Goal: Task Accomplishment & Management: Manage account settings

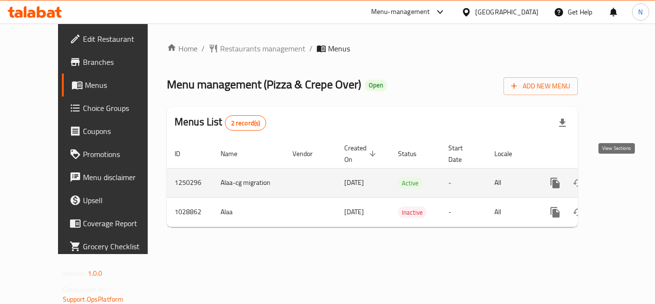
click at [619, 177] on icon "enhanced table" at bounding box center [625, 183] width 12 height 12
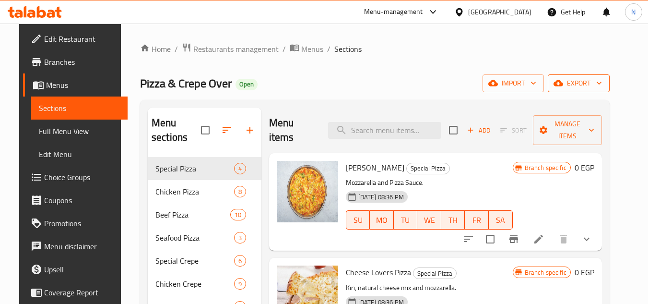
click at [602, 88] on span "export" at bounding box center [578, 83] width 47 height 12
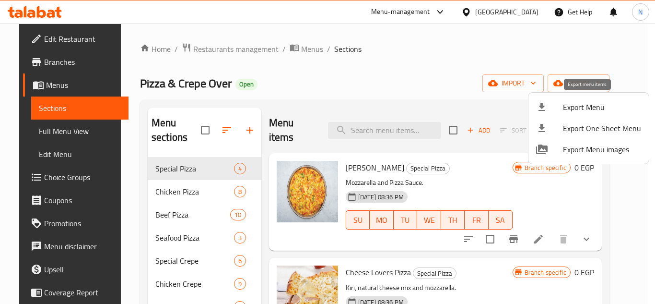
click at [595, 106] on span "Export Menu" at bounding box center [602, 107] width 78 height 12
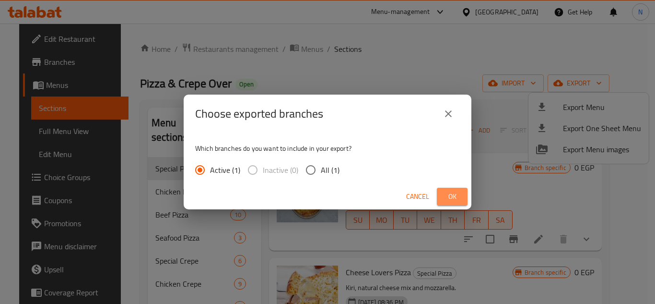
click at [452, 194] on span "Ok" at bounding box center [452, 196] width 15 height 12
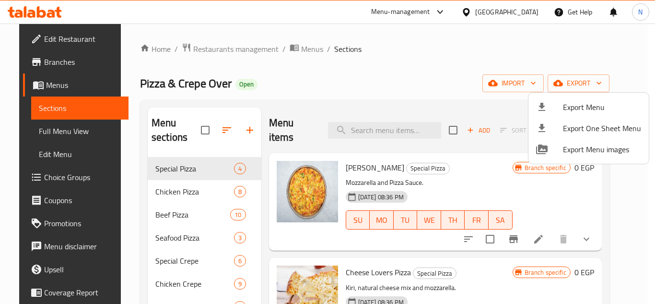
click at [67, 132] on div at bounding box center [327, 152] width 655 height 304
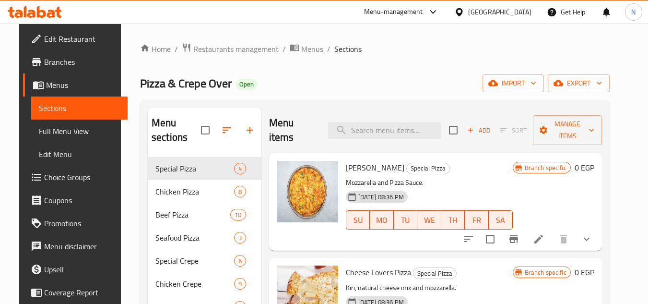
click at [68, 132] on span "Full Menu View" at bounding box center [79, 131] width 81 height 12
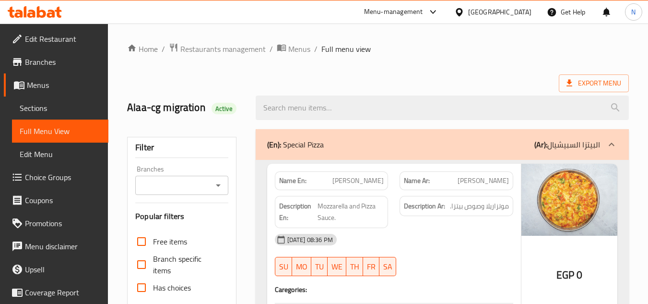
click at [215, 186] on icon "Open" at bounding box center [218, 185] width 12 height 12
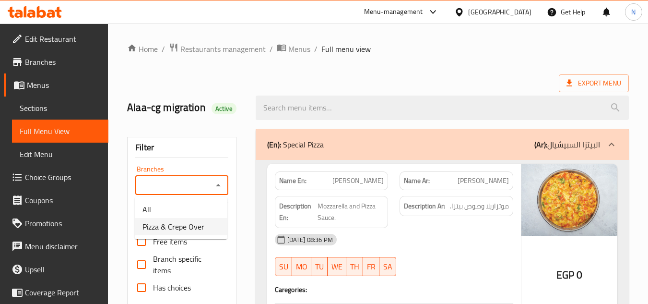
click at [186, 228] on span "Pizza & Crepe Over" at bounding box center [173, 227] width 62 height 12
type input "Pizza & Crepe Over"
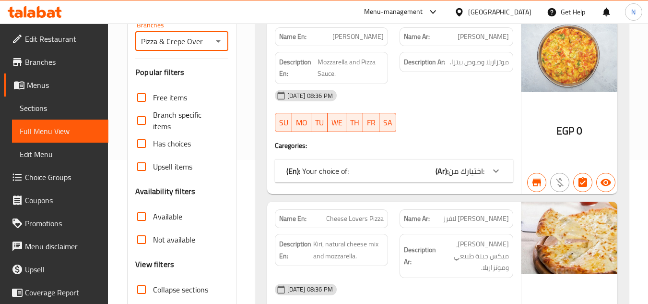
scroll to position [192, 0]
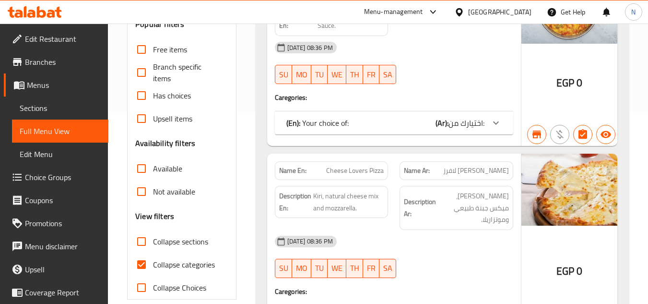
click at [143, 263] on input "Collapse categories" at bounding box center [141, 264] width 23 height 23
checkbox input "false"
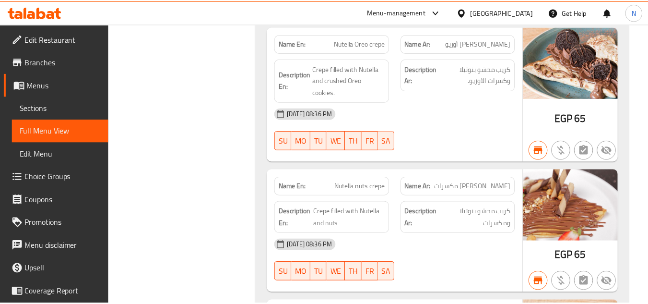
scroll to position [29423, 0]
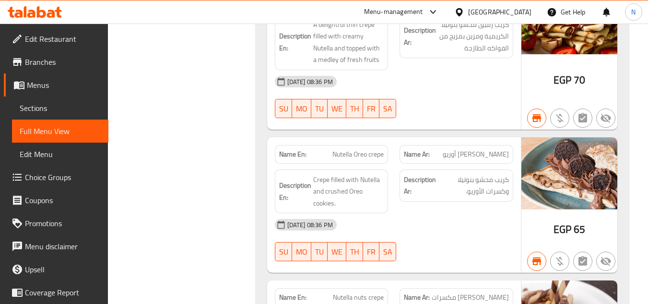
click at [35, 89] on span "Menus" at bounding box center [64, 85] width 74 height 12
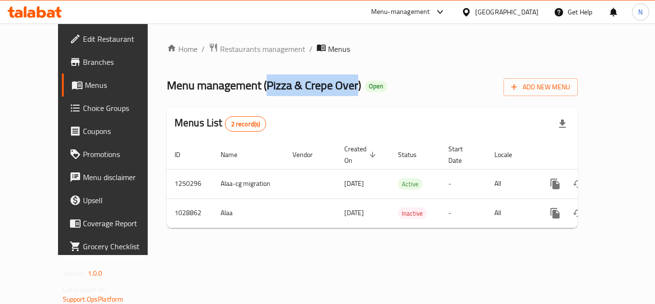
drag, startPoint x: 231, startPoint y: 87, endPoint x: 320, endPoint y: 89, distance: 89.7
click at [320, 89] on span "Menu management ( Pizza & Crepe Over )" at bounding box center [264, 85] width 194 height 22
copy span "Pizza & Crepe Over"
click at [83, 60] on span "Branches" at bounding box center [121, 62] width 77 height 12
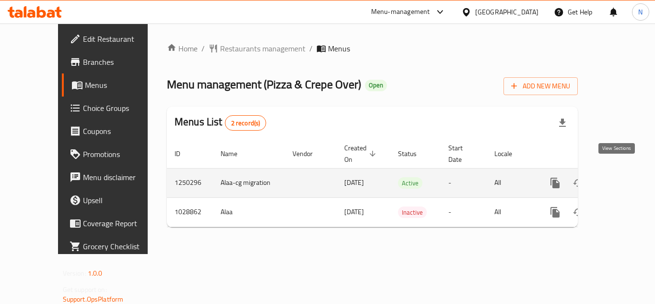
click at [619, 177] on icon "enhanced table" at bounding box center [625, 183] width 12 height 12
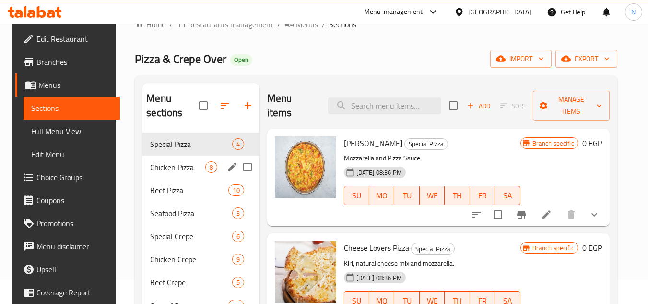
scroll to position [48, 0]
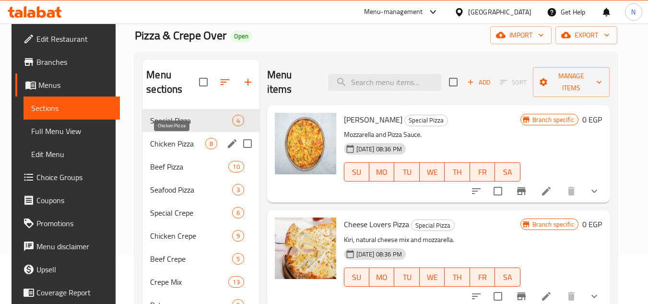
click at [179, 141] on span "Chicken Pizza" at bounding box center [177, 144] width 55 height 12
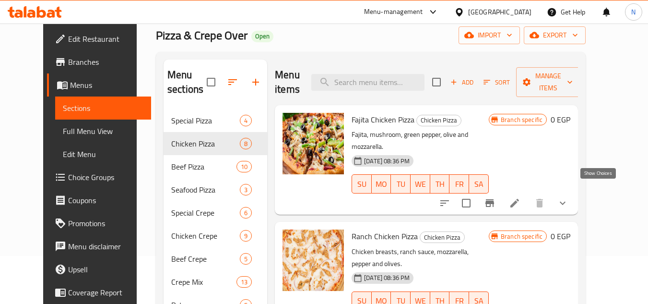
click at [568, 197] on icon "show more" at bounding box center [563, 203] width 12 height 12
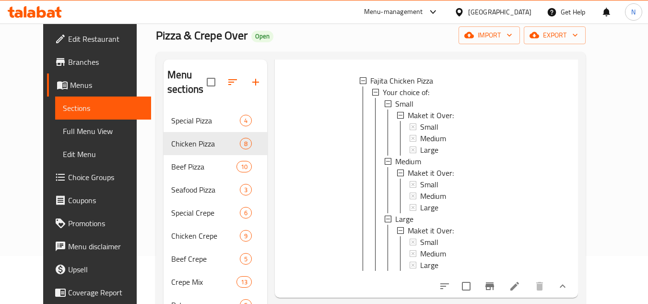
scroll to position [153, 0]
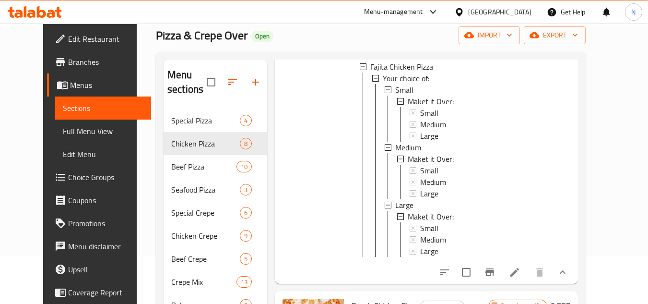
click at [520, 267] on icon at bounding box center [515, 272] width 12 height 12
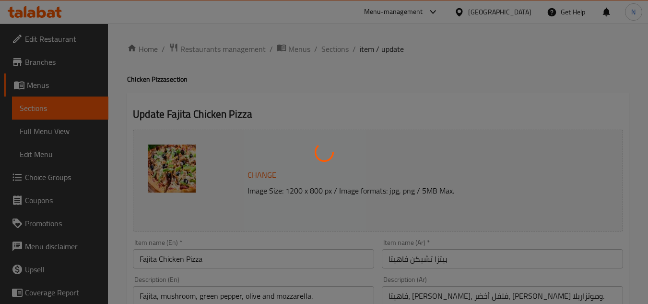
type input "خليها أوفر:"
type input "0"
type input "1"
type input "خليها أوفر:"
type input "0"
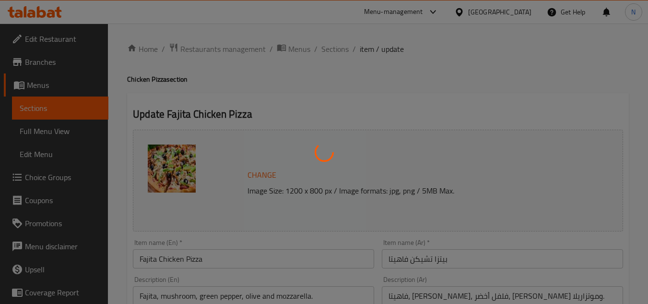
type input "1"
type input "خليها أوفر:"
type input "0"
type input "1"
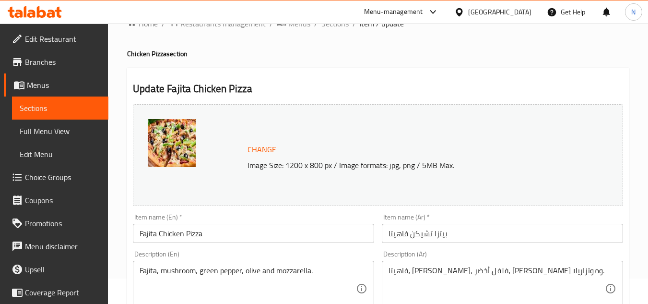
scroll to position [48, 0]
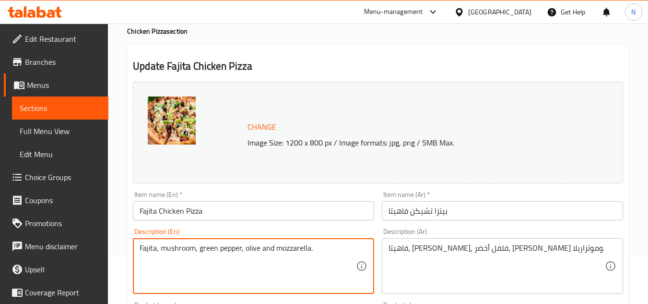
paste textarea "Faita-Mushroom-Olives Mozzarella Pepper"
drag, startPoint x: 244, startPoint y: 247, endPoint x: 201, endPoint y: 249, distance: 43.2
click at [201, 249] on textarea "Fajita, mushroom, green pepper, olive and mozzarella. Faita-Mushroom-Olives Moz…" at bounding box center [248, 266] width 216 height 46
click at [225, 247] on textarea "Fajita, mushroom, olive and mozzarella. Faita-Mushroom-Olives Mozzarella Pepper" at bounding box center [248, 266] width 216 height 46
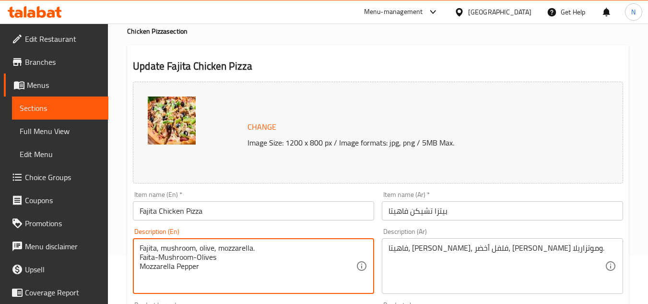
click at [252, 251] on textarea "Fajita, mushroom, olive, mozzarella. Faita-Mushroom-Olives Mozzarella Pepper" at bounding box center [248, 266] width 216 height 46
paste textarea "and"
click at [194, 267] on textarea "Fajita, mushroom, olive, mozzarella and . Faita-Mushroom-Olives Mozzarella Pepp…" at bounding box center [248, 266] width 216 height 46
click at [267, 246] on textarea "Fajita, mushroom, olive, mozzarella and . Faita-Mushroom-Olives Mozzarella Pepp…" at bounding box center [248, 266] width 216 height 46
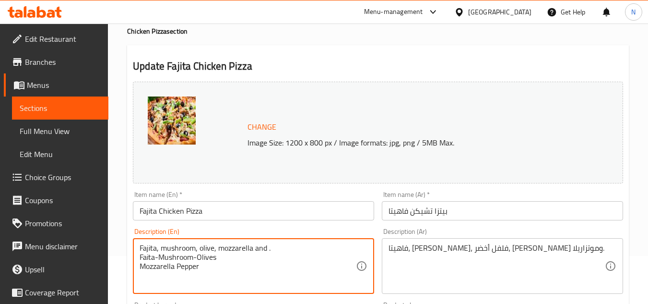
click at [268, 250] on textarea "Fajita, mushroom, olive, mozzarella and . Faita-Mushroom-Olives Mozzarella Pepp…" at bounding box center [248, 266] width 216 height 46
paste textarea "Pepper"
click at [190, 265] on textarea "Fajita, mushroom, olive, mozzarella and Pepper. Faita-Mushroom-Olives Mozzarell…" at bounding box center [248, 266] width 216 height 46
drag, startPoint x: 190, startPoint y: 265, endPoint x: 191, endPoint y: 258, distance: 7.3
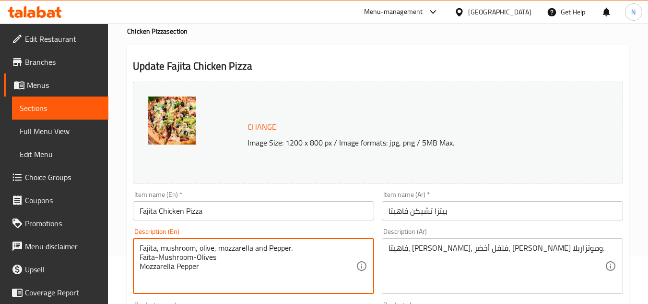
click at [191, 258] on textarea "Fajita, mushroom, olive, mozzarella and Pepper. Faita-Mushroom-Olives Mozzarell…" at bounding box center [248, 266] width 216 height 46
click at [199, 251] on textarea "Fajita, mushroom, olive, mozzarella and Pepper." at bounding box center [248, 266] width 216 height 46
type textarea "Fajita, mushroom, olive, mozzarella and Pepper."
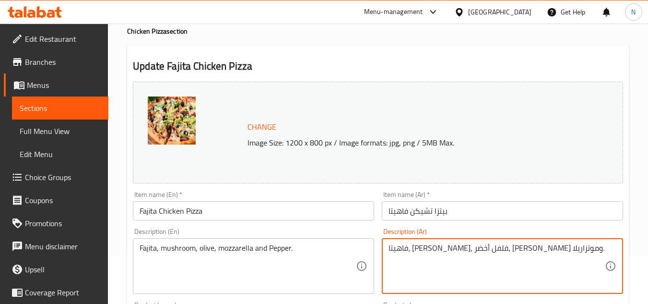
click at [424, 252] on textarea "فاهيتا، مشروم، فلفل أخضر، زيتون وموتزاريلا." at bounding box center [497, 266] width 216 height 46
paste textarea "زيتون، موزاريلا وفلفل"
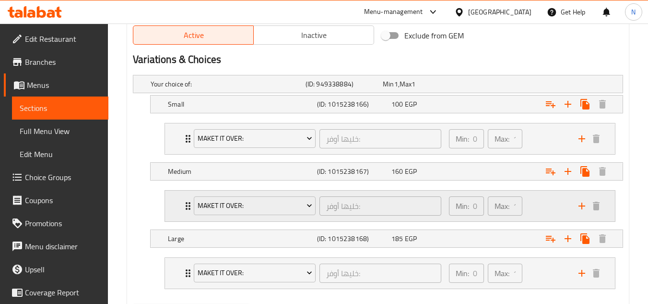
scroll to position [528, 0]
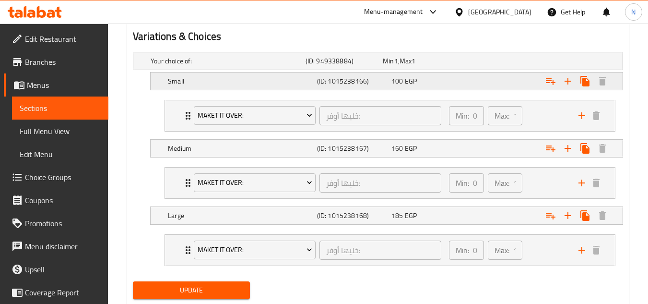
type textarea "فاهيتا، مشروم، زيتون، موزاريلا وفلفل."
click at [482, 63] on div "Expand" at bounding box center [535, 61] width 155 height 4
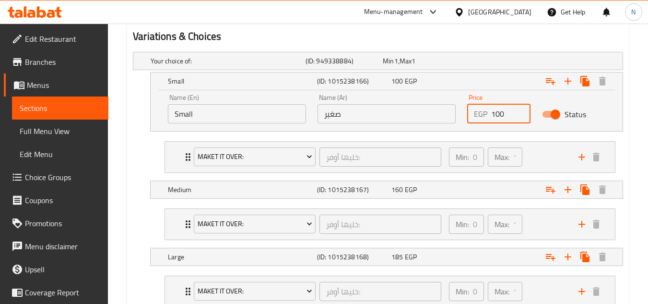
click at [498, 113] on input "100" at bounding box center [510, 113] width 39 height 19
type input "115"
click at [518, 42] on h2 "Variations & Choices" at bounding box center [378, 36] width 490 height 14
click at [505, 63] on div "Expand" at bounding box center [535, 61] width 155 height 4
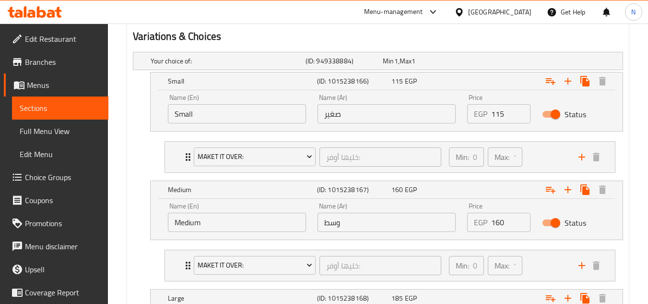
click at [497, 228] on input "160" at bounding box center [510, 221] width 39 height 19
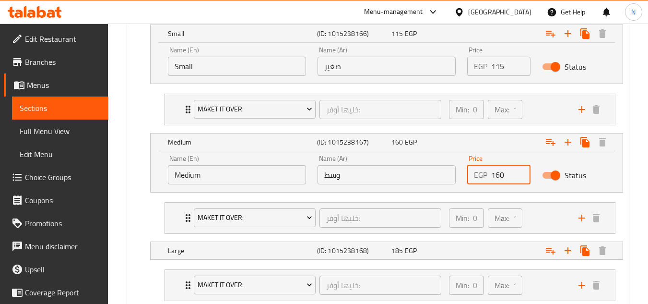
scroll to position [576, 0]
type input "175"
click at [494, 15] on div "Expand" at bounding box center [535, 13] width 155 height 4
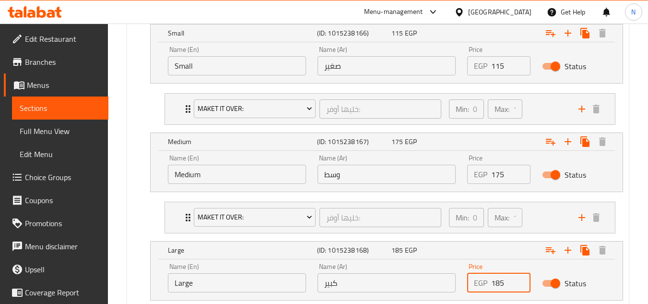
click at [499, 286] on input "185" at bounding box center [510, 282] width 39 height 19
type input "205"
click at [624, 227] on div "Your choice of: (ID: 949338884) Min 1 , Max 1 Name (En) Your choice of: Name (E…" at bounding box center [378, 176] width 498 height 353
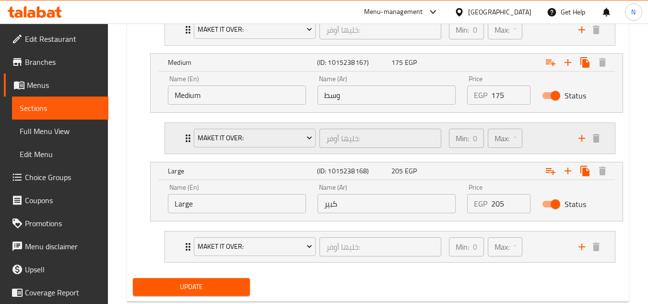
scroll to position [679, 0]
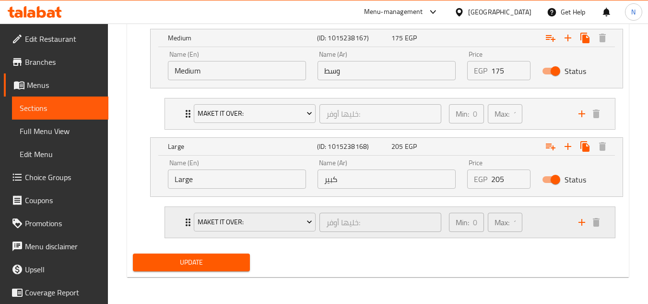
click at [550, 217] on div "Min: 0 ​ Max: 1 ​" at bounding box center [508, 222] width 130 height 31
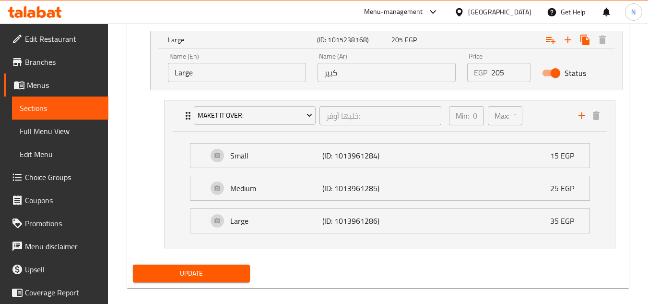
scroll to position [797, 0]
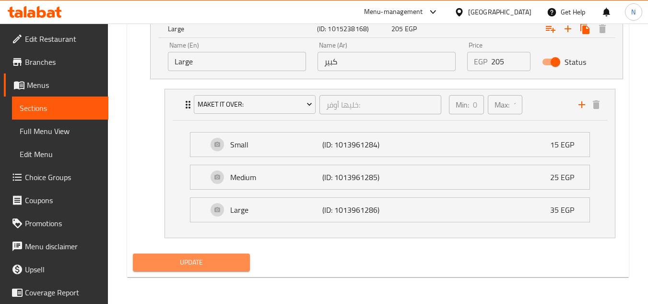
click at [195, 264] on span "Update" at bounding box center [191, 262] width 101 height 12
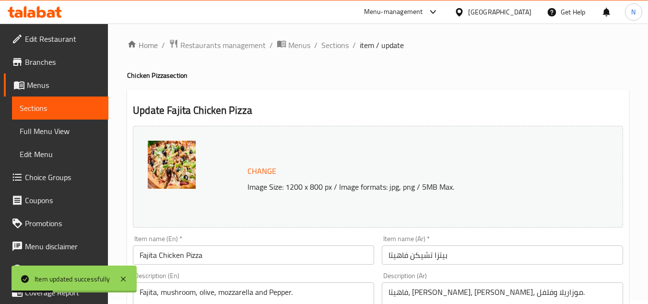
scroll to position [0, 0]
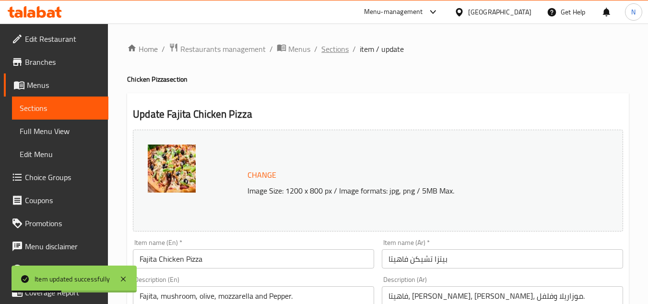
click at [337, 49] on span "Sections" at bounding box center [334, 49] width 27 height 12
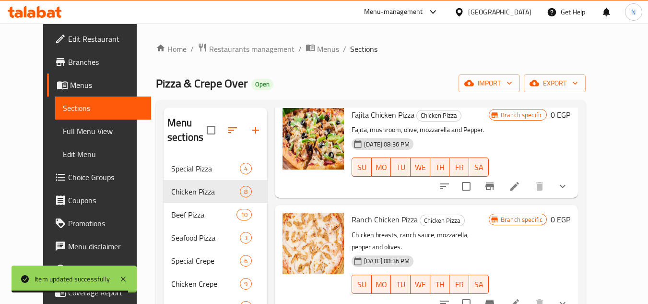
scroll to position [56, 0]
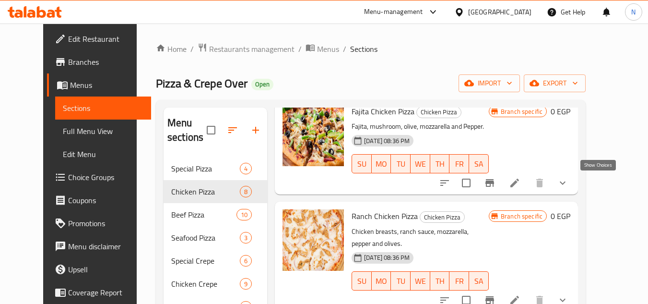
click at [568, 179] on icon "show more" at bounding box center [563, 183] width 12 height 12
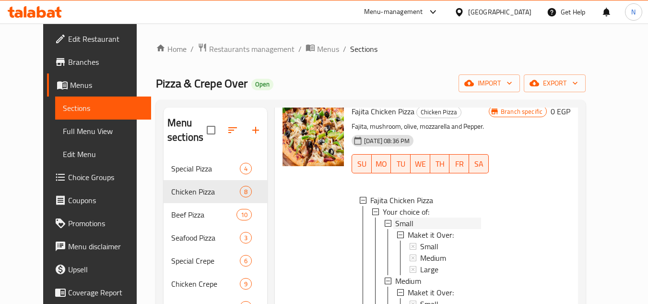
click at [411, 224] on div "Small" at bounding box center [438, 223] width 86 height 12
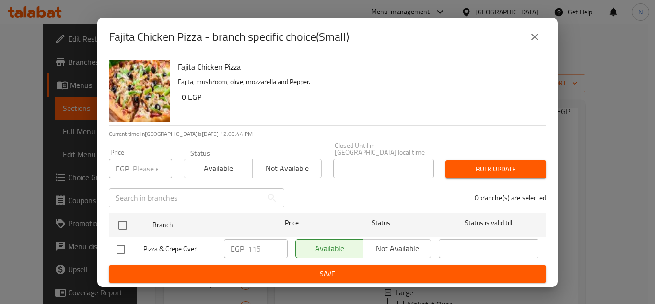
click at [532, 36] on icon "close" at bounding box center [535, 37] width 12 height 12
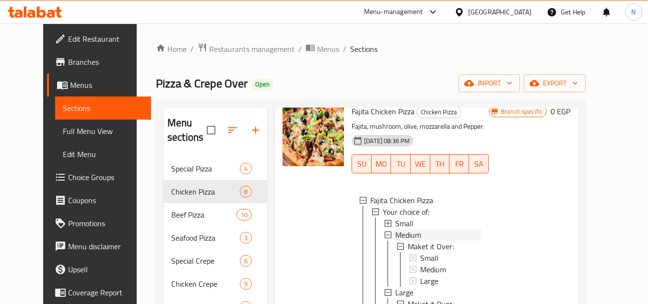
click at [415, 236] on div "Medium" at bounding box center [438, 235] width 86 height 12
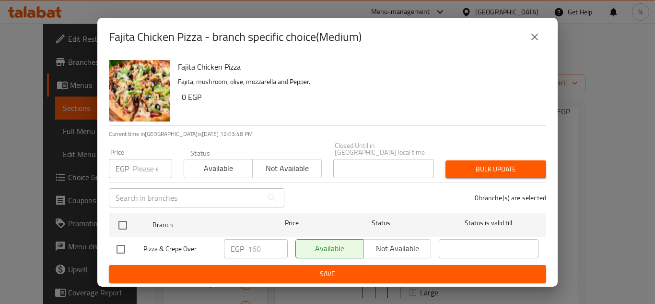
click at [143, 166] on input "number" at bounding box center [152, 168] width 39 height 19
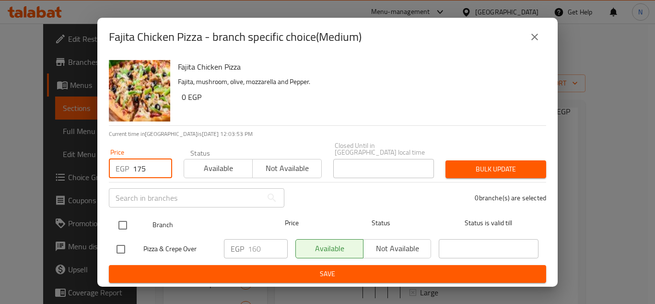
type input "175"
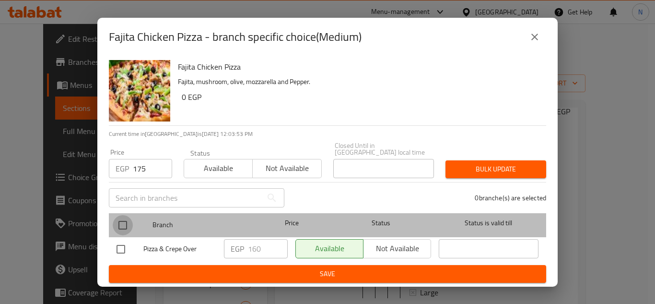
click at [124, 220] on input "checkbox" at bounding box center [123, 225] width 20 height 20
checkbox input "true"
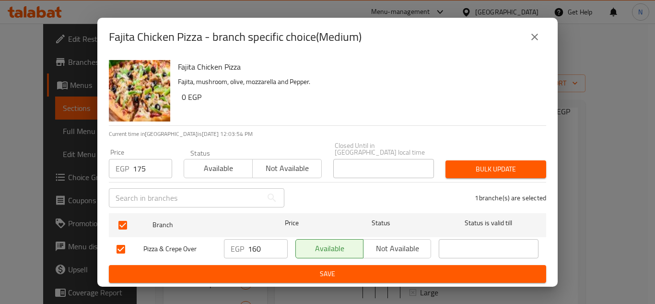
click at [460, 168] on span "Bulk update" at bounding box center [495, 169] width 85 height 12
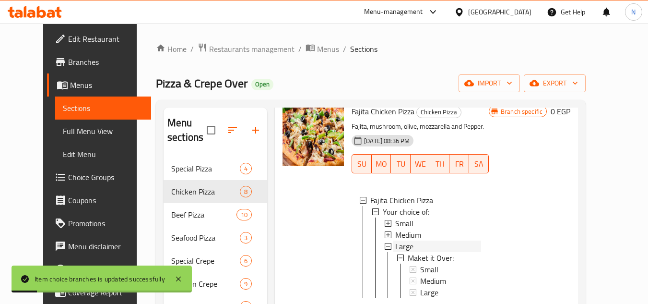
click at [403, 247] on div "Large" at bounding box center [438, 246] width 86 height 12
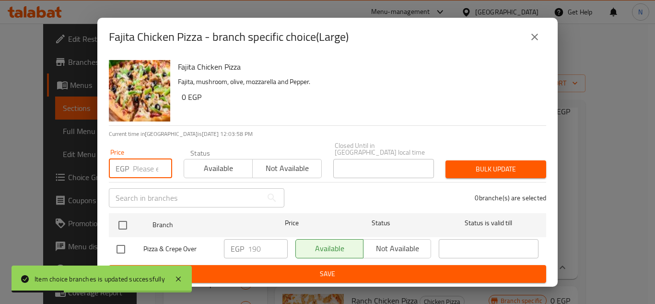
click at [144, 165] on input "number" at bounding box center [152, 168] width 39 height 19
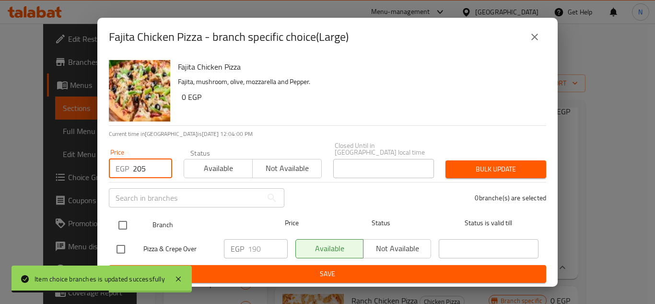
type input "205"
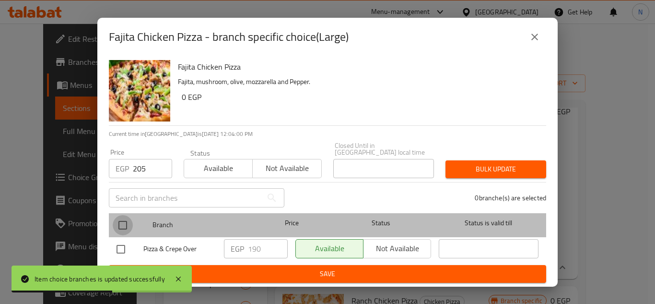
click at [124, 220] on input "checkbox" at bounding box center [123, 225] width 20 height 20
checkbox input "true"
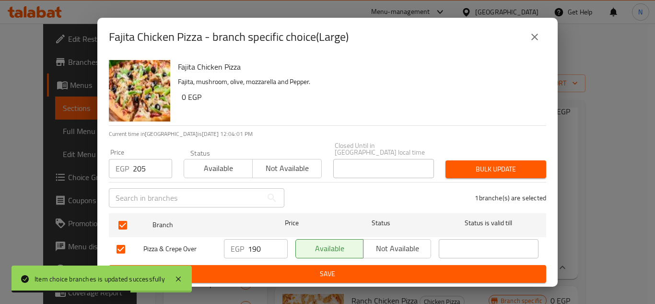
click at [462, 164] on span "Bulk update" at bounding box center [495, 169] width 85 height 12
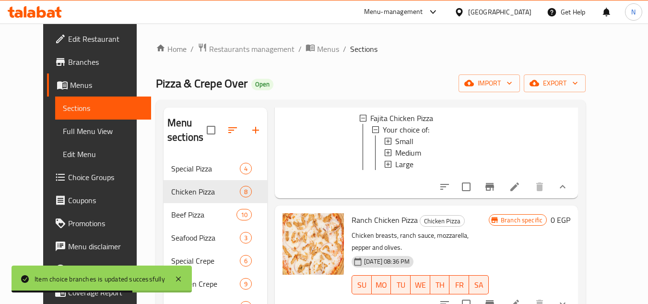
scroll to position [199, 0]
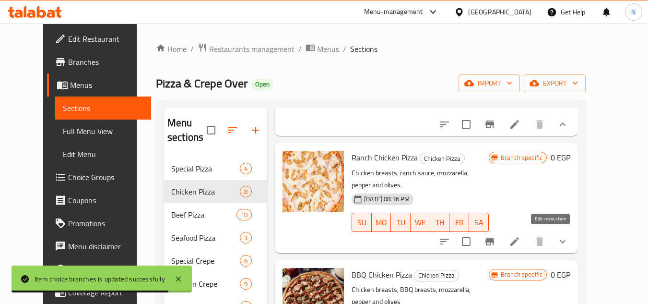
click at [520, 236] on icon at bounding box center [515, 242] width 12 height 12
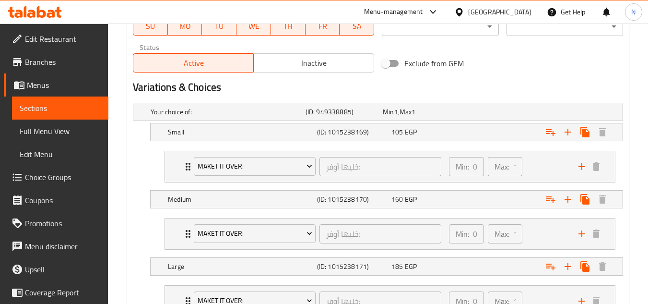
scroll to position [480, 0]
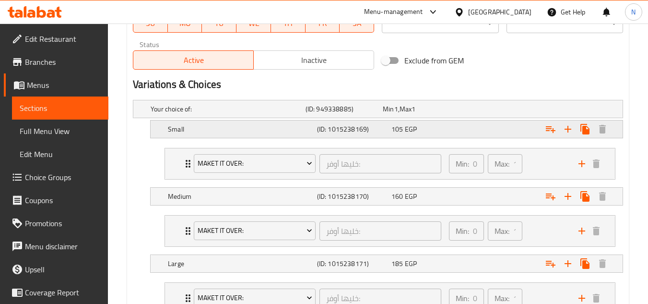
click at [492, 111] on div "Expand" at bounding box center [535, 109] width 155 height 4
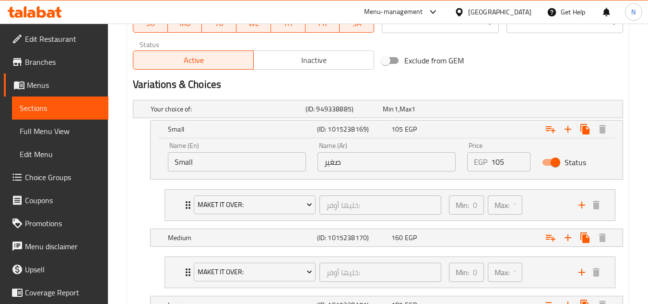
click at [498, 165] on input "105" at bounding box center [510, 161] width 39 height 19
type input "120"
click at [524, 91] on h2 "Variations & Choices" at bounding box center [378, 84] width 490 height 14
click at [518, 111] on div "Expand" at bounding box center [535, 109] width 155 height 4
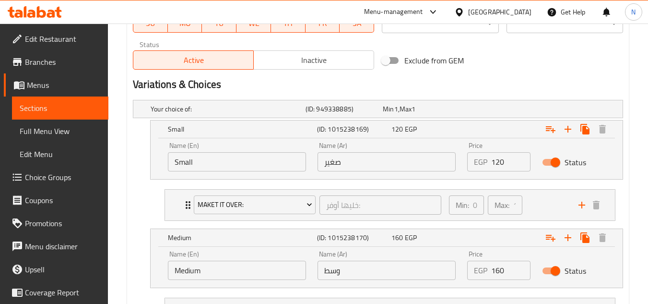
click at [500, 274] on input "160" at bounding box center [510, 269] width 39 height 19
type input "175"
click at [521, 83] on h2 "Variations & Choices" at bounding box center [378, 84] width 490 height 14
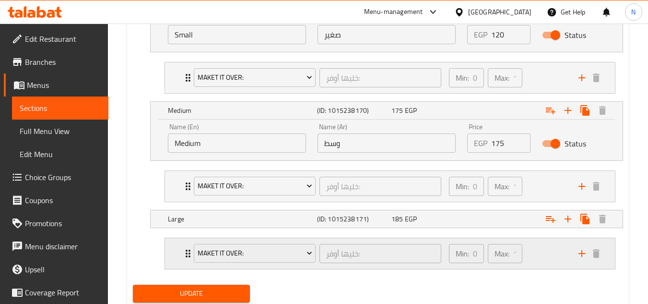
scroll to position [624, 0]
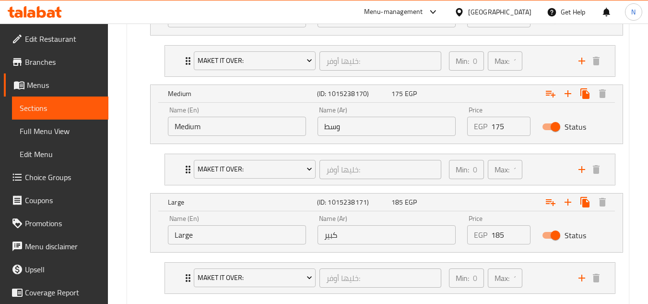
click at [499, 236] on input "185" at bounding box center [510, 234] width 39 height 19
click at [623, 162] on li "Maket it Over: خليها أوفر: ​ Min: 0 ​ Max: 1 ​ Small (ID: 1013961284) 15 EGP Na…" at bounding box center [390, 169] width 466 height 39
click at [623, 166] on li "Maket it Over: خليها أوفر: ​ Min: 0 ​ Max: 1 ​ Small (ID: 1013961284) 15 EGP Na…" at bounding box center [390, 169] width 466 height 39
click at [615, 169] on li "Maket it Over: خليها أوفر: ​ Min: 0 ​ Max: 1 ​ Small (ID: 1013961284) 15 EGP Na…" at bounding box center [390, 169] width 466 height 39
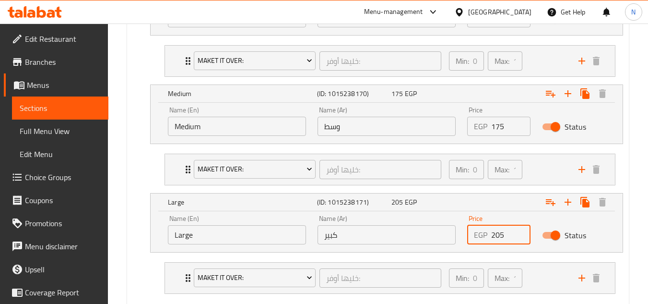
type input "205"
click at [153, 177] on nav "Maket it Over: خليها أوفر: ​ Min: 0 ​ Max: 1 ​ Small (ID: 1013961284) 15 EGP Na…" at bounding box center [378, 169] width 490 height 47
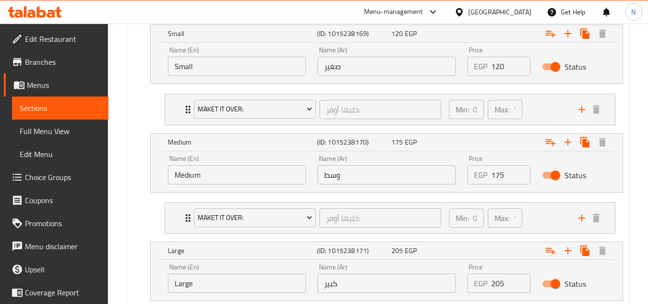
scroll to position [679, 0]
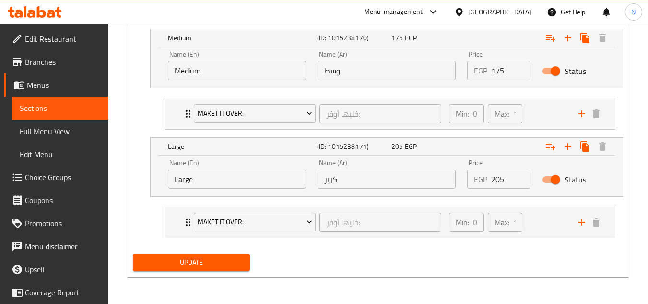
click at [220, 260] on span "Update" at bounding box center [191, 262] width 101 height 12
click at [208, 265] on span "Update" at bounding box center [191, 262] width 101 height 12
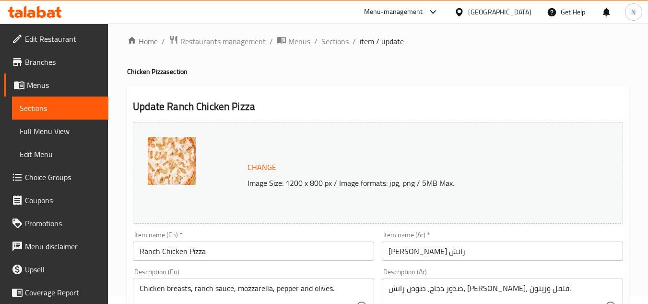
scroll to position [0, 0]
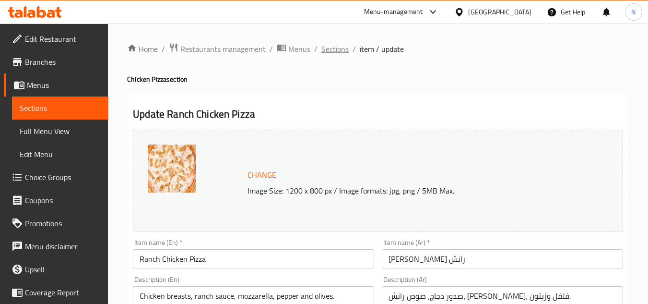
click at [327, 52] on span "Sections" at bounding box center [334, 49] width 27 height 12
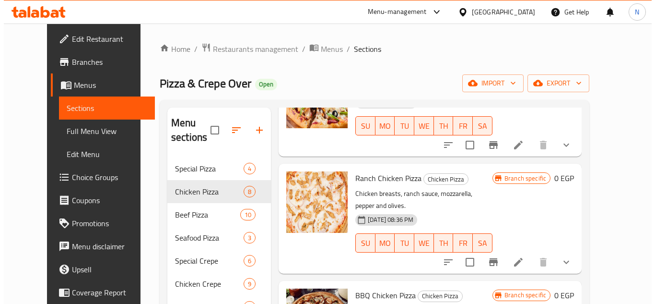
scroll to position [96, 0]
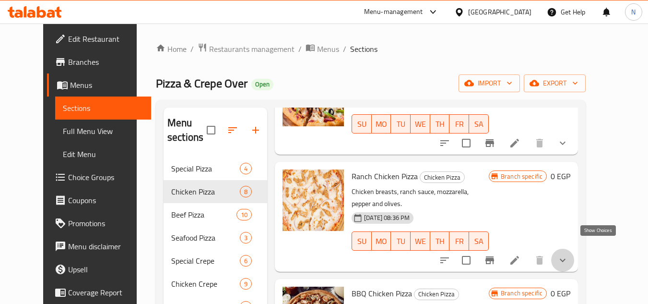
click at [568, 254] on icon "show more" at bounding box center [563, 260] width 12 height 12
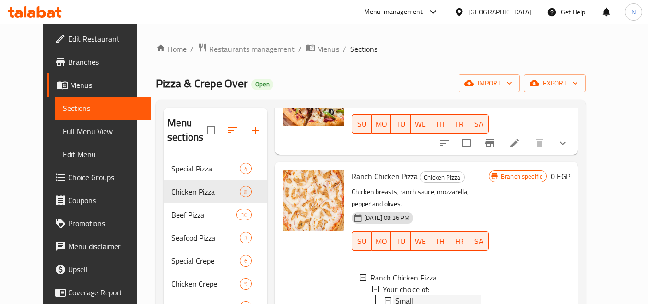
click at [415, 294] on div "Small" at bounding box center [438, 300] width 86 height 12
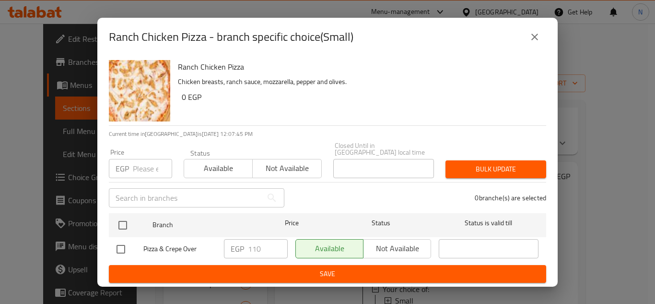
click at [140, 169] on input "number" at bounding box center [152, 168] width 39 height 19
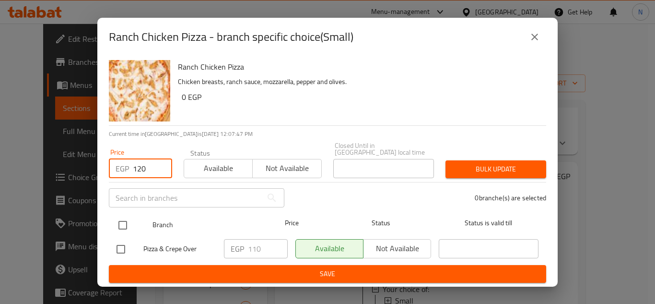
type input "120"
click at [130, 220] on input "checkbox" at bounding box center [123, 225] width 20 height 20
checkbox input "true"
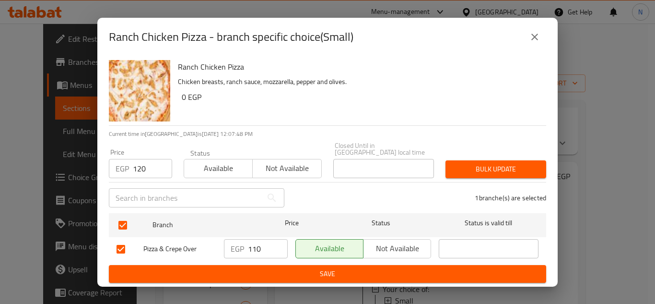
click at [488, 169] on span "Bulk update" at bounding box center [495, 169] width 85 height 12
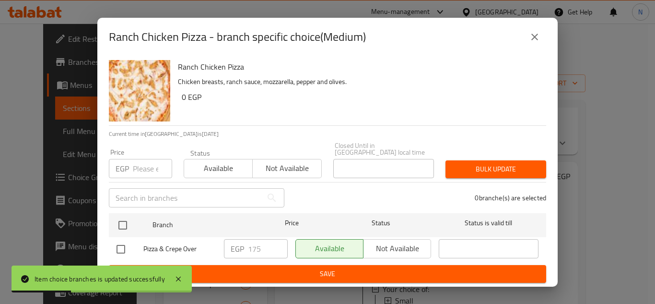
click at [140, 160] on input "number" at bounding box center [152, 168] width 39 height 19
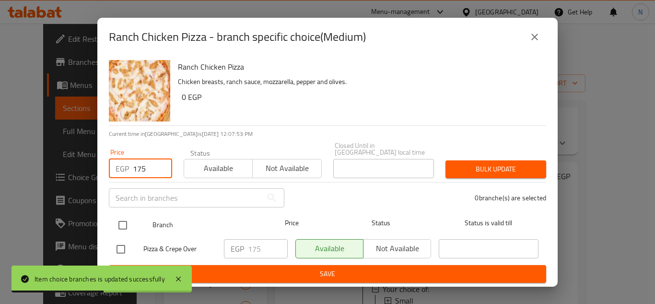
type input "175"
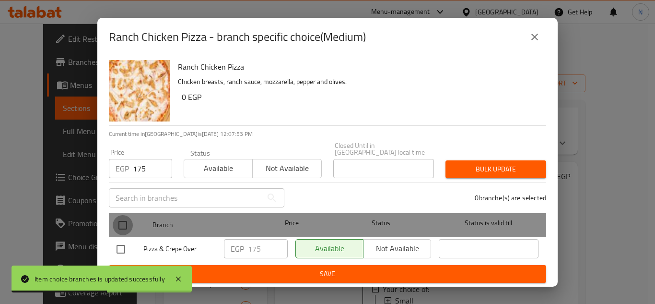
click at [127, 218] on input "checkbox" at bounding box center [123, 225] width 20 height 20
checkbox input "true"
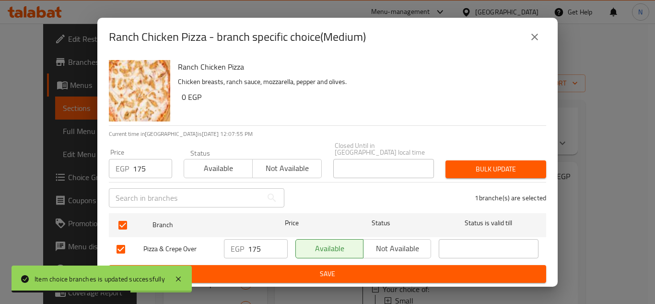
drag, startPoint x: 155, startPoint y: 221, endPoint x: 453, endPoint y: 168, distance: 302.5
click at [453, 168] on span "Bulk update" at bounding box center [495, 169] width 85 height 12
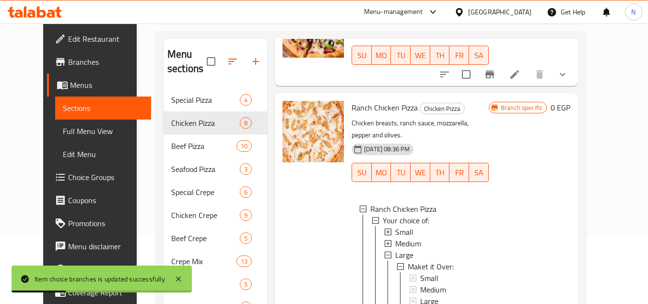
scroll to position [71, 0]
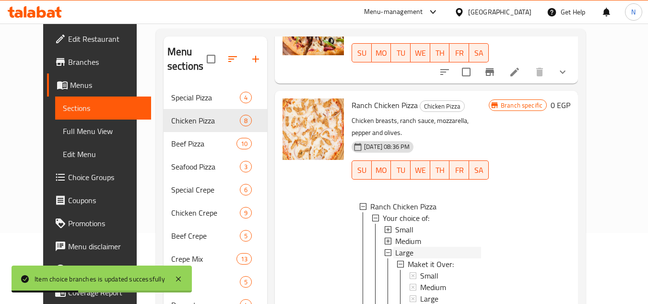
click at [396, 247] on span "Large" at bounding box center [404, 253] width 18 height 12
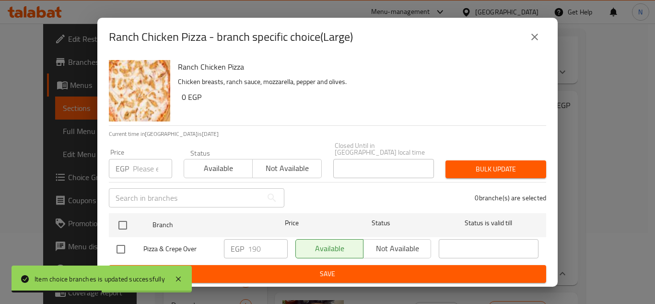
click at [142, 169] on input "number" at bounding box center [152, 168] width 39 height 19
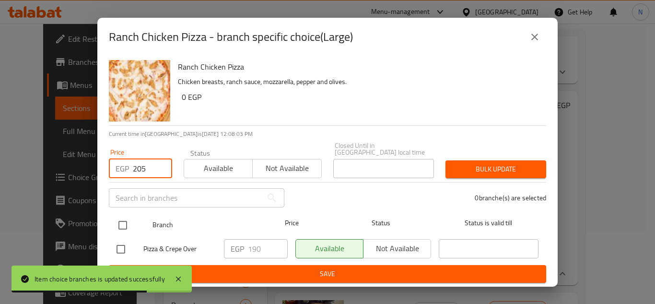
type input "205"
click at [121, 223] on input "checkbox" at bounding box center [123, 225] width 20 height 20
checkbox input "true"
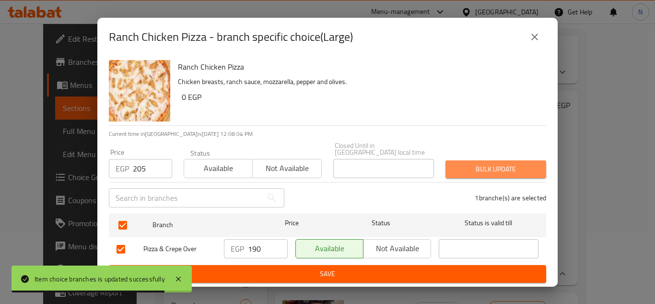
click at [472, 164] on span "Bulk update" at bounding box center [495, 169] width 85 height 12
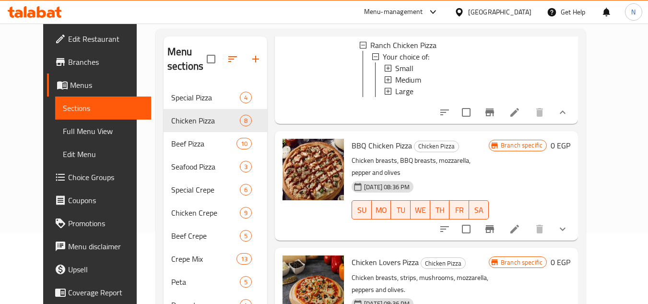
scroll to position [241, 0]
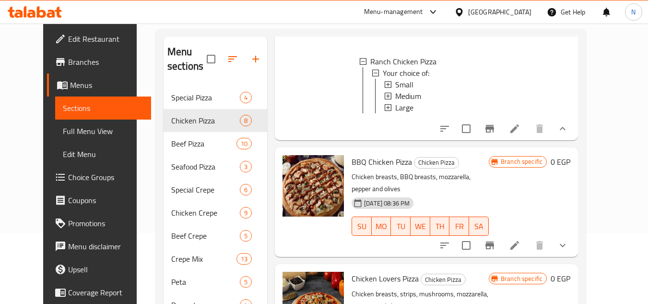
click at [454, 102] on div "Large" at bounding box center [438, 108] width 86 height 12
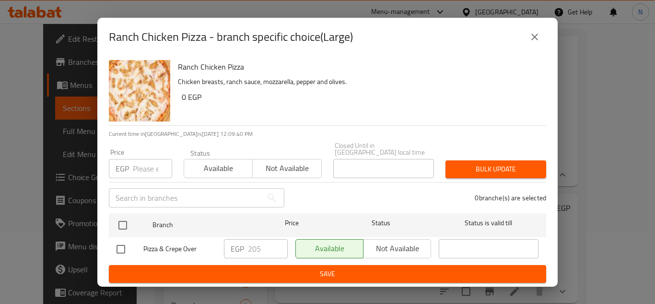
click at [540, 42] on icon "close" at bounding box center [535, 37] width 12 height 12
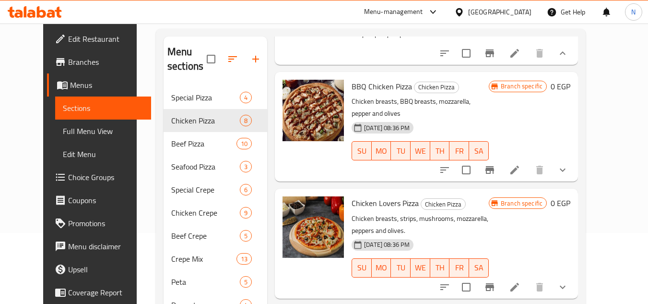
scroll to position [385, 0]
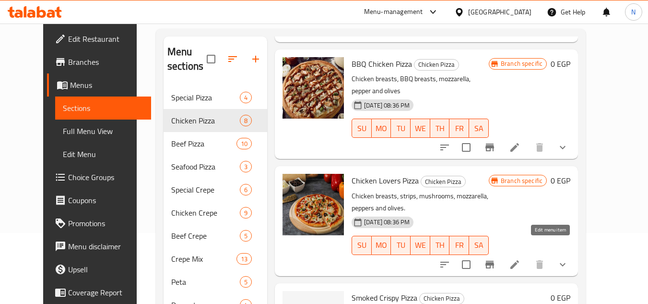
click at [520, 259] on icon at bounding box center [515, 265] width 12 height 12
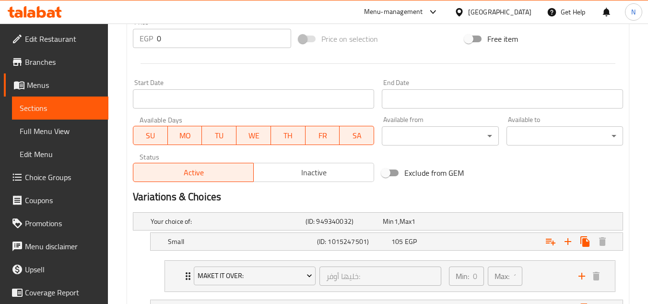
scroll to position [384, 0]
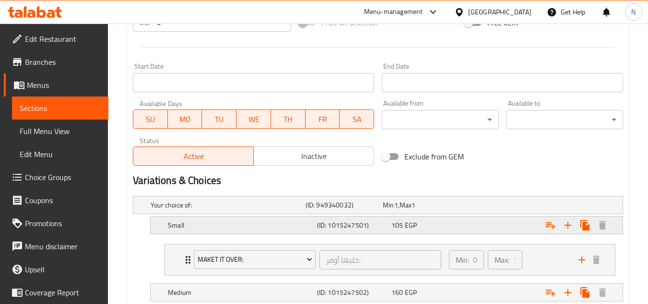
click at [470, 207] on div "Expand" at bounding box center [535, 205] width 155 height 4
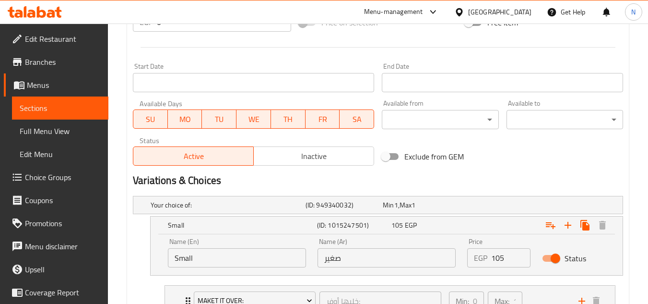
click at [495, 258] on input "105" at bounding box center [510, 257] width 39 height 19
type input "120"
click at [526, 179] on h2 "Variations & Choices" at bounding box center [378, 180] width 490 height 14
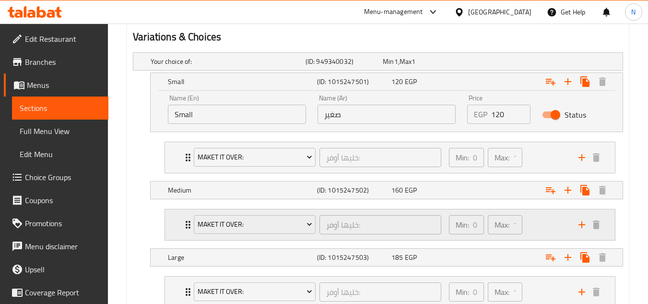
scroll to position [528, 0]
click at [506, 63] on div "Expand" at bounding box center [535, 61] width 155 height 4
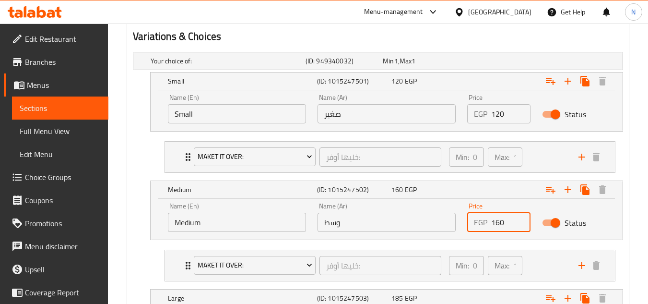
click at [501, 228] on input "160" at bounding box center [510, 221] width 39 height 19
type input "175"
click at [501, 41] on h2 "Variations & Choices" at bounding box center [378, 36] width 490 height 14
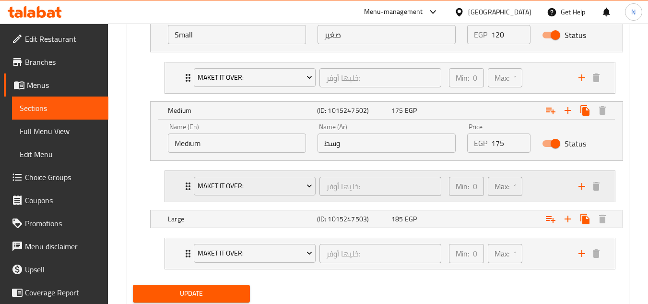
scroll to position [624, 0]
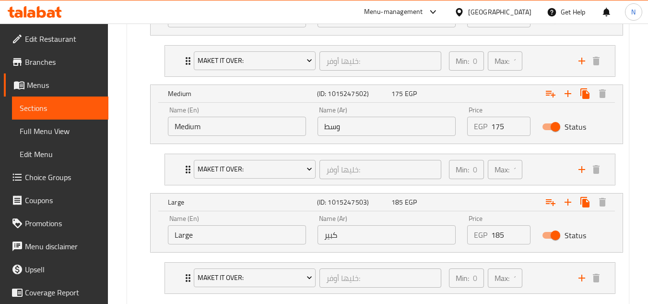
click at [495, 233] on input "185" at bounding box center [510, 234] width 39 height 19
type input "205"
click at [622, 165] on div "Your choice of: (ID: 949340032) Min 1 , Max 1 Name (En) Your choice of: Name (E…" at bounding box center [378, 128] width 498 height 353
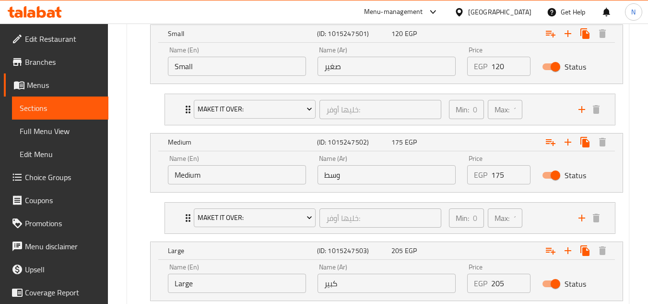
scroll to position [679, 0]
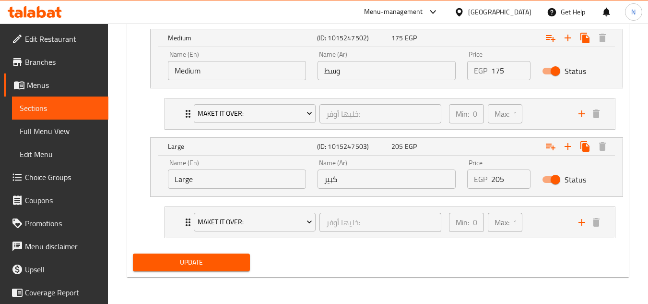
click at [226, 261] on span "Update" at bounding box center [191, 262] width 101 height 12
click at [206, 260] on span "Update" at bounding box center [191, 262] width 101 height 12
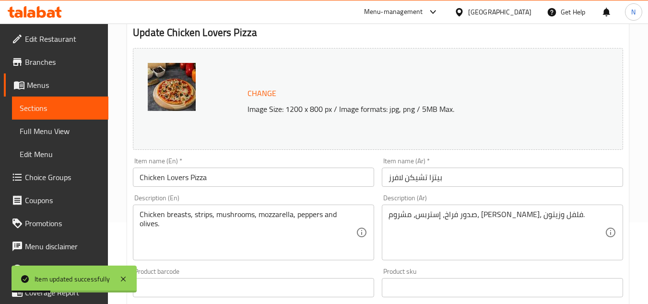
scroll to position [0, 0]
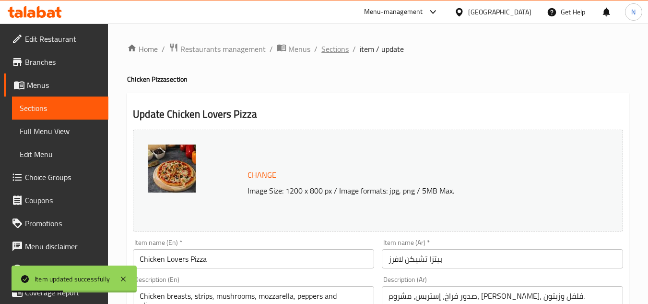
click at [337, 48] on span "Sections" at bounding box center [334, 49] width 27 height 12
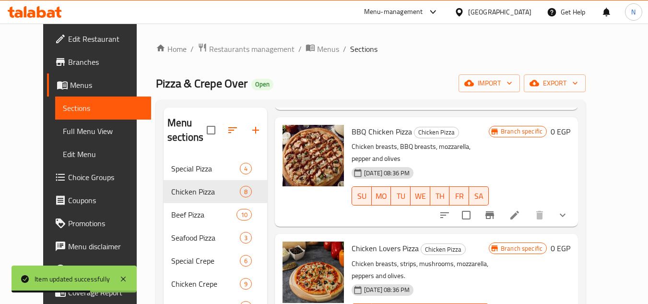
scroll to position [288, 0]
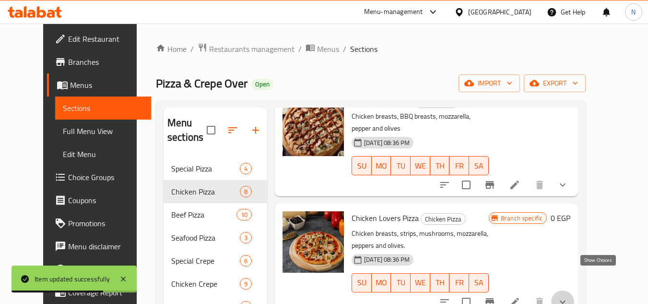
click at [565, 300] on icon "show more" at bounding box center [563, 301] width 6 height 3
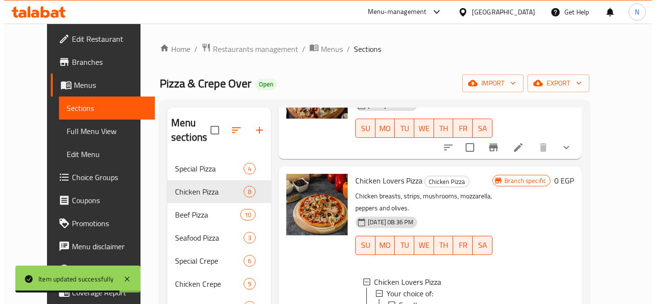
scroll to position [336, 0]
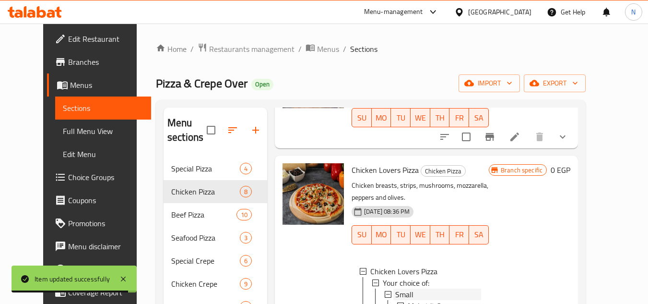
click at [407, 288] on div "Small" at bounding box center [438, 294] width 86 height 12
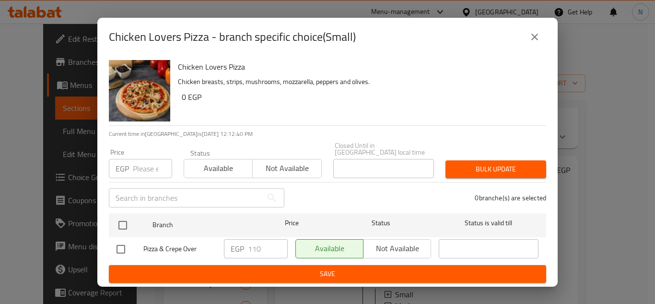
click at [147, 166] on input "number" at bounding box center [152, 168] width 39 height 19
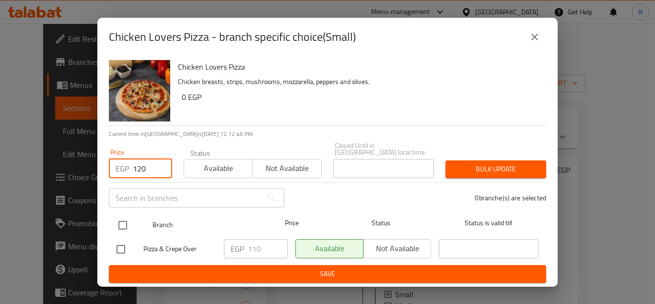
type input "120"
click at [122, 221] on input "checkbox" at bounding box center [123, 225] width 20 height 20
checkbox input "true"
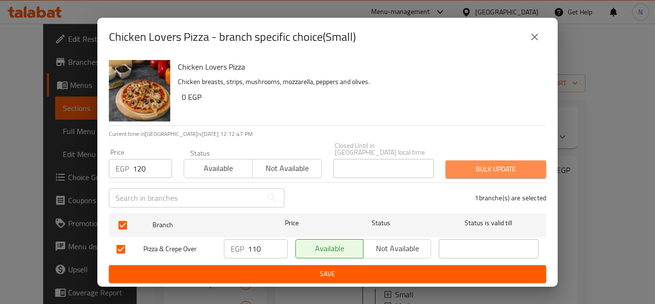
click at [480, 164] on span "Bulk update" at bounding box center [495, 169] width 85 height 12
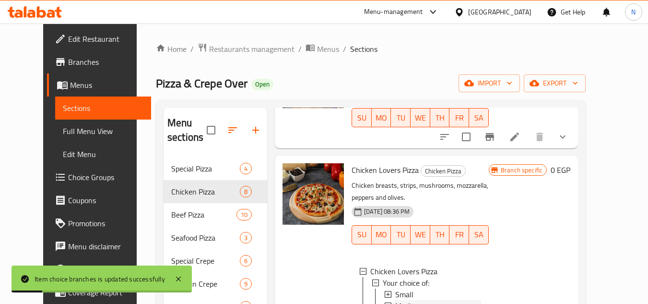
click at [421, 300] on div "Medium" at bounding box center [438, 306] width 86 height 12
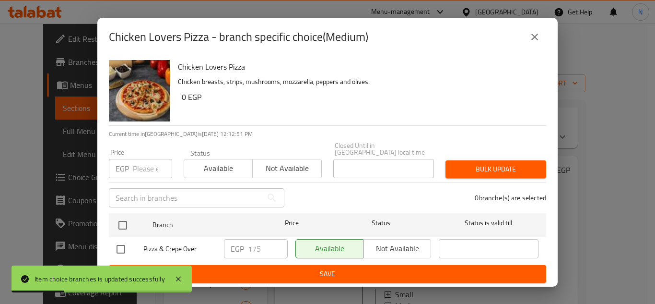
click at [138, 164] on input "number" at bounding box center [152, 168] width 39 height 19
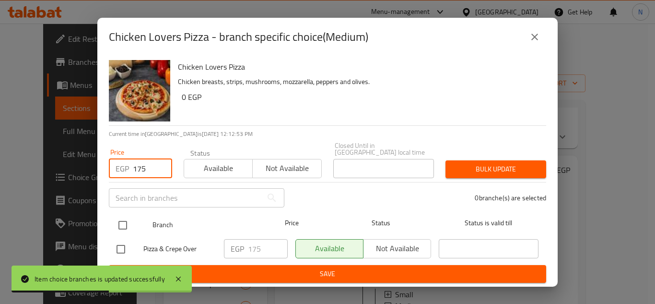
type input "175"
click at [120, 224] on input "checkbox" at bounding box center [123, 225] width 20 height 20
checkbox input "true"
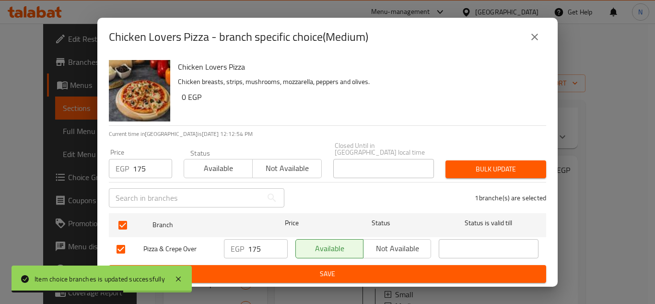
click at [509, 163] on span "Bulk update" at bounding box center [495, 169] width 85 height 12
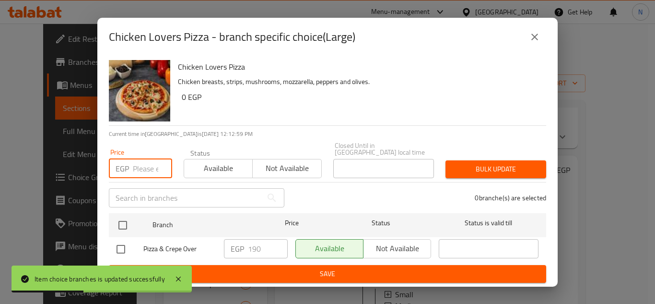
click at [138, 161] on input "number" at bounding box center [152, 168] width 39 height 19
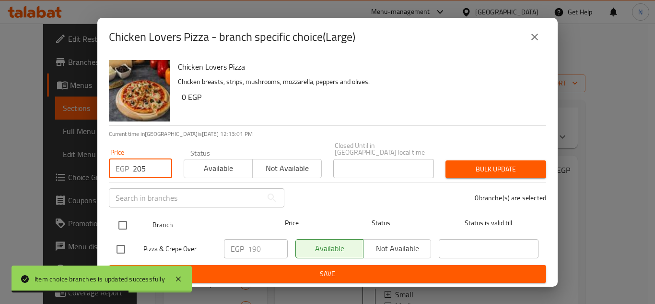
type input "205"
click at [118, 231] on input "checkbox" at bounding box center [123, 225] width 20 height 20
checkbox input "true"
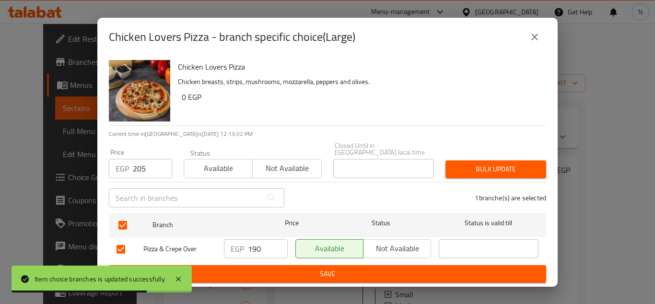
click at [493, 163] on span "Bulk update" at bounding box center [495, 169] width 85 height 12
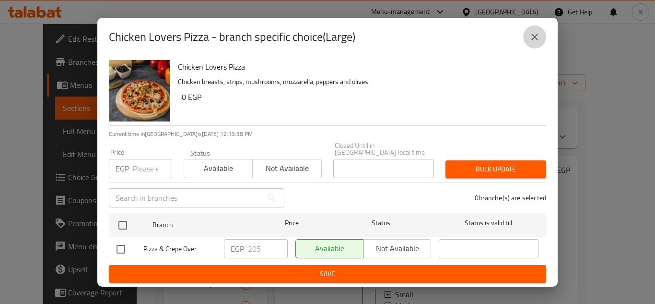
click at [541, 41] on button "close" at bounding box center [534, 36] width 23 height 23
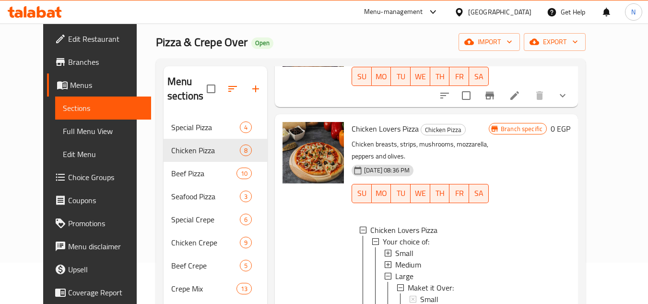
scroll to position [384, 0]
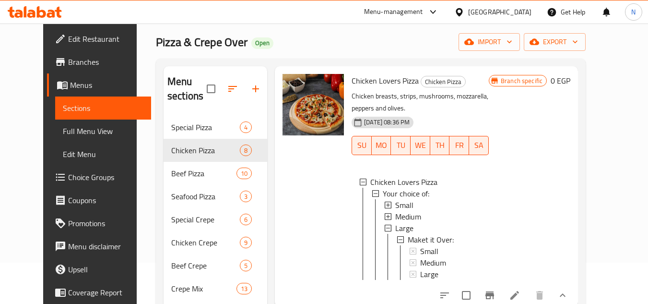
click at [452, 222] on div "Large" at bounding box center [438, 228] width 86 height 12
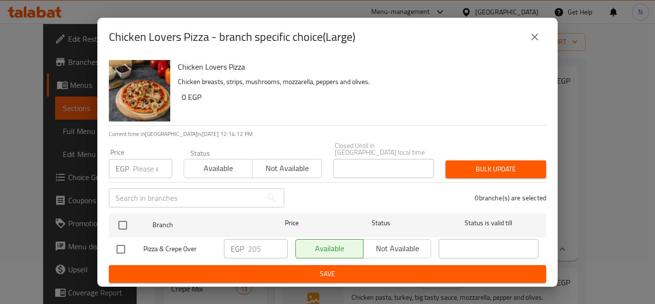
click at [538, 41] on icon "close" at bounding box center [535, 37] width 12 height 12
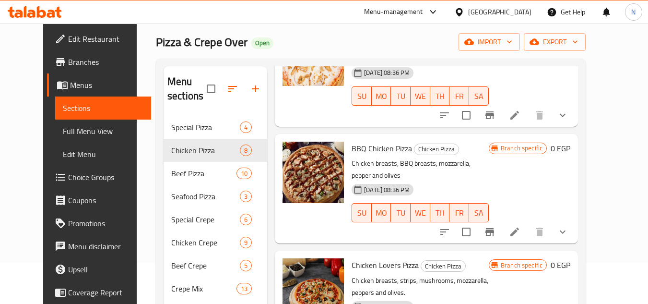
scroll to position [192, 0]
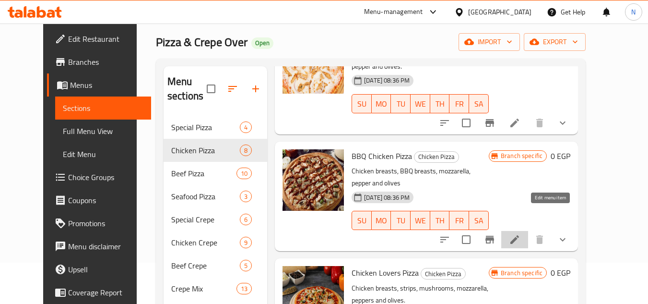
click at [520, 234] on icon at bounding box center [515, 240] width 12 height 12
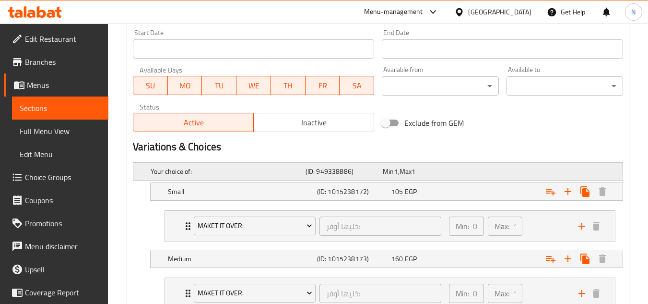
scroll to position [432, 0]
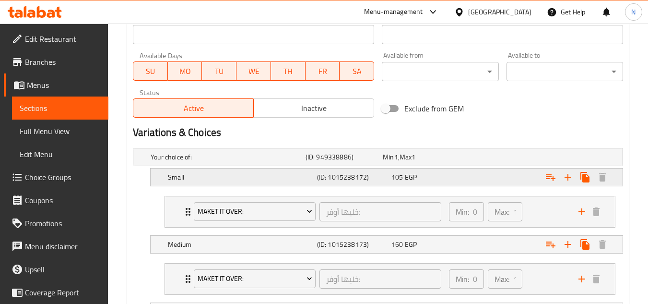
click at [475, 159] on div "Expand" at bounding box center [535, 157] width 155 height 4
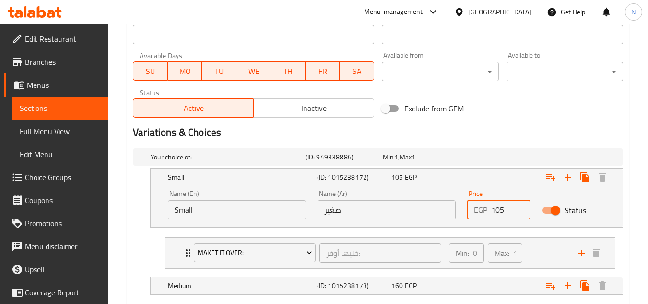
click at [496, 212] on input "105" at bounding box center [510, 209] width 39 height 19
type input "120"
click at [519, 115] on div "Exclude from GEM" at bounding box center [461, 108] width 166 height 26
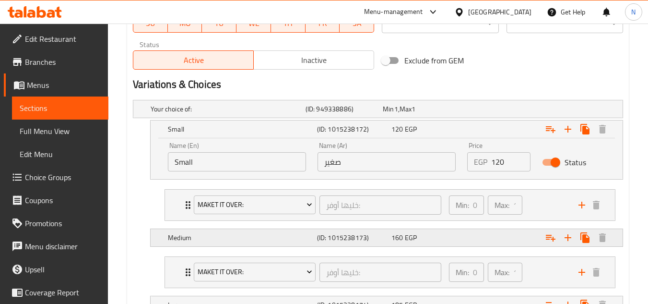
click at [509, 111] on div "Expand" at bounding box center [535, 109] width 155 height 4
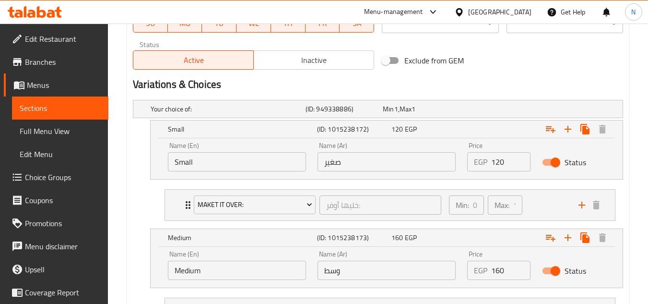
click at [496, 275] on input "160" at bounding box center [510, 269] width 39 height 19
type input "175"
click at [506, 72] on div "Exclude from GEM" at bounding box center [461, 60] width 166 height 26
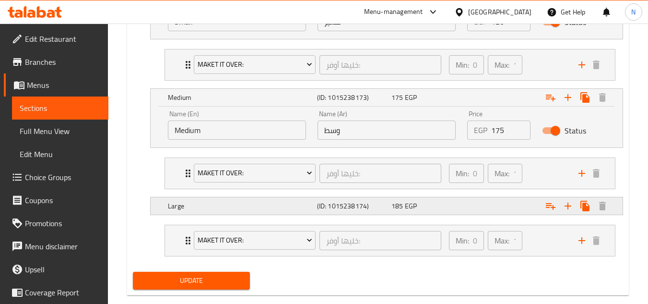
scroll to position [624, 0]
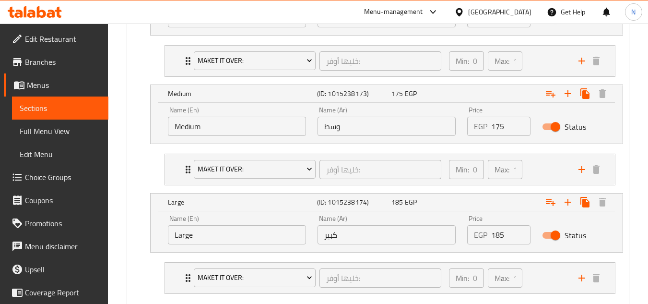
click at [496, 234] on input "185" at bounding box center [510, 234] width 39 height 19
type input "205"
click at [624, 170] on div "Your choice of: (ID: 949338886) Min 1 , Max 1 Name (En) Your choice of: Name (E…" at bounding box center [378, 128] width 498 height 353
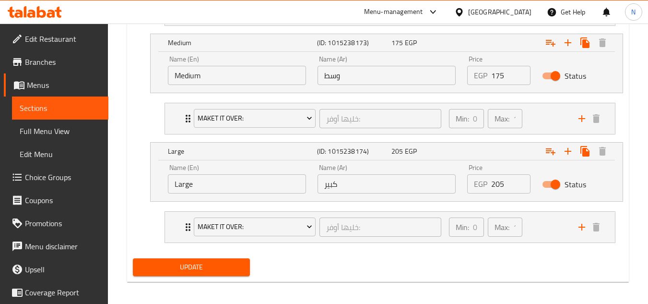
scroll to position [679, 0]
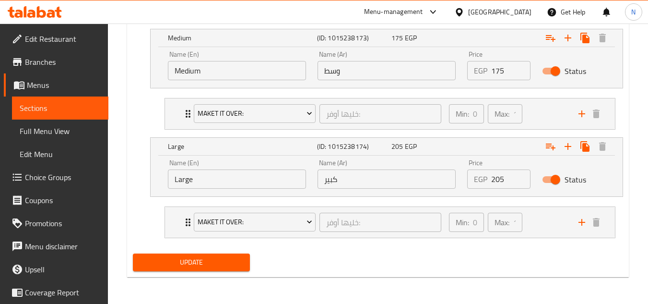
click at [230, 265] on span "Update" at bounding box center [191, 262] width 101 height 12
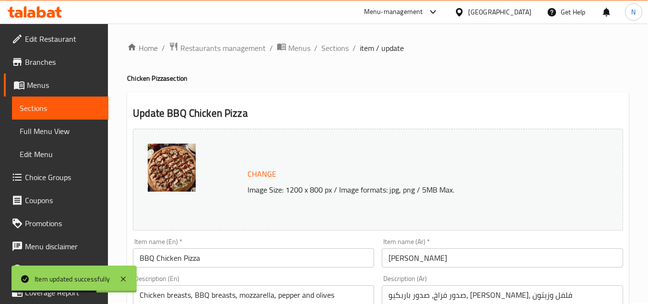
scroll to position [0, 0]
click at [321, 45] on span "Sections" at bounding box center [334, 49] width 27 height 12
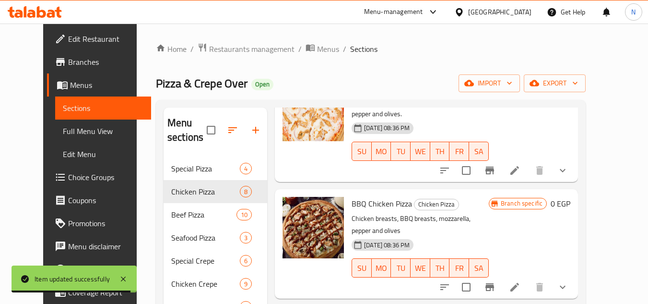
scroll to position [192, 0]
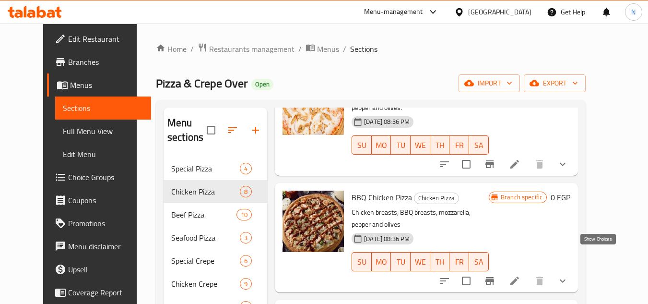
click at [568, 275] on icon "show more" at bounding box center [563, 281] width 12 height 12
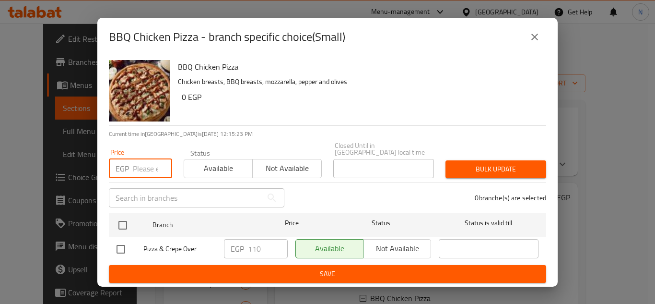
click at [142, 164] on input "number" at bounding box center [152, 168] width 39 height 19
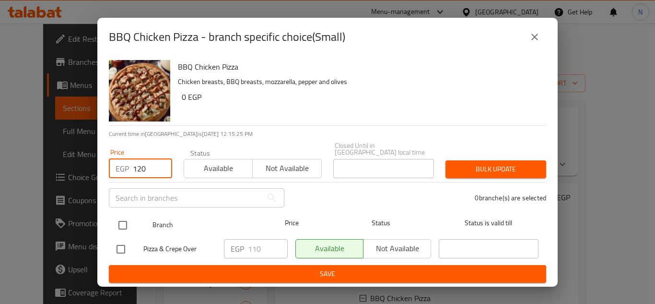
type input "120"
click at [124, 224] on input "checkbox" at bounding box center [123, 225] width 20 height 20
checkbox input "true"
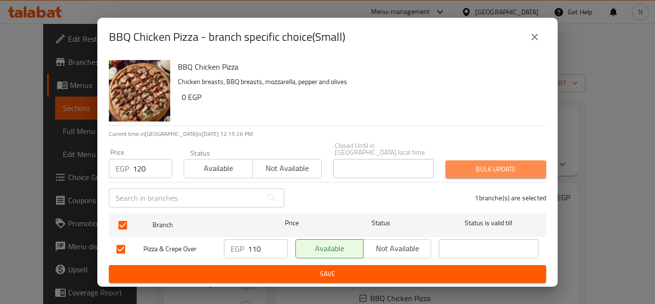
click at [474, 165] on span "Bulk update" at bounding box center [495, 169] width 85 height 12
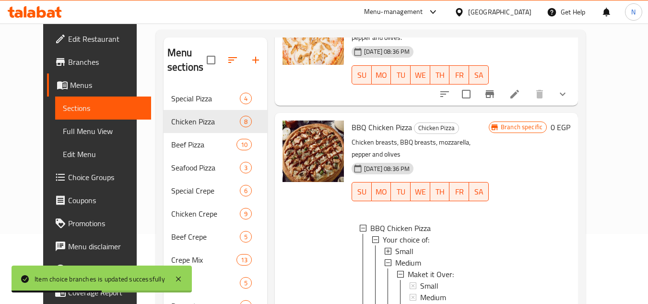
scroll to position [87, 0]
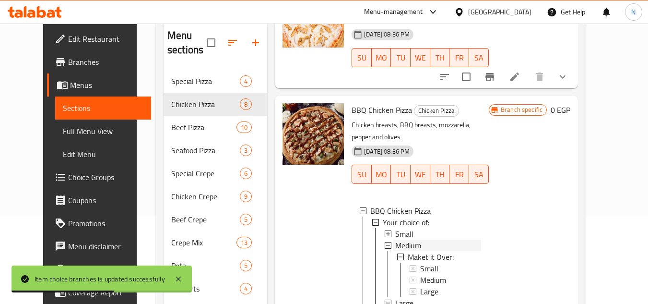
click at [426, 239] on div "Medium" at bounding box center [438, 245] width 86 height 12
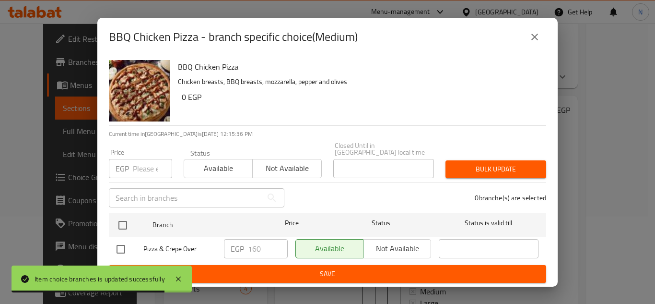
click at [134, 165] on input "number" at bounding box center [152, 168] width 39 height 19
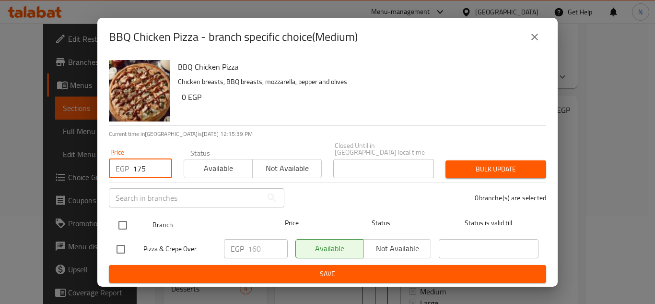
type input "175"
click at [123, 215] on input "checkbox" at bounding box center [123, 225] width 20 height 20
checkbox input "true"
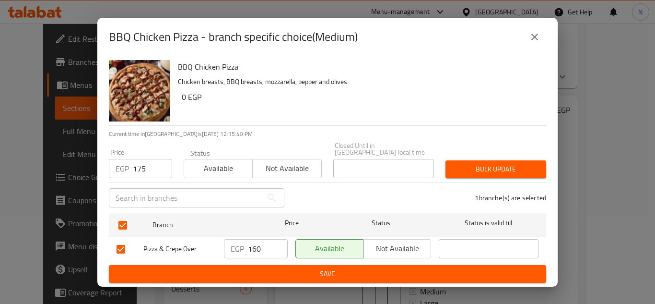
click at [488, 163] on span "Bulk update" at bounding box center [495, 169] width 85 height 12
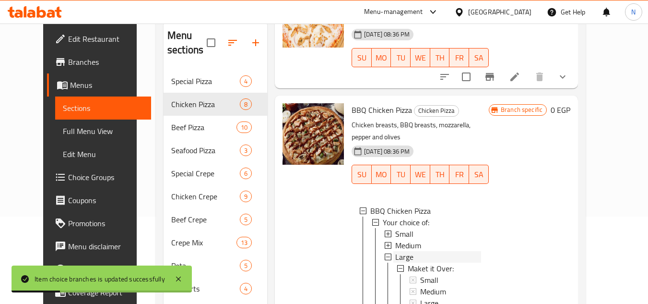
click at [432, 251] on div "Large" at bounding box center [438, 257] width 86 height 12
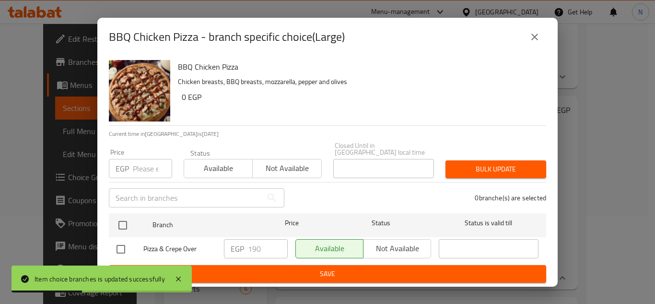
click at [142, 169] on input "number" at bounding box center [152, 168] width 39 height 19
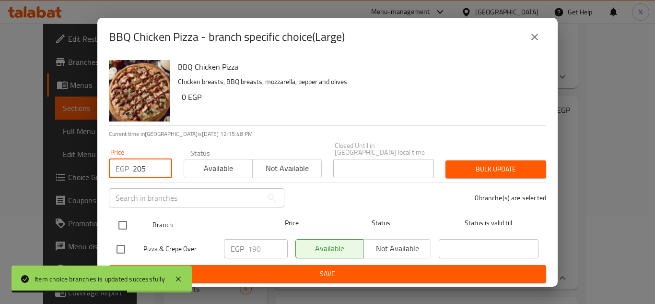
type input "205"
click at [122, 222] on input "checkbox" at bounding box center [123, 225] width 20 height 20
checkbox input "true"
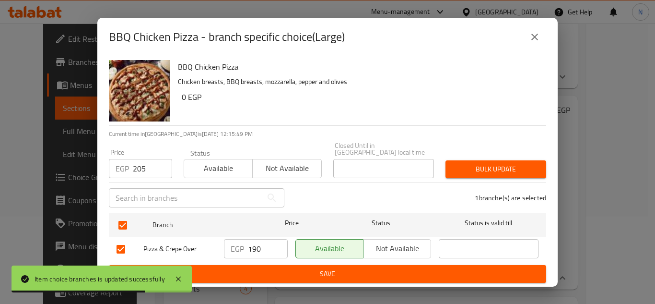
click at [513, 164] on span "Bulk update" at bounding box center [495, 169] width 85 height 12
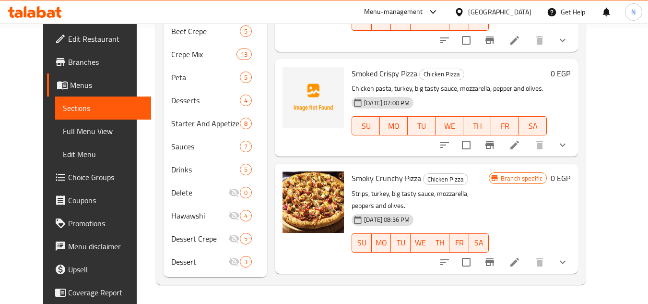
scroll to position [344, 0]
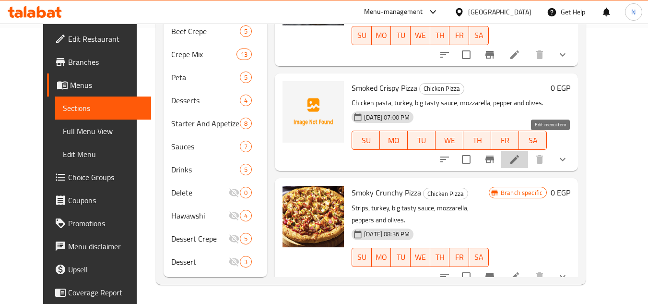
click at [520, 153] on icon at bounding box center [515, 159] width 12 height 12
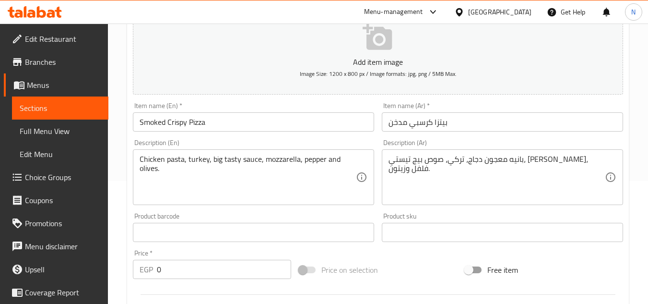
scroll to position [288, 0]
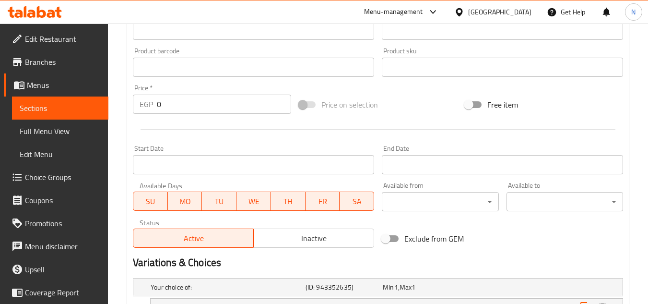
click at [339, 235] on span "Inactive" at bounding box center [314, 238] width 113 height 14
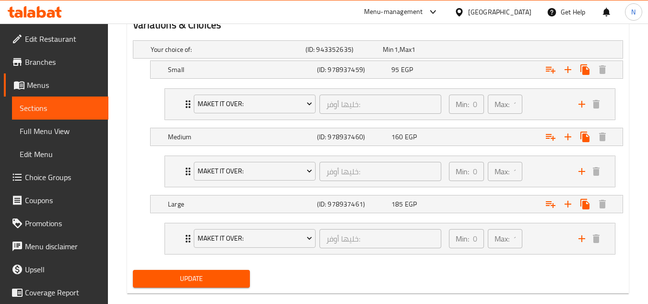
scroll to position [542, 0]
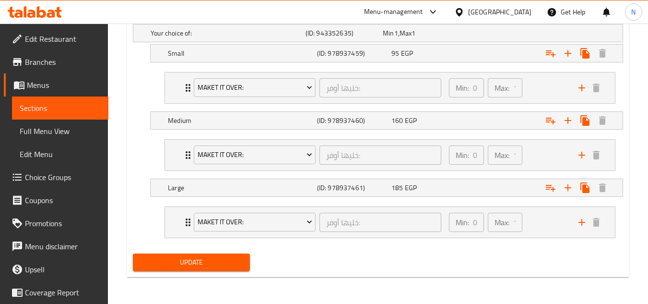
click at [223, 264] on span "Update" at bounding box center [191, 262] width 101 height 12
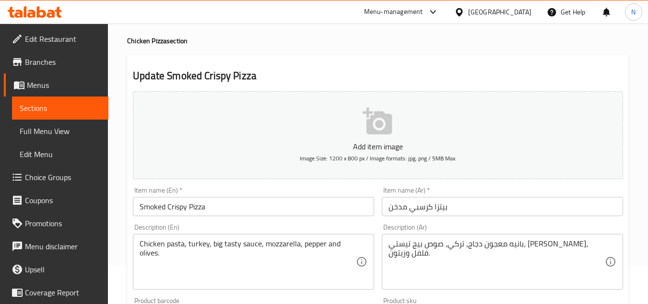
scroll to position [0, 0]
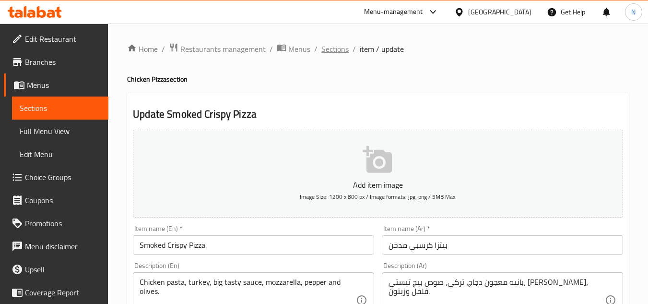
click at [338, 51] on span "Sections" at bounding box center [334, 49] width 27 height 12
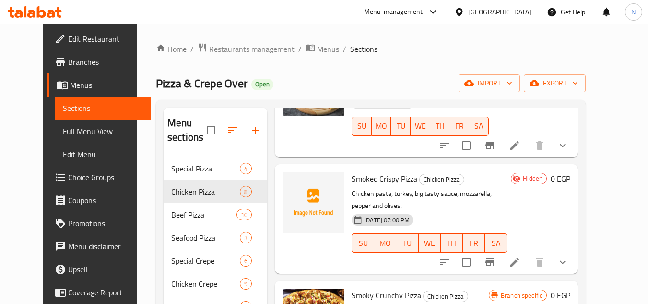
scroll to position [48, 0]
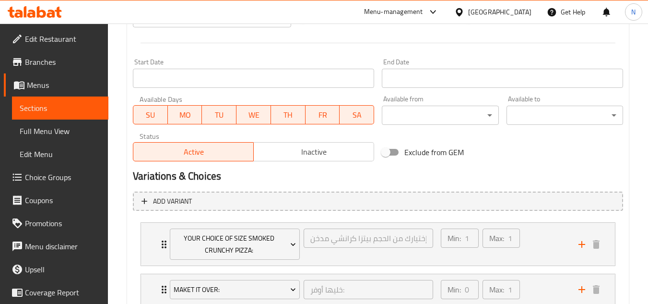
scroll to position [432, 0]
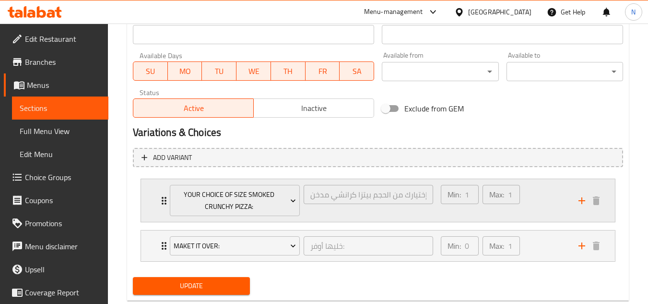
click at [539, 189] on div "Min: 1 ​ Max: 1 ​" at bounding box center [504, 200] width 138 height 43
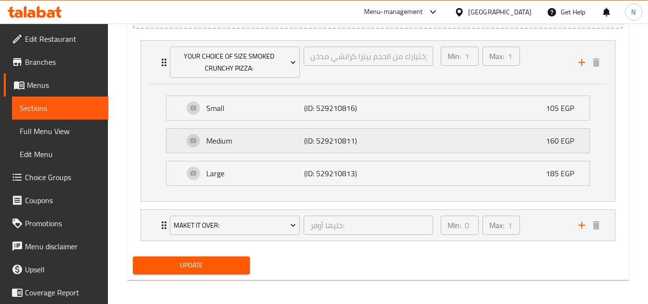
scroll to position [573, 0]
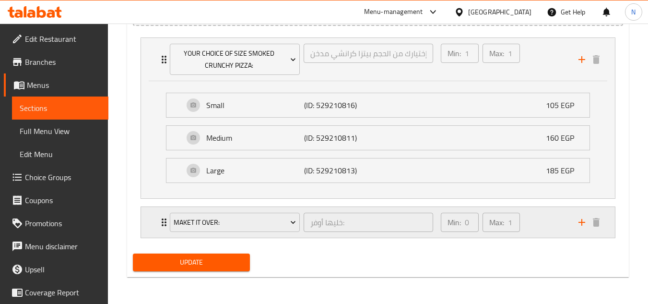
click at [565, 221] on div "Min: 0 ​ Max: 1 ​" at bounding box center [504, 222] width 138 height 31
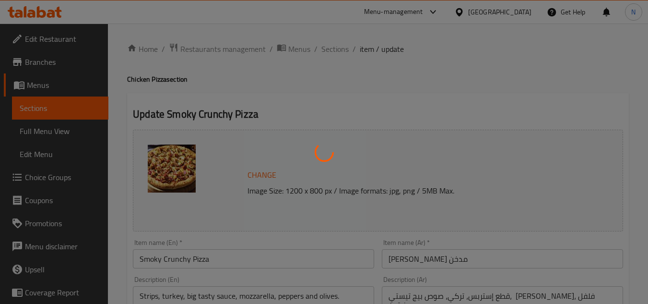
type input "إختيارك من الحجم بيتزا كرانشي مدخن:"
type input "1"
type input "خليها أوفر:"
type input "0"
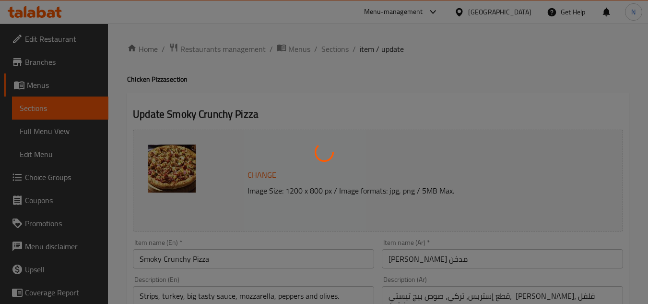
type input "1"
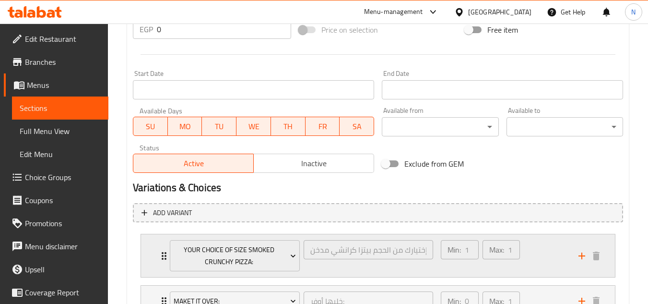
scroll to position [432, 0]
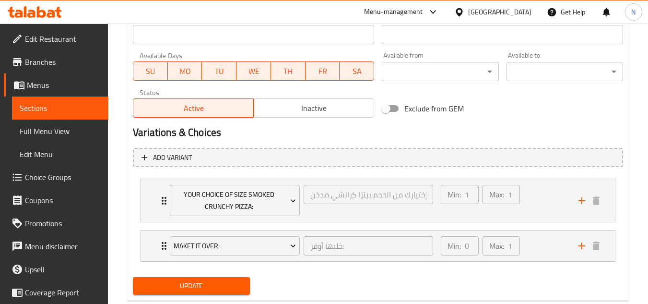
click at [41, 179] on span "Choice Groups" at bounding box center [63, 177] width 76 height 12
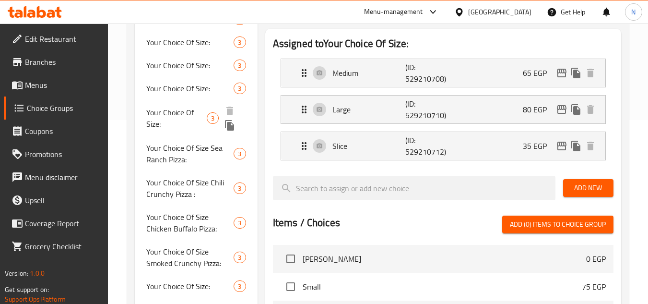
scroll to position [232, 0]
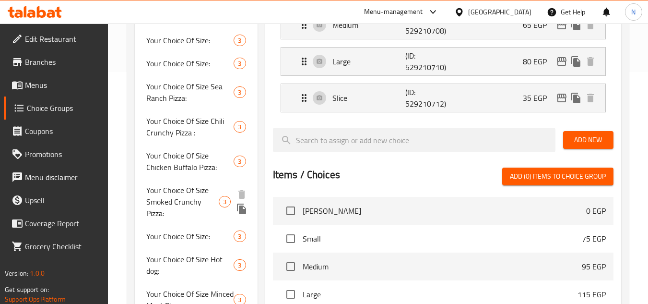
click at [184, 208] on span "Your Choice Of Size Smoked Crunchy Pizza:" at bounding box center [182, 201] width 72 height 35
type input "Your Choice Of Size Smoked Crunchy Pizza:"
type input "إختيارك من الحجم بيتزا كرانشي مدخن:"
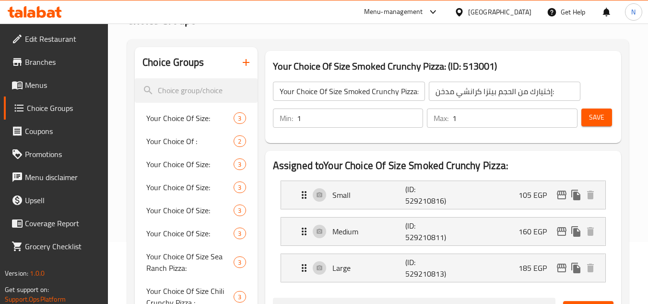
scroll to position [40, 0]
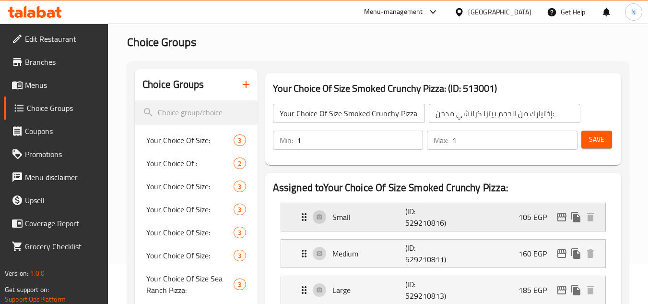
click at [506, 214] on div "Small (ID: 529210816) 105 EGP" at bounding box center [445, 217] width 295 height 28
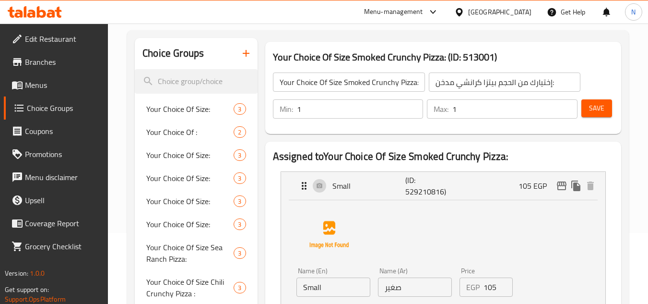
scroll to position [88, 0]
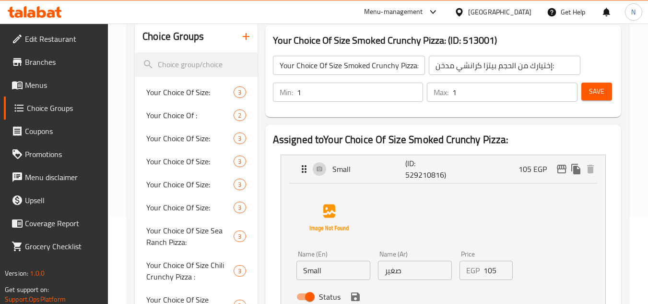
click at [488, 270] on input "105" at bounding box center [498, 269] width 30 height 19
click at [562, 257] on div "Name (En) Small Name (En) Name (Ar) صغير Name (Ar) Price EGP 120 Price Status" at bounding box center [443, 245] width 294 height 120
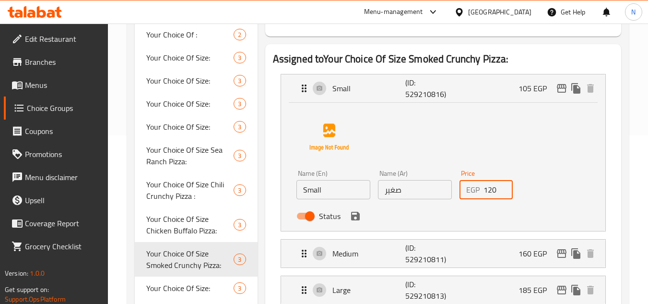
scroll to position [184, 0]
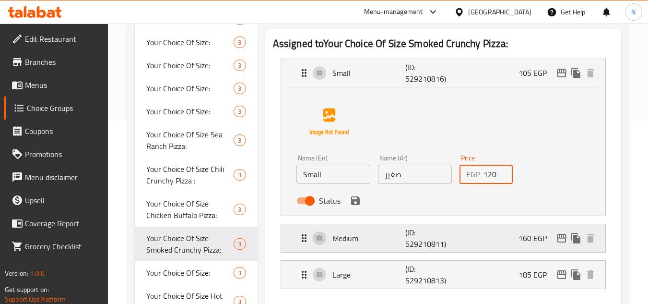
click at [508, 238] on div "Medium (ID: 529210811) 160 EGP" at bounding box center [445, 238] width 295 height 28
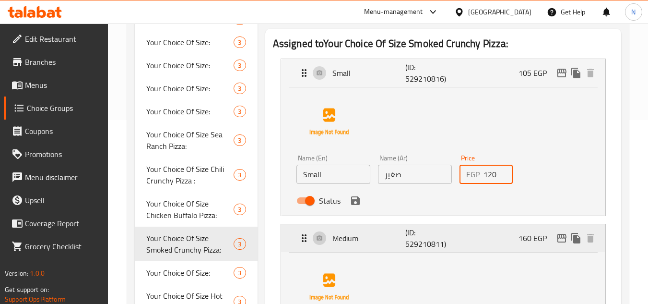
scroll to position [232, 0]
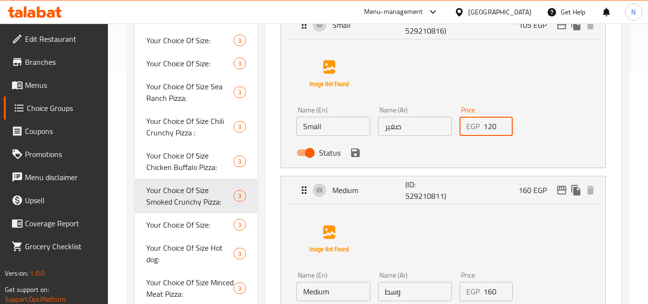
type input "120"
click at [487, 291] on input "160" at bounding box center [498, 291] width 30 height 19
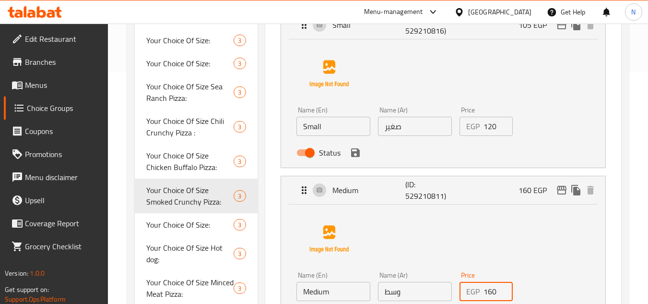
click at [487, 291] on input "160" at bounding box center [498, 291] width 30 height 19
click at [541, 266] on div "Name (En) Medium Name (En) Name (Ar) وسط Name (Ar) Price EGP 175 Price Status" at bounding box center [443, 266] width 294 height 120
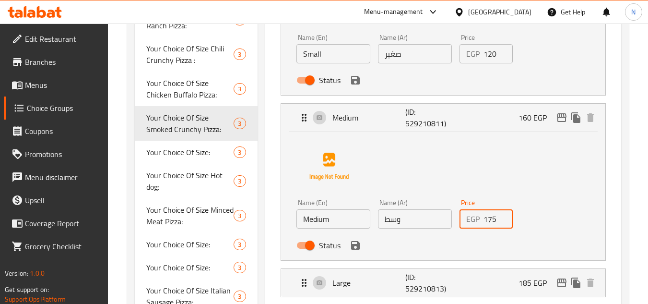
scroll to position [328, 0]
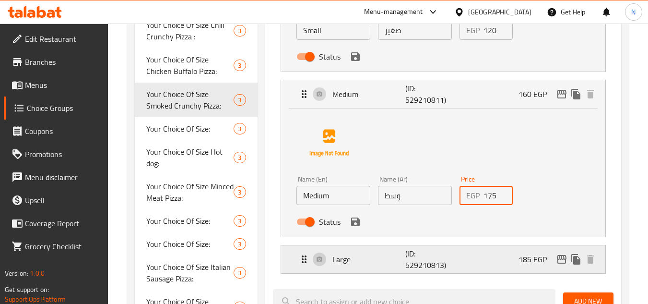
click at [499, 256] on div "Large (ID: 529210813) 185 EGP" at bounding box center [445, 259] width 295 height 28
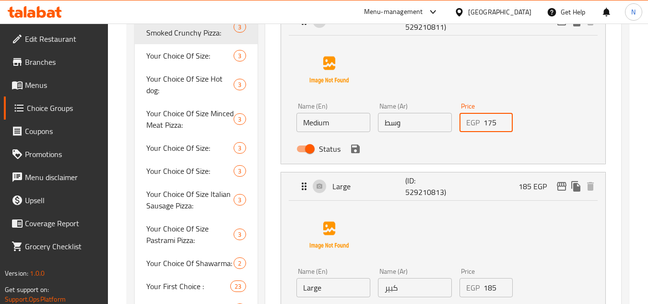
scroll to position [471, 0]
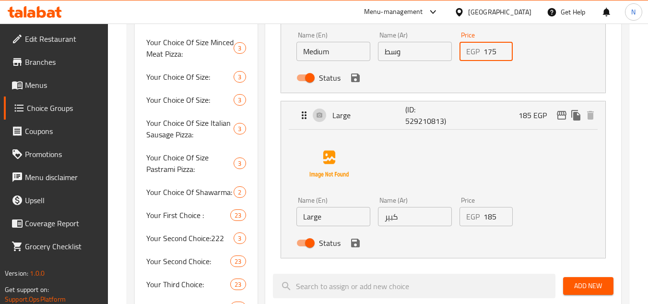
type input "175"
click at [490, 217] on input "185" at bounding box center [498, 216] width 30 height 19
click at [525, 185] on div "Name (En) Large Name (En) Name (Ar) كبير Name (Ar) Price EGP 205 Price Status" at bounding box center [443, 191] width 294 height 120
click at [353, 246] on icon "save" at bounding box center [355, 242] width 9 height 9
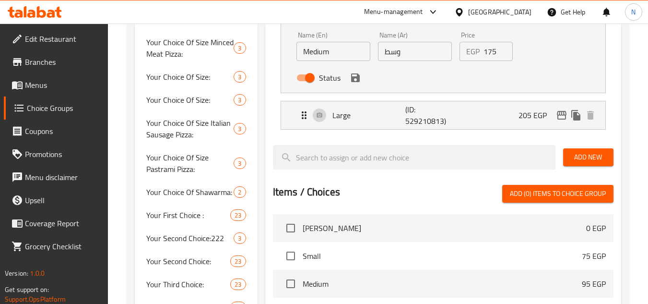
type input "205"
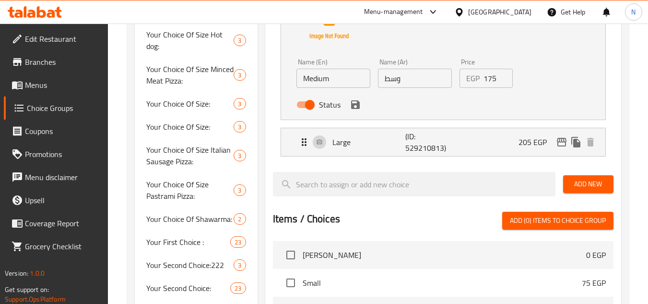
scroll to position [424, 0]
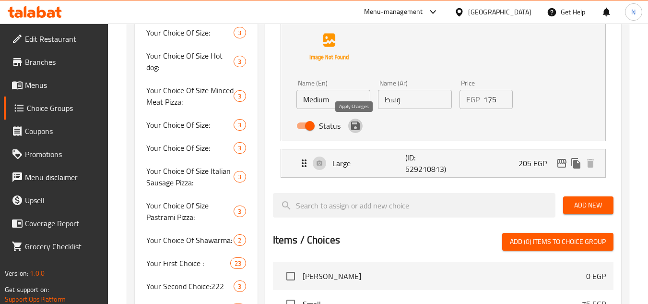
click at [354, 127] on icon "save" at bounding box center [356, 126] width 12 height 12
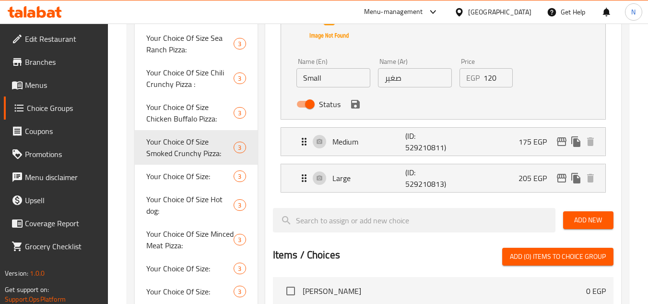
scroll to position [280, 0]
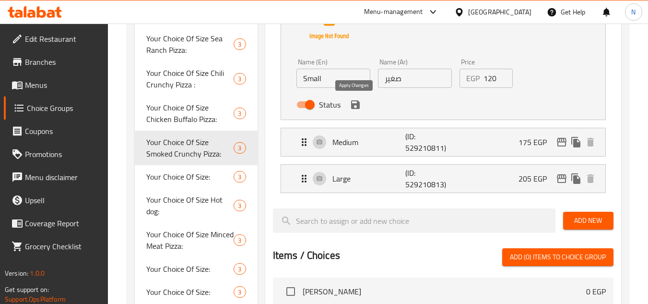
click at [359, 103] on icon "save" at bounding box center [355, 104] width 9 height 9
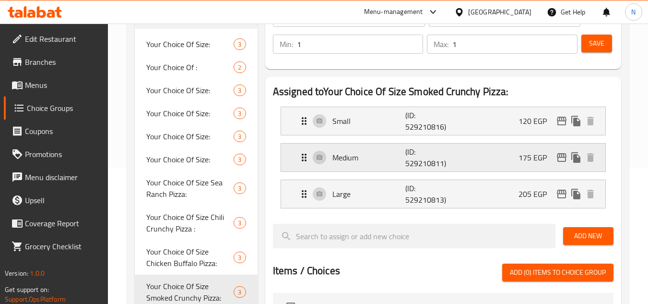
scroll to position [88, 0]
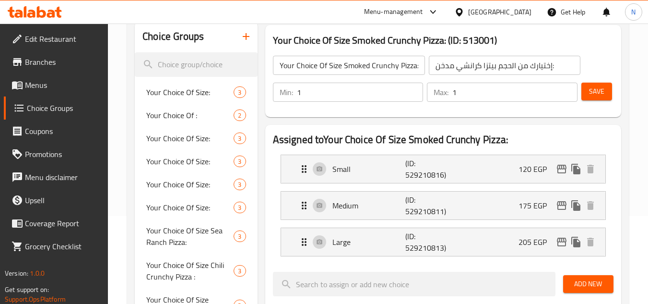
click at [599, 94] on span "Save" at bounding box center [596, 91] width 15 height 12
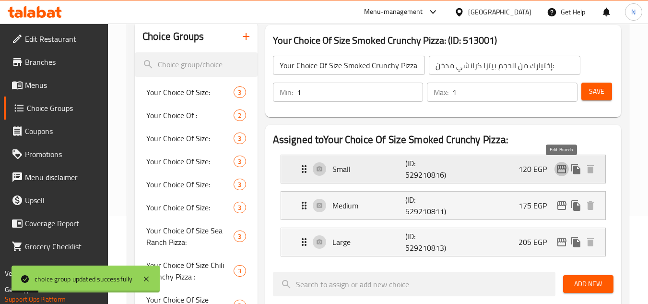
click at [561, 167] on icon "edit" at bounding box center [562, 169] width 10 height 9
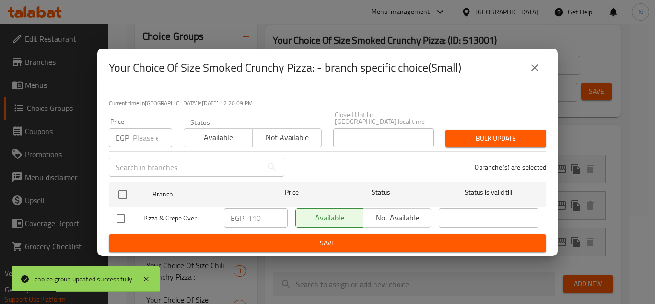
click at [146, 137] on input "number" at bounding box center [152, 137] width 39 height 19
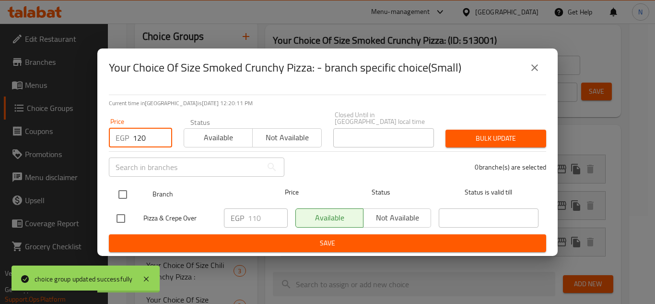
type input "120"
click at [123, 186] on input "checkbox" at bounding box center [123, 194] width 20 height 20
checkbox input "true"
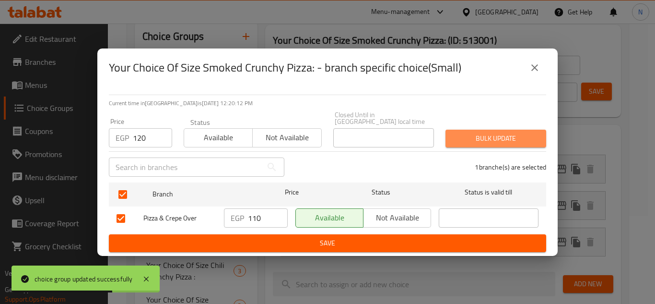
click at [483, 132] on span "Bulk update" at bounding box center [495, 138] width 85 height 12
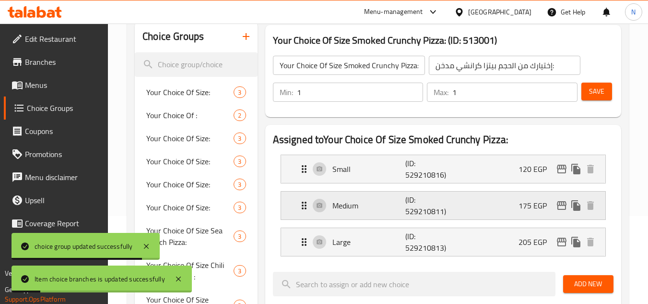
click at [565, 208] on icon "edit" at bounding box center [562, 205] width 10 height 9
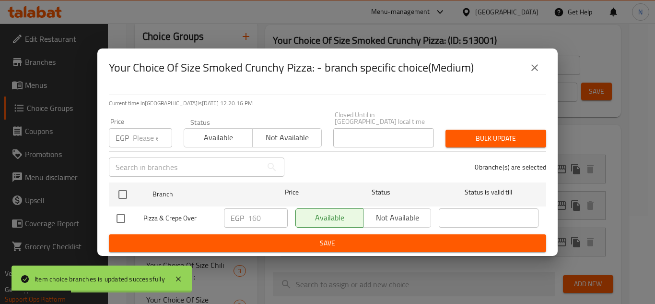
click at [144, 134] on input "number" at bounding box center [152, 137] width 39 height 19
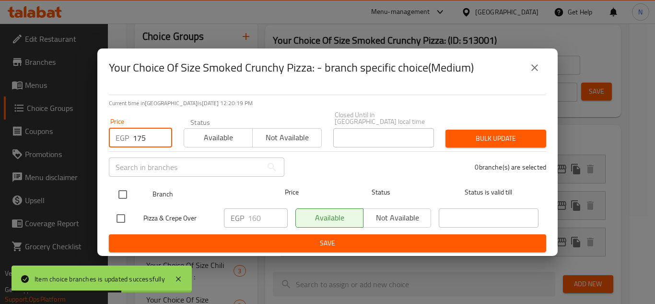
type input "175"
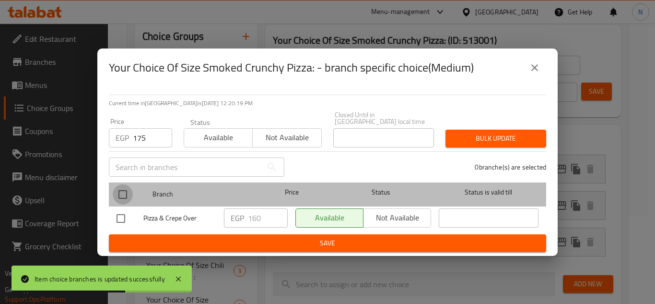
click at [127, 195] on input "checkbox" at bounding box center [123, 194] width 20 height 20
checkbox input "true"
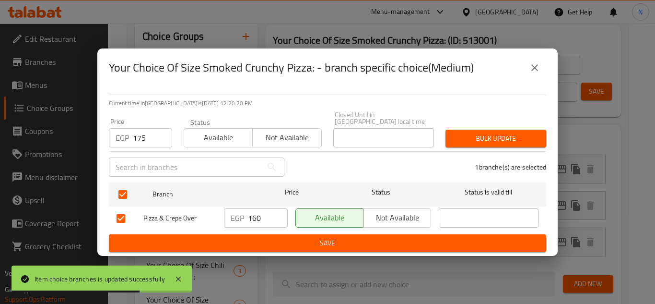
click at [513, 132] on span "Bulk update" at bounding box center [495, 138] width 85 height 12
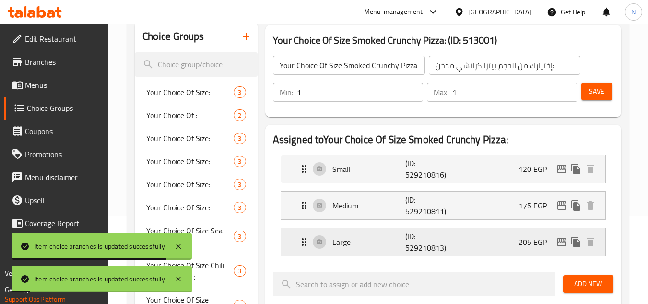
click at [562, 246] on icon "edit" at bounding box center [562, 241] width 10 height 9
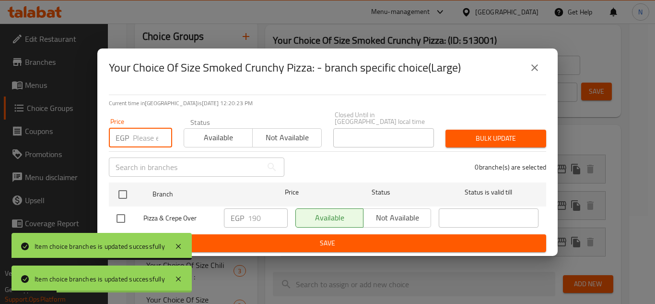
click at [149, 138] on input "number" at bounding box center [152, 137] width 39 height 19
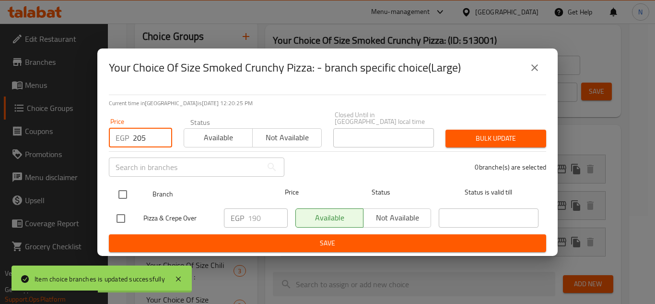
type input "205"
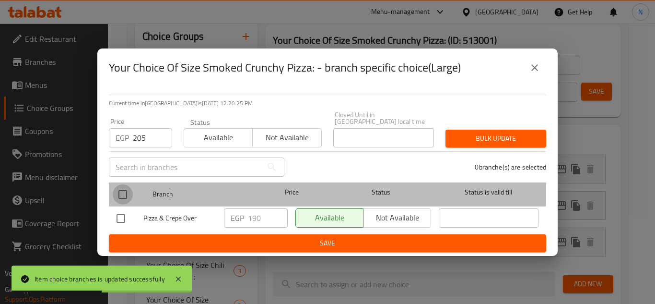
click at [118, 191] on input "checkbox" at bounding box center [123, 194] width 20 height 20
checkbox input "true"
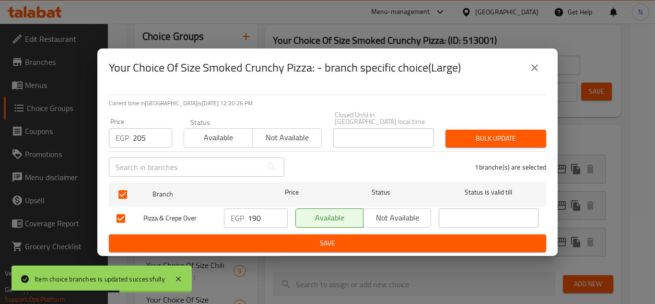
click at [511, 133] on span "Bulk update" at bounding box center [495, 138] width 85 height 12
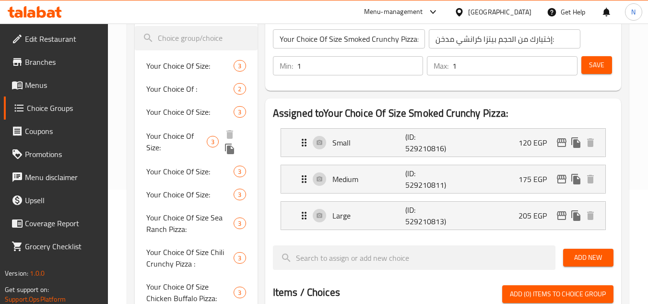
scroll to position [136, 0]
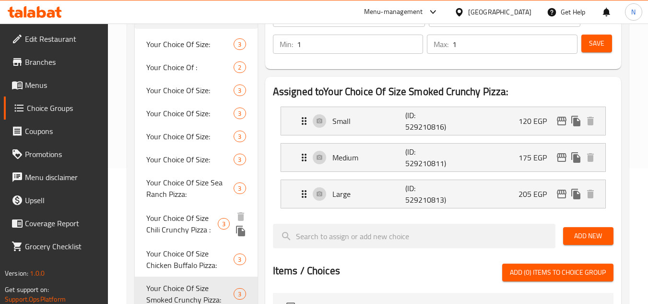
click at [168, 229] on span "Your Choice Of Size Chili Crunchy Pizza :" at bounding box center [181, 223] width 71 height 23
type input "Your Choice Of Size Chili Crunchy Pizza :"
type input "إختيارك من الحجم: كرانش تشيلي"
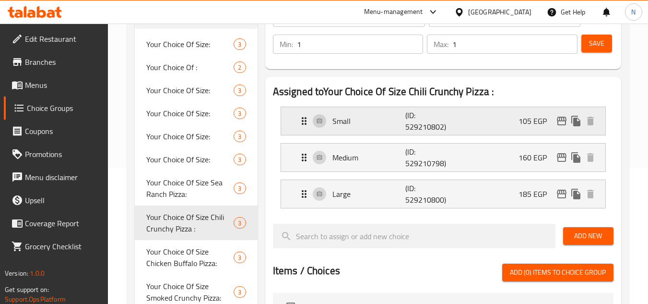
click at [505, 121] on div "Small (ID: 529210802) 105 EGP" at bounding box center [445, 121] width 295 height 28
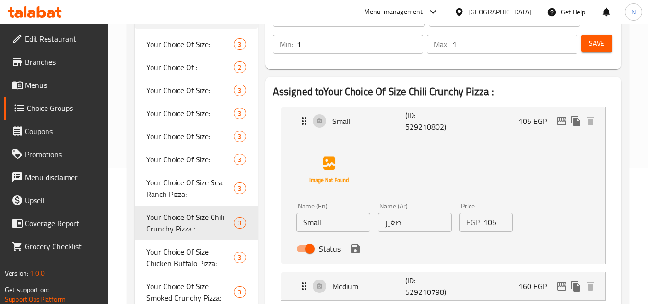
click at [489, 230] on input "105" at bounding box center [498, 221] width 30 height 19
click at [359, 253] on icon "save" at bounding box center [356, 249] width 12 height 12
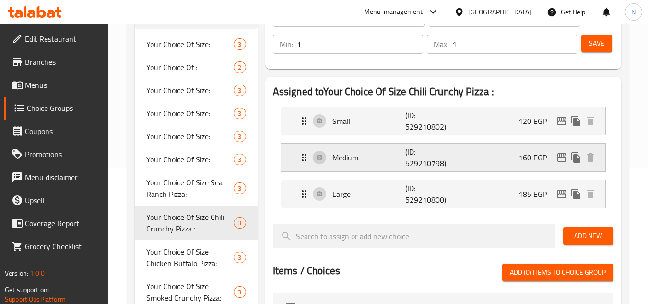
type input "120"
click at [496, 164] on div "Medium (ID: 529210798) 160 EGP" at bounding box center [445, 157] width 295 height 28
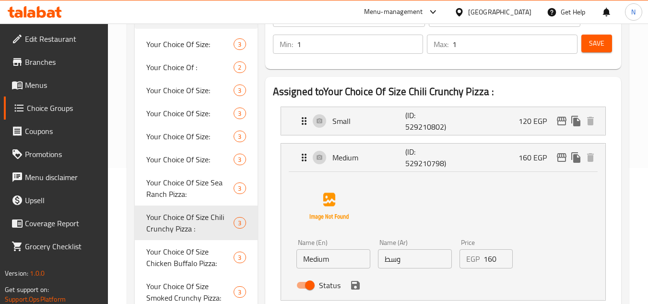
click at [495, 261] on input "160" at bounding box center [498, 258] width 30 height 19
click at [534, 212] on div "Name (En) Medium Name (En) Name (Ar) وسط Name (Ar) Price EGP 175 Price Status" at bounding box center [443, 234] width 294 height 120
type input "175"
click at [361, 285] on button "save" at bounding box center [355, 285] width 14 height 14
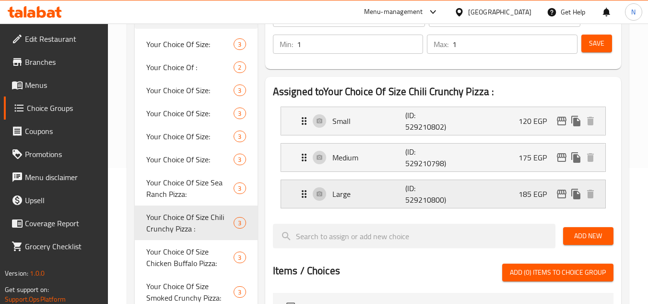
click at [500, 198] on div "Large (ID: 529210800) 185 EGP" at bounding box center [445, 194] width 295 height 28
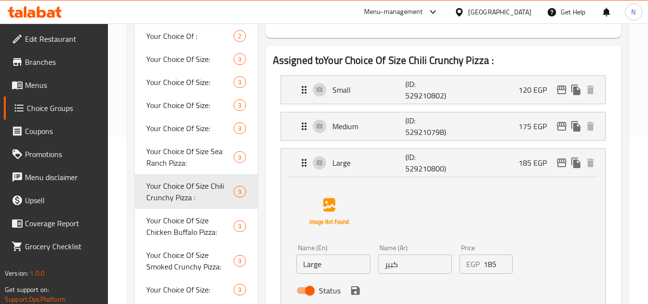
scroll to position [184, 0]
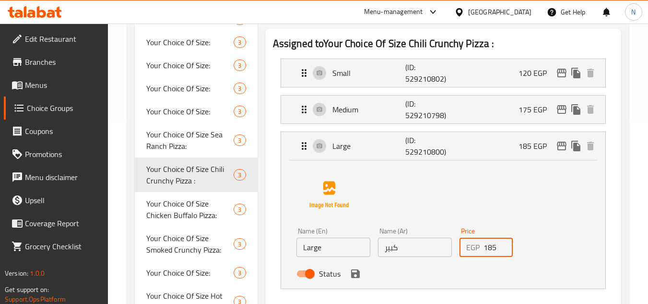
click at [490, 248] on input "185" at bounding box center [498, 246] width 30 height 19
click at [355, 277] on icon "save" at bounding box center [355, 273] width 9 height 9
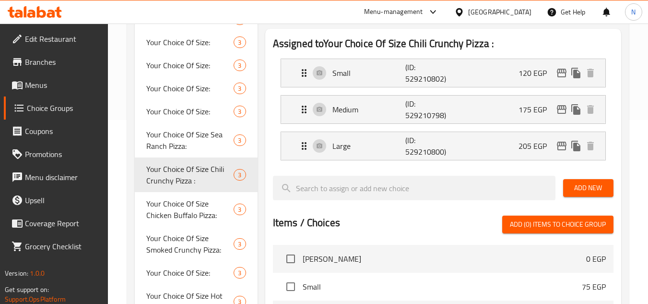
type input "205"
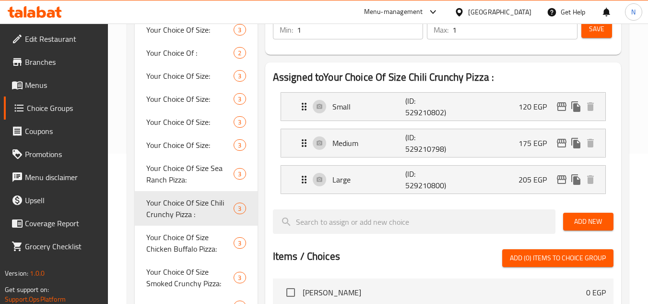
scroll to position [88, 0]
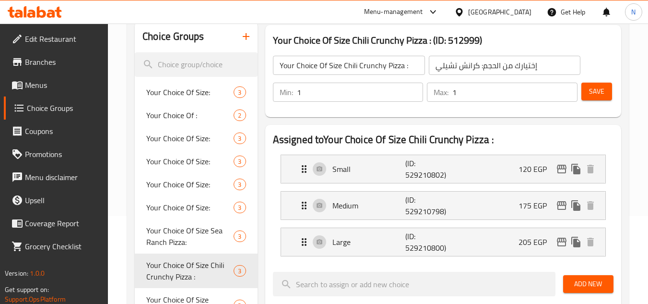
click at [588, 90] on button "Save" at bounding box center [596, 91] width 31 height 18
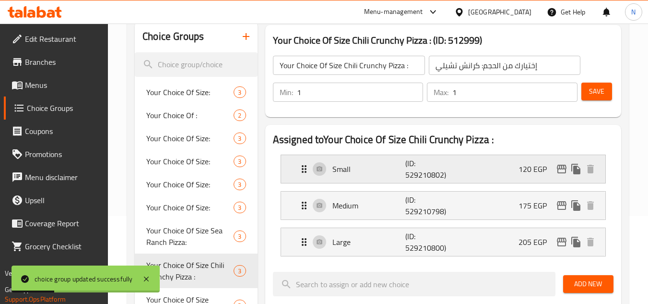
click at [563, 168] on icon "edit" at bounding box center [562, 169] width 10 height 9
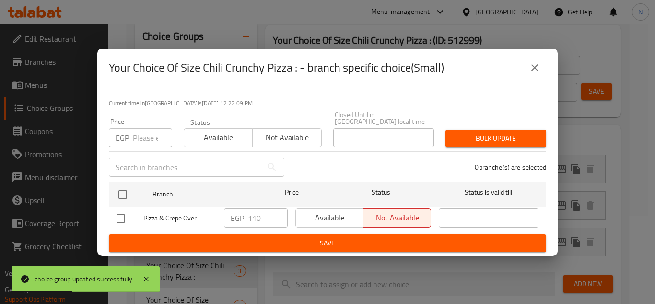
click at [142, 129] on input "number" at bounding box center [152, 137] width 39 height 19
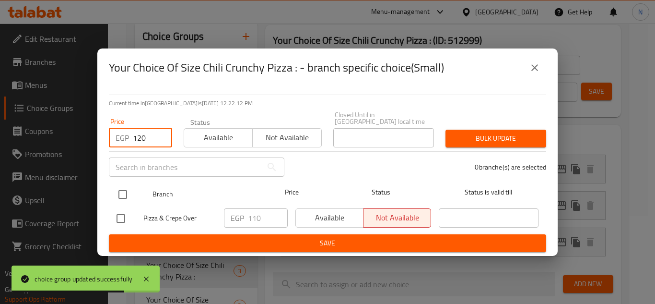
type input "120"
click at [123, 188] on input "checkbox" at bounding box center [123, 194] width 20 height 20
checkbox input "true"
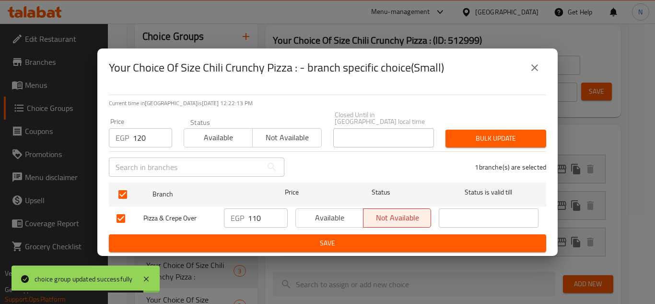
click at [474, 132] on span "Bulk update" at bounding box center [495, 138] width 85 height 12
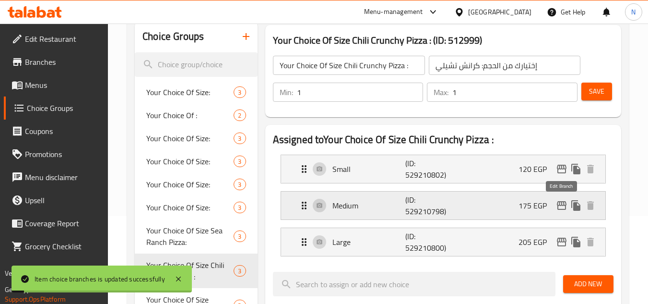
click at [563, 207] on icon "edit" at bounding box center [562, 206] width 12 height 12
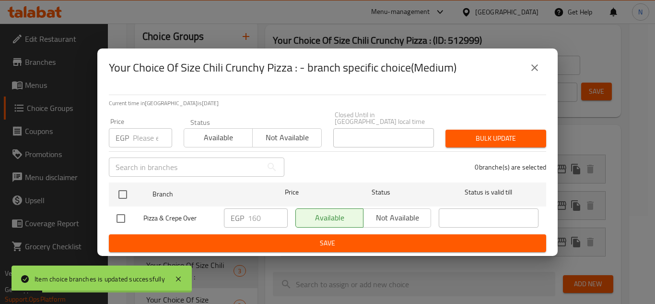
click at [143, 137] on input "number" at bounding box center [152, 137] width 39 height 19
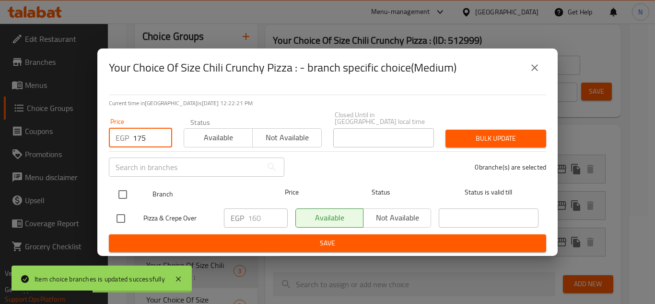
type input "175"
click at [123, 194] on input "checkbox" at bounding box center [123, 194] width 20 height 20
checkbox input "true"
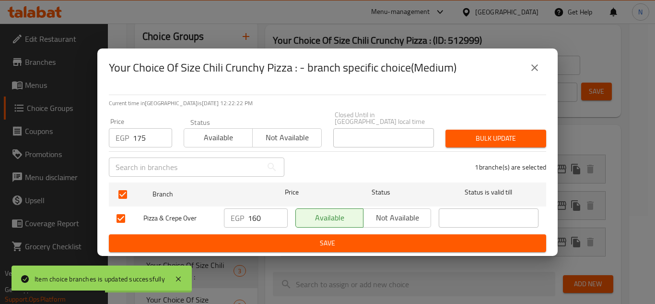
click at [501, 136] on span "Bulk update" at bounding box center [495, 138] width 85 height 12
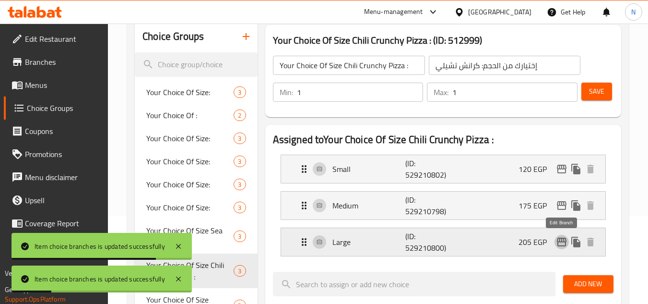
click at [560, 237] on icon "edit" at bounding box center [562, 242] width 12 height 12
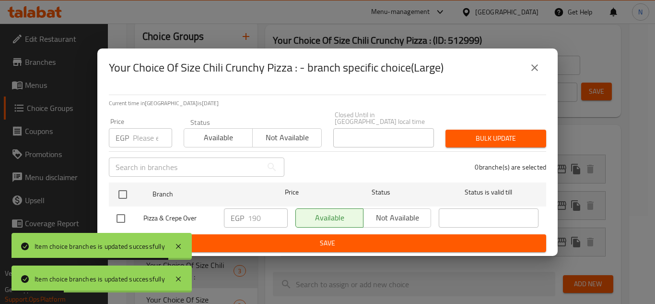
click at [150, 133] on input "number" at bounding box center [152, 137] width 39 height 19
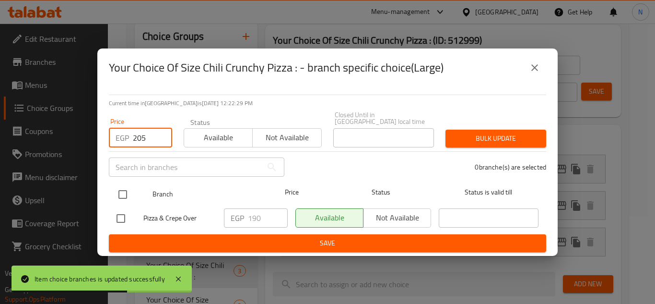
type input "205"
click at [123, 190] on input "checkbox" at bounding box center [123, 194] width 20 height 20
checkbox input "true"
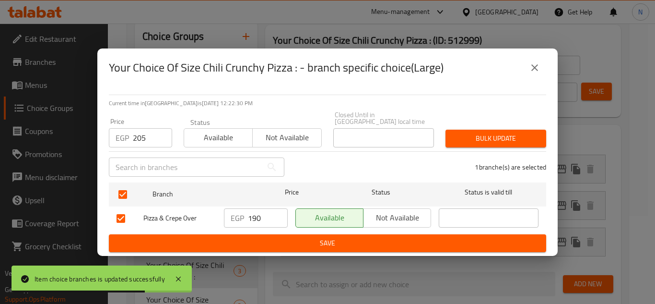
click at [485, 140] on span "Bulk update" at bounding box center [495, 138] width 85 height 12
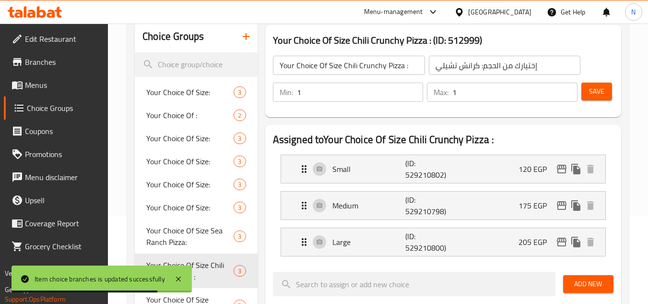
click at [590, 94] on span "Save" at bounding box center [596, 91] width 15 height 12
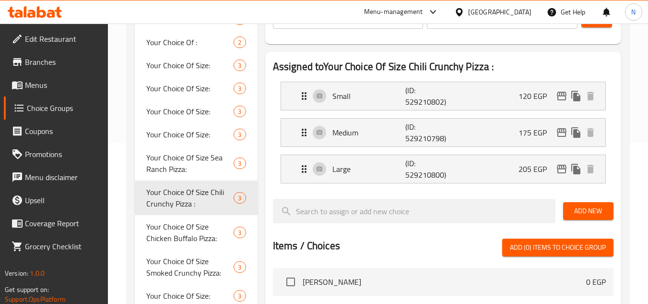
scroll to position [184, 0]
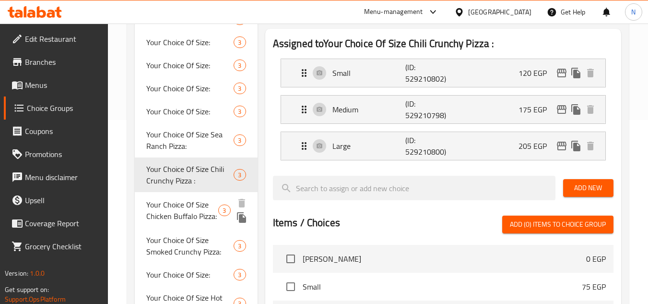
click at [157, 202] on span "Your Choice Of Size Chicken Buffalo Pizza:" at bounding box center [182, 210] width 72 height 23
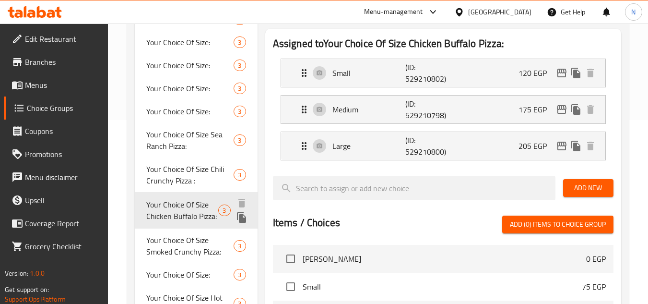
type input "Your Choice Of Size Chicken Buffalo Pizza:"
type input "إختيارك من الحجم:بيتزا تشيكن بافلو"
click at [500, 79] on div "Small (ID: 529210809) 105 EGP" at bounding box center [445, 73] width 295 height 28
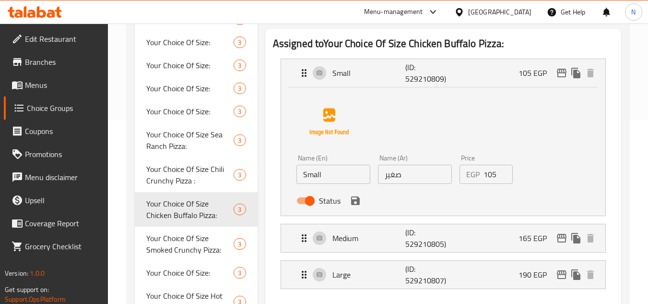
click at [491, 177] on input "105" at bounding box center [498, 174] width 30 height 19
click at [510, 138] on div "Name (En) Small Name (En) Name (Ar) صغير Name (Ar) Price EGP 120 Price Status" at bounding box center [443, 149] width 294 height 120
click at [358, 203] on icon "save" at bounding box center [355, 200] width 9 height 9
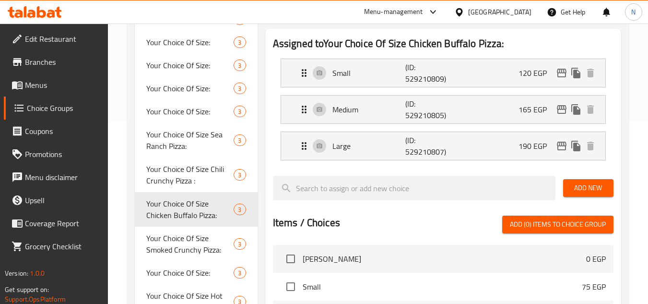
type input "120"
click at [508, 106] on div "Medium (ID: 529210805) 165 EGP" at bounding box center [445, 109] width 295 height 28
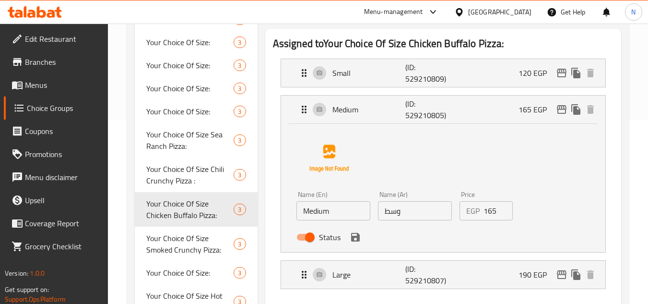
click at [489, 211] on input "165" at bounding box center [498, 210] width 30 height 19
click at [354, 235] on icon "save" at bounding box center [356, 237] width 12 height 12
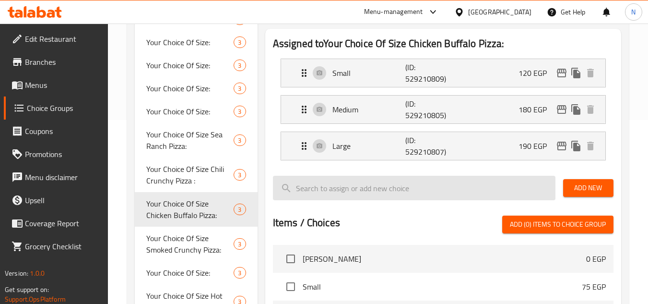
type input "180"
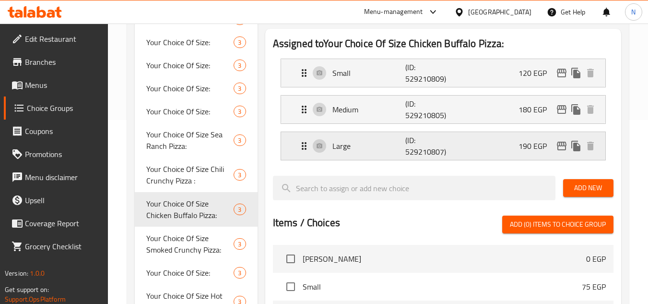
click at [497, 141] on div "Large (ID: 529210807) 190 EGP" at bounding box center [445, 146] width 295 height 28
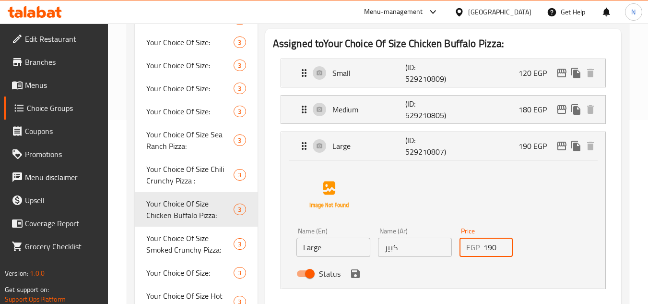
click at [489, 246] on input "190" at bounding box center [498, 246] width 30 height 19
click at [356, 274] on icon "save" at bounding box center [355, 273] width 9 height 9
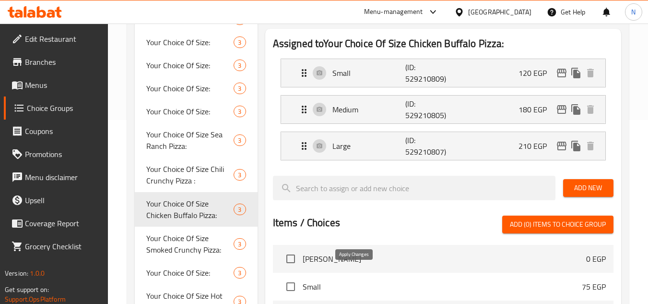
type input "210"
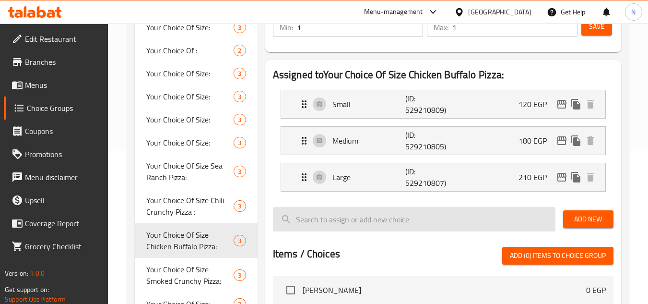
scroll to position [136, 0]
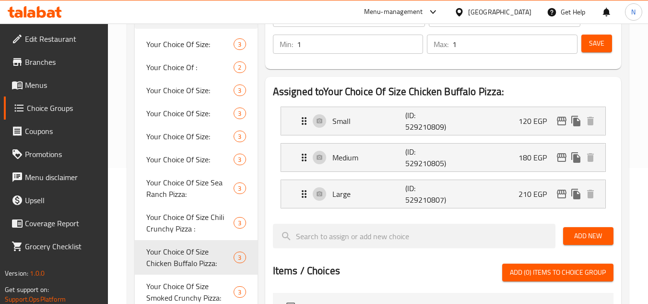
click at [598, 46] on span "Save" at bounding box center [596, 43] width 15 height 12
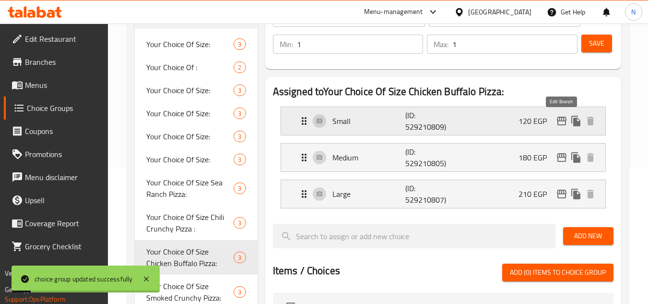
click at [561, 121] on icon "edit" at bounding box center [562, 121] width 12 height 12
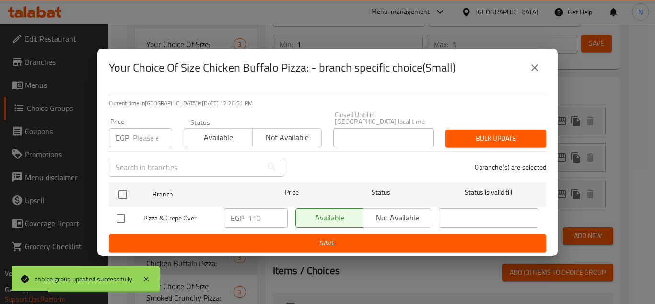
click at [142, 138] on input "number" at bounding box center [152, 137] width 39 height 19
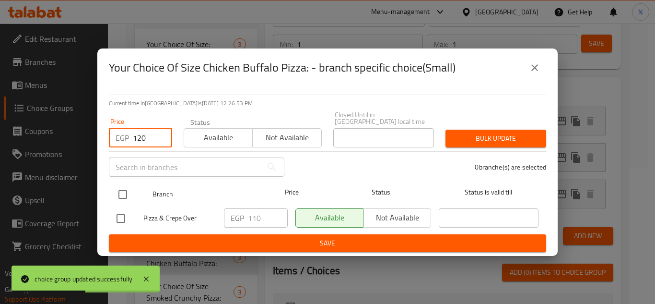
type input "120"
click at [119, 192] on input "checkbox" at bounding box center [123, 194] width 20 height 20
checkbox input "true"
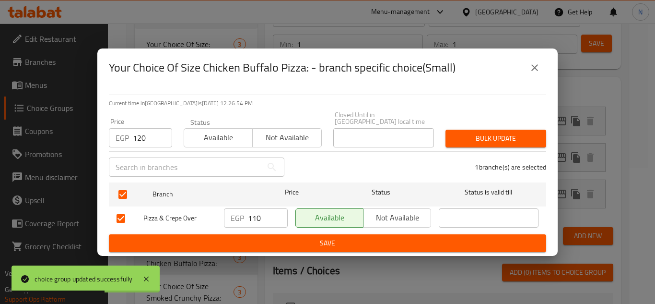
click at [466, 141] on span "Bulk update" at bounding box center [495, 138] width 85 height 12
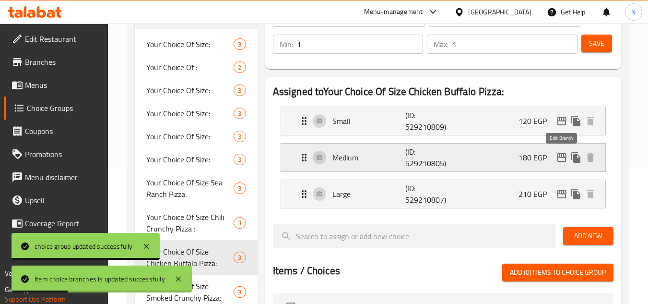
click at [560, 156] on icon "edit" at bounding box center [562, 157] width 10 height 9
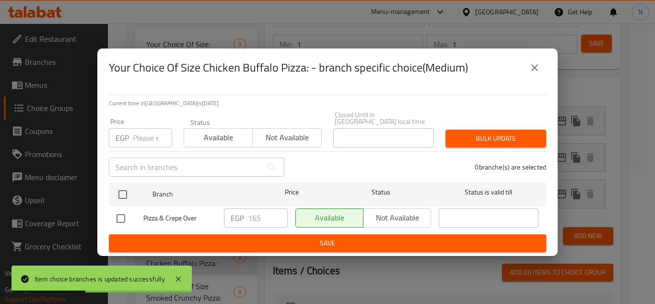
click at [138, 134] on input "number" at bounding box center [152, 137] width 39 height 19
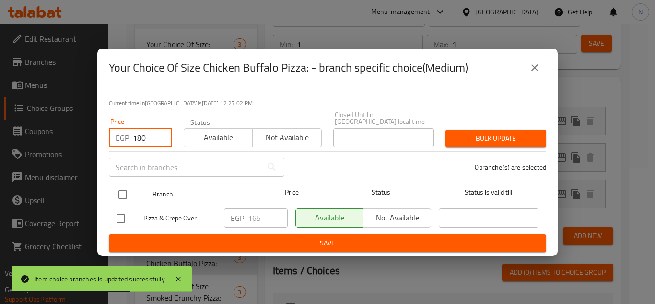
type input "180"
click at [122, 184] on input "checkbox" at bounding box center [123, 194] width 20 height 20
checkbox input "true"
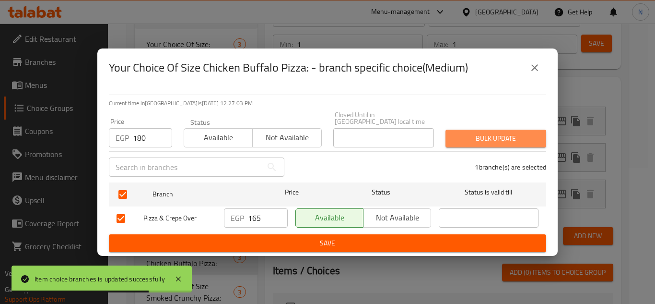
click at [457, 132] on span "Bulk update" at bounding box center [495, 138] width 85 height 12
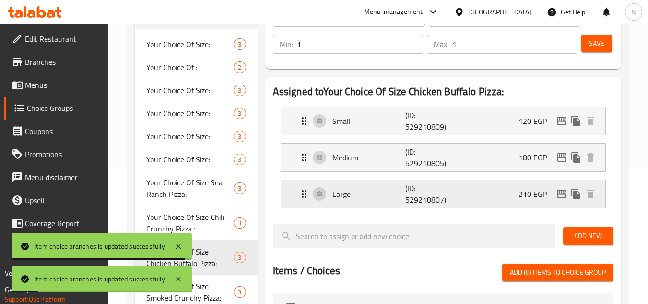
click at [562, 194] on icon "edit" at bounding box center [562, 193] width 10 height 9
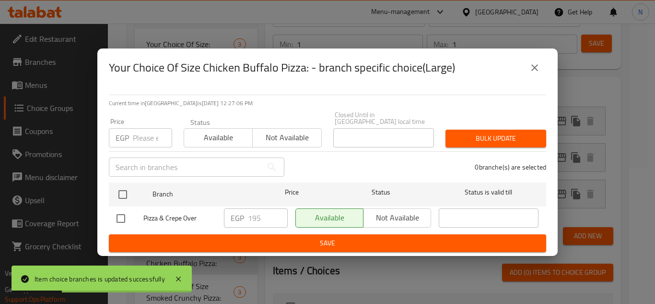
click at [149, 136] on input "number" at bounding box center [152, 137] width 39 height 19
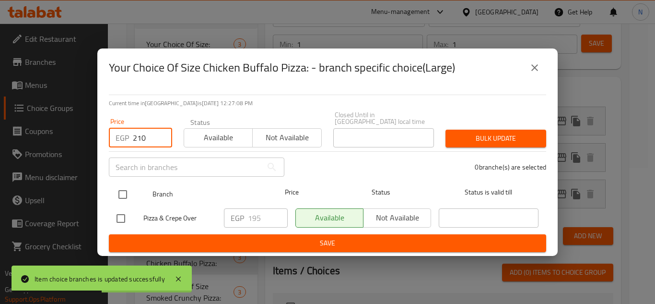
type input "210"
click at [122, 188] on input "checkbox" at bounding box center [123, 194] width 20 height 20
checkbox input "true"
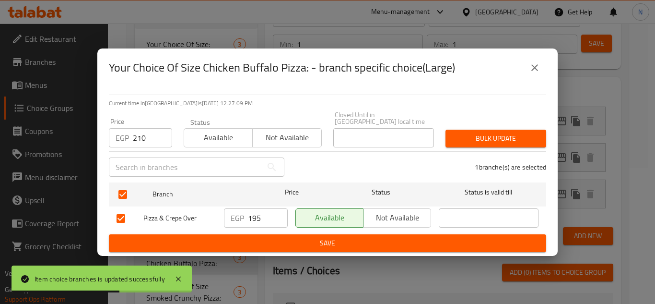
click at [467, 132] on span "Bulk update" at bounding box center [495, 138] width 85 height 12
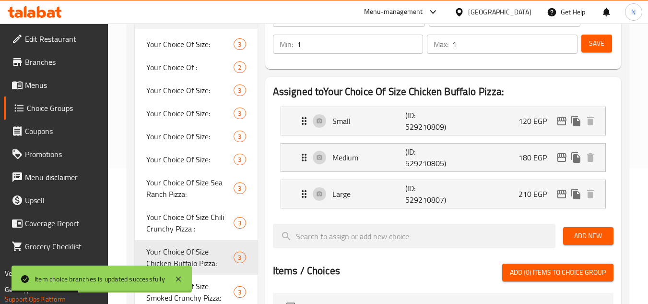
click at [595, 41] on span "Save" at bounding box center [596, 43] width 15 height 12
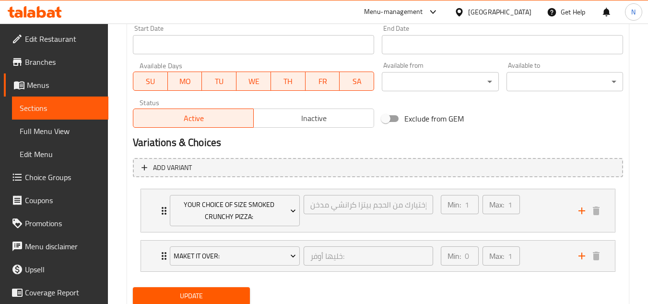
scroll to position [455, 0]
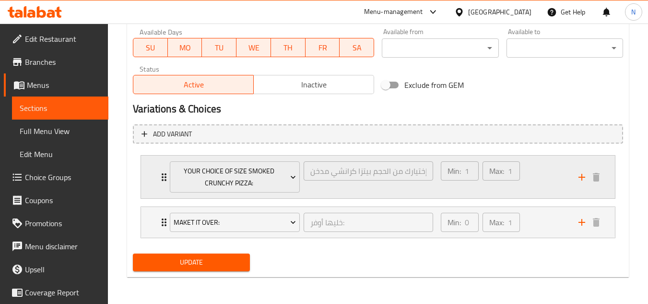
click at [556, 164] on div "Min: 1 ​ Max: 1 ​" at bounding box center [504, 176] width 138 height 43
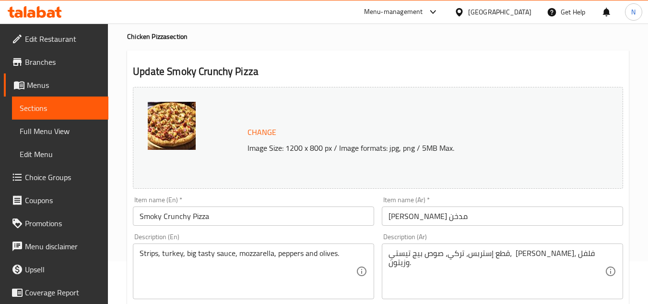
scroll to position [0, 0]
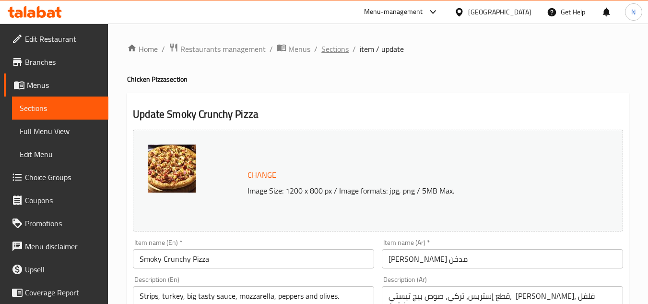
click at [326, 50] on span "Sections" at bounding box center [334, 49] width 27 height 12
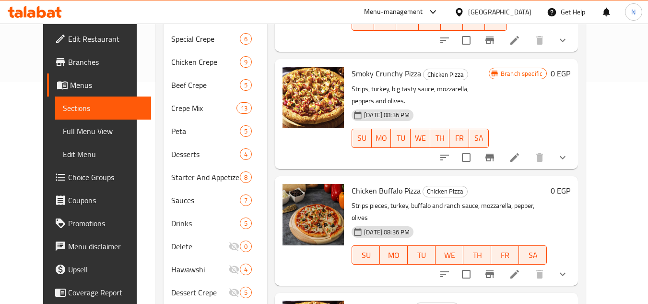
scroll to position [275, 0]
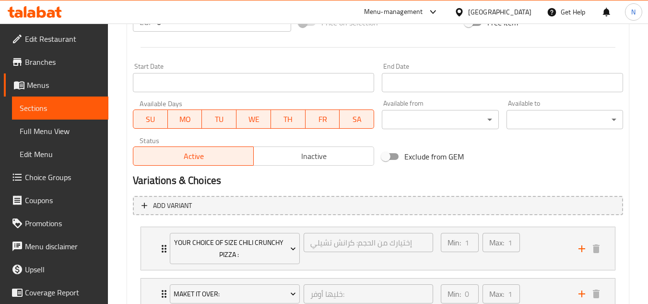
scroll to position [455, 0]
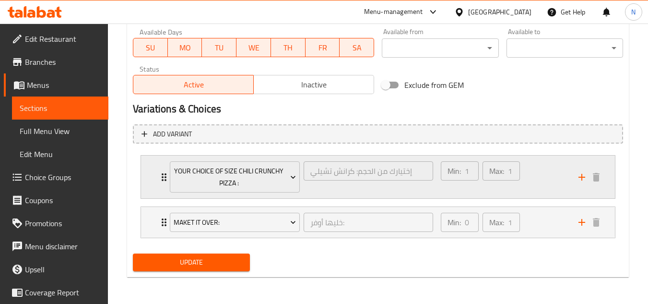
click at [540, 171] on div "Min: 1 ​ Max: 1 ​" at bounding box center [504, 176] width 138 height 43
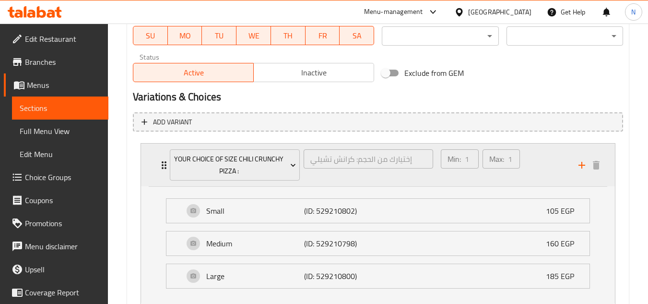
scroll to position [503, 0]
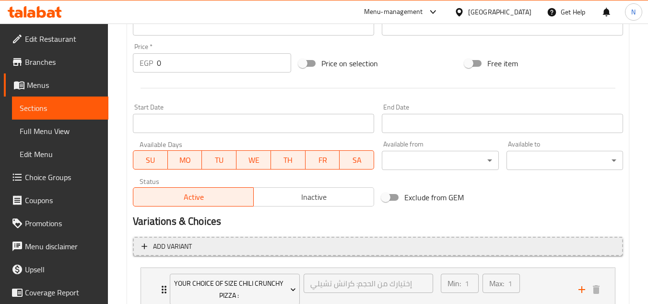
scroll to position [384, 0]
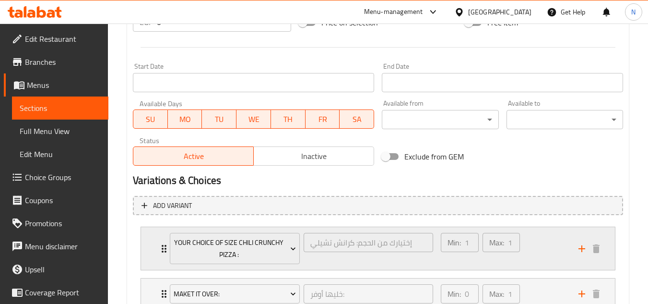
click at [533, 240] on div "Min: 1 ​ Max: 1 ​" at bounding box center [504, 248] width 138 height 43
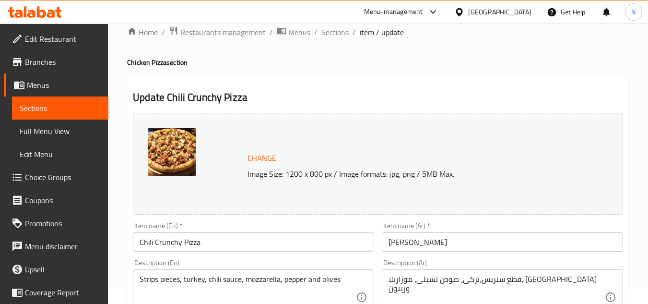
scroll to position [0, 0]
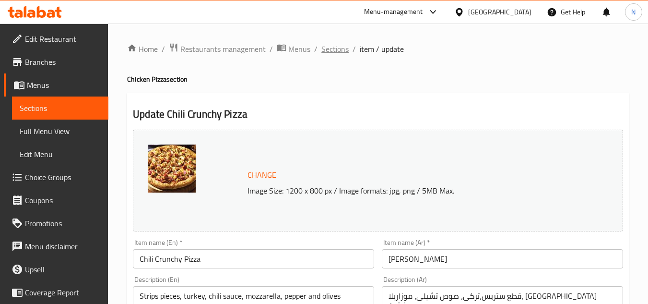
click at [335, 50] on span "Sections" at bounding box center [334, 49] width 27 height 12
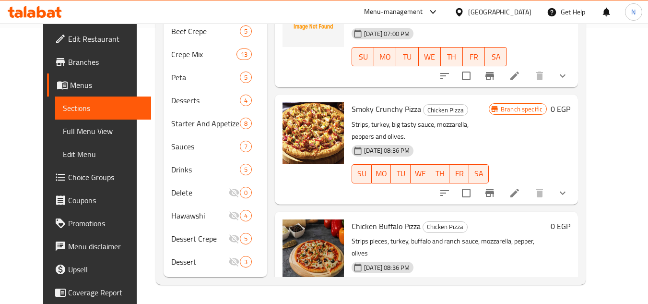
scroll to position [348, 0]
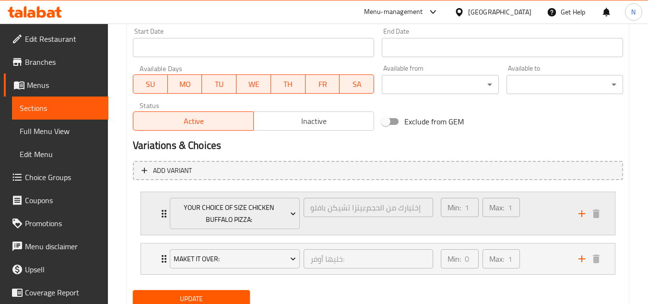
scroll to position [455, 0]
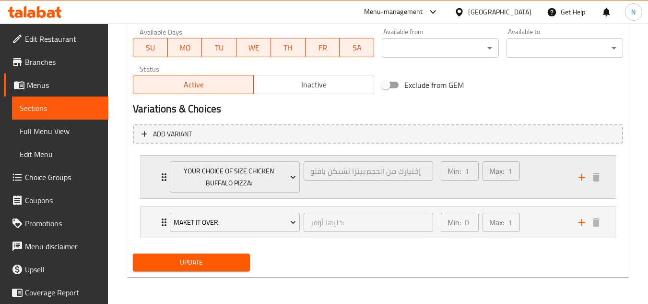
click at [550, 186] on div "Min: 1 ​ Max: 1 ​" at bounding box center [504, 176] width 138 height 43
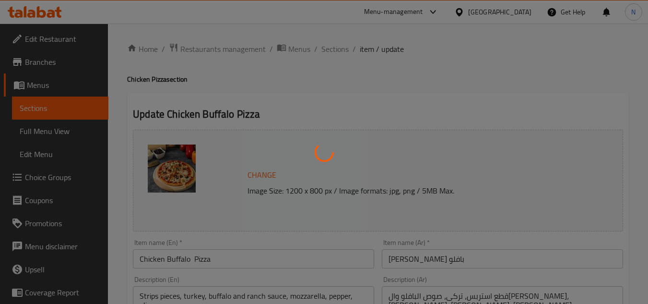
type input "إختيارك من الحجم:بيتزا تشيكن بافلو"
type input "1"
type input "خليها أوفر:"
type input "0"
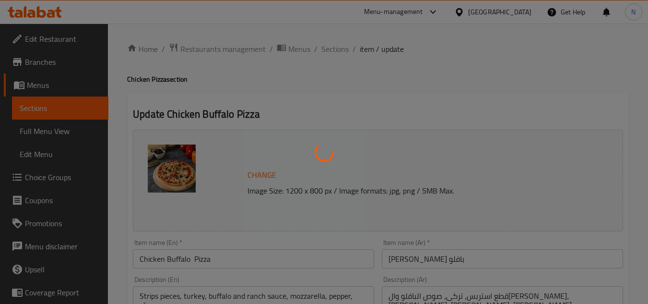
type input "1"
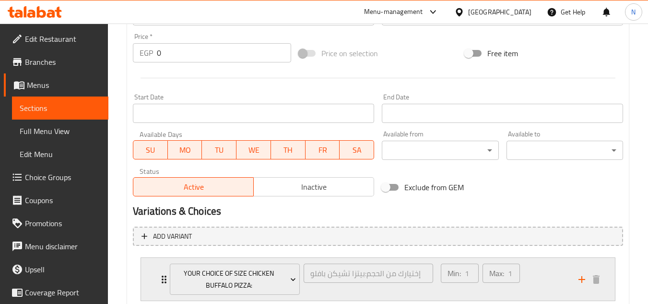
scroll to position [455, 0]
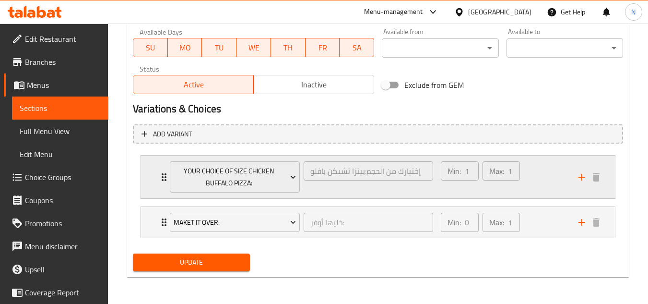
click at [534, 166] on div "Min: 1 ​ Max: 1 ​" at bounding box center [504, 176] width 138 height 43
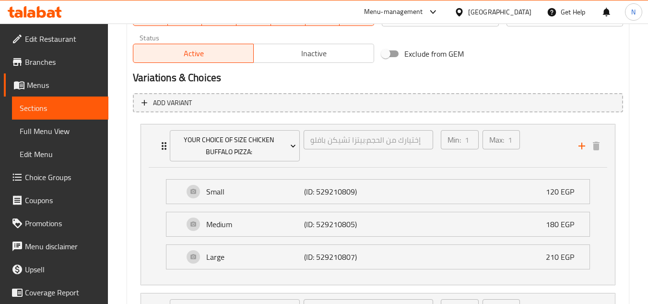
scroll to position [503, 0]
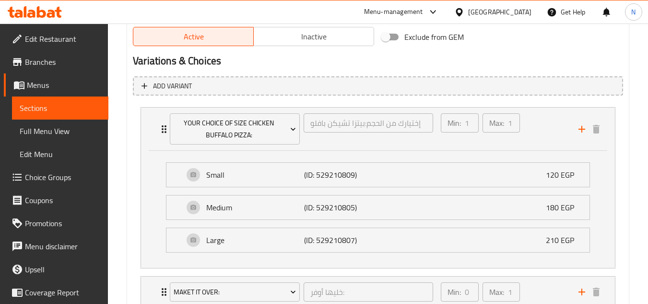
click at [541, 58] on h2 "Variations & Choices" at bounding box center [378, 61] width 490 height 14
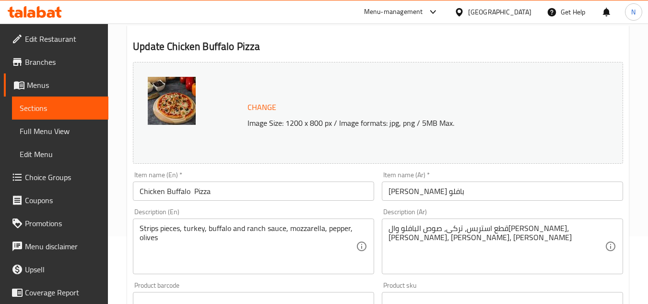
scroll to position [0, 0]
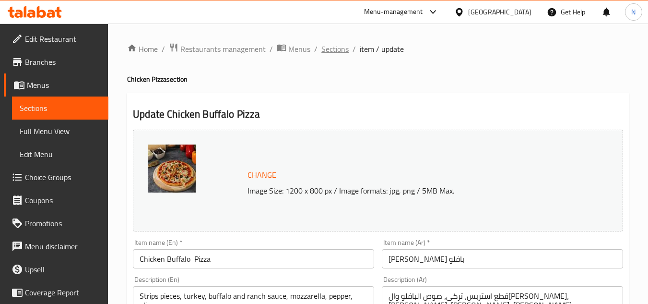
click at [336, 49] on span "Sections" at bounding box center [334, 49] width 27 height 12
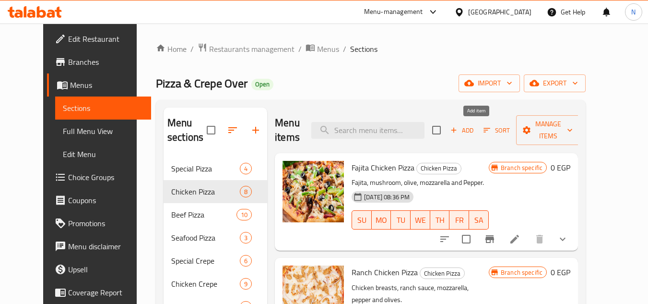
click at [475, 128] on span "Add" at bounding box center [462, 130] width 26 height 11
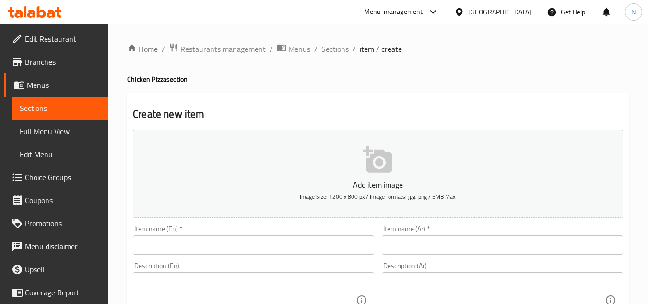
click at [211, 248] on input "text" at bounding box center [253, 244] width 241 height 19
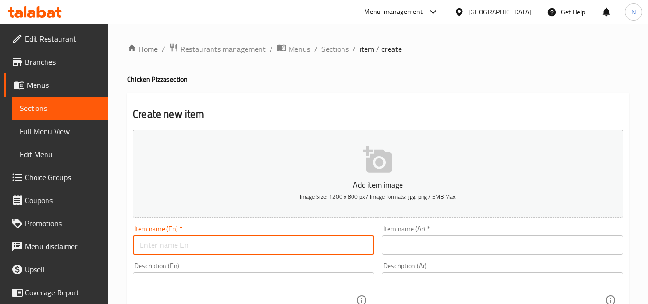
paste input "CHICKEN MEXICAN PIZZA"
click at [211, 248] on input "CHICKEN MEXICAN PIZZA" at bounding box center [253, 244] width 241 height 19
type input "Chicken Mexican Pizza"
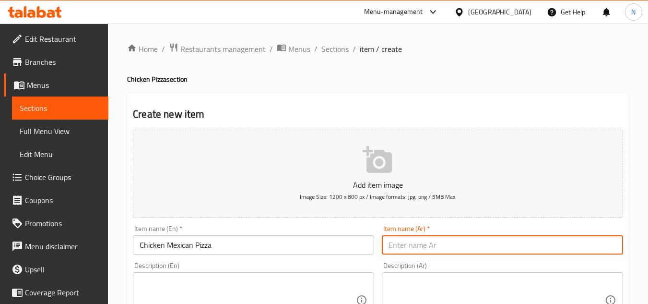
click at [425, 240] on input "text" at bounding box center [502, 244] width 241 height 19
paste input "بيتزا دجاج مكسيكية"
click at [391, 243] on input "بيتزا دجاج مكسيكية" at bounding box center [502, 244] width 241 height 19
type input "بيتزا دجاج مكسيكي"
click at [200, 288] on textarea at bounding box center [248, 300] width 216 height 46
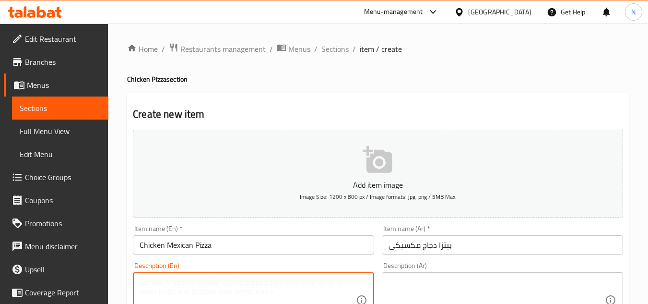
paste textarea "Strips + Hot Dog + Dynamite Sauce + Mozzarella + Pepper Olives"
drag, startPoint x: 166, startPoint y: 283, endPoint x: 158, endPoint y: 283, distance: 7.7
click at [158, 283] on textarea "Strips + Hot Dog + Dynamite Sauce + Mozzarella + Pepper Olives" at bounding box center [248, 300] width 216 height 46
drag, startPoint x: 196, startPoint y: 282, endPoint x: 188, endPoint y: 282, distance: 8.6
click at [188, 282] on textarea "Strips, Hot Dog + Dynamite Sauce + Mozzarella + Pepper Olives" at bounding box center [248, 300] width 216 height 46
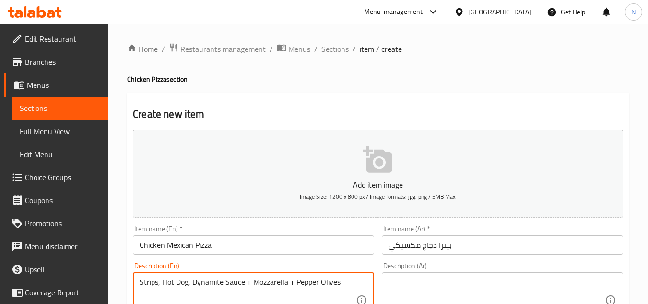
drag, startPoint x: 252, startPoint y: 282, endPoint x: 243, endPoint y: 283, distance: 9.7
click at [243, 283] on textarea "Strips, Hot Dog, Dynamite Sauce + Mozzarella + Pepper Olives" at bounding box center [248, 300] width 216 height 46
click at [289, 283] on textarea "Strips, Hot Dog, Dynamite Sauce, Mozzarella + Pepper Olives" at bounding box center [248, 300] width 216 height 46
click at [290, 283] on textarea "Strips, Hot Dog, Dynamite Sauce, Mozzarella + Pepper Olives" at bounding box center [248, 300] width 216 height 46
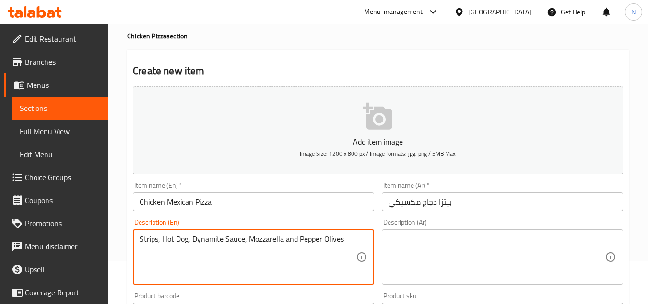
scroll to position [50, 0]
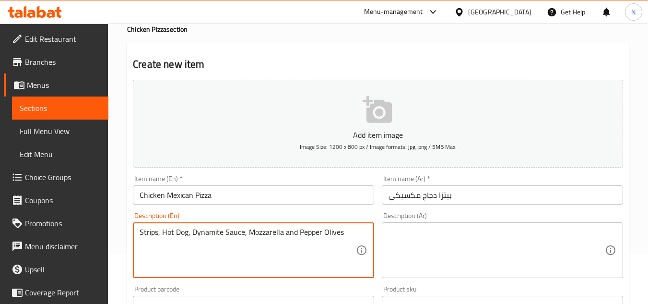
drag, startPoint x: 162, startPoint y: 283, endPoint x: 350, endPoint y: 247, distance: 191.4
click at [350, 247] on textarea "Strips, Hot Dog, Dynamite Sauce, Mozzarella and Pepper Olives" at bounding box center [248, 250] width 216 height 46
click at [240, 246] on textarea "Strips, hot dog, dynamite sauce, mozzarella and pepper olives" at bounding box center [248, 250] width 216 height 46
click at [339, 234] on textarea "Strips, hot dog, dynamite sauce, mozzarella and pepper olives" at bounding box center [248, 250] width 216 height 46
click at [322, 236] on textarea "Strips, hot dog, dynamite sauce, mozzarella and pepper olives." at bounding box center [248, 250] width 216 height 46
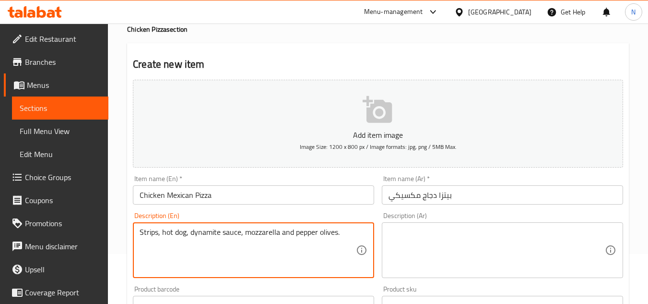
click at [322, 236] on textarea "Strips, hot dog, dynamite sauce, mozzarella and pepper olives." at bounding box center [248, 250] width 216 height 46
type textarea "Strips, hot dog, dynamite sauce, mozzarella and pepper olives."
click at [390, 233] on textarea at bounding box center [497, 250] width 216 height 46
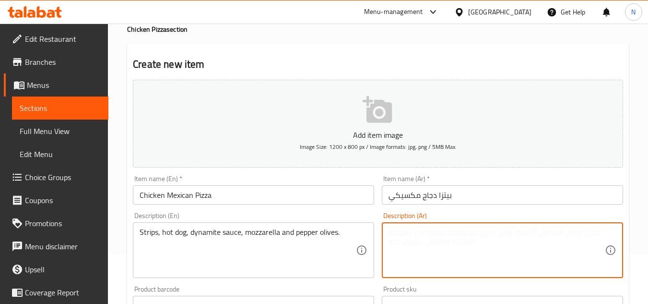
paste textarea "شرائح، هوت دوج، صلصة ديناميت، موزاريلا وزيتون الفلفل."
click at [555, 229] on textarea "شرائح، هوت دوج، صلصة ديناميت، موزاريلا وزيتون الفلفل." at bounding box center [497, 250] width 216 height 46
click at [535, 232] on textarea "، هوت دوج، صلصة ديناميت، موزاريلا وزيتون الفلفل." at bounding box center [497, 250] width 216 height 46
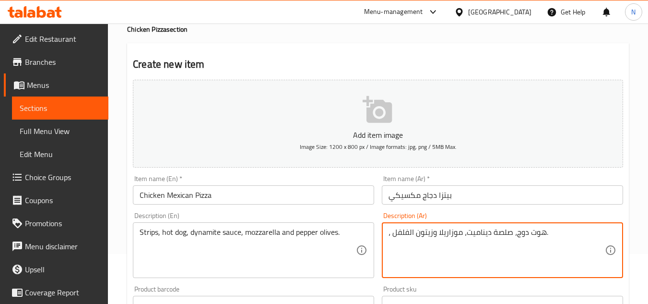
click at [535, 232] on textarea "، هوت دوج، صلصة ديناميت، موزاريلا وزيتون الفلفل." at bounding box center [497, 250] width 216 height 46
click at [591, 235] on textarea "، هوت دوج، صلصة ديناميت، موزاريلا وزيتون الفلفل." at bounding box center [497, 250] width 216 height 46
click at [604, 234] on textarea "، هوت دوج، صلصة ديناميت، موزاريلا وزيتون الفلفل." at bounding box center [497, 250] width 216 height 46
click at [606, 232] on div "، هوت دوج، صلصة ديناميت، موزاريلا وزيتون الفلفل. Description (Ar)" at bounding box center [502, 250] width 241 height 56
type textarea "قطع استربس، هوت دوج، صلصة ديناميت، موزاريلا وزيتون الفلفل."
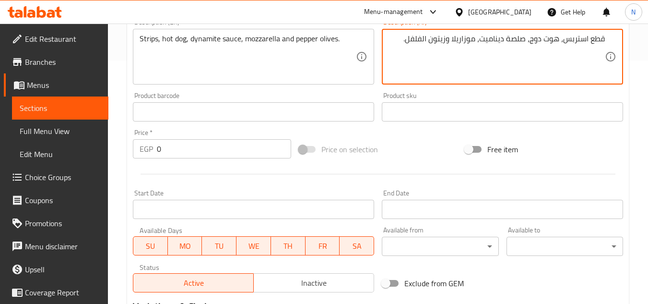
scroll to position [290, 0]
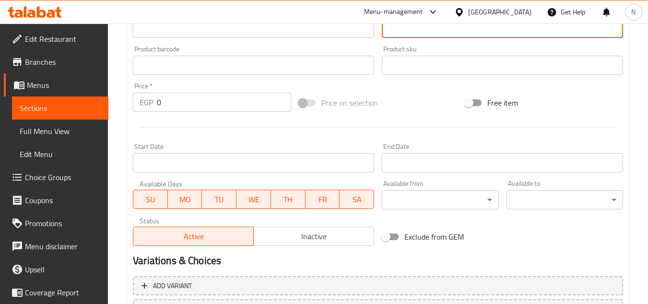
click at [324, 239] on span "Inactive" at bounding box center [314, 236] width 113 height 14
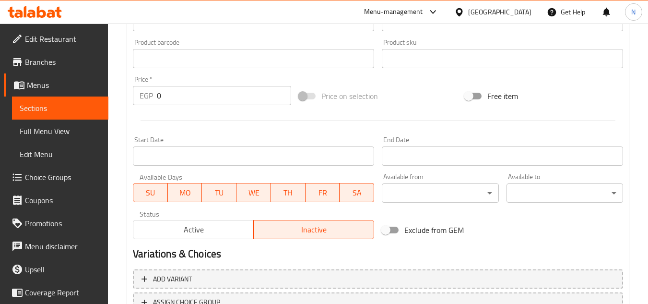
scroll to position [374, 0]
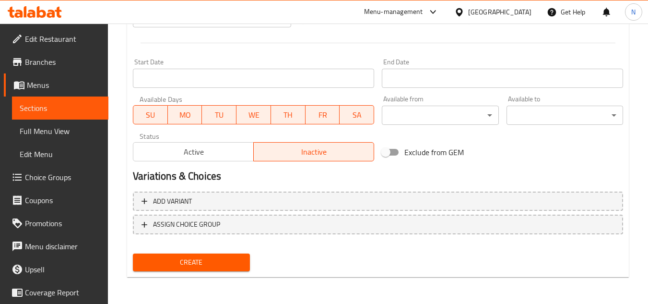
click at [218, 260] on span "Create" at bounding box center [191, 262] width 101 height 12
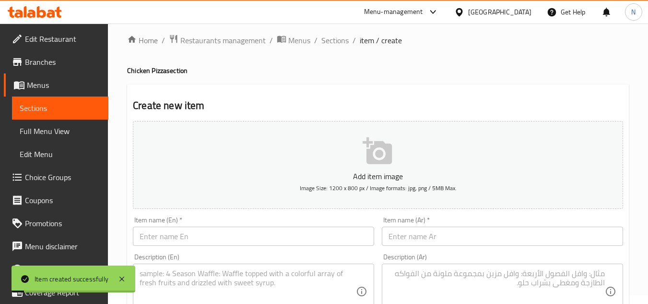
scroll to position [0, 0]
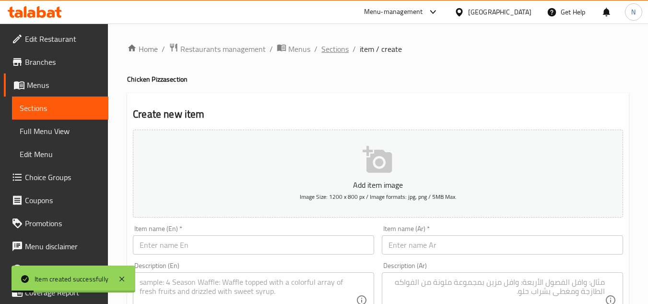
click at [329, 47] on span "Sections" at bounding box center [334, 49] width 27 height 12
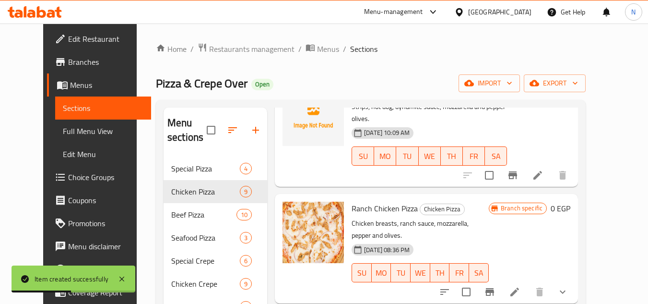
scroll to position [96, 0]
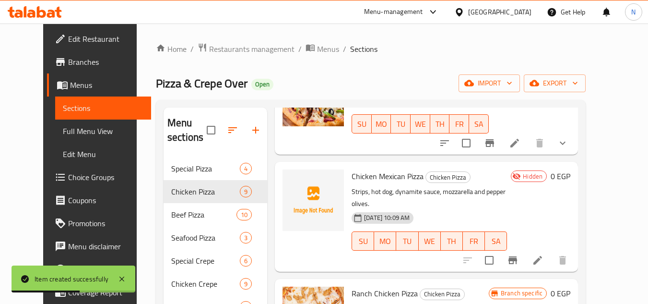
click at [543, 254] on icon at bounding box center [538, 260] width 12 height 12
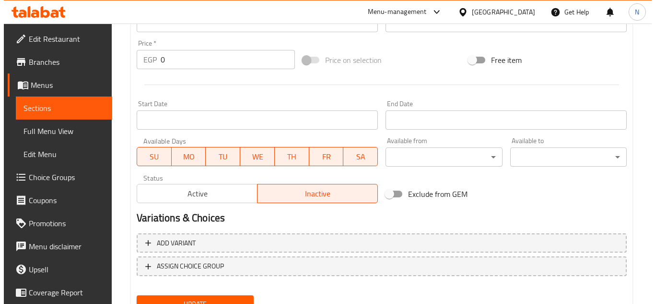
scroll to position [374, 0]
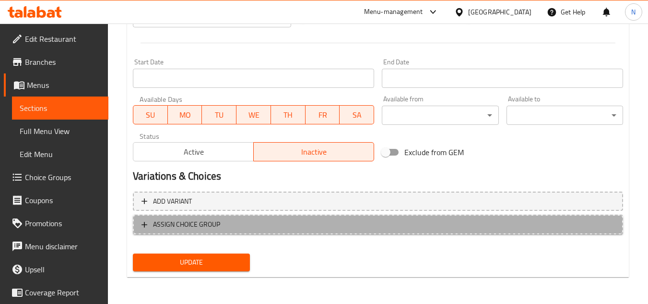
click at [276, 227] on span "ASSIGN CHOICE GROUP" at bounding box center [377, 224] width 473 height 12
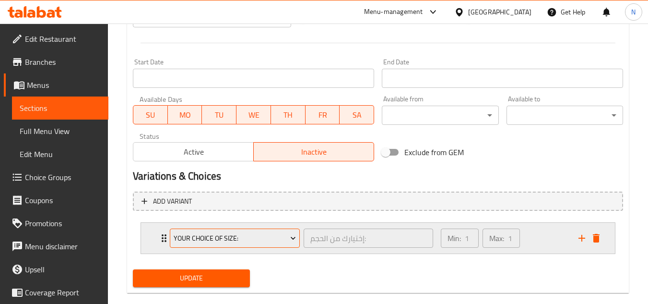
click at [248, 232] on span "Your Choice Of Size:" at bounding box center [235, 238] width 123 height 12
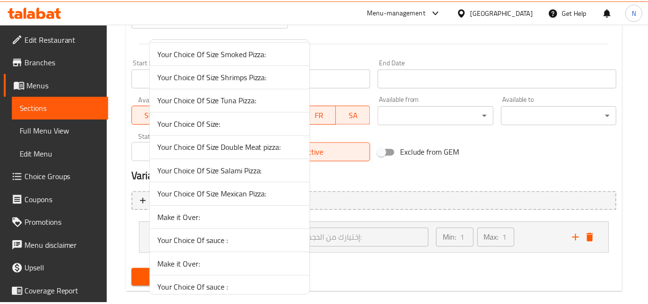
scroll to position [671, 0]
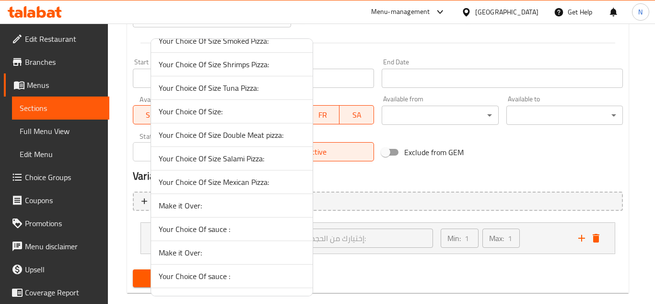
click at [253, 188] on span "Your Choice Of Size Mexican Pizza:" at bounding box center [232, 182] width 146 height 12
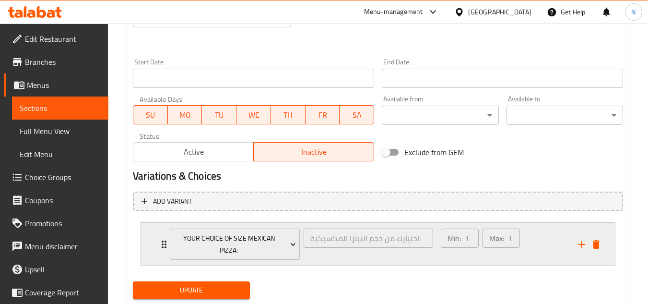
click at [544, 244] on div "Min: 1 ​ Max: 1 ​" at bounding box center [504, 244] width 138 height 43
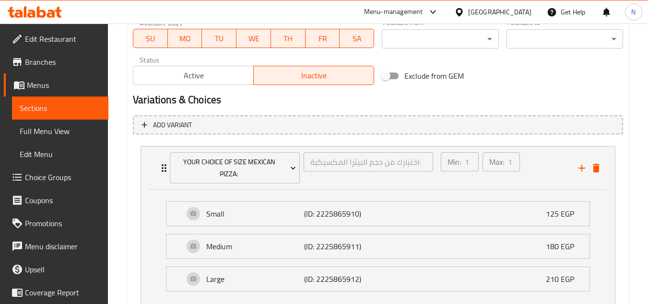
scroll to position [507, 0]
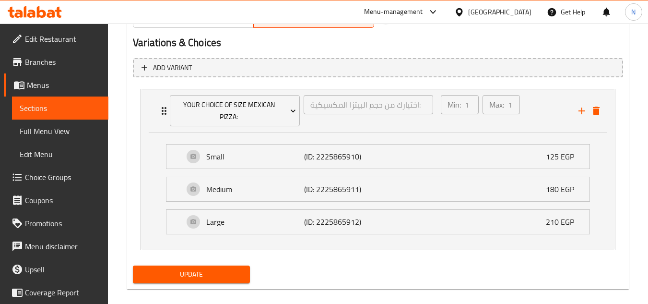
click at [236, 268] on span "Update" at bounding box center [191, 274] width 101 height 12
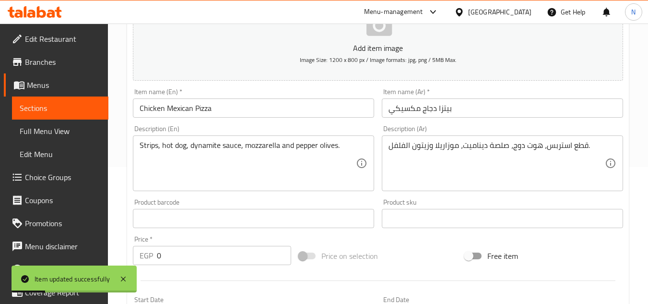
scroll to position [288, 0]
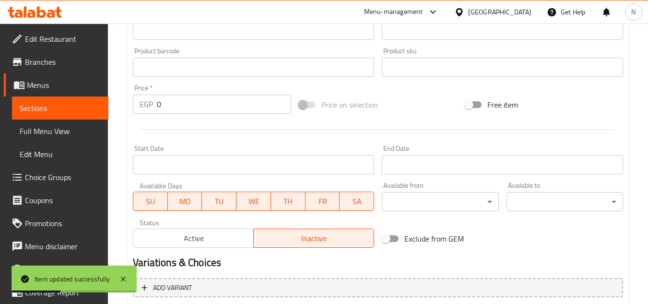
click at [199, 236] on span "Active" at bounding box center [193, 238] width 113 height 14
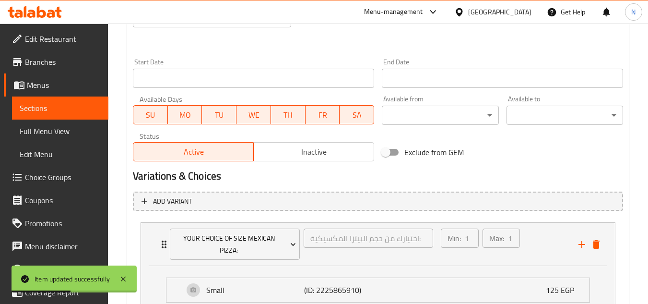
scroll to position [507, 0]
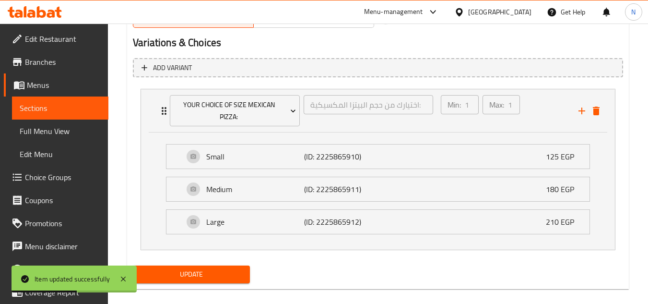
click at [202, 268] on span "Update" at bounding box center [191, 274] width 101 height 12
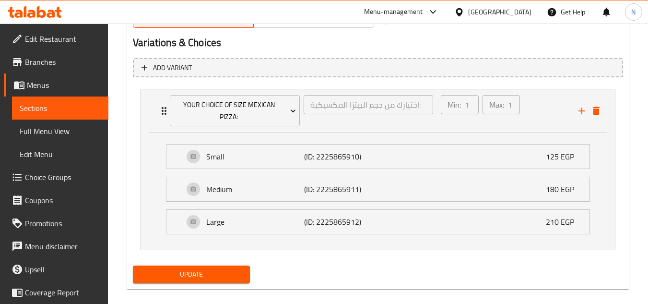
click at [219, 268] on span "Update" at bounding box center [191, 274] width 101 height 12
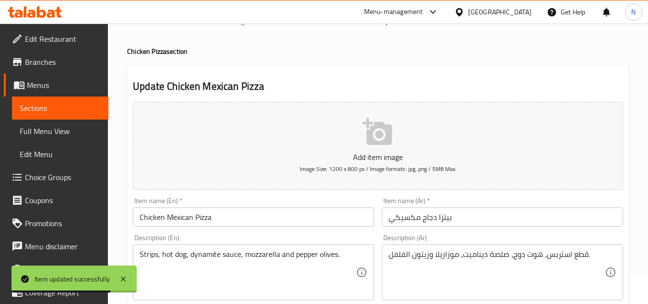
scroll to position [0, 0]
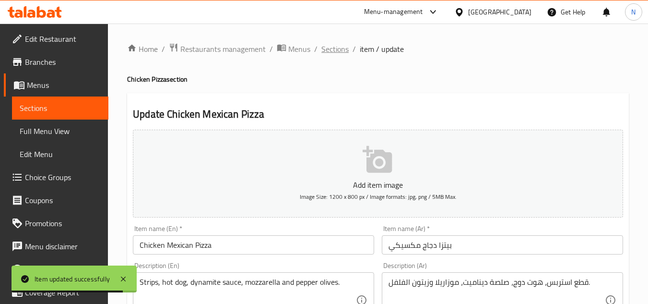
click at [327, 48] on span "Sections" at bounding box center [334, 49] width 27 height 12
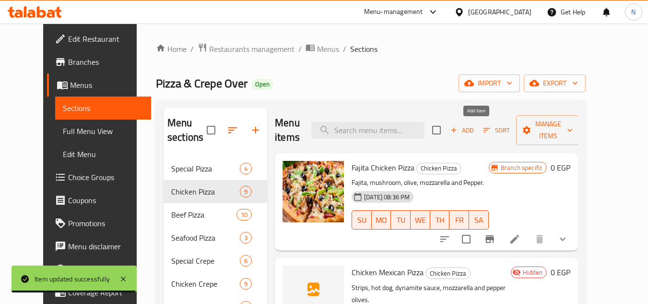
click at [458, 131] on icon "button" at bounding box center [453, 130] width 9 height 9
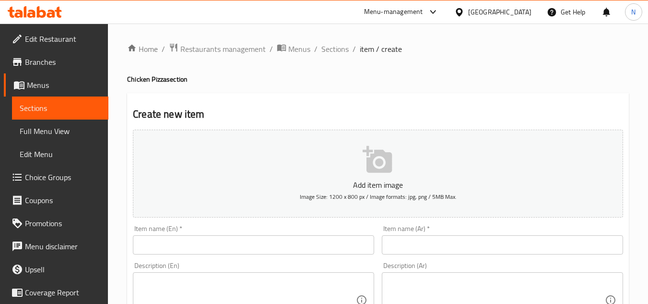
click at [303, 244] on input "text" at bounding box center [253, 244] width 241 height 19
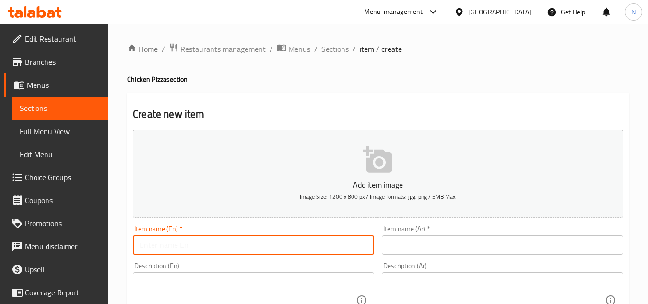
paste input "CHICKEN SMOKE PIZZA"
click at [178, 246] on input "CHICKEN SMOKE PIZZA" at bounding box center [253, 244] width 241 height 19
type input "Chicken Smoke Pizza"
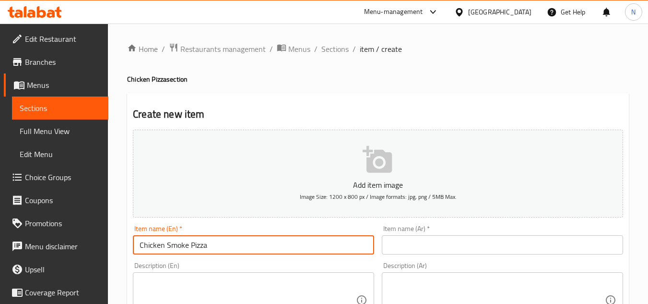
click at [439, 245] on input "text" at bounding box center [502, 244] width 241 height 19
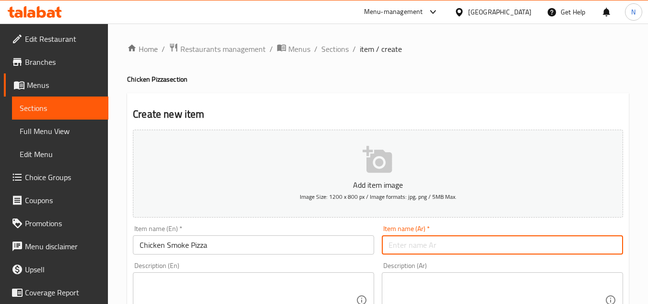
paste input "بيتزا دجاج مدخن"
type input "بيتزا دجاج مدخن"
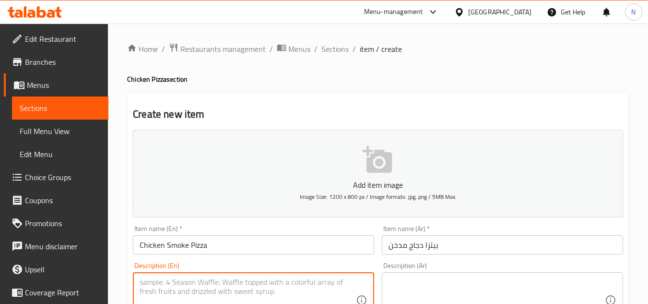
click at [208, 279] on textarea at bounding box center [248, 300] width 216 height 46
paste textarea "Shish pieces - pepperoni Fresh mushrooms - mozzarella peppers - olives"
click at [141, 293] on textarea "Shish pieces - pepperoni Fresh mushrooms - mozzarella peppers - olives" at bounding box center [248, 300] width 216 height 46
click at [186, 283] on textarea "Shish pieces - pepperoni, Fresh mushrooms - mozzarella peppers - olives" at bounding box center [248, 300] width 216 height 46
click at [284, 283] on textarea "Shish pieces, pepperoni, Fresh mushrooms - mozzarella peppers - olives" at bounding box center [248, 300] width 216 height 46
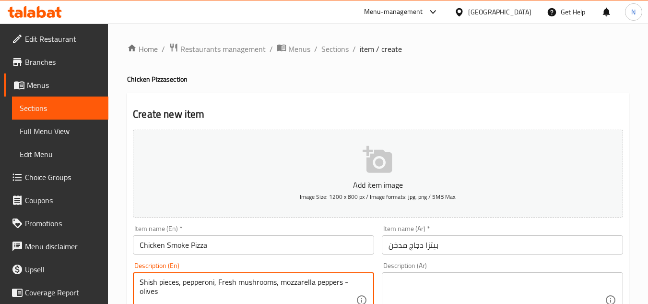
click at [348, 285] on textarea "Shish pieces, pepperoni, Fresh mushrooms, mozzarella peppers - olives" at bounding box center [248, 300] width 216 height 46
click at [173, 291] on textarea "Shish pieces, pepperoni, Fresh mushrooms, mozzarella peppers and olives" at bounding box center [248, 300] width 216 height 46
click at [155, 291] on textarea "Shish pieces, pepperoni, Fresh mushrooms, mozzarella peppers and olives." at bounding box center [248, 300] width 216 height 46
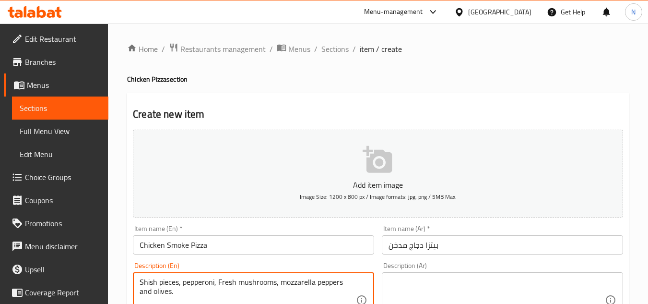
click at [188, 285] on textarea "Shish pieces, pepperoni, Fresh mushrooms, mozzarella peppers and olives." at bounding box center [248, 300] width 216 height 46
type textarea "Shish pieces, pepperoni, Fresh mushrooms, mozzarella peppers and olives."
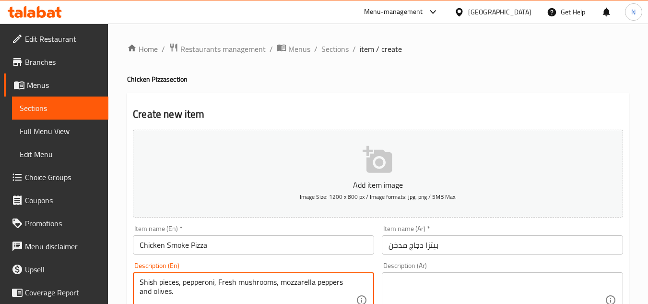
drag, startPoint x: 399, startPoint y: 281, endPoint x: 403, endPoint y: 285, distance: 5.8
click at [399, 282] on textarea at bounding box center [497, 300] width 216 height 46
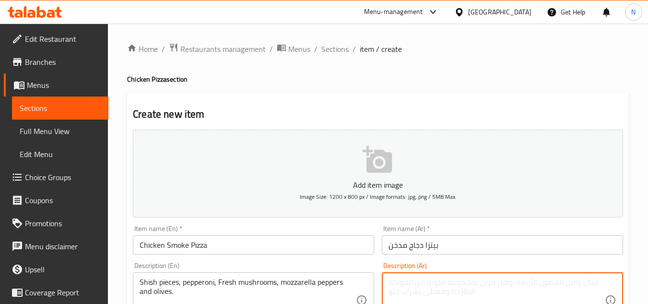
paste textarea "قطع شيش، بيبروني، فطر طازج، فلفل موزاريلا وزيتون."
click at [479, 282] on textarea "قطع شيش، بيبروني، فطر طازج، فلفل موزاريلا وزيتون." at bounding box center [497, 300] width 216 height 46
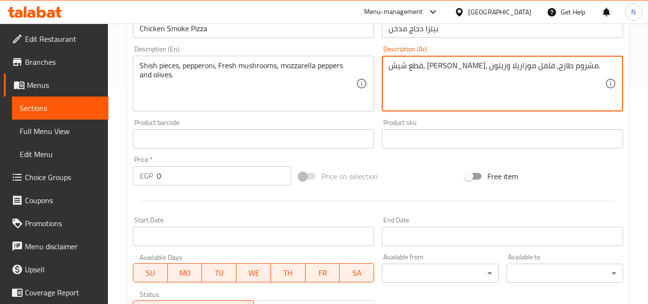
scroll to position [288, 0]
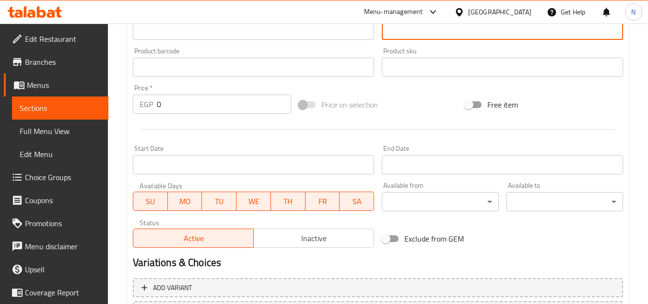
type textarea "قطع شيش، بيبروني، مشروم طازج، فلفل موزاريلا وزيتون."
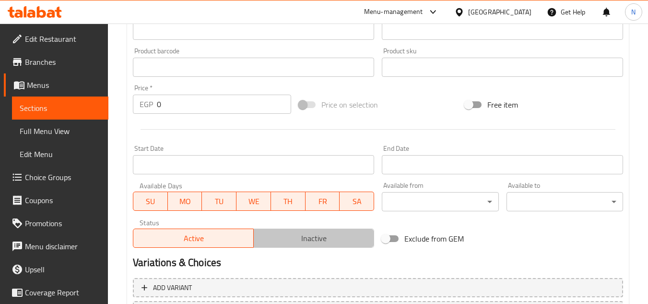
click at [348, 241] on span "Inactive" at bounding box center [314, 238] width 113 height 14
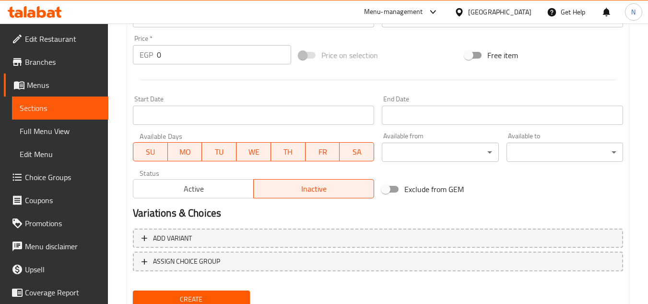
scroll to position [374, 0]
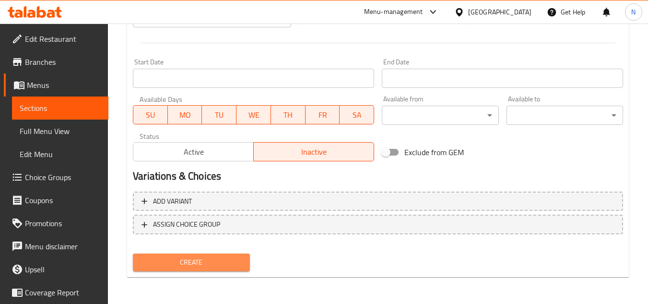
click at [238, 262] on span "Create" at bounding box center [191, 262] width 101 height 12
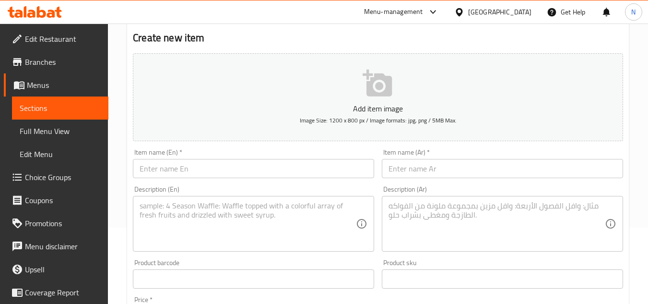
scroll to position [0, 0]
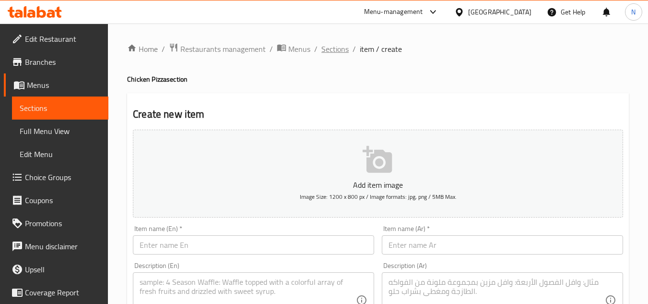
click at [330, 49] on span "Sections" at bounding box center [334, 49] width 27 height 12
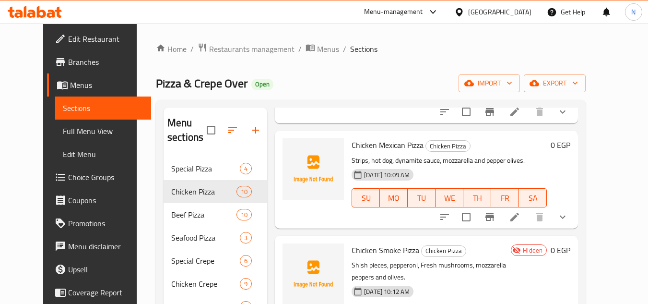
scroll to position [144, 0]
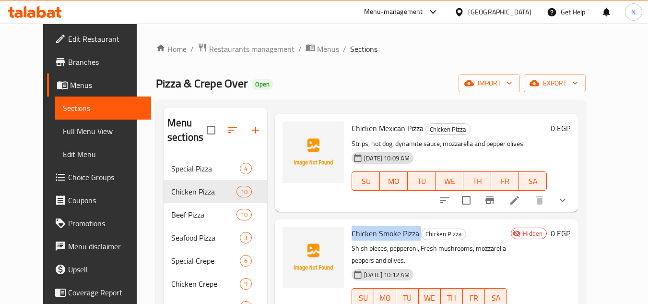
drag, startPoint x: 410, startPoint y: 235, endPoint x: 341, endPoint y: 235, distance: 68.1
click at [352, 235] on h6 "Chicken Smoke Pizza Chicken Pizza" at bounding box center [429, 232] width 155 height 13
drag, startPoint x: 381, startPoint y: 249, endPoint x: 386, endPoint y: 246, distance: 5.9
click at [380, 249] on p "Shish pieces, pepperoni, Fresh mushrooms, mozzarella peppers and olives." at bounding box center [429, 254] width 155 height 24
drag, startPoint x: 407, startPoint y: 234, endPoint x: 340, endPoint y: 236, distance: 67.2
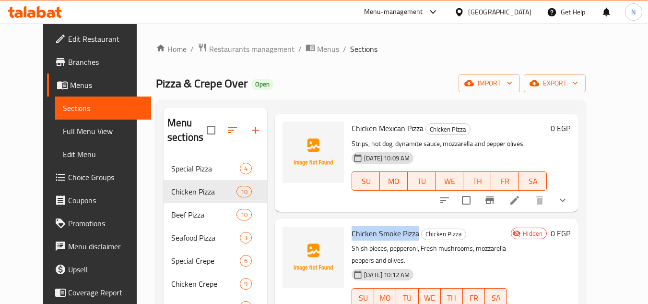
click at [348, 236] on div "Chicken Smoke Pizza Chicken Pizza Shish pieces, pepperoni, Fresh mushrooms, moz…" at bounding box center [429, 274] width 163 height 102
copy span "Chicken Smoke Pizza"
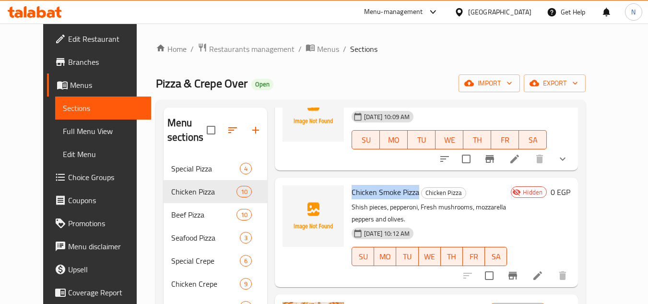
scroll to position [240, 0]
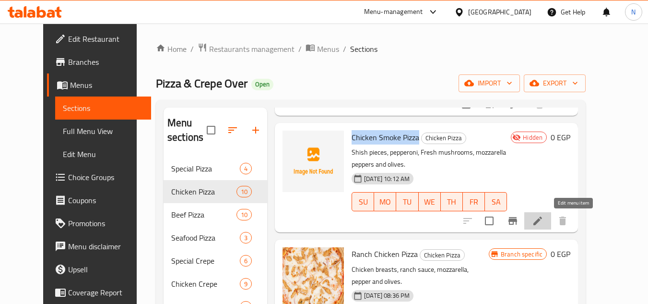
click at [543, 218] on icon at bounding box center [538, 221] width 12 height 12
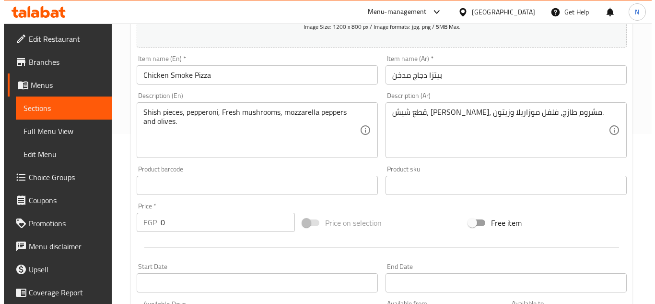
scroll to position [336, 0]
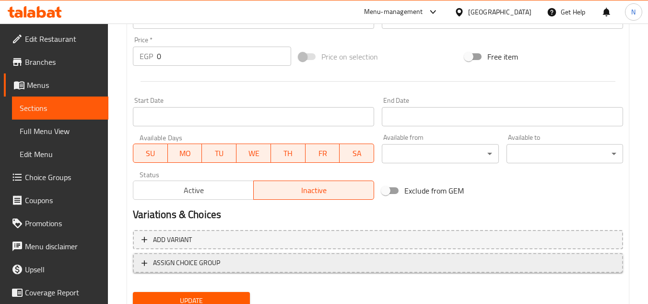
click at [259, 266] on span "ASSIGN CHOICE GROUP" at bounding box center [377, 263] width 473 height 12
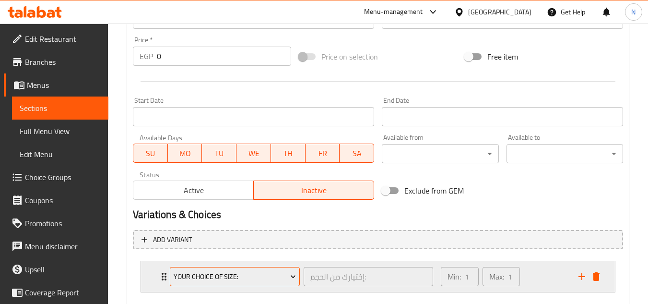
click at [257, 273] on span "Your Choice Of Size:" at bounding box center [235, 277] width 123 height 12
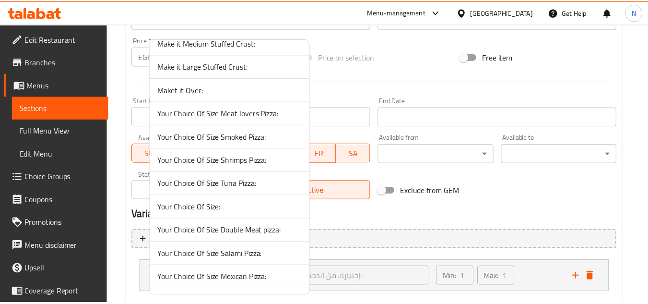
scroll to position [624, 0]
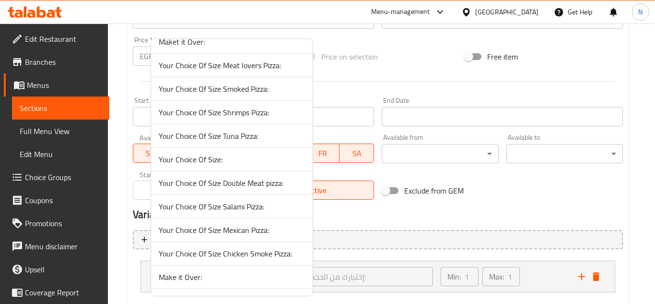
click at [257, 252] on span "Your Choice Of Size Chicken Smoke Pizza:" at bounding box center [232, 253] width 146 height 12
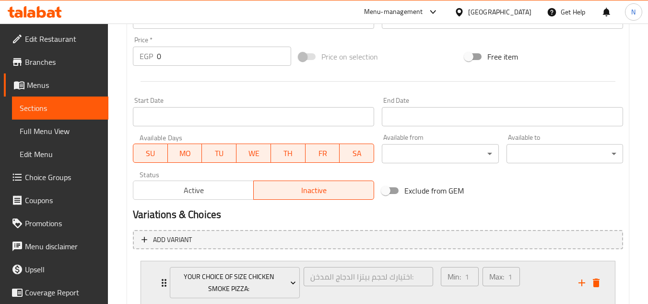
click at [543, 275] on div "Min: 1 ​ Max: 1 ​" at bounding box center [504, 282] width 138 height 43
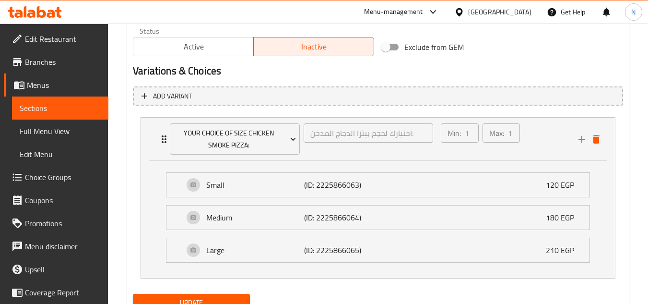
scroll to position [480, 0]
click at [224, 51] on span "Active" at bounding box center [193, 46] width 113 height 14
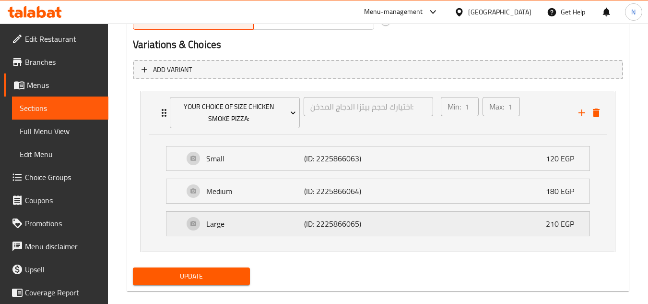
scroll to position [519, 0]
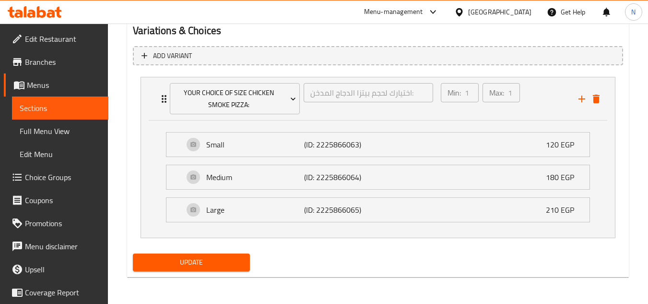
click at [219, 261] on span "Update" at bounding box center [191, 262] width 101 height 12
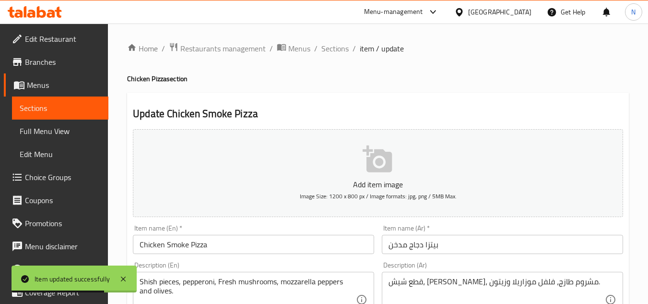
scroll to position [0, 0]
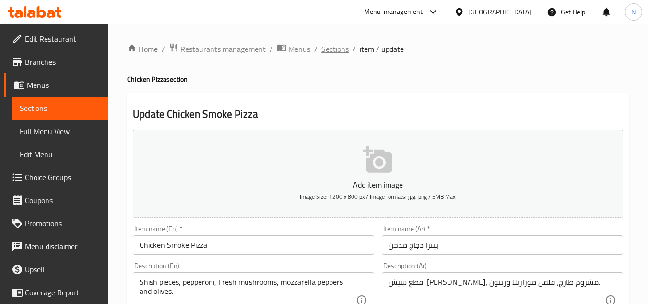
click at [337, 53] on span "Sections" at bounding box center [334, 49] width 27 height 12
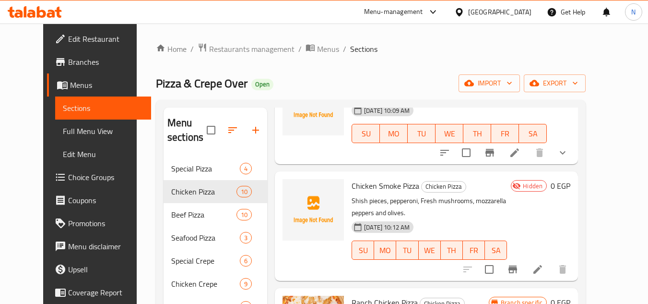
scroll to position [192, 0]
click at [543, 269] on icon at bounding box center [538, 269] width 12 height 12
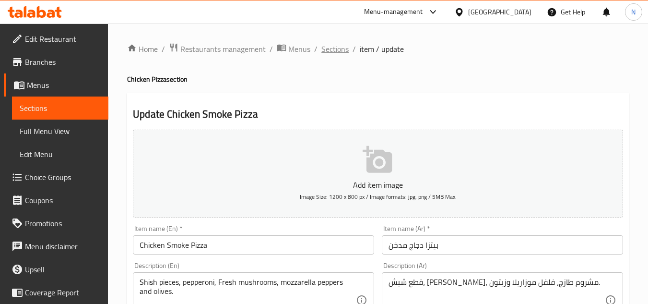
click at [335, 47] on span "Sections" at bounding box center [334, 49] width 27 height 12
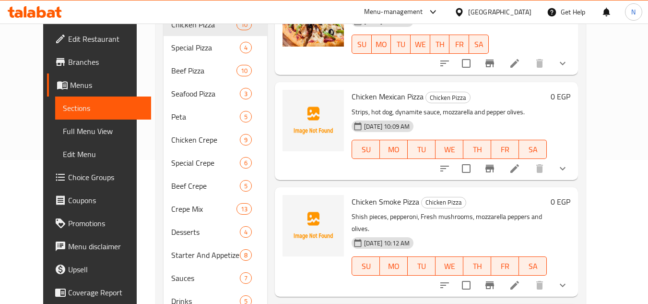
scroll to position [48, 0]
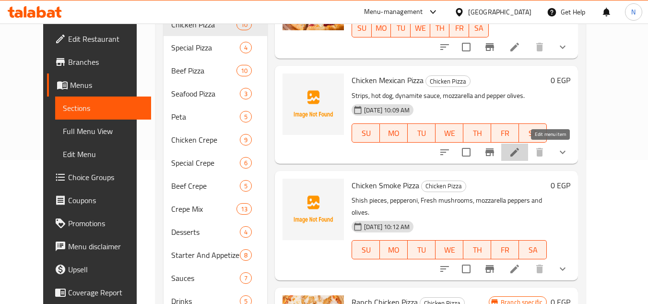
click at [520, 155] on icon at bounding box center [515, 152] width 12 height 12
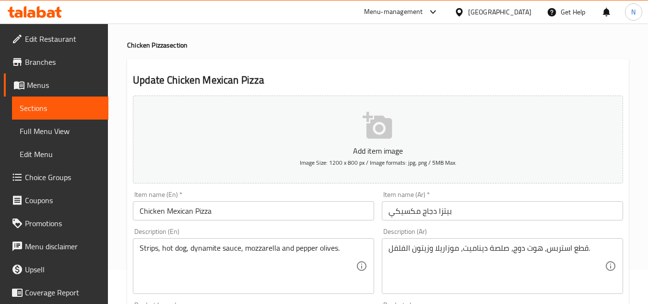
scroll to position [48, 0]
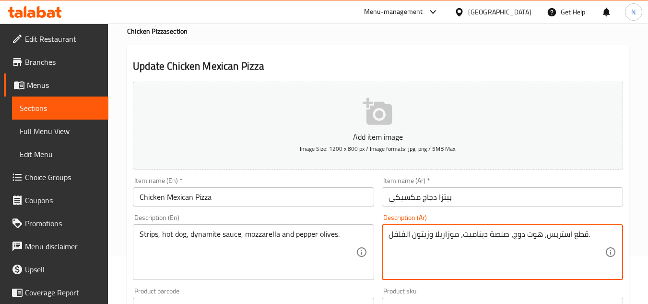
drag, startPoint x: 560, startPoint y: 235, endPoint x: 580, endPoint y: 234, distance: 20.2
click at [580, 234] on textarea "قطع استربس، هوت دوج، صلصة ديناميت، موزاريلا وزيتون الفلفل." at bounding box center [497, 252] width 216 height 46
drag, startPoint x: 580, startPoint y: 234, endPoint x: 566, endPoint y: 236, distance: 13.6
click at [566, 236] on textarea "قطع استربس، هوت دوج، صلصة ديناميت، موزاريلا وزيتون الفلفل." at bounding box center [497, 252] width 216 height 46
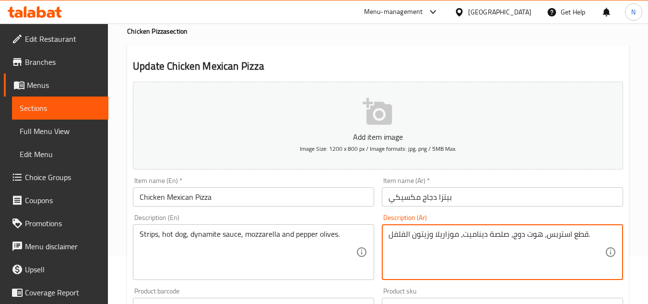
click at [585, 232] on textarea "قطع استربس، هوت دوج، صلصة ديناميت، موزاريلا وزيتون الفلفل." at bounding box center [497, 252] width 216 height 46
drag, startPoint x: 585, startPoint y: 232, endPoint x: 571, endPoint y: 235, distance: 14.1
click at [571, 235] on textarea "قطع استربس، هوت دوج، صلصة ديناميت، موزاريلا وزيتون الفلفل." at bounding box center [497, 252] width 216 height 46
click at [572, 235] on textarea "قطع استربس، هوت دوج، صلصة ديناميت، موزاريلا وزيتون الفلفل." at bounding box center [497, 252] width 216 height 46
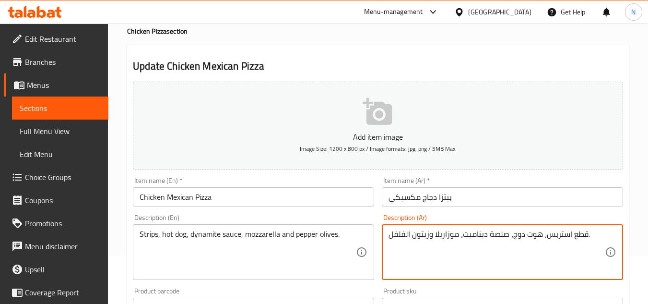
click at [572, 235] on textarea "قطع استربس، هوت دوج، صلصة ديناميت، موزاريلا وزيتون الفلفل." at bounding box center [497, 252] width 216 height 46
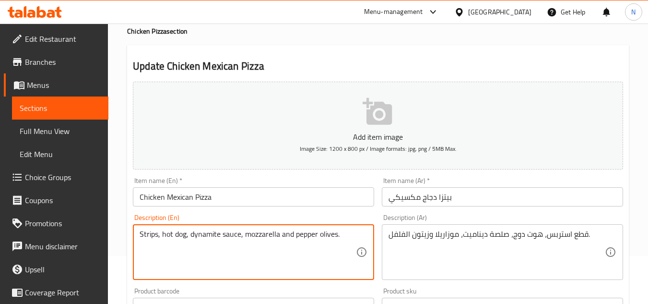
click at [158, 236] on textarea "Strips, hot dog, dynamite sauce, mozzarella and pepper olives." at bounding box center [248, 252] width 216 height 46
paste textarea "piece"
type textarea "Strips piece, hot dog, dynamite sauce, mozzarella and pepper olives."
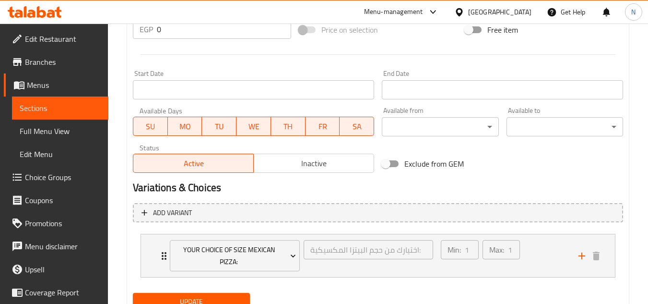
scroll to position [390, 0]
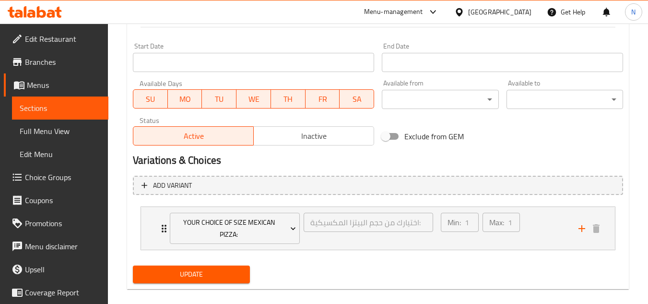
click at [209, 268] on span "Update" at bounding box center [191, 274] width 101 height 12
click at [520, 155] on h2 "Variations & Choices" at bounding box center [378, 160] width 490 height 14
click at [547, 225] on div "Min: 1 ​ Max: 1 ​" at bounding box center [504, 228] width 138 height 43
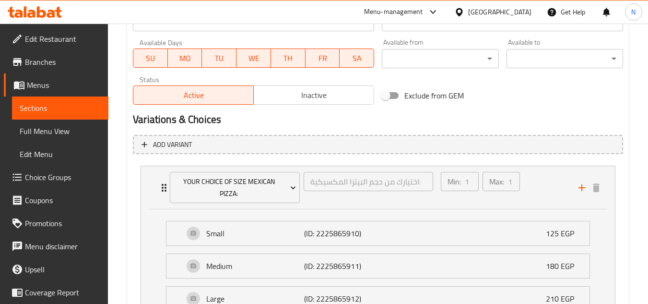
scroll to position [486, 0]
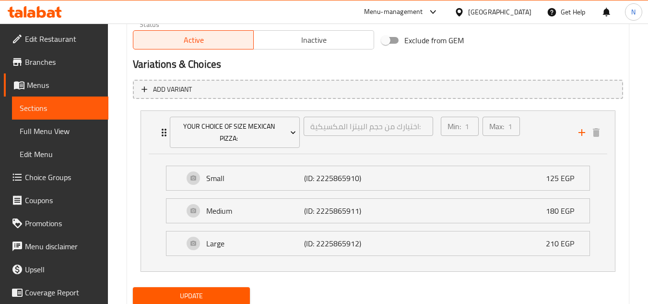
click at [548, 67] on h2 "Variations & Choices" at bounding box center [378, 64] width 490 height 14
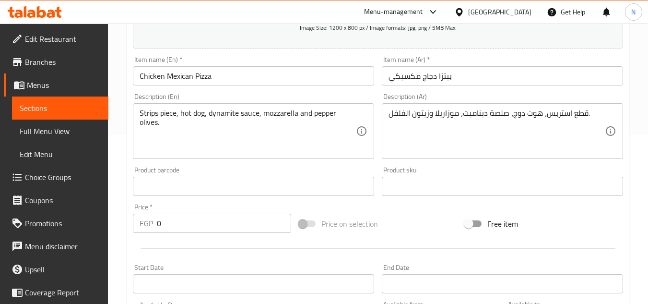
scroll to position [0, 0]
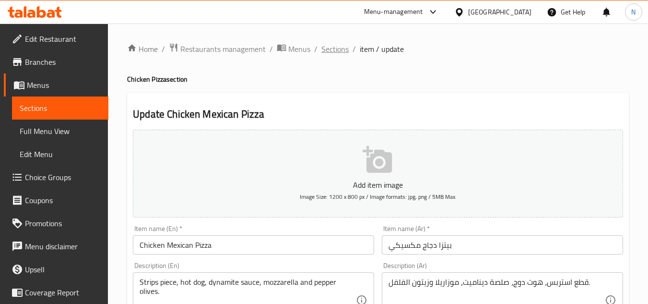
click at [336, 52] on span "Sections" at bounding box center [334, 49] width 27 height 12
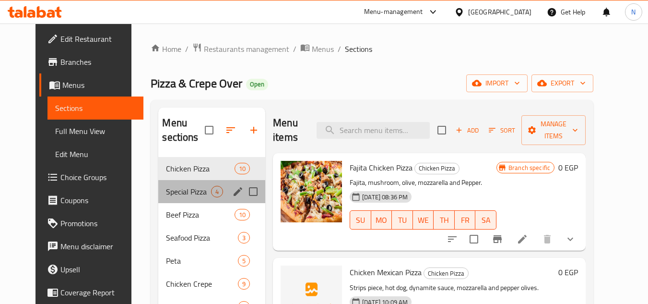
click at [170, 200] on div "Special Pizza 4" at bounding box center [211, 191] width 107 height 23
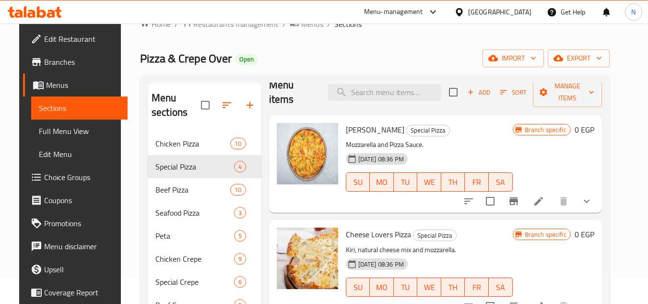
scroll to position [48, 0]
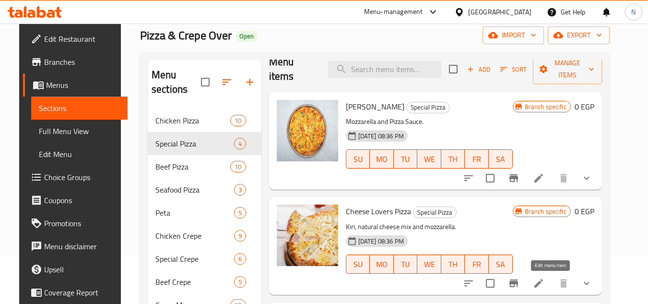
click at [543, 280] on icon at bounding box center [538, 283] width 9 height 9
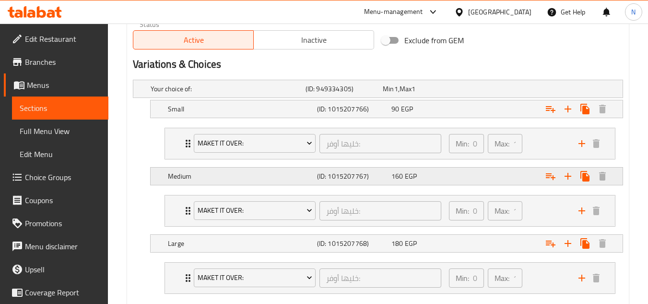
scroll to position [528, 0]
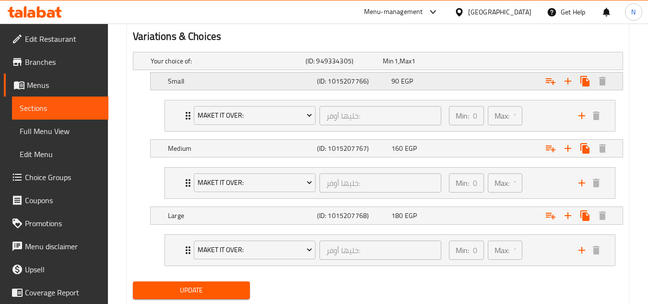
click at [493, 63] on div "Expand" at bounding box center [535, 61] width 155 height 4
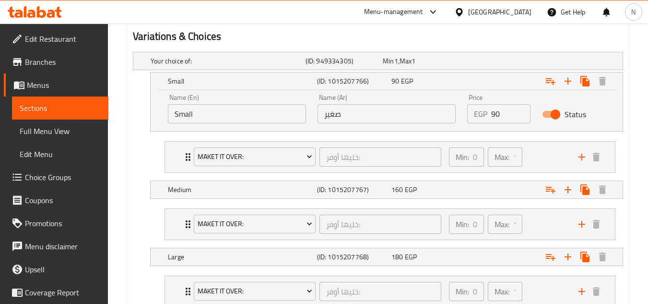
click at [494, 117] on input "90" at bounding box center [510, 113] width 39 height 19
type input "105"
click at [494, 40] on h2 "Variations & Choices" at bounding box center [378, 36] width 490 height 14
click at [508, 63] on div "Expand" at bounding box center [535, 61] width 155 height 4
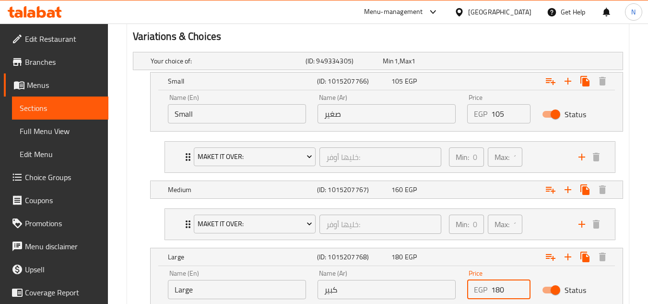
click at [497, 287] on input "180" at bounding box center [510, 289] width 39 height 19
click at [503, 280] on input "180" at bounding box center [510, 289] width 39 height 19
click at [496, 291] on input "180" at bounding box center [510, 289] width 39 height 19
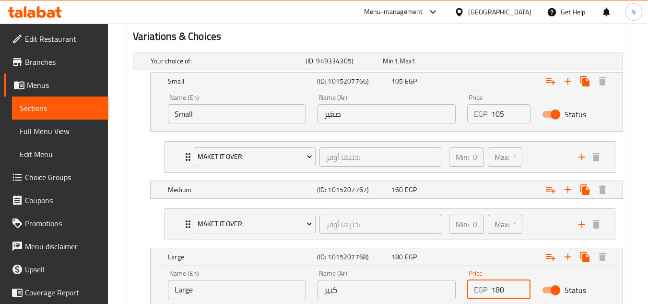
click at [496, 291] on input "180" at bounding box center [510, 289] width 39 height 19
type input "195"
click at [483, 44] on div "Variations & Choices" at bounding box center [378, 36] width 498 height 22
click at [474, 47] on div "Variations & Choices" at bounding box center [378, 36] width 498 height 22
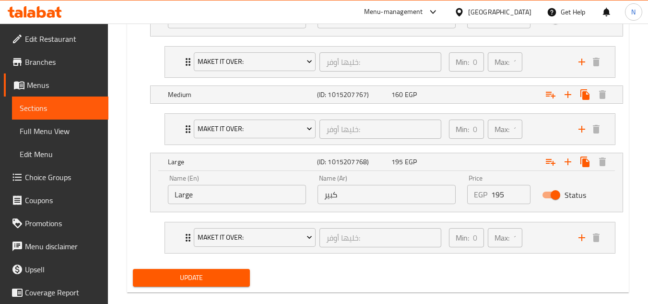
scroll to position [624, 0]
click at [245, 276] on button "Update" at bounding box center [191, 277] width 117 height 18
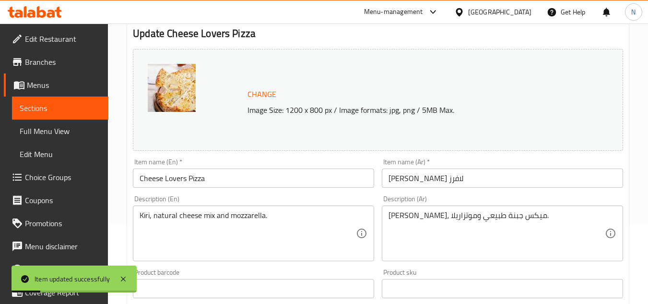
scroll to position [0, 0]
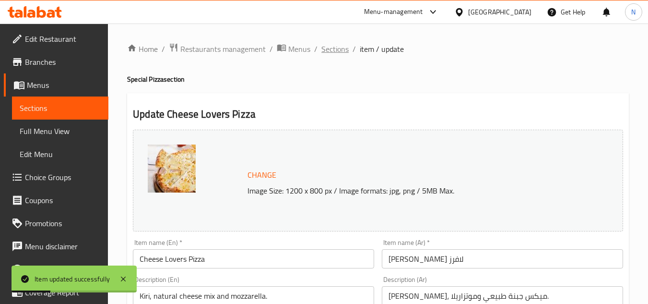
click at [330, 48] on span "Sections" at bounding box center [334, 49] width 27 height 12
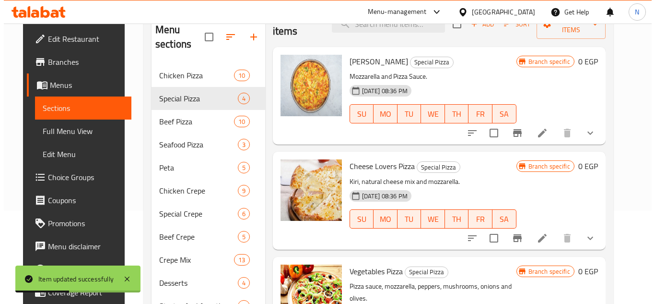
scroll to position [96, 0]
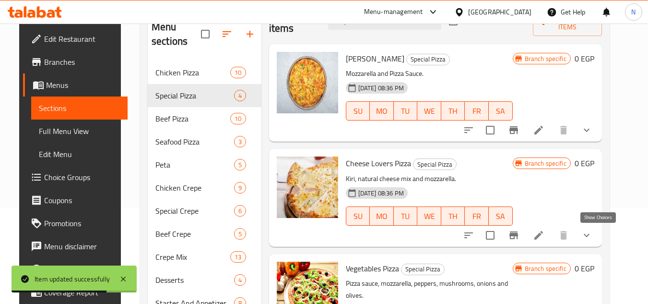
click at [592, 232] on icon "show more" at bounding box center [587, 235] width 12 height 12
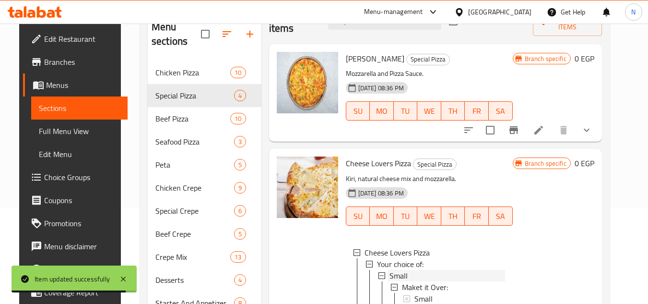
click at [414, 274] on div "Small" at bounding box center [447, 276] width 116 height 12
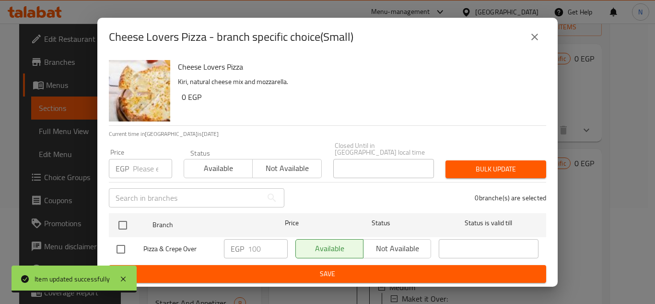
click at [143, 173] on input "number" at bounding box center [152, 168] width 39 height 19
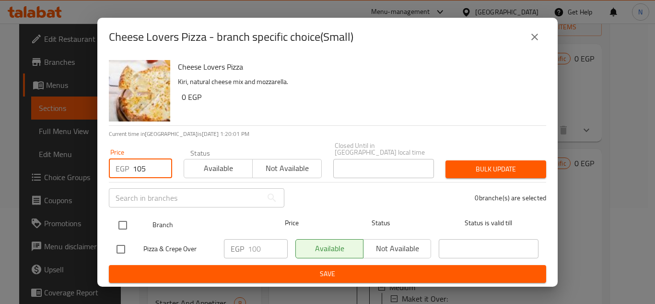
type input "105"
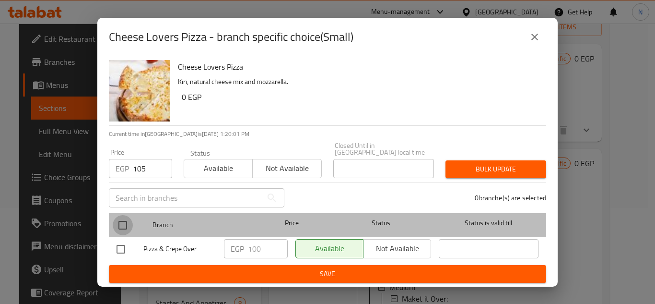
click at [118, 224] on input "checkbox" at bounding box center [123, 225] width 20 height 20
checkbox input "true"
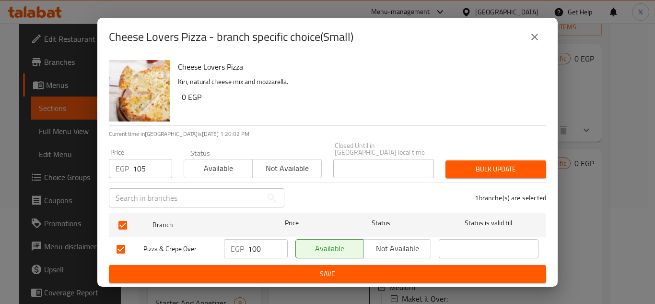
click at [461, 160] on button "Bulk update" at bounding box center [496, 169] width 101 height 18
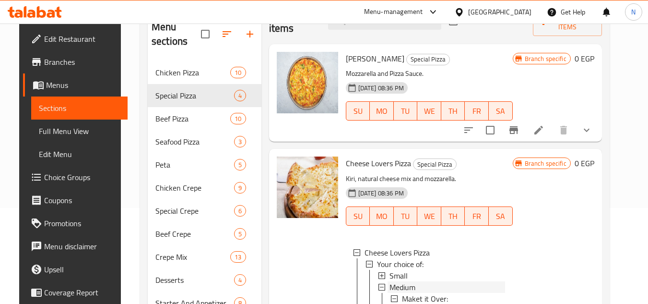
click at [407, 286] on span "Medium" at bounding box center [402, 287] width 26 height 12
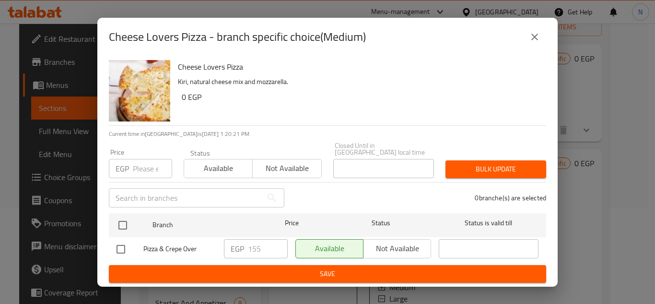
click at [153, 167] on input "number" at bounding box center [152, 168] width 39 height 19
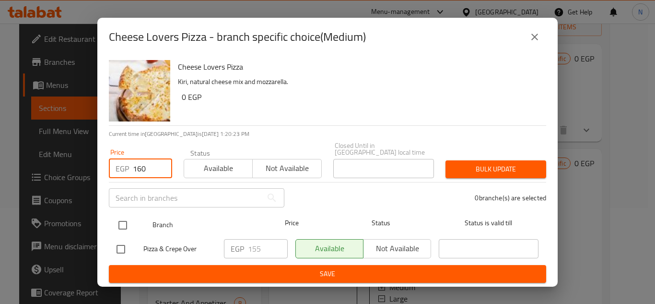
type input "160"
click at [129, 223] on input "checkbox" at bounding box center [123, 225] width 20 height 20
checkbox input "true"
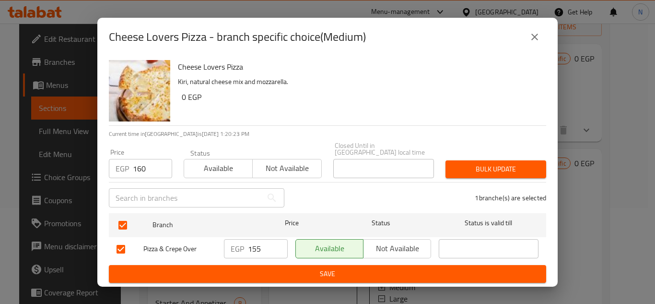
click at [459, 166] on span "Bulk update" at bounding box center [495, 169] width 85 height 12
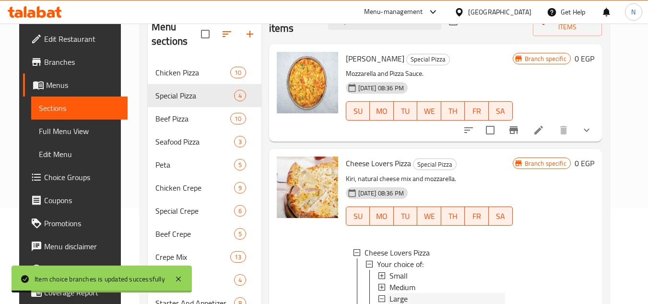
click at [407, 300] on div "Large" at bounding box center [447, 299] width 116 height 12
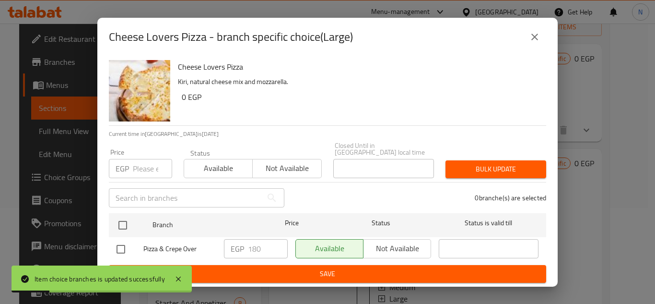
click at [150, 171] on input "number" at bounding box center [152, 168] width 39 height 19
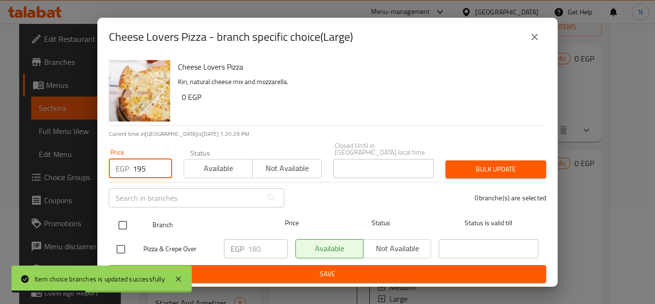
type input "195"
click at [125, 222] on input "checkbox" at bounding box center [123, 225] width 20 height 20
checkbox input "true"
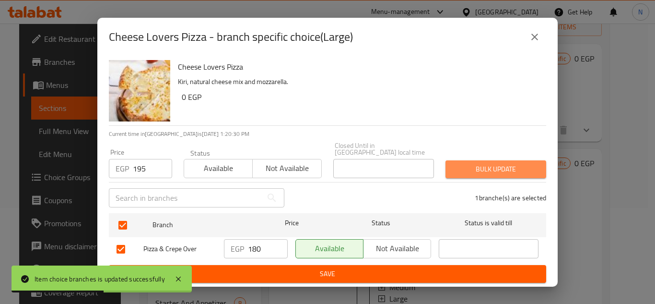
click at [507, 166] on span "Bulk update" at bounding box center [495, 169] width 85 height 12
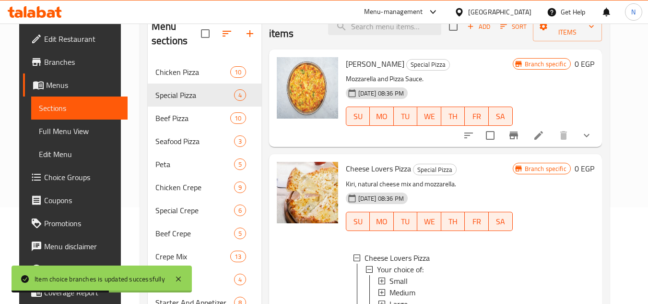
scroll to position [0, 0]
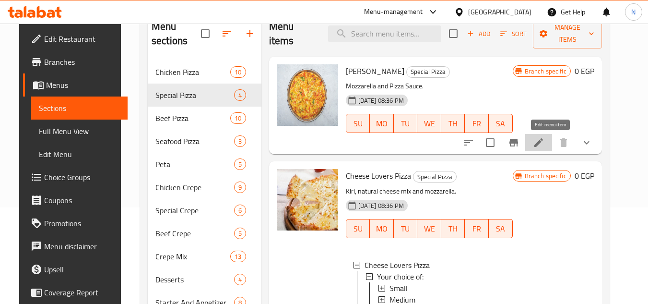
click at [544, 142] on icon at bounding box center [539, 143] width 12 height 12
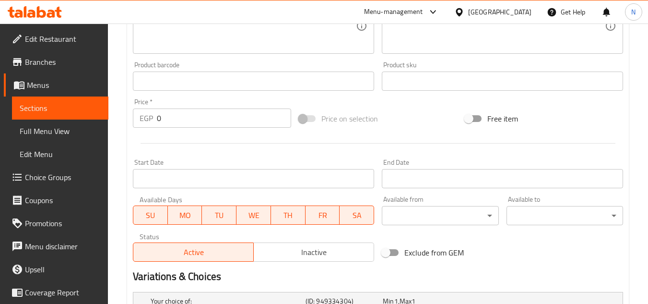
scroll to position [528, 0]
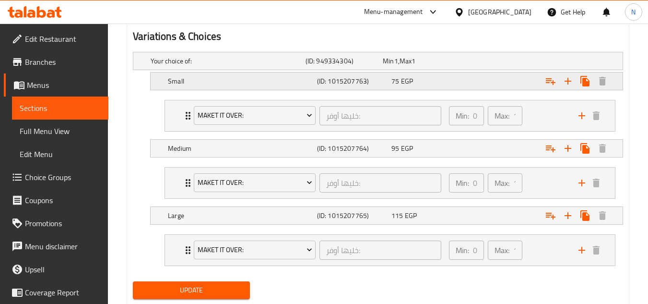
click at [483, 63] on div "Expand" at bounding box center [535, 61] width 155 height 4
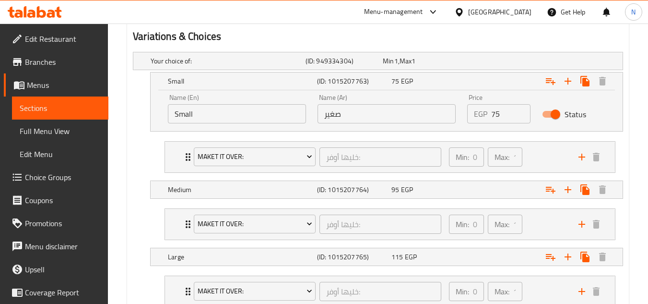
click at [498, 117] on input "75" at bounding box center [510, 113] width 39 height 19
type input "90"
click at [489, 45] on div "Variations & Choices" at bounding box center [378, 36] width 498 height 22
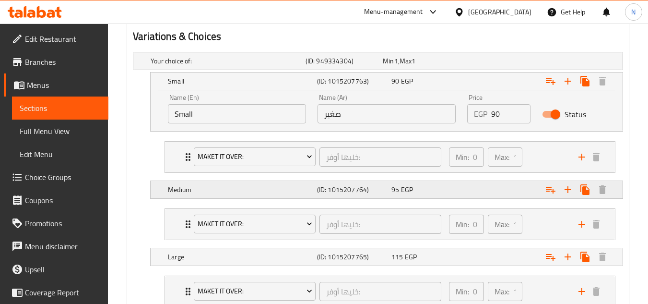
click at [497, 63] on div "Expand" at bounding box center [535, 61] width 155 height 4
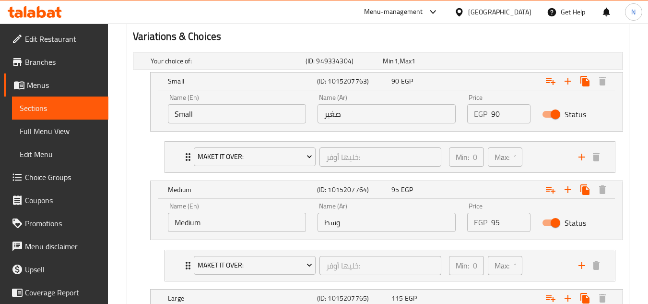
click at [494, 225] on input "95" at bounding box center [510, 221] width 39 height 19
type input "105"
click at [516, 45] on div "Variations & Choices" at bounding box center [378, 36] width 498 height 22
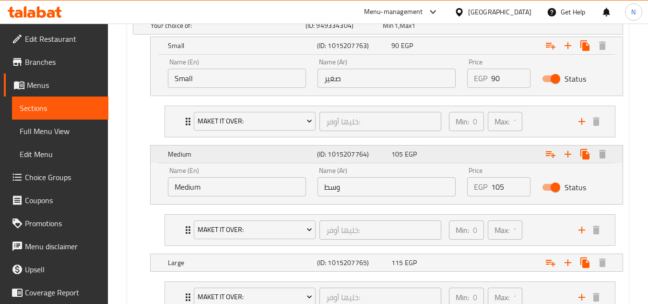
scroll to position [638, 0]
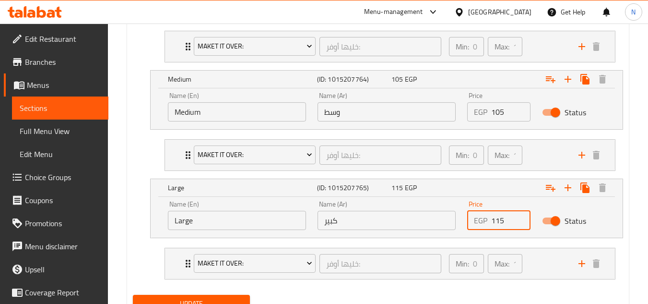
click at [497, 223] on input "115" at bounding box center [510, 220] width 39 height 19
type input "135"
click at [501, 289] on div "Your choice of: (ID: 949334304) Min 1 , Max 1 Name (En) Your choice of: Name (E…" at bounding box center [378, 114] width 498 height 353
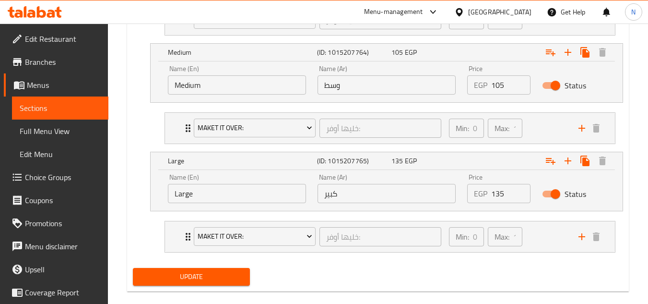
scroll to position [679, 0]
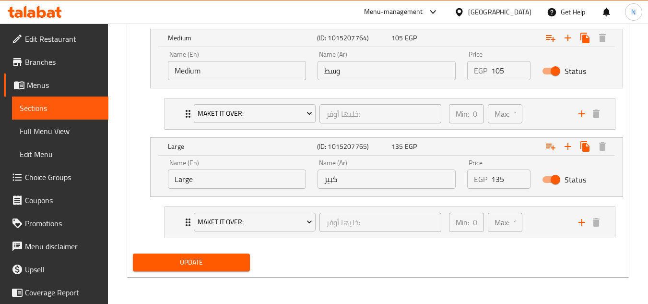
click at [215, 269] on button "Update" at bounding box center [191, 262] width 117 height 18
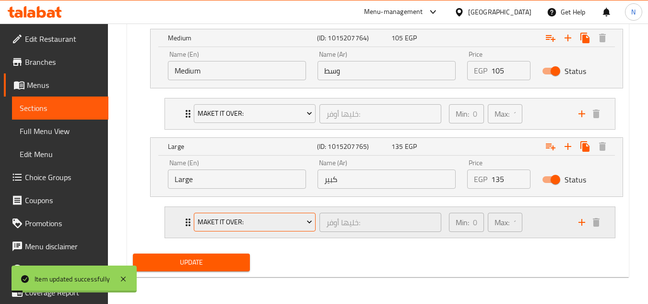
click at [297, 224] on span "Maket it Over:" at bounding box center [255, 222] width 115 height 12
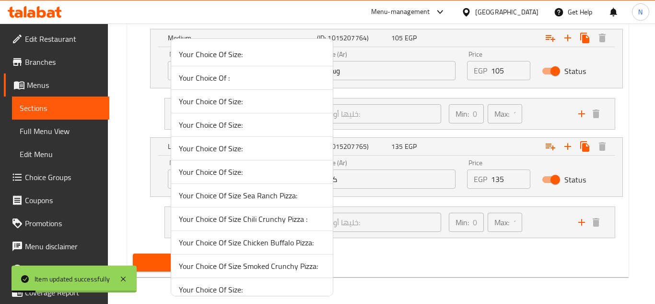
click at [270, 180] on li "Your Choice Of Size:" at bounding box center [252, 172] width 162 height 24
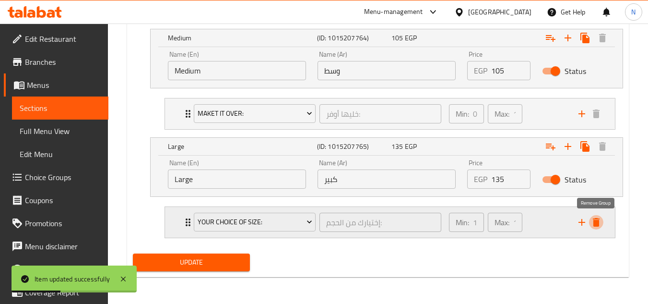
click at [597, 221] on icon "delete" at bounding box center [596, 222] width 7 height 9
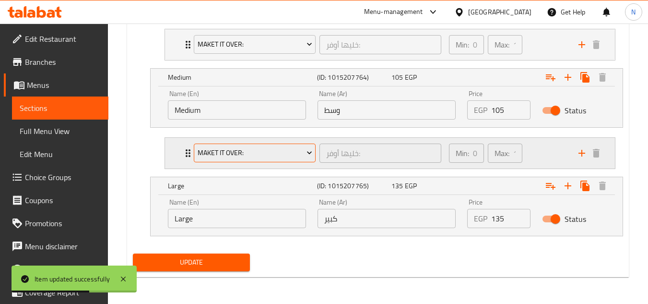
click at [256, 155] on span "Maket it Over:" at bounding box center [255, 153] width 115 height 12
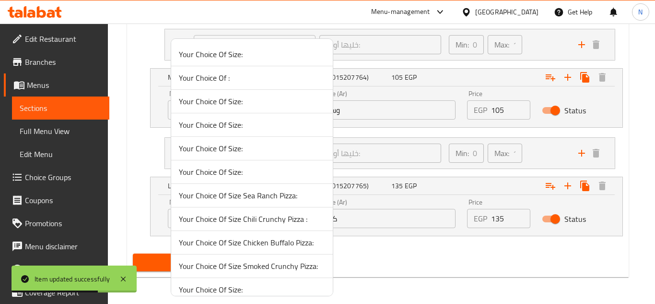
click at [263, 122] on span "Your Choice Of Size:" at bounding box center [252, 125] width 146 height 12
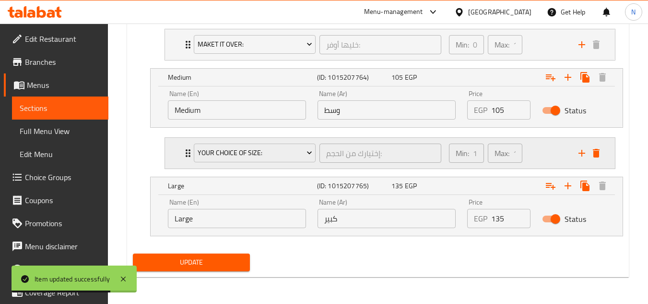
click at [593, 152] on icon "delete" at bounding box center [596, 153] width 7 height 9
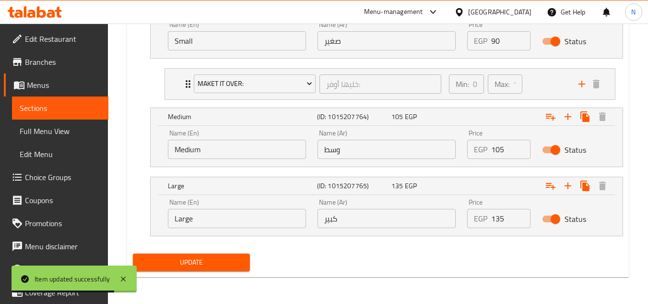
scroll to position [601, 0]
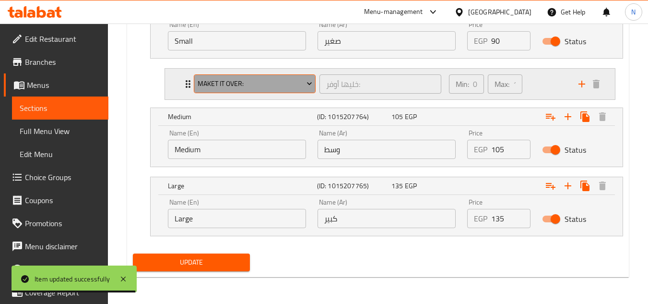
click at [210, 88] on span "Maket it Over:" at bounding box center [255, 84] width 115 height 12
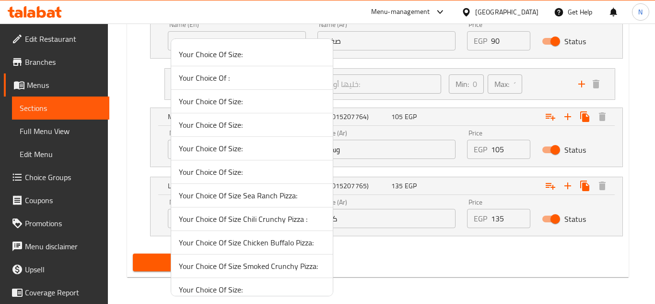
click at [228, 80] on span "Your Choice Of :" at bounding box center [252, 78] width 146 height 12
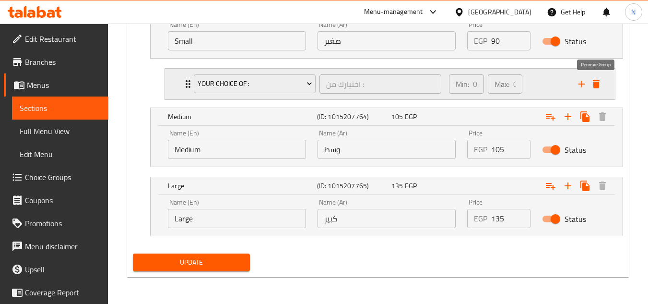
click at [598, 82] on icon "delete" at bounding box center [596, 84] width 7 height 9
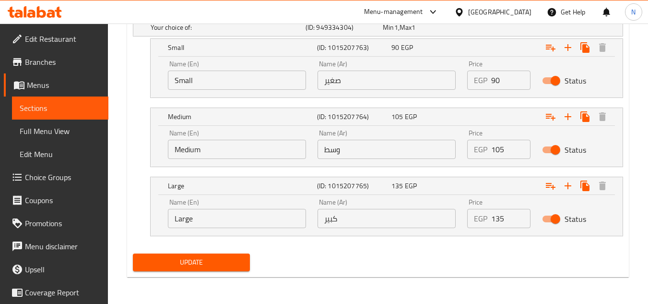
scroll to position [561, 0]
click at [236, 266] on span "Update" at bounding box center [191, 262] width 101 height 12
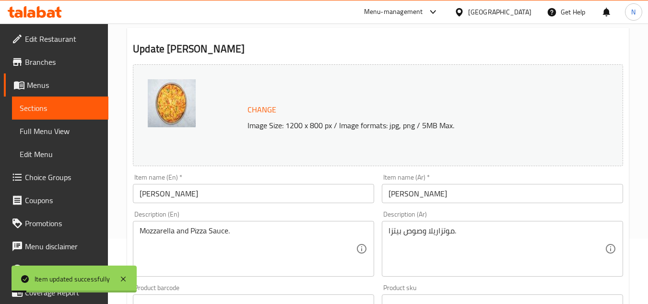
scroll to position [0, 0]
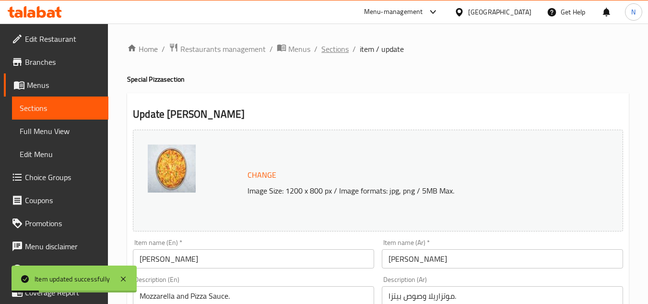
click at [341, 55] on span "Sections" at bounding box center [334, 49] width 27 height 12
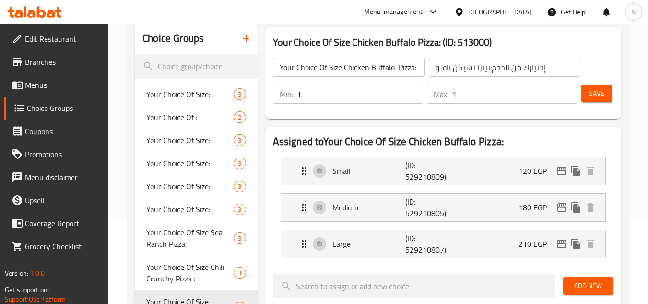
scroll to position [40, 0]
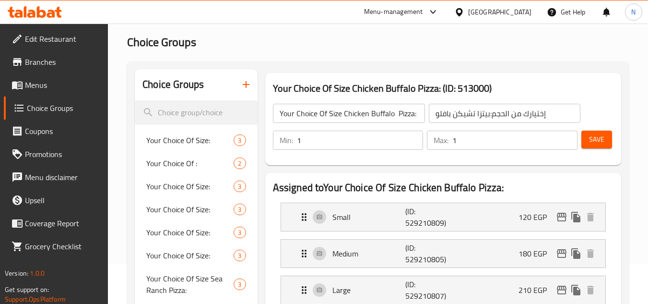
click at [323, 117] on input "Your Choice Of Size Chicken Buffalo Pizza:" at bounding box center [349, 113] width 152 height 19
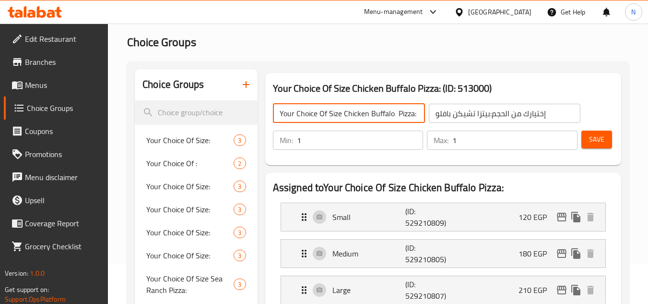
click at [323, 117] on input "Your Choice Of Size Chicken Buffalo Pizza:" at bounding box center [349, 113] width 152 height 19
click at [247, 89] on icon "button" at bounding box center [246, 85] width 12 height 12
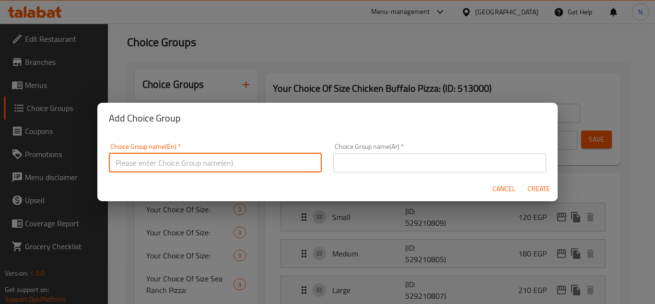
click at [284, 164] on input "text" at bounding box center [215, 162] width 213 height 19
paste input "Your Choice Of Size Chicken Buffalo Pizza:"
drag, startPoint x: 179, startPoint y: 161, endPoint x: 229, endPoint y: 165, distance: 50.0
click at [229, 165] on input "Your Choice Of Size Chicken Buffalo Pizza:" at bounding box center [215, 162] width 213 height 19
click at [211, 167] on input "Your Choice Of Size Mexican Pizza:" at bounding box center [215, 162] width 213 height 19
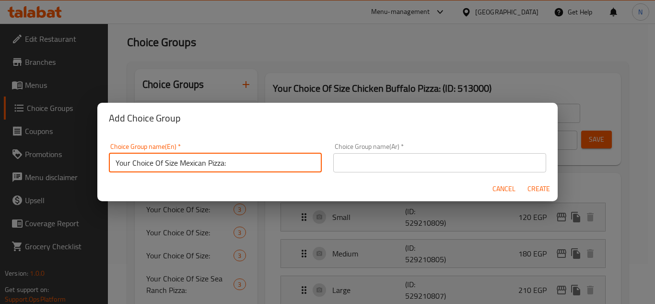
click at [207, 167] on input "Your Choice Of Size Mexican Pizza:" at bounding box center [215, 162] width 213 height 19
type input "Your Choice Of Size Mexican Pizza:"
click at [462, 162] on input "text" at bounding box center [439, 162] width 213 height 19
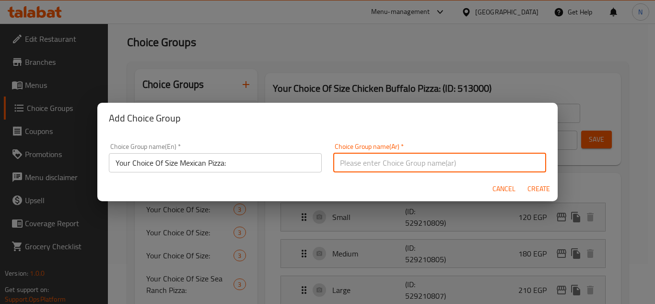
paste input "اختيارك من حجم البيتزا المكسيكية:"
type input "اختيارك من حجم البيتزا المكسيكية:"
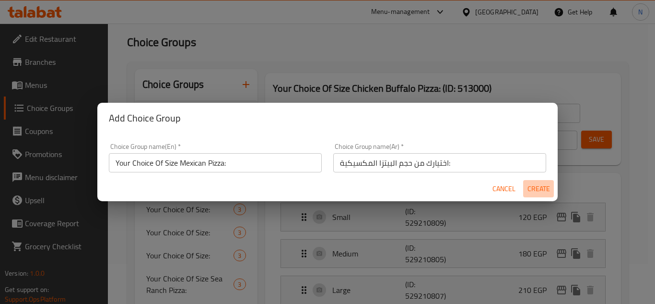
click at [534, 189] on span "Create" at bounding box center [538, 189] width 23 height 12
type input "Your Choice Of Size Mexican Pizza:"
type input "اختيارك من حجم البيتزا المكسيكية:"
type input "0"
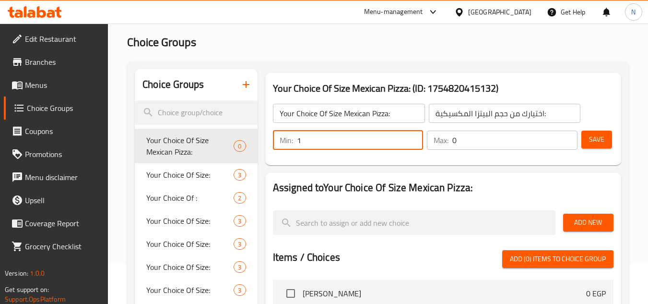
type input "1"
click at [412, 138] on input "1" at bounding box center [360, 139] width 127 height 19
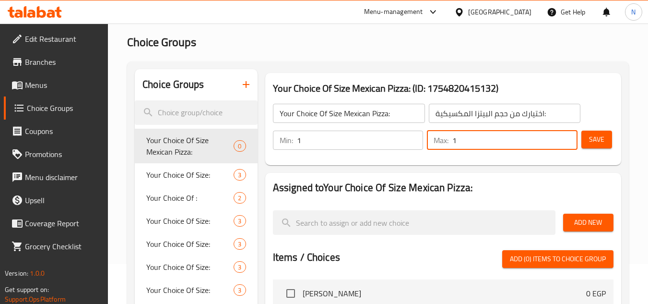
type input "1"
click at [566, 137] on input "1" at bounding box center [514, 139] width 125 height 19
click at [579, 214] on button "Add New" at bounding box center [588, 222] width 50 height 18
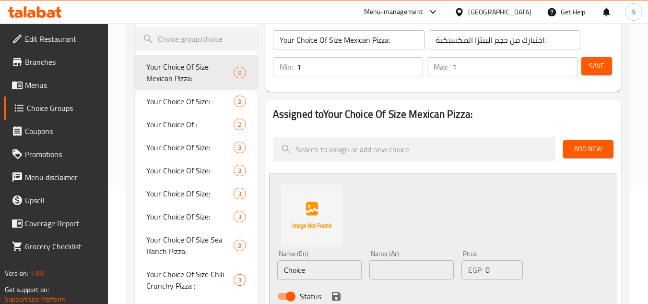
scroll to position [136, 0]
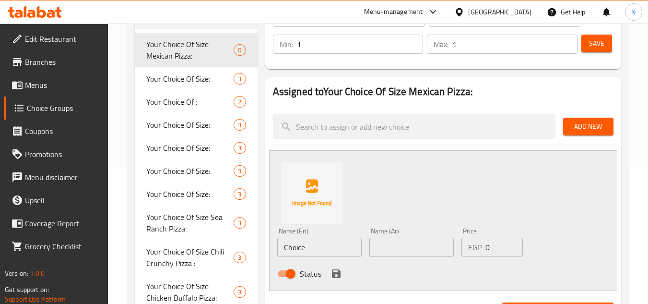
click at [325, 251] on input "Choice" at bounding box center [319, 246] width 84 height 19
type input "Small"
click at [412, 252] on input "text" at bounding box center [411, 246] width 84 height 19
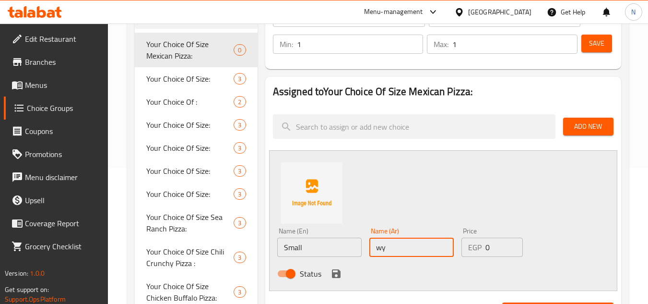
type input "w"
type input "صغير"
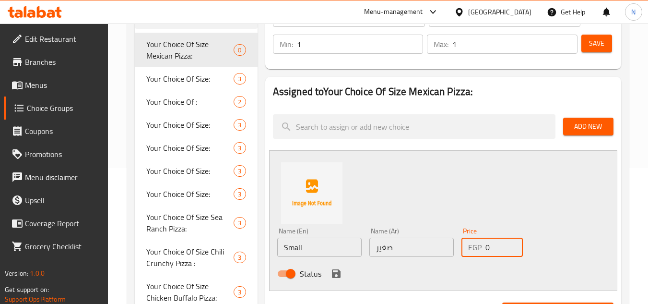
click at [490, 246] on input "0" at bounding box center [503, 246] width 37 height 19
type input "125"
click at [341, 272] on icon "save" at bounding box center [336, 274] width 12 height 12
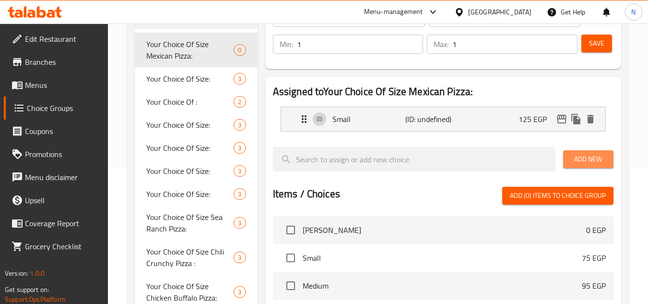
click at [595, 160] on span "Add New" at bounding box center [588, 159] width 35 height 12
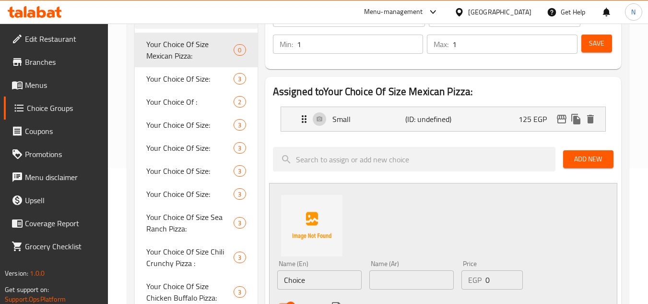
click at [334, 286] on input "Choice" at bounding box center [319, 279] width 84 height 19
type input "Medium"
click at [416, 282] on input "text" at bounding box center [411, 279] width 84 height 19
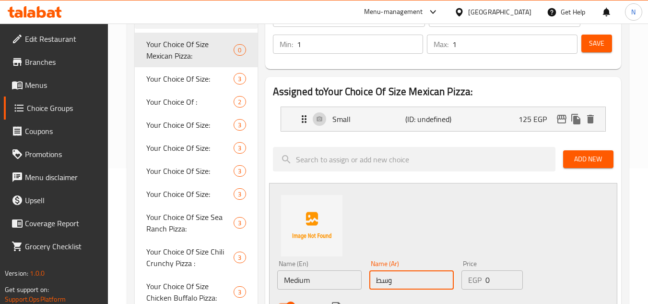
type input "وسط"
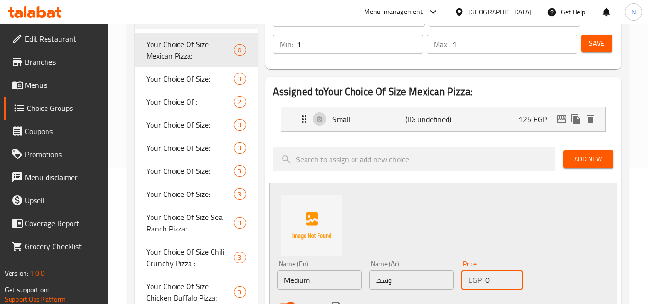
drag, startPoint x: 493, startPoint y: 280, endPoint x: 483, endPoint y: 283, distance: 10.5
click at [483, 283] on div "EGP 0 Price" at bounding box center [491, 279] width 61 height 19
type input "180"
click at [511, 224] on div "Name (En) Medium Name (En) Name (Ar) وسط Name (Ar) Price EGP 180 Price Status" at bounding box center [443, 253] width 348 height 141
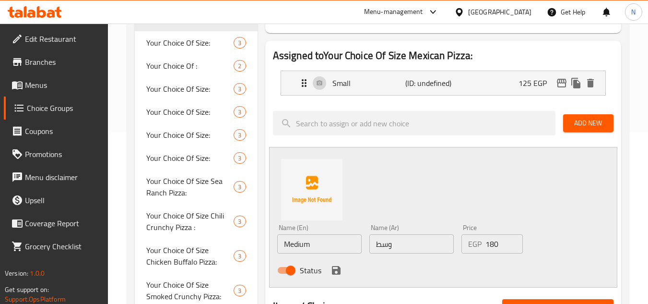
scroll to position [232, 0]
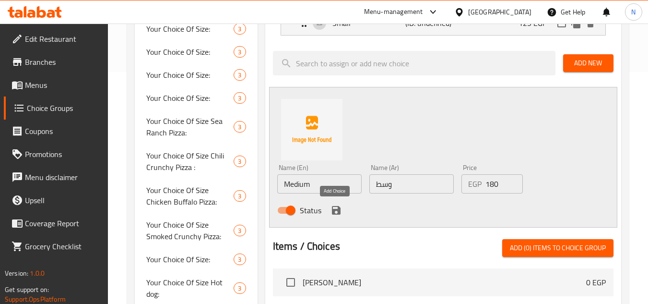
click at [338, 209] on icon "save" at bounding box center [336, 210] width 9 height 9
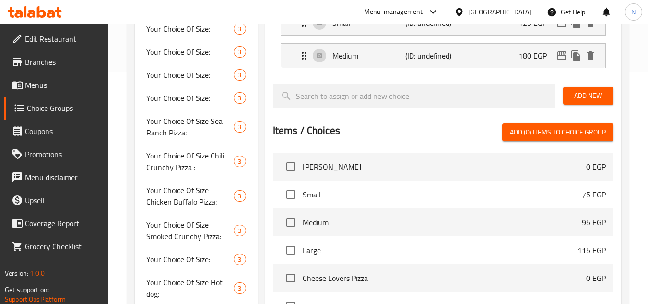
click at [588, 96] on span "Add New" at bounding box center [588, 96] width 35 height 12
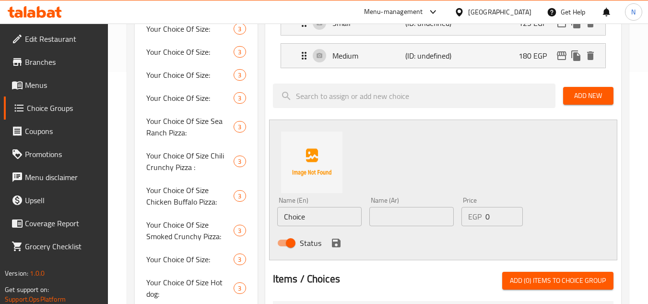
click at [420, 211] on input "text" at bounding box center [411, 216] width 84 height 19
click at [346, 211] on input "Choice" at bounding box center [319, 216] width 84 height 19
type input "م"
type input "l"
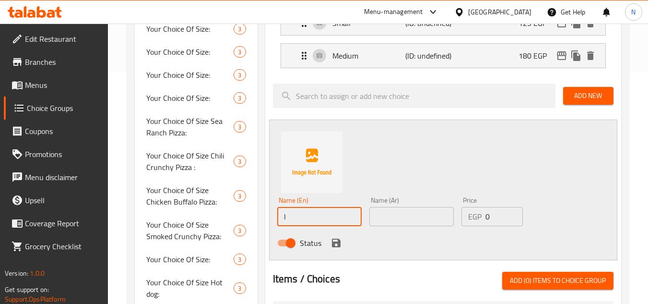
type input "Large"
click at [404, 215] on input "text" at bounding box center [411, 216] width 84 height 19
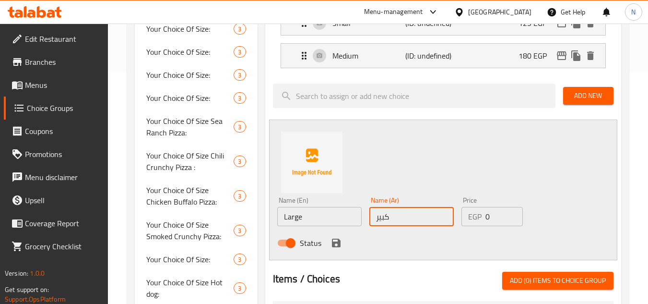
type input "كبير"
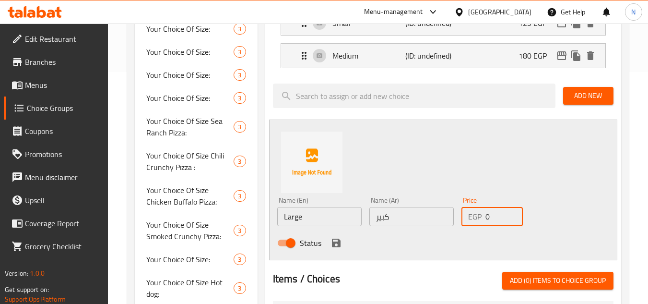
drag, startPoint x: 495, startPoint y: 219, endPoint x: 482, endPoint y: 220, distance: 13.0
click at [482, 220] on div "EGP 0 Price" at bounding box center [491, 216] width 61 height 19
type input "210"
click at [334, 241] on icon "save" at bounding box center [336, 242] width 9 height 9
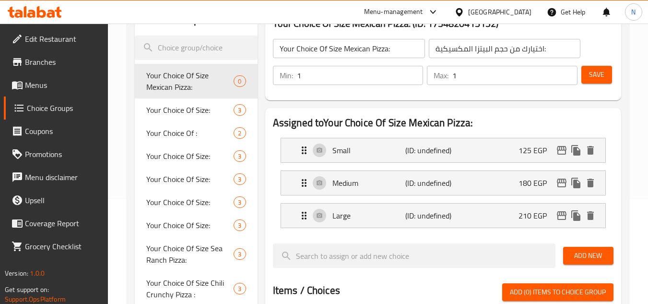
scroll to position [88, 0]
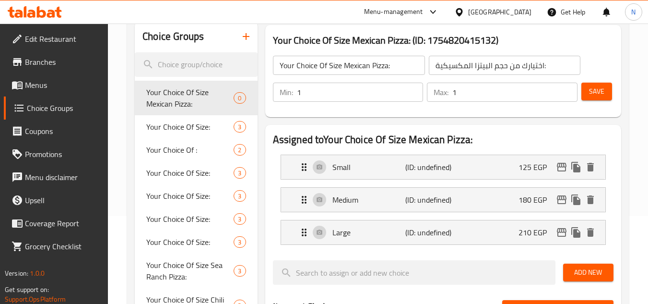
click at [602, 88] on span "Save" at bounding box center [596, 91] width 15 height 12
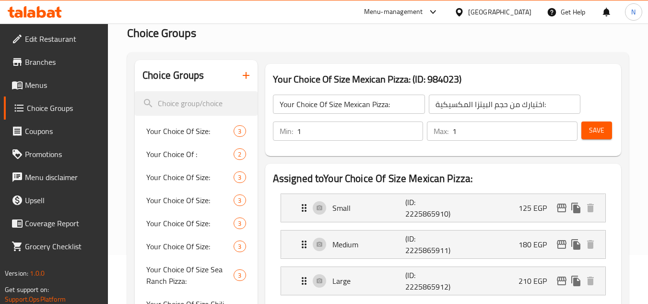
scroll to position [48, 0]
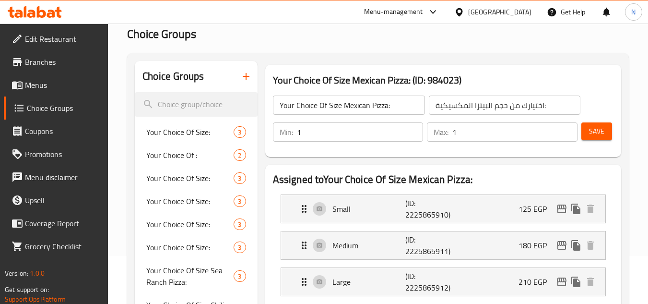
click at [604, 137] on button "Save" at bounding box center [596, 131] width 31 height 18
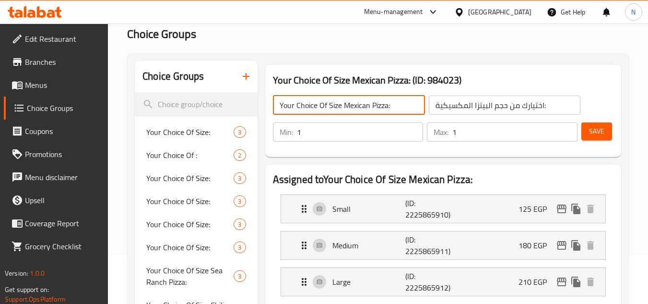
click at [308, 103] on input "Your Choice Of Size Mexican Pizza:" at bounding box center [349, 104] width 152 height 19
click at [245, 80] on icon "button" at bounding box center [246, 77] width 12 height 12
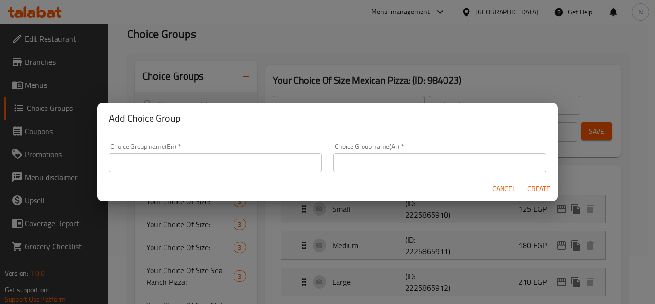
click at [254, 162] on input "text" at bounding box center [215, 162] width 213 height 19
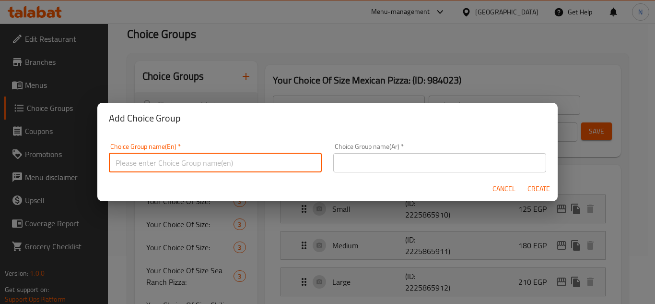
paste input "Your Choice Of Size Mexican Pizza:"
drag, startPoint x: 223, startPoint y: 162, endPoint x: 179, endPoint y: 163, distance: 43.7
click at [179, 163] on input "Your Choice Of Size Mexican Pizza:" at bounding box center [215, 162] width 213 height 19
paste input "Chicken Smoke"
click at [182, 162] on input "Your Choice Of Size Chicken Smoke Pizza:" at bounding box center [215, 162] width 213 height 19
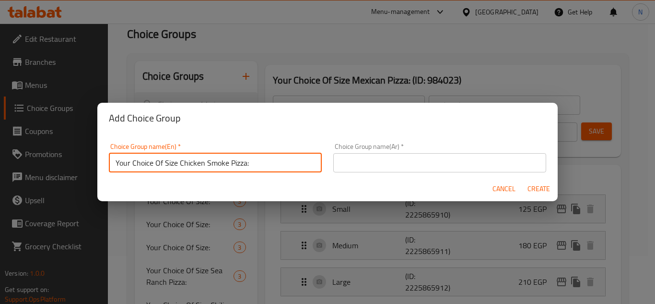
click at [182, 162] on input "Your Choice Of Size Chicken Smoke Pizza:" at bounding box center [215, 162] width 213 height 19
type input "Your Choice Of Size Chicken Smoke Pizza:"
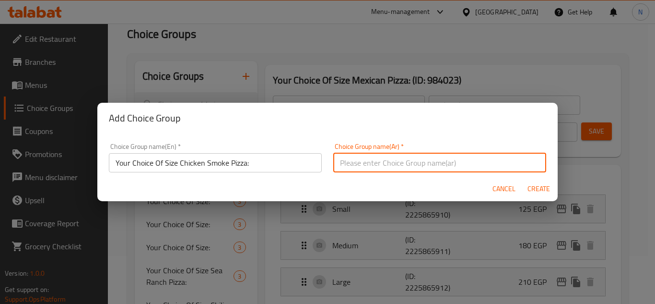
click at [407, 162] on input "text" at bounding box center [439, 162] width 213 height 19
paste input "اختيارك لحجم بيتزا الدجاج المدخن:"
type input "اختيارك لحجم بيتزا الدجاج المدخن:"
click at [548, 189] on span "Create" at bounding box center [538, 189] width 23 height 12
type input "Your Choice Of Size Chicken Smoke Pizza:"
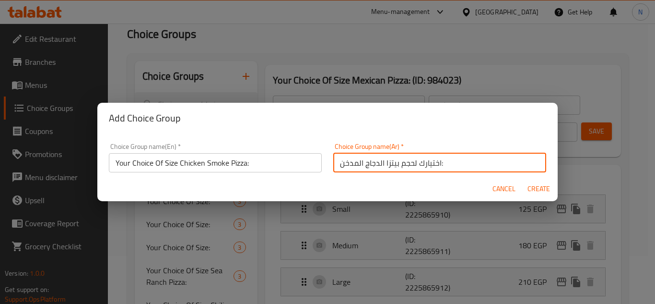
type input "اختيارك لحجم بيتزا الدجاج المدخن:"
type input "0"
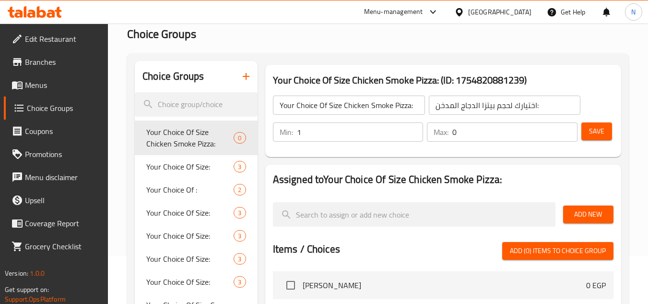
type input "1"
click at [413, 128] on input "1" at bounding box center [360, 131] width 127 height 19
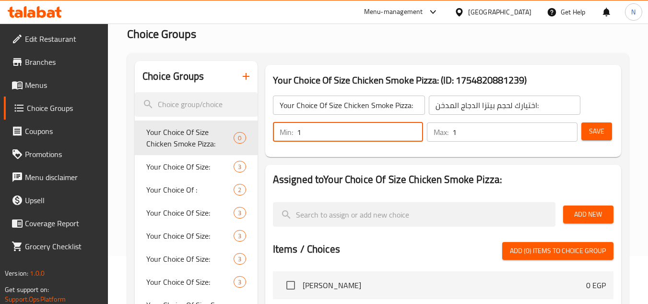
type input "1"
click at [564, 125] on input "1" at bounding box center [514, 131] width 125 height 19
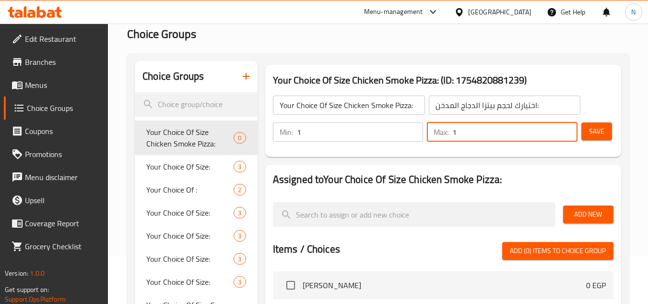
click at [587, 213] on span "Add New" at bounding box center [588, 214] width 35 height 12
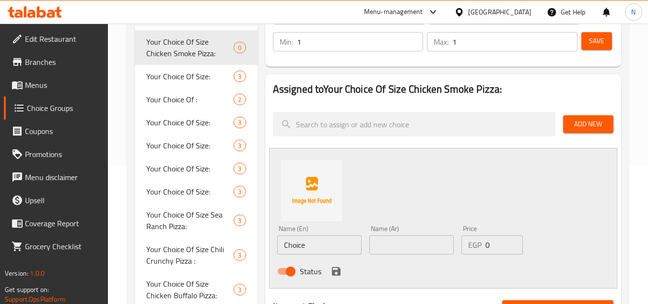
scroll to position [144, 0]
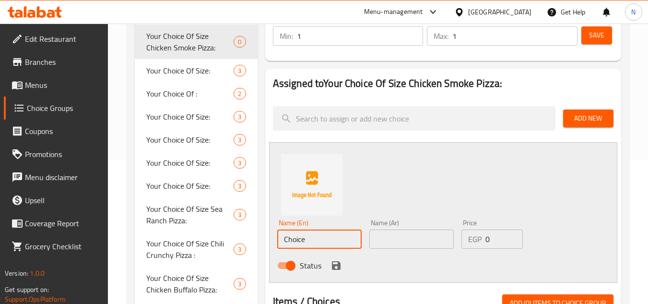
click at [303, 242] on input "Choice" at bounding box center [319, 238] width 84 height 19
type input "س"
type input "s"
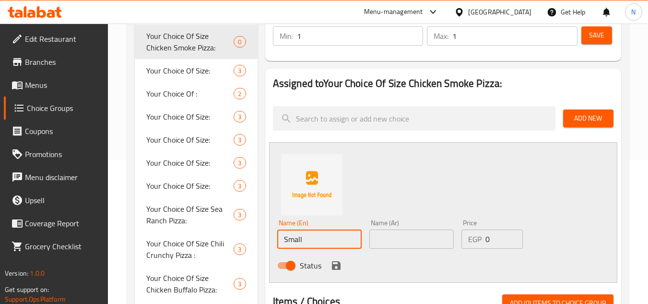
type input "Small"
click at [430, 235] on input "text" at bounding box center [411, 238] width 84 height 19
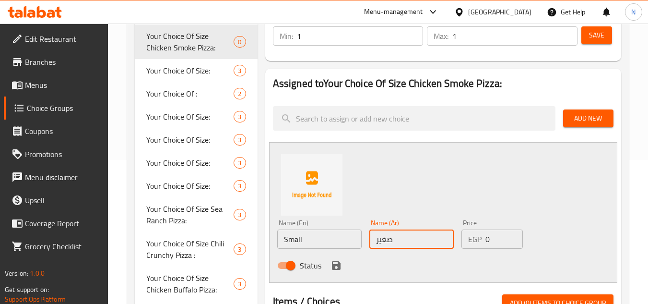
type input "صغير"
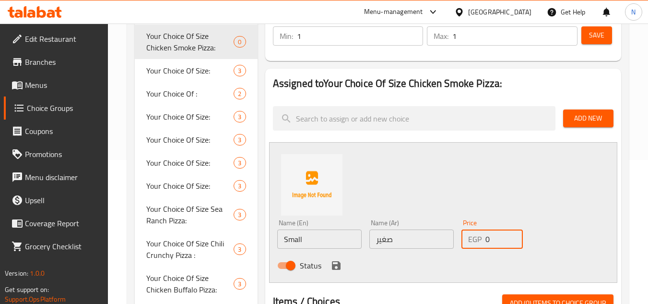
drag, startPoint x: 498, startPoint y: 241, endPoint x: 484, endPoint y: 242, distance: 14.0
click at [484, 242] on div "EGP 0 Price" at bounding box center [491, 238] width 61 height 19
type input "120"
click at [501, 192] on div "Name (En) Small Name (En) Name (Ar) صغير Name (Ar) Price EGP 120 Price Status" at bounding box center [443, 212] width 348 height 141
click at [336, 267] on icon "save" at bounding box center [336, 265] width 12 height 12
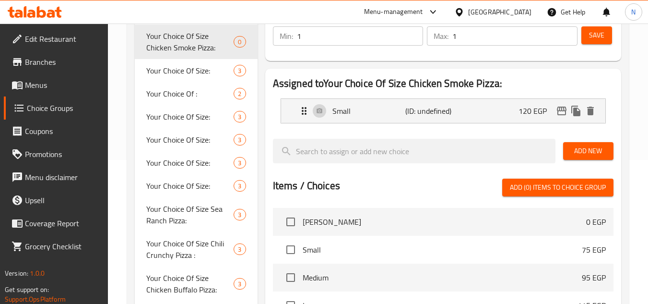
click at [581, 157] on button "Add New" at bounding box center [588, 151] width 50 height 18
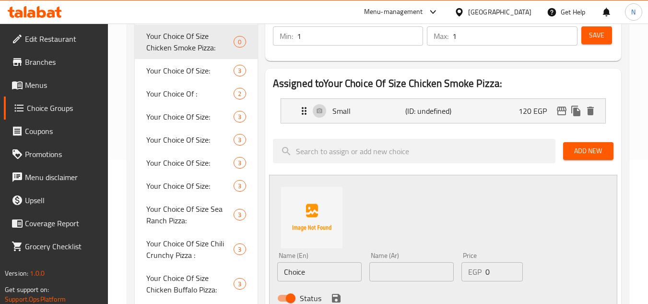
click at [418, 275] on input "text" at bounding box center [411, 271] width 84 height 19
type input "وسط"
click at [353, 271] on input "Choice" at bounding box center [319, 271] width 84 height 19
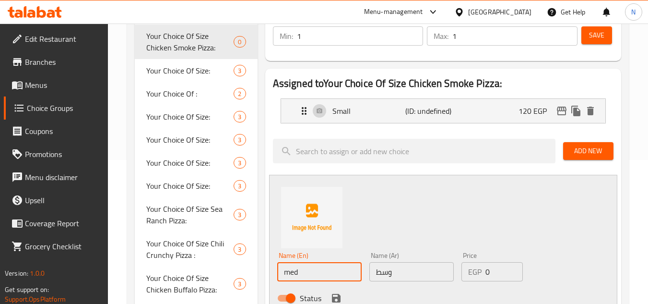
type input "Medium"
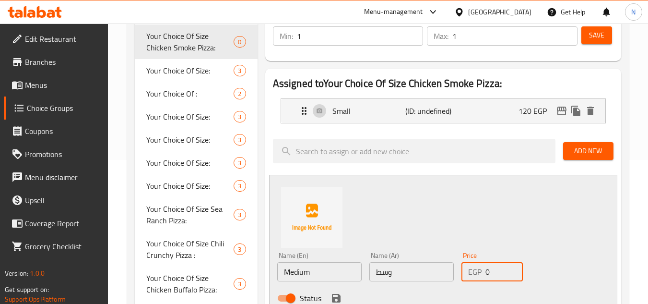
drag, startPoint x: 489, startPoint y: 266, endPoint x: 484, endPoint y: 270, distance: 6.8
click at [484, 270] on div "EGP 0 Price" at bounding box center [491, 271] width 61 height 19
type input "180"
click at [475, 222] on div "Name (En) Medium Name (En) Name (Ar) وسط Name (Ar) Price EGP 180 Price Status" at bounding box center [443, 245] width 348 height 141
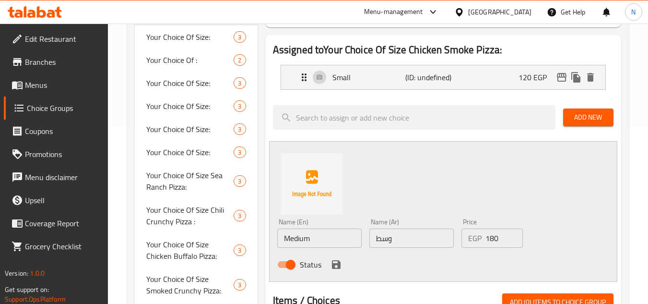
scroll to position [192, 0]
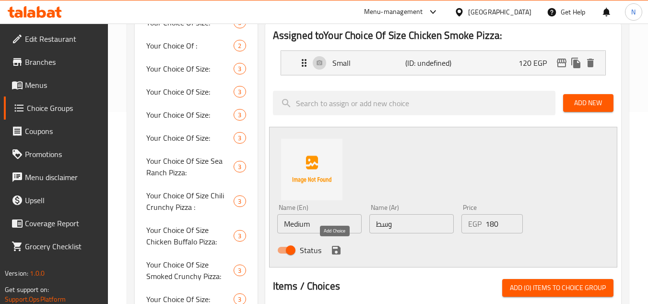
click at [334, 249] on icon "save" at bounding box center [336, 250] width 9 height 9
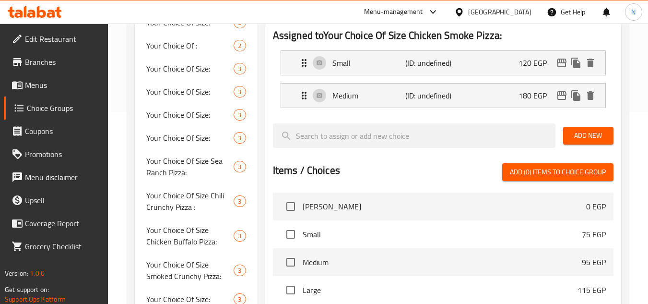
click at [592, 133] on span "Add New" at bounding box center [588, 136] width 35 height 12
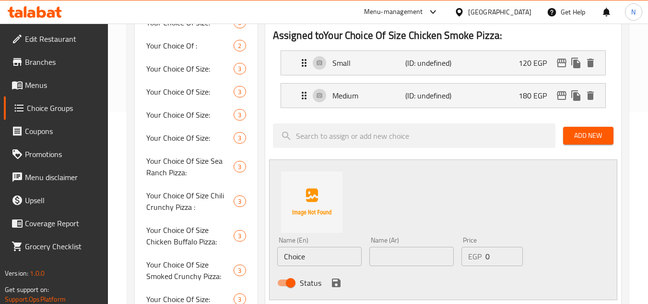
click at [344, 257] on input "Choice" at bounding box center [319, 256] width 84 height 19
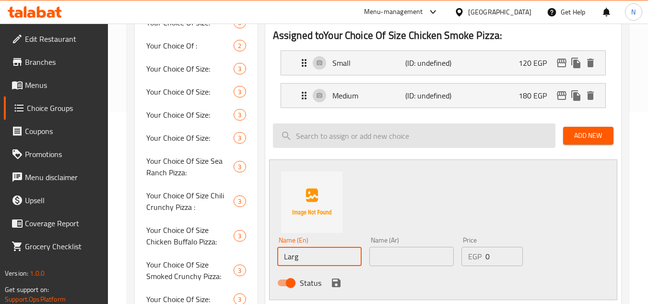
type input "Large"
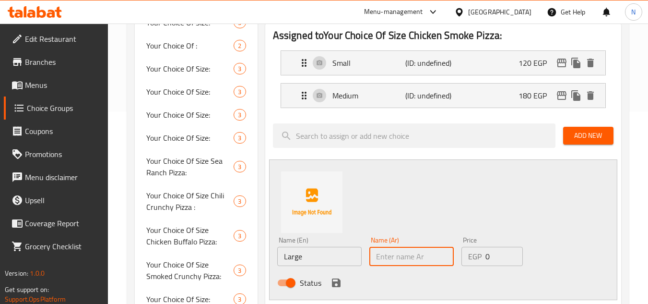
click at [402, 249] on input "text" at bounding box center [411, 256] width 84 height 19
type input "كبير"
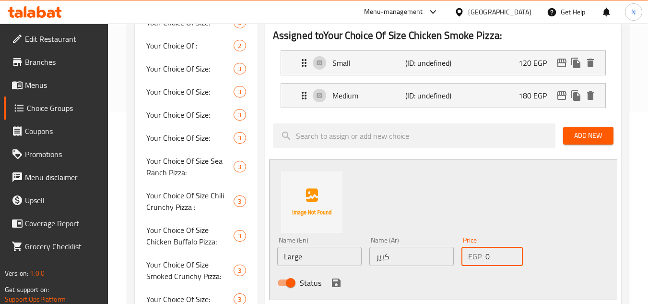
drag, startPoint x: 496, startPoint y: 260, endPoint x: 487, endPoint y: 261, distance: 9.7
click at [487, 261] on input "0" at bounding box center [503, 256] width 37 height 19
type input "210"
click at [497, 212] on div "Name (En) Large Name (En) Name (Ar) كبير Name (Ar) Price EGP 210 Price Status" at bounding box center [443, 229] width 348 height 141
click at [338, 281] on icon "save" at bounding box center [336, 282] width 9 height 9
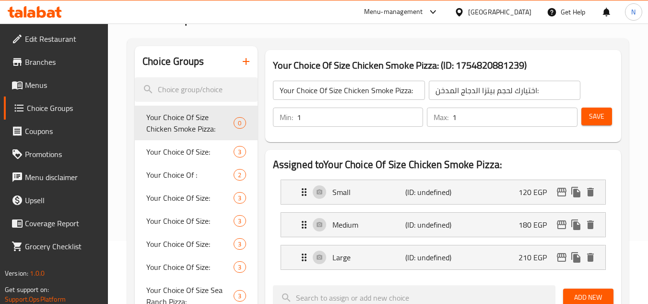
scroll to position [0, 0]
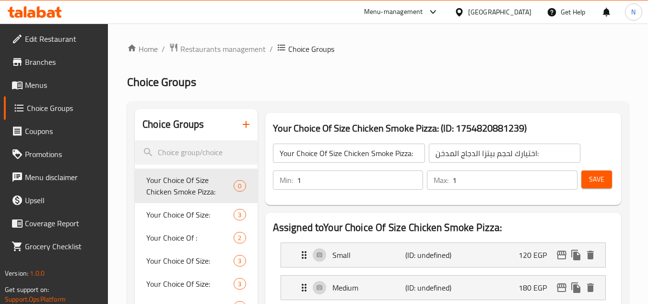
click at [593, 177] on span "Save" at bounding box center [596, 179] width 15 height 12
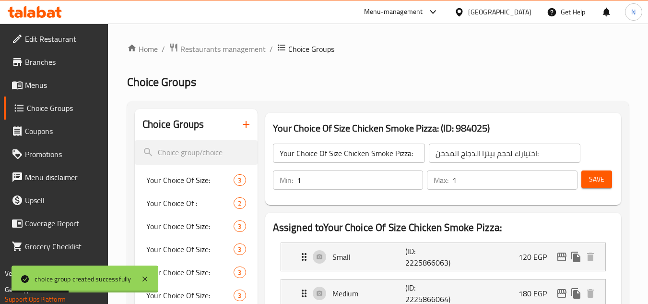
click at [600, 181] on span "Save" at bounding box center [596, 179] width 15 height 12
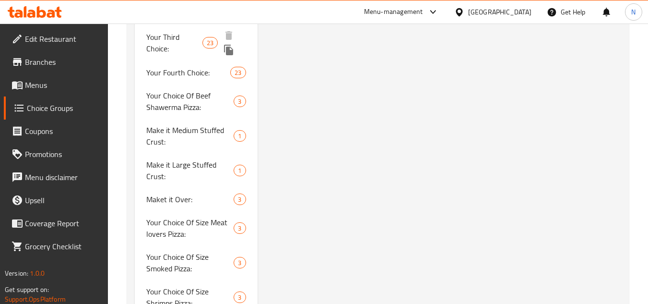
scroll to position [767, 0]
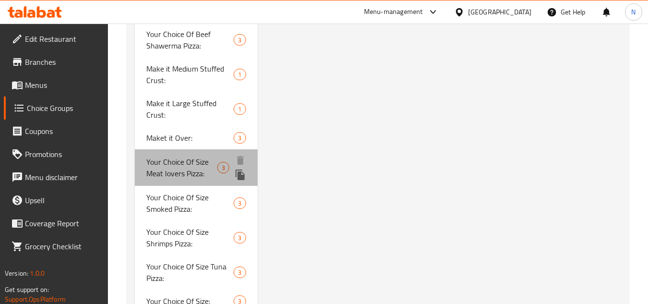
click at [200, 170] on span "Your Choice Of Size Meat lovers Pizza:" at bounding box center [181, 167] width 71 height 23
type input "Your Choice Of Size Meat lovers Pizza:"
type input "إختيارك من الحجم بيتزا ميت لافرز :"
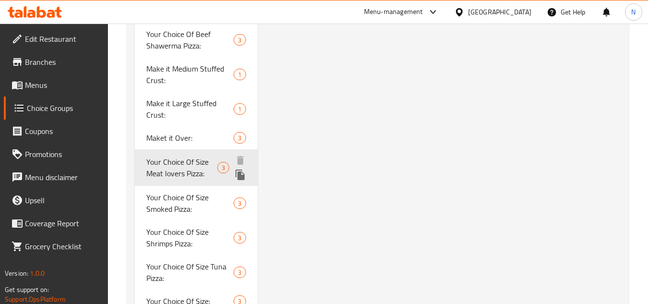
click at [200, 170] on span "Your Choice Of Size Meat lovers Pizza:" at bounding box center [181, 167] width 71 height 23
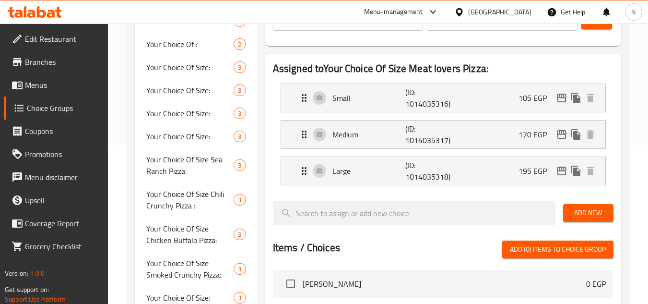
scroll to position [144, 0]
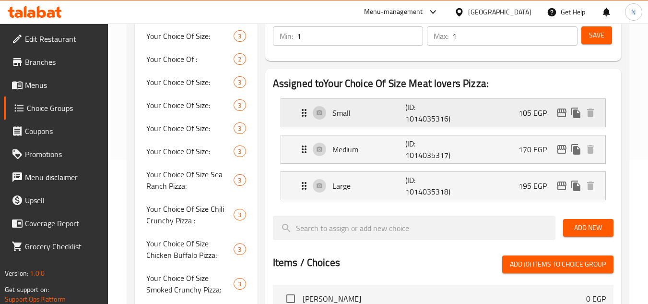
click at [508, 115] on div "Small (ID: 1014035316) 105 EGP" at bounding box center [445, 113] width 295 height 28
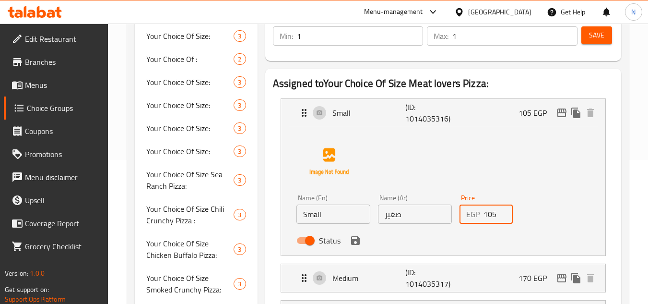
click at [497, 214] on input "105" at bounding box center [498, 213] width 30 height 19
click at [490, 216] on input "105" at bounding box center [498, 213] width 30 height 19
click at [353, 242] on icon "save" at bounding box center [355, 240] width 9 height 9
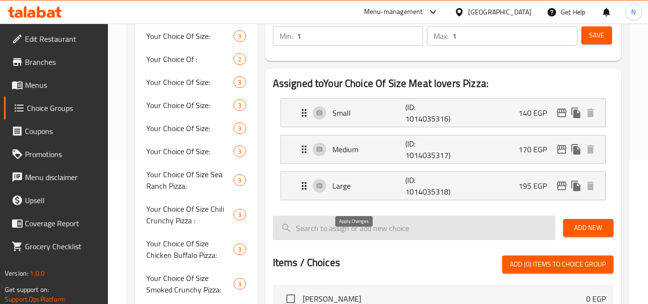
type input "140"
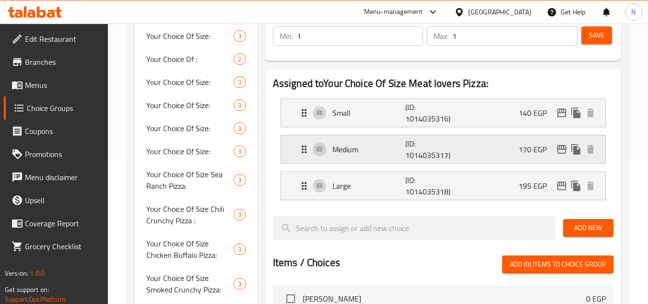
click at [502, 158] on div "Medium (ID: 1014035317) 170 EGP" at bounding box center [445, 149] width 295 height 28
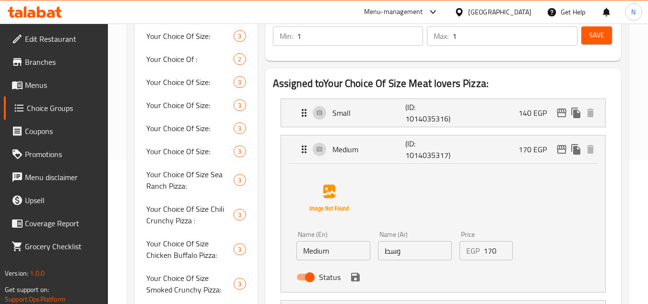
click at [488, 250] on input "170" at bounding box center [498, 250] width 30 height 19
click at [353, 278] on icon "save" at bounding box center [355, 276] width 9 height 9
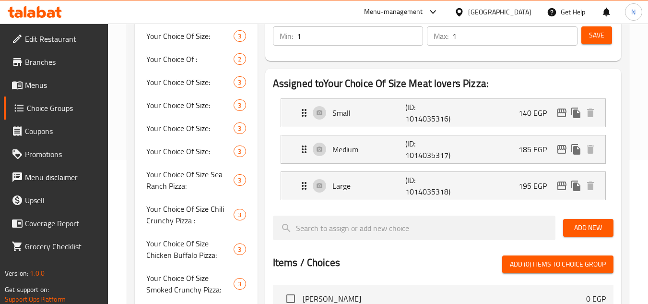
type input "185"
click at [498, 194] on div "Large (ID: 1014035318) 195 EGP" at bounding box center [445, 186] width 295 height 28
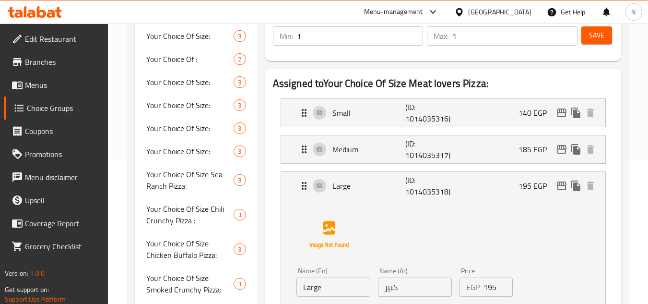
click at [491, 291] on input "195" at bounding box center [498, 286] width 30 height 19
click at [430, 250] on div "Name (En) Large Name (En) Name (Ar) كبير Name (Ar) Price EGP 210 Price Status" at bounding box center [443, 262] width 294 height 120
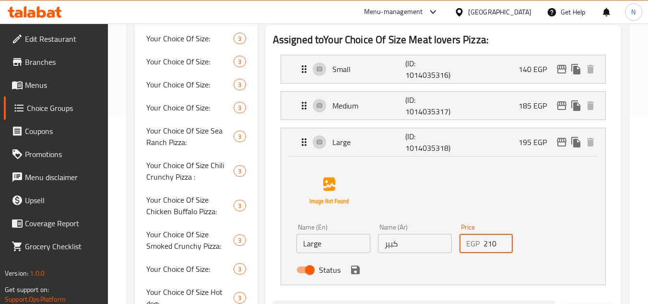
scroll to position [240, 0]
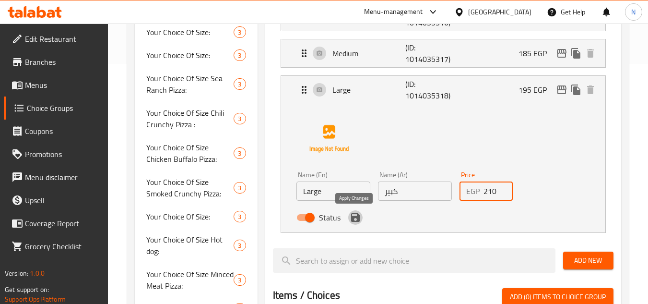
click at [353, 220] on icon "save" at bounding box center [355, 217] width 9 height 9
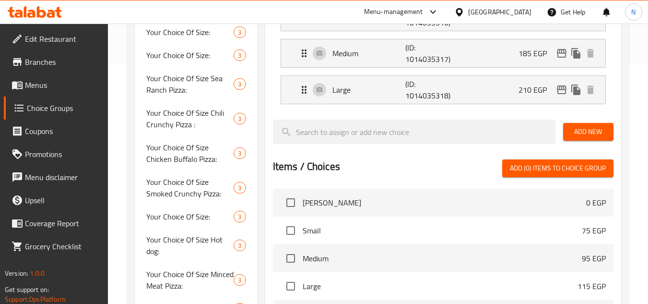
type input "210"
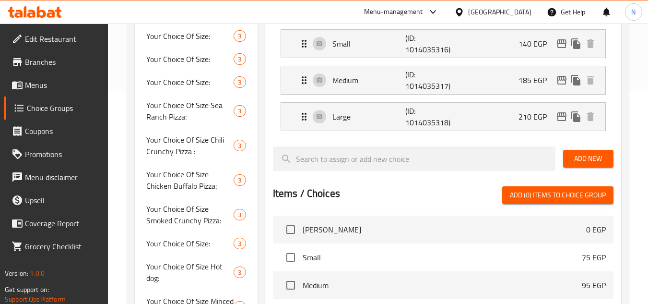
scroll to position [192, 0]
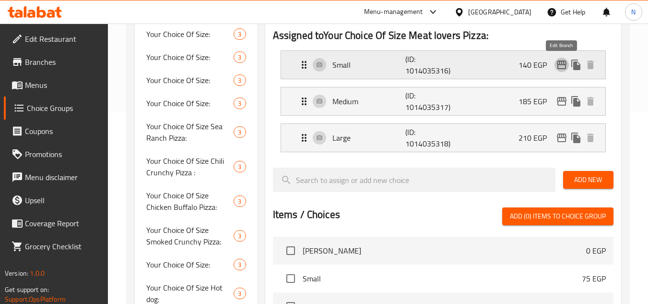
click at [565, 65] on icon "edit" at bounding box center [562, 64] width 10 height 9
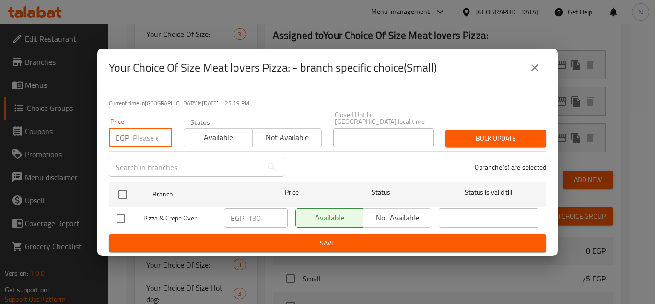
click at [151, 139] on input "number" at bounding box center [152, 137] width 39 height 19
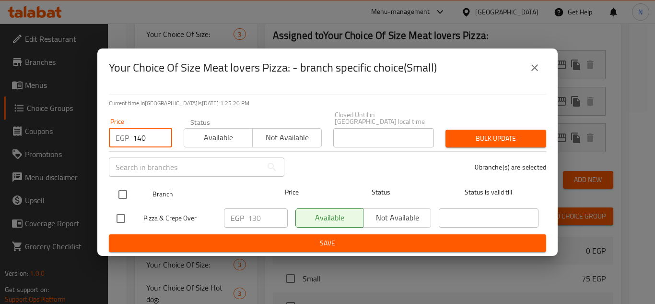
type input "140"
click at [122, 191] on input "checkbox" at bounding box center [123, 194] width 20 height 20
checkbox input "true"
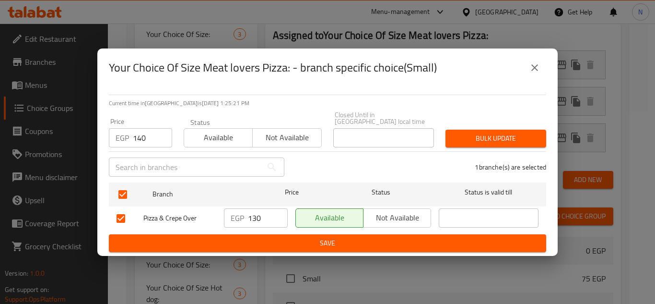
click at [461, 141] on span "Bulk update" at bounding box center [495, 138] width 85 height 12
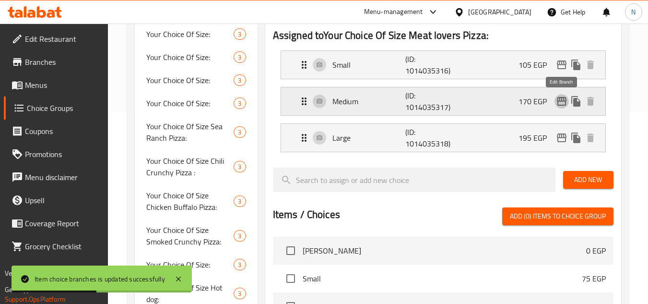
click at [563, 100] on icon "edit" at bounding box center [562, 101] width 12 height 12
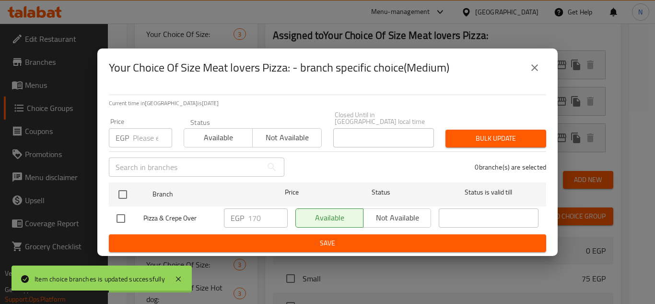
click at [150, 134] on input "number" at bounding box center [152, 137] width 39 height 19
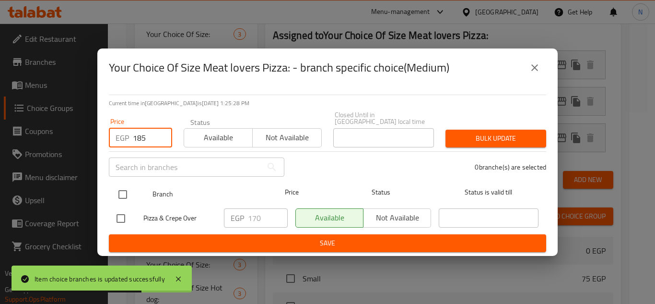
type input "185"
click at [122, 187] on input "checkbox" at bounding box center [123, 194] width 20 height 20
checkbox input "true"
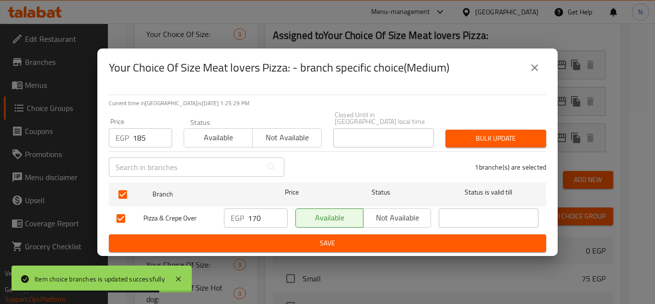
click at [475, 139] on span "Bulk update" at bounding box center [495, 138] width 85 height 12
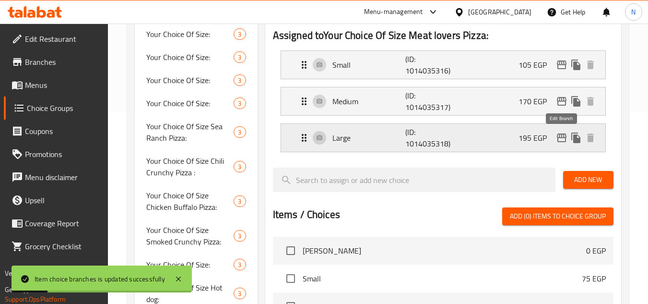
click at [557, 139] on icon "edit" at bounding box center [562, 138] width 12 height 12
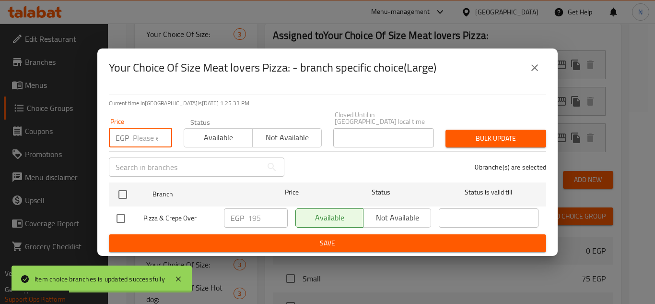
click at [141, 133] on input "number" at bounding box center [152, 137] width 39 height 19
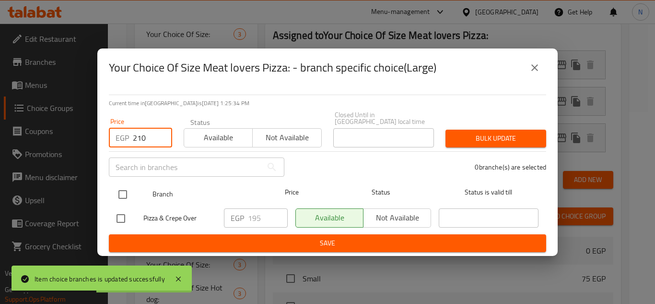
type input "210"
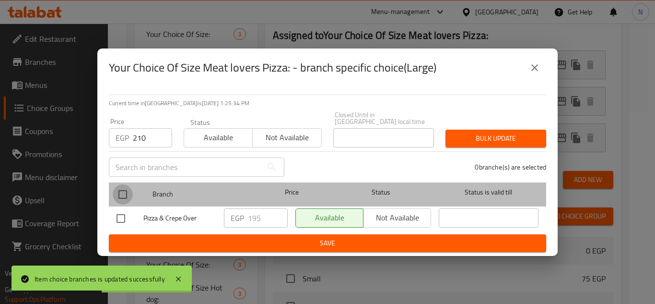
click at [120, 200] on input "checkbox" at bounding box center [123, 194] width 20 height 20
checkbox input "true"
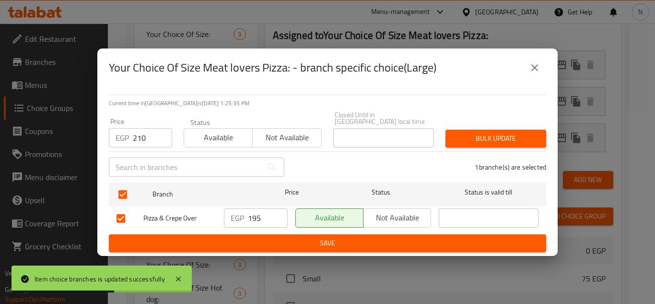
click at [470, 136] on span "Bulk update" at bounding box center [495, 138] width 85 height 12
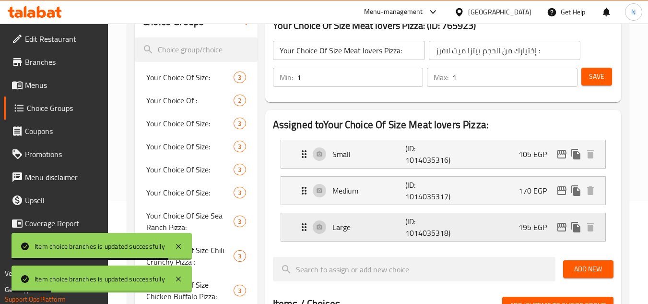
scroll to position [96, 0]
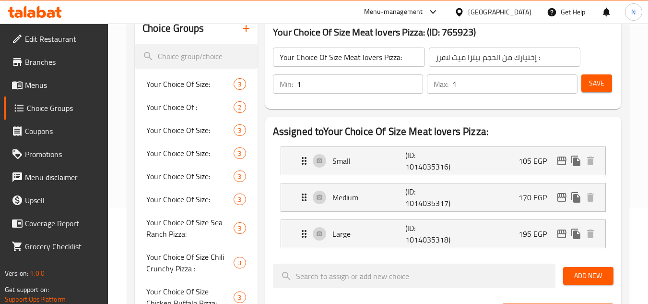
click at [492, 35] on h3 "Your Choice Of Size Meat lovers Pizza: (ID: 765923)" at bounding box center [443, 31] width 341 height 15
click at [505, 164] on div "Small (ID: 1014035316) 105 EGP" at bounding box center [445, 161] width 295 height 28
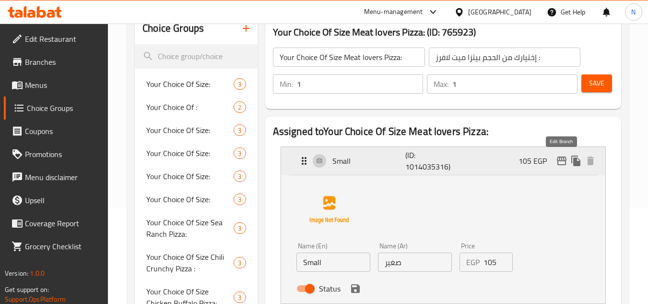
click at [563, 155] on icon "edit" at bounding box center [562, 161] width 12 height 12
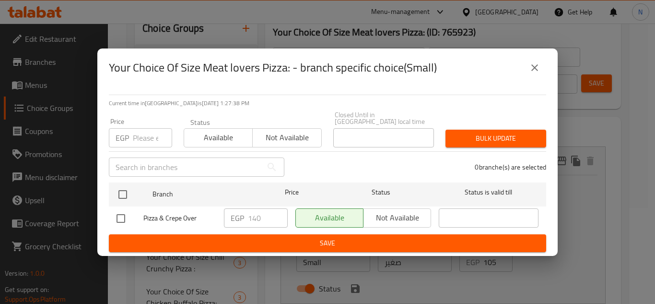
click at [538, 69] on icon "close" at bounding box center [535, 68] width 12 height 12
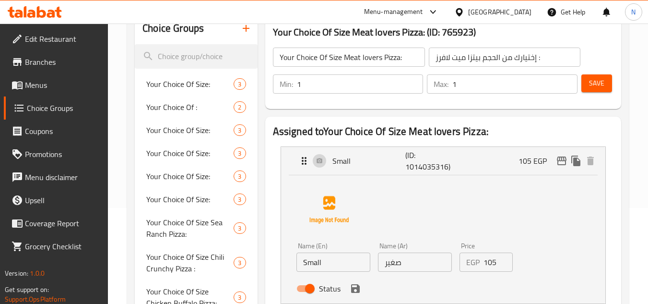
click at [487, 260] on input "105" at bounding box center [498, 261] width 30 height 19
click at [353, 286] on icon "save" at bounding box center [356, 289] width 12 height 12
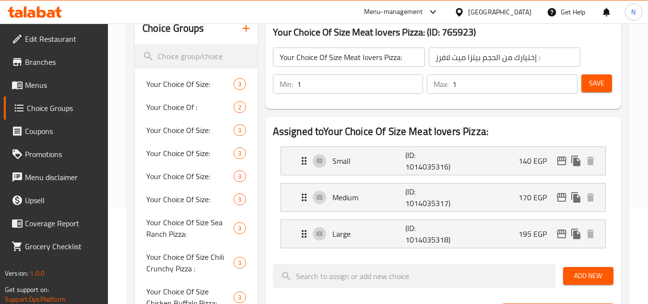
type input "140"
click at [503, 201] on div "Medium (ID: 1014035317) 170 EGP" at bounding box center [445, 197] width 295 height 28
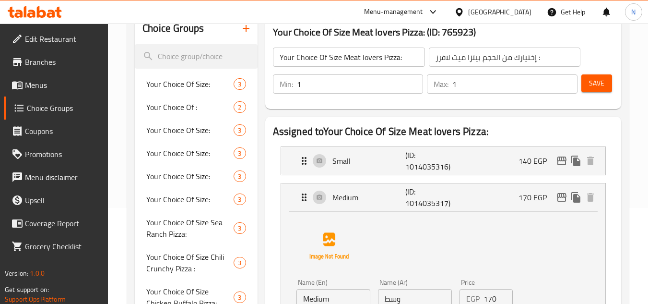
click at [489, 299] on input "170" at bounding box center [498, 298] width 30 height 19
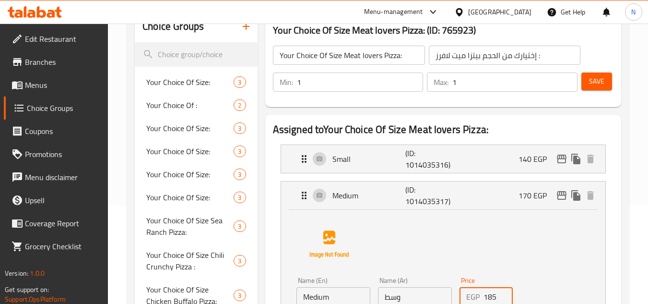
click at [516, 255] on div "Name (En) Medium Name (En) Name (Ar) وسط Name (Ar) Price EGP 185 Price Status" at bounding box center [443, 272] width 294 height 120
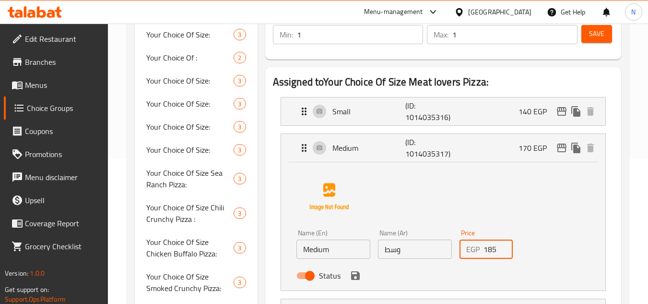
scroll to position [146, 0]
click at [356, 278] on icon "save" at bounding box center [355, 275] width 9 height 9
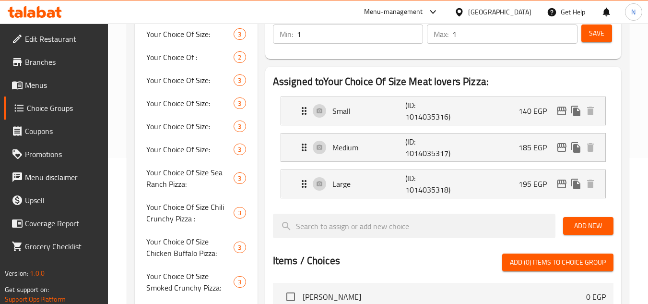
type input "185"
click at [501, 185] on div "Large (ID: 1014035318) 195 EGP" at bounding box center [445, 184] width 295 height 28
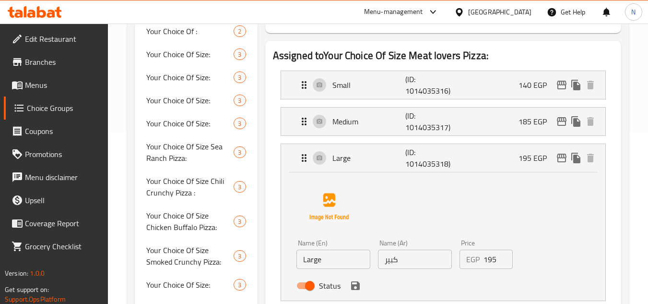
scroll to position [194, 0]
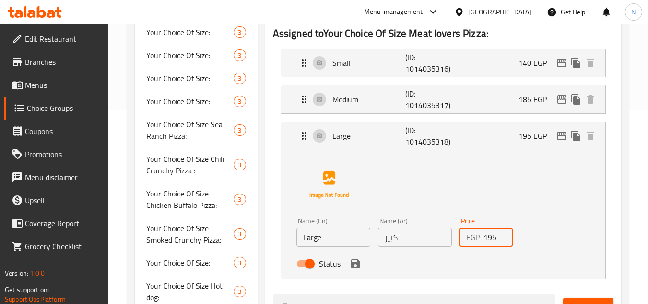
click at [491, 238] on input "195" at bounding box center [498, 236] width 30 height 19
click at [357, 266] on icon "save" at bounding box center [355, 263] width 9 height 9
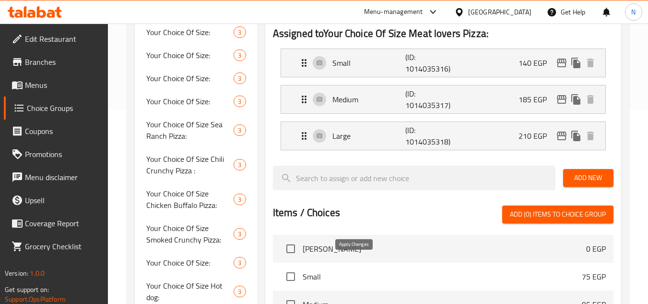
type input "210"
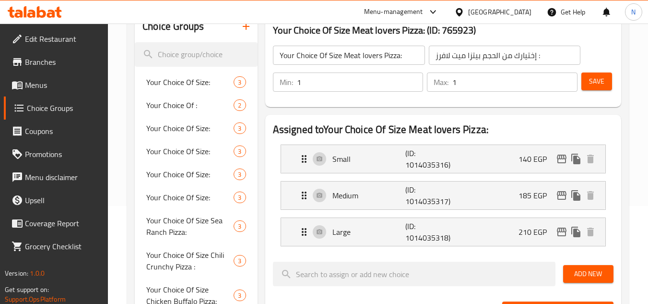
scroll to position [50, 0]
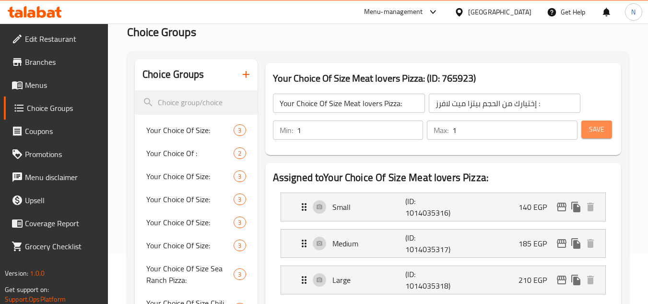
click at [598, 132] on span "Save" at bounding box center [596, 129] width 15 height 12
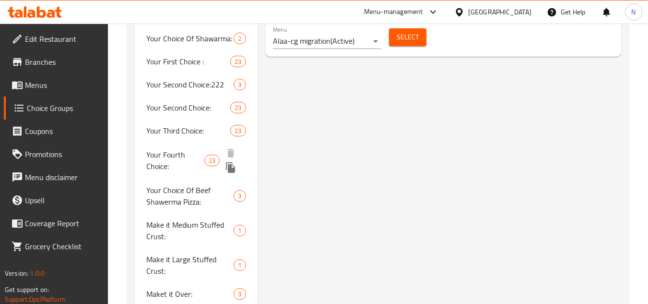
scroll to position [625, 0]
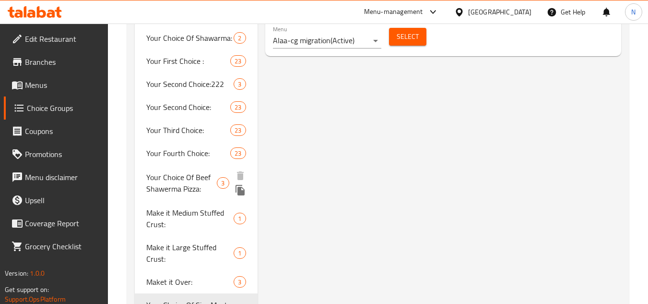
click at [205, 181] on span "Your Choice Of Beef Shawerma Pizza:" at bounding box center [181, 182] width 71 height 23
type input "Your Choice Of Beef Shawerma Pizza:"
type input "اختيارك من شاورما بيتزا اللحم البقري:"
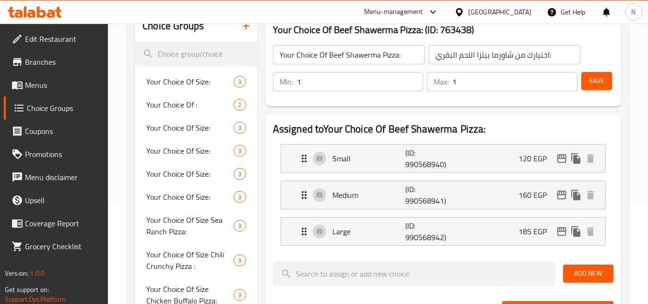
scroll to position [98, 0]
click at [514, 161] on div "Small (ID: 990568940) 120 EGP" at bounding box center [445, 159] width 295 height 28
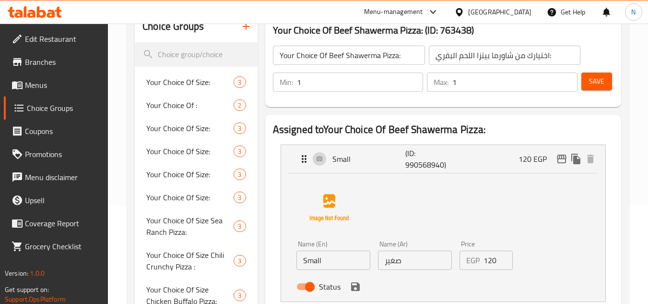
click at [491, 259] on input "120" at bounding box center [498, 259] width 30 height 19
click at [507, 231] on div "Name (En) Small Name (En) Name (Ar) صغير Name (Ar) Price EGP 145 Price Status" at bounding box center [443, 235] width 294 height 120
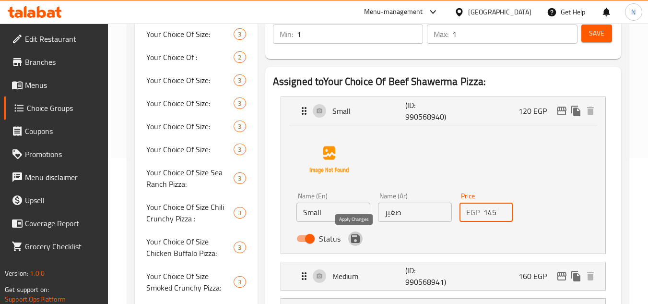
click at [354, 242] on icon "save" at bounding box center [355, 238] width 9 height 9
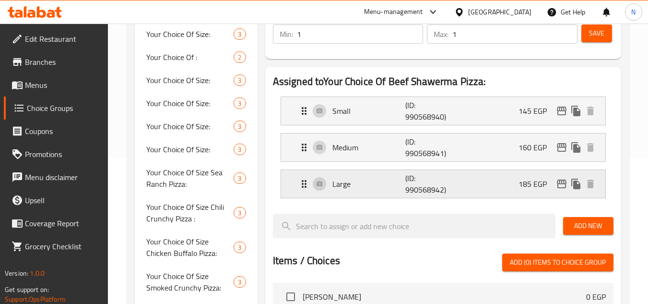
type input "145"
click at [513, 149] on div "Medium (ID: 990568941) 160 EGP" at bounding box center [445, 147] width 295 height 28
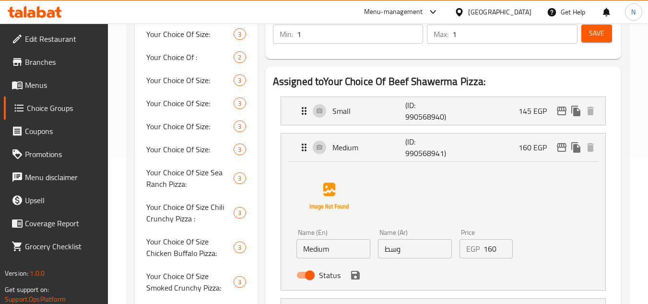
click at [487, 253] on input "160" at bounding box center [498, 248] width 30 height 19
click at [490, 252] on input "160" at bounding box center [498, 248] width 30 height 19
click at [354, 280] on icon "save" at bounding box center [356, 275] width 12 height 12
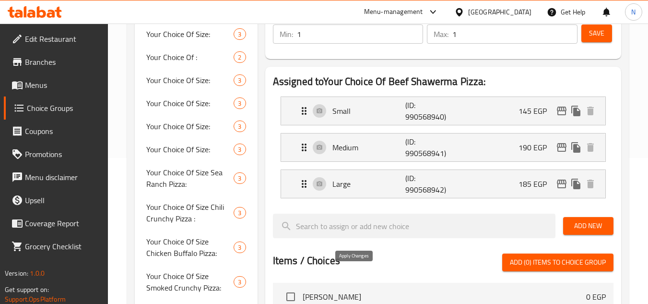
type input "190"
click at [495, 177] on div "Large (ID: 990568942) 185 EGP" at bounding box center [445, 184] width 295 height 28
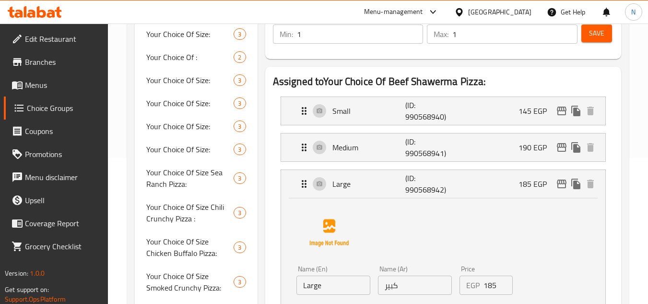
click at [488, 285] on input "185" at bounding box center [498, 284] width 30 height 19
click at [515, 239] on div "Name (En) Large Name (En) Name (Ar) كبير Name (Ar) Price EGP 215 Price Status" at bounding box center [443, 260] width 294 height 120
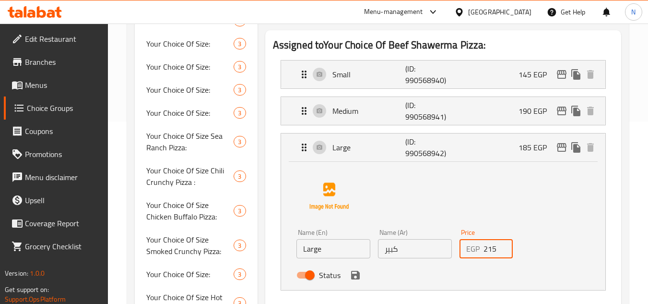
scroll to position [242, 0]
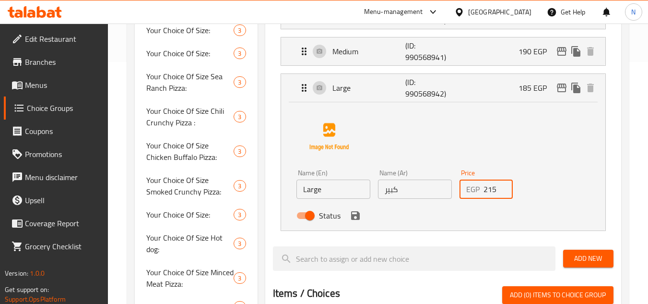
click at [358, 220] on icon "save" at bounding box center [355, 215] width 9 height 9
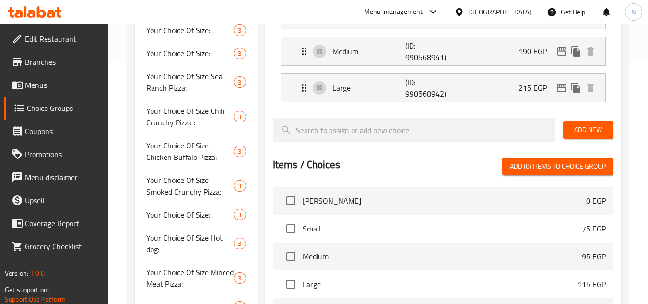
type input "215"
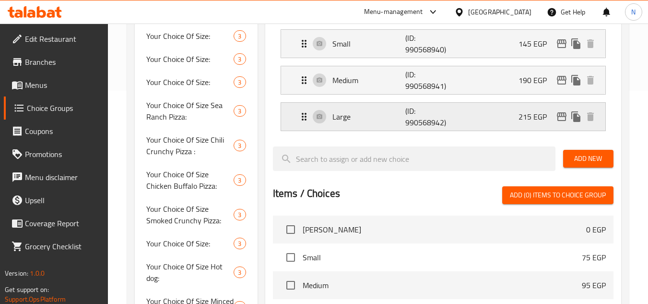
scroll to position [146, 0]
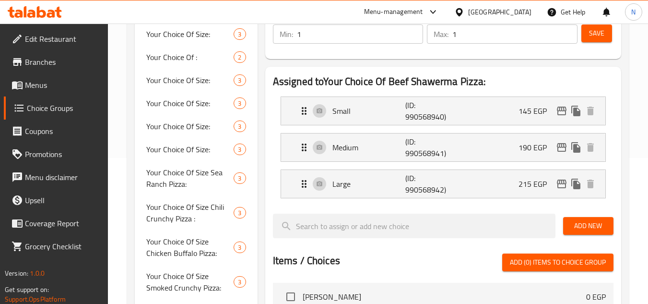
click at [582, 33] on button "Save" at bounding box center [596, 33] width 31 height 18
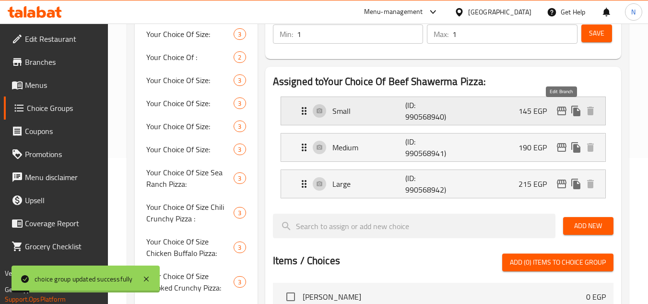
click at [563, 113] on icon "edit" at bounding box center [562, 111] width 12 height 12
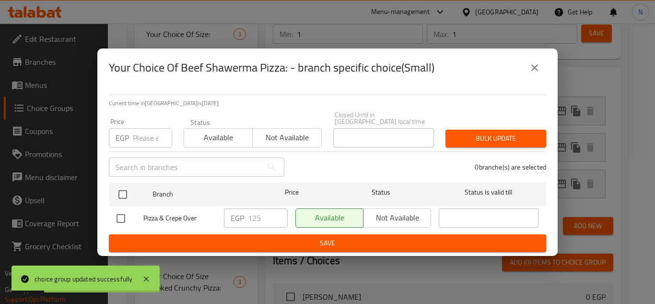
click at [146, 138] on input "number" at bounding box center [152, 137] width 39 height 19
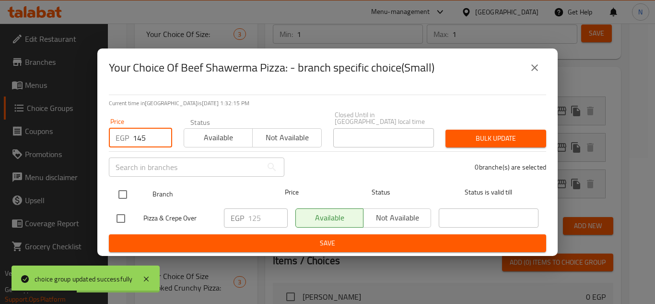
type input "145"
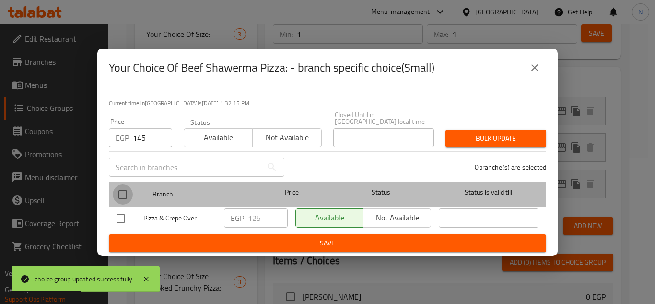
click at [118, 189] on input "checkbox" at bounding box center [123, 194] width 20 height 20
checkbox input "true"
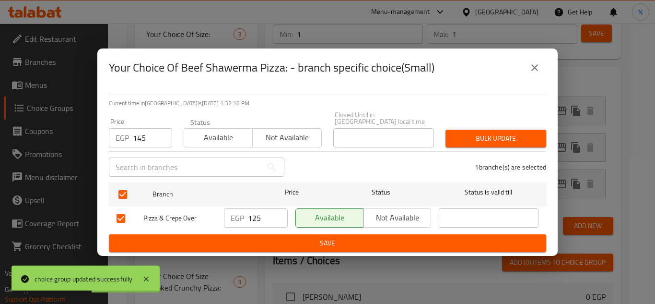
click at [461, 132] on span "Bulk update" at bounding box center [495, 138] width 85 height 12
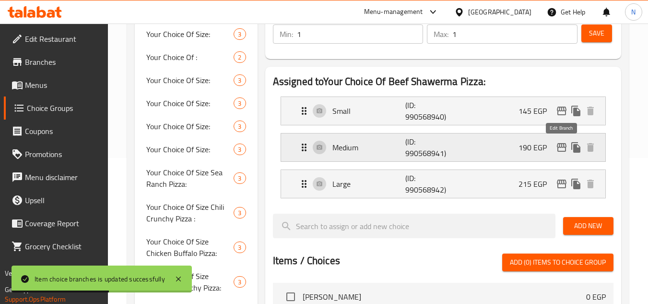
click at [559, 147] on icon "edit" at bounding box center [562, 147] width 10 height 9
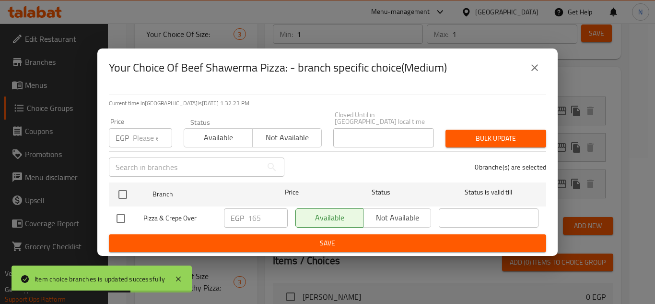
click at [143, 135] on input "number" at bounding box center [152, 137] width 39 height 19
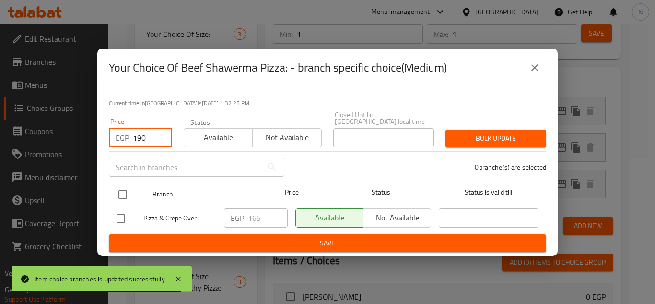
type input "190"
click at [128, 191] on input "checkbox" at bounding box center [123, 194] width 20 height 20
checkbox input "true"
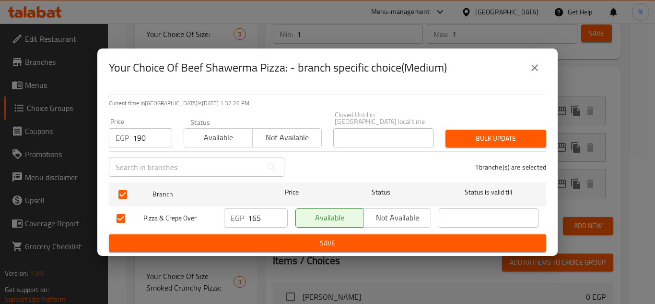
click at [515, 132] on span "Bulk update" at bounding box center [495, 138] width 85 height 12
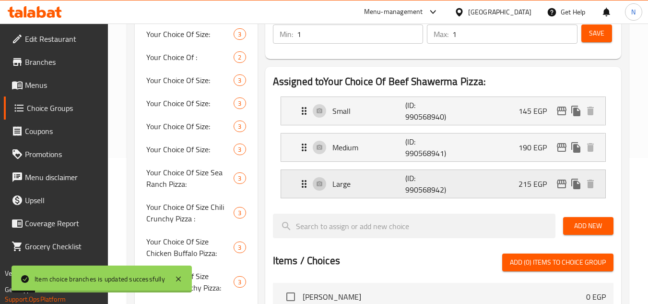
click at [562, 179] on icon "edit" at bounding box center [562, 184] width 12 height 12
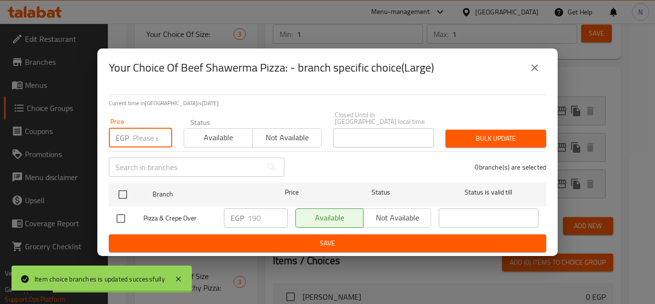
click at [144, 128] on input "number" at bounding box center [152, 137] width 39 height 19
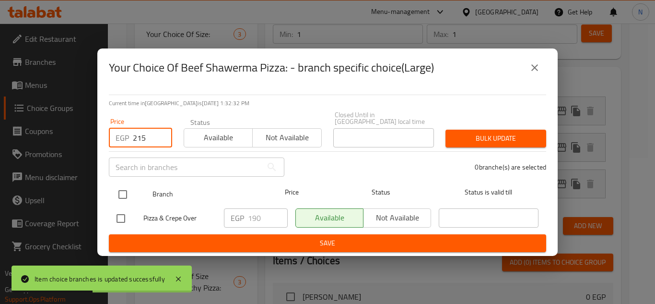
type input "215"
click at [124, 187] on input "checkbox" at bounding box center [123, 194] width 20 height 20
checkbox input "true"
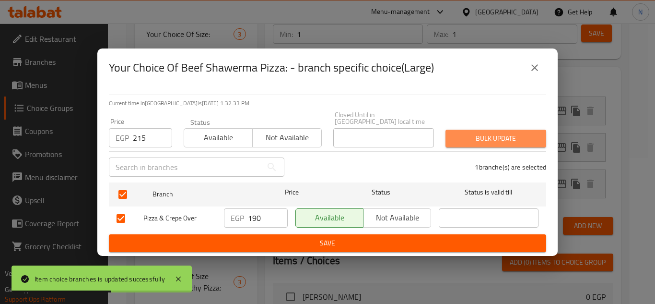
click at [484, 136] on span "Bulk update" at bounding box center [495, 138] width 85 height 12
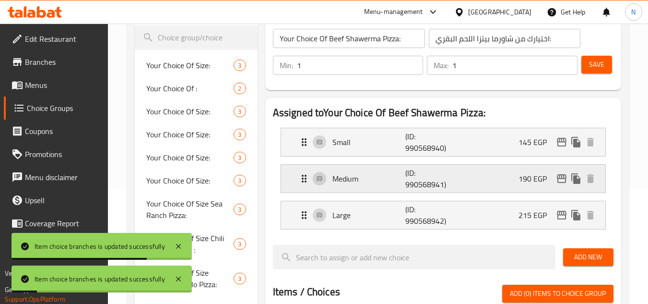
scroll to position [98, 0]
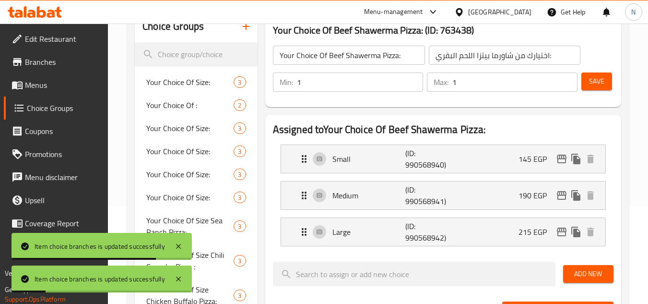
click at [601, 86] on span "Save" at bounding box center [596, 81] width 15 height 12
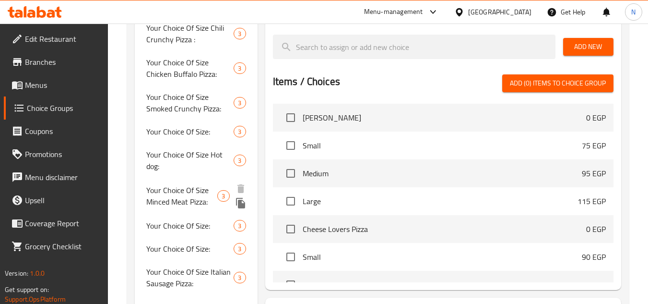
scroll to position [323, 0]
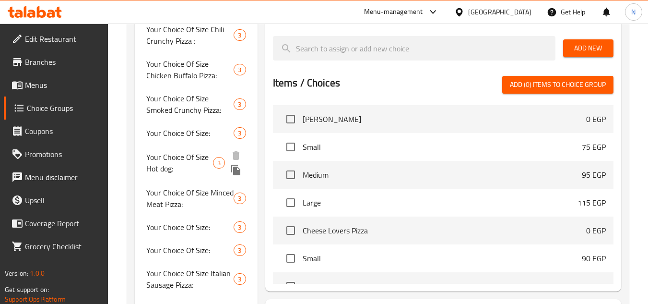
click at [185, 156] on span "Your Choice Of Size Hot dog:" at bounding box center [179, 162] width 67 height 23
type input "Your Choice Of Size Hot dog:"
type input "إختيارك من الحجم:هوت دوج"
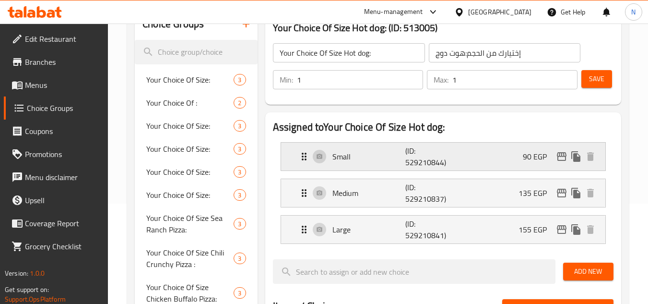
scroll to position [83, 0]
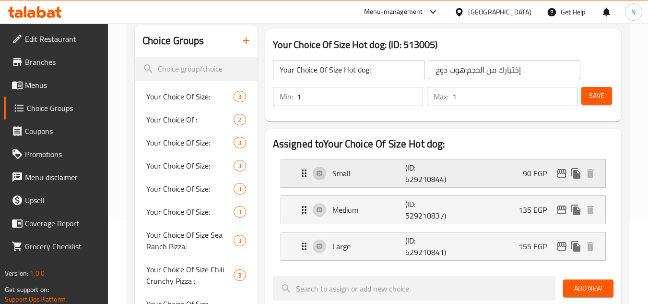
click at [505, 180] on div "Small (ID: 529210844) 90 EGP" at bounding box center [445, 173] width 295 height 28
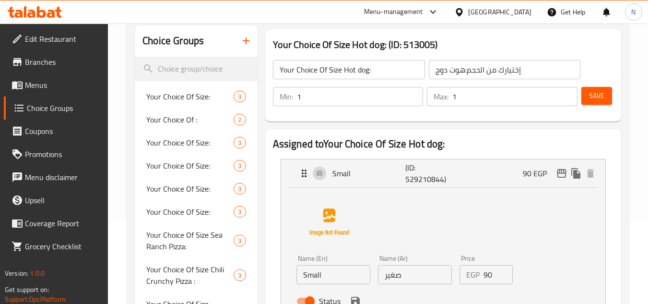
click at [485, 278] on input "90" at bounding box center [498, 274] width 30 height 19
click at [482, 237] on div "Name (En) Small Name (En) Name (Ar) صغير Name (Ar) Price EGP 100 Price Status" at bounding box center [443, 249] width 294 height 120
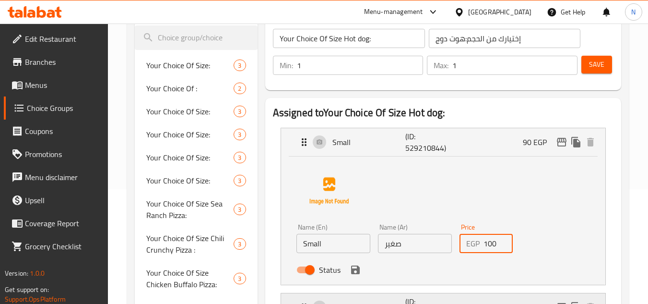
scroll to position [131, 0]
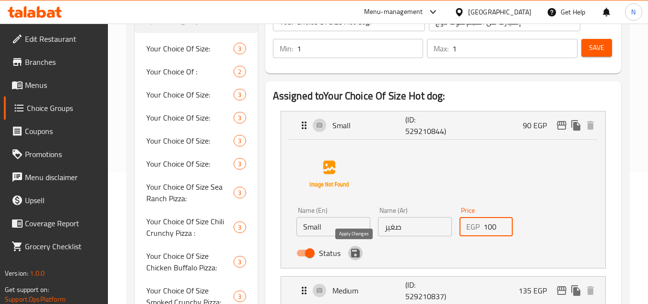
click at [356, 256] on icon "save" at bounding box center [355, 252] width 9 height 9
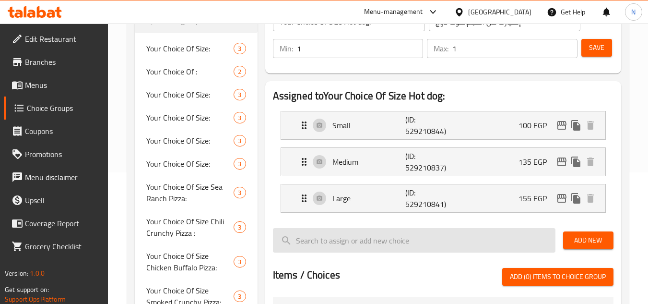
type input "100"
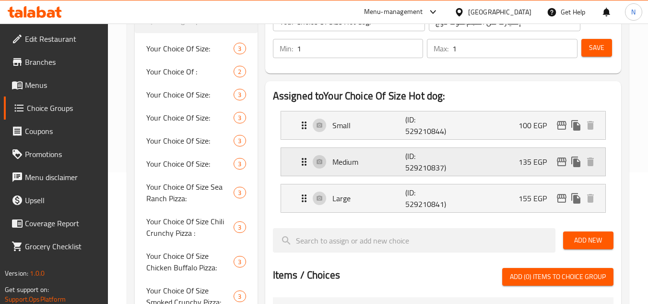
click at [508, 163] on div "Medium (ID: 529210837) 135 EGP" at bounding box center [445, 162] width 295 height 28
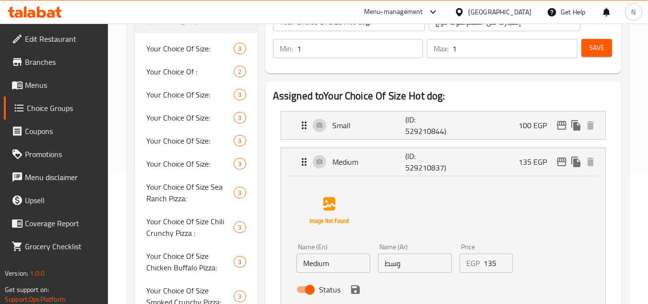
click at [491, 261] on input "135" at bounding box center [498, 262] width 30 height 19
click at [513, 212] on div "Name (En) Medium Name (En) Name (Ar) وسط Name (Ar) Price EGP 145 Price Status" at bounding box center [443, 238] width 294 height 120
click at [357, 289] on icon "save" at bounding box center [355, 289] width 9 height 9
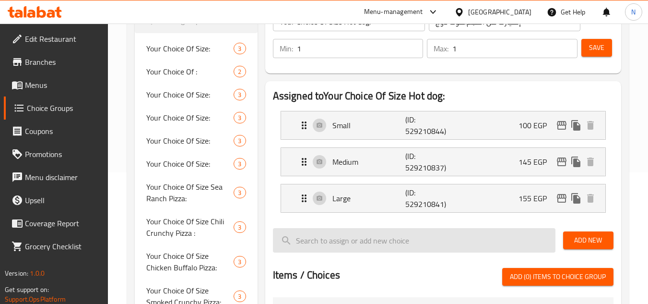
type input "145"
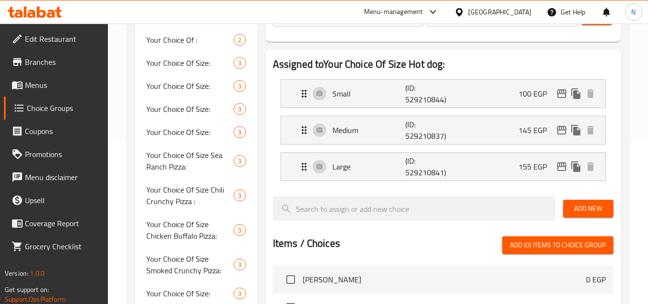
scroll to position [179, 0]
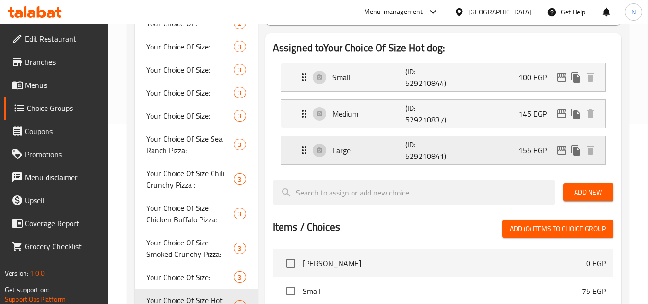
click at [496, 158] on div "Large (ID: 529210841) 155 EGP" at bounding box center [445, 150] width 295 height 28
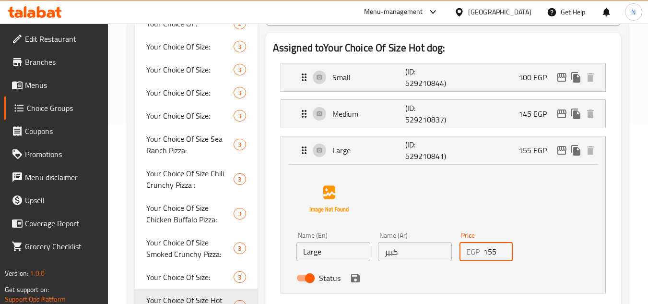
click at [488, 254] on input "155" at bounding box center [498, 251] width 30 height 19
click at [354, 278] on icon "save" at bounding box center [355, 277] width 9 height 9
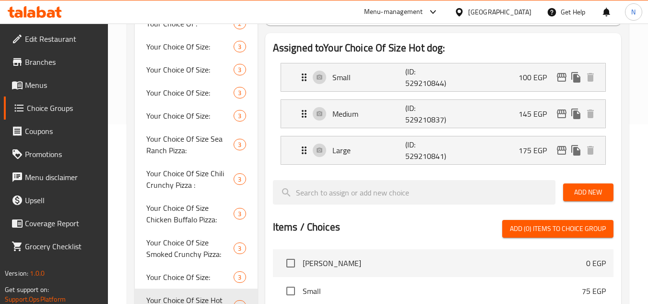
type input "175"
click at [562, 80] on icon "edit" at bounding box center [562, 77] width 12 height 12
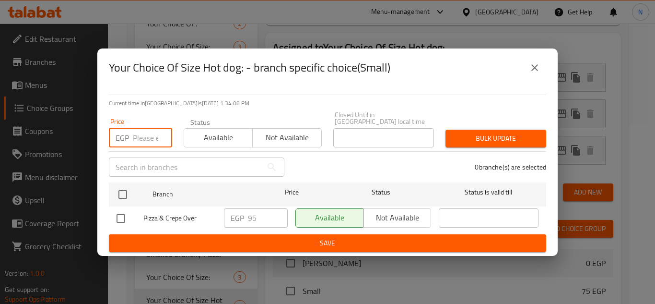
click at [145, 136] on input "number" at bounding box center [152, 137] width 39 height 19
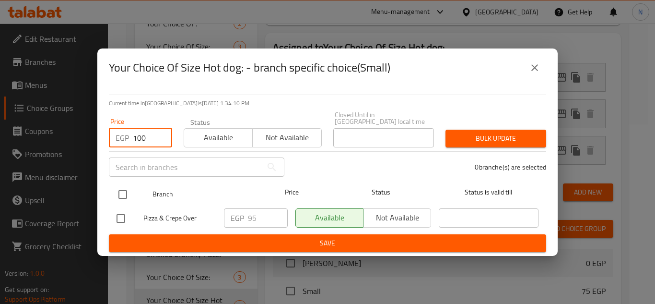
type input "100"
click at [121, 192] on input "checkbox" at bounding box center [123, 194] width 20 height 20
checkbox input "true"
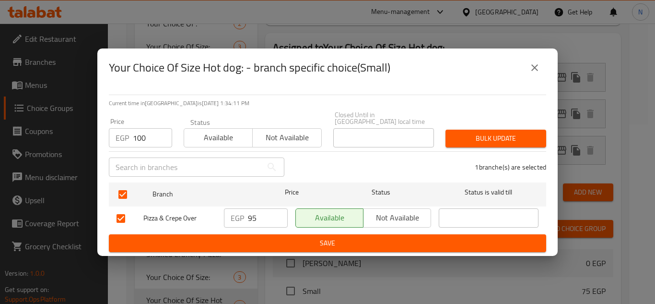
click at [505, 136] on span "Bulk update" at bounding box center [495, 138] width 85 height 12
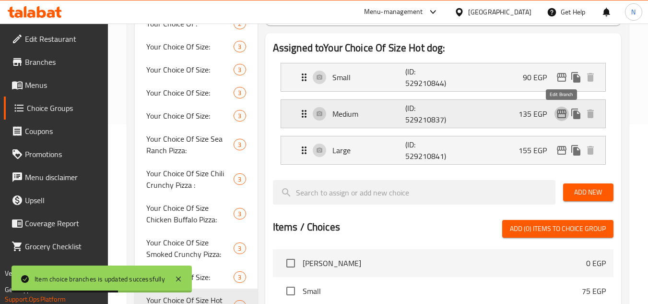
click at [565, 118] on icon "edit" at bounding box center [562, 113] width 10 height 9
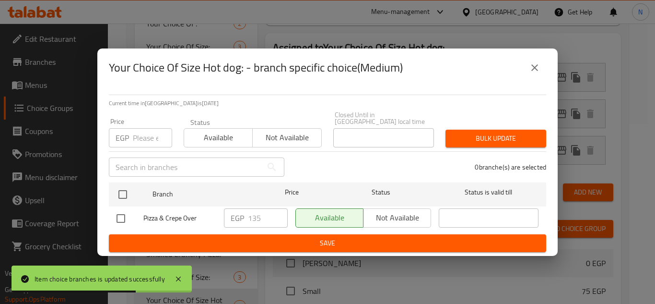
click at [140, 130] on input "number" at bounding box center [152, 137] width 39 height 19
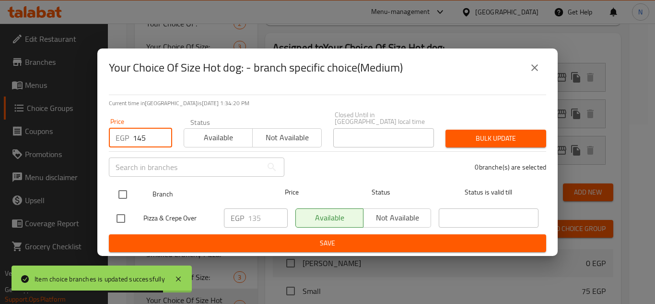
type input "145"
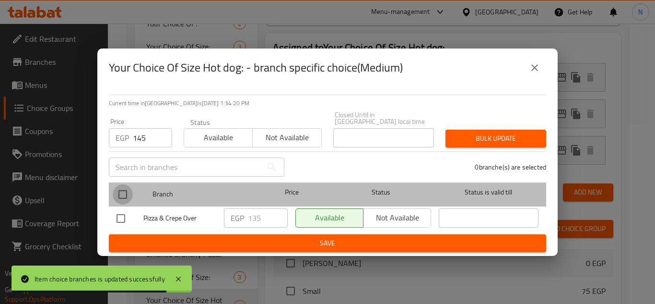
click at [118, 188] on input "checkbox" at bounding box center [123, 194] width 20 height 20
checkbox input "true"
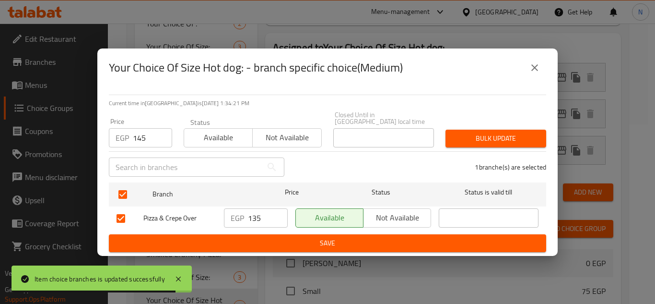
click at [481, 134] on span "Bulk update" at bounding box center [495, 138] width 85 height 12
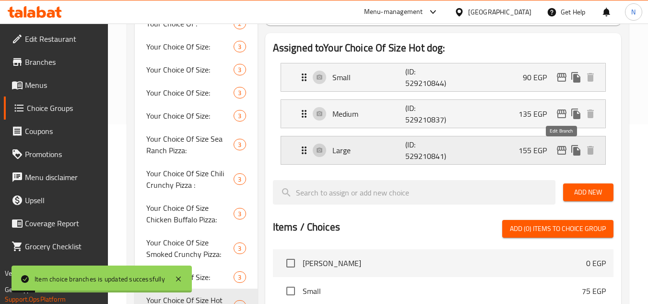
click at [565, 153] on icon "edit" at bounding box center [562, 150] width 10 height 9
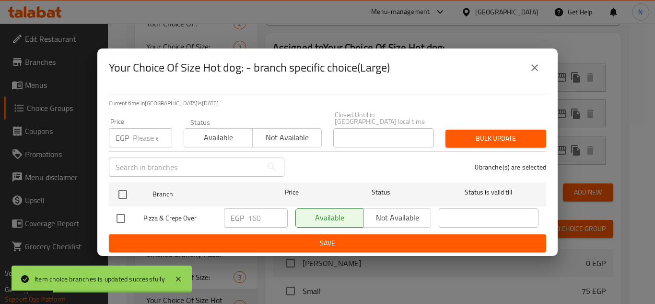
click at [148, 132] on input "number" at bounding box center [152, 137] width 39 height 19
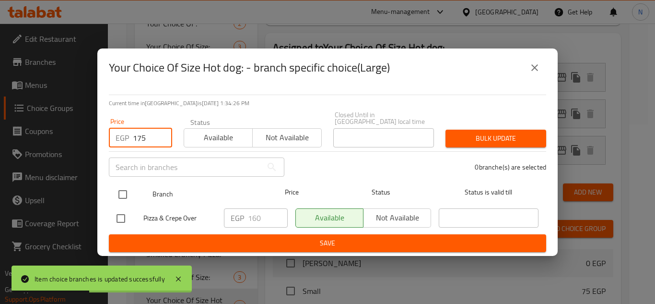
type input "175"
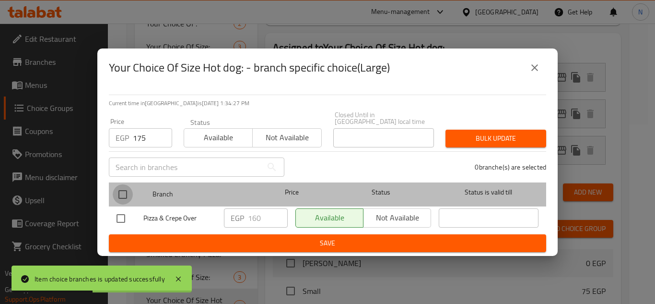
click at [119, 190] on input "checkbox" at bounding box center [123, 194] width 20 height 20
checkbox input "true"
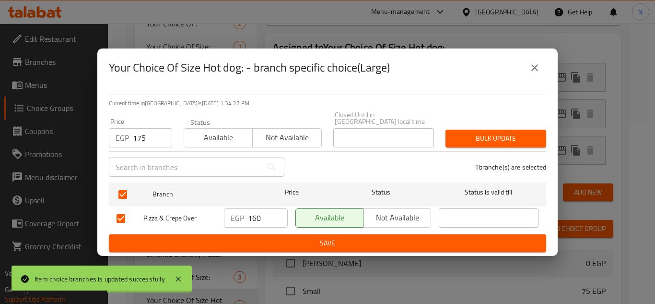
click at [475, 136] on span "Bulk update" at bounding box center [495, 138] width 85 height 12
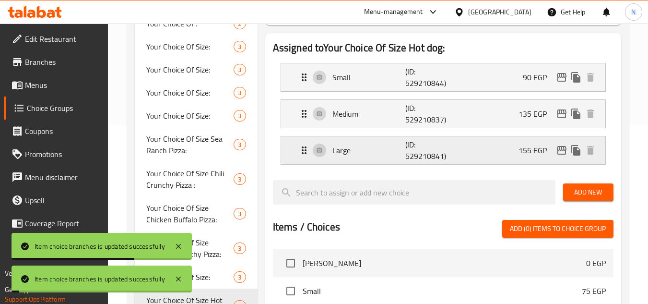
click at [512, 149] on div "Large (ID: 529210841) 155 EGP" at bounding box center [445, 150] width 295 height 28
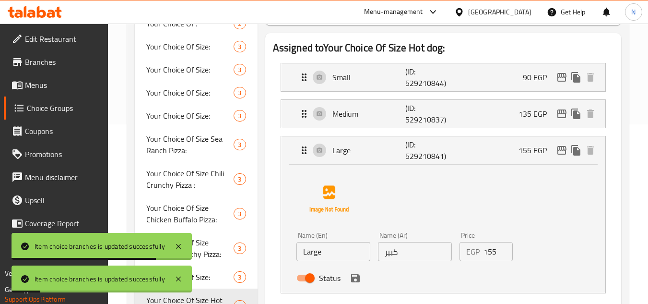
click at [494, 250] on input "155" at bounding box center [498, 251] width 30 height 19
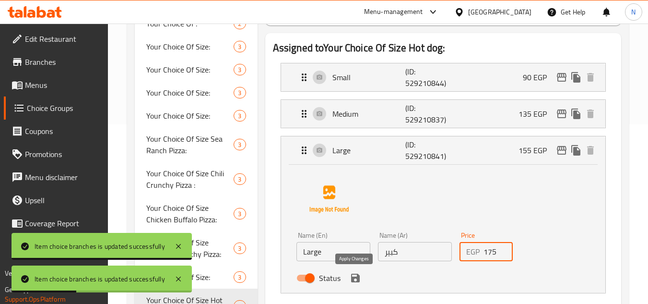
click at [351, 282] on icon "save" at bounding box center [356, 278] width 12 height 12
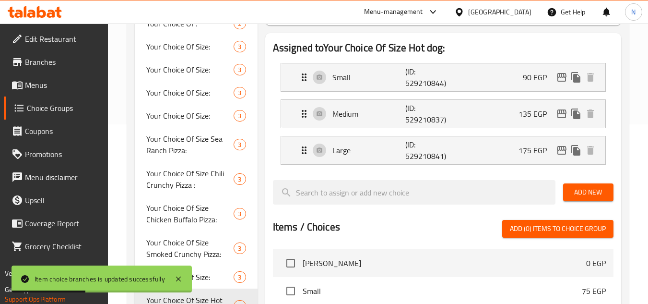
type input "175"
click at [514, 116] on div "Medium (ID: 529210837) 135 EGP" at bounding box center [445, 114] width 295 height 28
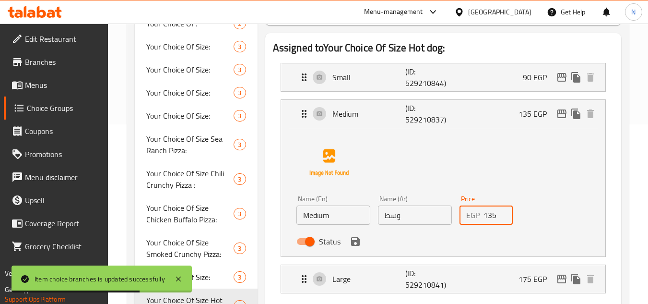
click at [488, 217] on input "135" at bounding box center [498, 214] width 30 height 19
click at [357, 243] on icon "save" at bounding box center [355, 241] width 9 height 9
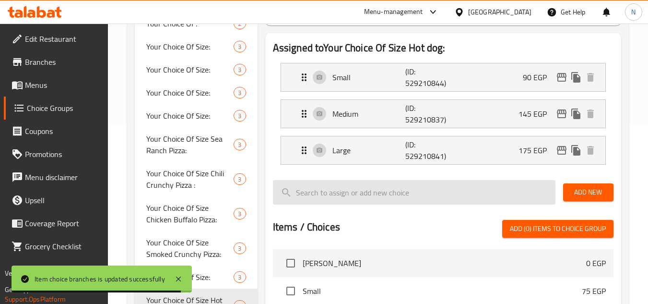
type input "145"
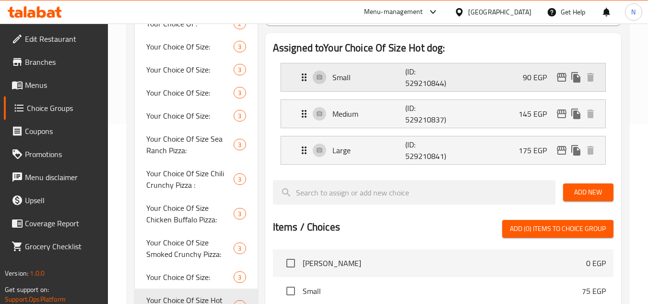
click at [506, 84] on div "Small (ID: 529210844) 90 EGP" at bounding box center [445, 77] width 295 height 28
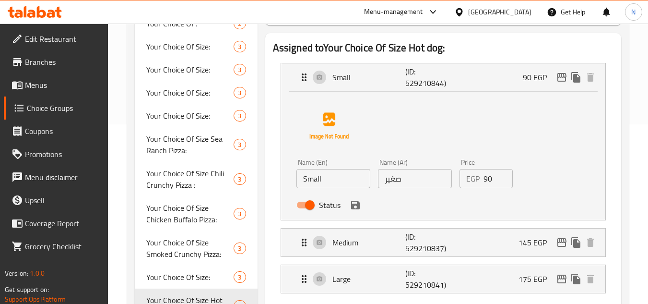
click at [488, 181] on input "90" at bounding box center [498, 178] width 30 height 19
type input "100"
click at [361, 208] on button "save" at bounding box center [355, 205] width 14 height 14
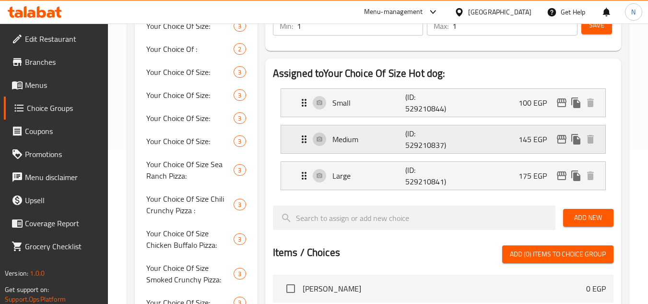
scroll to position [131, 0]
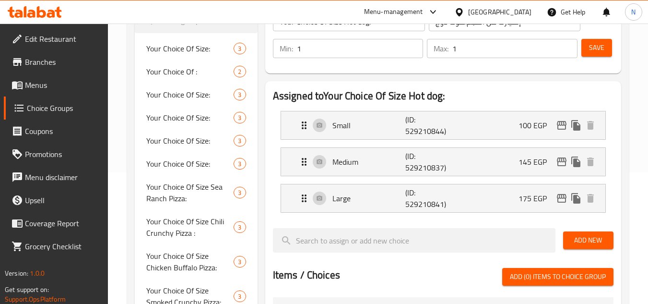
click at [586, 54] on button "Save" at bounding box center [596, 48] width 31 height 18
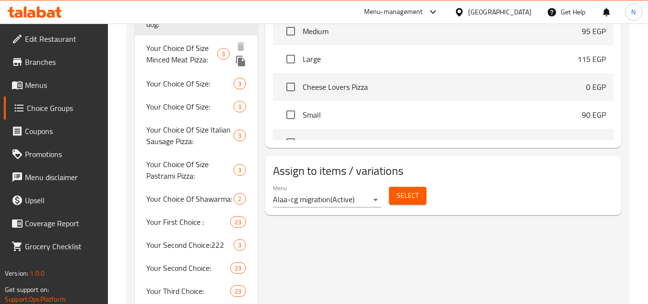
scroll to position [480, 0]
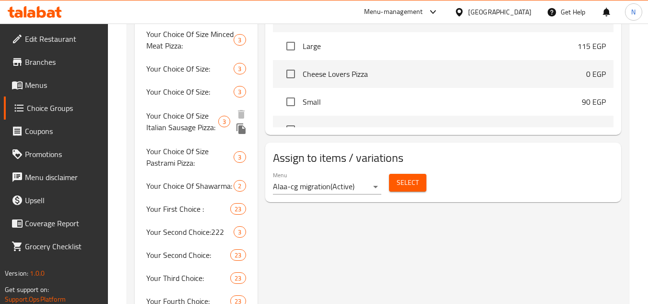
click at [204, 121] on span "Your Choice Of Size Italian Sausage Pizza:" at bounding box center [182, 121] width 72 height 23
type input "Your Choice Of Size Italian Sausage Pizza:"
type input "إختيارك من الحجم بيتزا سجق ايطالى:"
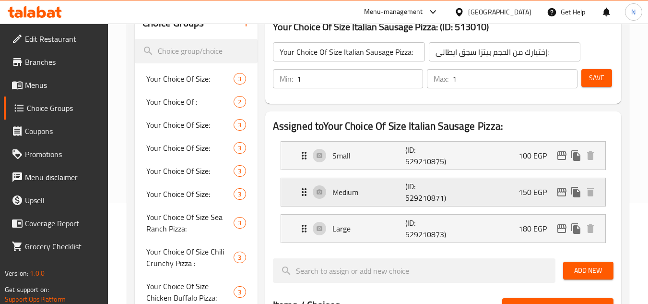
scroll to position [96, 0]
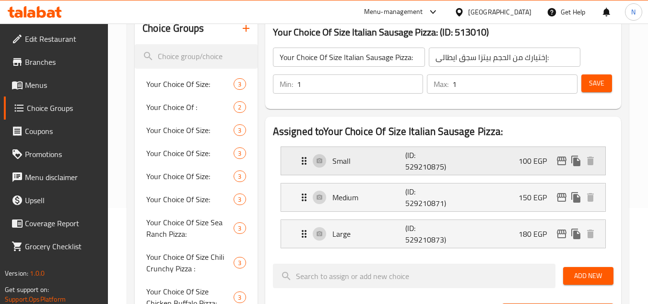
click at [513, 160] on div "Small (ID: 529210875) 100 EGP" at bounding box center [445, 161] width 295 height 28
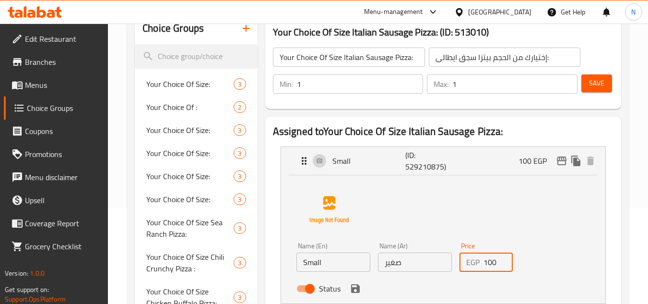
click at [489, 268] on input "100" at bounding box center [498, 261] width 30 height 19
click at [506, 225] on div "Name (En) Small Name (En) Name (Ar) صغير Name (Ar) Price EGP 115 Price Status" at bounding box center [443, 237] width 294 height 120
drag, startPoint x: 353, startPoint y: 288, endPoint x: 361, endPoint y: 287, distance: 7.8
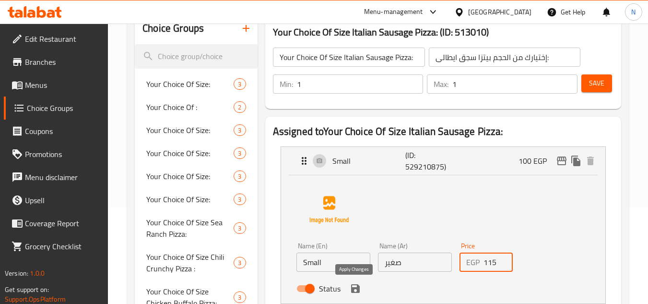
click at [353, 288] on icon "save" at bounding box center [355, 288] width 9 height 9
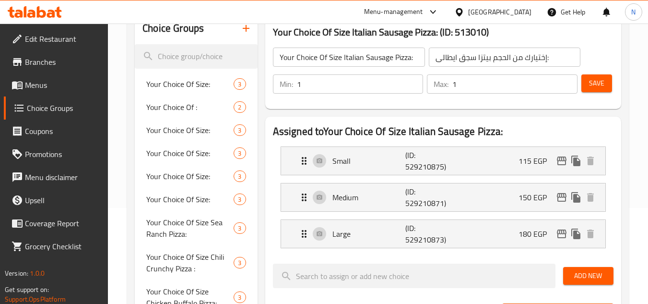
type input "115"
click at [507, 201] on div "Medium (ID: 529210871) 150 EGP" at bounding box center [445, 197] width 295 height 28
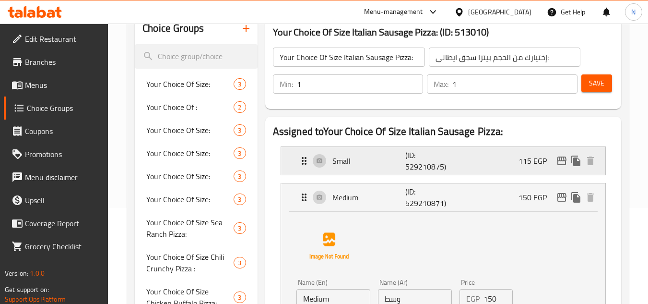
click at [560, 162] on icon "edit" at bounding box center [562, 161] width 12 height 12
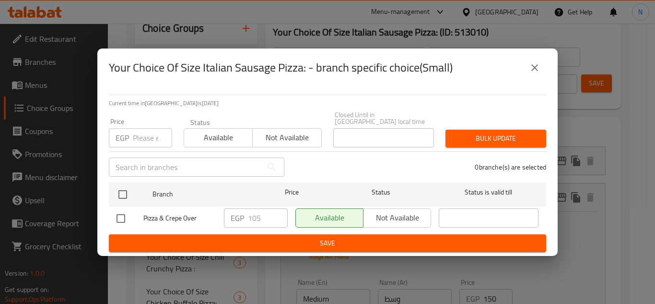
click at [148, 132] on input "number" at bounding box center [152, 137] width 39 height 19
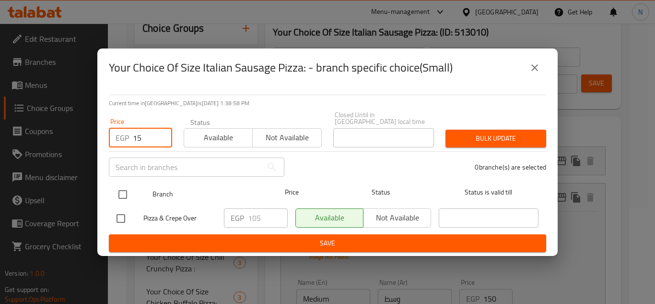
type input "15"
click at [122, 184] on input "checkbox" at bounding box center [123, 194] width 20 height 20
checkbox input "true"
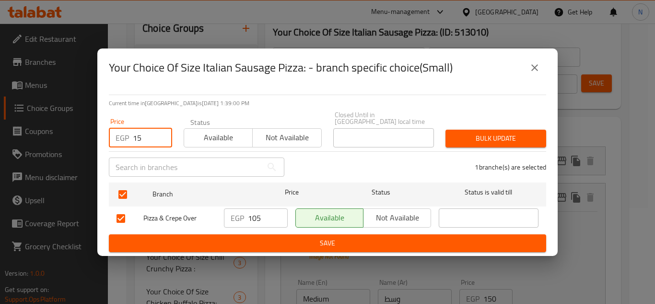
drag, startPoint x: 157, startPoint y: 130, endPoint x: 130, endPoint y: 137, distance: 28.2
click at [130, 137] on div "EGP 15 Price" at bounding box center [140, 137] width 63 height 19
type input "115"
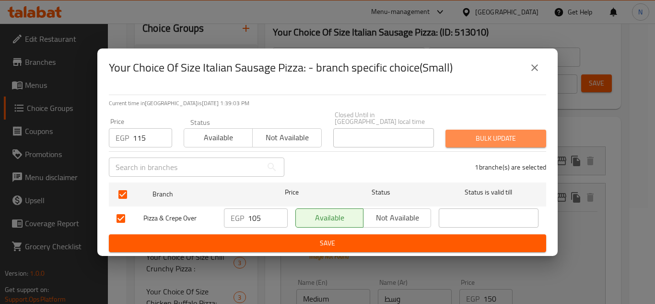
click at [459, 138] on span "Bulk update" at bounding box center [495, 138] width 85 height 12
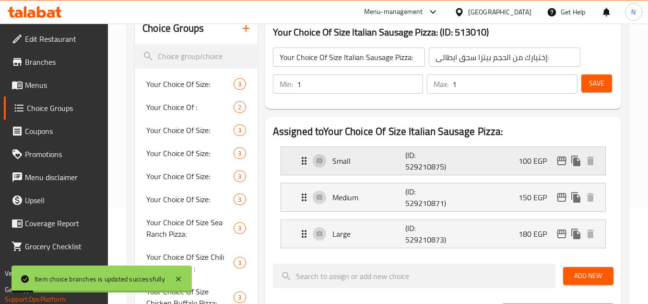
click at [504, 165] on div "Small (ID: 529210875) 100 EGP" at bounding box center [445, 161] width 295 height 28
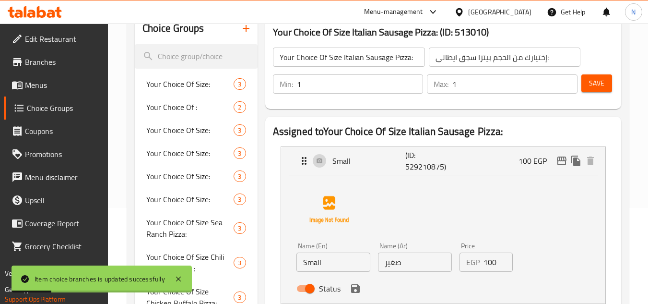
click at [492, 262] on input "100" at bounding box center [498, 261] width 30 height 19
click at [359, 286] on icon "save" at bounding box center [355, 288] width 9 height 9
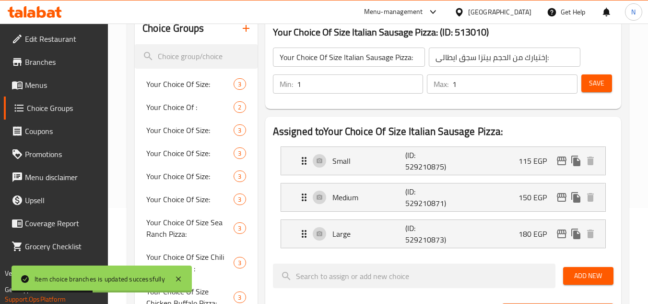
type input "115"
click at [562, 200] on icon "edit" at bounding box center [562, 197] width 12 height 12
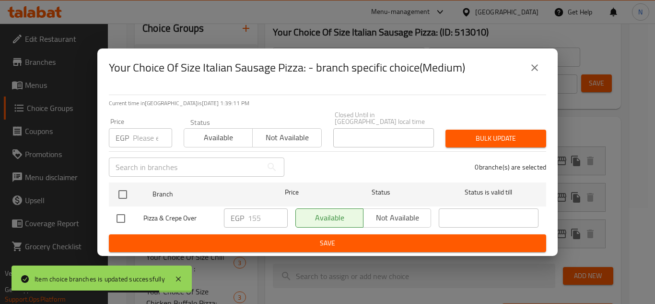
click at [147, 137] on input "number" at bounding box center [152, 137] width 39 height 19
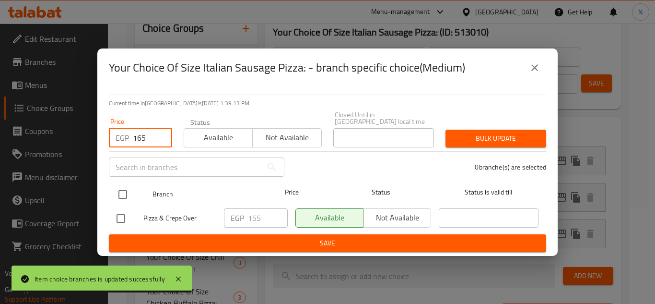
type input "165"
click at [126, 188] on input "checkbox" at bounding box center [123, 194] width 20 height 20
checkbox input "true"
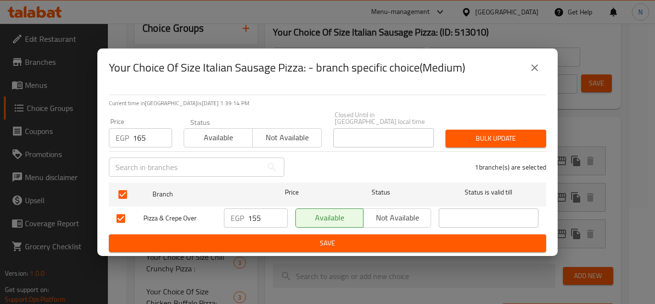
click at [477, 132] on span "Bulk update" at bounding box center [495, 138] width 85 height 12
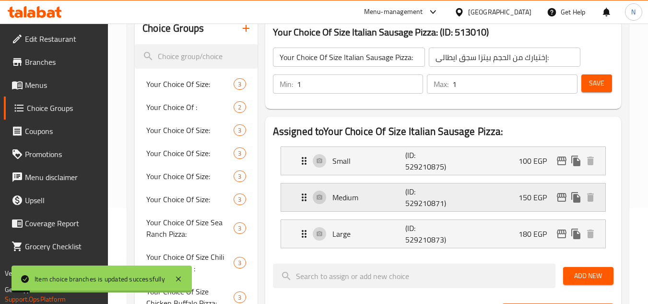
click at [515, 203] on div "Medium (ID: 529210871) 150 EGP" at bounding box center [445, 197] width 295 height 28
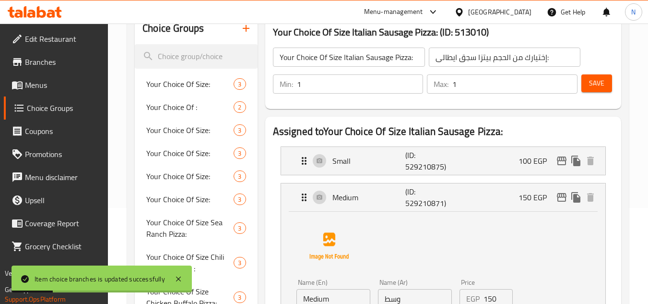
click at [488, 297] on input "150" at bounding box center [498, 298] width 30 height 19
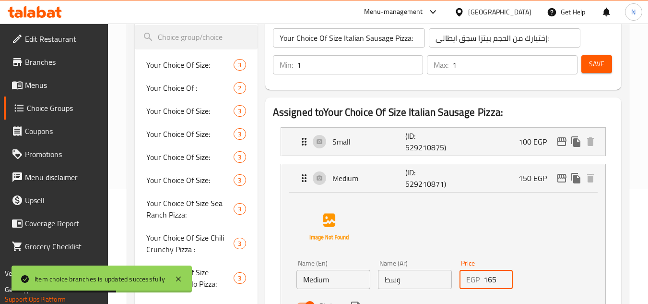
scroll to position [146, 0]
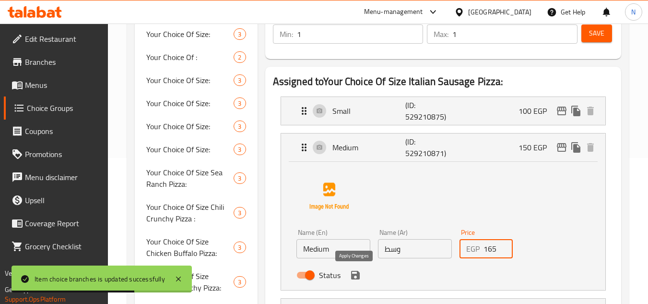
click at [356, 277] on icon "save" at bounding box center [355, 275] width 9 height 9
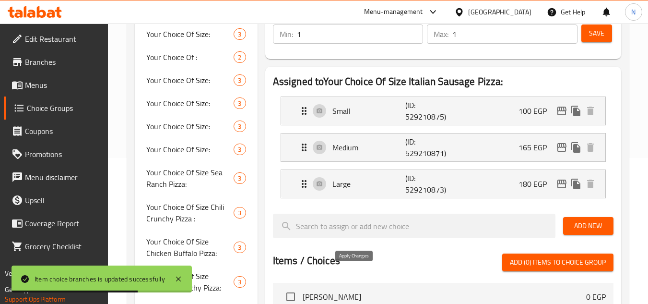
type input "165"
click at [565, 147] on icon "edit" at bounding box center [562, 147] width 10 height 9
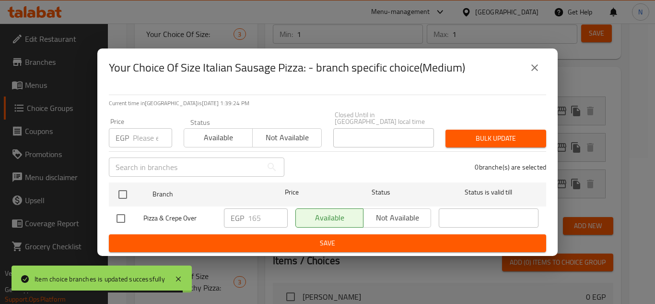
click at [148, 139] on input "number" at bounding box center [152, 137] width 39 height 19
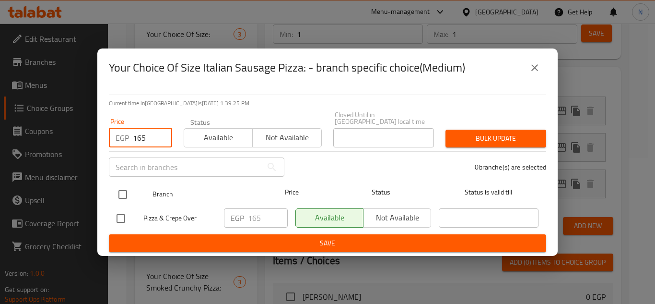
type input "165"
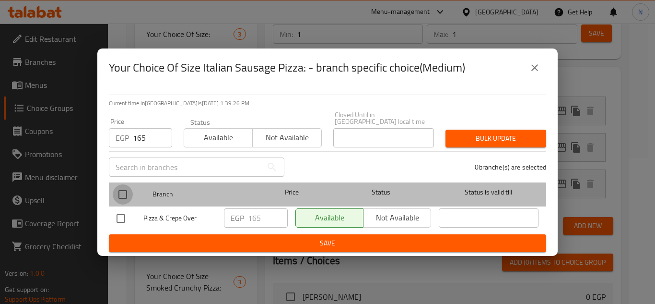
click at [127, 185] on input "checkbox" at bounding box center [123, 194] width 20 height 20
checkbox input "true"
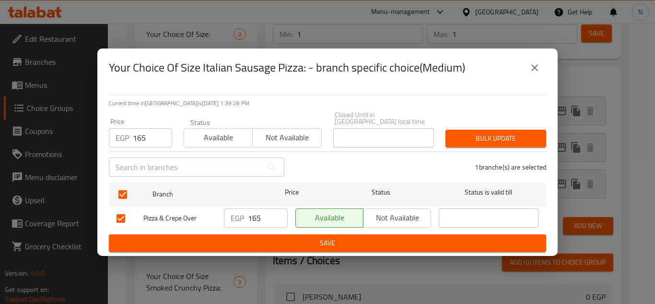
click at [466, 140] on span "Bulk update" at bounding box center [495, 138] width 85 height 12
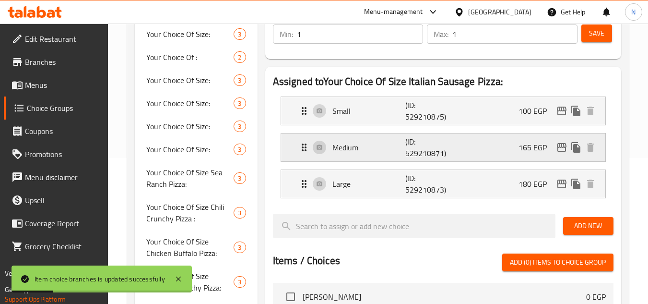
click at [509, 153] on div "Medium (ID: 529210871) 165 EGP" at bounding box center [445, 147] width 295 height 28
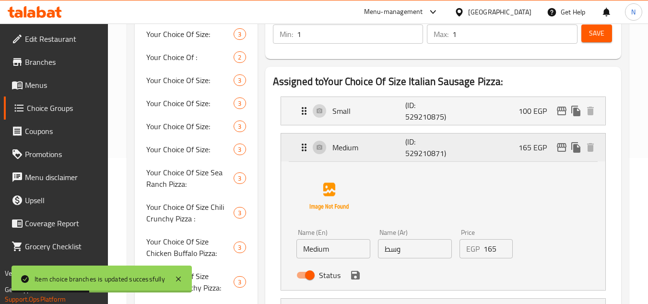
click at [558, 149] on icon "edit" at bounding box center [562, 147] width 10 height 9
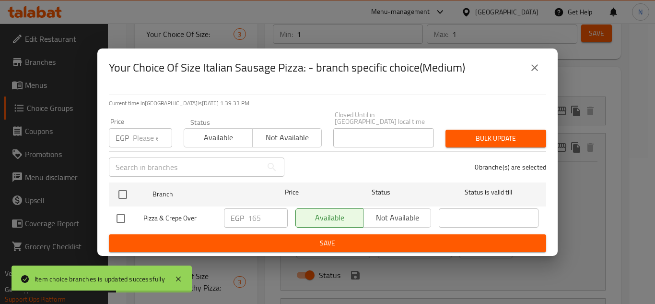
click at [537, 69] on icon "close" at bounding box center [534, 67] width 7 height 7
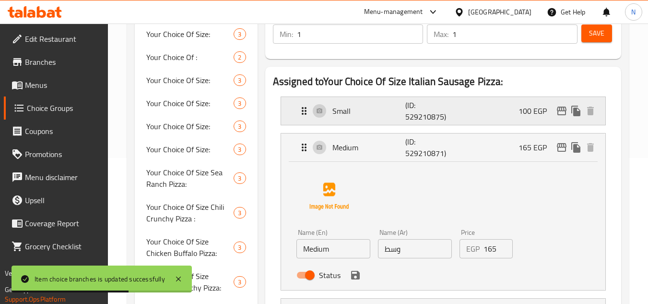
click at [497, 117] on div "Small (ID: 529210875) 100 EGP" at bounding box center [445, 111] width 295 height 28
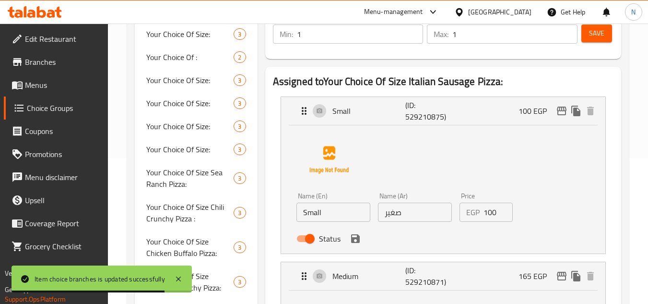
click at [489, 212] on input "100" at bounding box center [498, 211] width 30 height 19
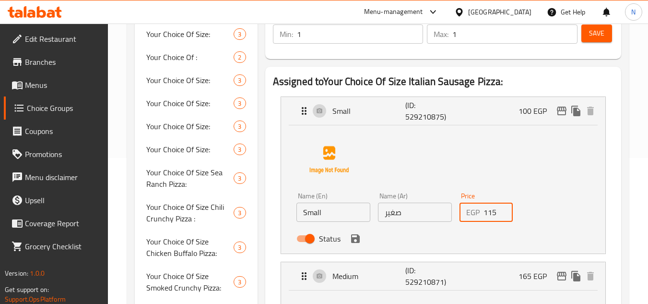
type input "115"
click at [362, 238] on button "save" at bounding box center [355, 238] width 14 height 14
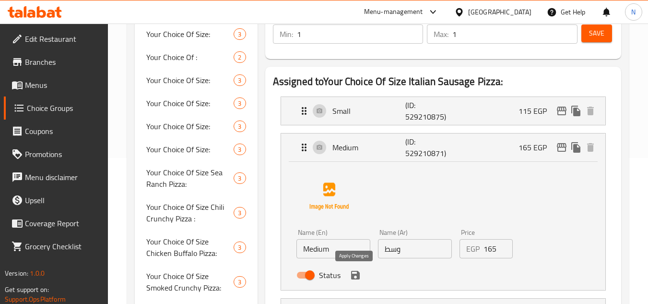
click at [352, 275] on icon "save" at bounding box center [355, 275] width 9 height 9
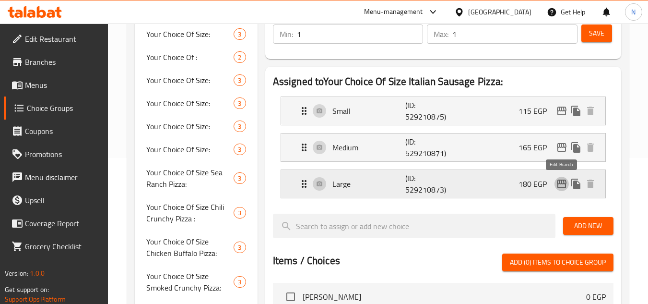
click at [565, 186] on icon "edit" at bounding box center [562, 184] width 12 height 12
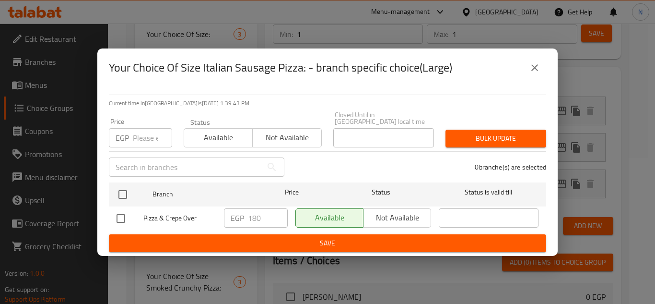
click at [141, 137] on input "number" at bounding box center [152, 137] width 39 height 19
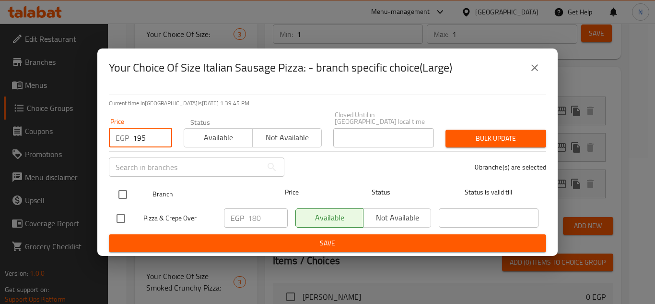
type input "195"
click at [120, 186] on input "checkbox" at bounding box center [123, 194] width 20 height 20
checkbox input "true"
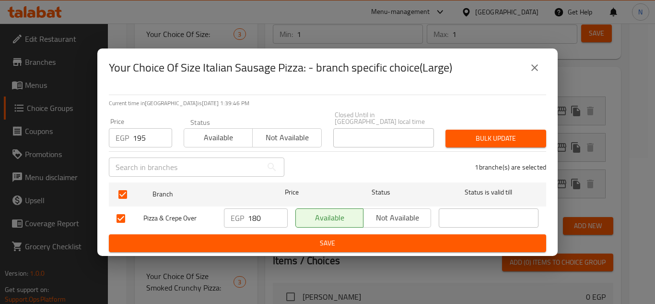
click at [509, 133] on span "Bulk update" at bounding box center [495, 138] width 85 height 12
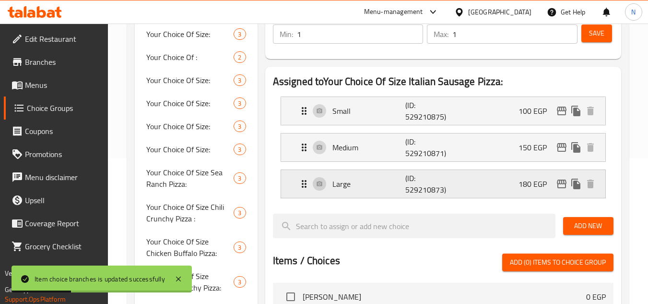
click at [517, 188] on div "Large (ID: 529210873) 180 EGP" at bounding box center [445, 184] width 295 height 28
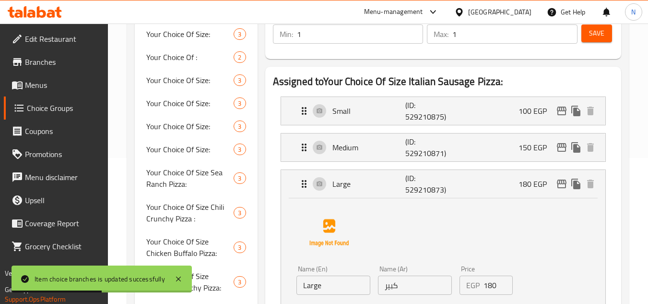
click at [486, 285] on input "180" at bounding box center [498, 284] width 30 height 19
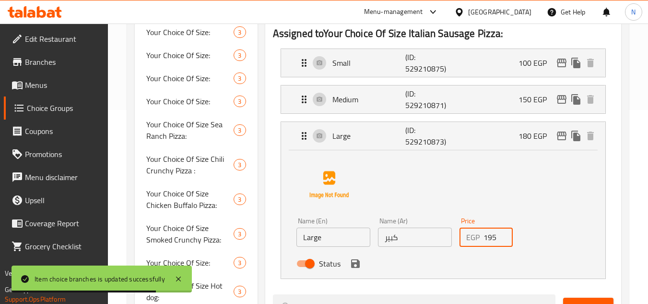
click at [356, 267] on icon "save" at bounding box center [355, 263] width 9 height 9
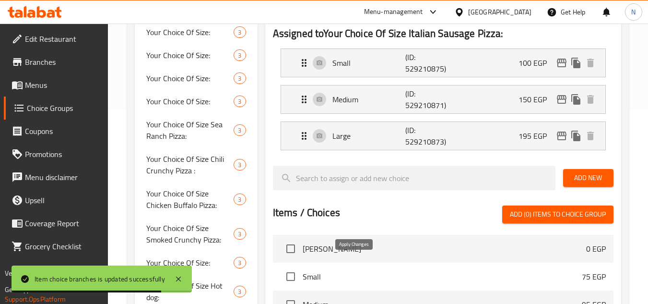
type input "195"
click at [503, 104] on div "Medium (ID: 529210871) 150 EGP" at bounding box center [445, 99] width 295 height 28
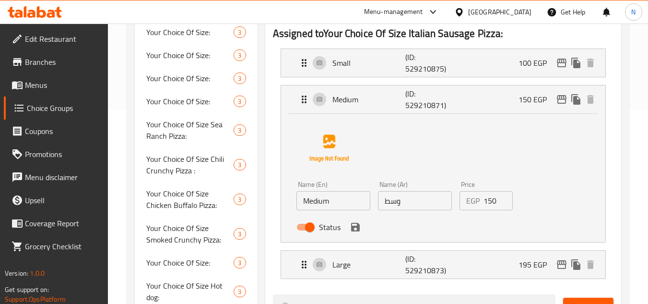
click at [490, 205] on input "150" at bounding box center [498, 200] width 30 height 19
click at [354, 228] on icon "save" at bounding box center [356, 227] width 12 height 12
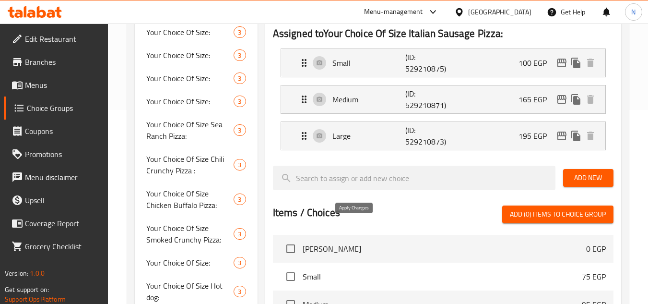
type input "165"
click at [498, 67] on div "Small (ID: 529210875) 100 EGP" at bounding box center [445, 63] width 295 height 28
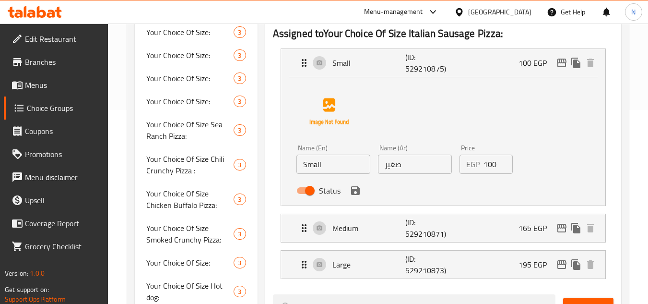
click at [490, 166] on input "100" at bounding box center [498, 163] width 30 height 19
click at [356, 193] on icon "save" at bounding box center [356, 191] width 12 height 12
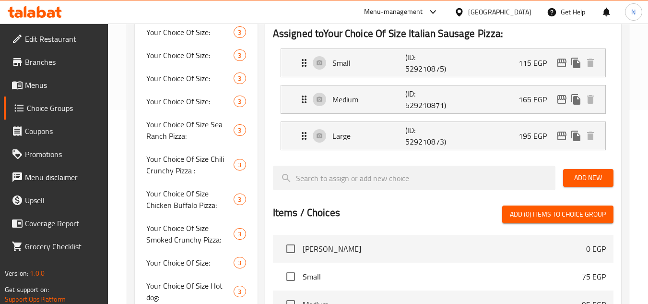
type input "115"
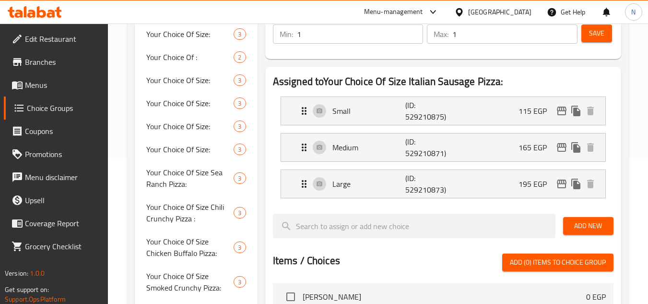
click at [599, 37] on span "Save" at bounding box center [596, 33] width 15 height 12
click at [560, 110] on icon "edit" at bounding box center [562, 111] width 12 height 12
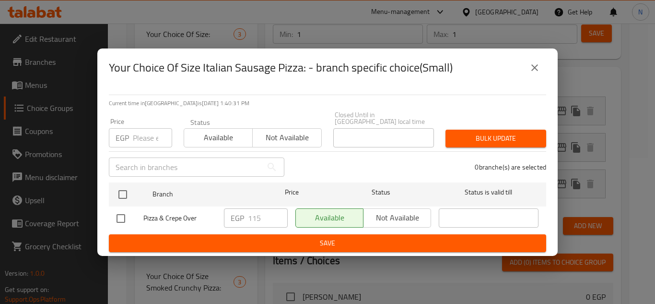
click at [533, 66] on icon "close" at bounding box center [535, 68] width 12 height 12
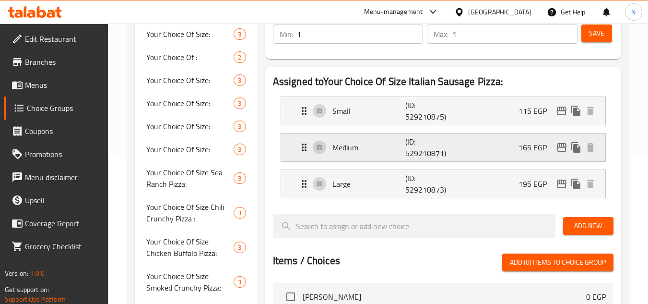
click at [558, 145] on icon "edit" at bounding box center [562, 147] width 10 height 9
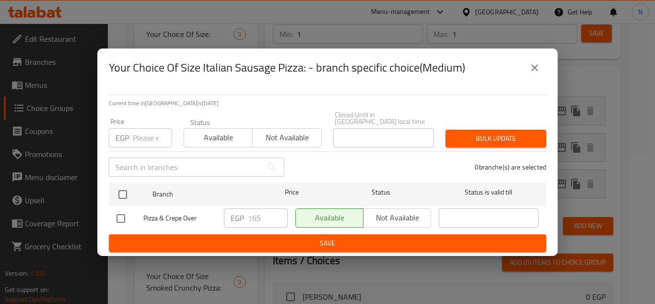
click at [536, 71] on icon "close" at bounding box center [534, 67] width 7 height 7
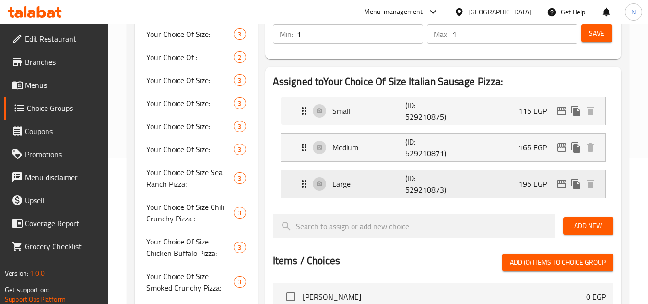
click at [564, 184] on icon "edit" at bounding box center [562, 183] width 10 height 9
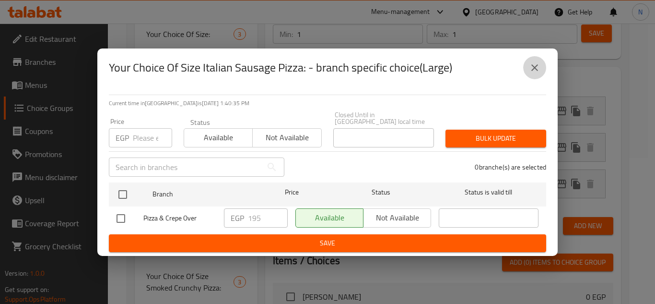
click at [538, 77] on button "close" at bounding box center [534, 67] width 23 height 23
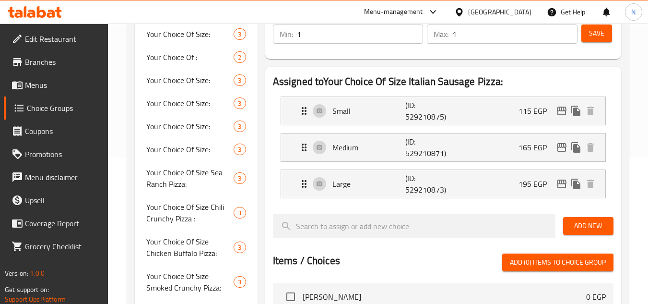
click at [548, 84] on h2 "Assigned to Your Choice Of Size Italian Sausage Pizza:" at bounding box center [443, 81] width 341 height 14
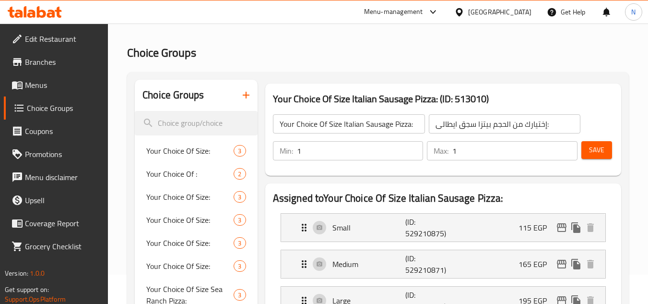
scroll to position [2, 0]
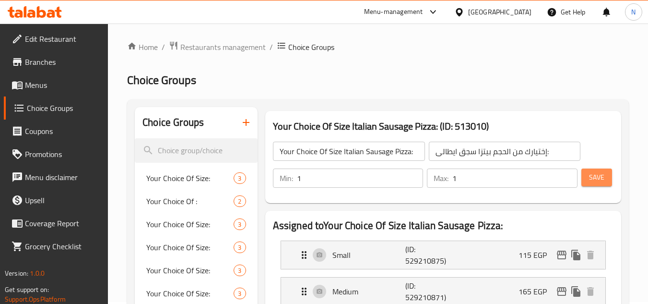
click at [596, 174] on span "Save" at bounding box center [596, 177] width 15 height 12
click at [365, 153] on input "Your Choice Of Size Italian Sausage Pizza:" at bounding box center [349, 150] width 152 height 19
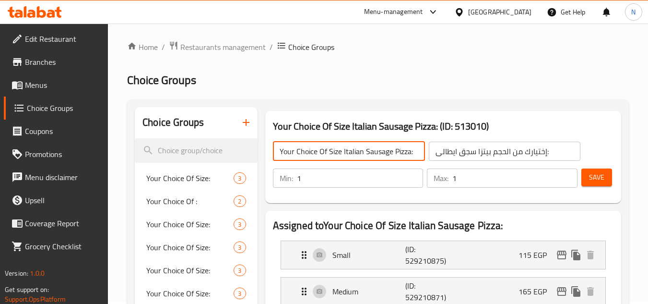
click at [365, 153] on input "Your Choice Of Size Italian Sausage Pizza:" at bounding box center [349, 150] width 152 height 19
click at [250, 125] on icon "button" at bounding box center [246, 123] width 12 height 12
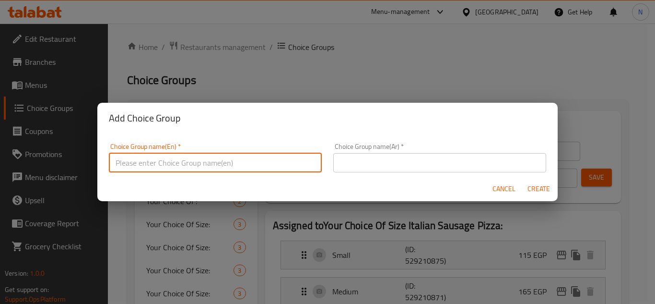
click at [277, 162] on input "text" at bounding box center [215, 162] width 213 height 19
paste input "Your Choice Of Size Italian Sausage Pizza:"
drag, startPoint x: 246, startPoint y: 164, endPoint x: 179, endPoint y: 160, distance: 66.8
click at [179, 160] on input "Your Choice Of Size Italian Sausage Pizza:" at bounding box center [215, 162] width 213 height 19
paste input "Travel Burger Pizza"
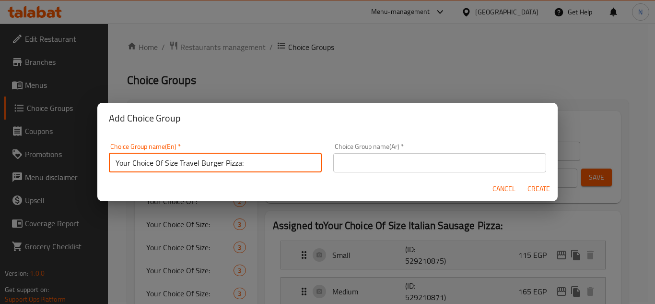
click at [180, 160] on input "Your Choice Of Size Travel Burger Pizza:" at bounding box center [215, 162] width 213 height 19
type input "Your Choice Of Size Travel Burger Pizza:"
click at [363, 161] on input "text" at bounding box center [439, 162] width 213 height 19
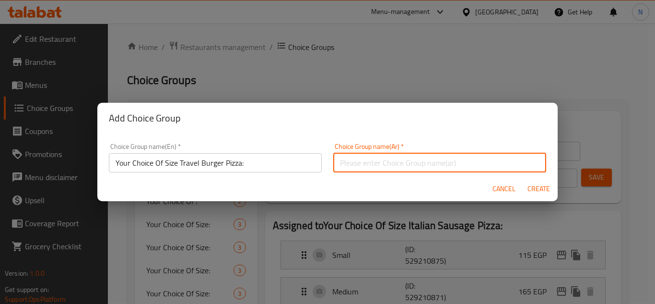
paste input "اختيارك من حجم بيتزا برجر السفر:"
click at [346, 168] on input "اختيارك من حجم بيتزا برجر السفر:" at bounding box center [439, 162] width 213 height 19
type input "اختيارك من حجم بيتزا برجر ترافيل:"
click at [535, 187] on span "Create" at bounding box center [538, 189] width 23 height 12
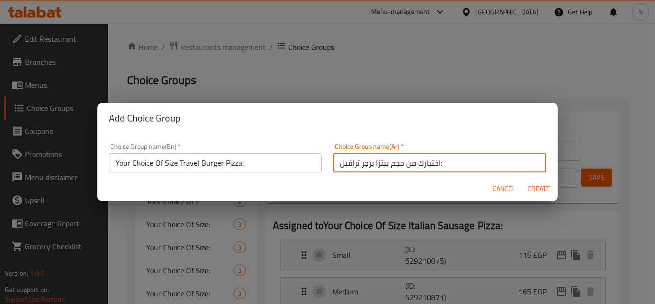
type input "Your Choice Of Size Travel Burger Pizza:"
type input "اختيارك من حجم بيتزا برجر ترافيل:"
type input "0"
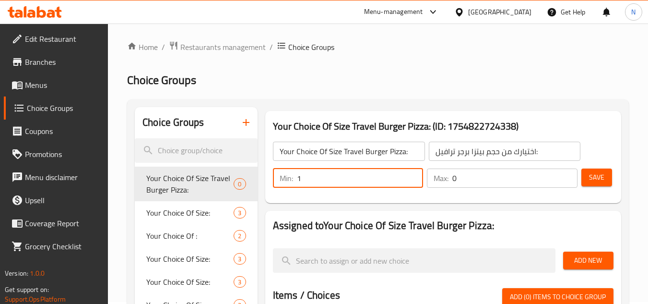
type input "1"
click at [414, 172] on input "1" at bounding box center [360, 177] width 127 height 19
type input "1"
click at [567, 174] on input "1" at bounding box center [514, 177] width 125 height 19
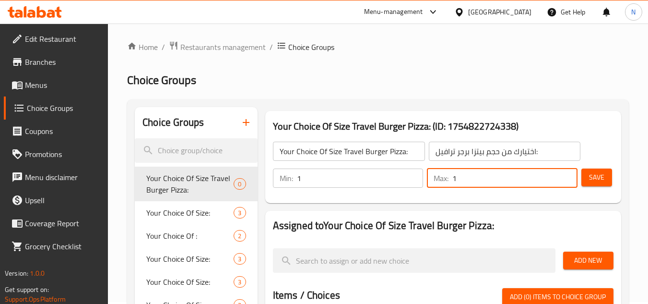
click at [583, 264] on span "Add New" at bounding box center [588, 260] width 35 height 12
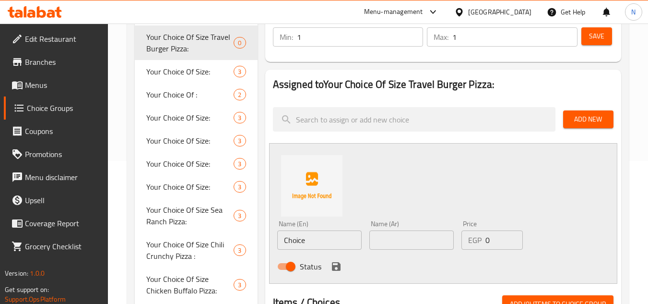
scroll to position [146, 0]
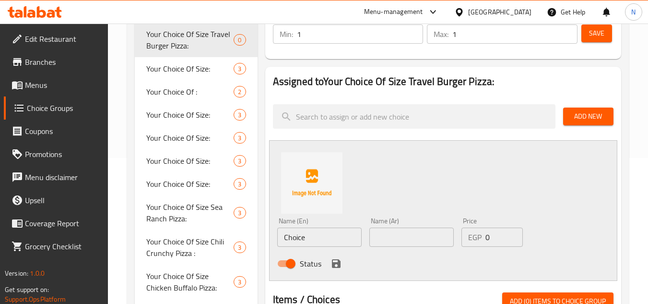
click at [329, 236] on input "Choice" at bounding box center [319, 236] width 84 height 19
type input "س"
click at [287, 242] on input "small" at bounding box center [319, 236] width 84 height 19
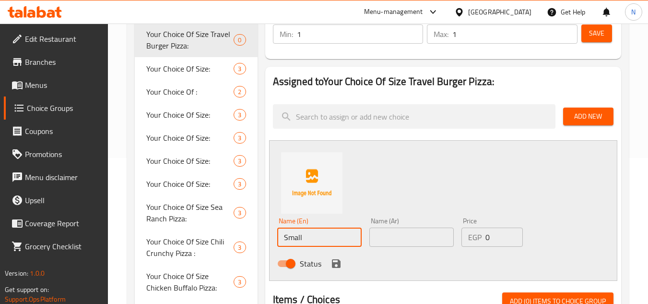
type input "Small"
click at [448, 237] on input "text" at bounding box center [411, 236] width 84 height 19
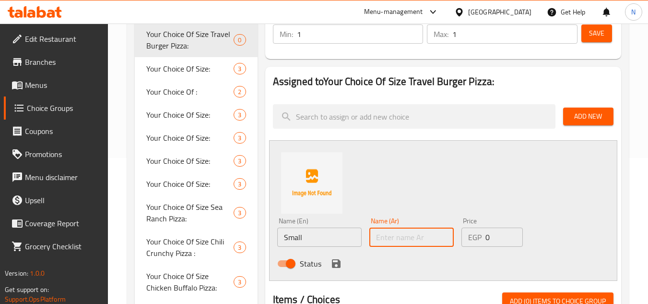
type input "w"
type input "صغير"
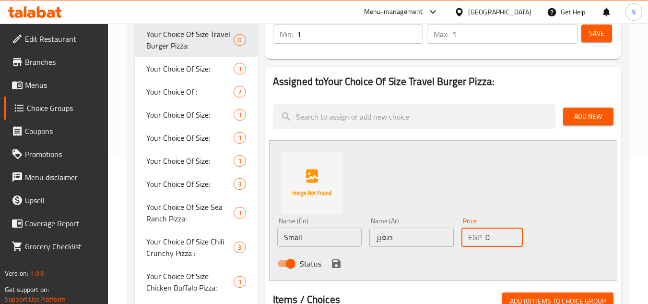
drag, startPoint x: 499, startPoint y: 236, endPoint x: 482, endPoint y: 237, distance: 17.8
click at [482, 237] on div "EGP 0 Price" at bounding box center [491, 236] width 61 height 19
type input "130"
click at [431, 191] on div "Name (En) Small Name (En) Name (Ar) صغير Name (Ar) Price EGP 130 Price Status" at bounding box center [443, 210] width 348 height 141
click at [339, 264] on icon "save" at bounding box center [336, 263] width 9 height 9
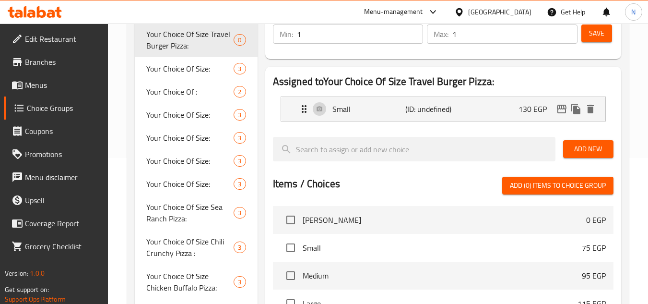
click at [595, 153] on span "Add New" at bounding box center [588, 149] width 35 height 12
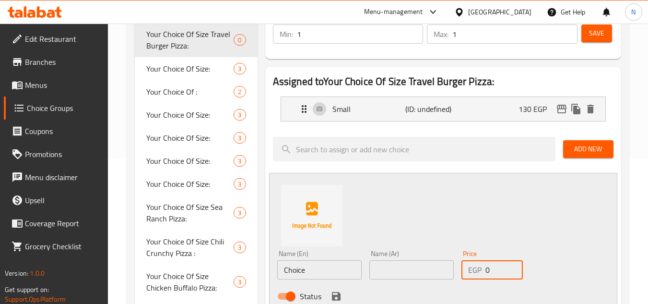
drag, startPoint x: 488, startPoint y: 268, endPoint x: 483, endPoint y: 271, distance: 5.8
click at [483, 271] on div "EGP 0 Price" at bounding box center [491, 269] width 61 height 19
type input "180"
click at [407, 273] on input "text" at bounding box center [411, 269] width 84 height 19
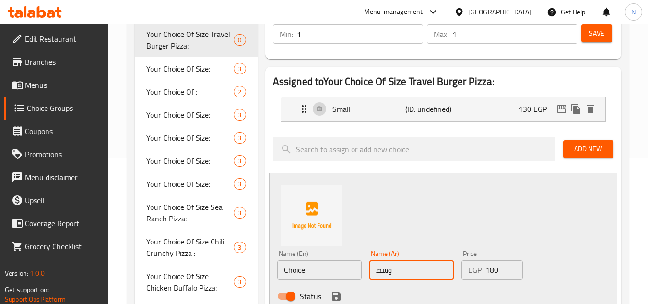
type input "وسط"
click at [350, 267] on input "Choice" at bounding box center [319, 269] width 84 height 19
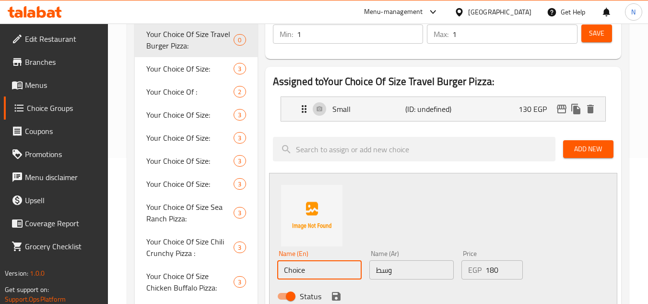
click at [350, 267] on input "Choice" at bounding box center [319, 269] width 84 height 19
type input "Medium"
click at [337, 295] on icon "save" at bounding box center [336, 296] width 9 height 9
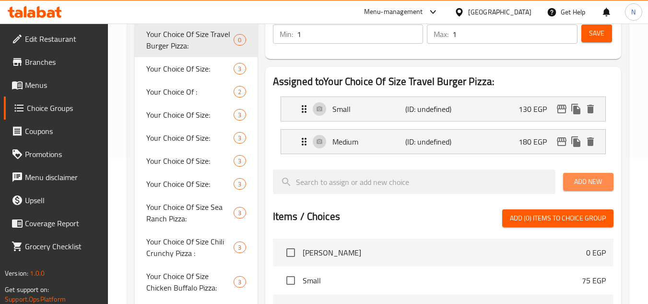
click at [577, 187] on span "Add New" at bounding box center [588, 182] width 35 height 12
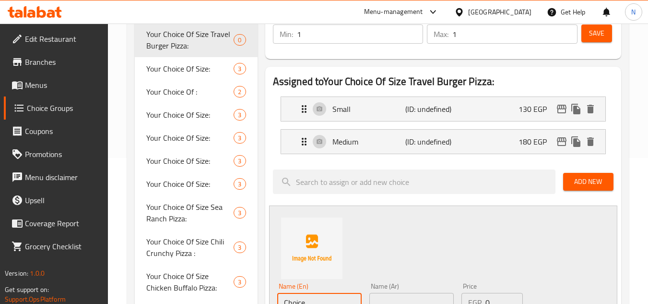
click at [319, 293] on input "Choice" at bounding box center [319, 302] width 84 height 19
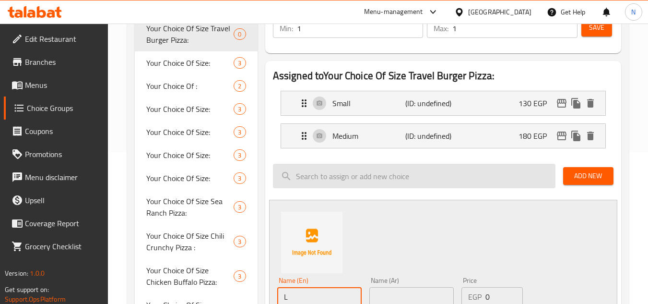
type input "Large"
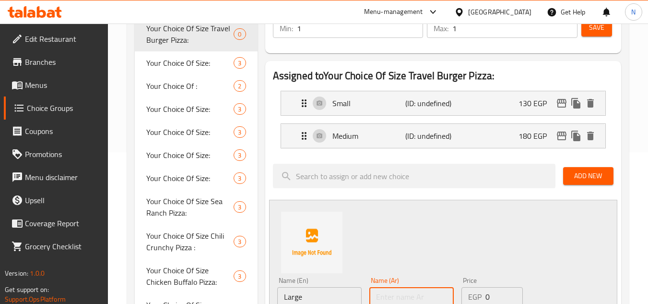
click at [389, 295] on input "text" at bounding box center [411, 296] width 84 height 19
type input "كبير"
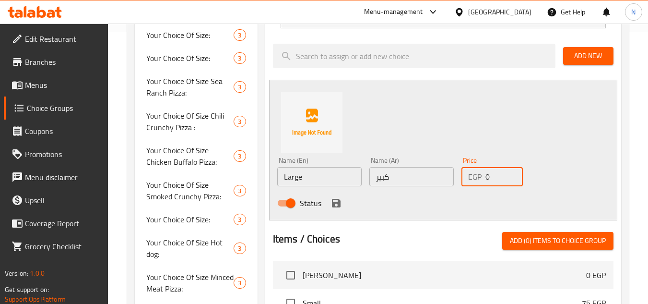
scroll to position [332, 0]
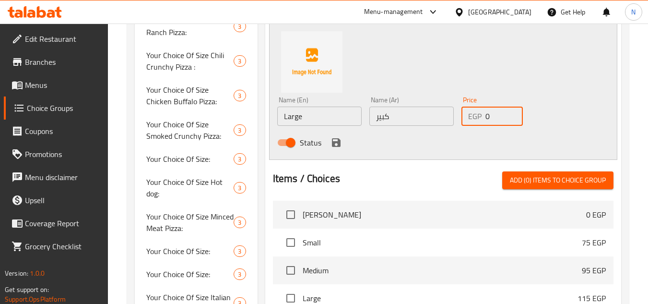
drag, startPoint x: 494, startPoint y: 298, endPoint x: 487, endPoint y: 302, distance: 8.0
click at [487, 302] on div "Assigned to Your Choice Of Size Travel Burger Pizza: Small (ID: undefined) 130 …" at bounding box center [443, 134] width 356 height 506
type input "210"
click at [331, 137] on icon "save" at bounding box center [336, 143] width 12 height 12
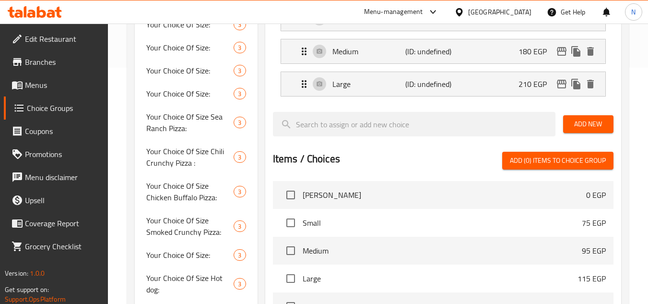
scroll to position [140, 0]
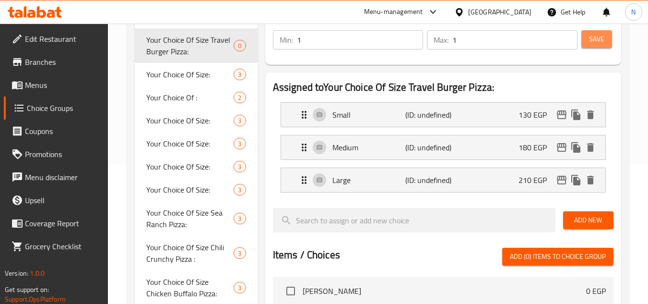
click at [589, 42] on span "Save" at bounding box center [596, 39] width 15 height 12
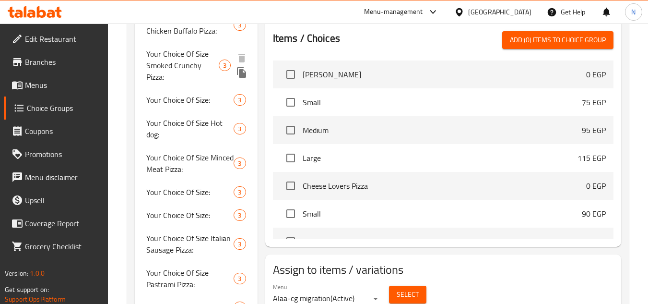
scroll to position [384, 0]
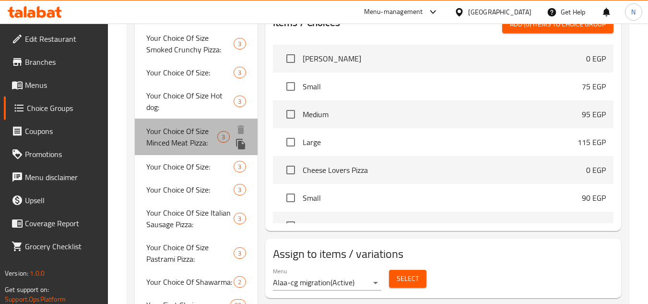
click at [193, 139] on span "Your Choice Of Size Minced Meat Pizza:" at bounding box center [181, 136] width 71 height 23
type input "Your Choice Of Size Minced Meat Pizza:"
type input "إختيارك من الحجم بيتزا لحم مفروم:"
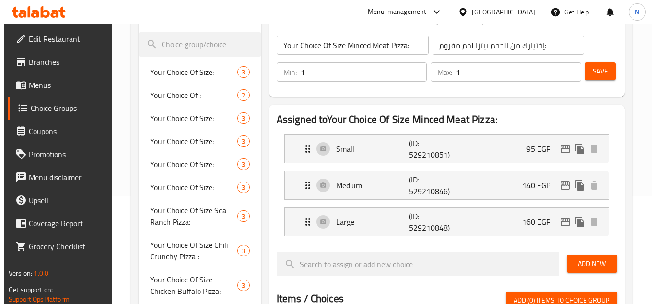
scroll to position [96, 0]
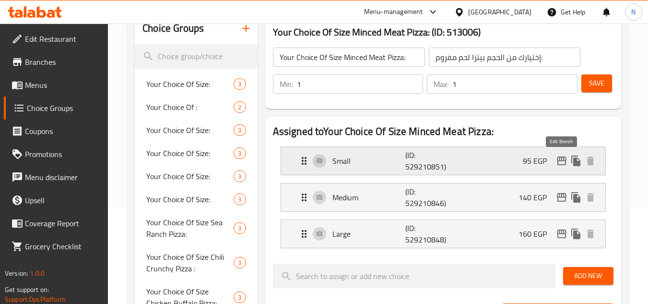
click at [565, 159] on icon "edit" at bounding box center [562, 161] width 12 height 12
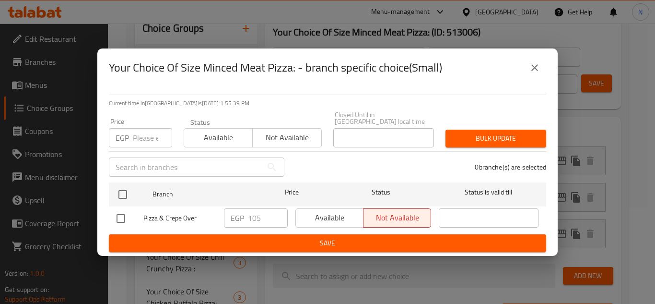
click at [144, 141] on input "number" at bounding box center [152, 137] width 39 height 19
type input "11"
click at [531, 71] on icon "close" at bounding box center [535, 68] width 12 height 12
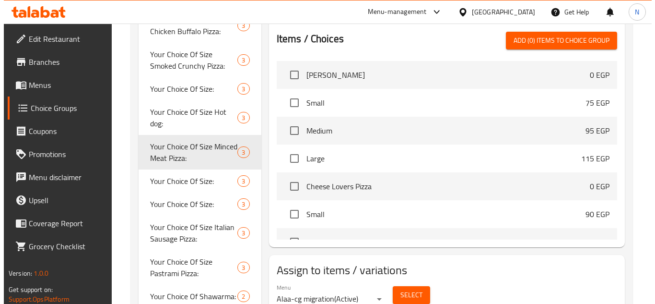
scroll to position [224, 0]
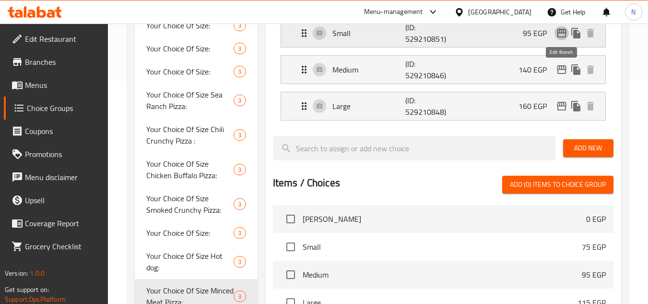
click at [556, 32] on icon "edit" at bounding box center [562, 33] width 12 height 12
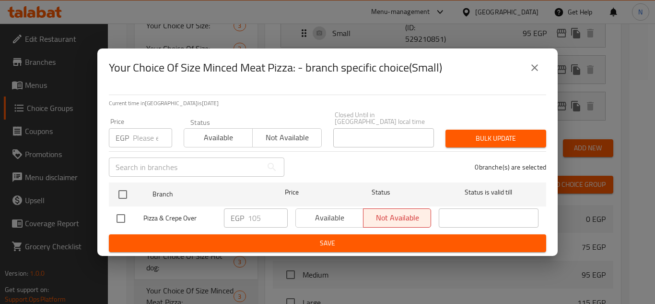
click at [142, 133] on input "number" at bounding box center [152, 137] width 39 height 19
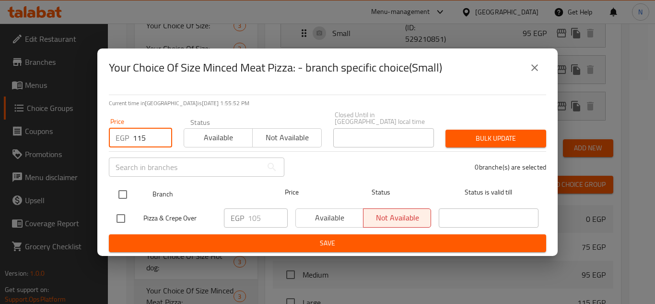
type input "115"
click at [122, 190] on input "checkbox" at bounding box center [123, 194] width 20 height 20
checkbox input "true"
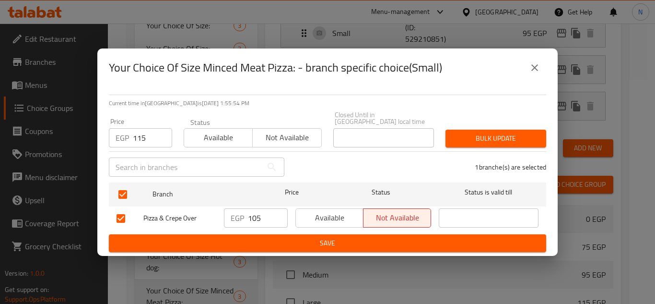
click at [463, 136] on span "Bulk update" at bounding box center [495, 138] width 85 height 12
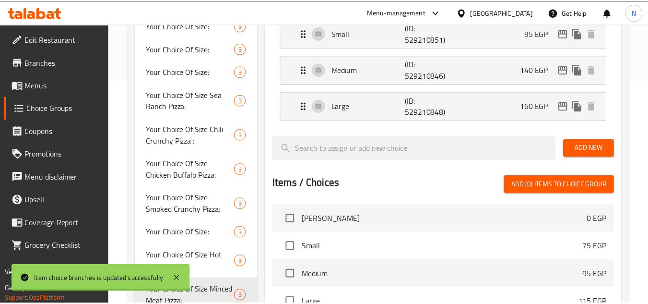
scroll to position [233, 0]
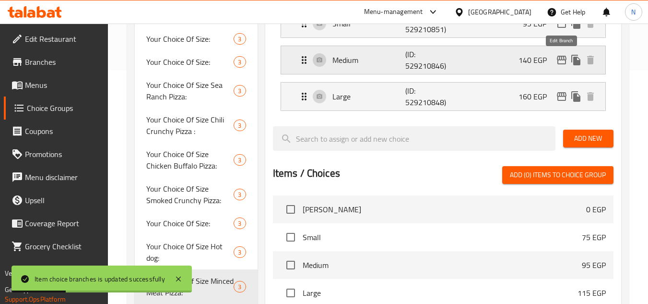
click at [562, 64] on icon "edit" at bounding box center [562, 60] width 10 height 9
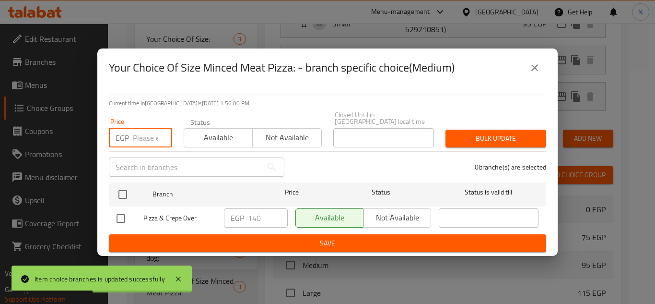
click at [153, 137] on input "number" at bounding box center [152, 137] width 39 height 19
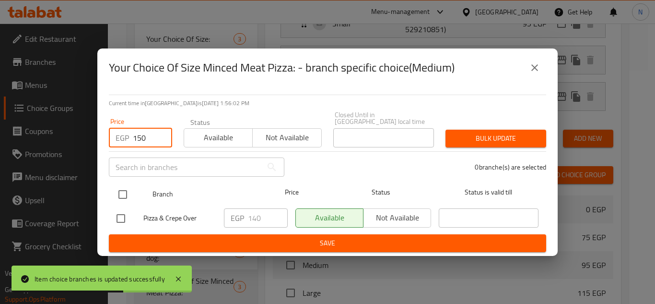
type input "150"
click at [122, 184] on input "checkbox" at bounding box center [123, 194] width 20 height 20
checkbox input "true"
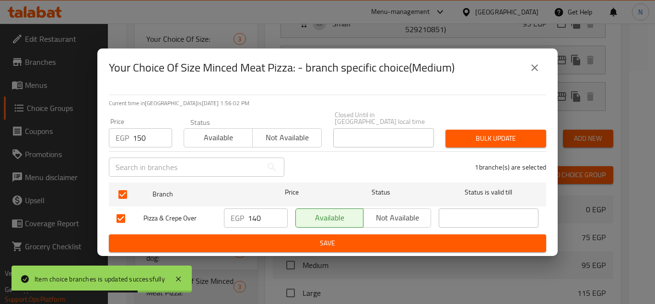
click at [500, 140] on span "Bulk update" at bounding box center [495, 138] width 85 height 12
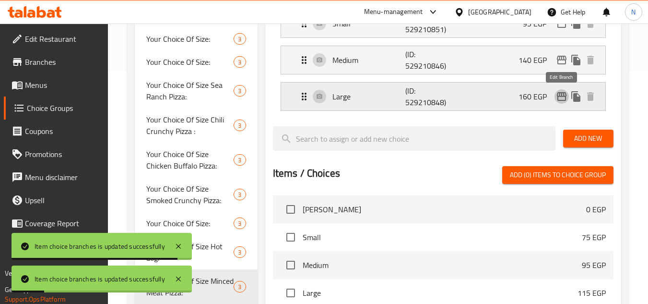
click at [560, 99] on icon "edit" at bounding box center [562, 97] width 12 height 12
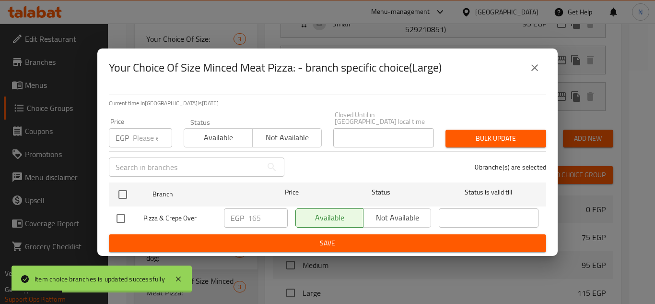
click at [149, 131] on input "number" at bounding box center [152, 137] width 39 height 19
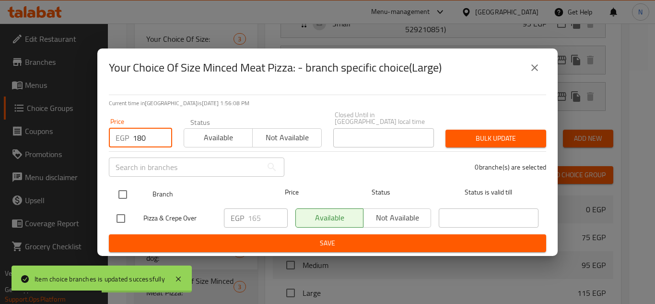
type input "180"
click at [116, 189] on input "checkbox" at bounding box center [123, 194] width 20 height 20
checkbox input "true"
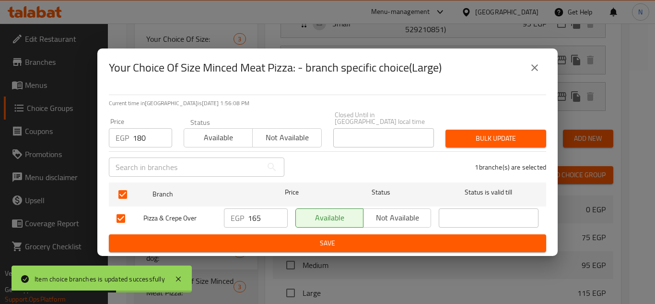
click at [468, 135] on span "Bulk update" at bounding box center [495, 138] width 85 height 12
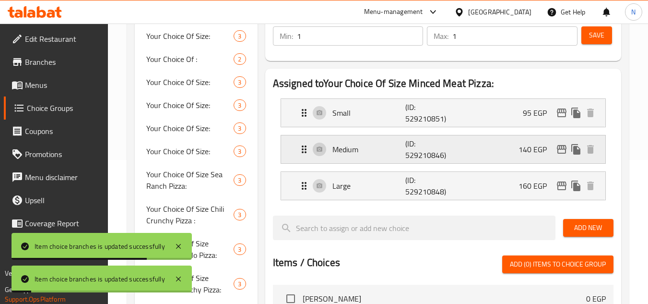
scroll to position [137, 0]
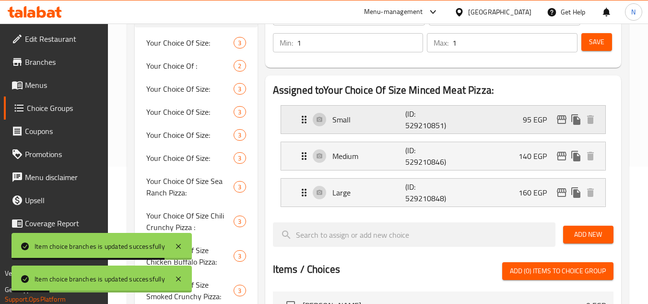
click at [514, 120] on div "Small (ID: 529210851) 95 EGP" at bounding box center [445, 120] width 295 height 28
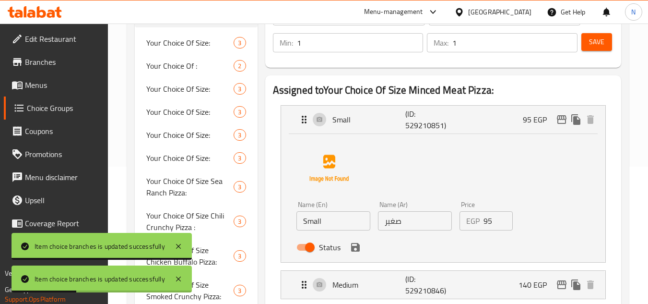
click at [488, 221] on input "95" at bounding box center [498, 220] width 30 height 19
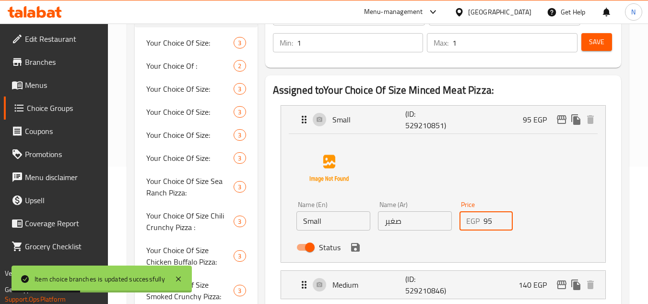
click at [488, 221] on input "95" at bounding box center [498, 220] width 30 height 19
click at [359, 249] on icon "save" at bounding box center [355, 247] width 9 height 9
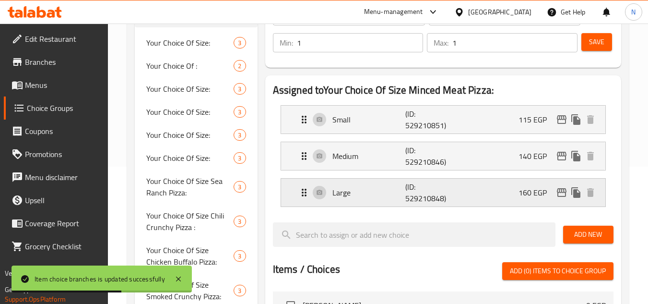
type input "115"
click at [503, 157] on div "Medium (ID: 529210846) 140 EGP" at bounding box center [445, 156] width 295 height 28
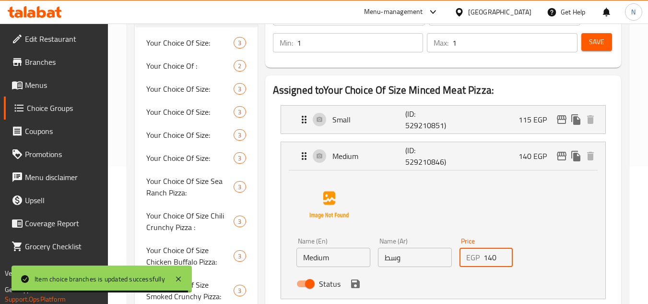
click at [490, 258] on input "140" at bounding box center [498, 256] width 30 height 19
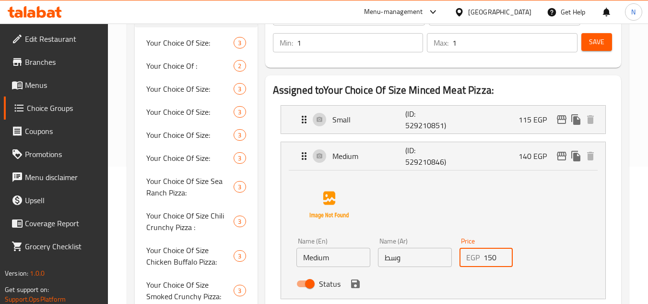
click at [354, 284] on icon "save" at bounding box center [356, 284] width 12 height 12
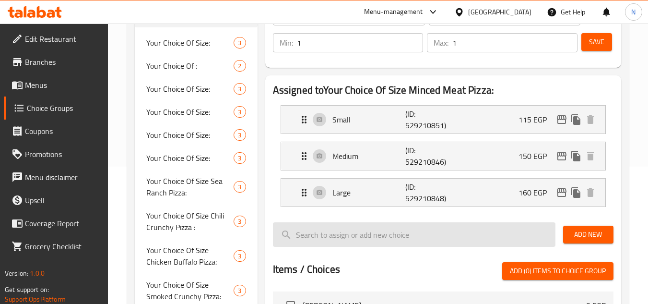
type input "150"
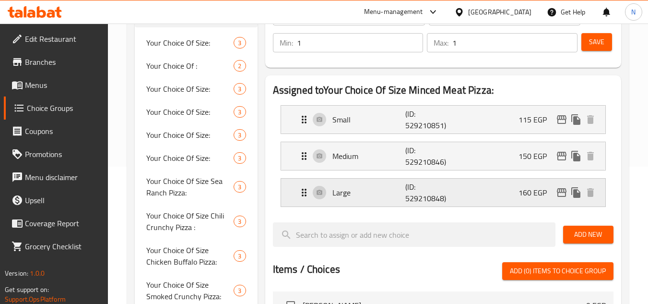
click at [503, 197] on div "Large (ID: 529210848) 160 EGP" at bounding box center [445, 192] width 295 height 28
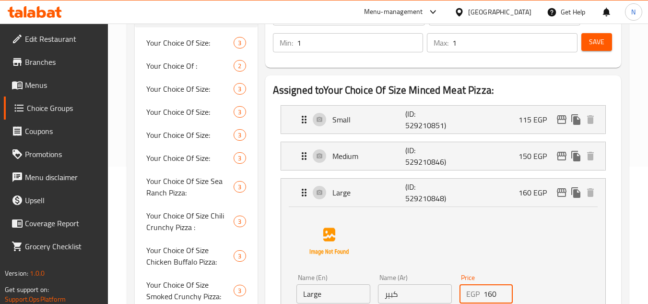
click at [491, 296] on input "160" at bounding box center [498, 293] width 30 height 19
click at [481, 250] on div "Name (En) Large Name (En) Name (Ar) كبير Name (Ar) Price EGP 180 Price Status" at bounding box center [443, 269] width 294 height 120
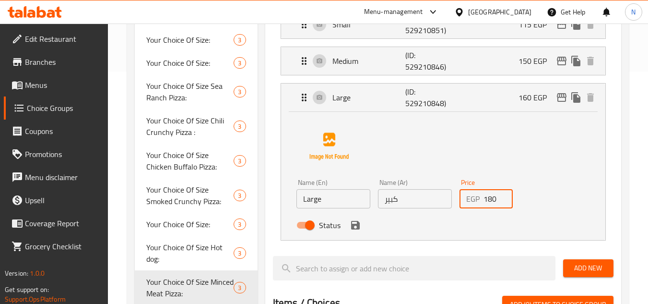
scroll to position [233, 0]
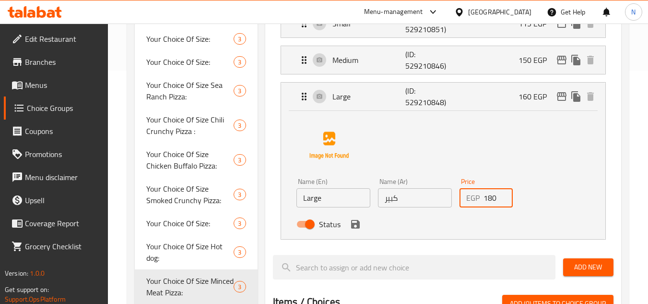
click at [358, 226] on icon "save" at bounding box center [355, 224] width 9 height 9
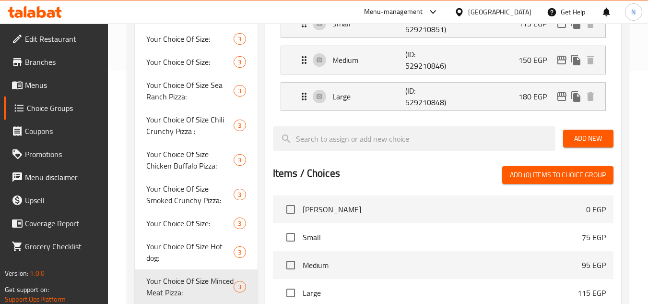
type input "180"
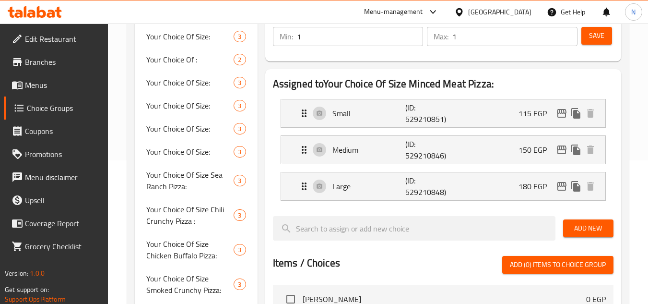
scroll to position [137, 0]
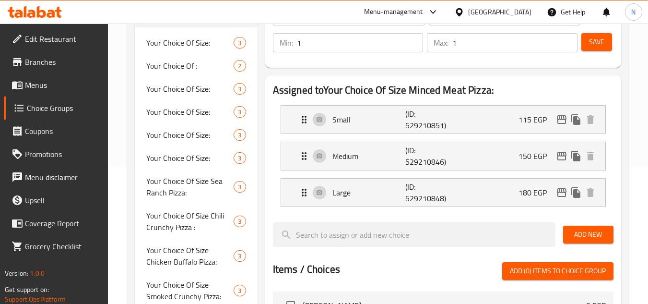
click at [589, 45] on span "Save" at bounding box center [596, 42] width 15 height 12
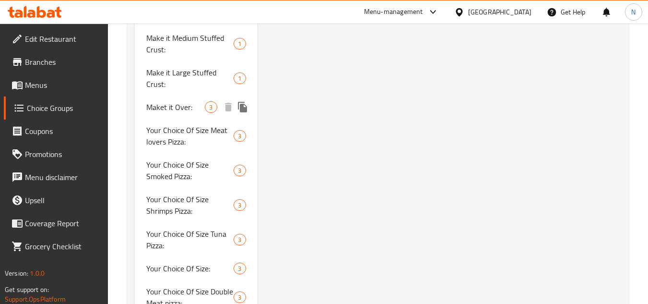
scroll to position [809, 0]
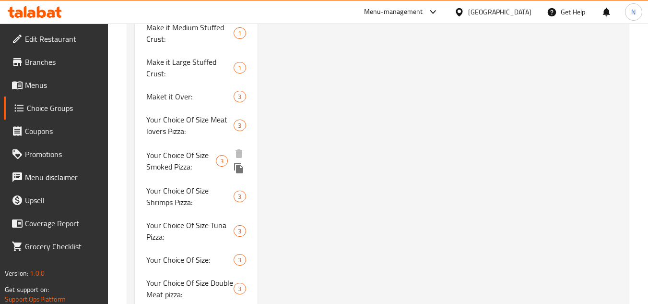
click at [200, 159] on span "Your Choice Of Size Smoked Pizza:" at bounding box center [180, 160] width 69 height 23
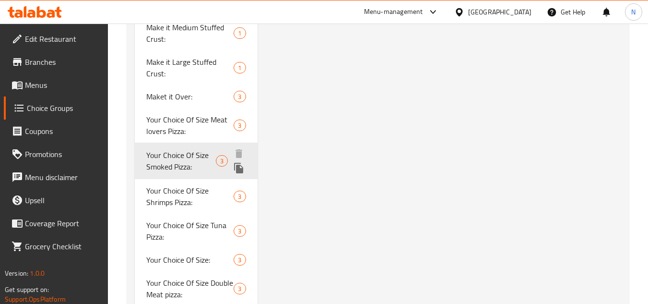
type input "Your Choice Of Size Smoked Pizza:"
type input "إختيارك من الحجم بيتزا سموكد :"
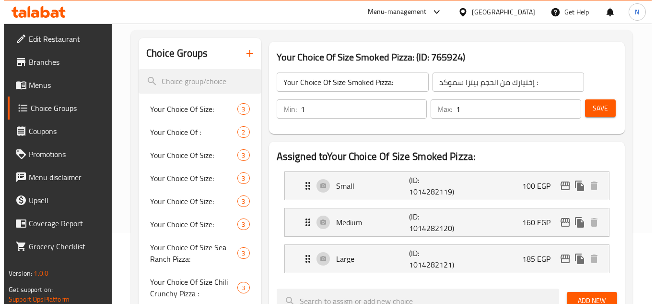
scroll to position [41, 0]
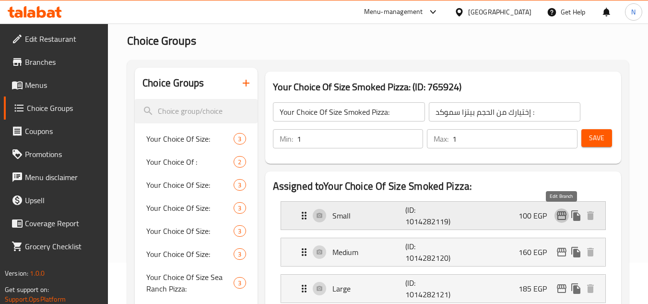
click at [558, 218] on icon "edit" at bounding box center [562, 216] width 12 height 12
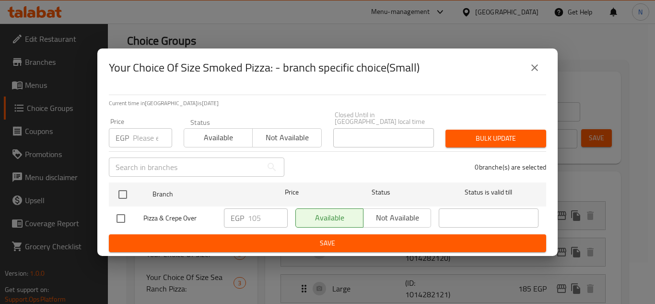
click at [146, 131] on input "number" at bounding box center [152, 137] width 39 height 19
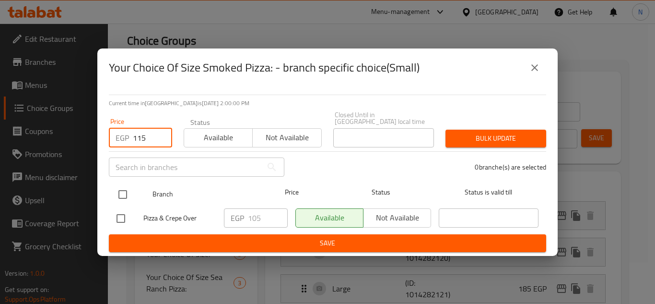
type input "115"
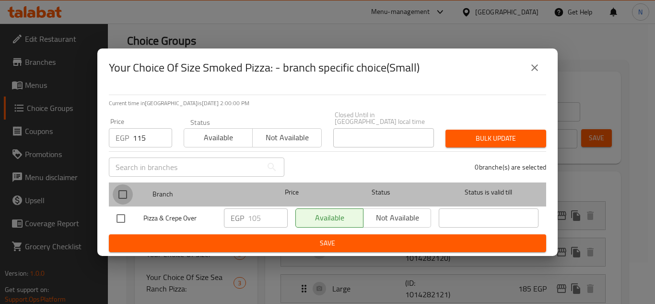
click at [125, 194] on input "checkbox" at bounding box center [123, 194] width 20 height 20
checkbox input "true"
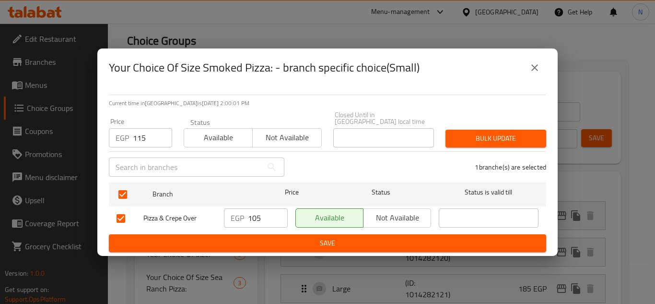
click at [534, 135] on span "Bulk update" at bounding box center [495, 138] width 85 height 12
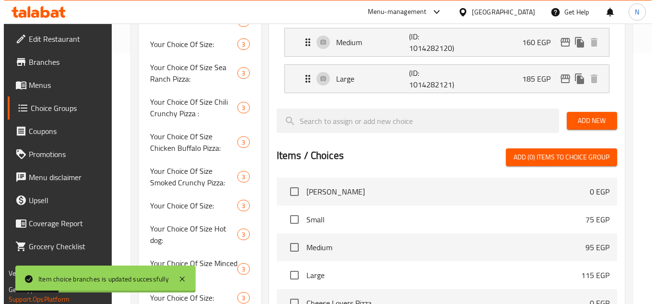
scroll to position [241, 0]
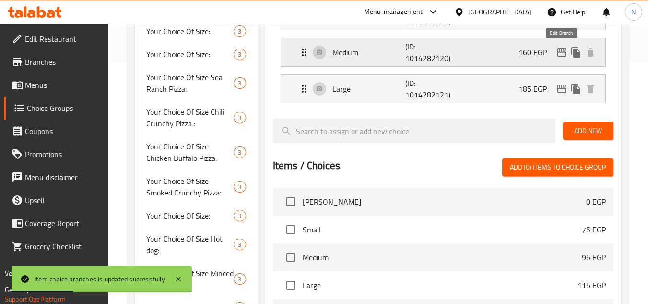
click at [561, 54] on icon "edit" at bounding box center [562, 53] width 12 height 12
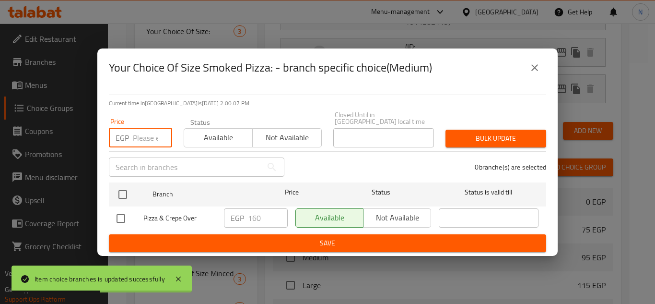
click at [150, 134] on input "number" at bounding box center [152, 137] width 39 height 19
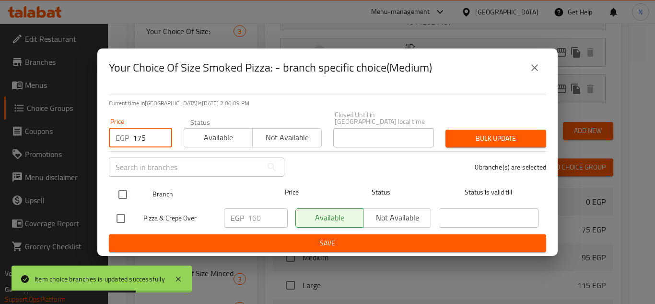
type input "175"
click at [121, 190] on input "checkbox" at bounding box center [123, 194] width 20 height 20
checkbox input "true"
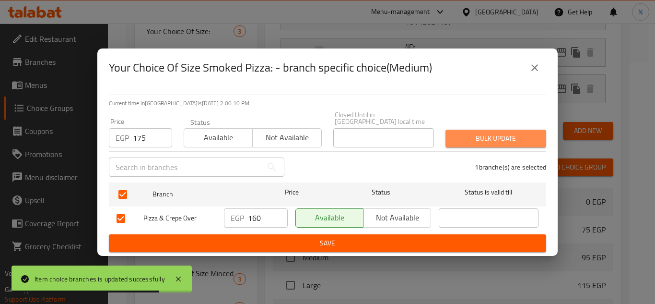
click at [484, 139] on span "Bulk update" at bounding box center [495, 138] width 85 height 12
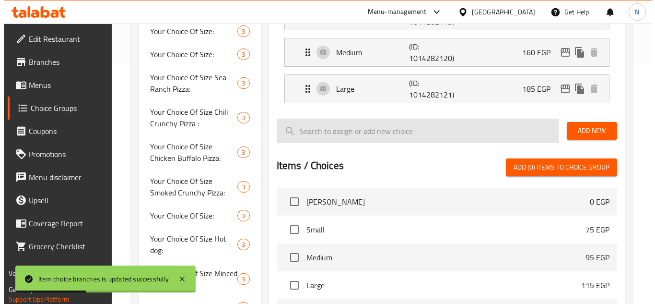
scroll to position [145, 0]
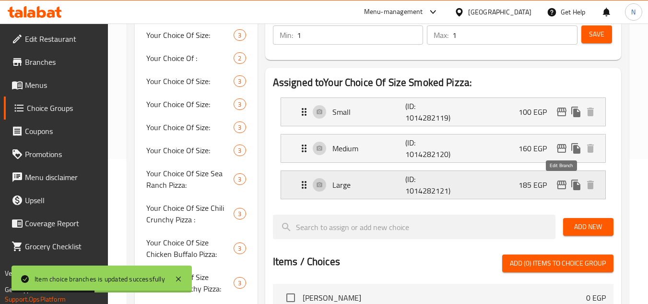
click at [564, 181] on icon "edit" at bounding box center [562, 184] width 10 height 9
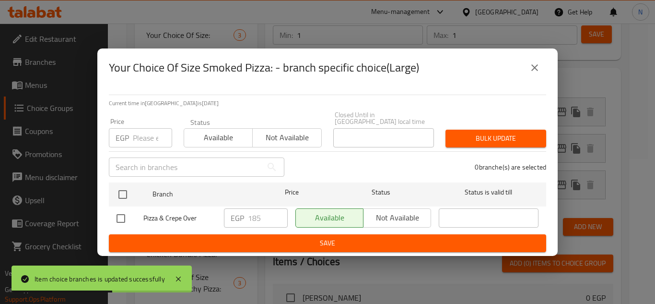
click at [152, 138] on input "number" at bounding box center [152, 137] width 39 height 19
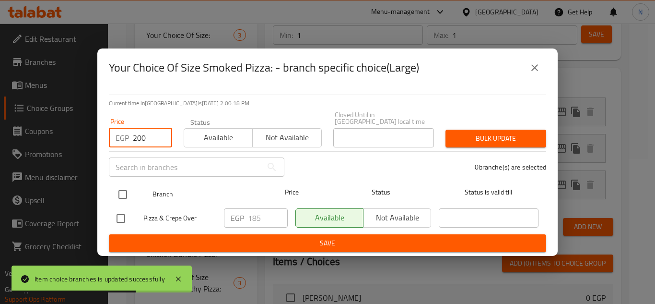
type input "200"
click at [122, 184] on input "checkbox" at bounding box center [123, 194] width 20 height 20
checkbox input "true"
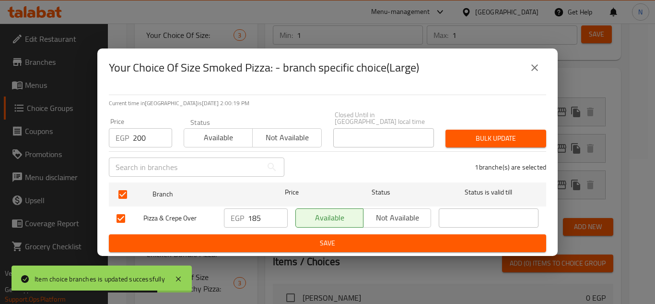
click at [502, 132] on span "Bulk update" at bounding box center [495, 138] width 85 height 12
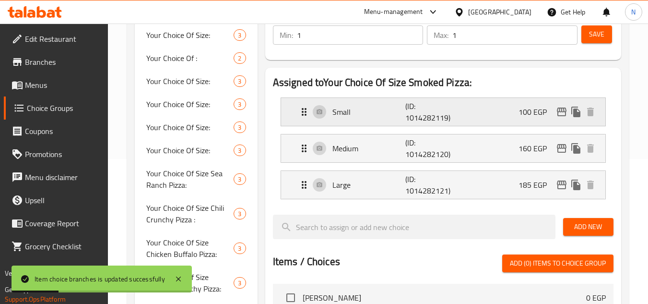
click at [511, 111] on div "Small (ID: 1014282119) 100 EGP" at bounding box center [445, 112] width 295 height 28
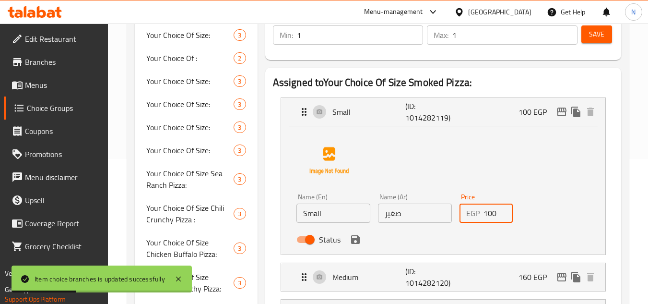
click at [491, 215] on input "100" at bounding box center [498, 212] width 30 height 19
type input "115"
click at [353, 246] on button "save" at bounding box center [355, 239] width 14 height 14
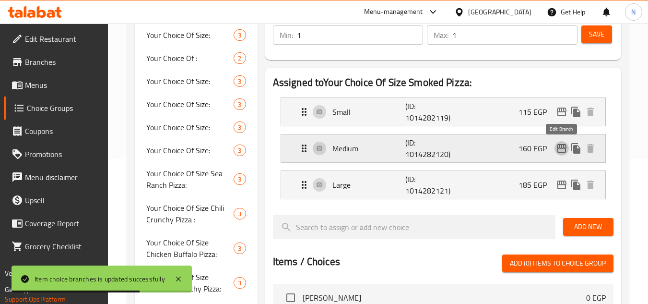
click at [558, 143] on icon "edit" at bounding box center [562, 148] width 12 height 12
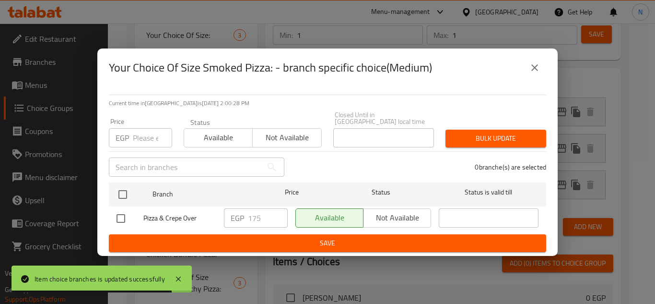
click at [141, 136] on input "number" at bounding box center [152, 137] width 39 height 19
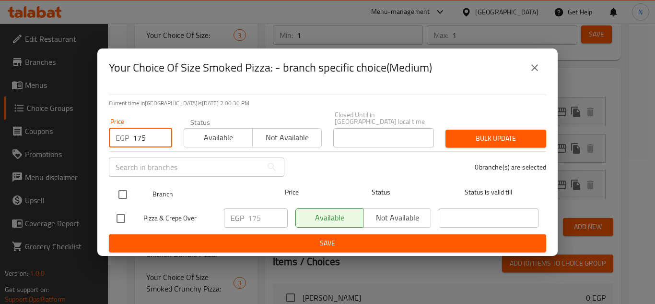
type input "175"
click at [121, 188] on input "checkbox" at bounding box center [123, 194] width 20 height 20
checkbox input "true"
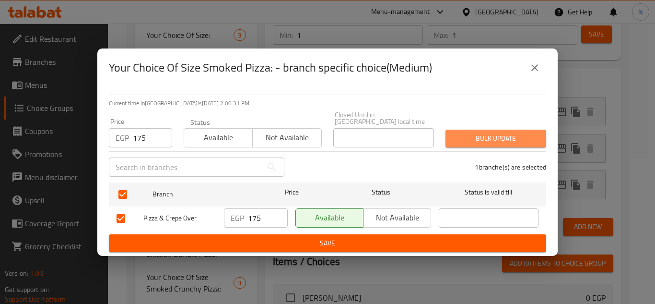
click at [510, 132] on span "Bulk update" at bounding box center [495, 138] width 85 height 12
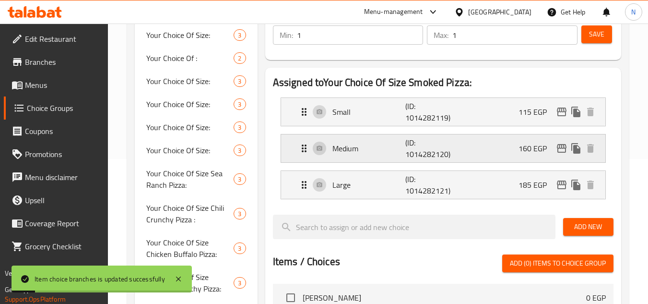
click at [507, 144] on div "Medium (ID: 1014282120) 160 EGP" at bounding box center [445, 148] width 295 height 28
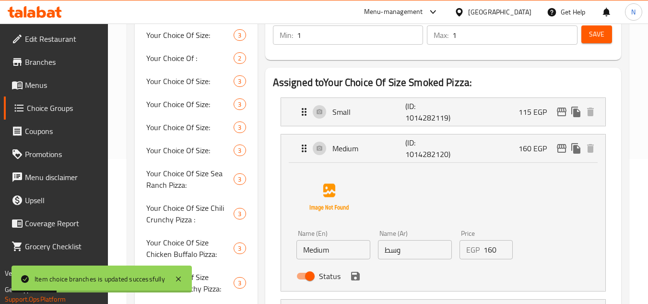
click at [487, 250] on input "160" at bounding box center [498, 249] width 30 height 19
click at [359, 276] on icon "save" at bounding box center [355, 275] width 9 height 9
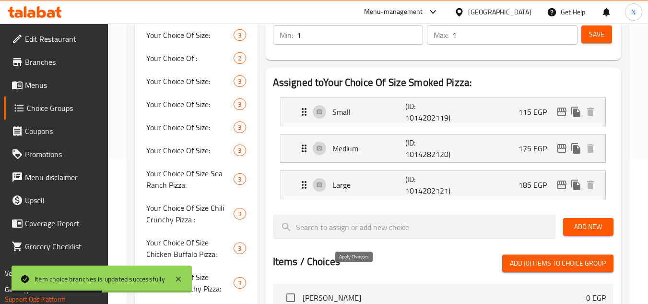
type input "175"
click at [490, 184] on div "Large (ID: 1014282121) 185 EGP" at bounding box center [445, 185] width 295 height 28
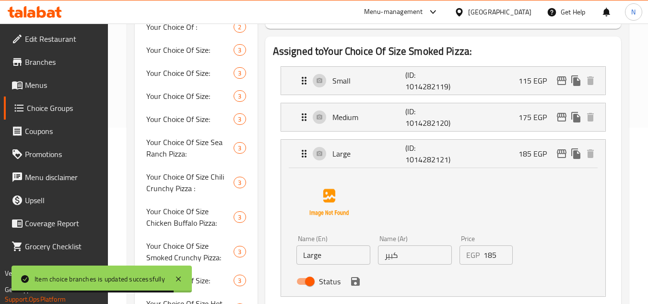
scroll to position [193, 0]
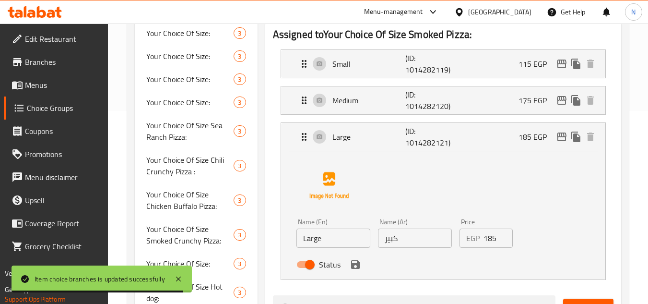
click at [492, 241] on input "185" at bounding box center [498, 237] width 30 height 19
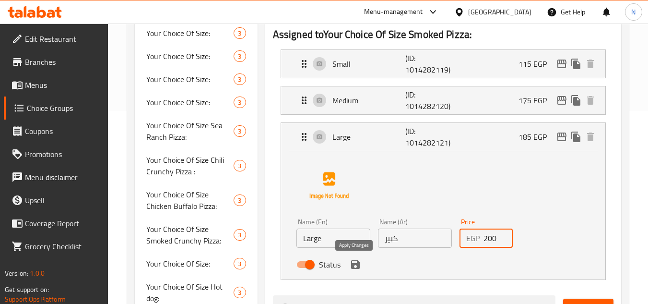
click at [358, 263] on icon "save" at bounding box center [355, 264] width 9 height 9
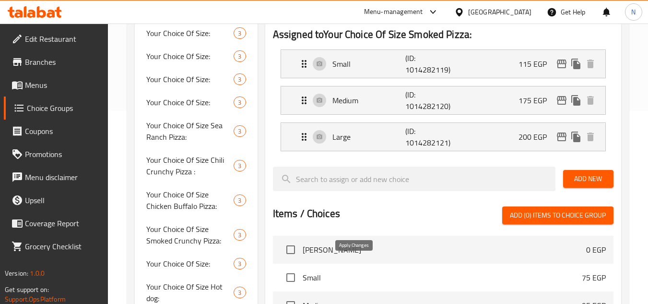
type input "200"
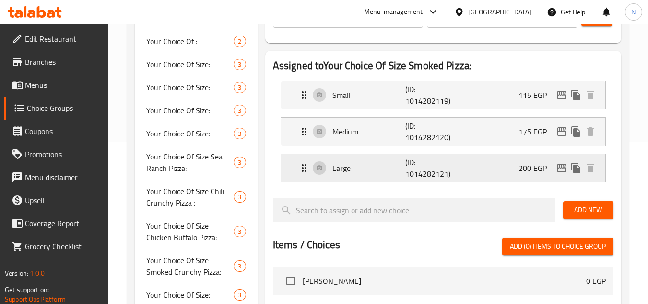
scroll to position [145, 0]
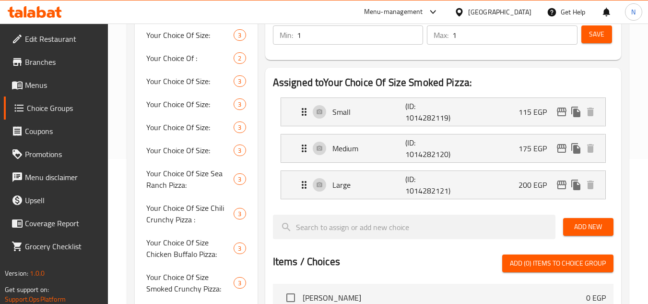
click at [598, 38] on span "Save" at bounding box center [596, 34] width 15 height 12
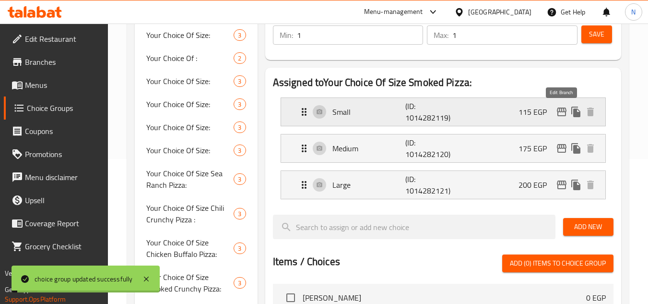
click at [554, 111] on button "edit" at bounding box center [561, 112] width 14 height 14
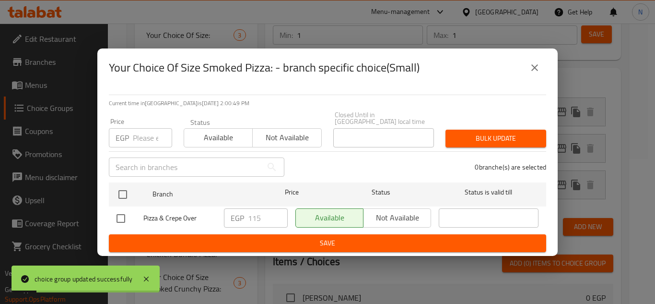
click at [537, 70] on icon "close" at bounding box center [535, 68] width 12 height 12
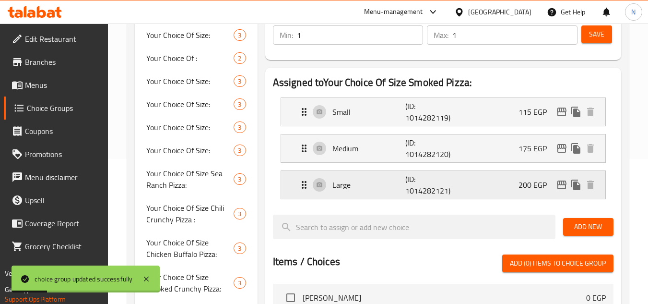
click at [560, 187] on icon "edit" at bounding box center [562, 185] width 12 height 12
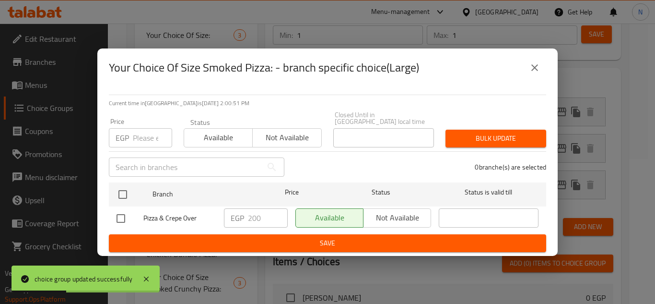
click at [542, 78] on button "close" at bounding box center [534, 67] width 23 height 23
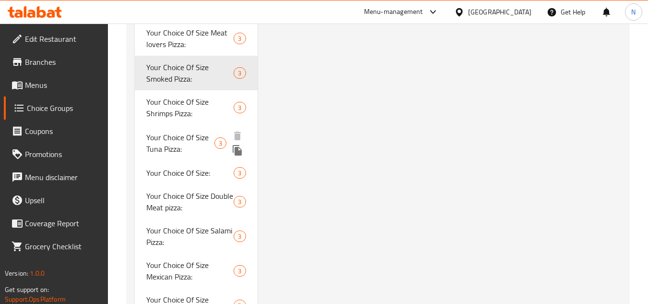
scroll to position [912, 0]
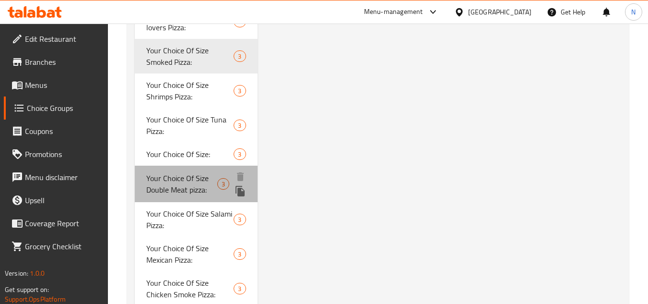
click at [195, 188] on span "Your Choice Of Size Double Meat pizza:" at bounding box center [181, 183] width 71 height 23
type input "Your Choice Of Size Double Meat pizza:"
type input "اختيارك من بيتزا دابل ميت"
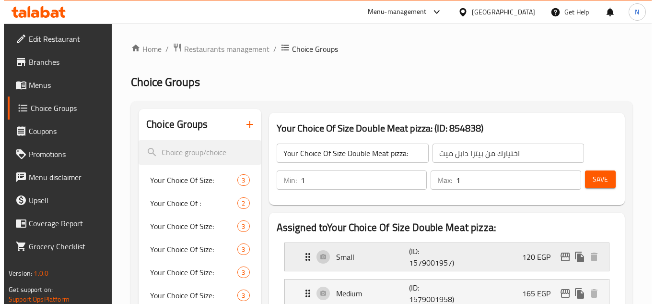
scroll to position [96, 0]
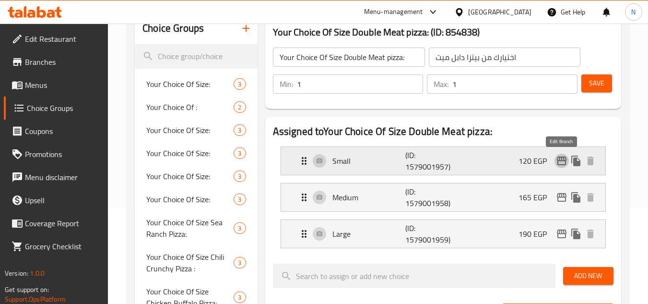
click at [557, 159] on icon "edit" at bounding box center [562, 160] width 10 height 9
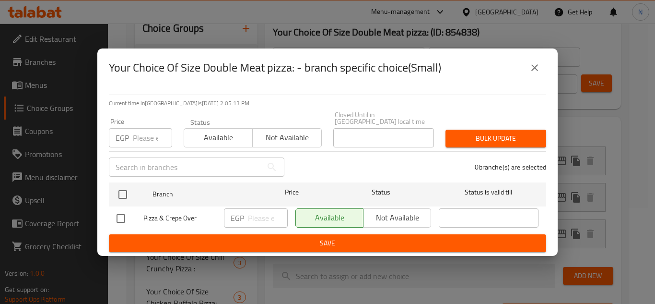
click at [146, 141] on input "number" at bounding box center [152, 137] width 39 height 19
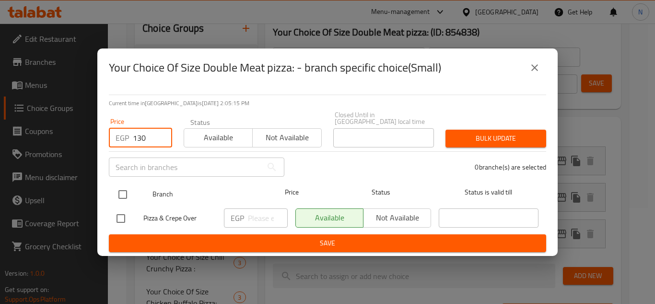
type input "130"
click at [123, 188] on input "checkbox" at bounding box center [123, 194] width 20 height 20
checkbox input "true"
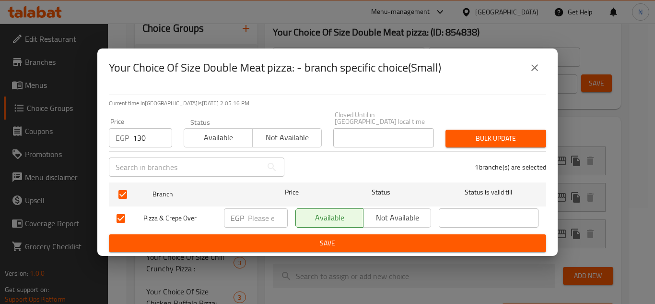
click at [471, 134] on span "Bulk update" at bounding box center [495, 138] width 85 height 12
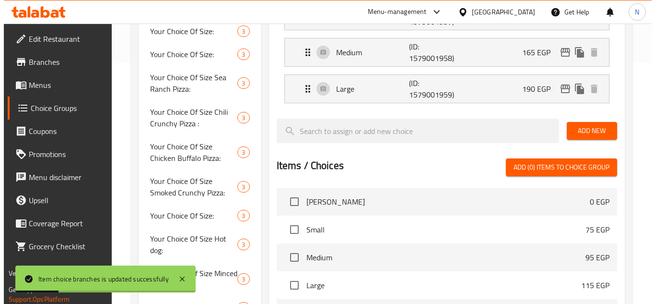
scroll to position [224, 0]
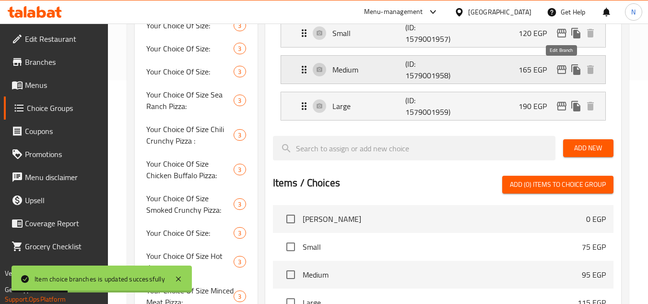
click at [562, 70] on icon "edit" at bounding box center [562, 69] width 10 height 9
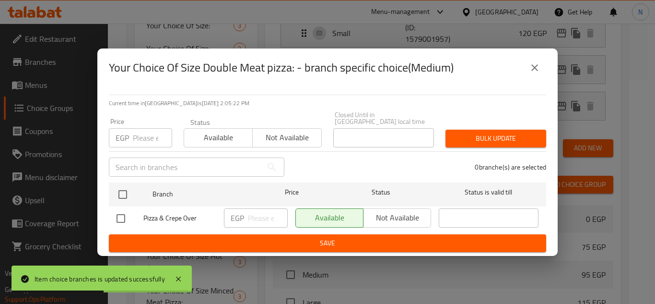
click at [138, 131] on input "number" at bounding box center [152, 137] width 39 height 19
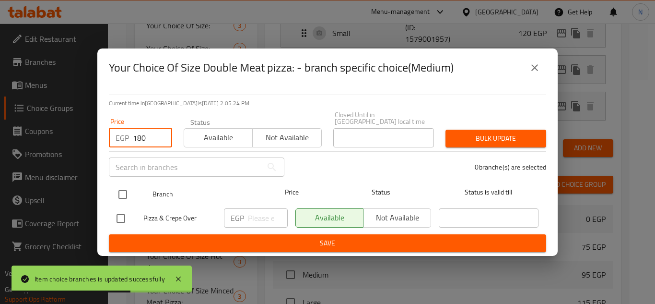
type input "180"
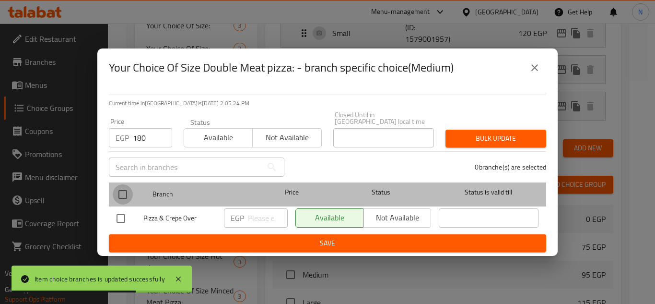
click at [122, 194] on input "checkbox" at bounding box center [123, 194] width 20 height 20
checkbox input "true"
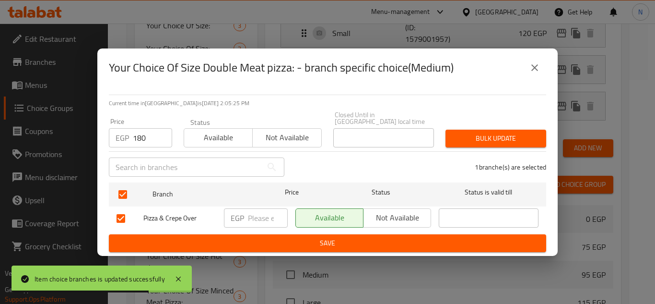
click at [459, 133] on span "Bulk update" at bounding box center [495, 138] width 85 height 12
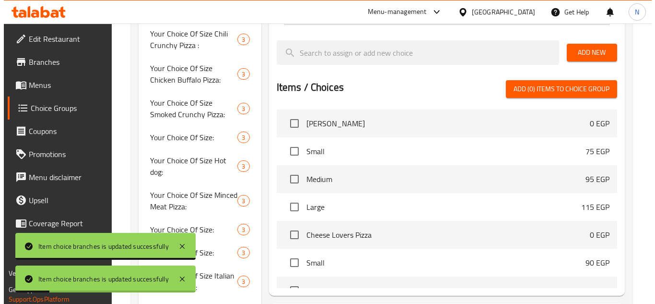
scroll to position [80, 0]
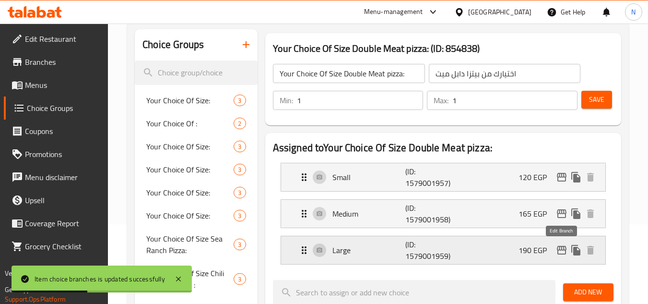
click at [565, 250] on icon "edit" at bounding box center [562, 250] width 12 height 12
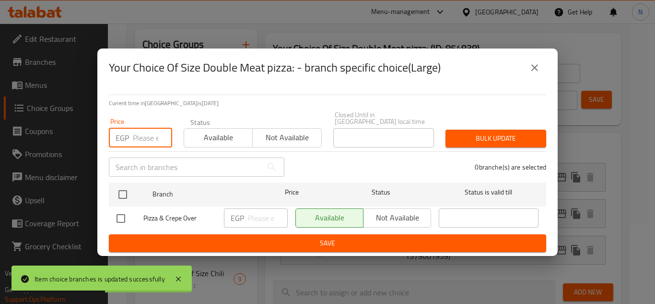
click at [146, 138] on input "number" at bounding box center [152, 137] width 39 height 19
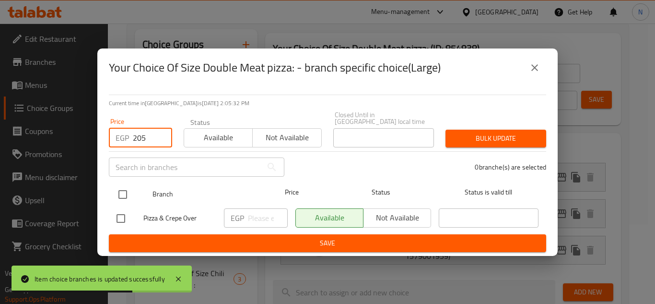
type input "205"
click at [118, 192] on input "checkbox" at bounding box center [123, 194] width 20 height 20
checkbox input "true"
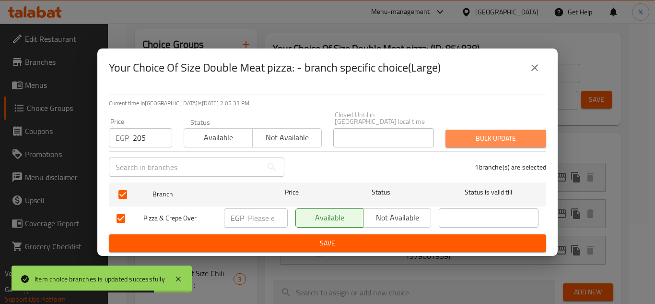
click at [455, 141] on span "Bulk update" at bounding box center [495, 138] width 85 height 12
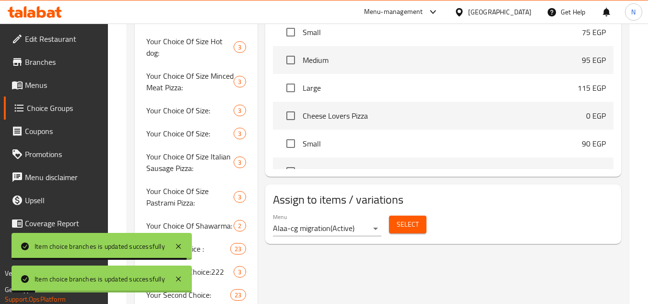
scroll to position [271, 0]
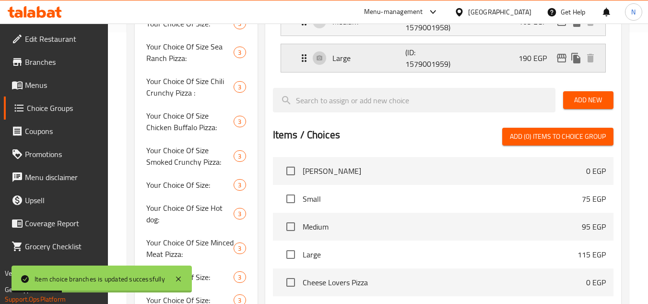
click at [506, 59] on div "Large (ID: 1579001959) 190 EGP" at bounding box center [445, 58] width 295 height 28
click at [487, 156] on nav "Margherita Pizza 0 EGP Small 75 EGP Medium 95 EGP Large 115 EGP Cheese Lovers P…" at bounding box center [443, 244] width 341 height 182
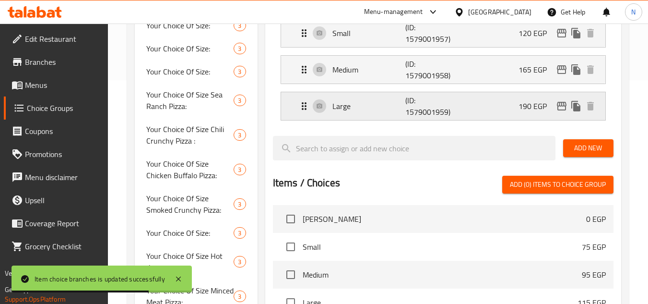
click at [507, 108] on div "Large (ID: 1579001959) 190 EGP" at bounding box center [445, 106] width 295 height 28
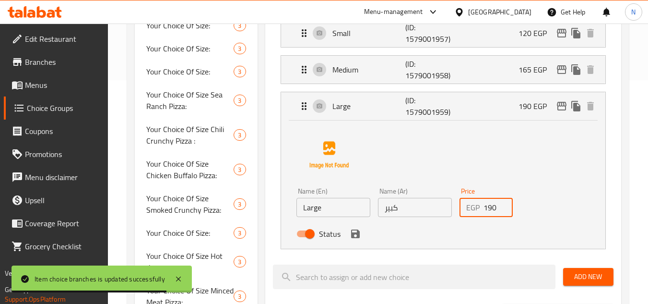
click at [490, 209] on input "190" at bounding box center [498, 207] width 30 height 19
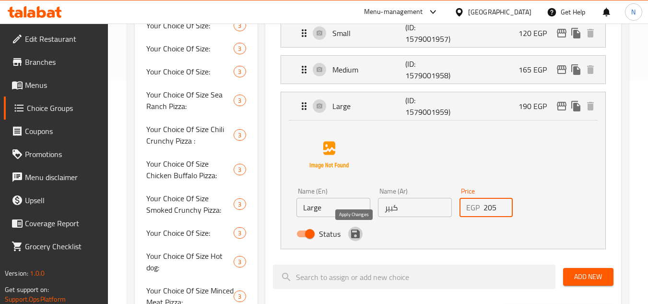
click at [353, 235] on icon "save" at bounding box center [355, 233] width 9 height 9
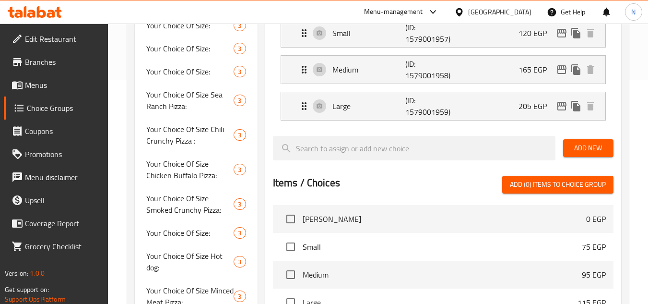
type input "205"
click at [498, 75] on div "Medium (ID: 1579001958) 165 EGP" at bounding box center [445, 70] width 295 height 28
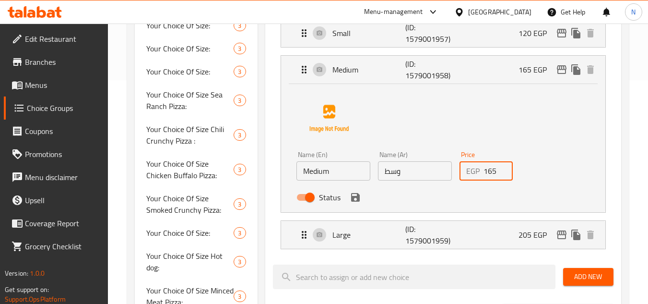
click at [494, 172] on input "165" at bounding box center [498, 170] width 30 height 19
click at [357, 197] on icon "save" at bounding box center [355, 197] width 9 height 9
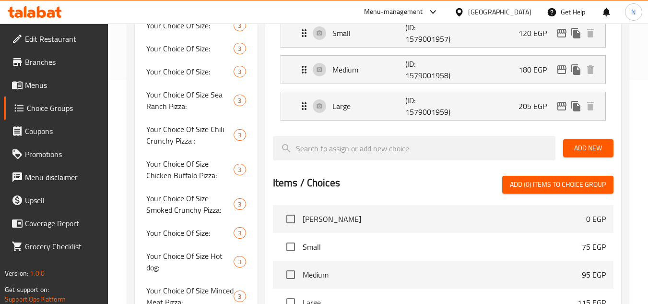
type input "180"
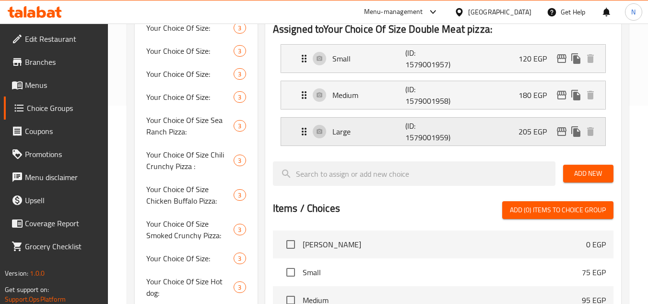
scroll to position [128, 0]
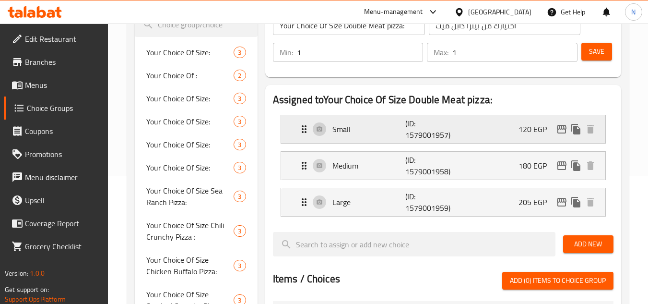
click at [509, 130] on div "Small (ID: 1579001957) 120 EGP" at bounding box center [445, 129] width 295 height 28
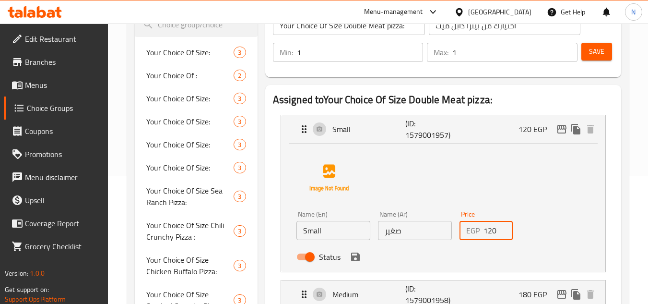
click at [488, 227] on input "120" at bounding box center [498, 230] width 30 height 19
click at [355, 259] on icon "save" at bounding box center [356, 257] width 12 height 12
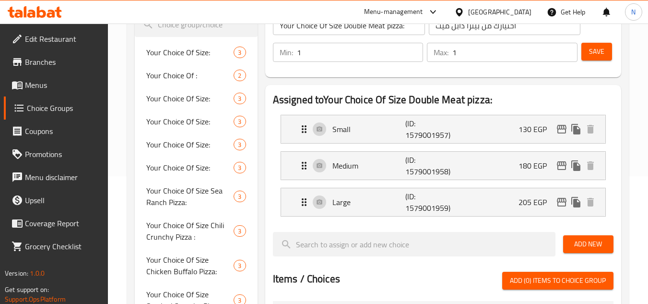
type input "130"
click at [592, 57] on span "Save" at bounding box center [596, 52] width 15 height 12
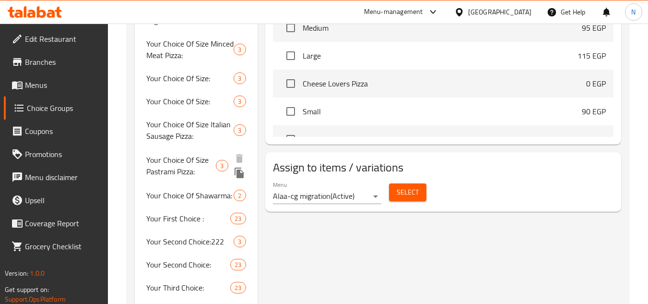
scroll to position [454, 0]
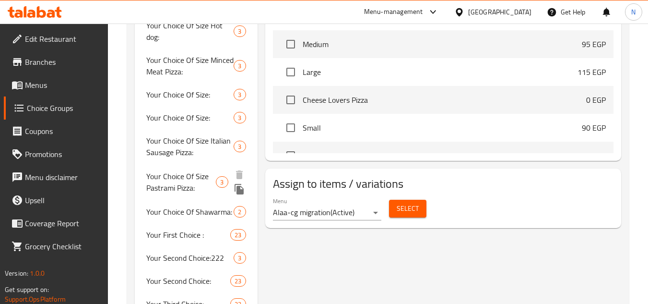
click at [189, 184] on span "Your Choice Of Size Pastrami Pizza:" at bounding box center [181, 181] width 70 height 23
type input "Your Choice Of Size Pastrami Pizza:"
type input "إختيارك من الحجم بيتزا بسطرمة :"
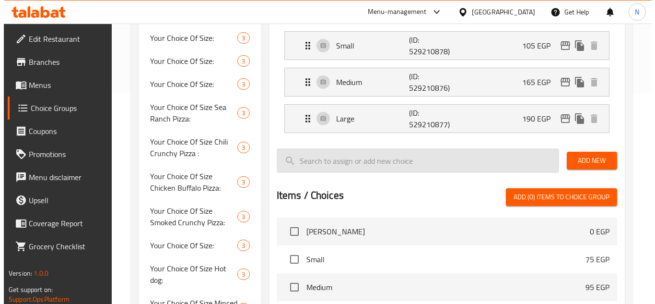
scroll to position [118, 0]
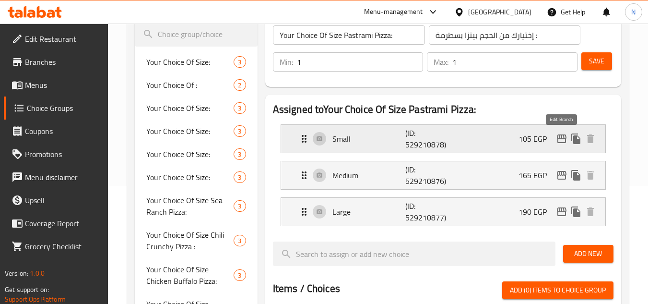
click at [557, 140] on icon "edit" at bounding box center [562, 138] width 10 height 9
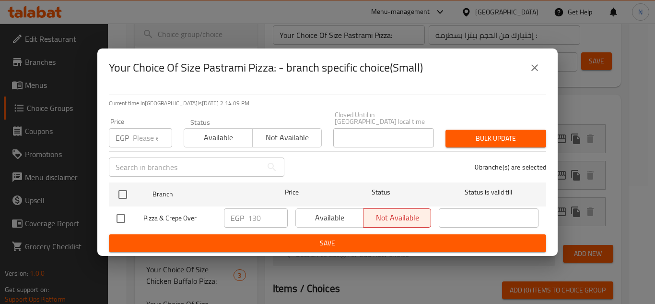
click at [141, 131] on input "number" at bounding box center [152, 137] width 39 height 19
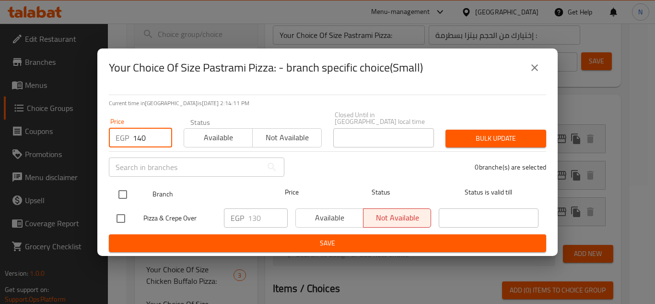
type input "140"
click at [118, 194] on input "checkbox" at bounding box center [123, 194] width 20 height 20
checkbox input "true"
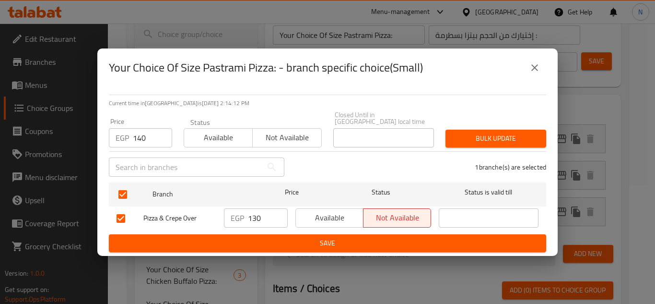
click at [460, 137] on span "Bulk update" at bounding box center [495, 138] width 85 height 12
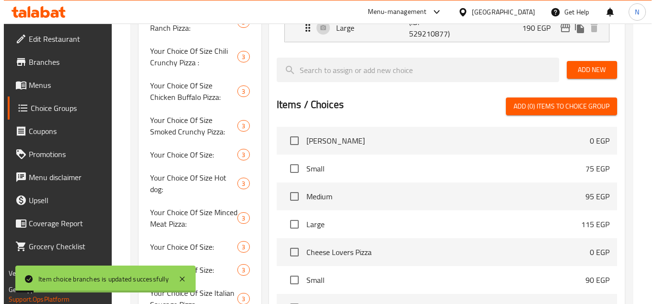
scroll to position [243, 0]
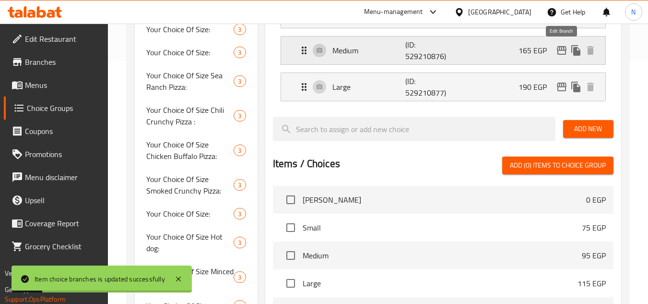
click at [560, 55] on icon "edit" at bounding box center [562, 51] width 12 height 12
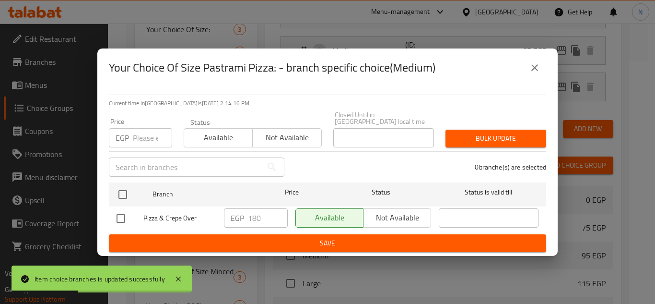
click at [149, 134] on input "number" at bounding box center [152, 137] width 39 height 19
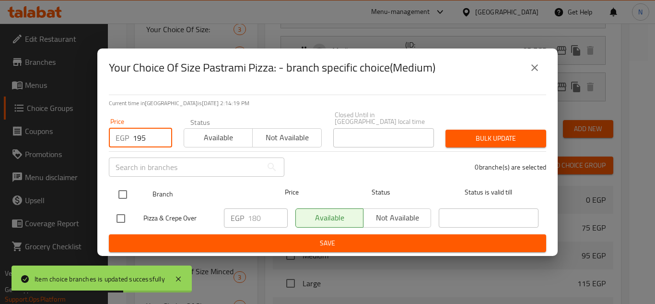
type input "195"
click at [118, 192] on input "checkbox" at bounding box center [123, 194] width 20 height 20
checkbox input "true"
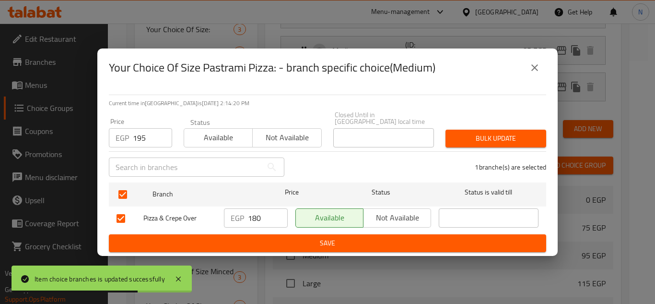
click at [497, 132] on span "Bulk update" at bounding box center [495, 138] width 85 height 12
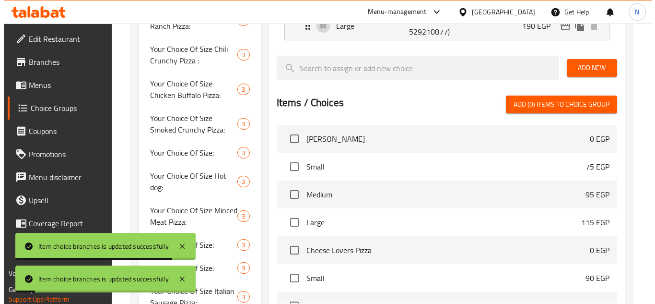
scroll to position [291, 0]
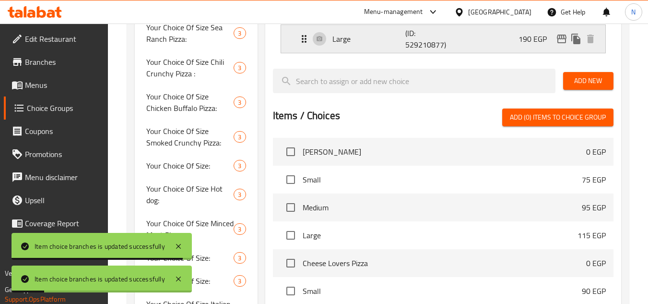
click at [562, 38] on icon "edit" at bounding box center [562, 39] width 10 height 9
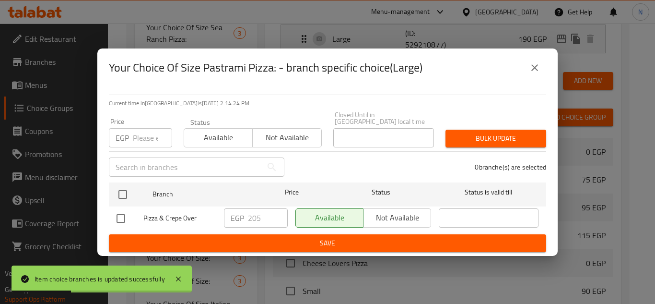
click at [151, 133] on input "number" at bounding box center [152, 137] width 39 height 19
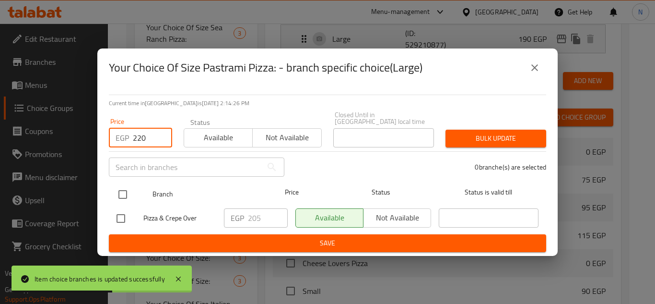
type input "220"
click at [120, 191] on input "checkbox" at bounding box center [123, 194] width 20 height 20
checkbox input "true"
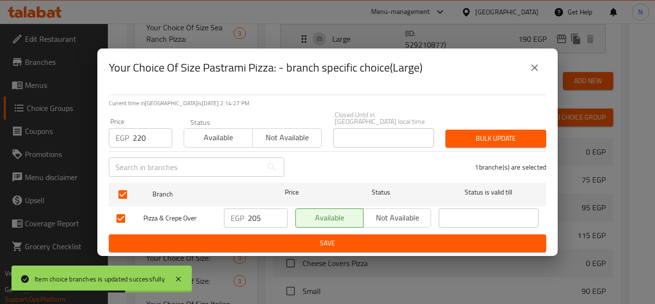
click at [470, 133] on span "Bulk update" at bounding box center [495, 138] width 85 height 12
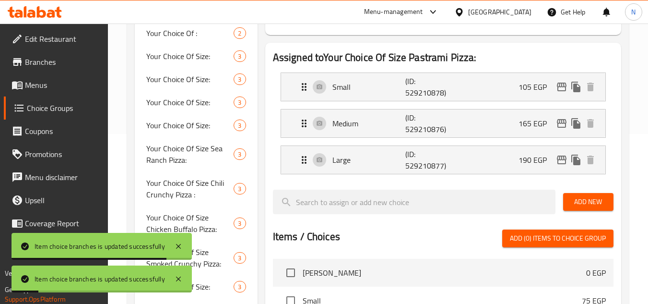
scroll to position [147, 0]
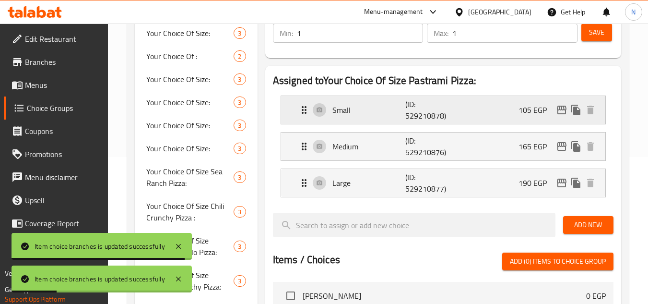
click at [506, 115] on div "Small (ID: 529210878) 105 EGP" at bounding box center [445, 110] width 295 height 28
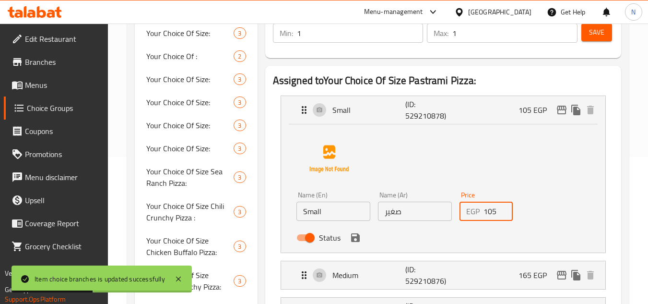
click at [490, 211] on input "105" at bounding box center [498, 210] width 30 height 19
click at [350, 241] on icon "save" at bounding box center [356, 238] width 12 height 12
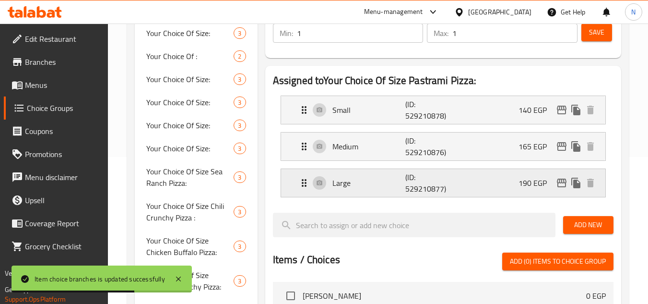
type input "140"
click at [560, 150] on icon "edit" at bounding box center [562, 146] width 10 height 9
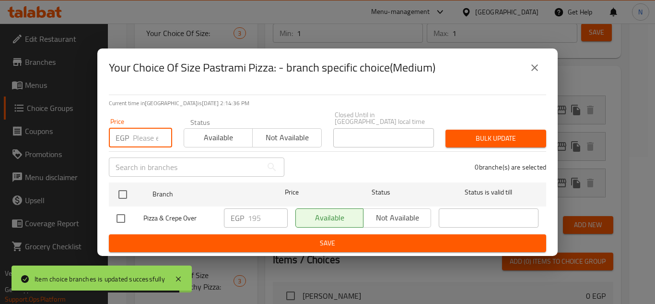
click at [148, 137] on input "number" at bounding box center [152, 137] width 39 height 19
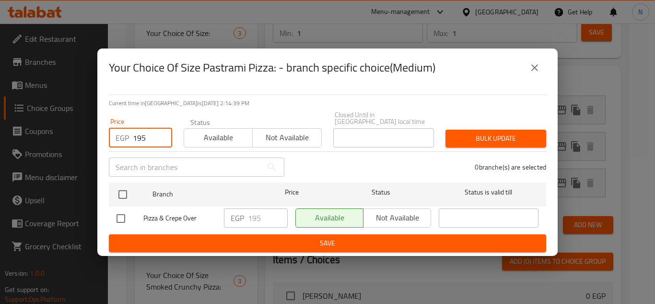
type input "195"
click at [542, 70] on button "close" at bounding box center [534, 67] width 23 height 23
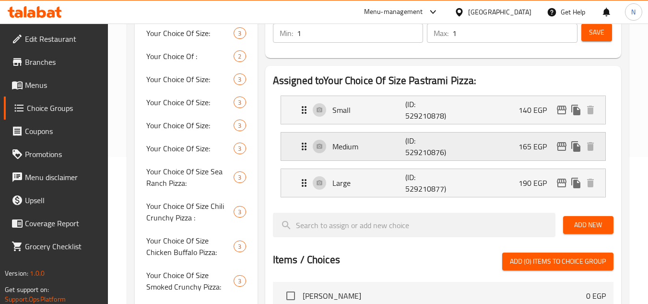
click at [511, 154] on div "Medium (ID: 529210876) 165 EGP" at bounding box center [445, 146] width 295 height 28
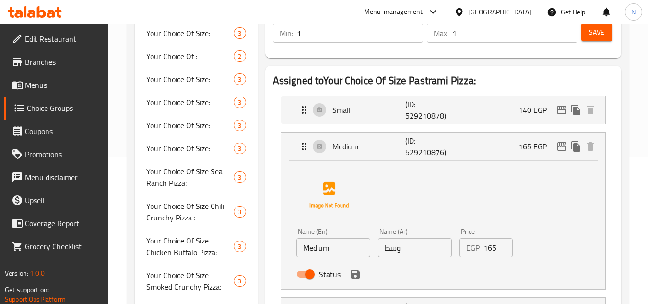
click at [489, 246] on input "165" at bounding box center [498, 247] width 30 height 19
click at [355, 278] on icon "save" at bounding box center [355, 274] width 9 height 9
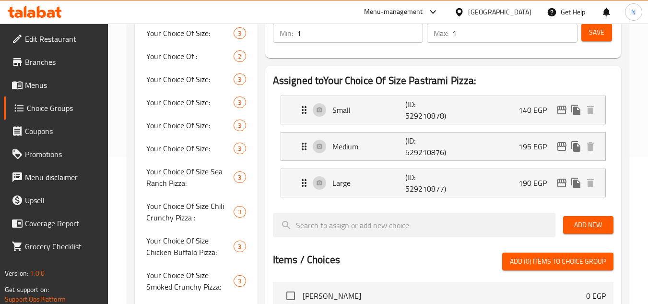
type input "195"
click at [499, 185] on div "Large (ID: 529210877) 190 EGP" at bounding box center [445, 183] width 295 height 28
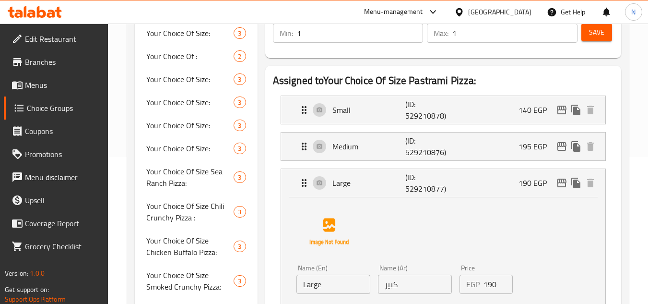
click at [486, 284] on input "190" at bounding box center [498, 283] width 30 height 19
click at [451, 230] on div "Name (En) Large Name (En) Name (Ar) كبير Name (Ar) Price EGP 220 Price Status" at bounding box center [443, 259] width 294 height 120
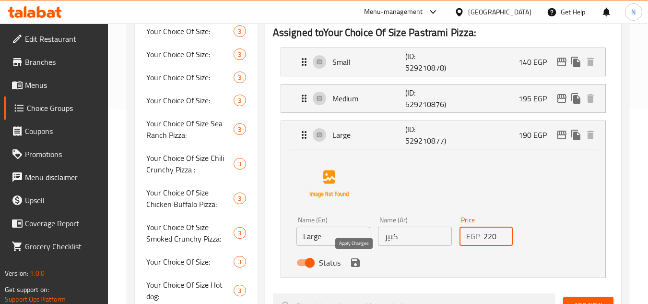
click at [358, 264] on icon "save" at bounding box center [355, 262] width 9 height 9
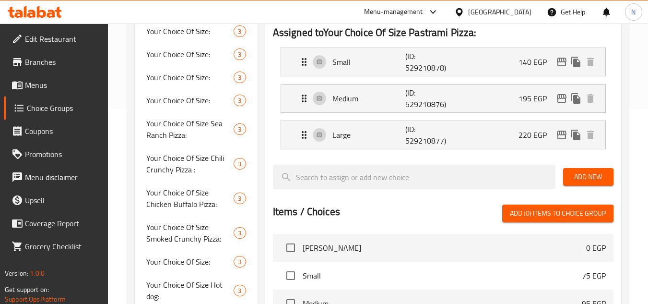
type input "220"
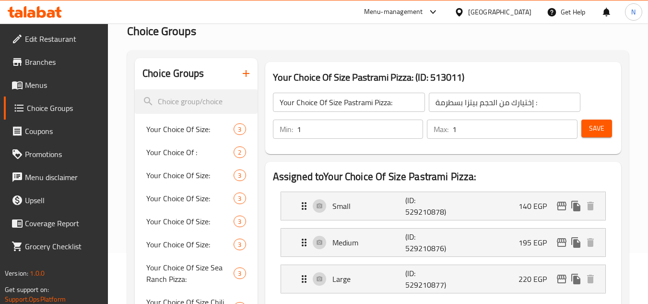
click at [593, 132] on span "Save" at bounding box center [596, 128] width 15 height 12
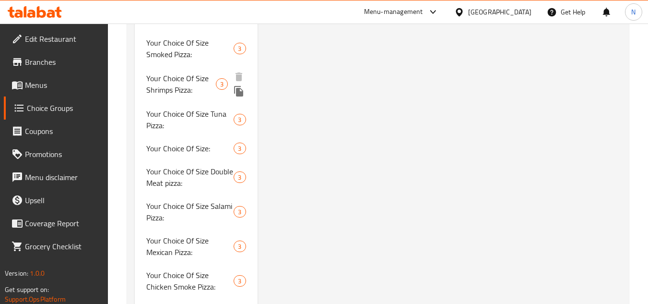
scroll to position [872, 0]
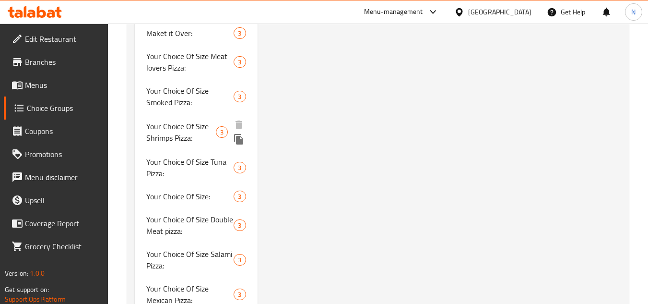
click at [202, 127] on span "Your Choice Of Size Shrimps Pizza:" at bounding box center [181, 131] width 70 height 23
type input "Your Choice Of Size Shrimps Pizza:"
type input "إختيارك من الحجم بيتزا جمبري:"
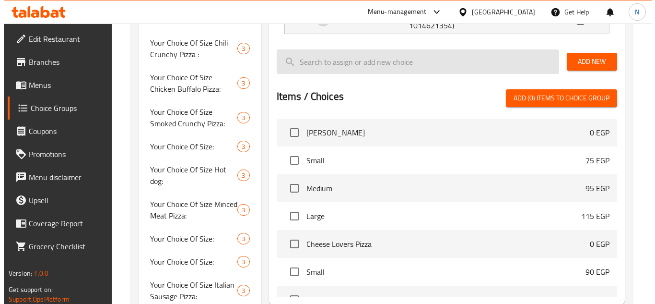
scroll to position [153, 0]
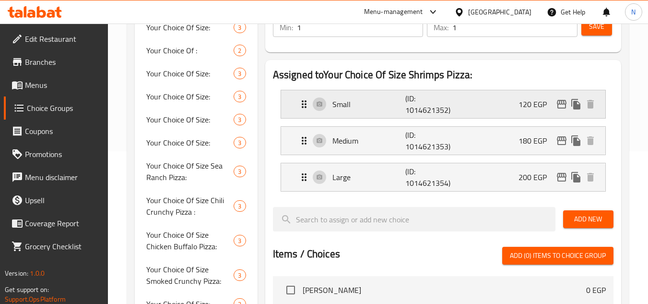
click at [565, 101] on icon "edit" at bounding box center [562, 104] width 10 height 9
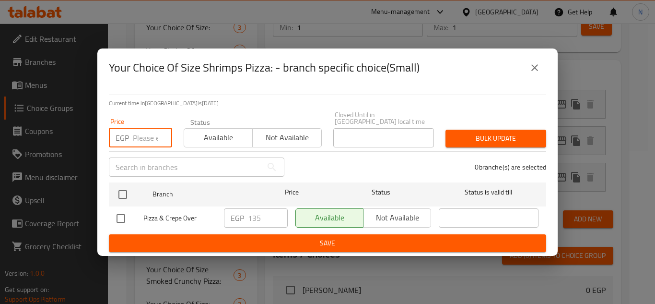
click at [146, 130] on input "number" at bounding box center [152, 137] width 39 height 19
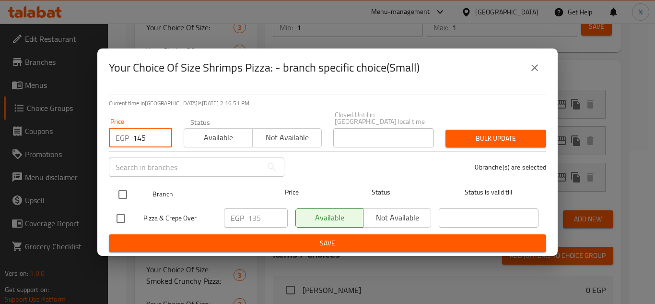
type input "145"
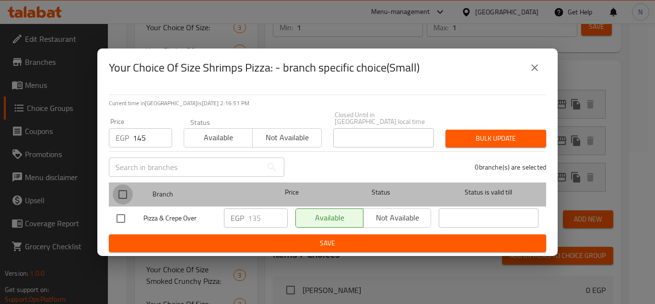
click at [120, 197] on input "checkbox" at bounding box center [123, 194] width 20 height 20
checkbox input "true"
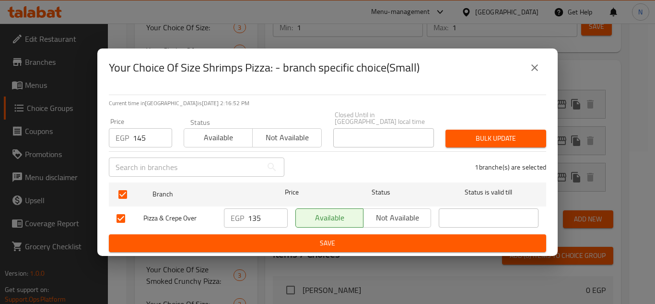
click at [467, 134] on span "Bulk update" at bounding box center [495, 138] width 85 height 12
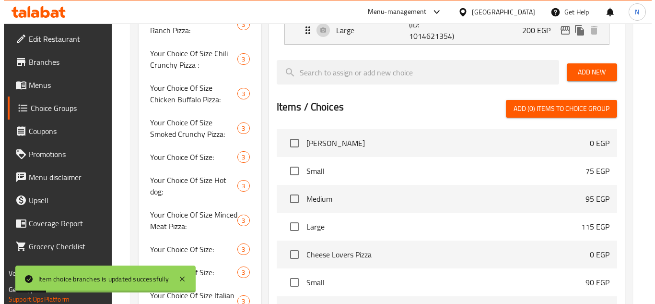
scroll to position [179, 0]
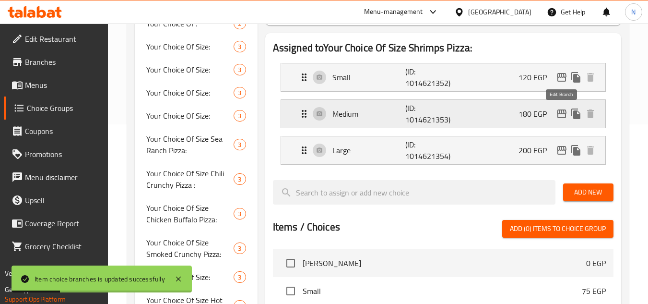
click at [565, 113] on icon "edit" at bounding box center [562, 114] width 12 height 12
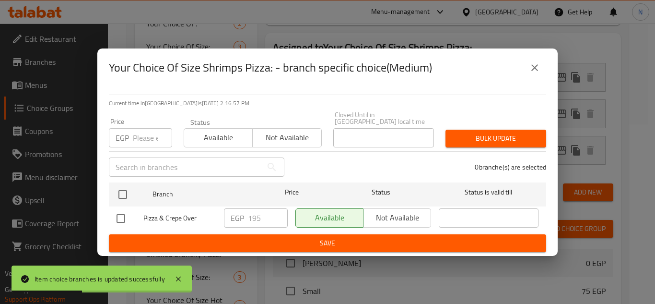
click at [147, 133] on input "number" at bounding box center [152, 137] width 39 height 19
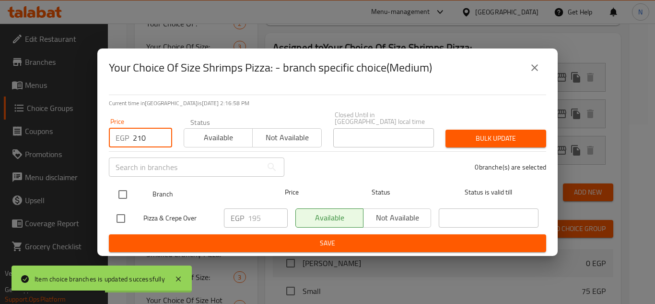
type input "210"
click at [122, 195] on input "checkbox" at bounding box center [123, 194] width 20 height 20
checkbox input "true"
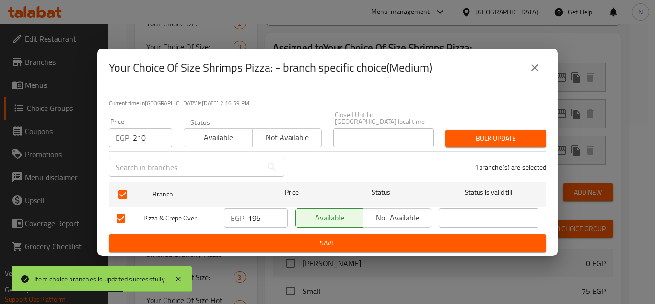
click at [473, 140] on span "Bulk update" at bounding box center [495, 138] width 85 height 12
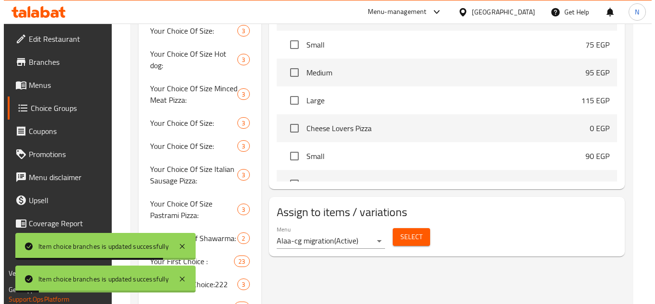
scroll to position [275, 0]
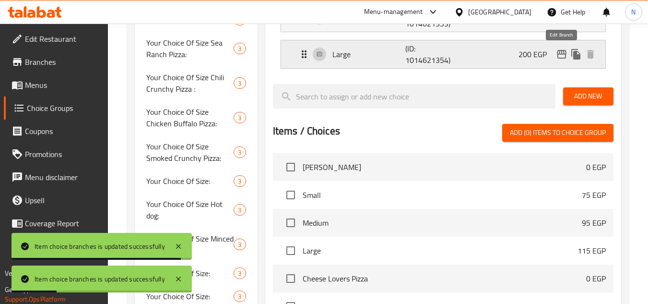
click at [565, 59] on icon "edit" at bounding box center [562, 54] width 12 height 12
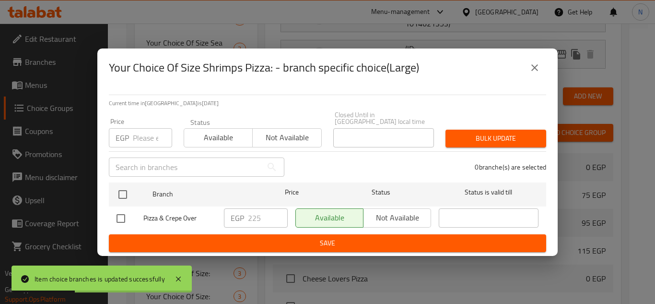
click at [137, 132] on input "number" at bounding box center [152, 137] width 39 height 19
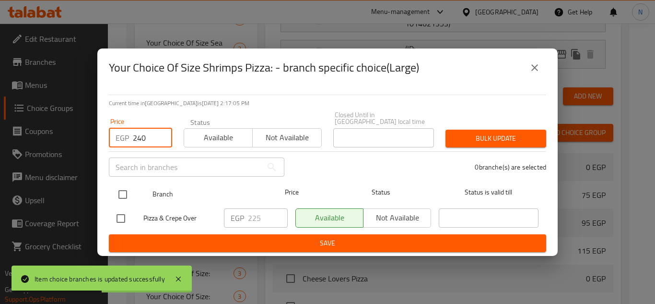
type input "240"
click at [121, 191] on input "checkbox" at bounding box center [123, 194] width 20 height 20
checkbox input "true"
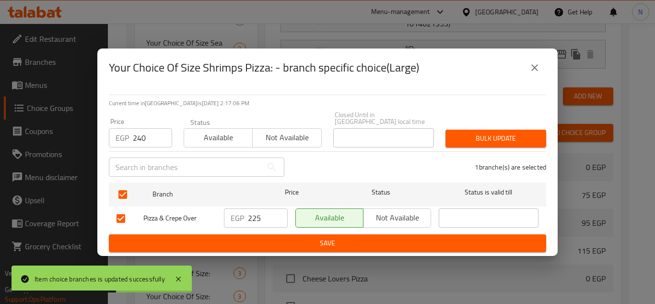
click at [460, 134] on span "Bulk update" at bounding box center [495, 138] width 85 height 12
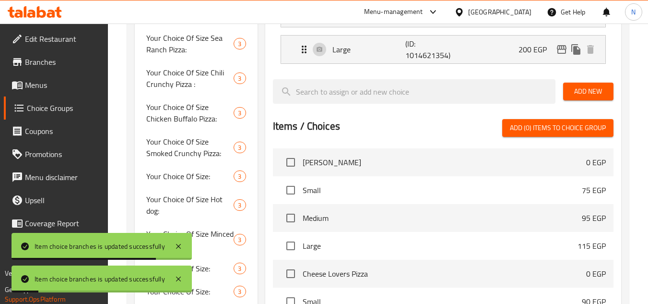
scroll to position [179, 0]
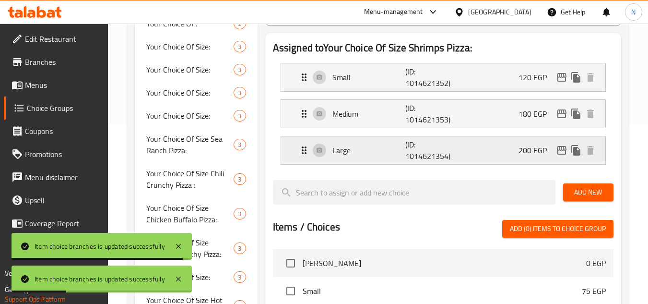
click at [519, 149] on p "200 EGP" at bounding box center [536, 150] width 36 height 12
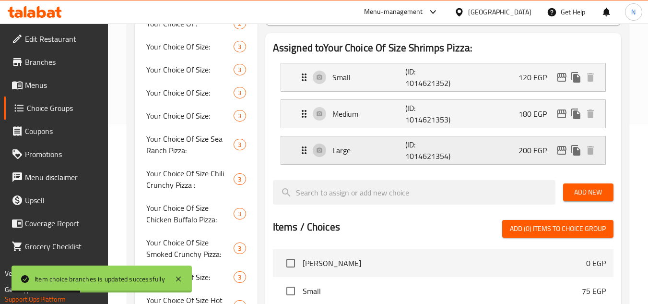
click at [511, 147] on div "Large (ID: 1014621354) 200 EGP" at bounding box center [445, 150] width 295 height 28
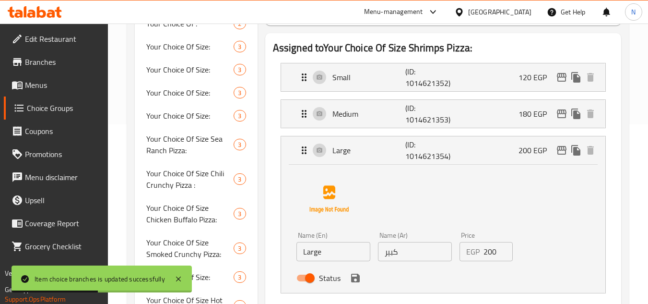
click at [489, 255] on input "200" at bounding box center [498, 251] width 30 height 19
click at [354, 282] on icon "save" at bounding box center [355, 277] width 9 height 9
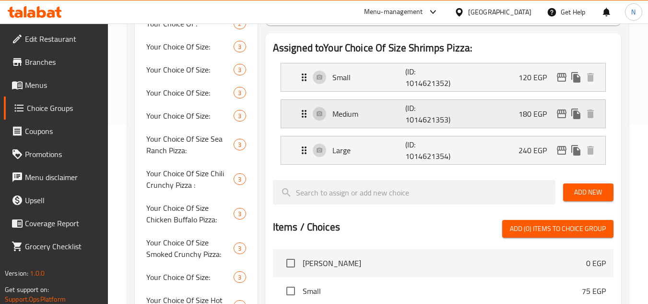
click at [496, 118] on div "Medium (ID: 1014621353) 180 EGP" at bounding box center [445, 114] width 295 height 28
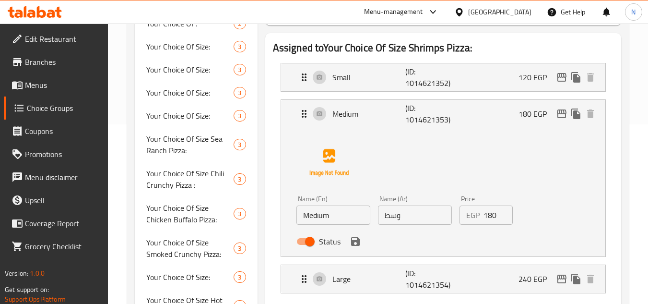
click at [493, 220] on input "180" at bounding box center [498, 214] width 30 height 19
click at [358, 245] on icon "save" at bounding box center [355, 241] width 9 height 9
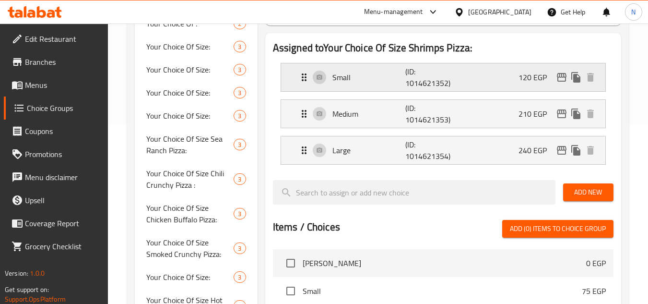
click at [503, 85] on div "Small (ID: 1014621352) 120 EGP" at bounding box center [445, 77] width 295 height 28
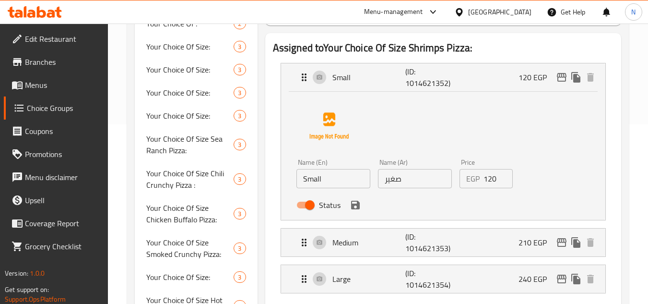
click at [488, 184] on input "120" at bounding box center [498, 178] width 30 height 19
click at [359, 208] on icon "save" at bounding box center [356, 205] width 12 height 12
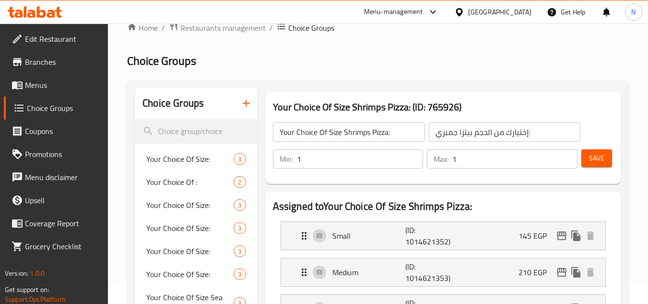
scroll to position [0, 0]
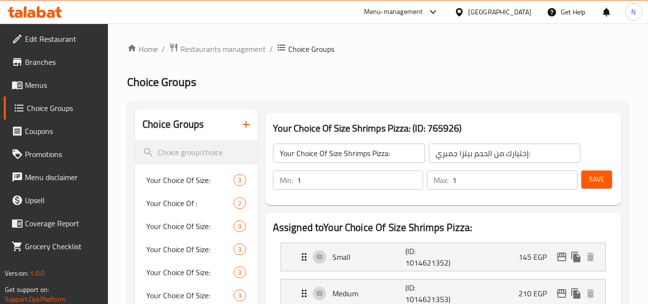
click at [597, 177] on span "Save" at bounding box center [596, 179] width 15 height 12
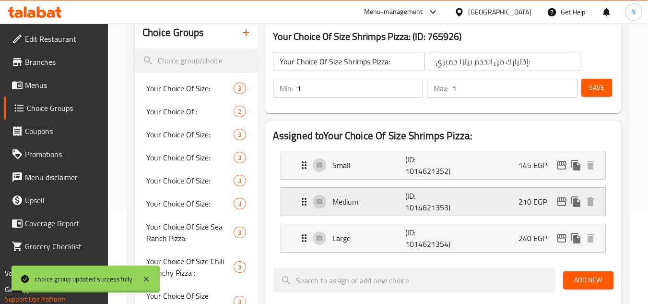
scroll to position [192, 0]
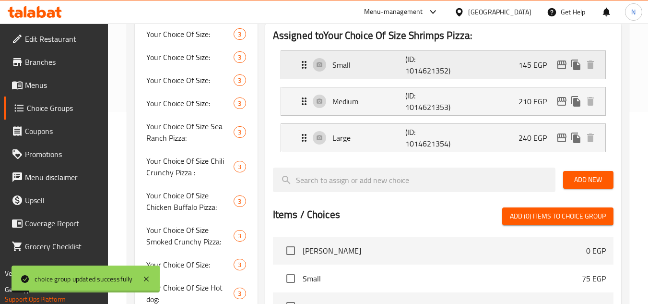
click at [563, 71] on button "edit" at bounding box center [561, 65] width 14 height 14
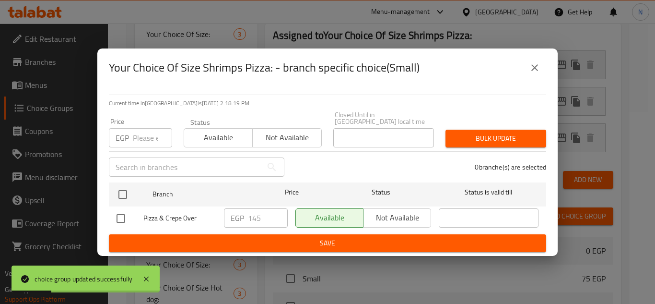
click at [535, 73] on icon "close" at bounding box center [535, 68] width 12 height 12
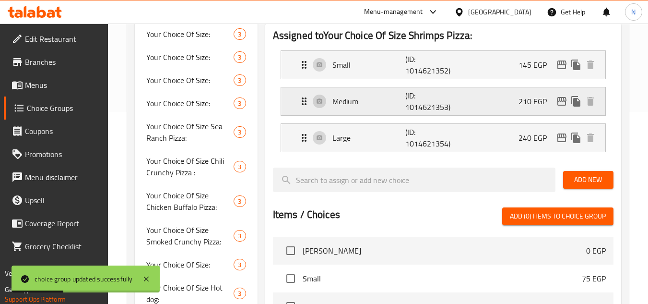
click at [556, 104] on icon "edit" at bounding box center [562, 101] width 12 height 12
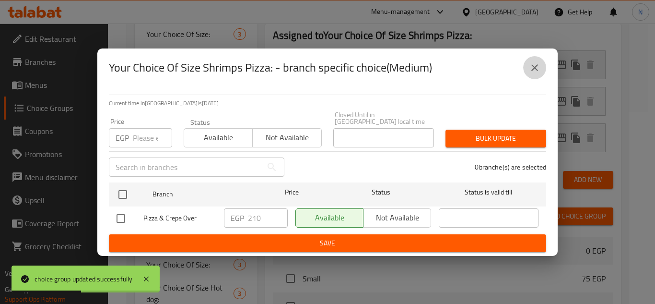
click at [536, 66] on icon "close" at bounding box center [535, 68] width 12 height 12
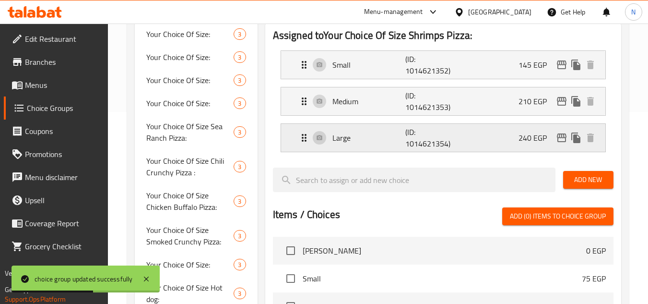
click at [565, 141] on icon "edit" at bounding box center [562, 137] width 10 height 9
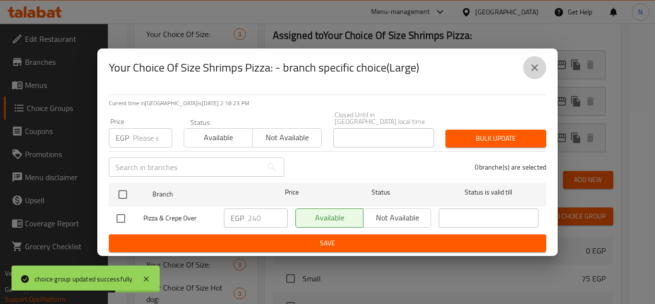
click at [535, 73] on icon "close" at bounding box center [535, 68] width 12 height 12
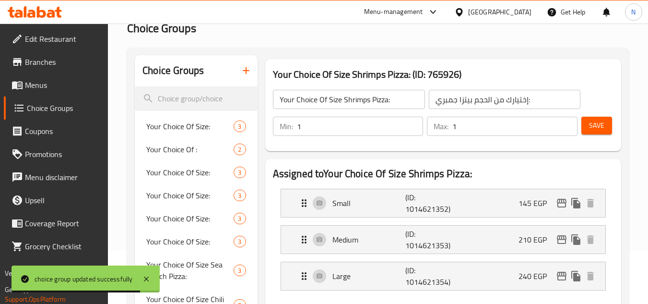
scroll to position [48, 0]
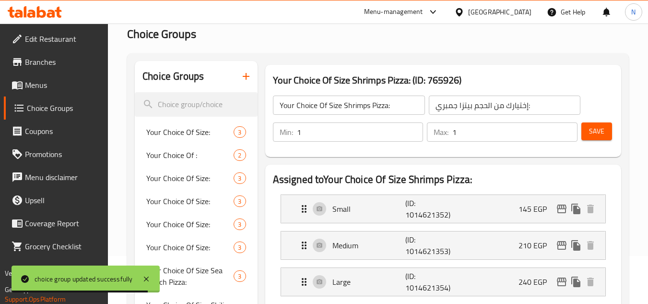
click at [605, 128] on button "Save" at bounding box center [596, 131] width 31 height 18
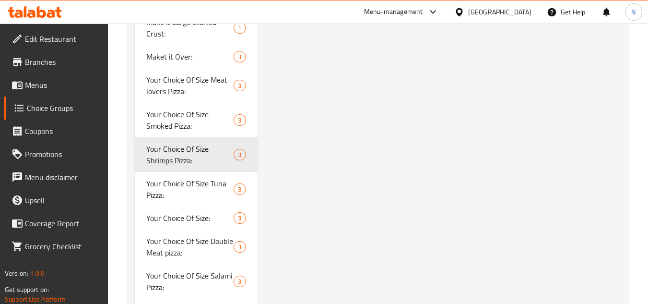
scroll to position [863, 0]
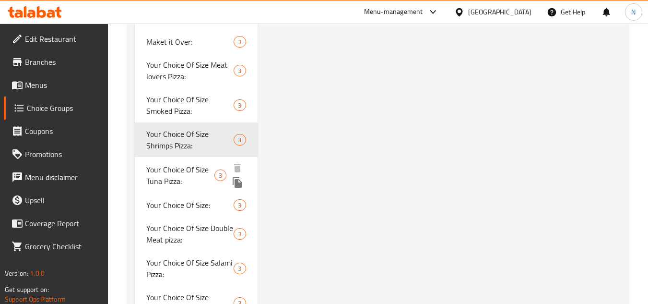
click at [162, 164] on span "Your Choice Of Size Tuna Pizza:" at bounding box center [180, 175] width 68 height 23
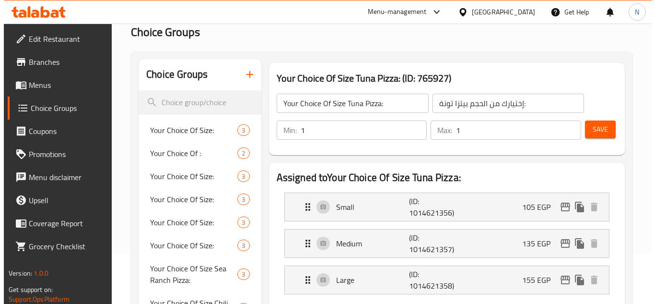
scroll to position [48, 0]
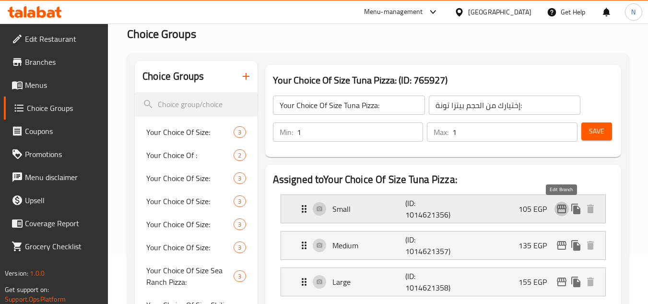
click at [560, 212] on icon "edit" at bounding box center [562, 209] width 12 height 12
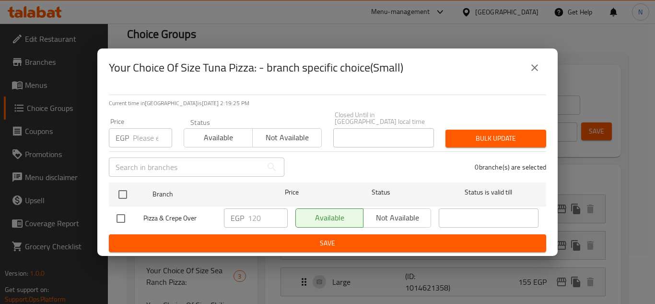
click at [134, 136] on input "number" at bounding box center [152, 137] width 39 height 19
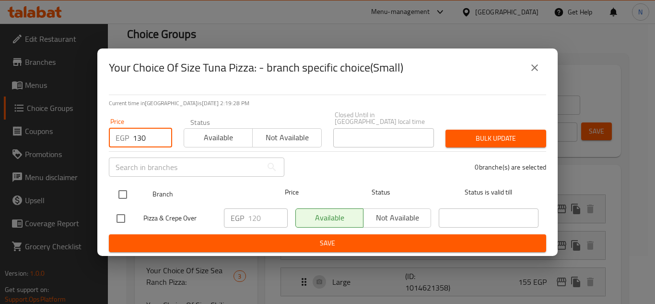
click at [123, 185] on input "checkbox" at bounding box center [123, 194] width 20 height 20
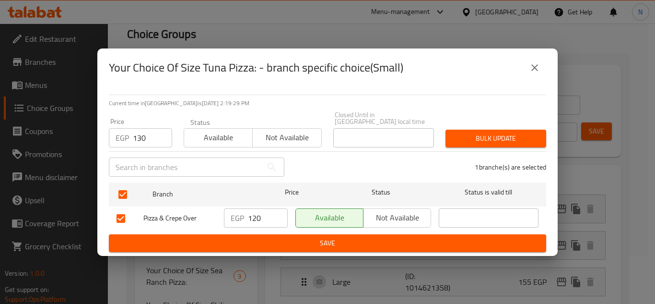
click at [470, 139] on span "Bulk update" at bounding box center [495, 138] width 85 height 12
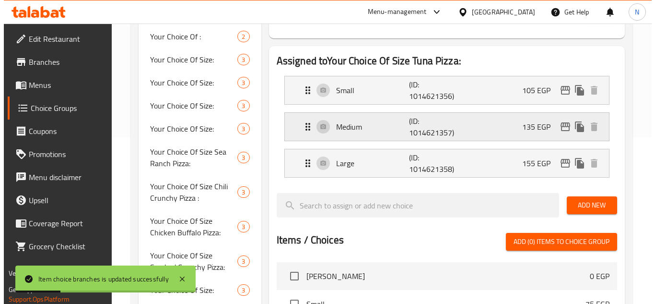
scroll to position [166, 0]
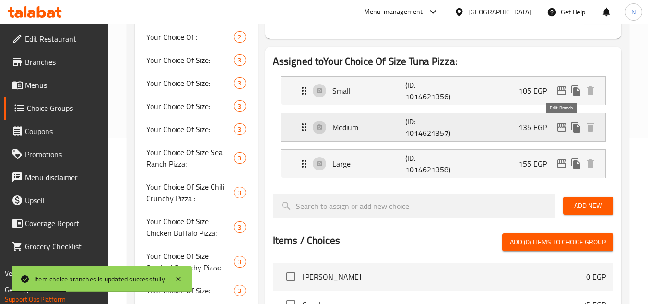
click at [558, 128] on icon "edit" at bounding box center [562, 127] width 12 height 12
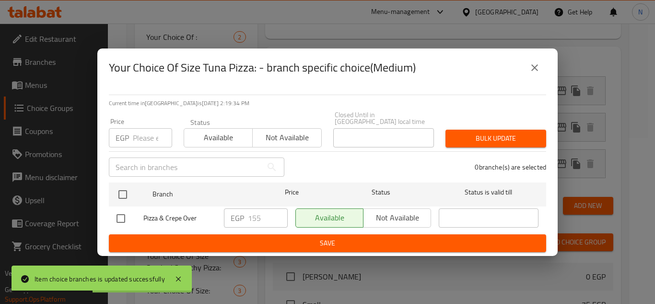
click at [145, 135] on input "number" at bounding box center [152, 137] width 39 height 19
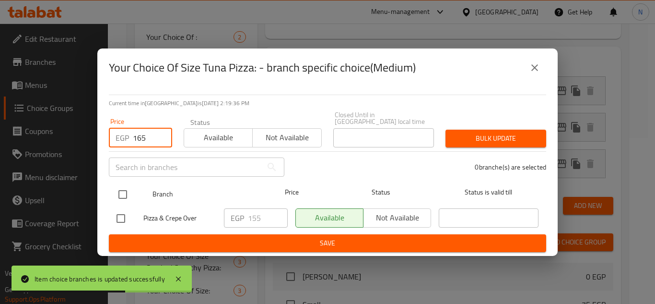
click at [121, 187] on input "checkbox" at bounding box center [123, 194] width 20 height 20
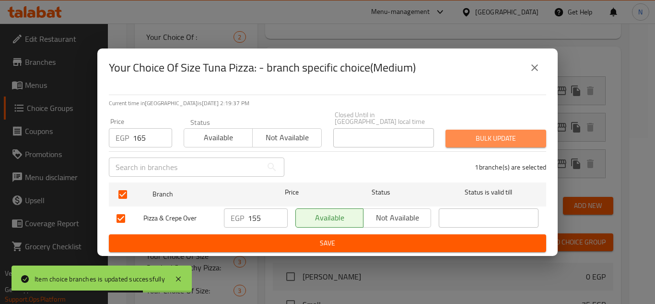
click at [519, 140] on span "Bulk update" at bounding box center [495, 138] width 85 height 12
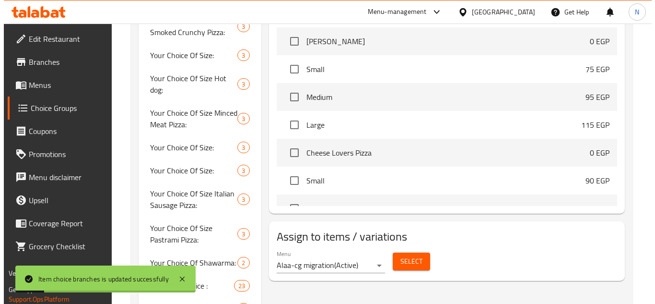
scroll to position [262, 0]
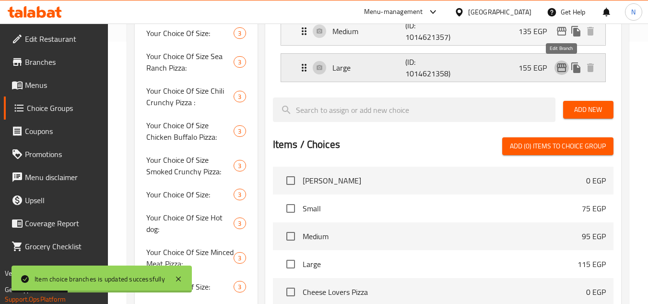
click at [559, 69] on icon "edit" at bounding box center [562, 68] width 12 height 12
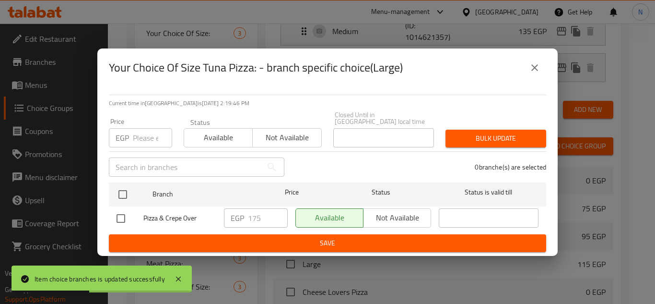
click at [144, 128] on input "number" at bounding box center [152, 137] width 39 height 19
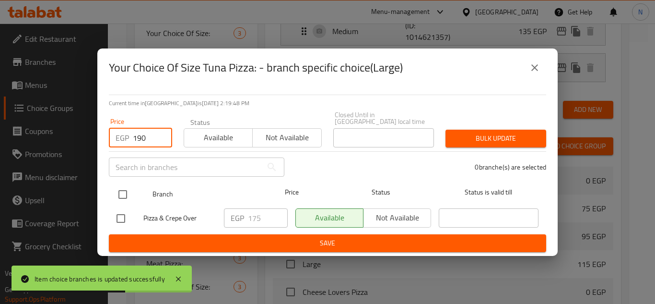
click at [118, 185] on input "checkbox" at bounding box center [123, 194] width 20 height 20
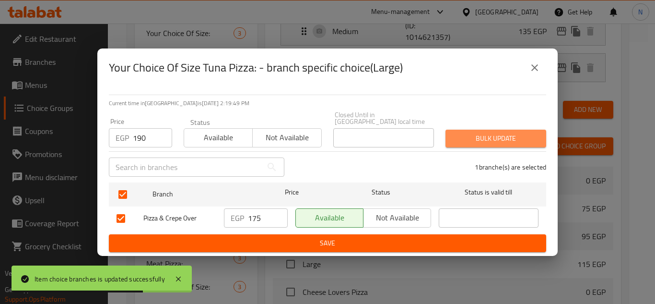
click at [462, 136] on span "Bulk update" at bounding box center [495, 138] width 85 height 12
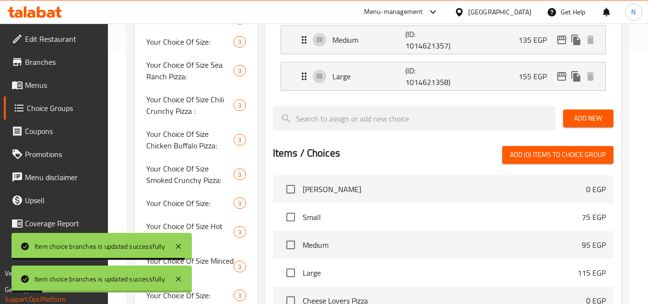
scroll to position [118, 0]
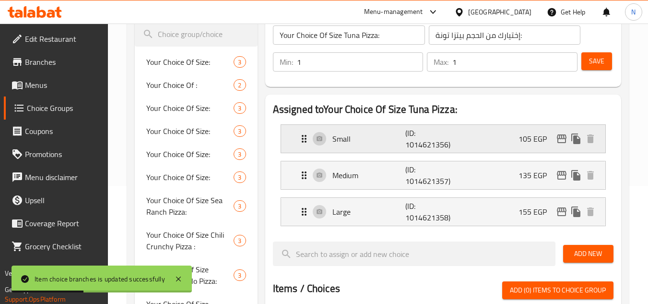
click at [519, 142] on p "105 EGP" at bounding box center [536, 139] width 36 height 12
click at [512, 135] on div "Small (ID: 1014621356) 105 EGP" at bounding box center [445, 139] width 295 height 28
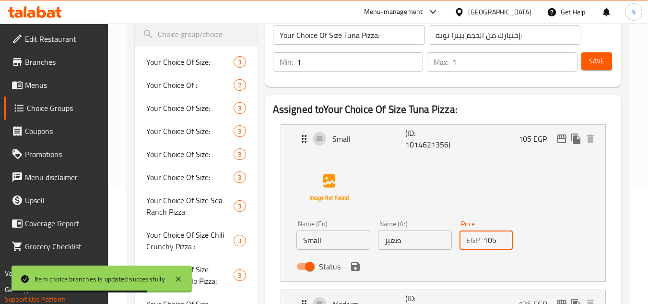
click at [489, 241] on input "105" at bounding box center [498, 239] width 30 height 19
click at [356, 267] on icon "save" at bounding box center [355, 266] width 9 height 9
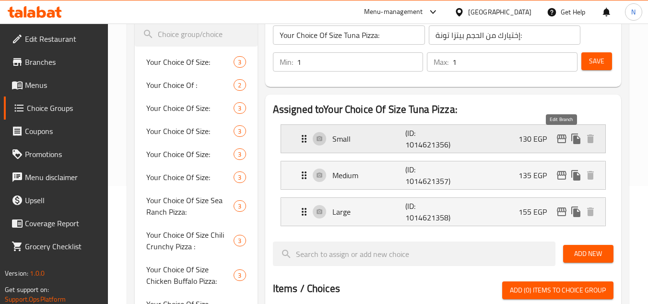
click at [562, 141] on icon "edit" at bounding box center [562, 139] width 12 height 12
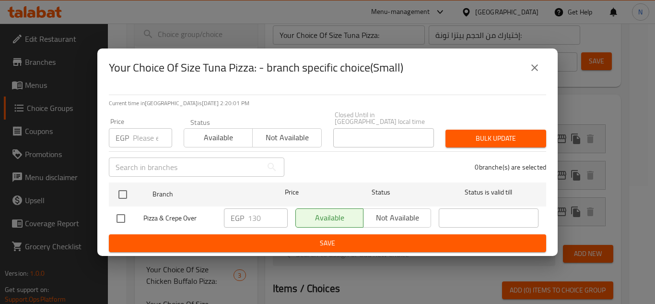
click at [534, 71] on icon "close" at bounding box center [534, 67] width 7 height 7
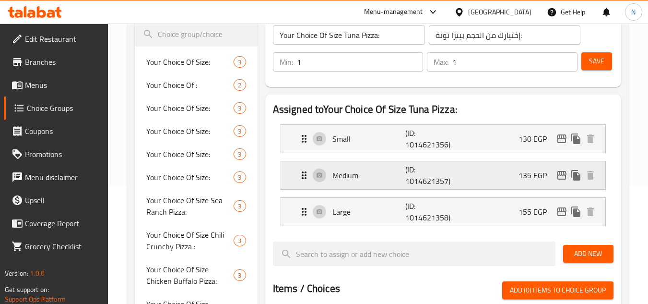
click at [508, 174] on div "Medium (ID: 1014621357) 135 EGP" at bounding box center [445, 175] width 295 height 28
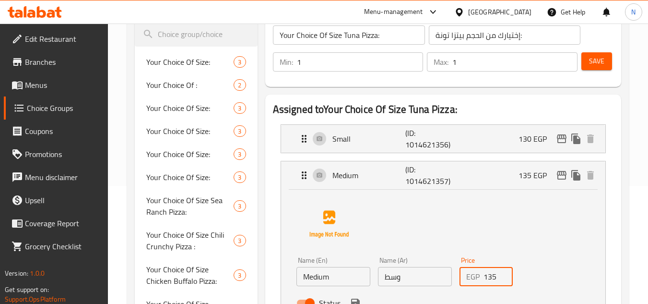
click at [492, 278] on input "135" at bounding box center [498, 276] width 30 height 19
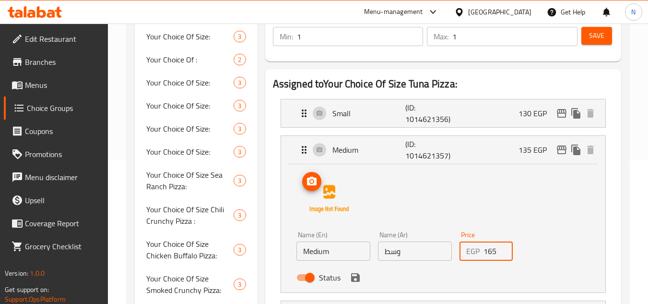
scroll to position [166, 0]
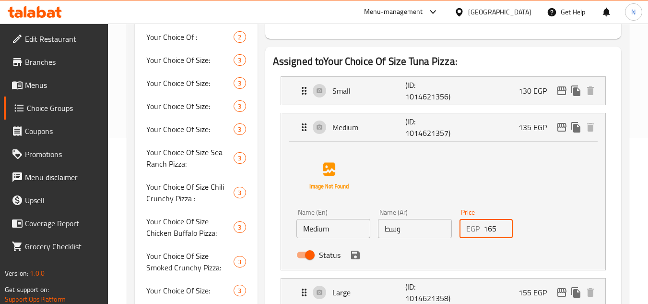
click at [354, 257] on icon "save" at bounding box center [356, 255] width 12 height 12
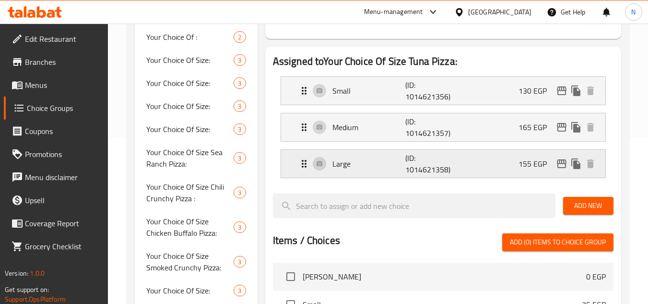
click at [506, 167] on div "Large (ID: 1014621358) 155 EGP" at bounding box center [445, 164] width 295 height 28
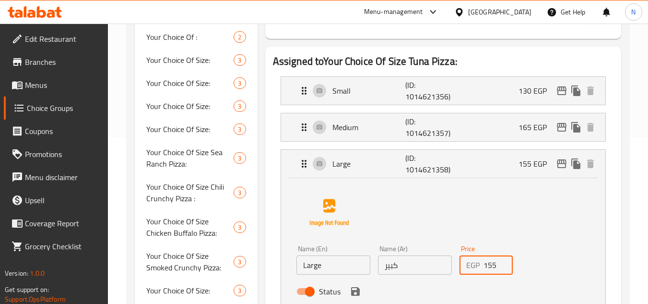
click at [489, 267] on input "155" at bounding box center [498, 264] width 30 height 19
click at [359, 290] on icon "save" at bounding box center [355, 291] width 9 height 9
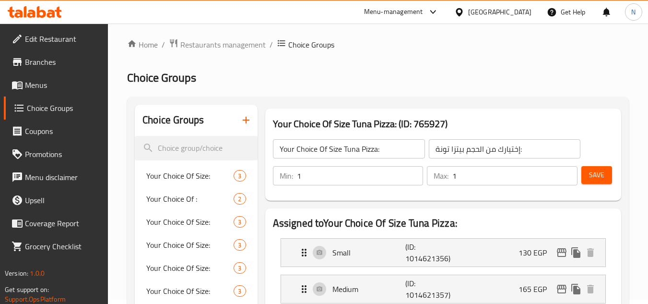
scroll to position [0, 0]
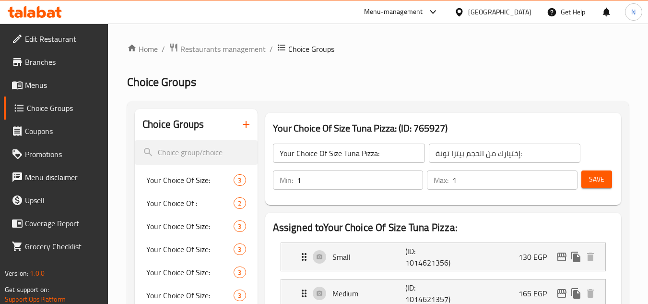
click at [599, 182] on span "Save" at bounding box center [596, 179] width 15 height 12
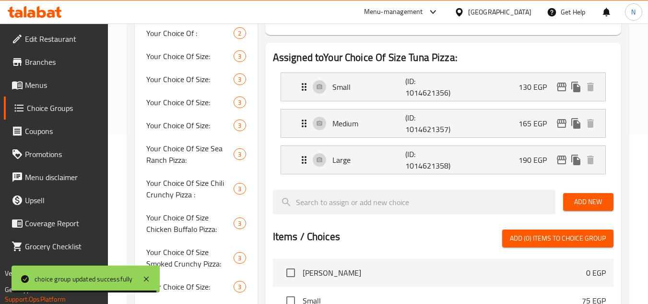
scroll to position [192, 0]
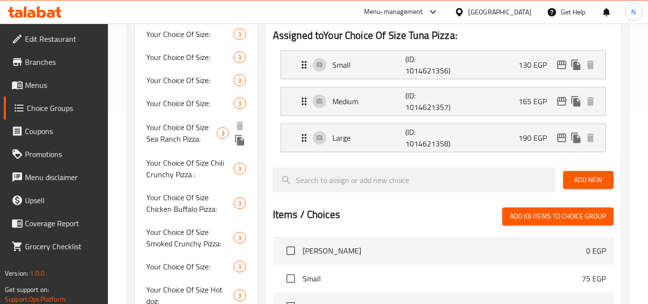
click at [176, 134] on span "Your Choice Of Size Sea Ranch Pizza:" at bounding box center [181, 132] width 71 height 23
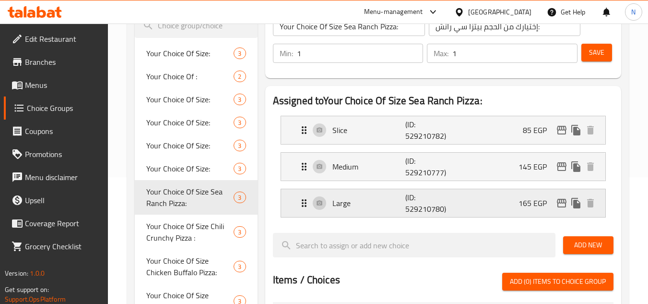
scroll to position [48, 0]
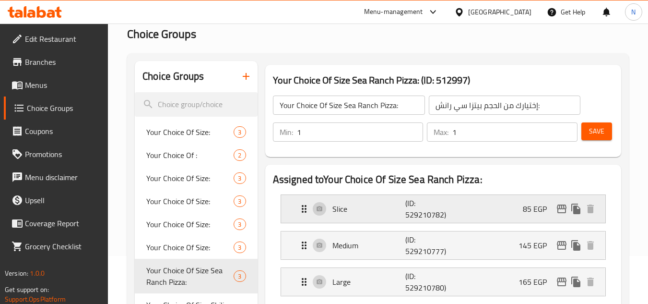
click at [481, 205] on div "Slice (ID: 529210782) 85 EGP" at bounding box center [445, 209] width 295 height 28
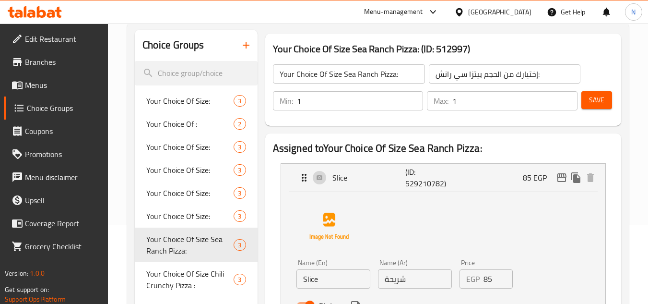
scroll to position [96, 0]
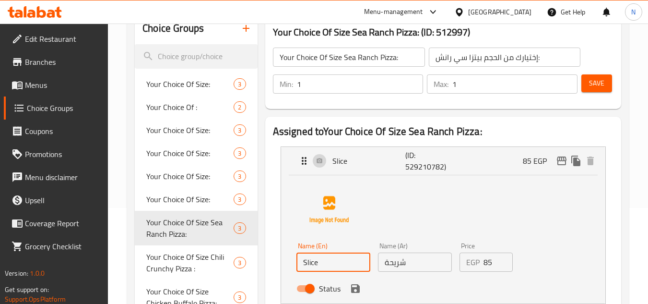
click at [313, 264] on input "Slice" at bounding box center [333, 261] width 74 height 19
click at [399, 267] on input "شريحة" at bounding box center [415, 261] width 74 height 19
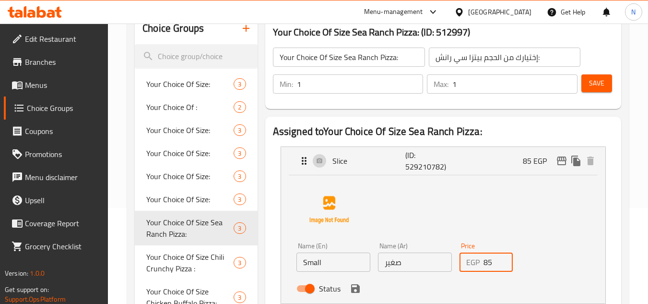
drag, startPoint x: 494, startPoint y: 263, endPoint x: 481, endPoint y: 263, distance: 13.4
click at [481, 263] on div "EGP 85 Price" at bounding box center [486, 261] width 54 height 19
click at [359, 290] on icon "save" at bounding box center [355, 288] width 9 height 9
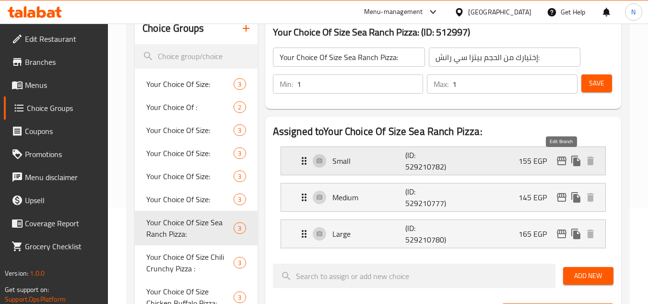
click at [562, 162] on icon "edit" at bounding box center [562, 161] width 12 height 12
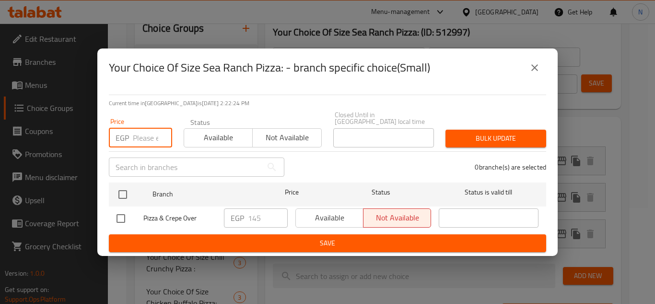
click at [145, 132] on input "number" at bounding box center [152, 137] width 39 height 19
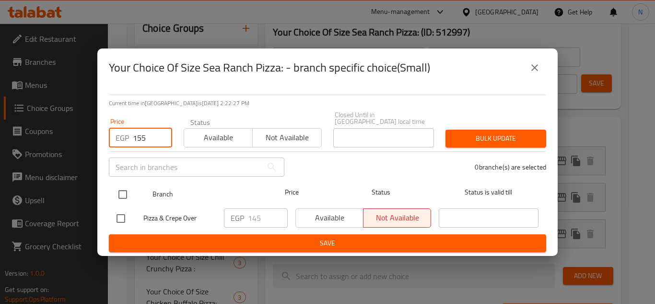
click at [124, 194] on input "checkbox" at bounding box center [123, 194] width 20 height 20
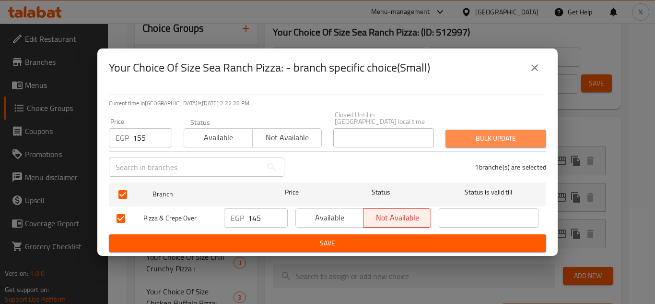
click at [466, 137] on span "Bulk update" at bounding box center [495, 138] width 85 height 12
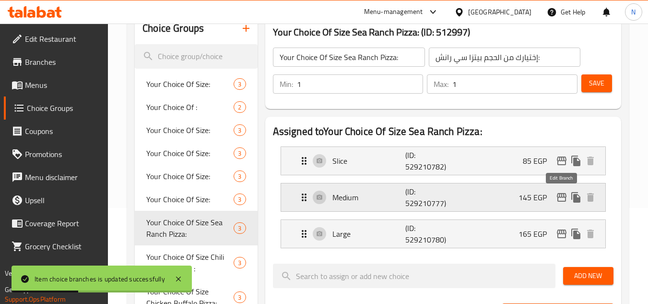
click at [563, 200] on icon "edit" at bounding box center [562, 197] width 12 height 12
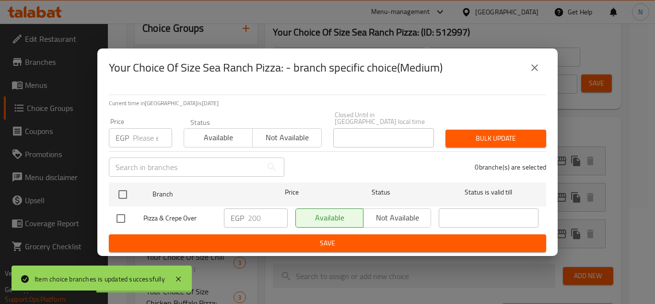
click at [142, 128] on input "number" at bounding box center [152, 137] width 39 height 19
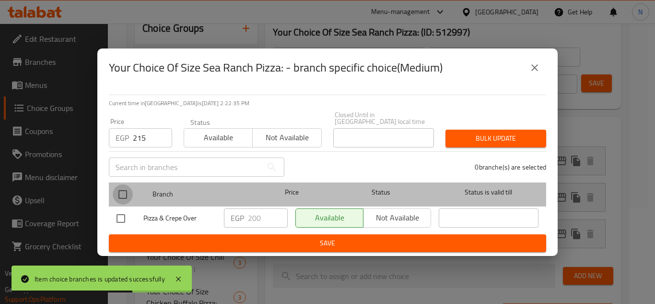
click at [123, 189] on input "checkbox" at bounding box center [123, 194] width 20 height 20
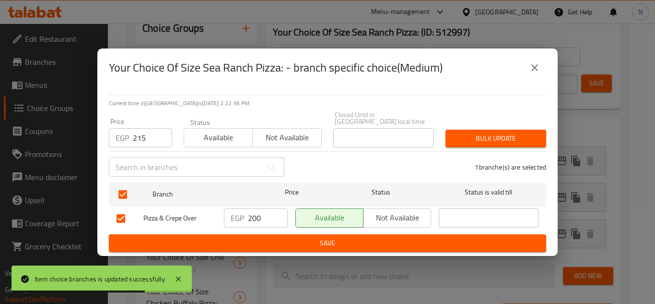
click at [486, 138] on span "Bulk update" at bounding box center [495, 138] width 85 height 12
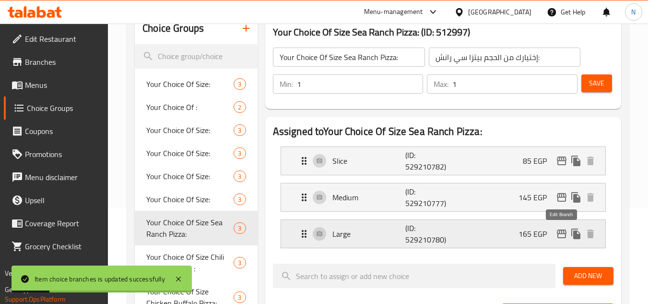
click at [559, 233] on icon "edit" at bounding box center [562, 233] width 10 height 9
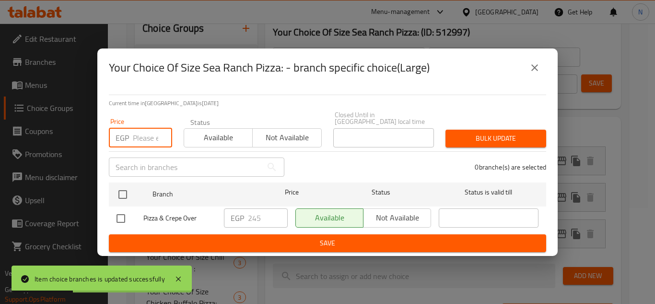
click at [143, 129] on input "number" at bounding box center [152, 137] width 39 height 19
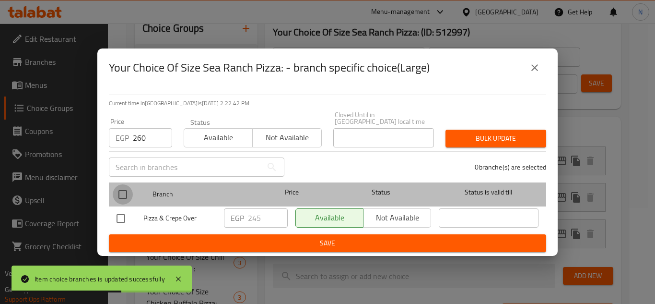
click at [127, 184] on input "checkbox" at bounding box center [123, 194] width 20 height 20
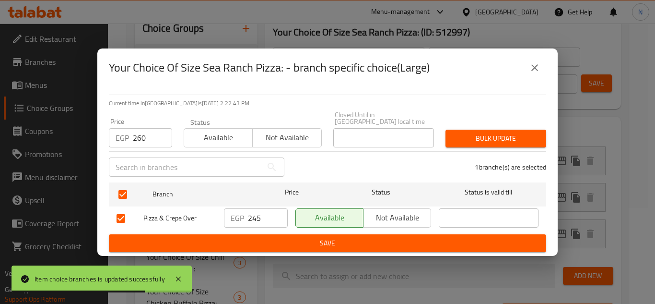
click at [465, 137] on span "Bulk update" at bounding box center [495, 138] width 85 height 12
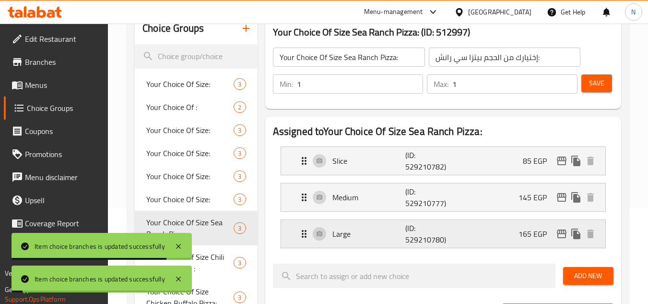
click at [503, 239] on div "Large (ID: 529210780) 165 EGP" at bounding box center [445, 234] width 295 height 28
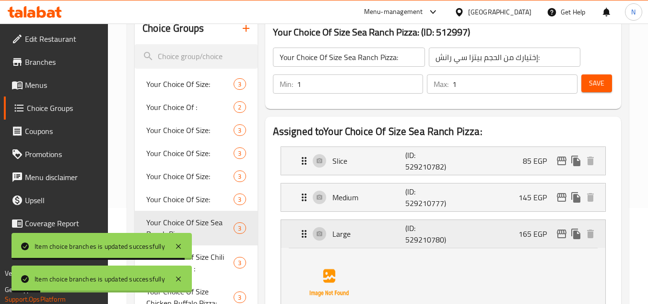
scroll to position [192, 0]
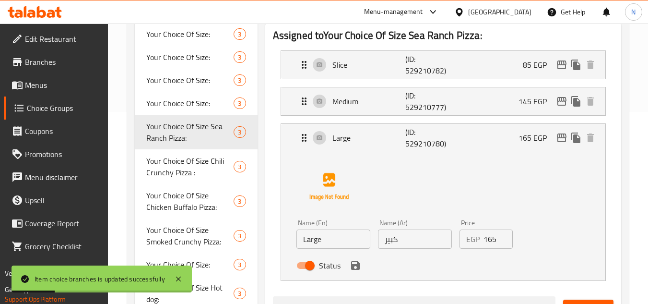
click at [492, 241] on input "165" at bounding box center [498, 238] width 30 height 19
click at [357, 267] on icon "save" at bounding box center [355, 265] width 9 height 9
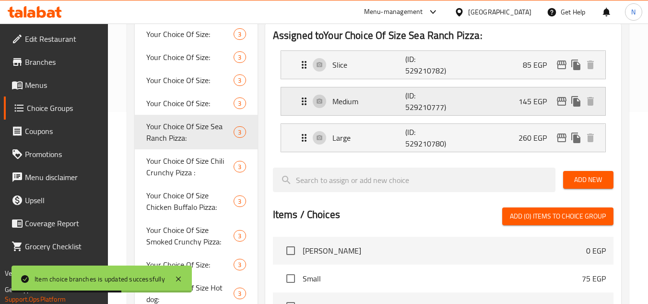
click at [484, 104] on div "Medium (ID: 529210777) 145 EGP" at bounding box center [445, 101] width 295 height 28
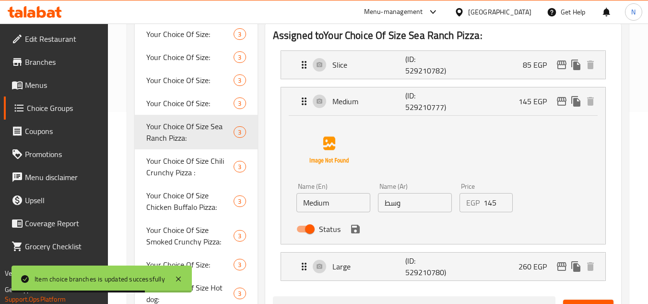
click at [492, 203] on input "145" at bounding box center [498, 202] width 30 height 19
click at [354, 229] on icon "save" at bounding box center [355, 228] width 9 height 9
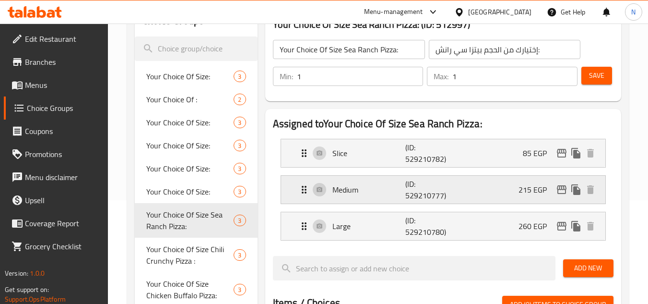
scroll to position [96, 0]
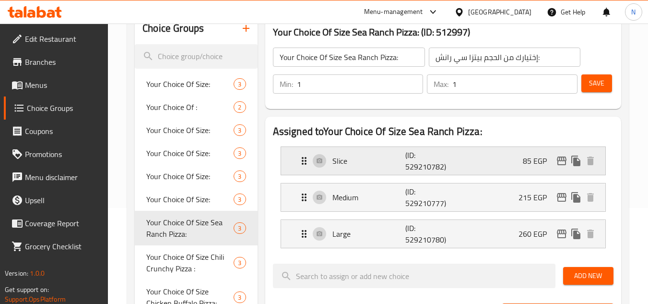
click at [496, 166] on div "Slice (ID: 529210782) 85 EGP" at bounding box center [445, 161] width 295 height 28
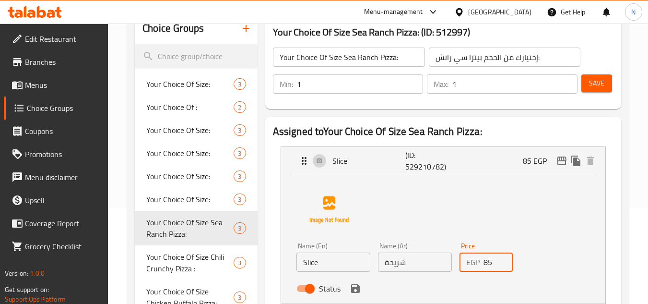
click at [489, 259] on input "85" at bounding box center [498, 261] width 30 height 19
click at [360, 291] on icon "save" at bounding box center [356, 289] width 12 height 12
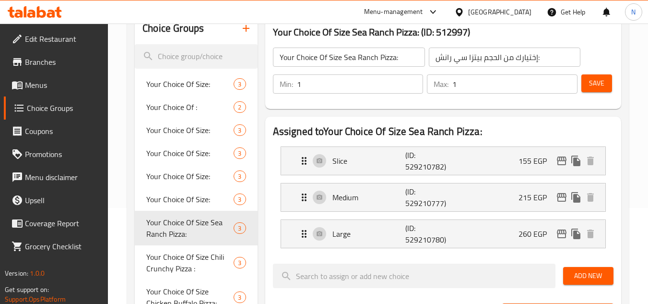
click at [589, 85] on span "Save" at bounding box center [596, 83] width 15 height 12
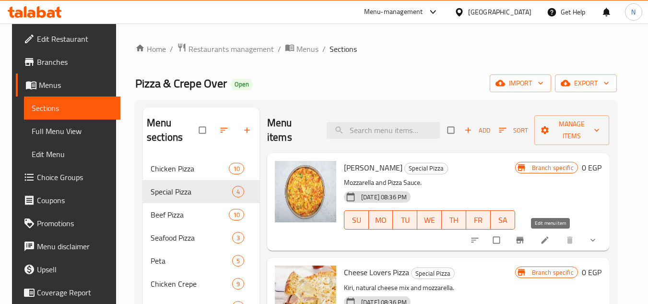
click at [547, 241] on icon at bounding box center [545, 240] width 10 height 10
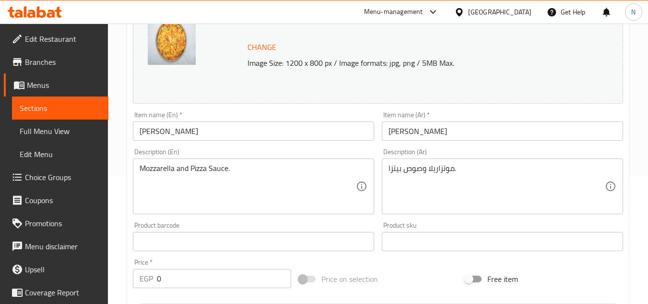
scroll to position [6, 0]
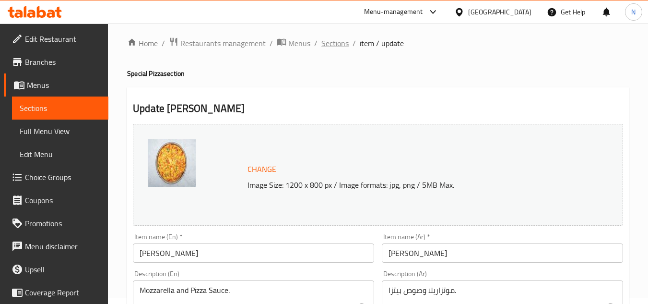
click at [342, 47] on span "Sections" at bounding box center [334, 43] width 27 height 12
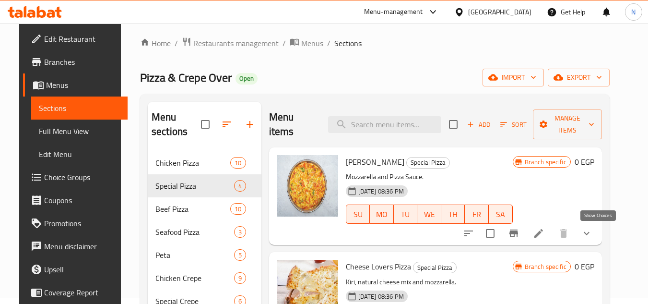
click at [589, 233] on icon "show more" at bounding box center [587, 233] width 6 height 3
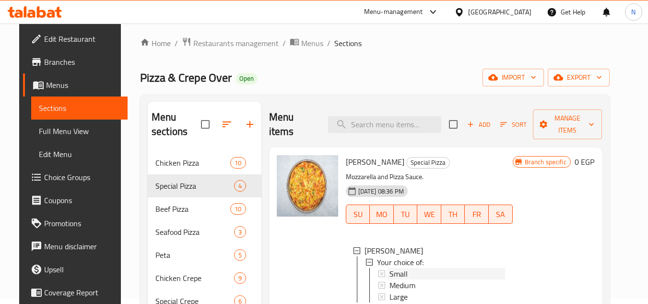
click at [413, 274] on div "Small" at bounding box center [447, 274] width 116 height 12
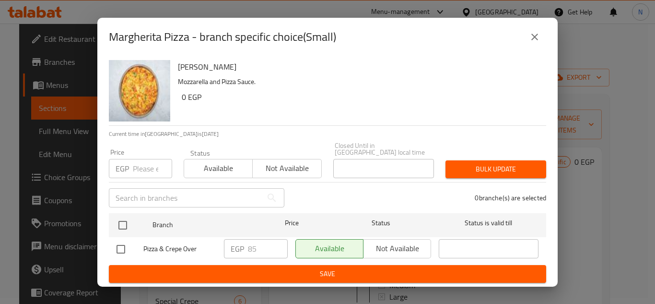
click at [144, 167] on input "number" at bounding box center [152, 168] width 39 height 19
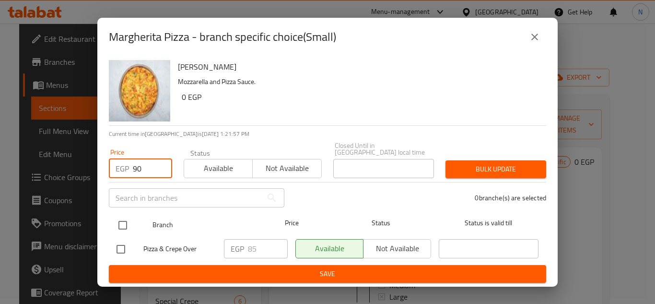
type input "90"
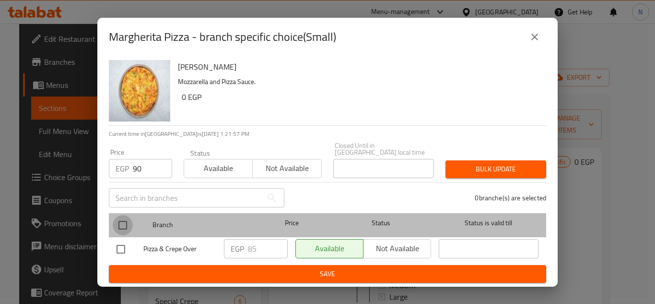
click at [121, 218] on input "checkbox" at bounding box center [123, 225] width 20 height 20
checkbox input "true"
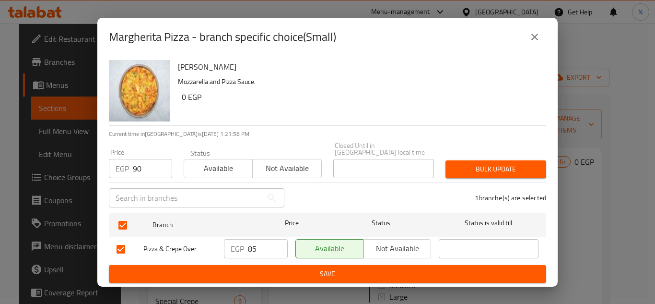
click at [476, 163] on span "Bulk update" at bounding box center [495, 169] width 85 height 12
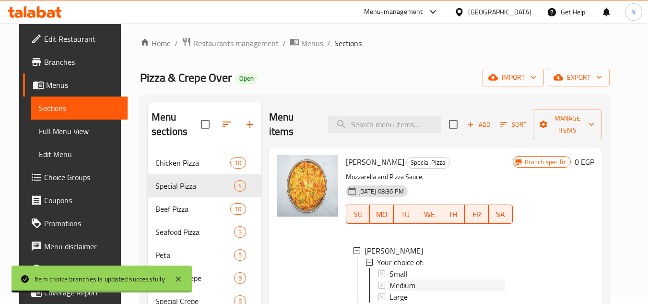
click at [412, 284] on div "Medium" at bounding box center [447, 285] width 116 height 12
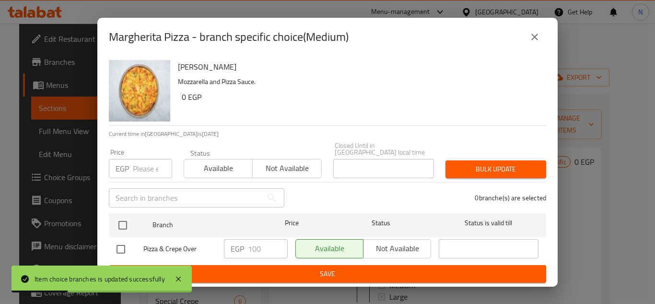
click at [146, 170] on input "number" at bounding box center [152, 168] width 39 height 19
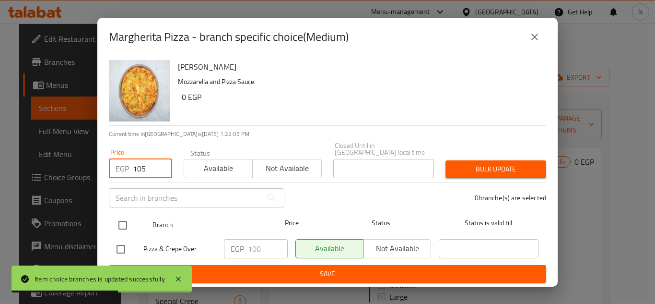
type input "105"
click at [122, 222] on input "checkbox" at bounding box center [123, 225] width 20 height 20
checkbox input "true"
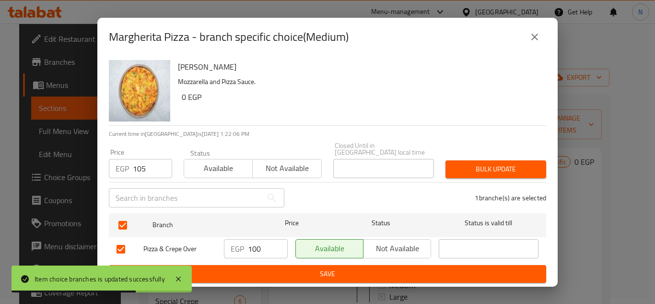
click at [526, 166] on span "Bulk update" at bounding box center [495, 169] width 85 height 12
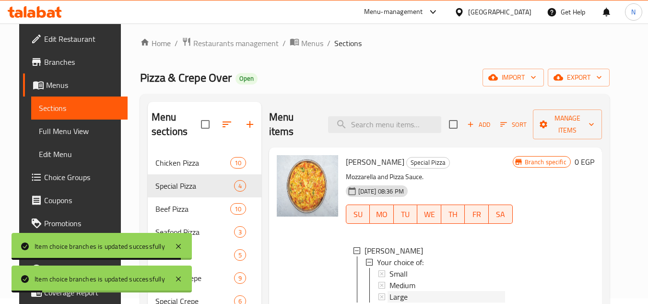
click at [408, 296] on div "Large" at bounding box center [447, 297] width 116 height 12
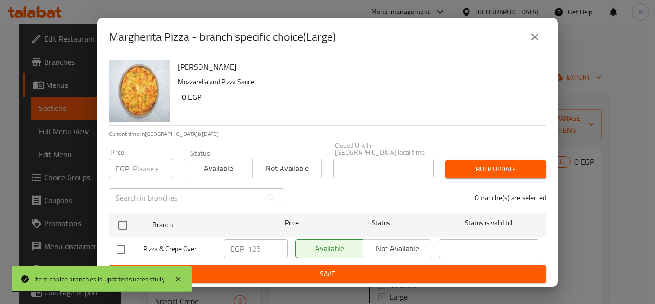
click at [155, 169] on input "number" at bounding box center [152, 168] width 39 height 19
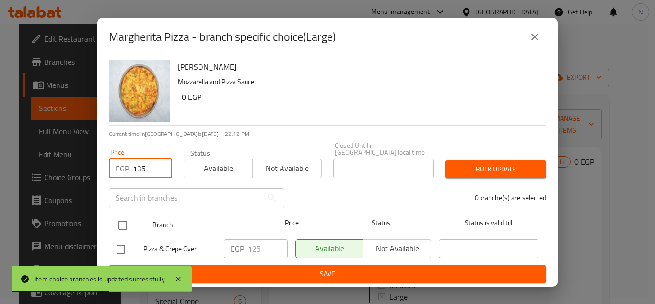
type input "135"
drag, startPoint x: 120, startPoint y: 219, endPoint x: 140, endPoint y: 222, distance: 19.9
click at [120, 219] on input "checkbox" at bounding box center [123, 225] width 20 height 20
checkbox input "true"
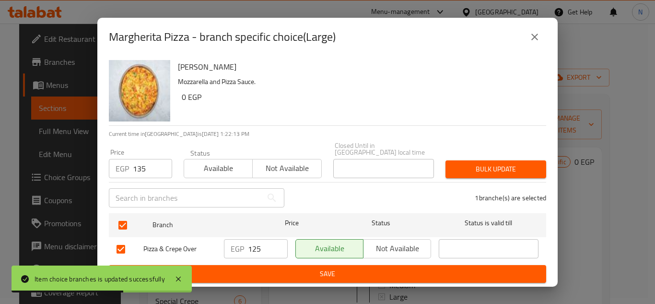
click at [463, 166] on span "Bulk update" at bounding box center [495, 169] width 85 height 12
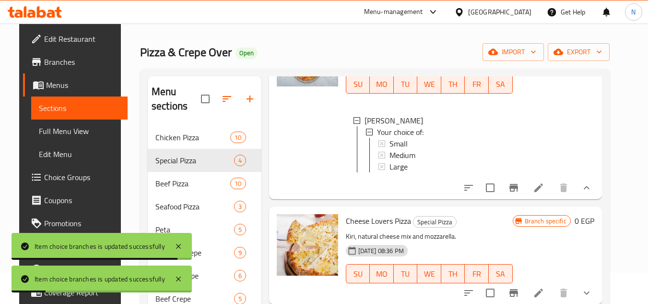
scroll to position [54, 0]
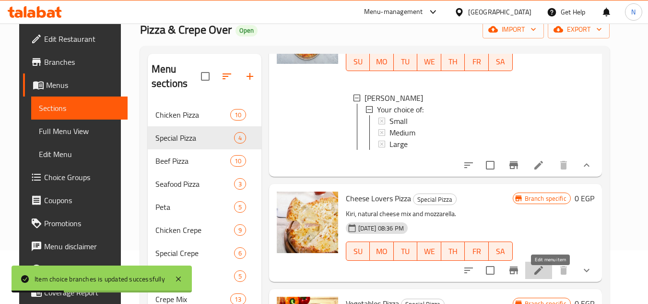
click at [544, 272] on icon at bounding box center [539, 270] width 12 height 12
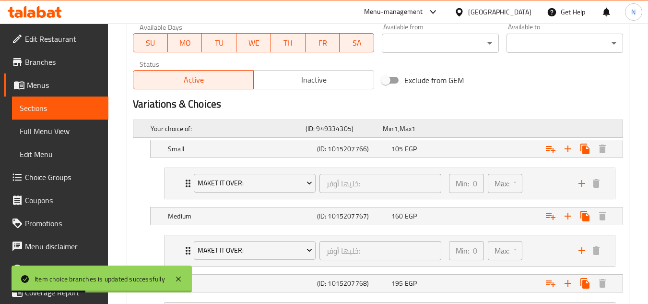
scroll to position [555, 0]
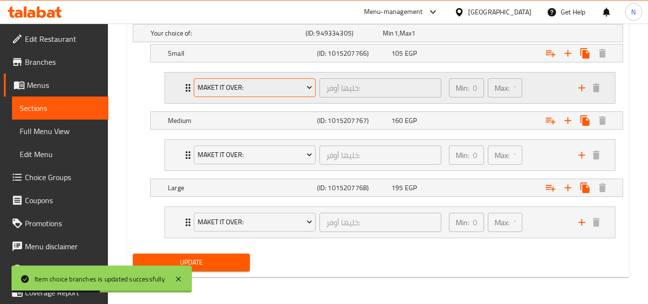
click at [303, 94] on button "Maket it Over:" at bounding box center [255, 87] width 122 height 19
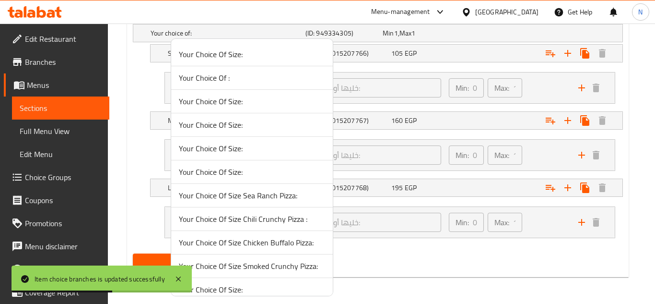
click at [281, 96] on span "Your Choice Of Size:" at bounding box center [252, 101] width 146 height 12
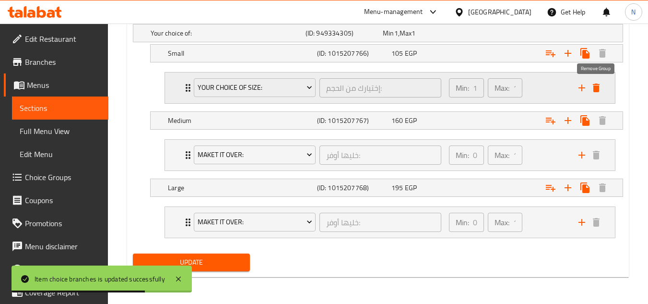
click at [596, 89] on icon "delete" at bounding box center [596, 87] width 7 height 9
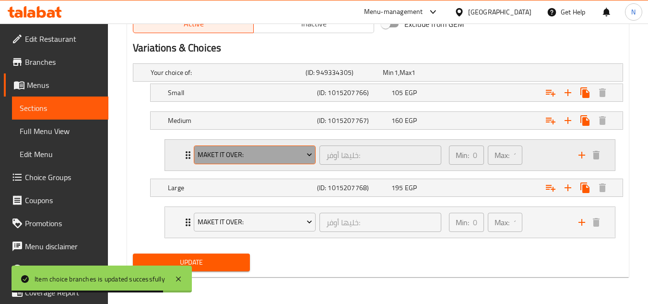
click at [238, 160] on span "Maket it Over:" at bounding box center [255, 155] width 115 height 12
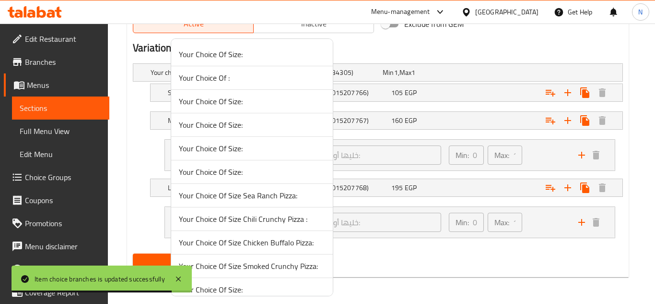
click at [238, 146] on span "Your Choice Of Size:" at bounding box center [252, 148] width 146 height 12
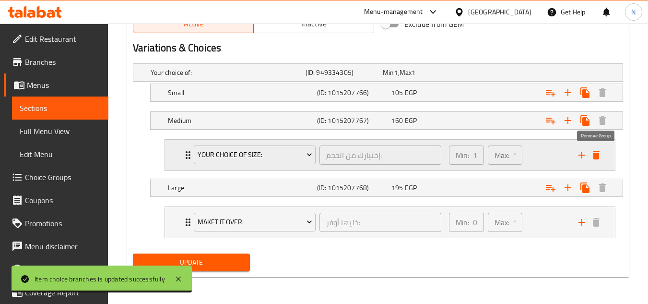
click at [593, 157] on icon "delete" at bounding box center [596, 155] width 7 height 9
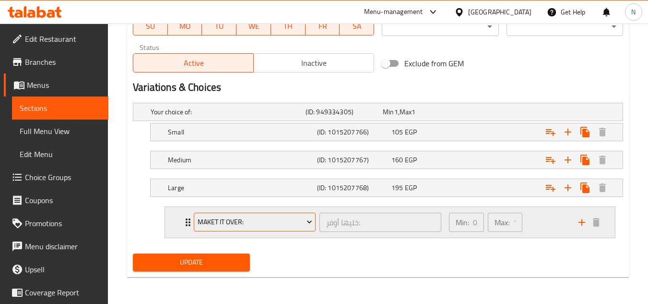
click at [236, 227] on span "Maket it Over:" at bounding box center [255, 222] width 115 height 12
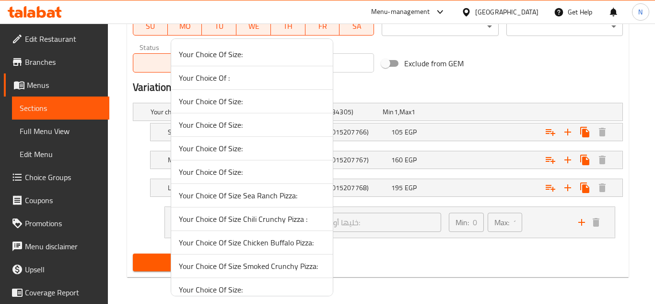
click at [260, 175] on span "Your Choice Of Size:" at bounding box center [252, 172] width 146 height 12
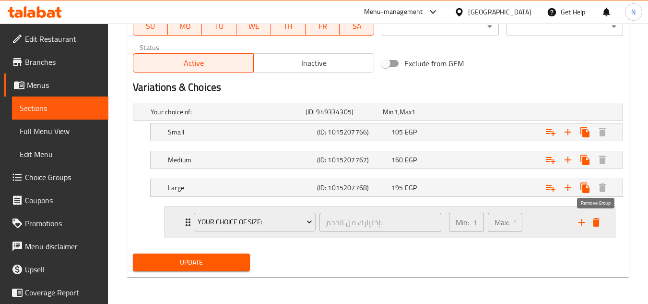
click at [598, 222] on icon "delete" at bounding box center [596, 222] width 7 height 9
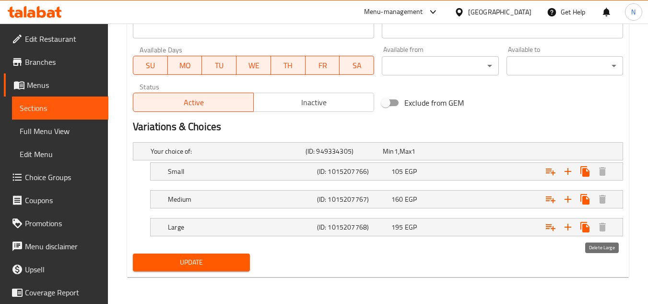
scroll to position [437, 0]
click at [198, 255] on button "Update" at bounding box center [191, 262] width 117 height 18
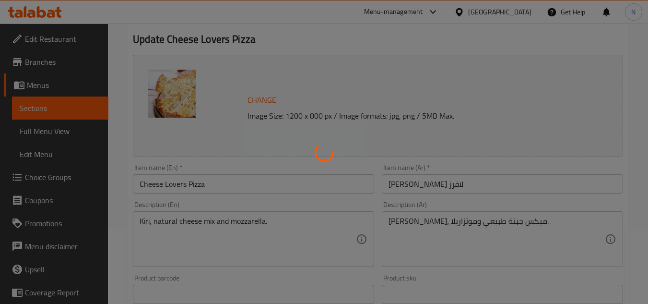
scroll to position [0, 0]
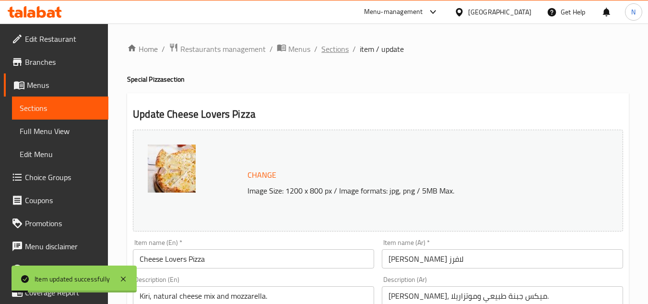
click at [342, 49] on span "Sections" at bounding box center [334, 49] width 27 height 12
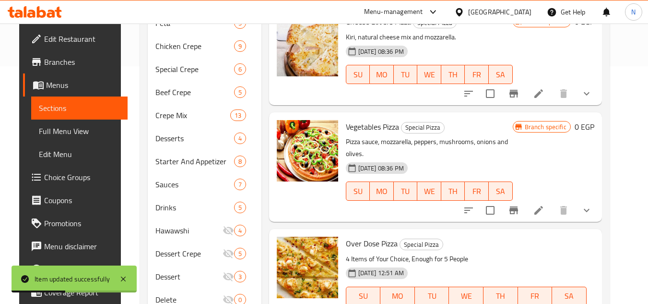
scroll to position [240, 0]
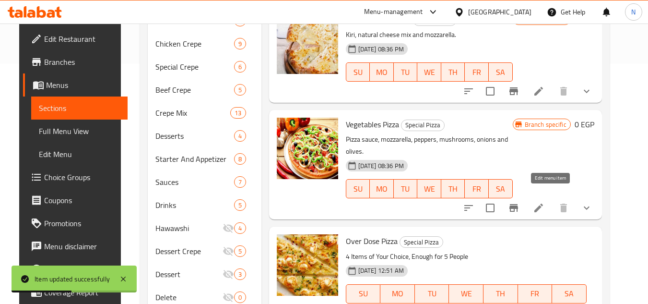
click at [544, 202] on icon at bounding box center [539, 208] width 12 height 12
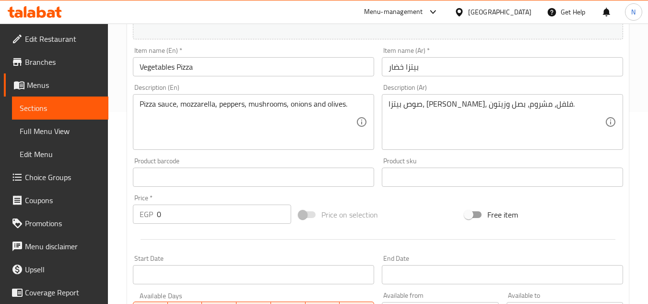
scroll to position [432, 0]
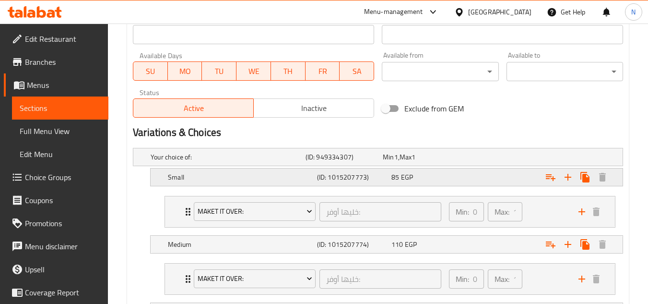
click at [454, 162] on div "85 EGP" at bounding box center [419, 157] width 73 height 10
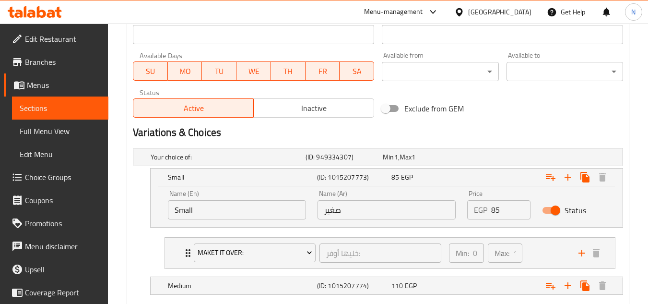
click at [494, 213] on input "85" at bounding box center [510, 209] width 39 height 19
type input "100"
click at [530, 112] on div "Exclude from GEM" at bounding box center [461, 108] width 166 height 26
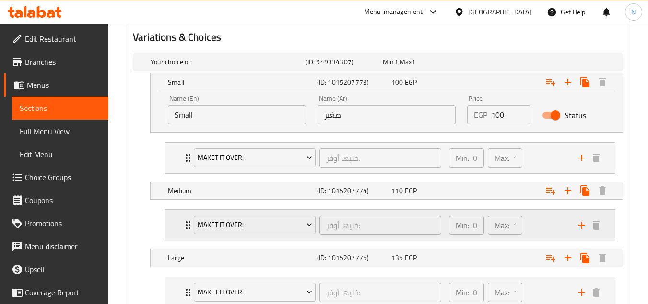
scroll to position [528, 0]
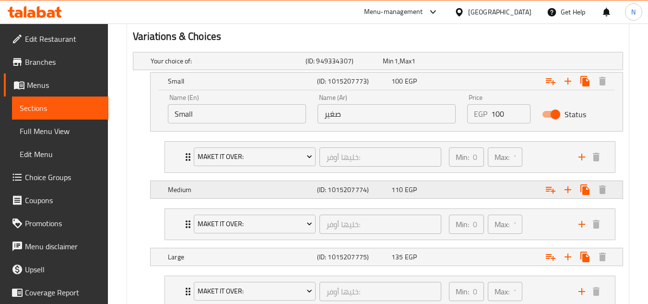
click at [486, 63] on div "Expand" at bounding box center [535, 61] width 155 height 4
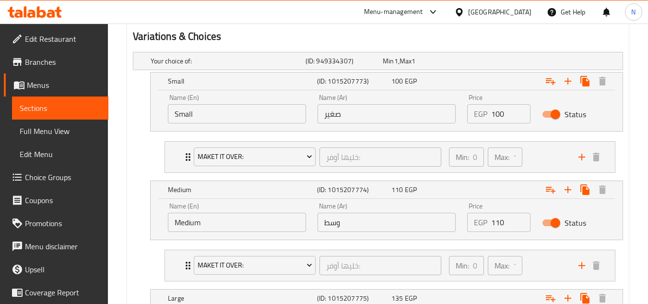
click at [495, 224] on input "110" at bounding box center [510, 221] width 39 height 19
type input "130"
click at [547, 36] on h2 "Variations & Choices" at bounding box center [378, 36] width 490 height 14
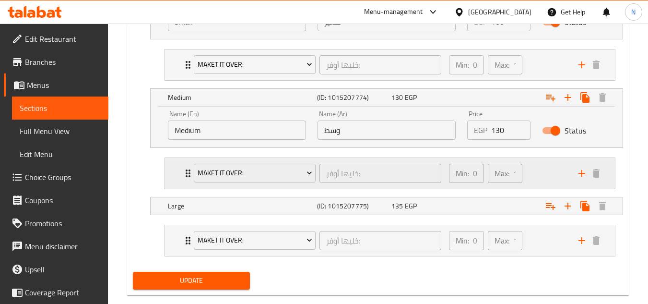
scroll to position [624, 0]
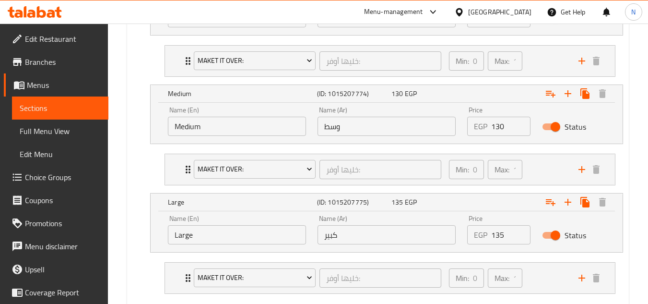
click at [495, 231] on input "135" at bounding box center [510, 234] width 39 height 19
click at [534, 296] on li "Maket it Over: خليها أوفر: ​ Min: 0 ​ Max: 1 ​ Small (ID: 1013961284) 15 EGP Na…" at bounding box center [390, 277] width 466 height 39
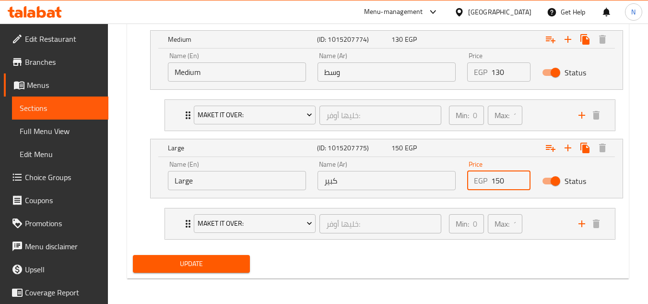
scroll to position [679, 0]
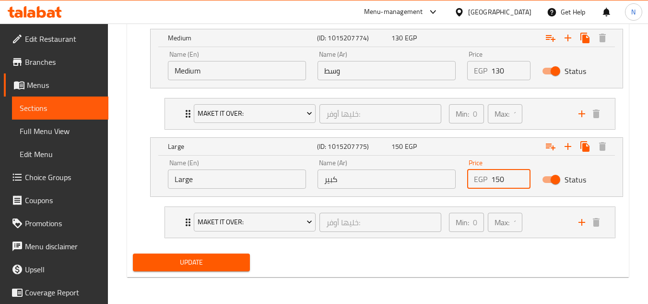
type input "150"
click at [458, 260] on div "Update" at bounding box center [378, 261] width 498 height 25
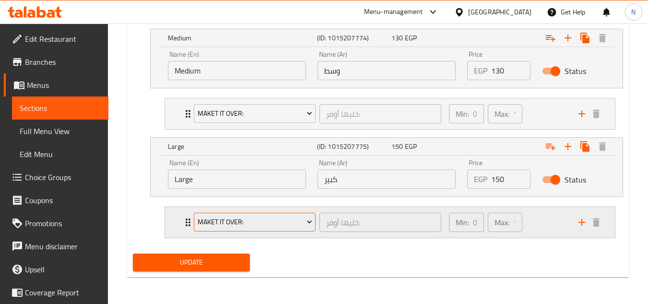
click at [265, 223] on span "Maket it Over:" at bounding box center [255, 222] width 115 height 12
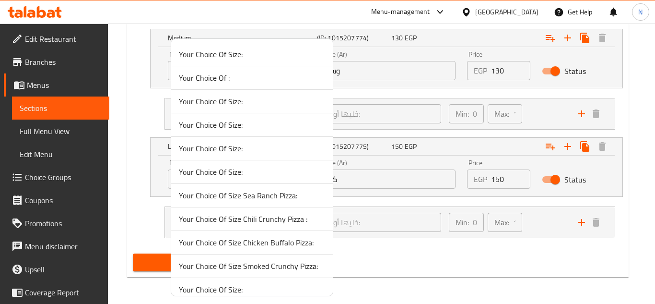
click at [270, 180] on li "Your Choice Of Size:" at bounding box center [252, 172] width 162 height 24
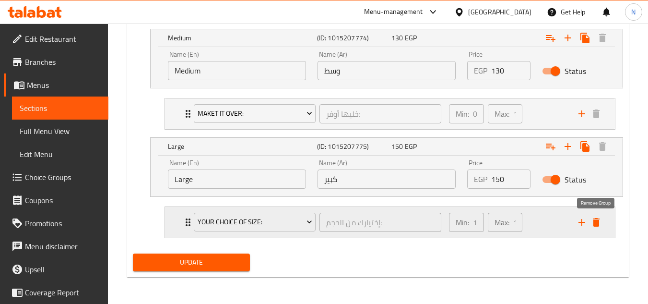
click at [597, 222] on icon "delete" at bounding box center [596, 222] width 7 height 9
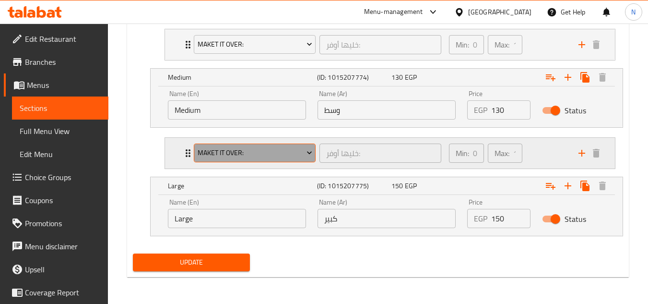
click at [265, 162] on button "Maket it Over:" at bounding box center [255, 152] width 122 height 19
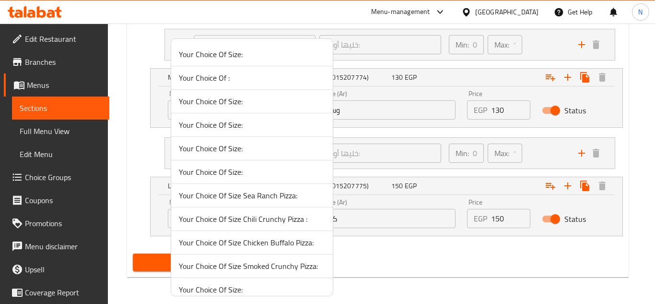
click at [259, 151] on span "Your Choice Of Size:" at bounding box center [252, 148] width 146 height 12
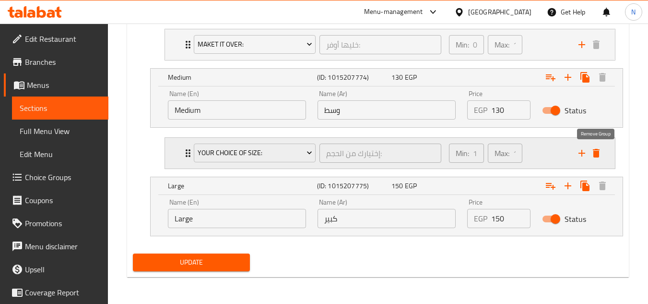
click at [599, 154] on icon "delete" at bounding box center [596, 153] width 7 height 9
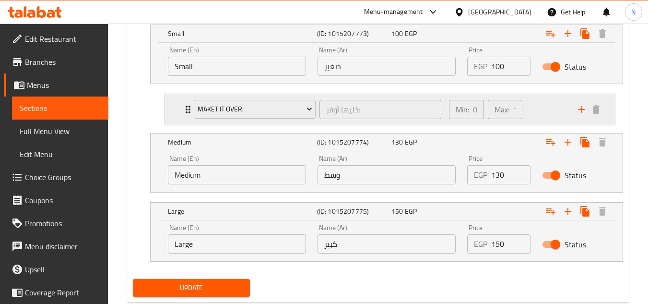
scroll to position [553, 0]
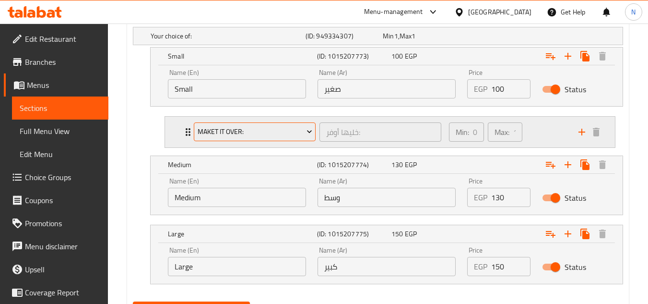
click at [275, 134] on span "Maket it Over:" at bounding box center [255, 132] width 115 height 12
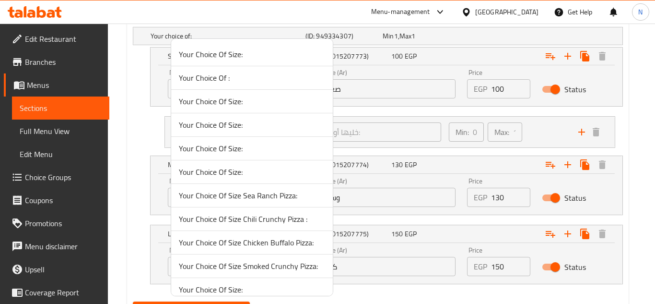
click at [311, 102] on span "Your Choice Of Size:" at bounding box center [252, 101] width 146 height 12
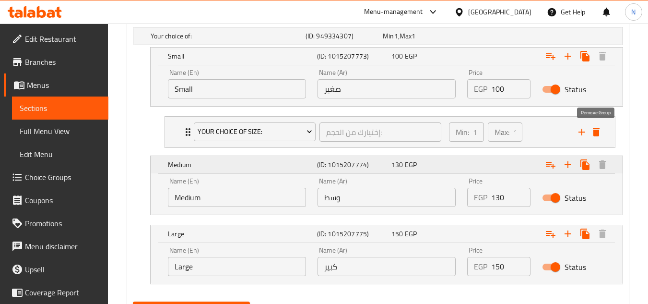
click at [600, 130] on icon "delete" at bounding box center [596, 132] width 12 height 12
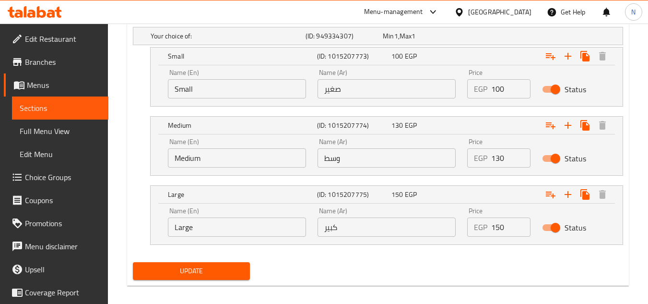
click at [229, 271] on span "Update" at bounding box center [191, 271] width 101 height 12
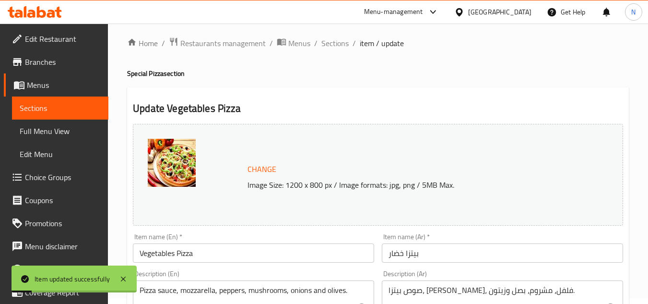
scroll to position [0, 0]
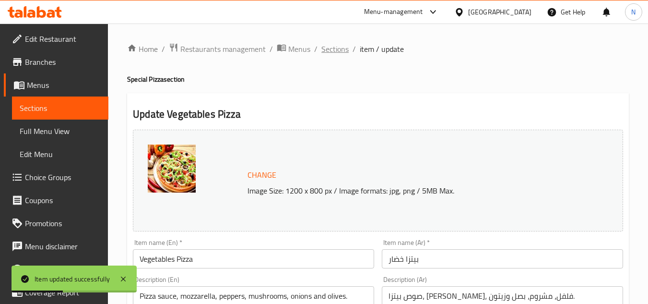
click at [330, 47] on span "Sections" at bounding box center [334, 49] width 27 height 12
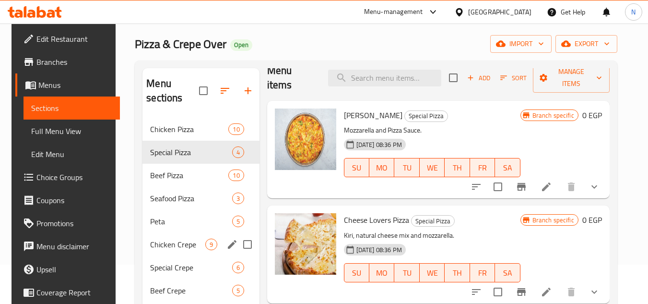
scroll to position [35, 0]
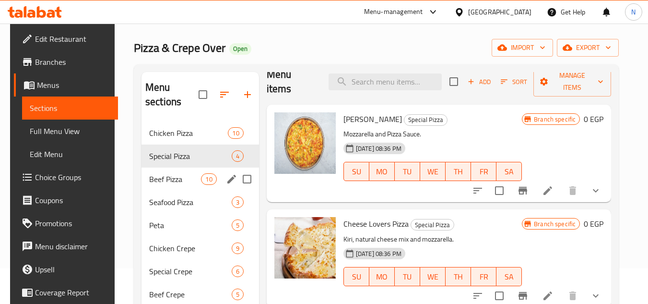
click at [168, 184] on span "Beef Pizza" at bounding box center [175, 179] width 52 height 12
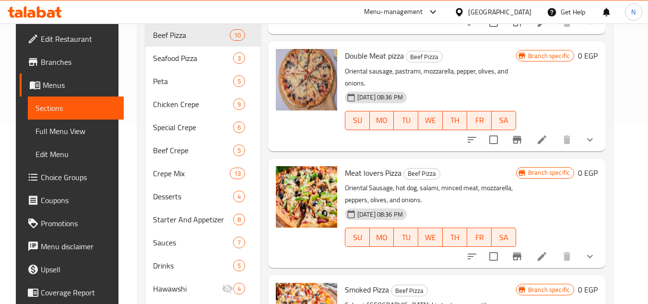
scroll to position [227, 0]
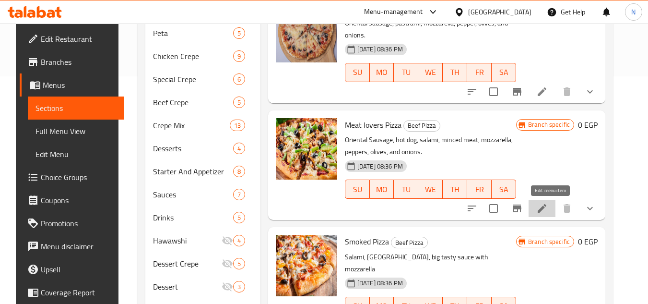
click at [548, 213] on icon at bounding box center [542, 208] width 12 height 12
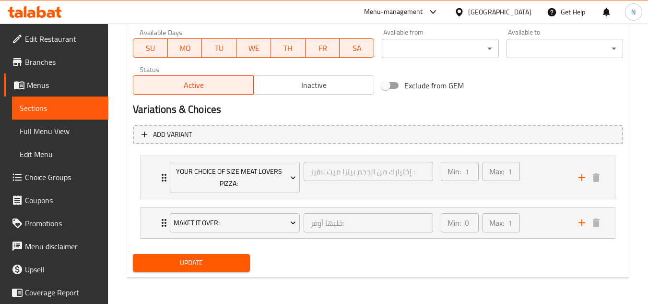
scroll to position [455, 0]
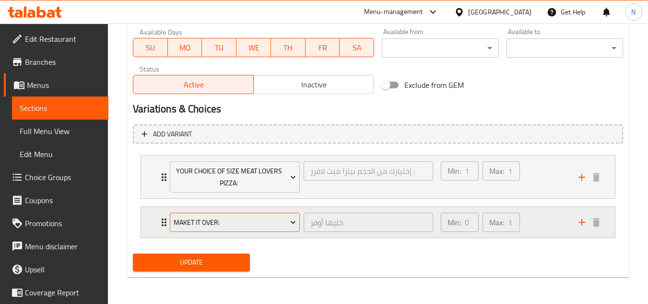
click at [236, 225] on span "Maket it Over:" at bounding box center [235, 222] width 123 height 12
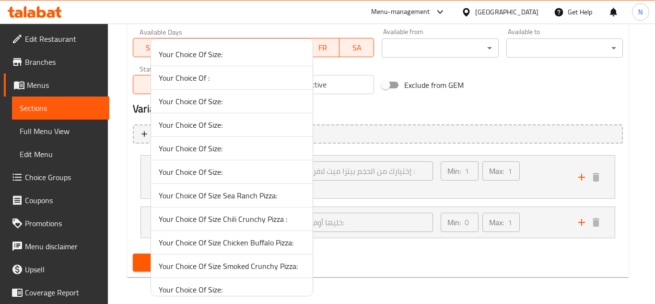
click at [237, 141] on li "Your Choice Of Size:" at bounding box center [232, 149] width 162 height 24
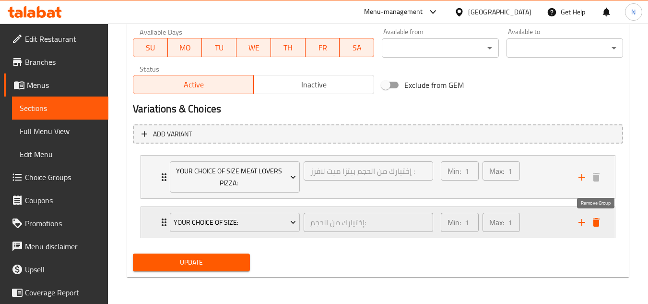
click at [596, 226] on icon "delete" at bounding box center [596, 222] width 7 height 9
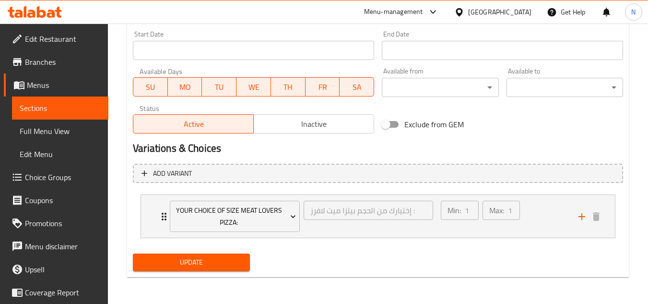
scroll to position [416, 0]
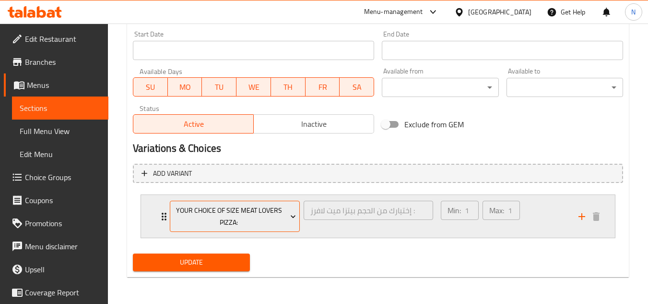
click at [292, 219] on icon "Expand" at bounding box center [293, 217] width 10 height 10
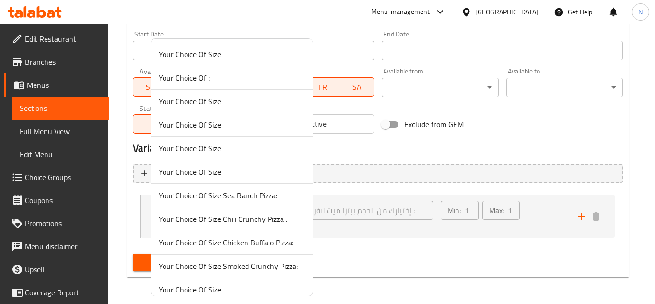
click at [547, 213] on div at bounding box center [327, 152] width 655 height 304
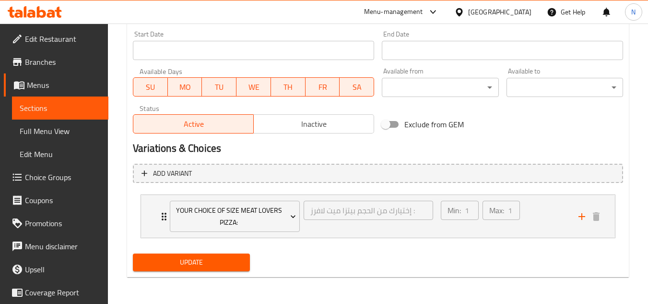
click at [547, 213] on div "Min: 1 ​ Max: 1 ​" at bounding box center [504, 216] width 138 height 43
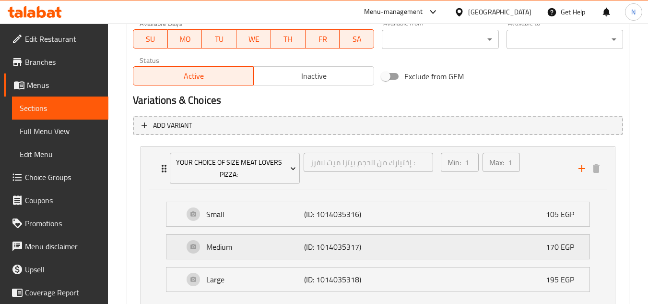
scroll to position [533, 0]
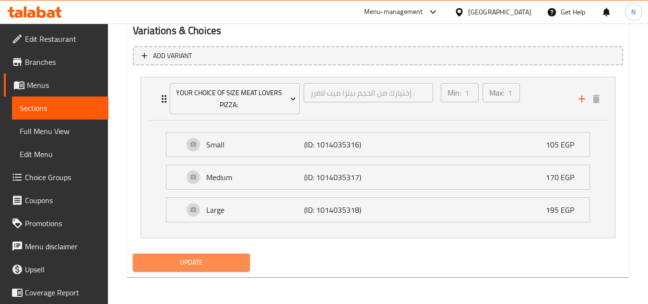
click at [206, 269] on button "Update" at bounding box center [191, 262] width 117 height 18
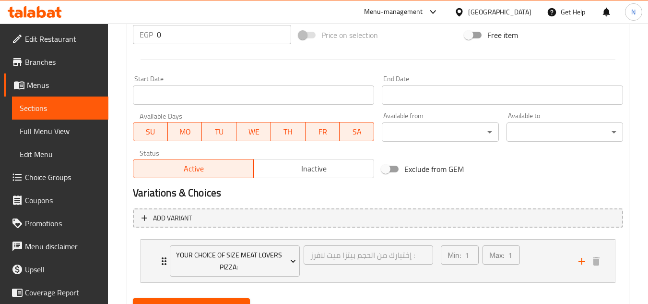
scroll to position [416, 0]
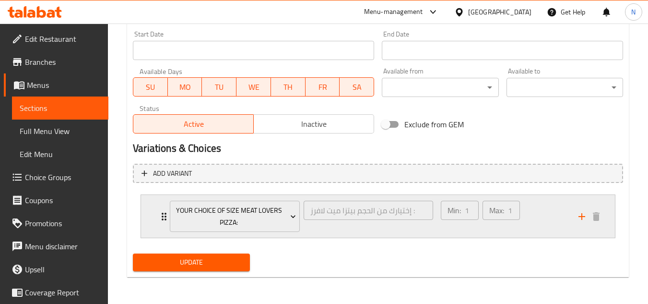
click at [532, 214] on div "Min: 1 ​ Max: 1 ​" at bounding box center [504, 216] width 138 height 43
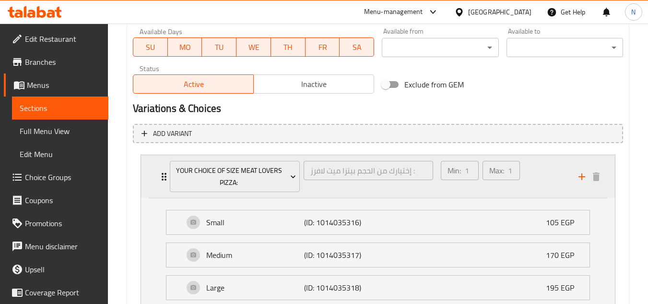
scroll to position [512, 0]
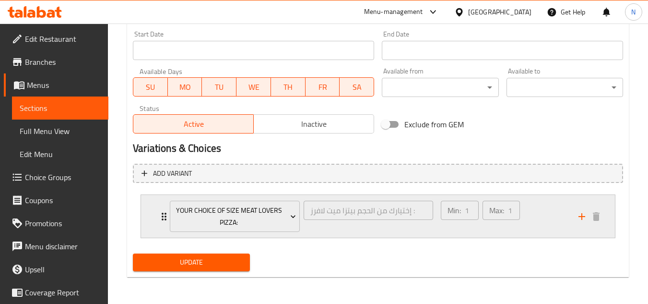
click at [535, 209] on div "Min: 1 ​ Max: 1 ​" at bounding box center [504, 216] width 138 height 43
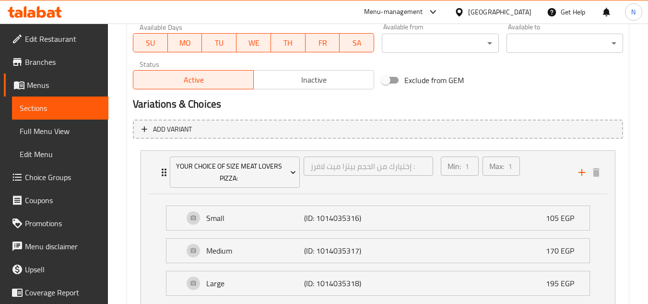
scroll to position [512, 0]
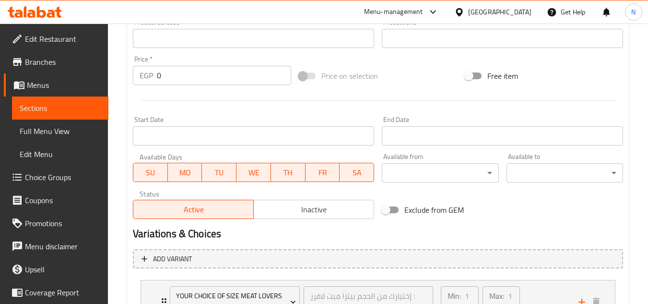
scroll to position [416, 0]
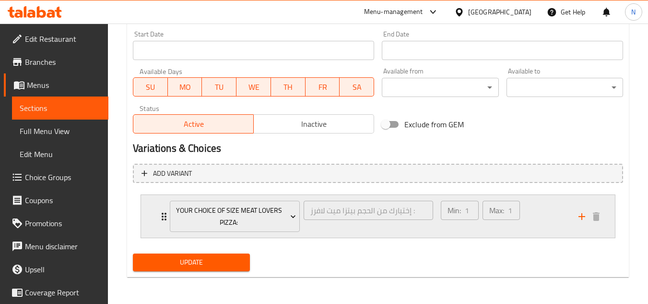
click at [529, 207] on div "Min: 1 ​ Max: 1 ​" at bounding box center [504, 216] width 138 height 43
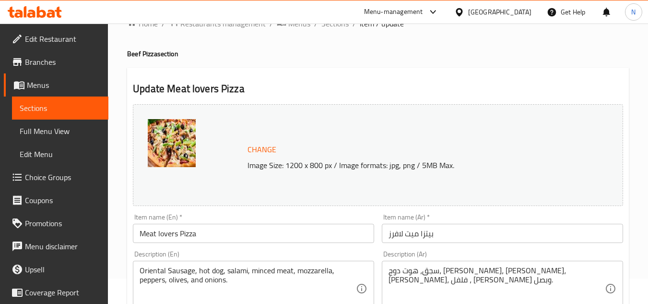
scroll to position [0, 0]
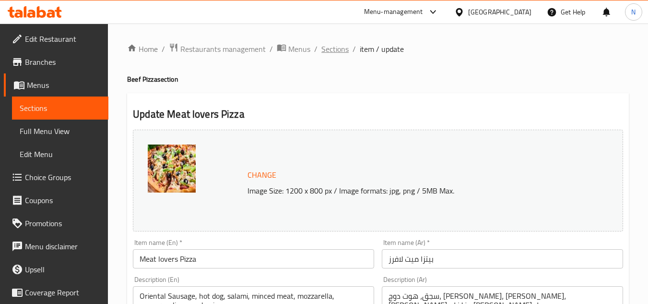
click at [329, 47] on span "Sections" at bounding box center [334, 49] width 27 height 12
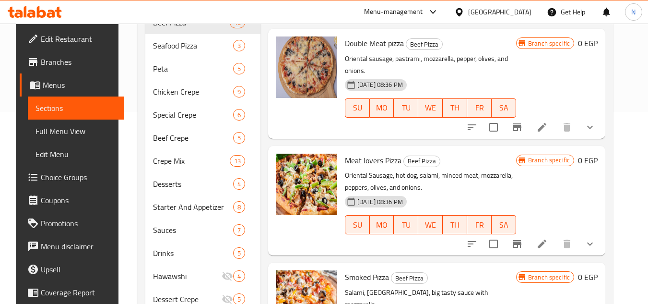
scroll to position [240, 0]
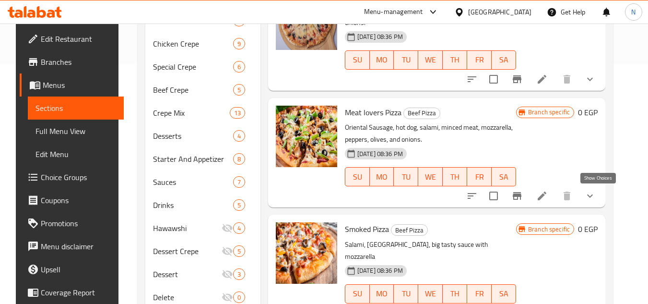
click at [596, 200] on icon "show more" at bounding box center [590, 196] width 12 height 12
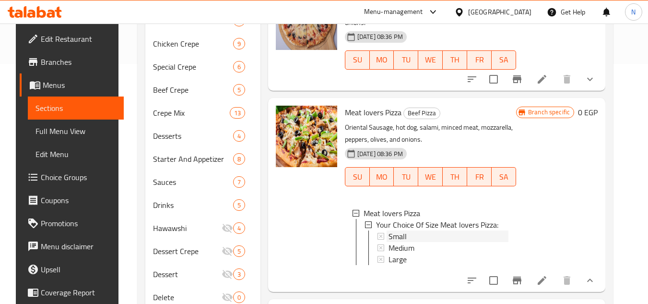
click at [397, 232] on span "Small" at bounding box center [398, 236] width 18 height 12
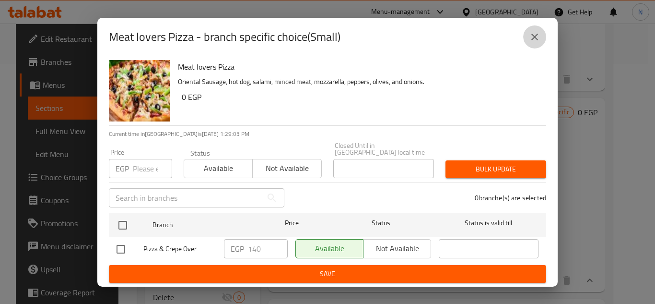
click at [535, 43] on icon "close" at bounding box center [535, 37] width 12 height 12
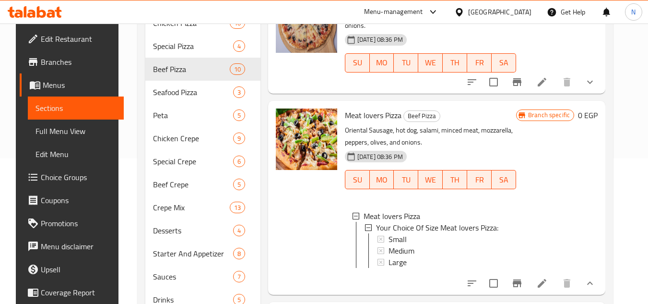
scroll to position [179, 0]
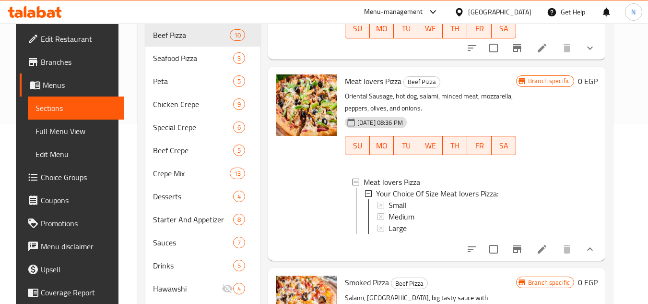
click at [553, 249] on li at bounding box center [542, 248] width 27 height 17
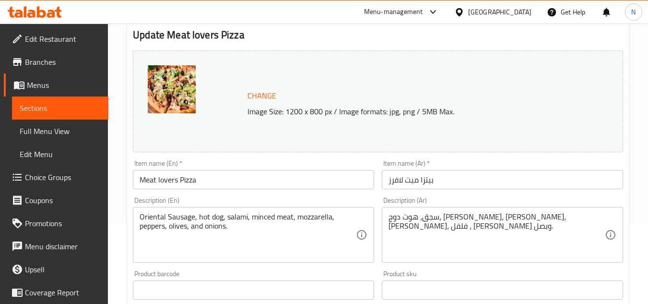
scroll to position [96, 0]
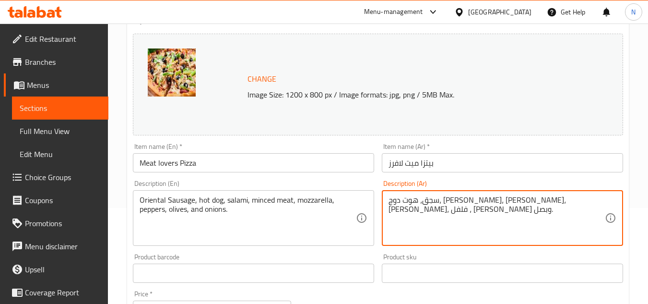
click at [514, 203] on textarea "سجق، هوت دوج، [PERSON_NAME]، [PERSON_NAME]، [PERSON_NAME]، فلفل ، [PERSON_NAME]…" at bounding box center [497, 218] width 216 height 46
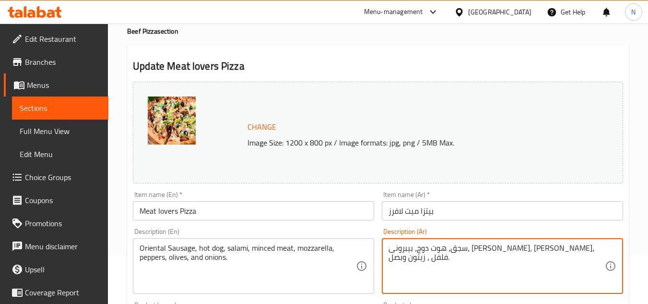
click at [500, 251] on textarea "سجق، هوت دوج، بيبرونى، [PERSON_NAME]، [PERSON_NAME]، فلفل ، زيتون وبصل." at bounding box center [497, 266] width 216 height 46
click at [500, 251] on textarea "سجق، هوت دوج، بيبرونى، مفروم، موتزاريلا، فلفل ، زيتون وبصل." at bounding box center [497, 266] width 216 height 46
type textarea "سجق، هوت دوج، بيبرونى، مفروم، موتزاريلا، فلفل ، زيتون وبصل."
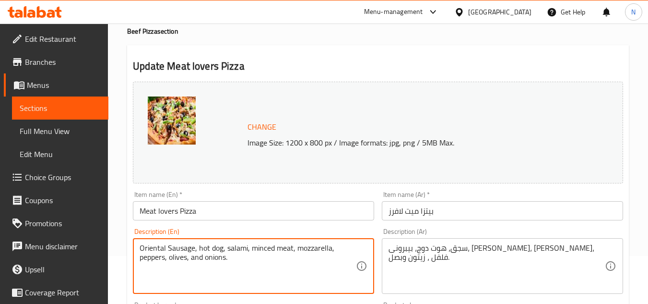
click at [239, 251] on textarea "Oriental Sausage, hot dog, salami, minced meat, mozzarella, peppers, olives, an…" at bounding box center [248, 266] width 216 height 46
paste textarea "pepperon"
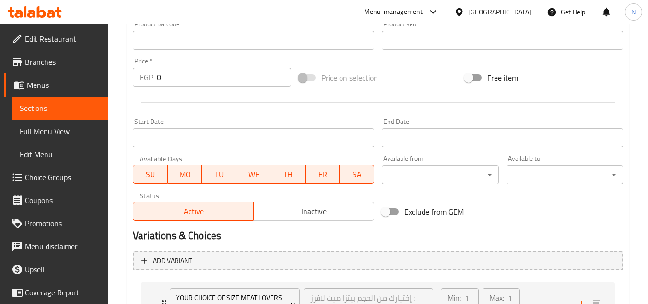
scroll to position [416, 0]
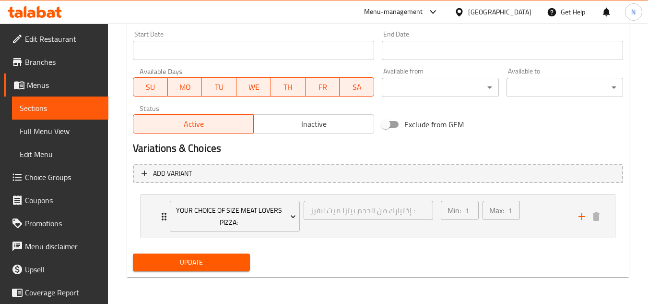
type textarea "Oriental Sausage, hot dog, pepperoni, minced meat, mozzarella, peppers, olives,…"
click at [225, 259] on span "Update" at bounding box center [191, 262] width 101 height 12
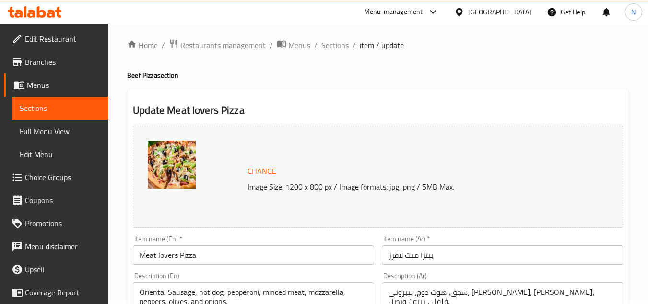
scroll to position [0, 0]
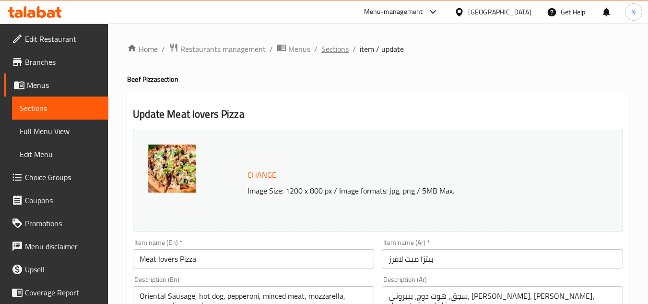
click at [330, 49] on span "Sections" at bounding box center [334, 49] width 27 height 12
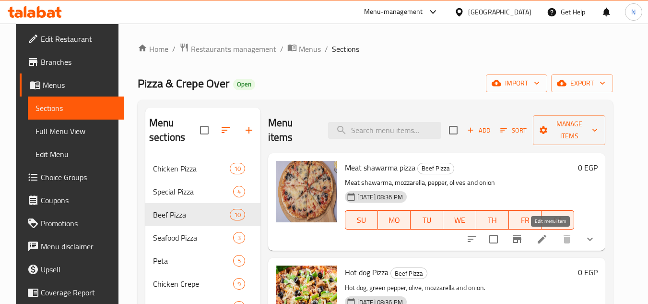
click at [546, 241] on icon at bounding box center [542, 239] width 9 height 9
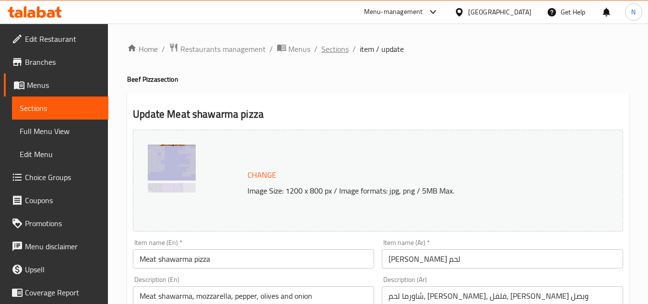
click at [323, 51] on span "Sections" at bounding box center [334, 49] width 27 height 12
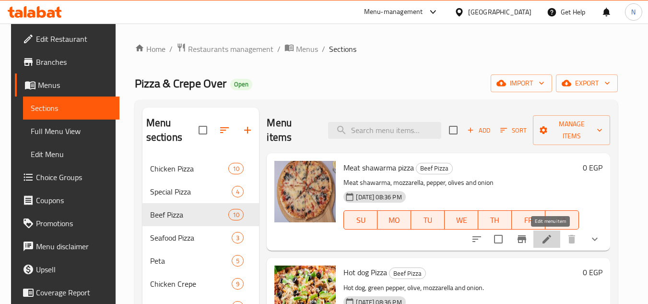
click at [553, 233] on icon at bounding box center [547, 239] width 12 height 12
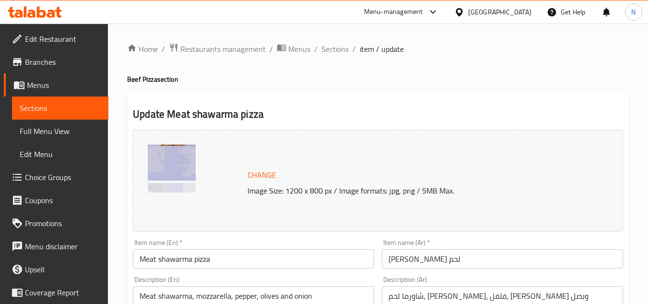
click at [149, 258] on input "Meat shawarma pizza" at bounding box center [253, 258] width 241 height 19
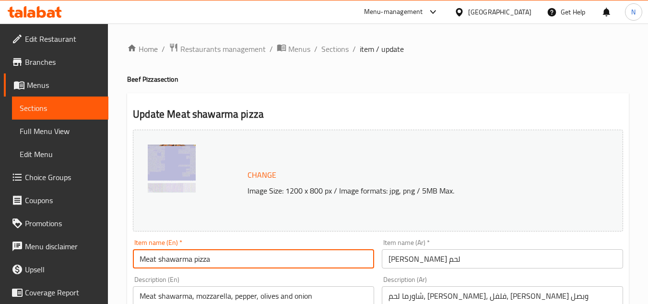
click at [149, 258] on input "Meat shawarma pizza" at bounding box center [253, 258] width 241 height 19
click at [181, 262] on input "Beef shawarma pizza" at bounding box center [253, 258] width 241 height 19
drag, startPoint x: 181, startPoint y: 262, endPoint x: 196, endPoint y: 260, distance: 15.1
click at [196, 260] on input "Beef shawarma pizza" at bounding box center [253, 258] width 241 height 19
type input "Beef Shawarma Pizza"
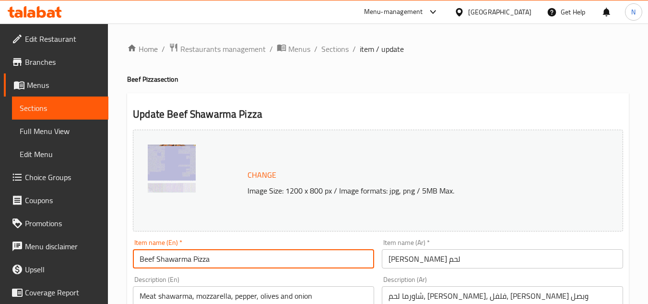
click at [466, 271] on div "Item name (Ar)   * بيتزا شاورما لحم Item name (Ar) *" at bounding box center [502, 253] width 249 height 37
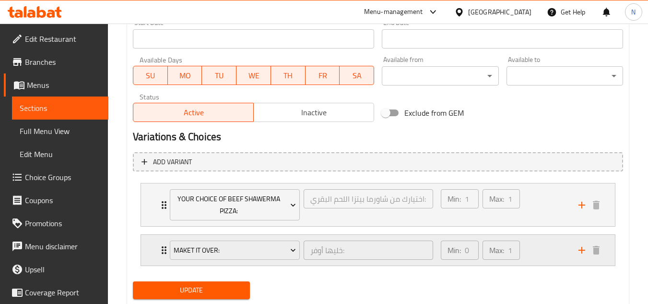
scroll to position [432, 0]
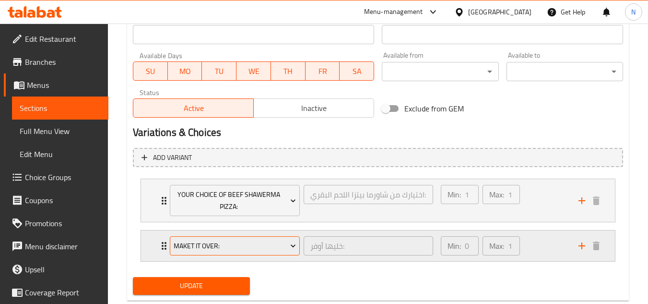
click at [283, 250] on span "Maket it Over:" at bounding box center [235, 246] width 123 height 12
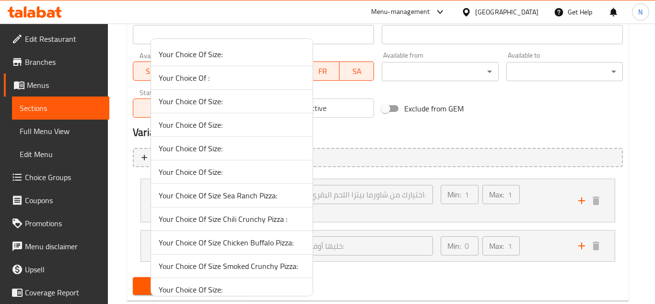
click at [273, 121] on span "Your Choice Of Size:" at bounding box center [232, 125] width 146 height 12
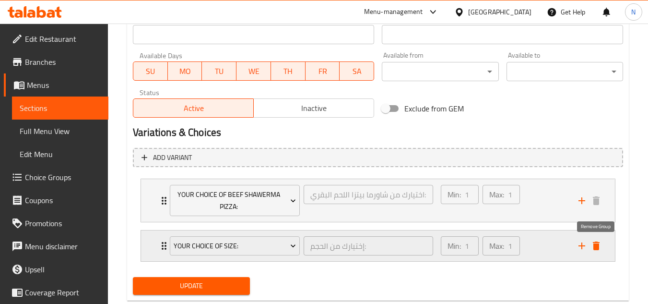
click at [596, 243] on icon "delete" at bounding box center [596, 245] width 7 height 9
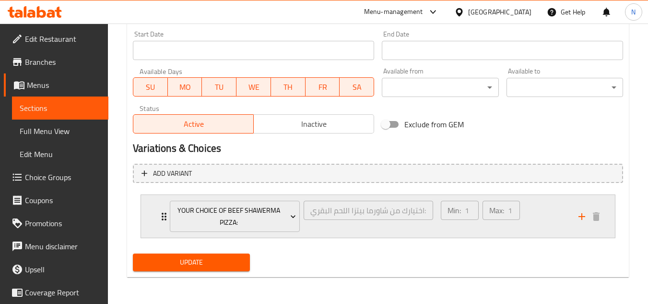
click at [543, 213] on div "Min: 1 ​ Max: 1 ​" at bounding box center [504, 216] width 138 height 43
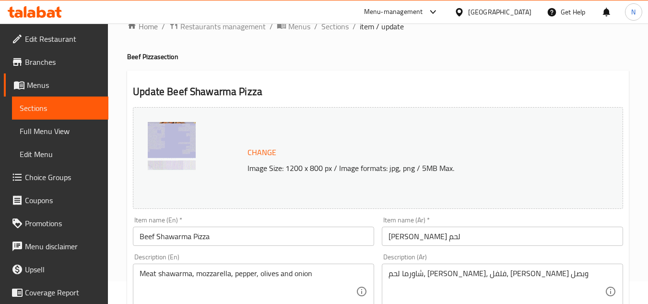
scroll to position [0, 0]
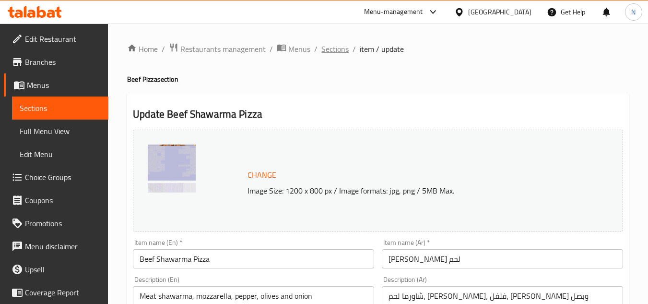
click at [334, 50] on span "Sections" at bounding box center [334, 49] width 27 height 12
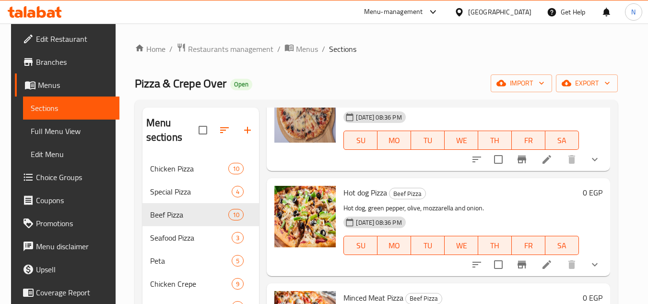
scroll to position [96, 0]
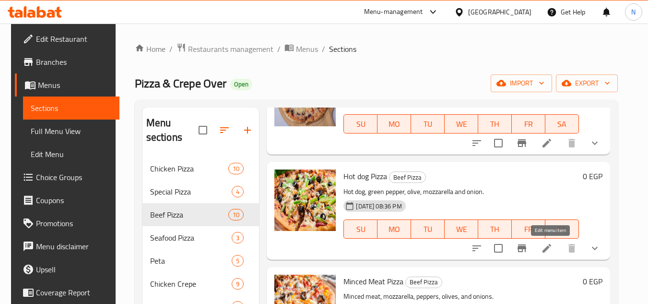
click at [550, 243] on icon at bounding box center [547, 248] width 12 height 12
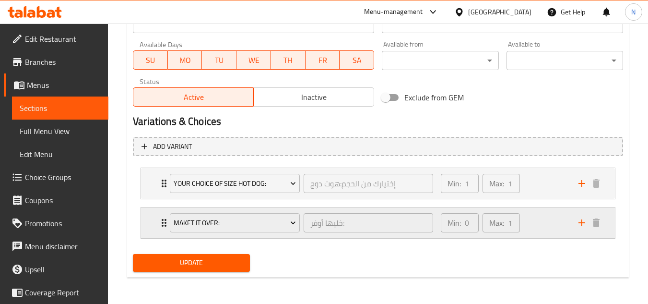
scroll to position [443, 0]
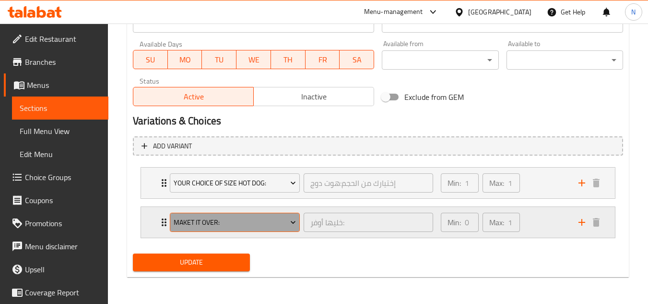
click at [251, 224] on span "Maket it Over:" at bounding box center [235, 222] width 123 height 12
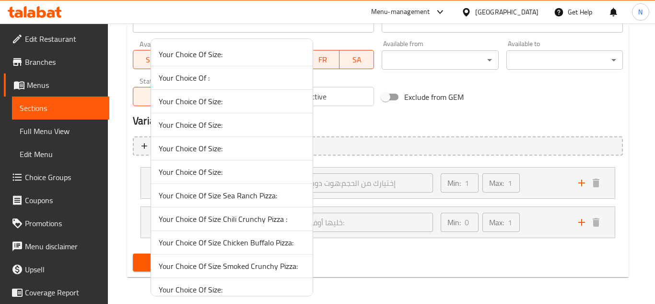
click at [216, 126] on span "Your Choice Of Size:" at bounding box center [232, 125] width 146 height 12
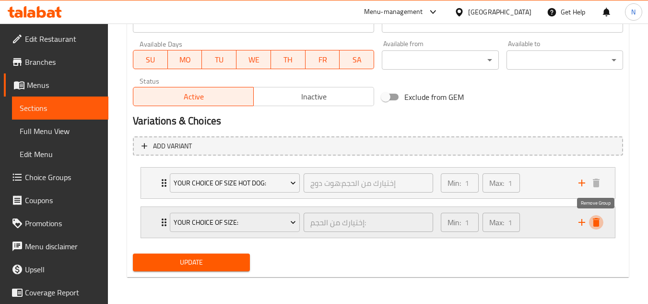
click at [594, 216] on button "delete" at bounding box center [596, 222] width 14 height 14
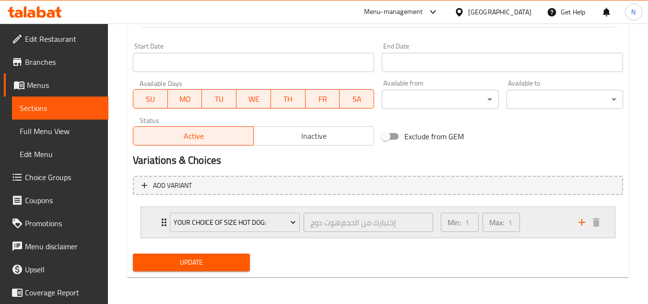
click at [548, 219] on div "Min: 1 ​ Max: 1 ​" at bounding box center [504, 222] width 138 height 31
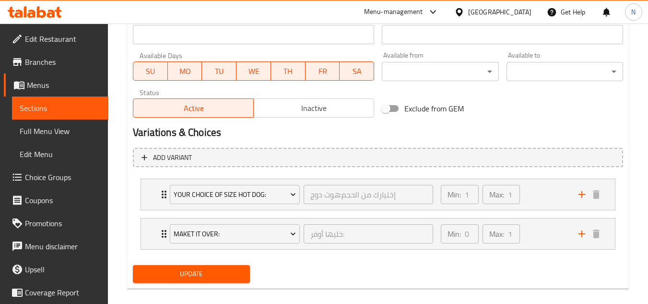
scroll to position [443, 0]
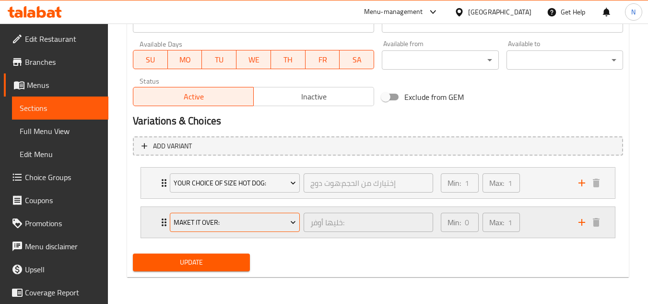
click at [270, 221] on span "Maket it Over:" at bounding box center [235, 222] width 123 height 12
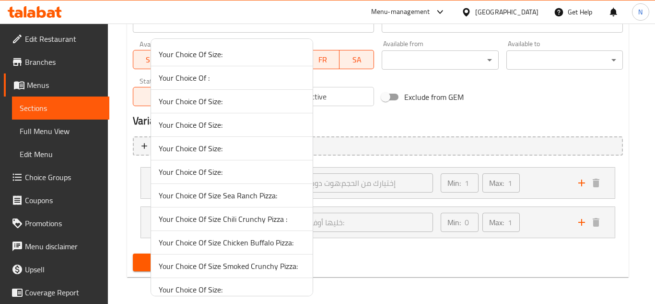
click at [248, 172] on span "Your Choice Of Size:" at bounding box center [232, 172] width 146 height 12
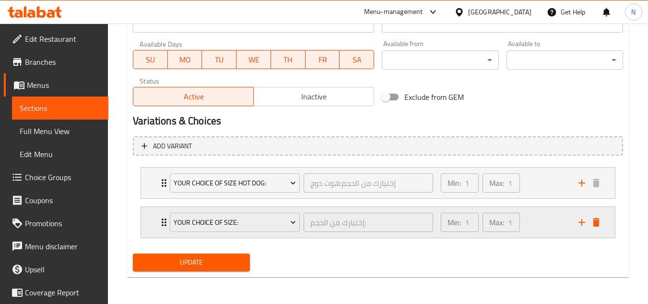
click at [598, 220] on icon "delete" at bounding box center [596, 222] width 7 height 9
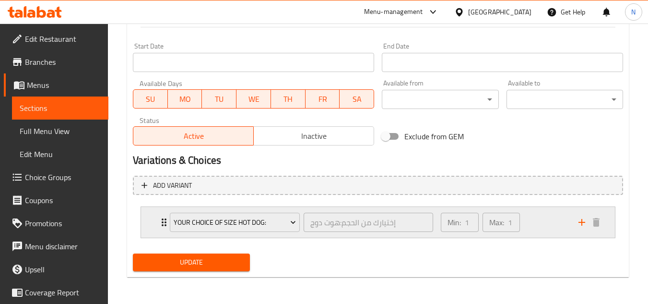
click at [538, 221] on div "Min: 1 ​ Max: 1 ​" at bounding box center [504, 222] width 138 height 31
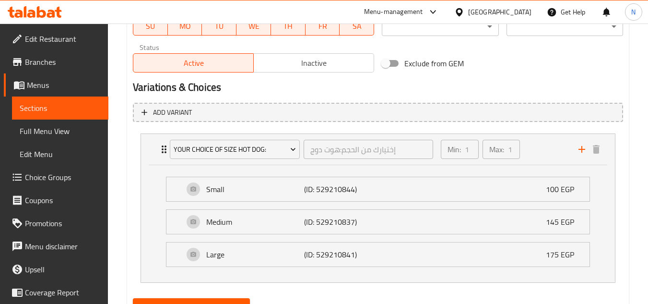
scroll to position [521, 0]
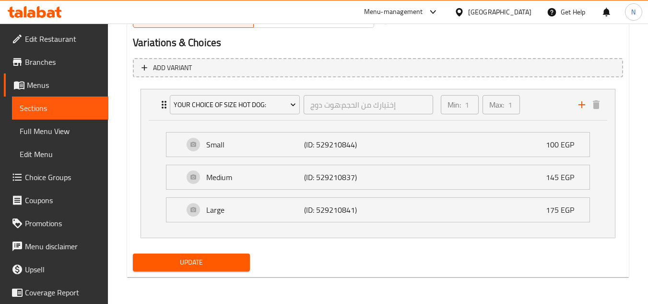
click at [220, 260] on span "Update" at bounding box center [191, 262] width 101 height 12
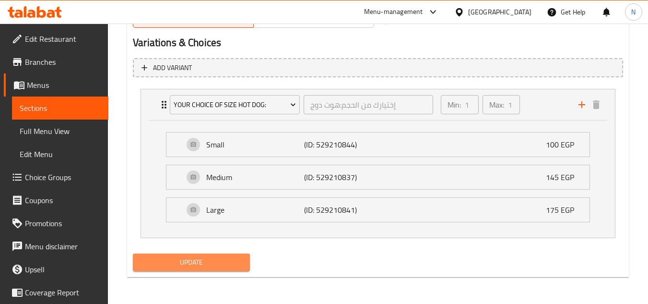
click at [225, 266] on span "Update" at bounding box center [191, 262] width 101 height 12
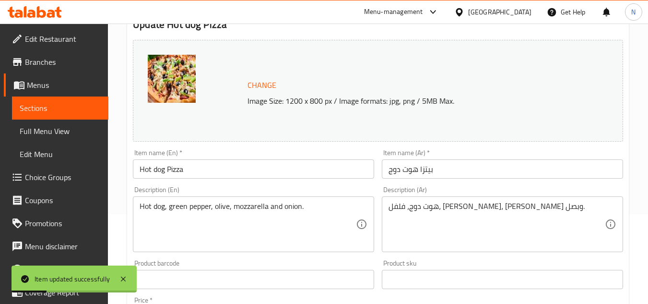
scroll to position [0, 0]
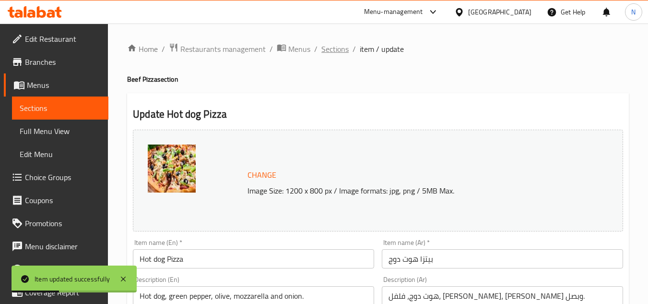
click at [334, 49] on span "Sections" at bounding box center [334, 49] width 27 height 12
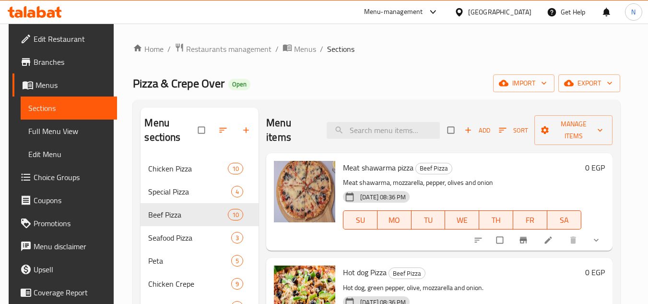
click at [552, 239] on icon at bounding box center [547, 239] width 7 height 7
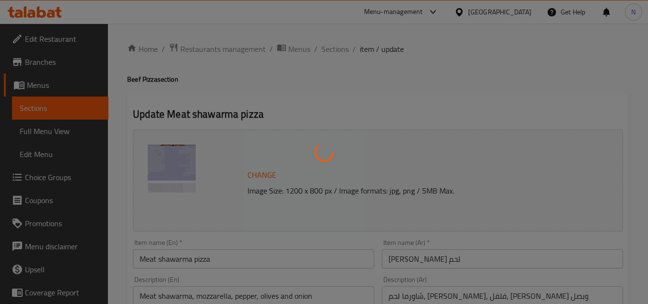
type input "اختيارك من شاورما بيتزا اللحم البقري:"
type input "1"
type input "خليها أوفر:"
type input "0"
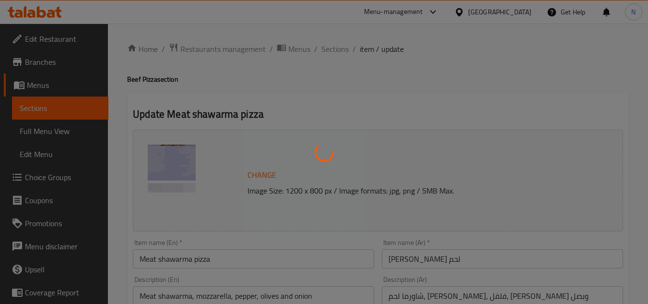
type input "1"
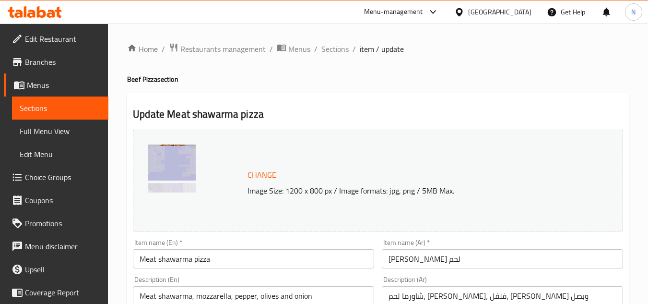
click at [150, 255] on input "Meat shawarma pizza" at bounding box center [253, 258] width 241 height 19
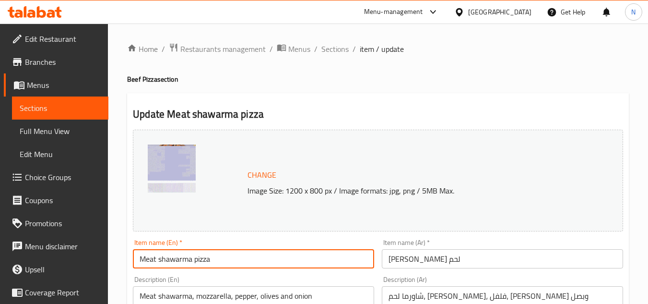
click at [150, 255] on input "Meat shawarma pizza" at bounding box center [253, 258] width 241 height 19
click at [165, 264] on input "Beef shawarma pizza" at bounding box center [253, 258] width 241 height 19
drag, startPoint x: 165, startPoint y: 264, endPoint x: 204, endPoint y: 259, distance: 39.3
click at [204, 259] on input "Beef shawarma pizza" at bounding box center [253, 258] width 241 height 19
type input "Beef Shawarma Pizza"
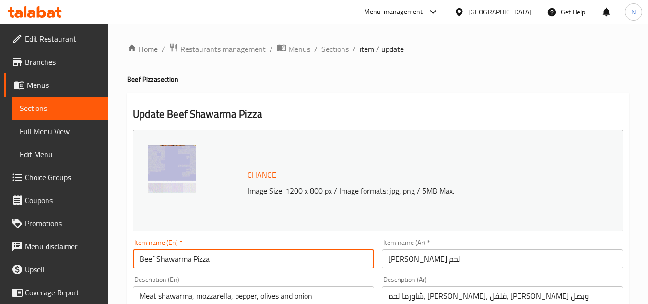
click at [445, 114] on h2 "Update Beef Shawarma Pizza" at bounding box center [378, 114] width 490 height 14
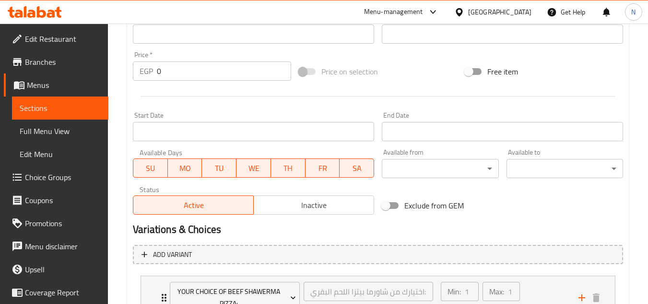
scroll to position [455, 0]
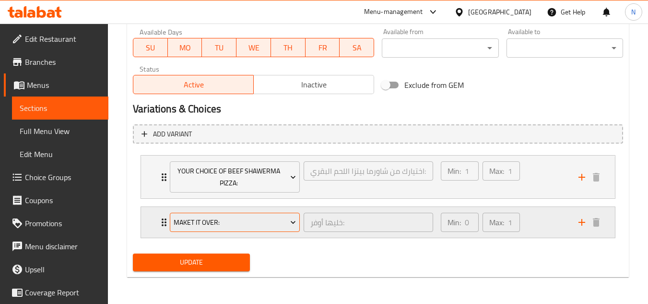
click at [259, 228] on button "Maket it Over:" at bounding box center [235, 221] width 130 height 19
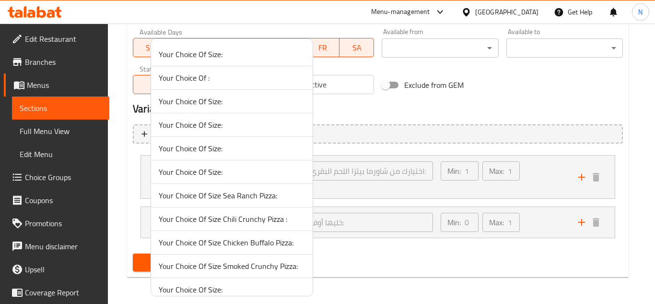
click at [241, 176] on span "Your Choice Of Size:" at bounding box center [232, 172] width 146 height 12
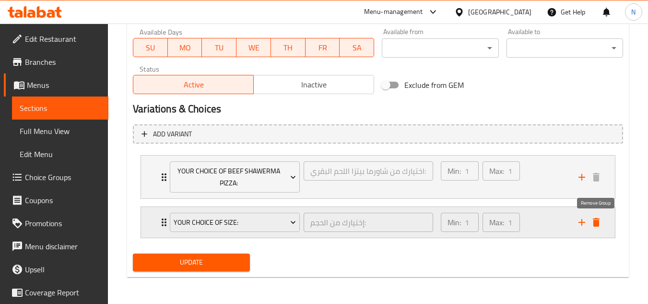
click at [597, 225] on icon "delete" at bounding box center [596, 222] width 7 height 9
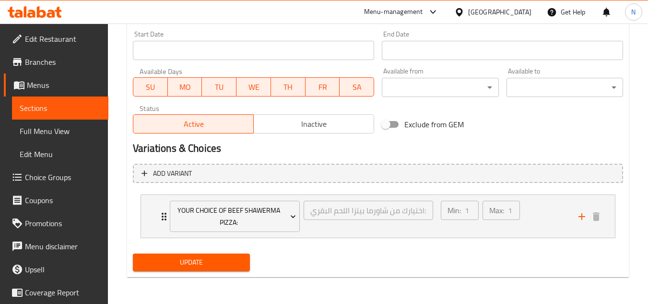
scroll to position [416, 0]
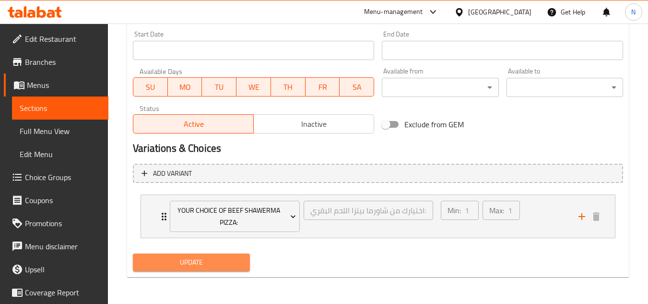
click at [239, 259] on span "Update" at bounding box center [191, 262] width 101 height 12
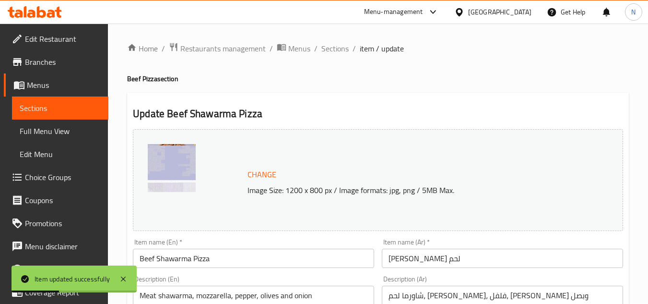
scroll to position [0, 0]
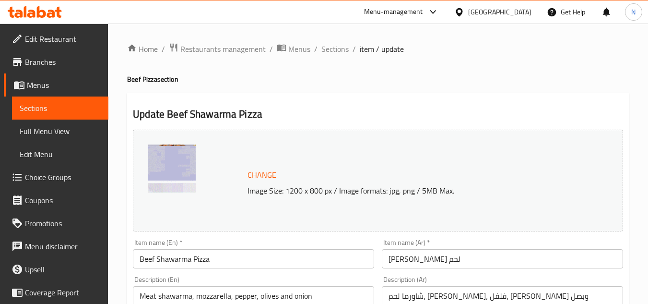
click at [149, 257] on input "Beef Shawarma Pizza" at bounding box center [253, 258] width 241 height 19
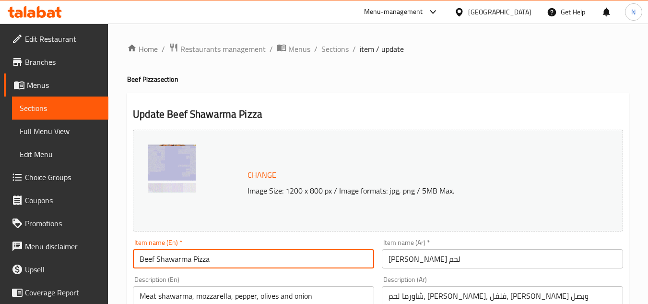
click at [149, 257] on input "Beef Shawarma Pizza" at bounding box center [253, 258] width 241 height 19
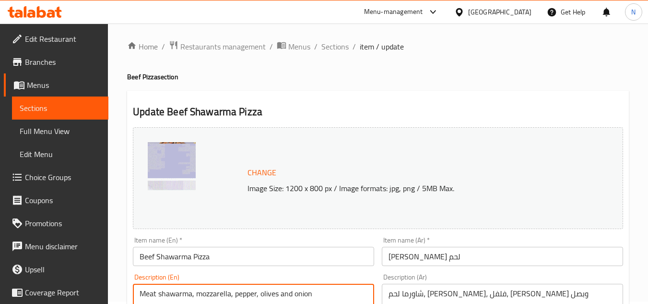
paste textarea "Beef"
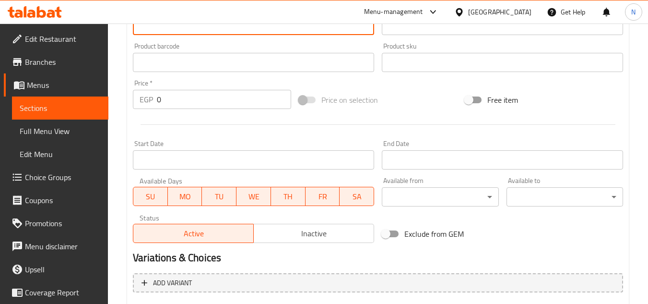
scroll to position [416, 0]
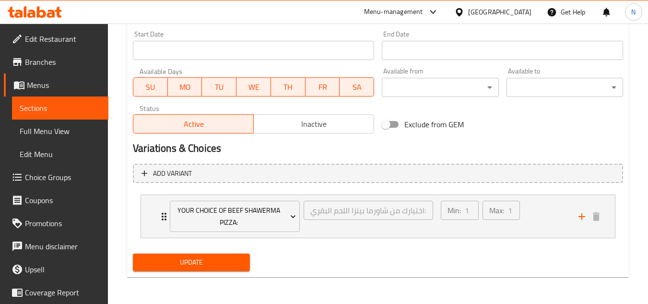
type textarea "Beef shawarma, mozzarella, pepper, olives and onion"
click at [214, 266] on span "Update" at bounding box center [191, 262] width 101 height 12
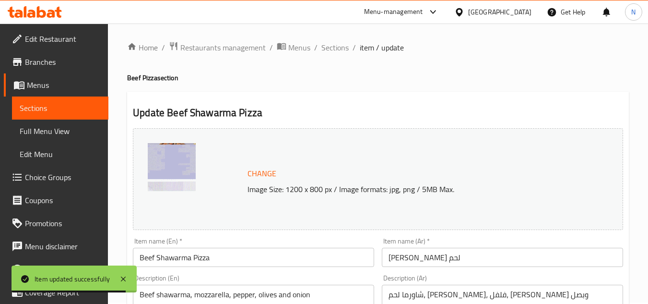
scroll to position [0, 0]
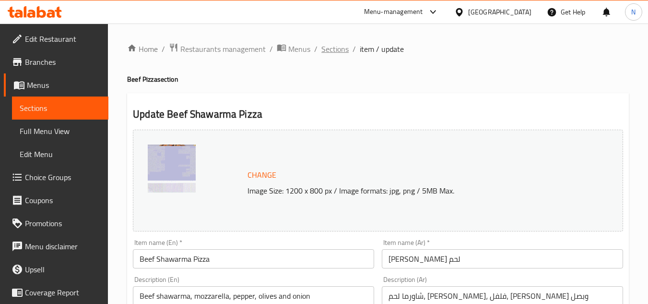
click at [343, 51] on span "Sections" at bounding box center [334, 49] width 27 height 12
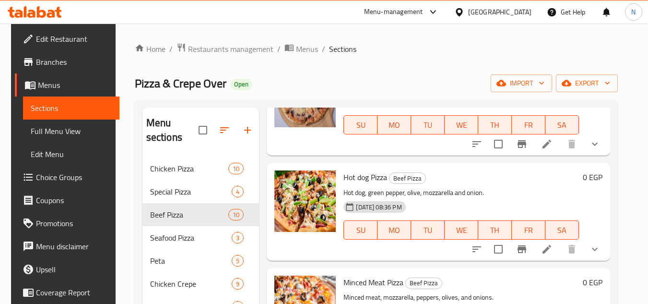
scroll to position [96, 0]
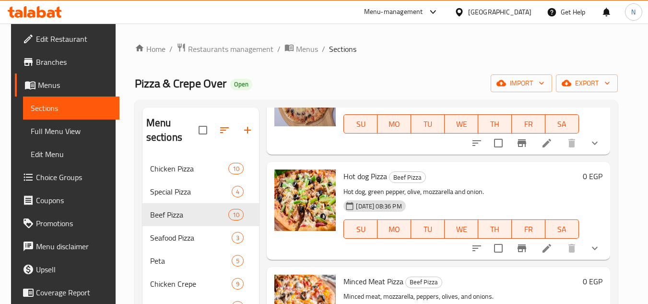
click at [553, 246] on icon at bounding box center [547, 248] width 12 height 12
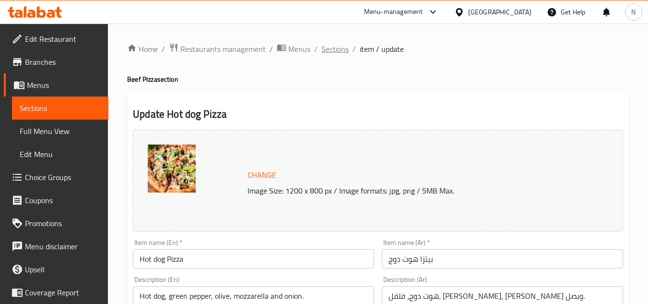
click at [333, 51] on span "Sections" at bounding box center [334, 49] width 27 height 12
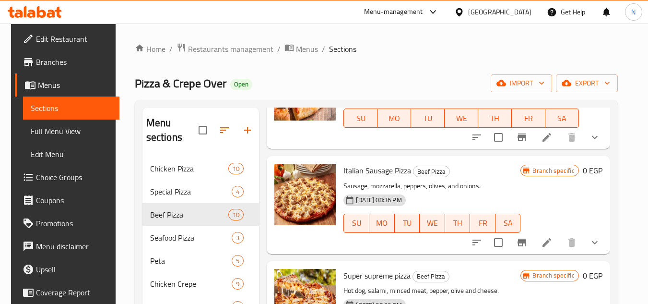
scroll to position [288, 0]
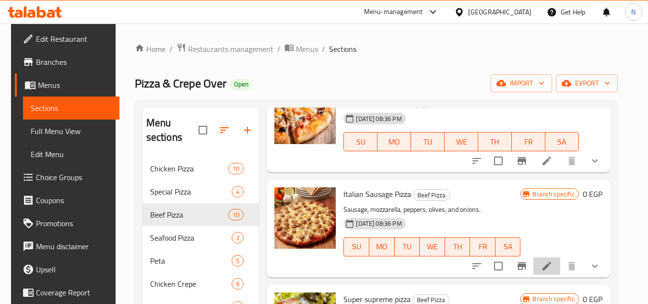
click at [546, 272] on li at bounding box center [546, 265] width 27 height 17
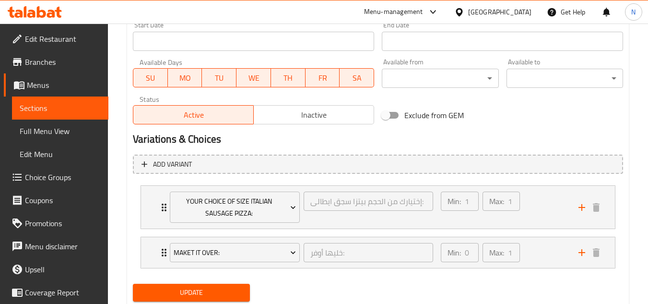
scroll to position [432, 0]
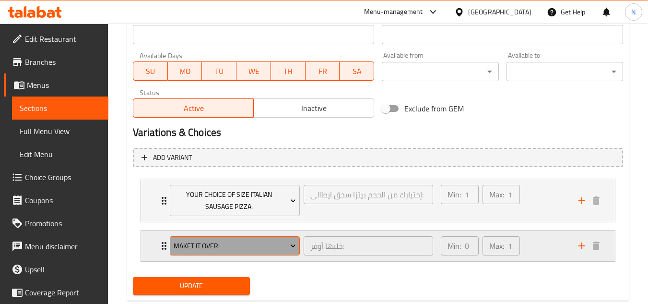
click at [272, 251] on span "Maket it Over:" at bounding box center [235, 246] width 123 height 12
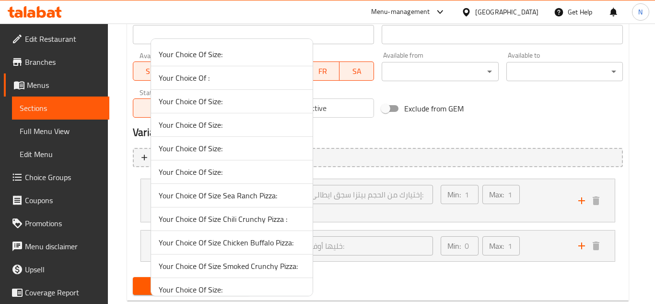
click at [271, 198] on span "Your Choice Of Size Sea Ranch Pizza:" at bounding box center [232, 195] width 146 height 12
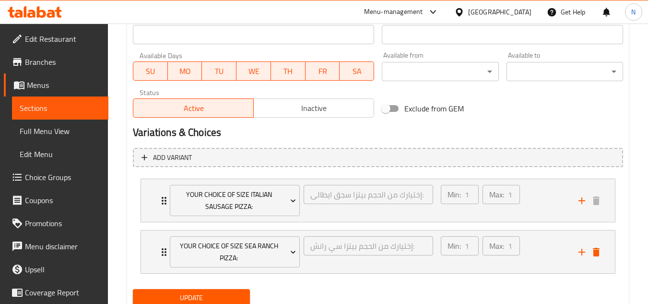
click at [201, 294] on span "Update" at bounding box center [191, 298] width 101 height 12
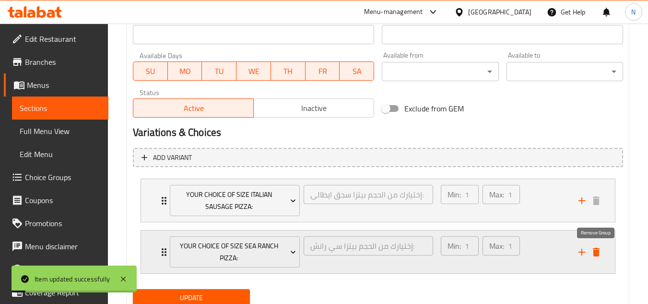
click at [599, 253] on icon "delete" at bounding box center [596, 252] width 12 height 12
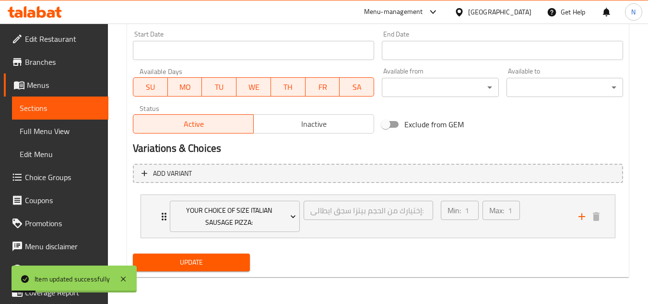
click at [223, 262] on span "Update" at bounding box center [191, 262] width 101 height 12
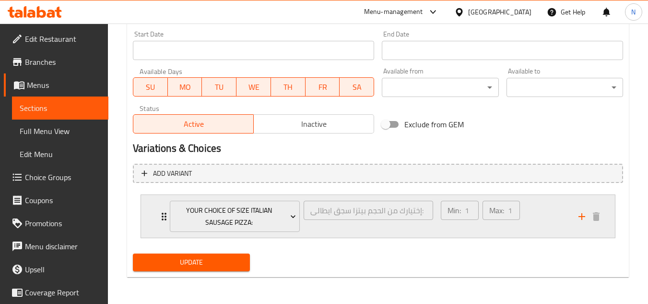
click at [534, 204] on div "Min: 1 ​ Max: 1 ​" at bounding box center [504, 216] width 138 height 43
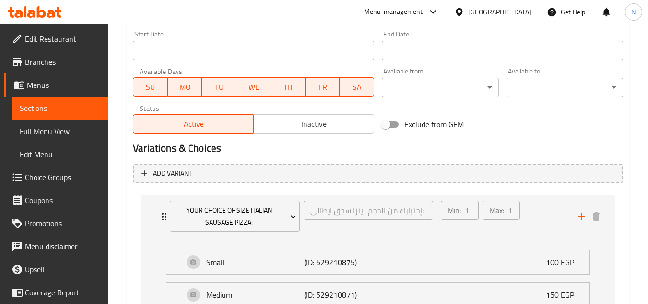
scroll to position [464, 0]
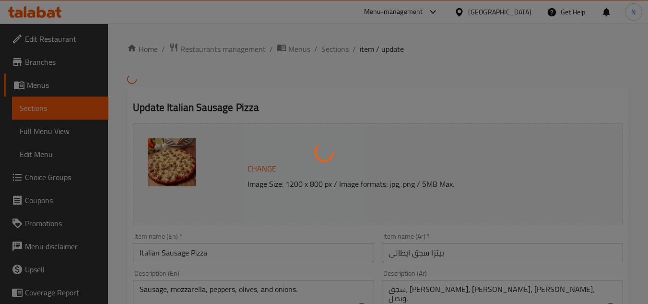
type input "إختيارك من الحجم بيتزا سجق ايطالى:"
type input "1"
type input "إختيارك من الحجم بيتزا سي رانش:"
type input "1"
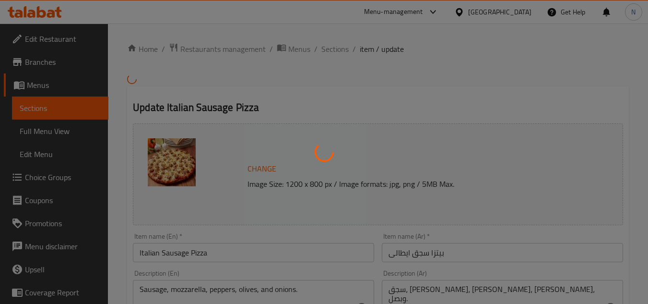
type input "1"
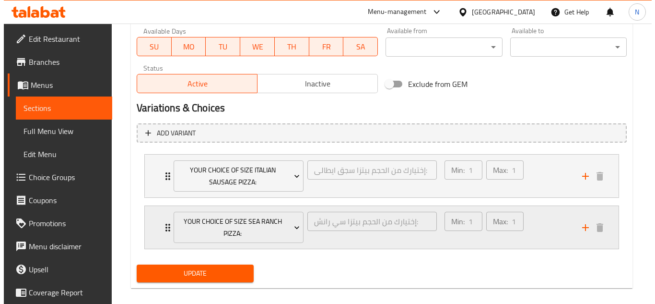
scroll to position [467, 0]
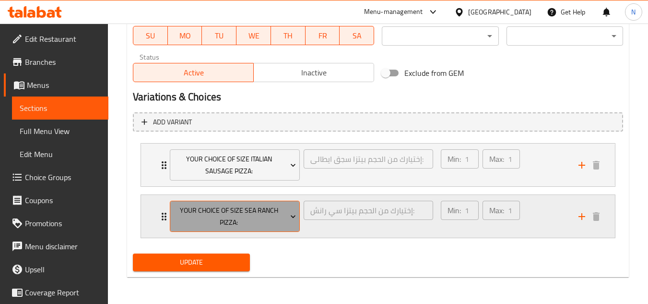
click at [231, 214] on span "Your Choice Of Size Sea Ranch Pizza:" at bounding box center [235, 216] width 123 height 24
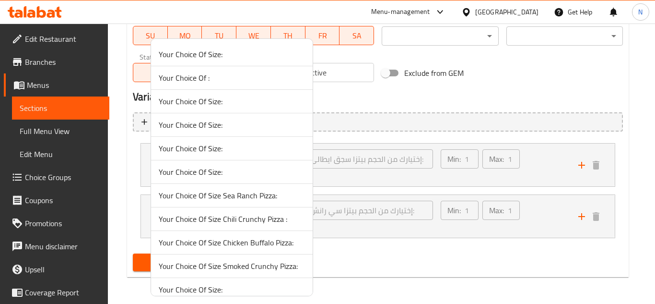
click at [242, 172] on span "Your Choice Of Size:" at bounding box center [232, 172] width 146 height 12
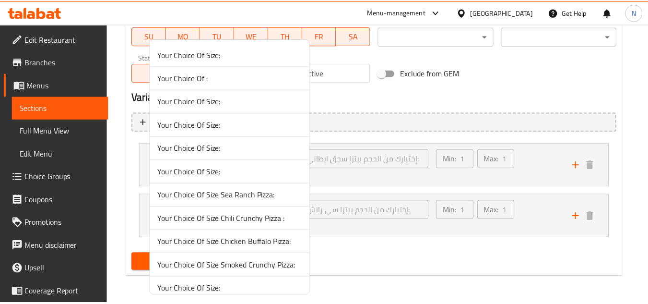
scroll to position [455, 0]
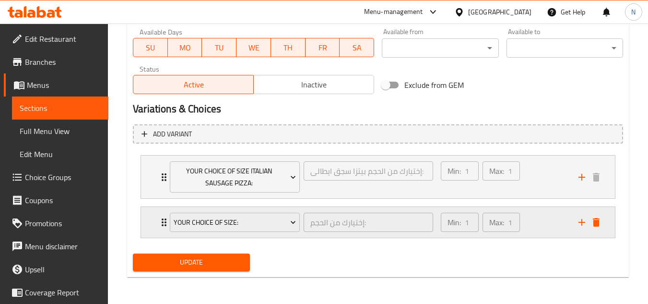
click at [599, 222] on icon "delete" at bounding box center [596, 222] width 12 height 12
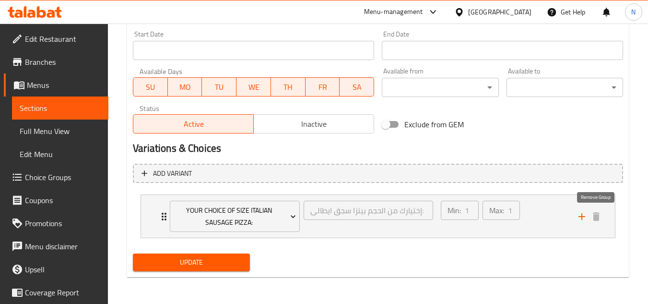
scroll to position [416, 0]
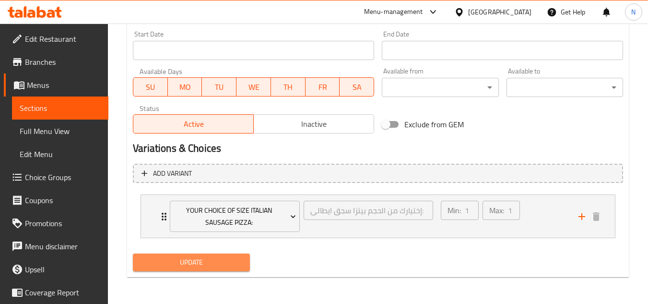
click at [243, 261] on button "Update" at bounding box center [191, 262] width 117 height 18
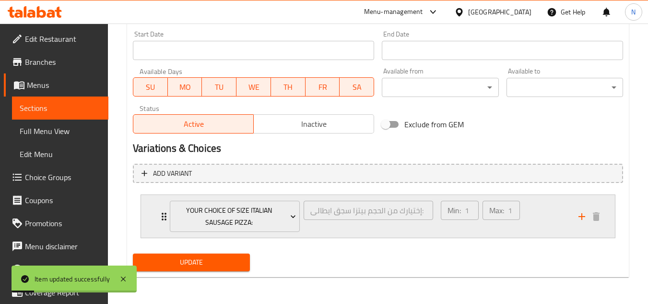
click at [533, 218] on div "Min: 1 ​ Max: 1 ​" at bounding box center [504, 216] width 138 height 43
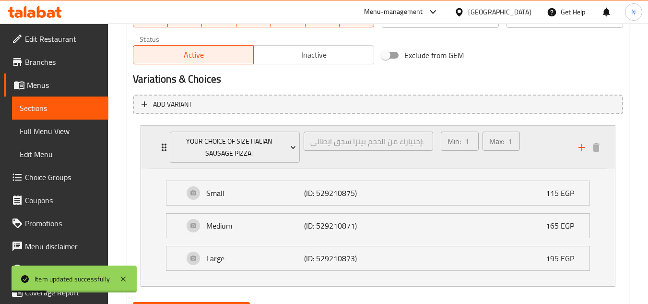
scroll to position [512, 0]
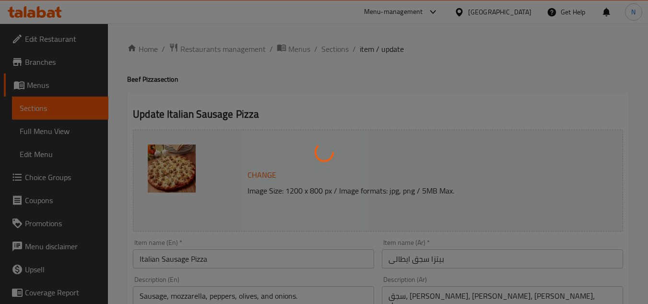
type input "إختيارك من الحجم بيتزا سجق ايطالى:"
type input "1"
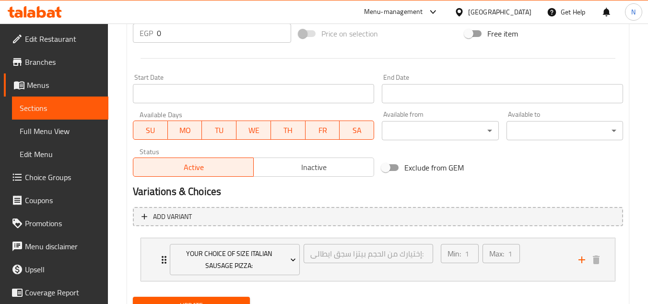
scroll to position [416, 0]
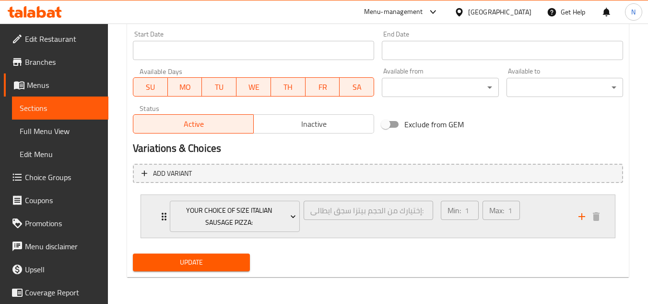
click at [556, 226] on div "Min: 1 ​ Max: 1 ​" at bounding box center [504, 216] width 138 height 43
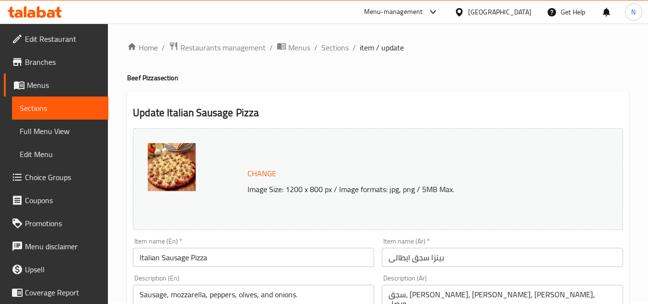
scroll to position [0, 0]
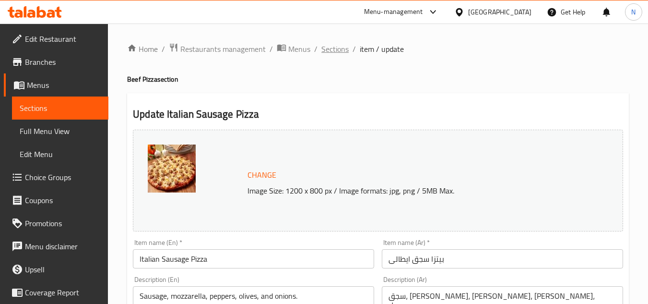
click at [334, 49] on span "Sections" at bounding box center [334, 49] width 27 height 12
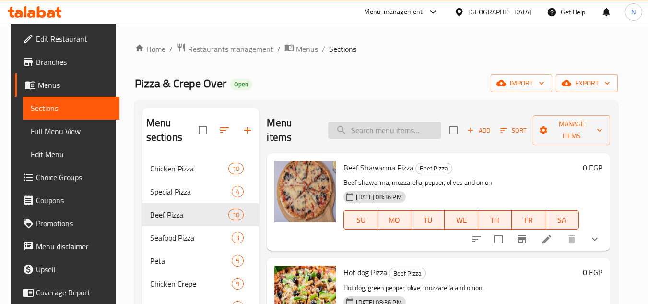
click at [386, 124] on input "search" at bounding box center [384, 130] width 113 height 17
paste input "TRAVEL BURGER PIZZA"
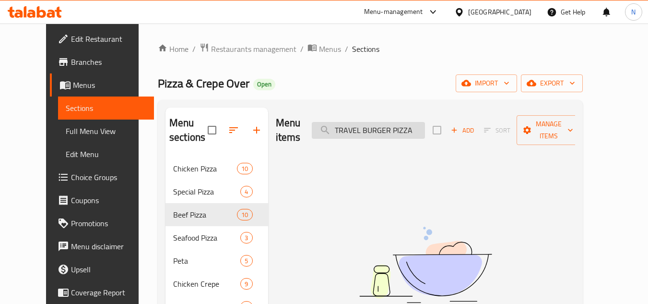
click at [416, 122] on input "TRAVEL BURGER PIZZA" at bounding box center [368, 130] width 113 height 17
click at [416, 122] on input "TRAVEL BURGER PZZA" at bounding box center [368, 130] width 113 height 17
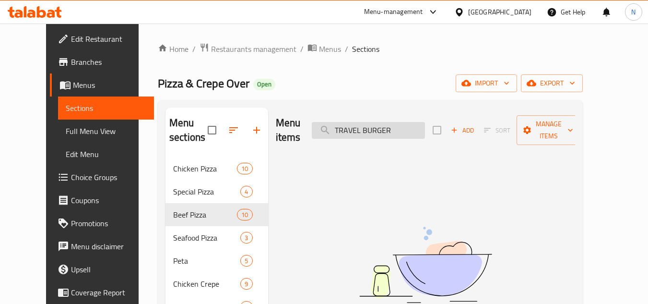
type input "TRAVEL BURGER"
click at [392, 122] on input "TRAVEL BURGER" at bounding box center [368, 130] width 113 height 17
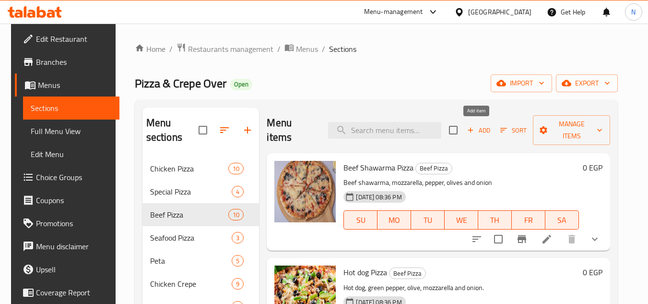
click at [472, 129] on icon "button" at bounding box center [470, 130] width 9 height 9
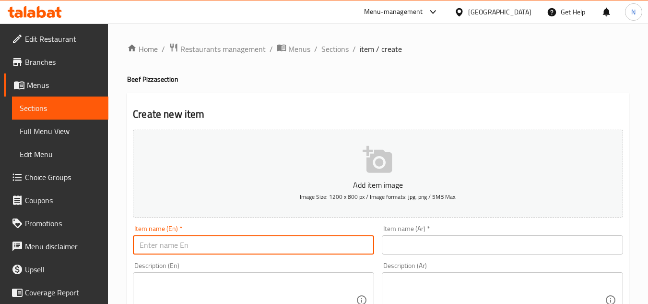
click at [318, 242] on input "text" at bounding box center [253, 244] width 241 height 19
paste input "TRAVEL BURGER PIZZA"
click at [200, 247] on input "TRAVEL BURGER PIZZA" at bounding box center [253, 244] width 241 height 19
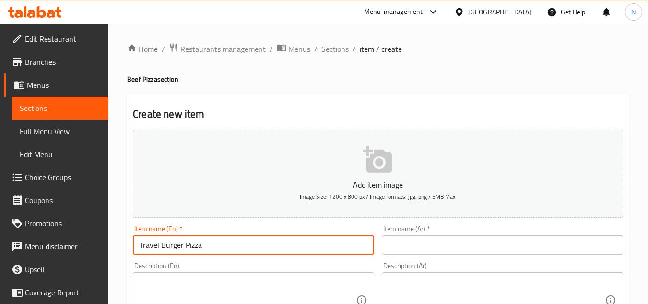
type input "Travel Burger Pizza"
click at [430, 253] on input "text" at bounding box center [502, 244] width 241 height 19
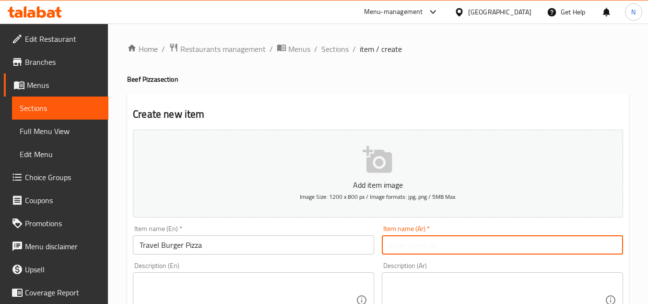
paste input "بيتزا برجر السفر"
click at [402, 246] on input "بيتزا برجر السفر" at bounding box center [502, 244] width 241 height 19
type input "بيتزا برجر ترافل"
click at [419, 296] on textarea at bounding box center [497, 300] width 216 height 46
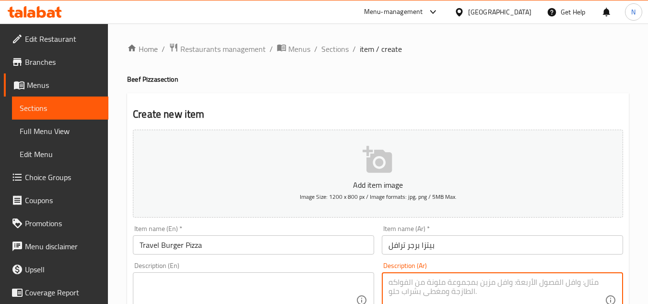
click at [211, 287] on textarea at bounding box center [248, 300] width 216 height 46
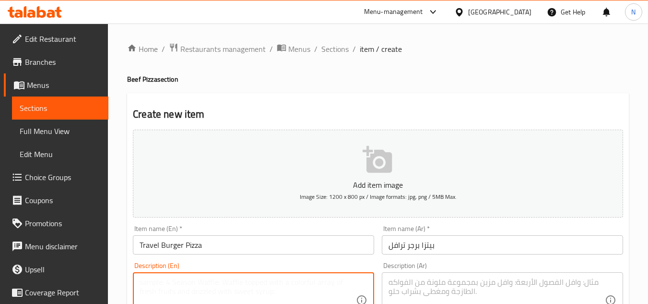
paste textarea "Burger Patties-Pepper Fresh Mushrooms-Olives Travel Sauce-Mozzarella"
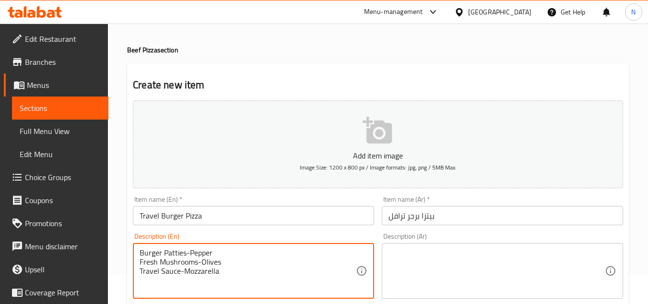
scroll to position [51, 0]
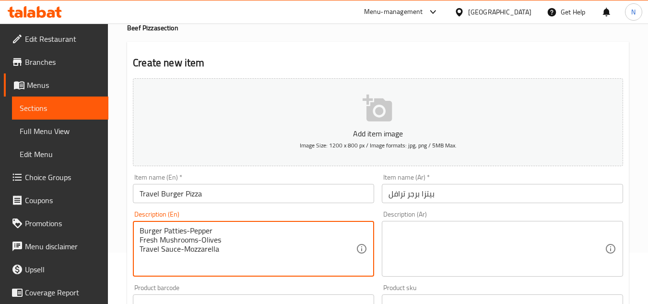
click at [141, 240] on textarea "Burger Patties-Pepper Fresh Mushrooms-Olives Travel Sauce-Mozzarella" at bounding box center [248, 249] width 216 height 46
click at [277, 229] on textarea "Burger Patties-Pepper, Fresh Mushrooms-Olives Travel Sauce-Mozzarella" at bounding box center [248, 249] width 216 height 46
click at [140, 240] on textarea "Burger Patties-Pepper, Fresh Mushrooms, Olives Travel Sauce-Mozzarella" at bounding box center [248, 249] width 216 height 46
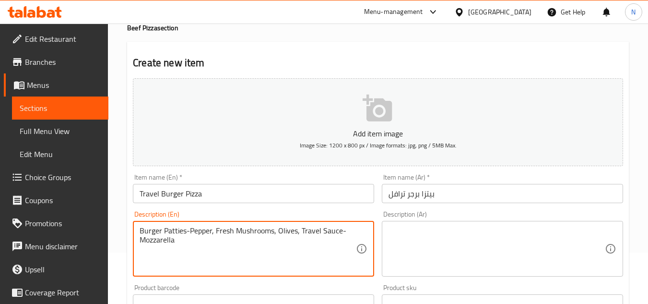
click at [350, 232] on textarea "Burger Patties-Pepper, Fresh Mushrooms, Olives, Travel Sauce-Mozzarella" at bounding box center [248, 249] width 216 height 46
click at [348, 233] on textarea "Burger Patties-Pepper, Fresh Mushrooms, Olives, Travel Sauce an Mozzarella" at bounding box center [248, 249] width 216 height 46
click at [164, 233] on textarea "Burger Patties-Pepper, Fresh Mushrooms, Olives, Travel Sauce and Mozzarella" at bounding box center [248, 249] width 216 height 46
click at [188, 228] on textarea "Burger Patties-Pepper, Fresh Mushrooms, Olives, Travel Sauce and Mozzarella" at bounding box center [248, 249] width 216 height 46
drag, startPoint x: 164, startPoint y: 230, endPoint x: 175, endPoint y: 239, distance: 14.7
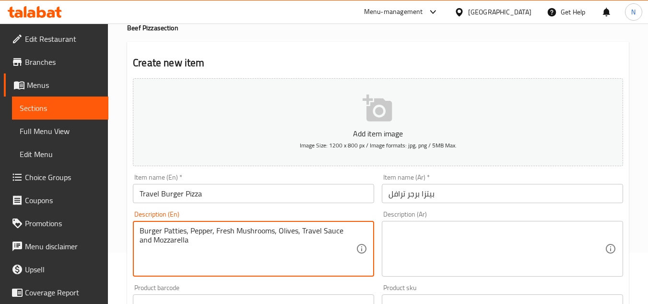
click at [175, 239] on textarea "Burger Patties, Pepper, Fresh Mushrooms, Olives, Travel Sauce and Mozzarella" at bounding box center [248, 249] width 216 height 46
click at [188, 240] on textarea "Burger patties, pepper, fresh mushrooms, olives, travel sauce and mozzarella" at bounding box center [248, 249] width 216 height 46
click at [200, 254] on textarea "Burger patties, pepper, fresh mushrooms, olives, travel sauce and mozzarella" at bounding box center [248, 249] width 216 height 46
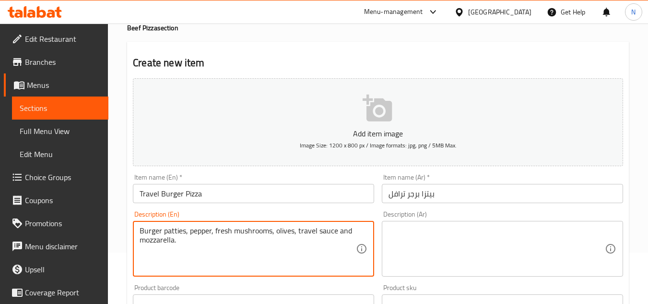
click at [173, 238] on textarea "Burger patties, pepper, fresh mushrooms, olives, travel sauce and mozzarella." at bounding box center [248, 249] width 216 height 46
type textarea "Burger patties, pepper, fresh mushrooms, olives, travel sauce and mozzarella."
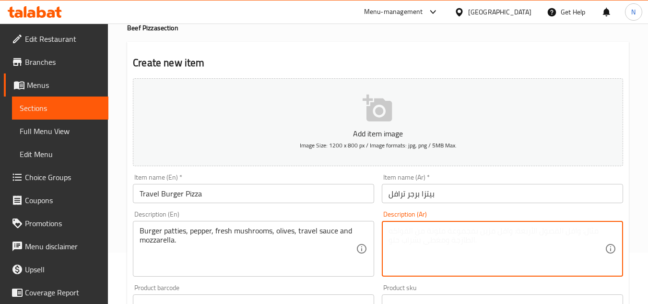
click at [407, 237] on textarea at bounding box center [497, 249] width 216 height 46
paste textarea "فطائر البرجر، الفلفل، الفطر الطازج، الزيتون، صلصة السفر والموزاريلا."
click at [570, 233] on textarea "فطائر البرجر، الفلفل، الفطر الطازج، الزيتون، صلصة السفر والموزاريلا." at bounding box center [497, 249] width 216 height 46
click at [548, 232] on textarea "فطائر برجر، الفلفل، الفطر الطازج، الزيتون، صلصة السفر والموزاريلا." at bounding box center [497, 249] width 216 height 46
click at [524, 231] on textarea "فطائر برجر، فلفل، الفطر الطازج، الزيتون، صلصة السفر والموزاريلا." at bounding box center [497, 249] width 216 height 46
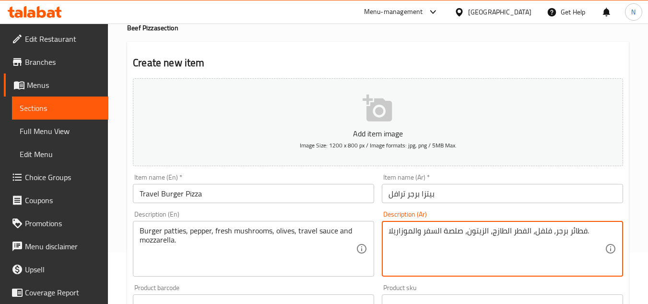
click at [524, 231] on textarea "فطائر برجر، فلفل، الفطر الطازج، الزيتون، صلصة السفر والموزاريلا." at bounding box center [497, 249] width 216 height 46
click at [552, 230] on textarea "فطائر برجر، فلفل، lمشروم الطازج، الزيتون، صلصة السفر والموزاريلا." at bounding box center [497, 249] width 216 height 46
click at [571, 242] on textarea "فطائر برجر، فلفل، lمشروم الطازج، الزيتون، صلصة السفر والموزاريلا." at bounding box center [497, 249] width 216 height 46
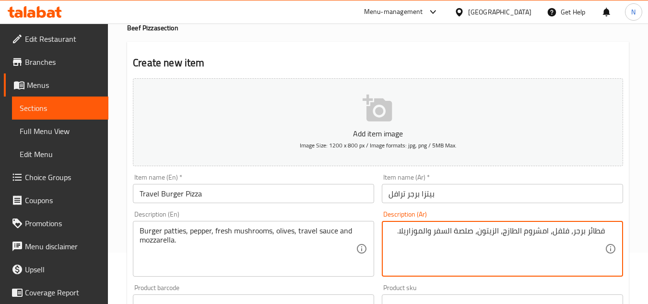
click at [539, 233] on textarea "فطائر برجر، فلفل، lمشروم الطازج، الزيتون، صلصة السفر والموزاريلا." at bounding box center [497, 249] width 216 height 46
click at [521, 230] on textarea "فطائر برجر، فلفل، مشروم الطازج، الزيتون، صلصة السفر والموزاريلا." at bounding box center [497, 249] width 216 height 46
click at [519, 230] on textarea "فطائر برجر، فلفل، مشروم الطازج، الزيتون، صلصة السفر والموزاريلا." at bounding box center [497, 249] width 216 height 46
click at [502, 230] on textarea "فطائر برجر، فلفل، مشروم طازج، الزيتون، صلصة السفر والموزاريلا." at bounding box center [497, 249] width 216 height 46
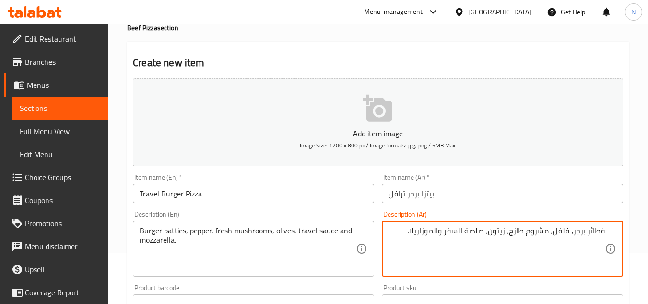
click at [457, 231] on textarea "فطائر برجر، فلفل، مشروم طازج، زيتون، صلصة السفر والموزاريلا." at bounding box center [497, 249] width 216 height 46
click at [437, 231] on textarea "فطائر برجر، فلفل، مشروم طازج، زيتون، صلصة ترافل والموزاريلا." at bounding box center [497, 249] width 216 height 46
click at [415, 268] on textarea "فطائر برجر، فلفل، مشروم طازج، زيتون، صلصة ترافل وموزاريلا." at bounding box center [497, 249] width 216 height 46
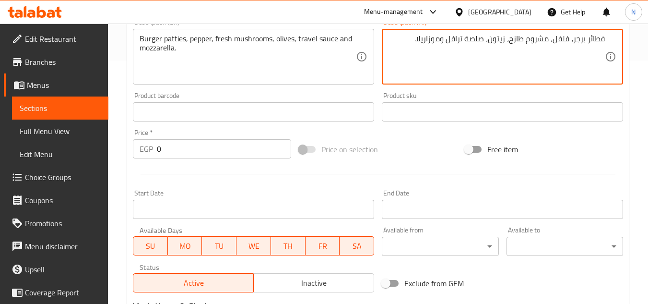
scroll to position [195, 0]
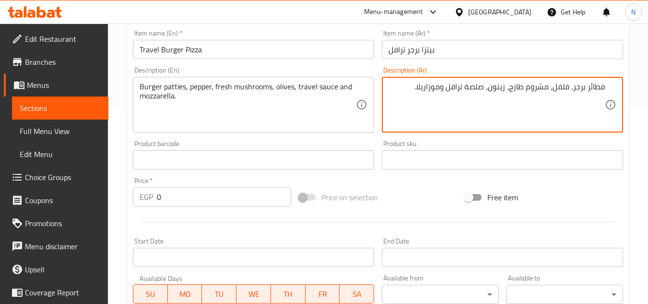
click at [453, 88] on textarea "فطائر برجر، فلفل، مشروم طازج، زيتون، صلصة ترافل وموزاريلا." at bounding box center [497, 105] width 216 height 46
type textarea "فطائر برجر، [GEOGRAPHIC_DATA]، مشروم طازج، زيتون، صلصة ترافيل وموزاريلا."
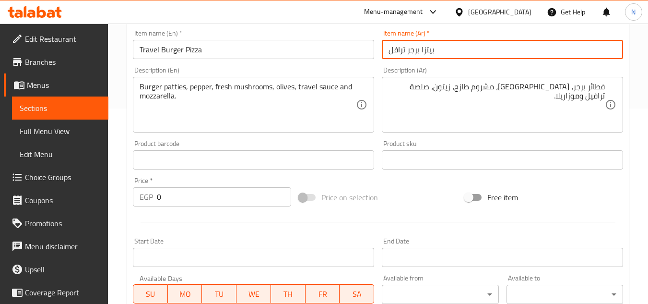
click at [394, 50] on input "بيتزا برجر ترافل" at bounding box center [502, 49] width 241 height 19
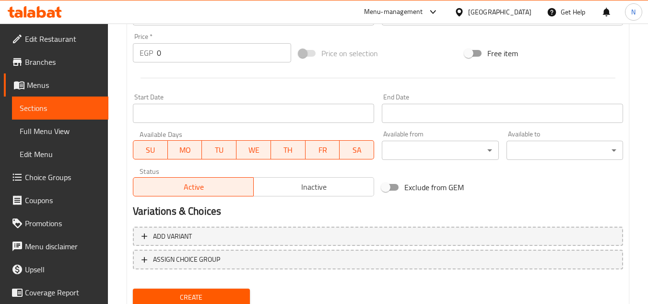
type input "بيتزا برجر ترافيل"
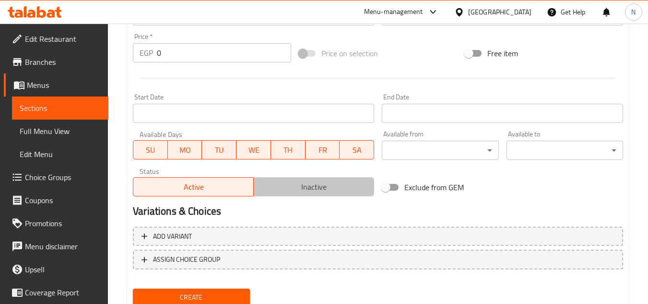
click at [319, 185] on span "Inactive" at bounding box center [314, 187] width 113 height 14
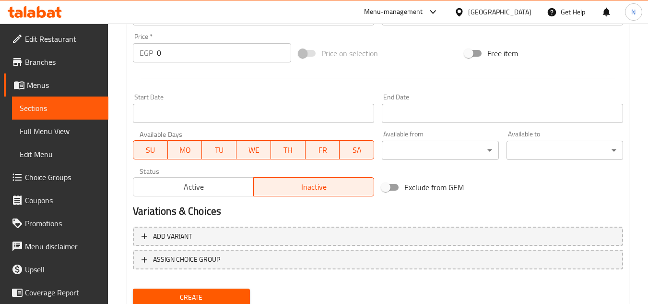
click at [230, 293] on span "Create" at bounding box center [191, 297] width 101 height 12
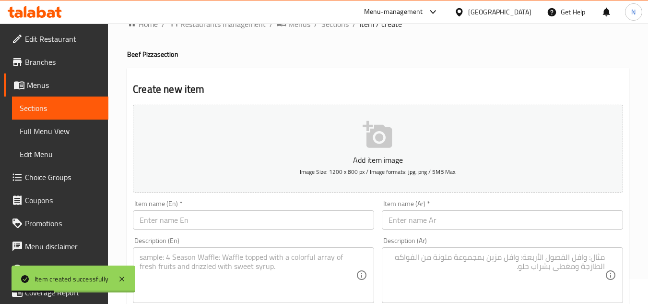
scroll to position [0, 0]
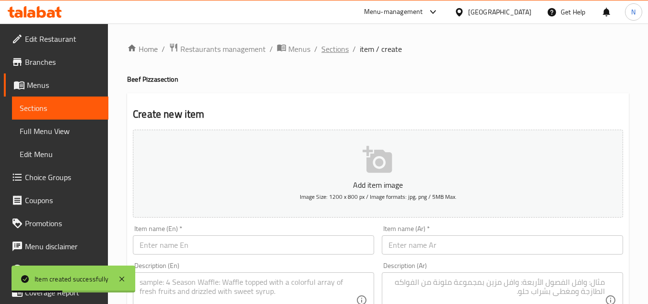
click at [327, 54] on span "Sections" at bounding box center [334, 49] width 27 height 12
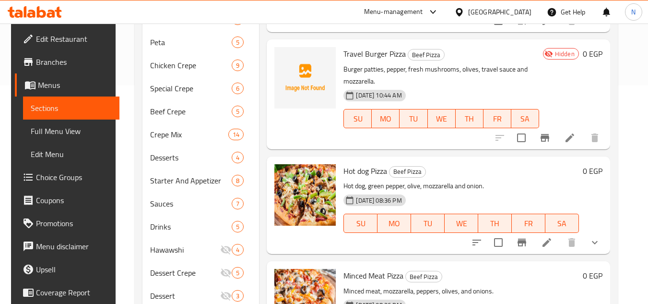
scroll to position [131, 0]
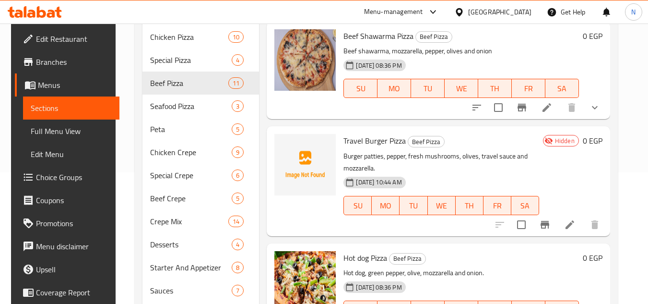
click at [382, 142] on span "Travel Burger Pizza" at bounding box center [374, 140] width 62 height 14
copy h6 "Travel Burger Pizza"
click at [575, 229] on icon at bounding box center [570, 225] width 12 height 12
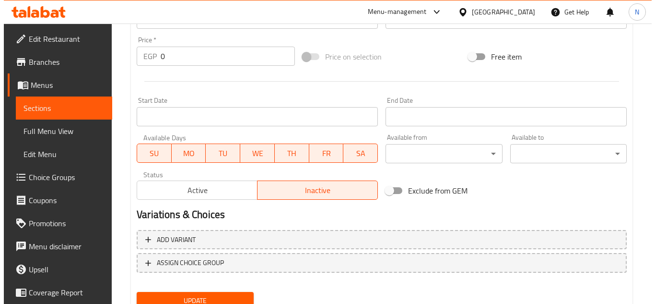
scroll to position [374, 0]
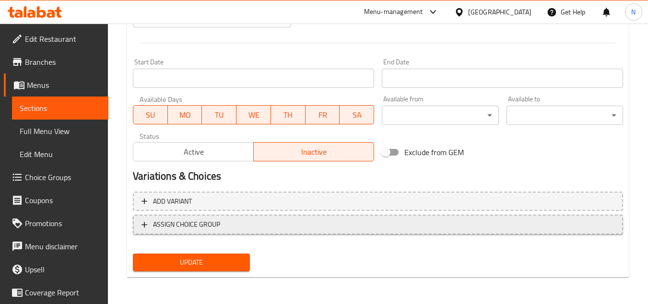
click at [244, 219] on span "ASSIGN CHOICE GROUP" at bounding box center [377, 224] width 473 height 12
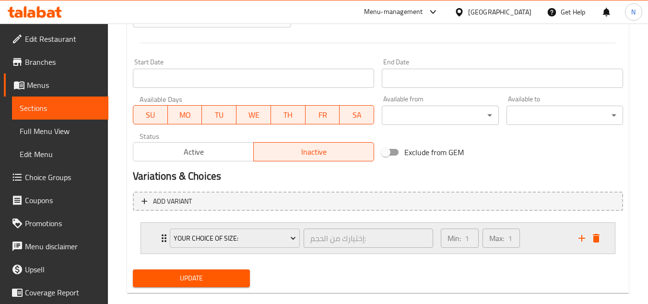
click at [242, 249] on div "Your Choice Of Size:" at bounding box center [235, 237] width 134 height 23
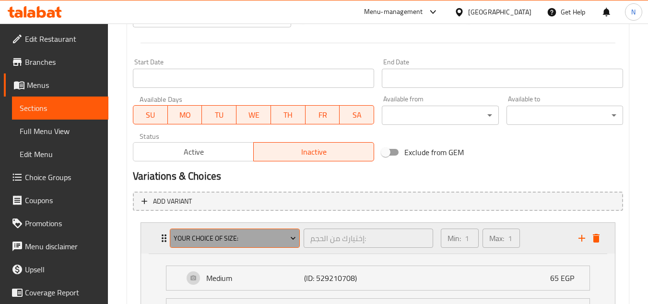
click at [247, 241] on span "Your Choice Of Size:" at bounding box center [235, 238] width 123 height 12
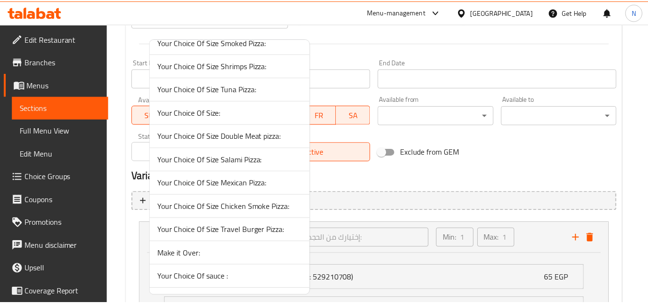
scroll to position [671, 0]
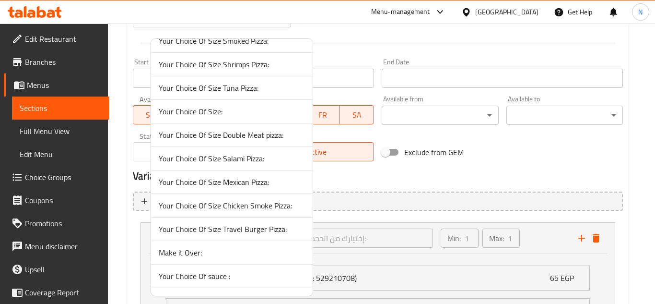
click at [245, 229] on span "Your Choice Of Size Travel Burger Pizza:" at bounding box center [232, 229] width 146 height 12
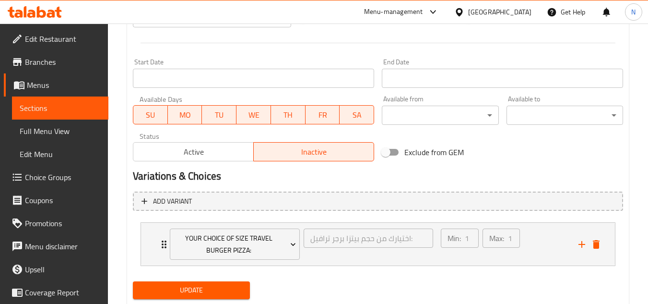
click at [211, 160] on button "Active" at bounding box center [193, 151] width 121 height 19
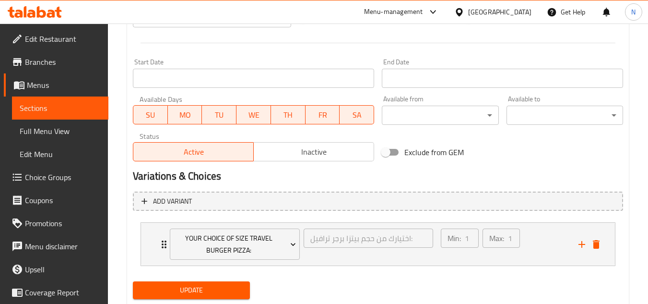
click at [207, 291] on span "Update" at bounding box center [191, 290] width 101 height 12
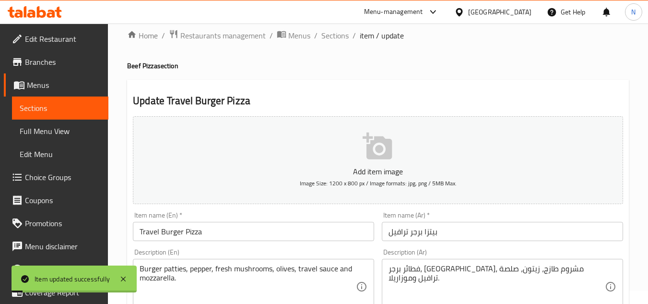
scroll to position [0, 0]
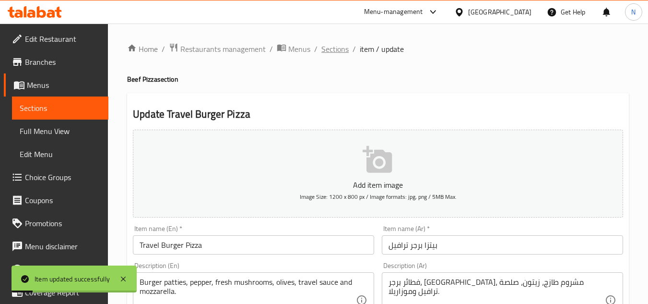
click at [329, 51] on span "Sections" at bounding box center [334, 49] width 27 height 12
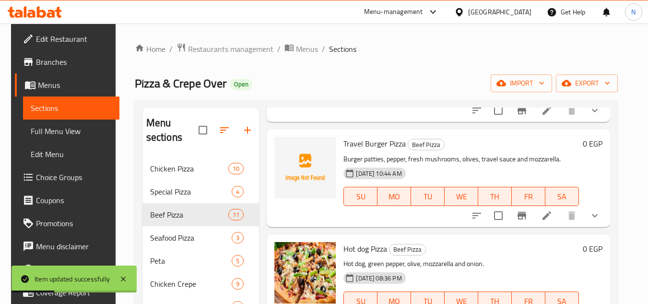
scroll to position [144, 0]
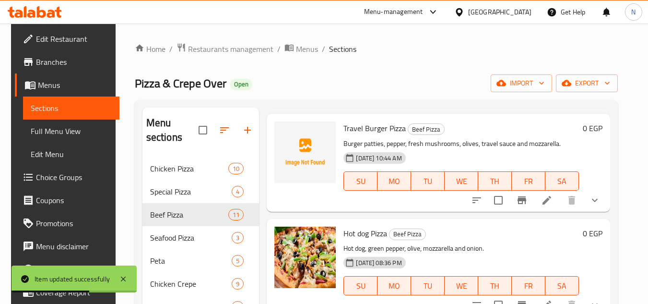
click at [61, 40] on span "Edit Restaurant" at bounding box center [74, 39] width 76 height 12
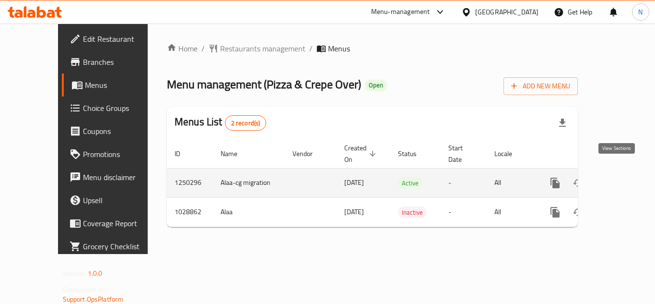
click at [619, 177] on icon "enhanced table" at bounding box center [625, 183] width 12 height 12
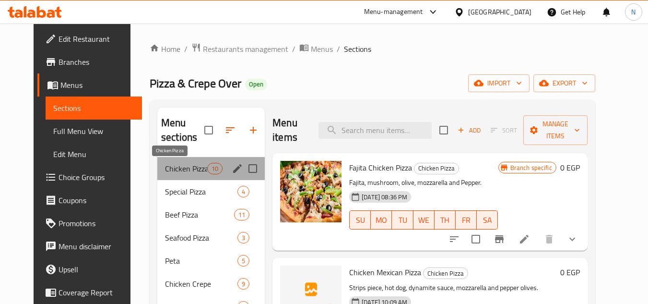
click at [195, 170] on span "Chicken Pizza" at bounding box center [186, 169] width 42 height 12
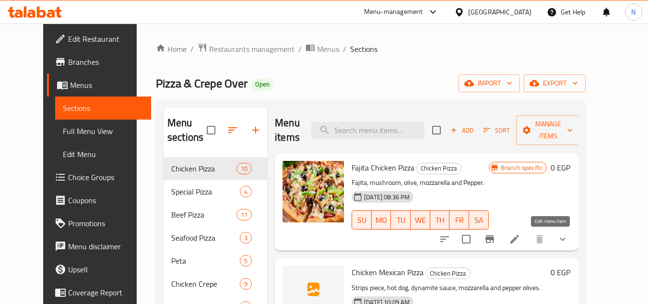
click at [520, 234] on icon at bounding box center [515, 239] width 12 height 12
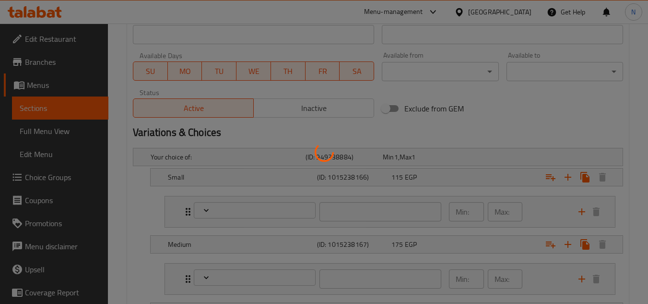
scroll to position [555, 0]
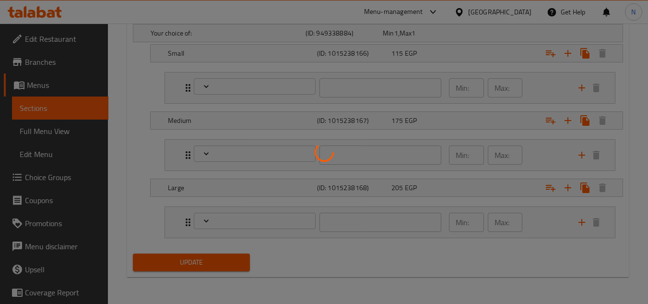
type input "خليها أوفر:"
type input "0"
type input "1"
type input "خليها أوفر:"
type input "0"
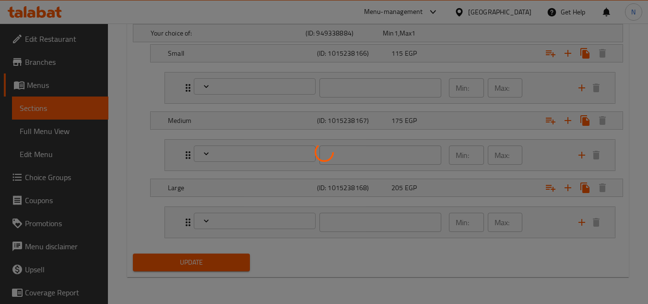
type input "1"
type input "خليها أوفر:"
type input "0"
type input "1"
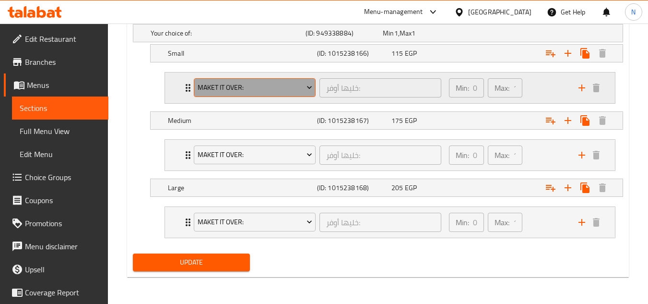
click at [272, 90] on span "Maket it Over:" at bounding box center [255, 88] width 115 height 12
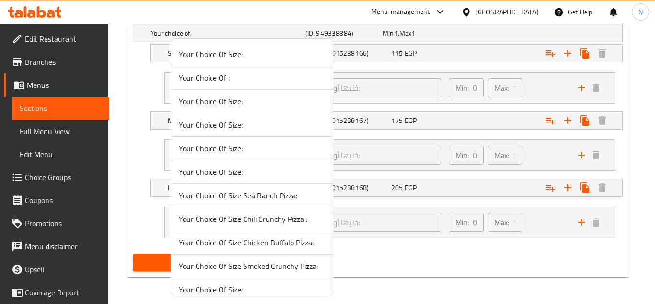
click at [243, 121] on span "Your Choice Of Size:" at bounding box center [252, 125] width 146 height 12
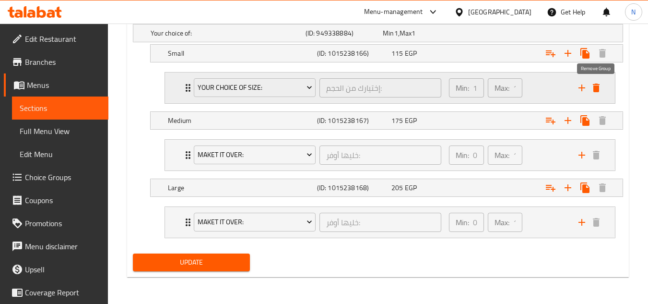
click at [593, 88] on icon "delete" at bounding box center [596, 87] width 7 height 9
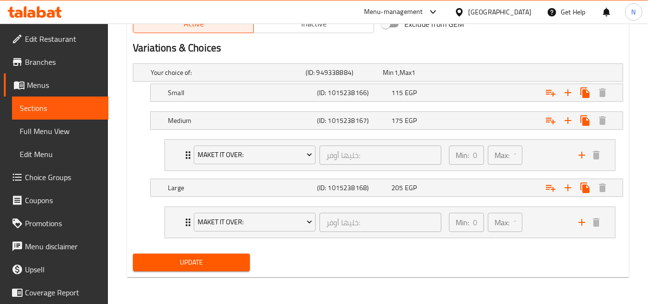
scroll to position [516, 0]
click at [241, 156] on span "Maket it Over:" at bounding box center [255, 155] width 115 height 12
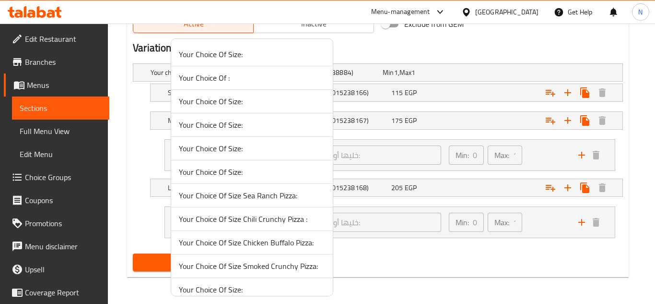
click at [238, 177] on span "Your Choice Of Size:" at bounding box center [252, 172] width 146 height 12
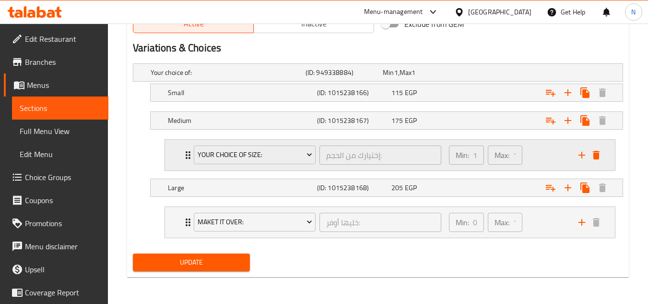
click at [596, 158] on icon "delete" at bounding box center [596, 155] width 7 height 9
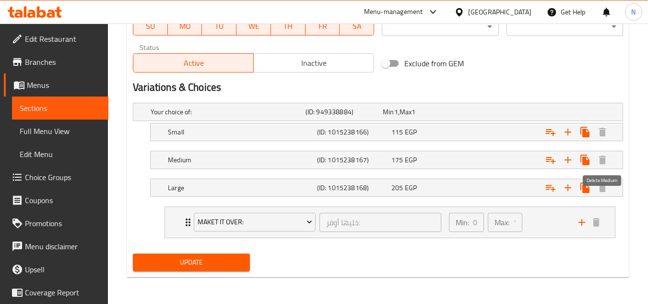
scroll to position [477, 0]
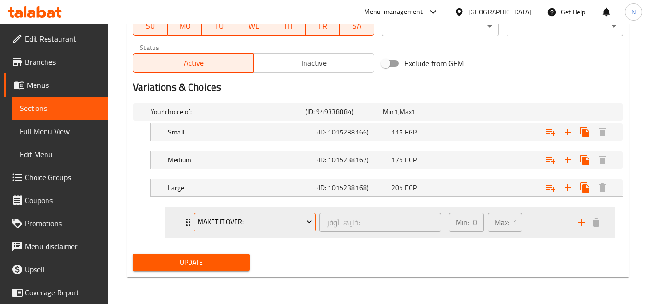
click at [285, 223] on span "Maket it Over:" at bounding box center [255, 222] width 115 height 12
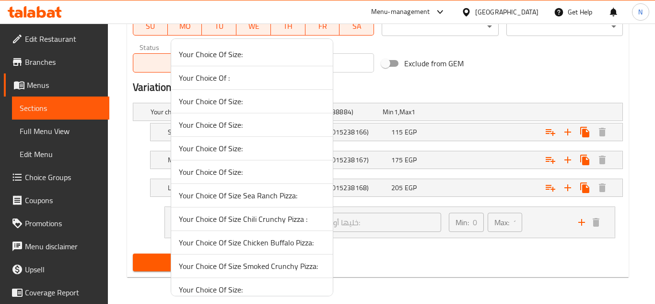
click at [229, 195] on span "Your Choice Of Size Sea Ranch Pizza:" at bounding box center [252, 195] width 146 height 12
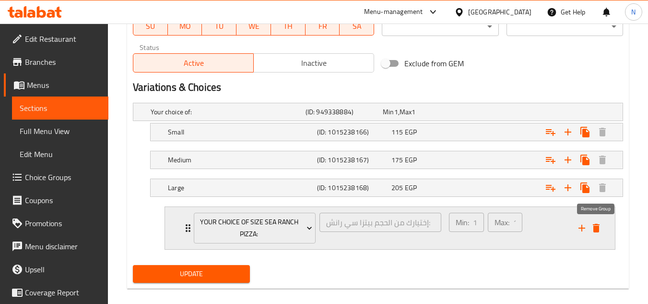
click at [598, 230] on icon "delete" at bounding box center [596, 228] width 7 height 9
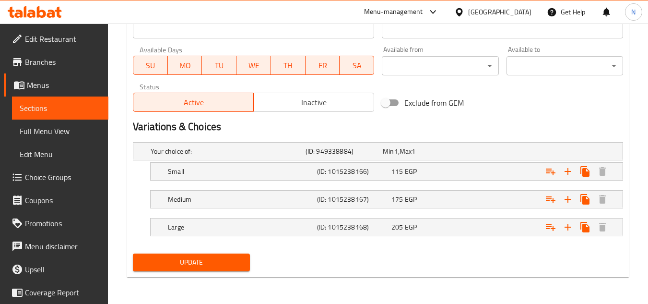
click at [220, 260] on span "Update" at bounding box center [191, 262] width 101 height 12
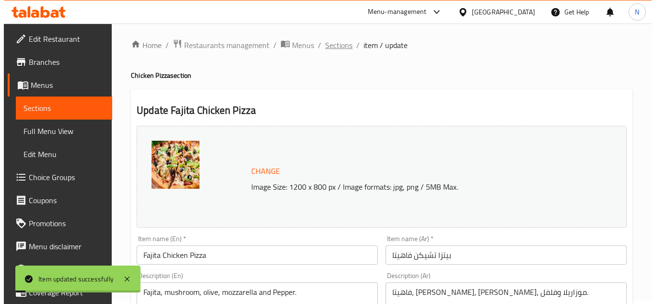
scroll to position [0, 0]
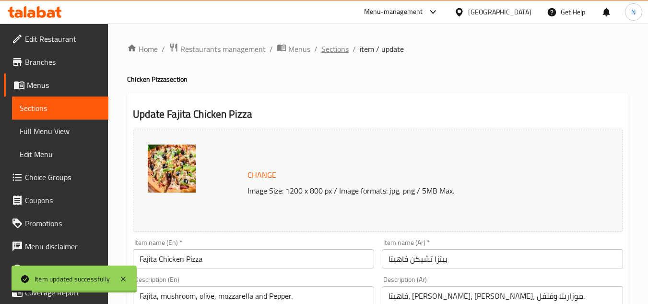
click at [337, 49] on span "Sections" at bounding box center [334, 49] width 27 height 12
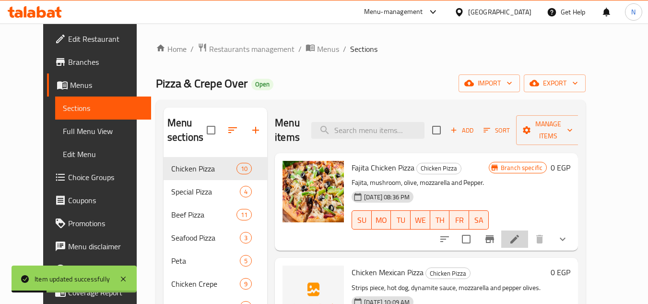
click at [528, 232] on li at bounding box center [514, 238] width 27 height 17
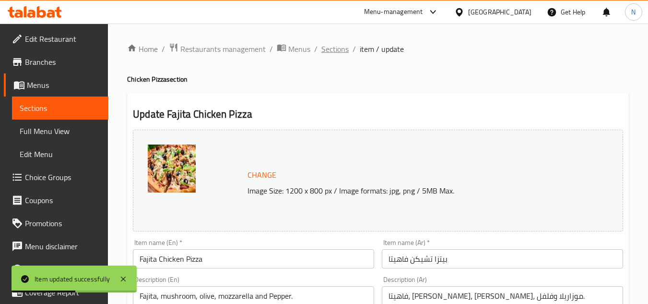
click at [325, 48] on span "Sections" at bounding box center [334, 49] width 27 height 12
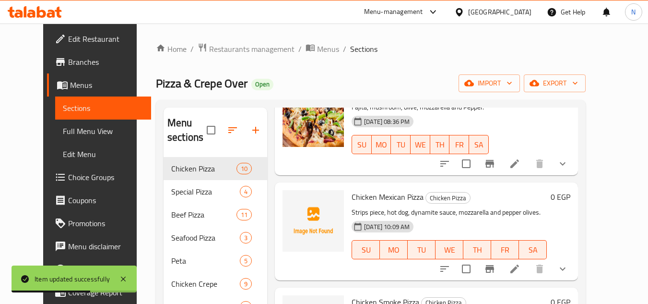
scroll to position [96, 0]
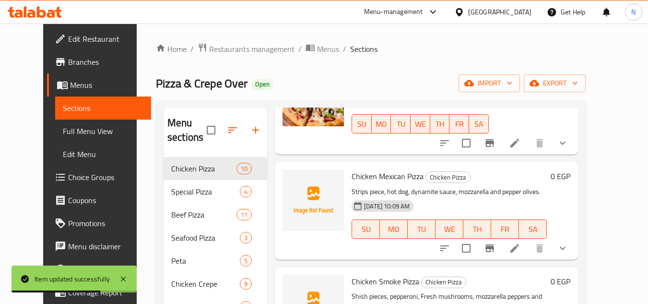
click at [520, 245] on icon at bounding box center [515, 248] width 12 height 12
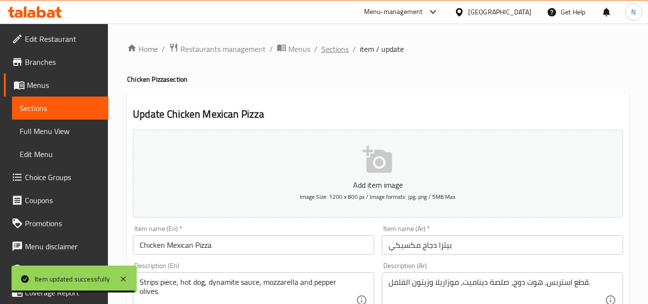
click at [330, 47] on span "Sections" at bounding box center [334, 49] width 27 height 12
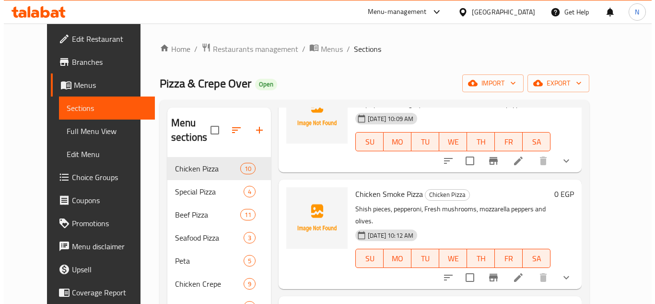
scroll to position [192, 0]
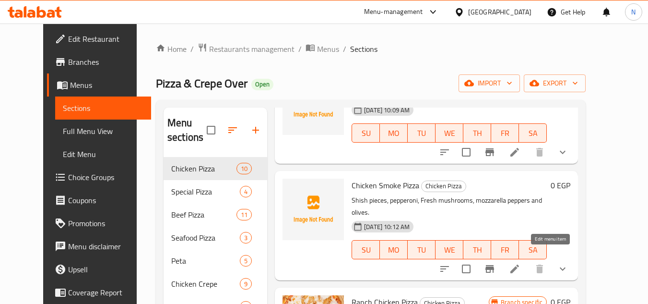
click at [519, 264] on icon at bounding box center [514, 268] width 9 height 9
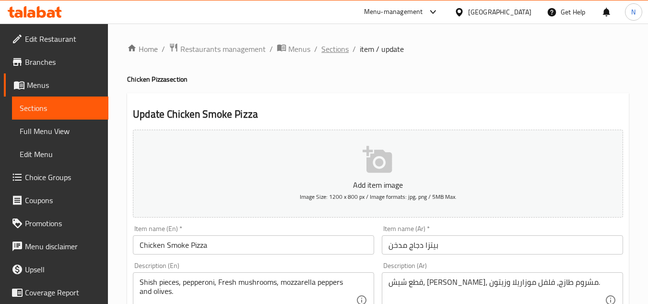
click at [328, 53] on span "Sections" at bounding box center [334, 49] width 27 height 12
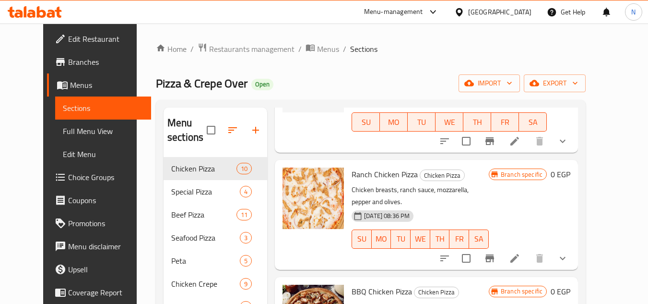
scroll to position [336, 0]
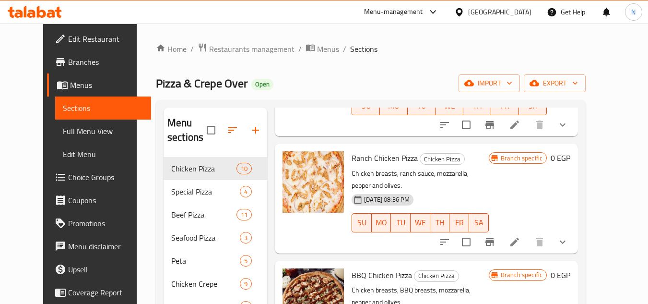
click at [528, 233] on li at bounding box center [514, 241] width 27 height 17
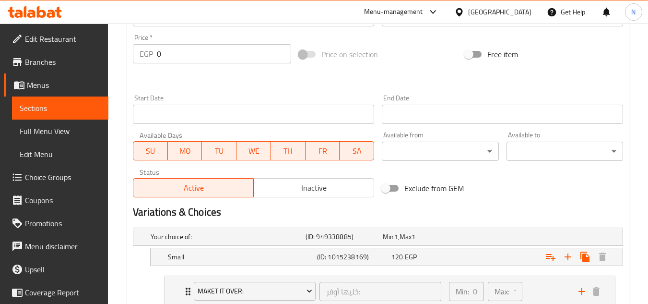
scroll to position [480, 0]
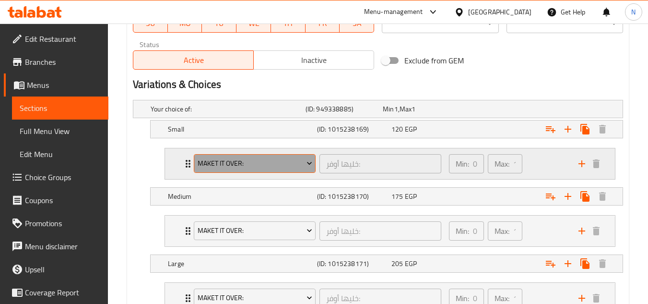
click at [289, 167] on span "Maket it Over:" at bounding box center [255, 163] width 115 height 12
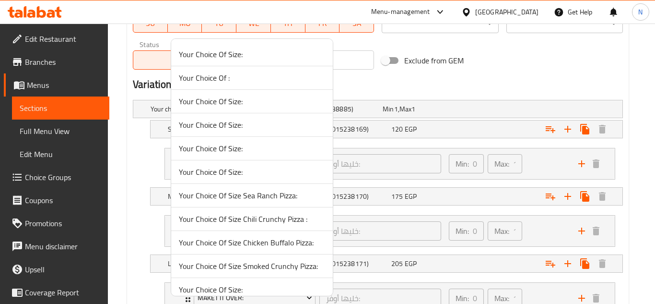
click at [251, 170] on span "Your Choice Of Size:" at bounding box center [252, 172] width 146 height 12
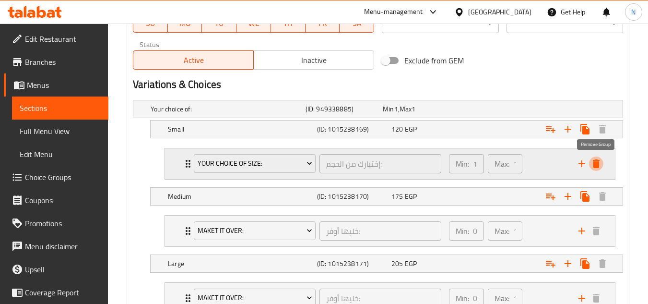
click at [596, 164] on icon "delete" at bounding box center [596, 163] width 7 height 9
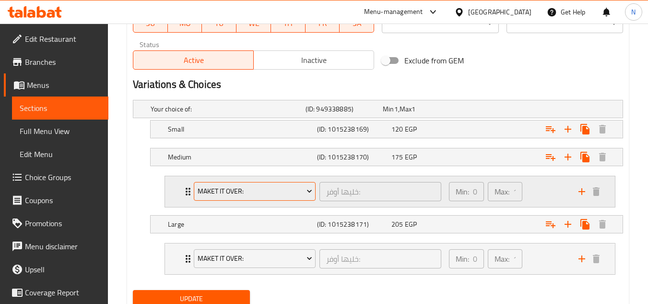
click at [312, 190] on icon "Expand" at bounding box center [310, 191] width 10 height 10
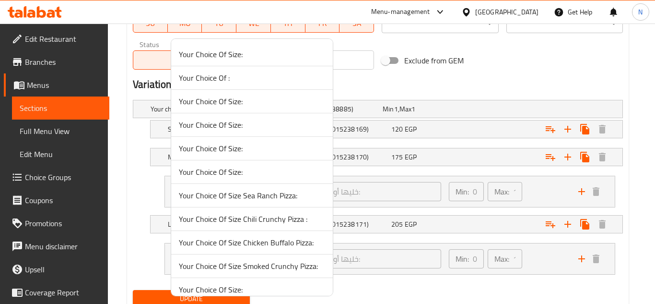
click at [293, 197] on span "Your Choice Of Size Sea Ranch Pizza:" at bounding box center [252, 195] width 146 height 12
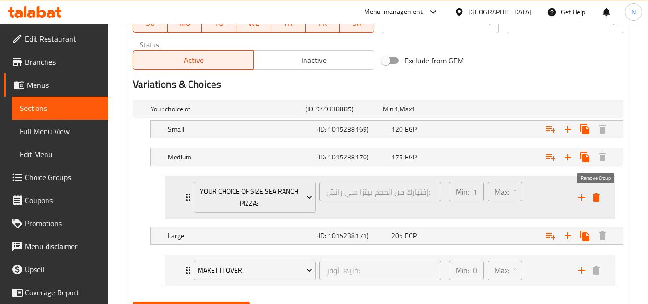
click at [594, 196] on icon "delete" at bounding box center [596, 197] width 7 height 9
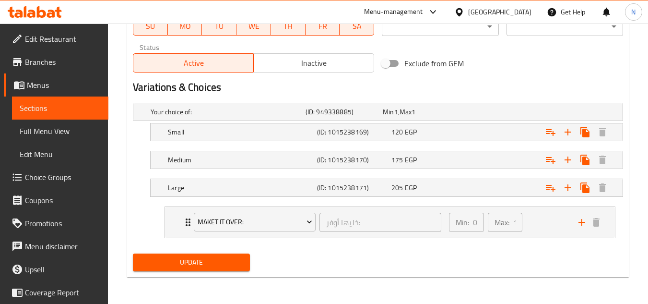
scroll to position [477, 0]
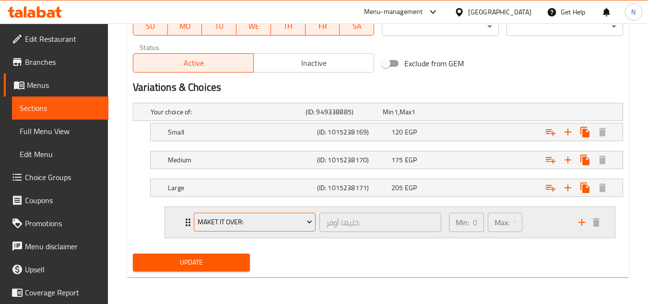
click at [307, 222] on icon "Expand" at bounding box center [310, 222] width 10 height 10
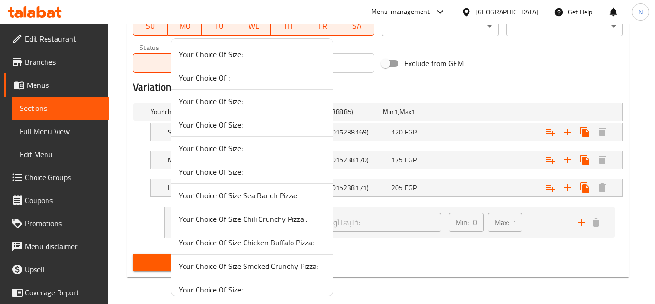
click at [298, 219] on span "Your Choice Of Size Chili Crunchy Pizza :" at bounding box center [252, 219] width 146 height 12
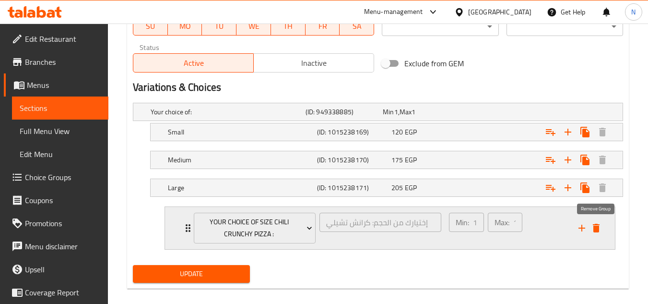
click at [593, 225] on icon "delete" at bounding box center [596, 228] width 12 height 12
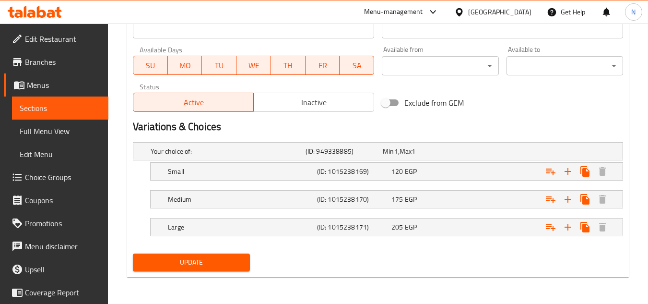
scroll to position [437, 0]
click at [184, 261] on span "Update" at bounding box center [191, 262] width 101 height 12
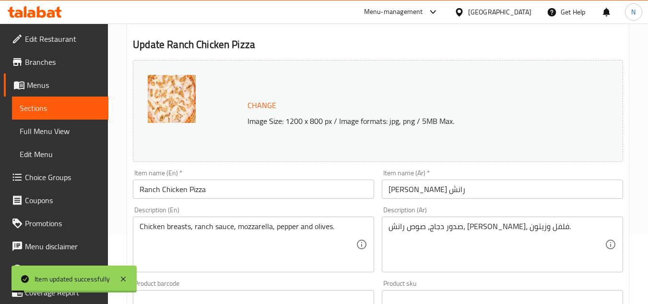
scroll to position [0, 0]
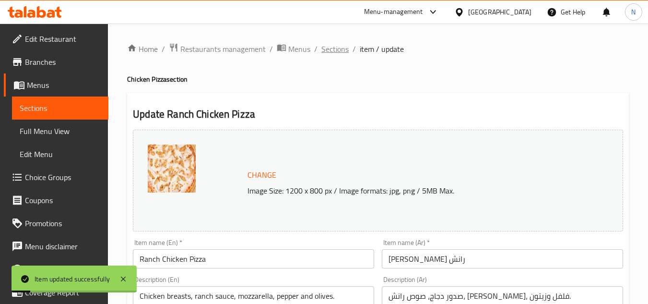
click at [340, 49] on span "Sections" at bounding box center [334, 49] width 27 height 12
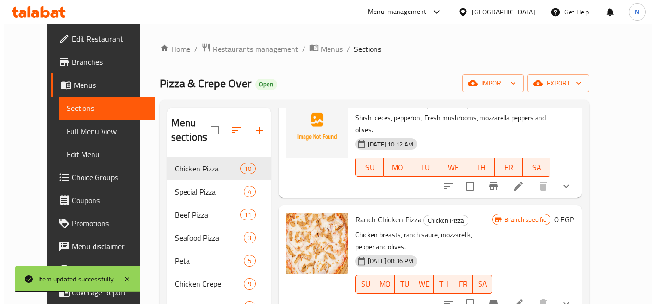
scroll to position [288, 0]
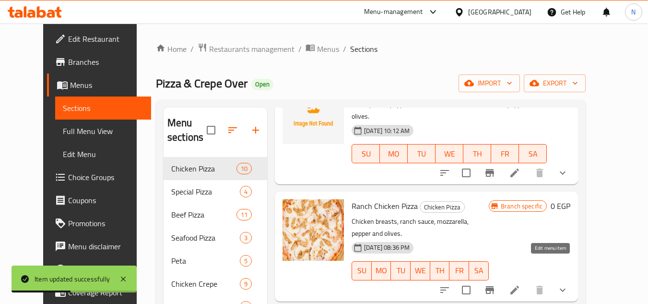
click at [520, 284] on icon at bounding box center [515, 290] width 12 height 12
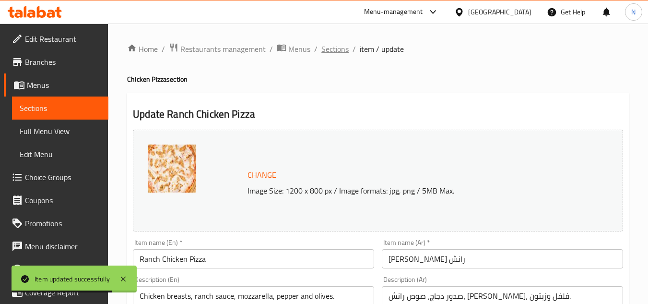
click at [340, 49] on span "Sections" at bounding box center [334, 49] width 27 height 12
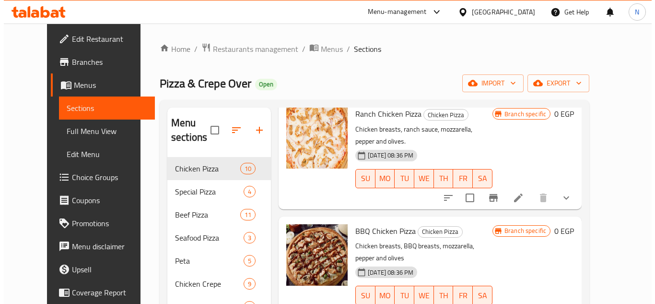
scroll to position [384, 0]
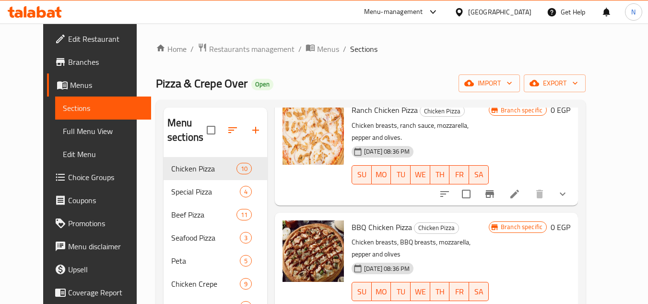
click at [520, 303] on icon at bounding box center [515, 311] width 12 height 12
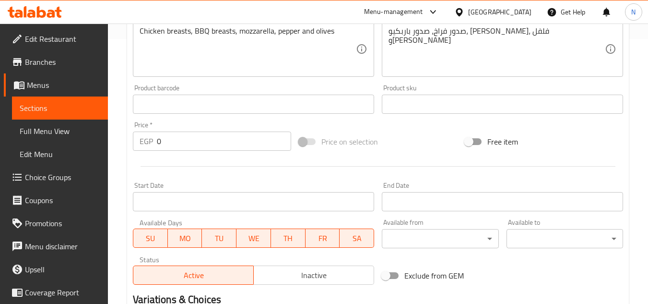
scroll to position [432, 0]
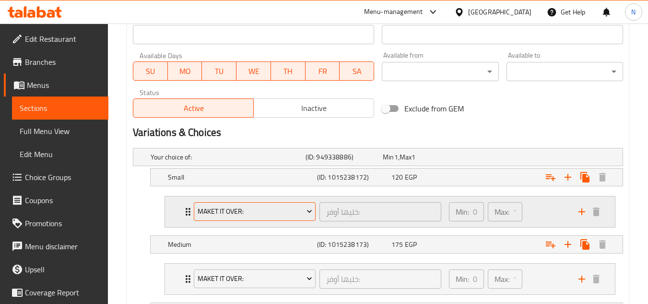
click at [287, 211] on span "Maket it Over:" at bounding box center [255, 211] width 115 height 12
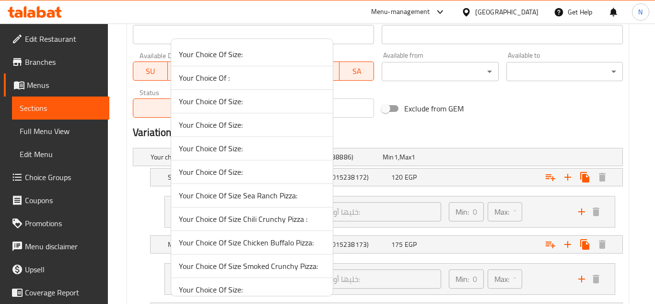
click at [265, 148] on span "Your Choice Of Size:" at bounding box center [252, 148] width 146 height 12
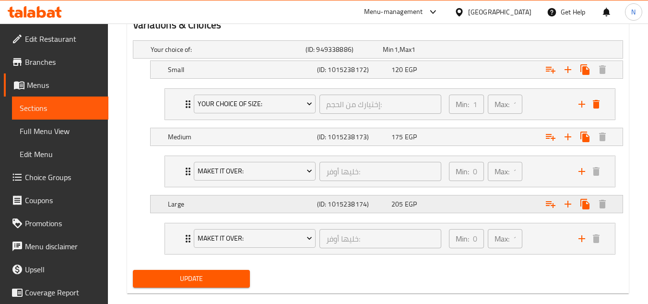
scroll to position [555, 0]
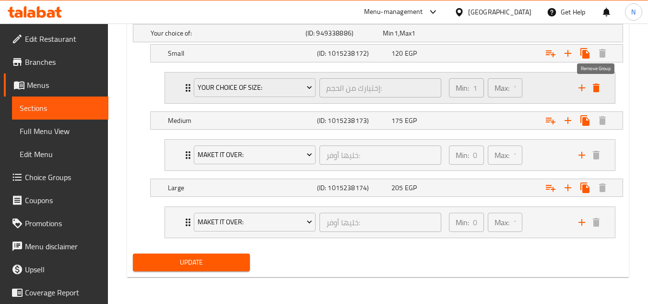
click at [598, 91] on icon "delete" at bounding box center [596, 87] width 7 height 9
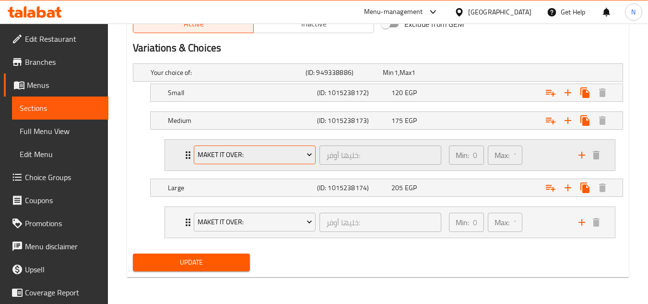
click at [279, 149] on span "Maket it Over:" at bounding box center [255, 155] width 115 height 12
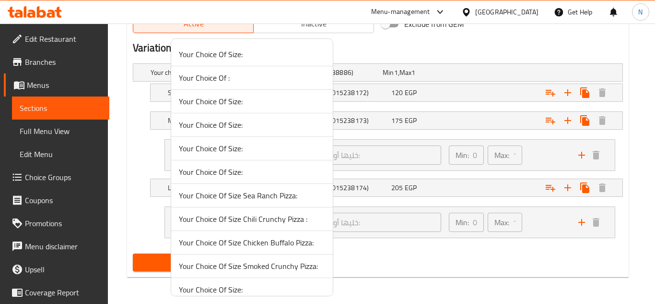
click at [270, 128] on span "Your Choice Of Size:" at bounding box center [252, 125] width 146 height 12
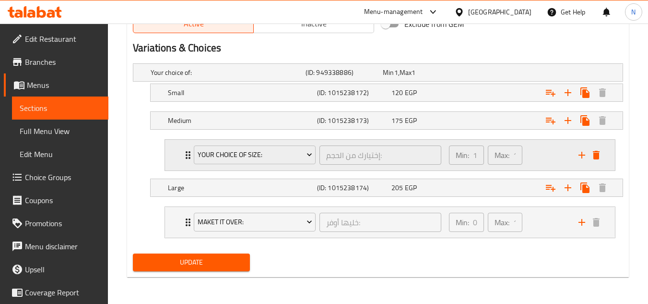
click at [597, 159] on icon "delete" at bounding box center [596, 155] width 12 height 12
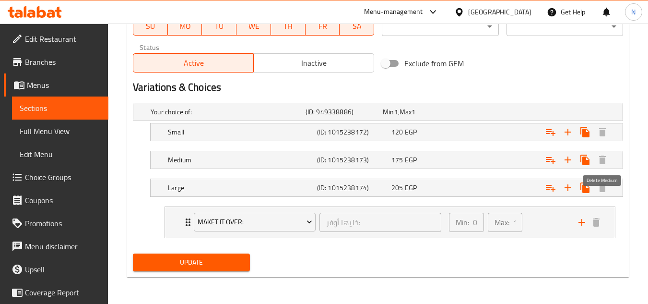
scroll to position [477, 0]
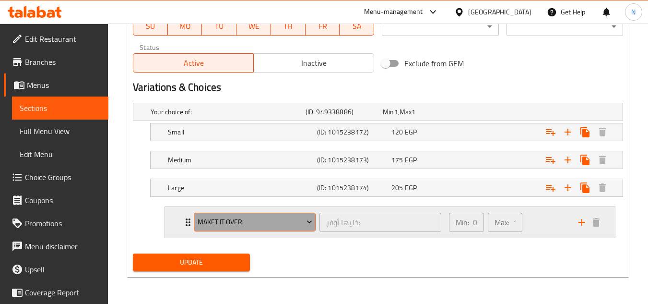
click at [291, 220] on span "Maket it Over:" at bounding box center [255, 222] width 115 height 12
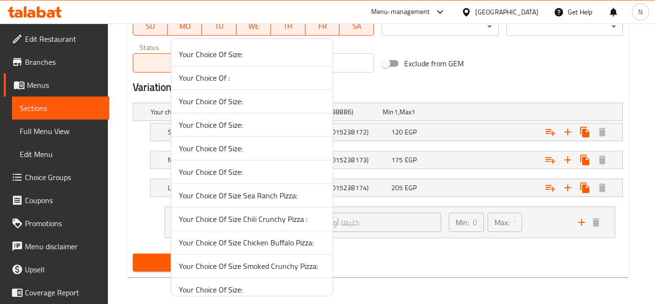
click at [259, 150] on span "Your Choice Of Size:" at bounding box center [252, 148] width 146 height 12
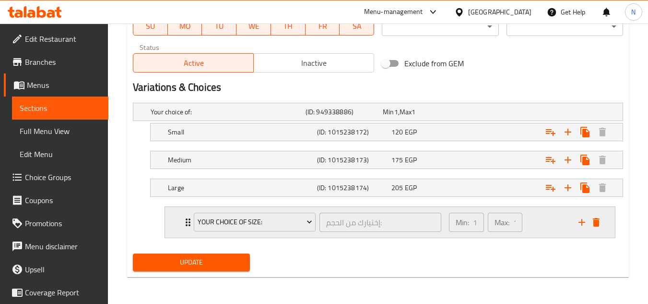
click at [597, 219] on icon "delete" at bounding box center [596, 222] width 7 height 9
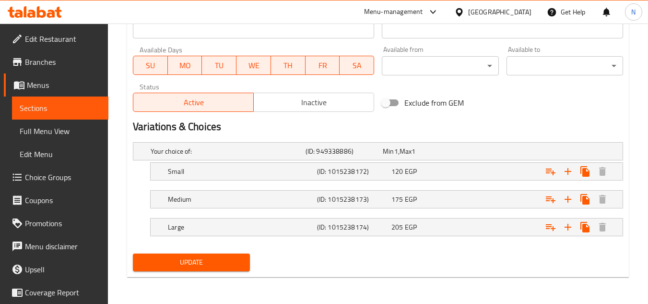
scroll to position [437, 0]
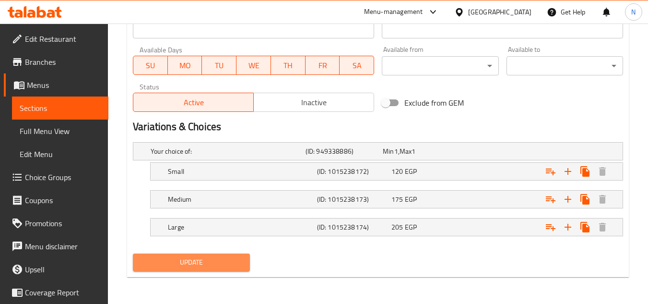
click at [212, 262] on span "Update" at bounding box center [191, 262] width 101 height 12
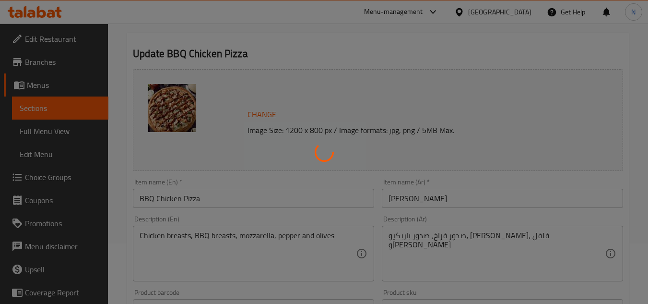
scroll to position [0, 0]
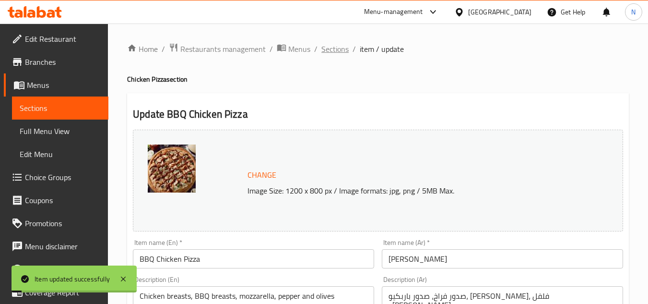
click at [338, 49] on span "Sections" at bounding box center [334, 49] width 27 height 12
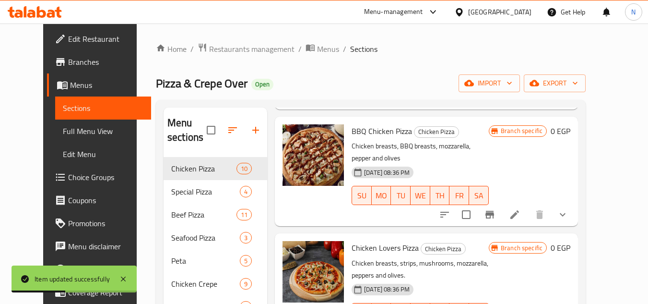
scroll to position [528, 0]
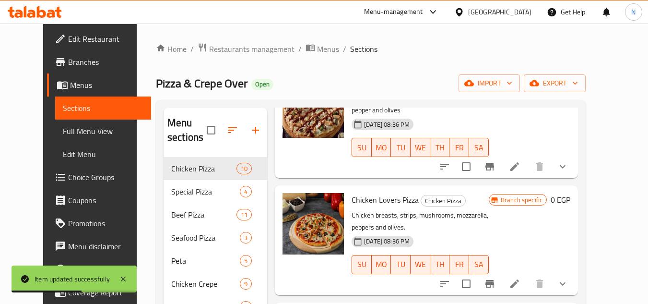
click at [519, 162] on icon at bounding box center [514, 166] width 9 height 9
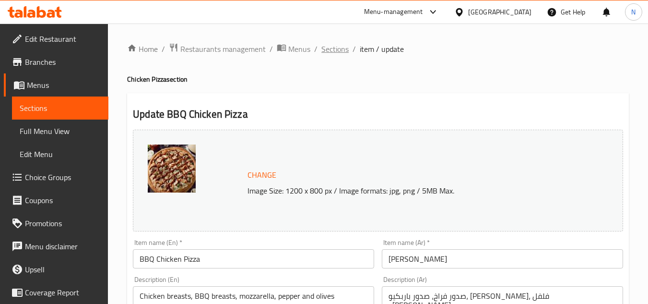
click at [339, 51] on span "Sections" at bounding box center [334, 49] width 27 height 12
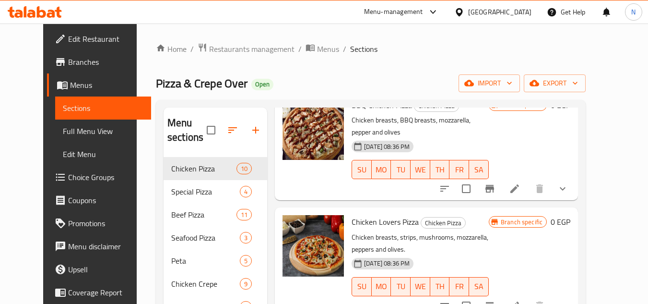
scroll to position [528, 0]
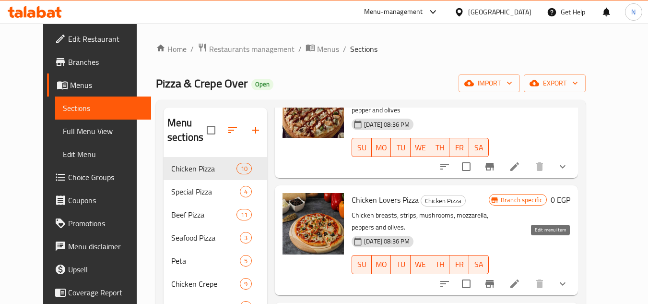
click at [520, 278] on icon at bounding box center [515, 284] width 12 height 12
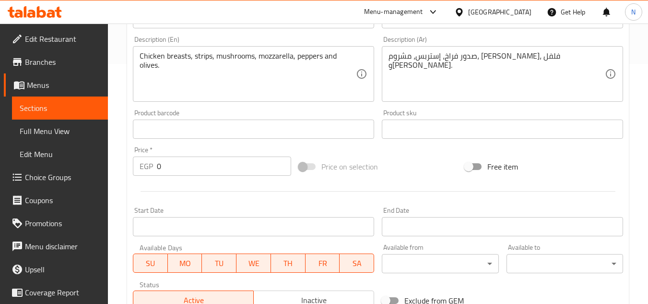
scroll to position [432, 0]
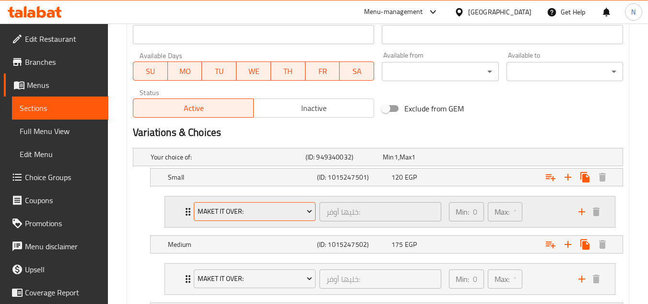
click at [295, 211] on span "Maket it Over:" at bounding box center [255, 211] width 115 height 12
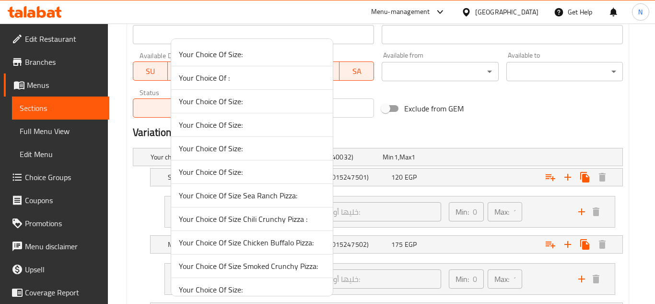
click at [280, 175] on span "Your Choice Of Size:" at bounding box center [252, 172] width 146 height 12
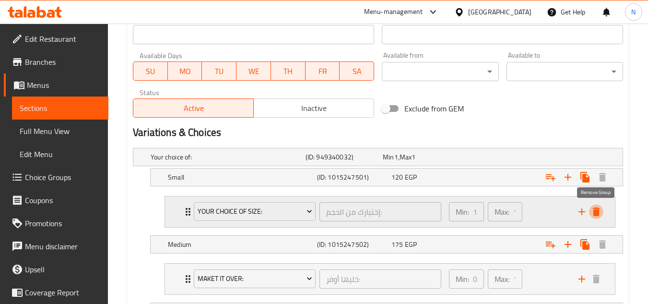
click at [592, 213] on icon "delete" at bounding box center [596, 212] width 12 height 12
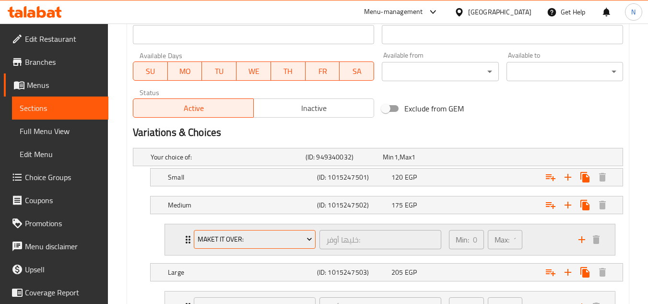
click at [297, 243] on span "Maket it Over:" at bounding box center [255, 239] width 115 height 12
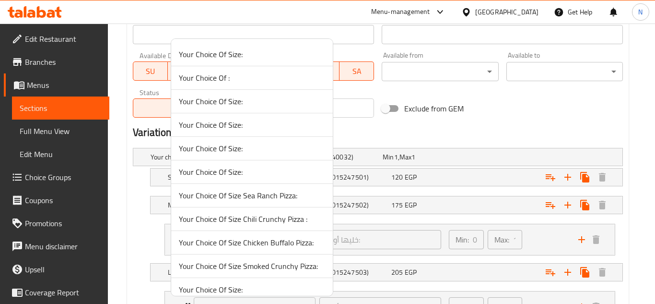
click at [301, 211] on li "Your Choice Of Size Chili Crunchy Pizza :" at bounding box center [252, 219] width 162 height 24
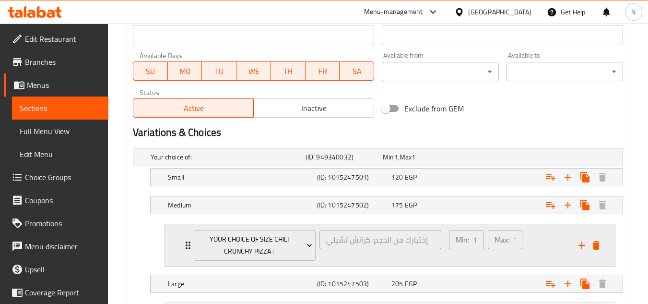
click at [595, 236] on div "Your Choice Of Size Chili Crunchy Pizza : إختيارك من الحجم: كرانش تشيلي ​ Min: …" at bounding box center [392, 245] width 421 height 43
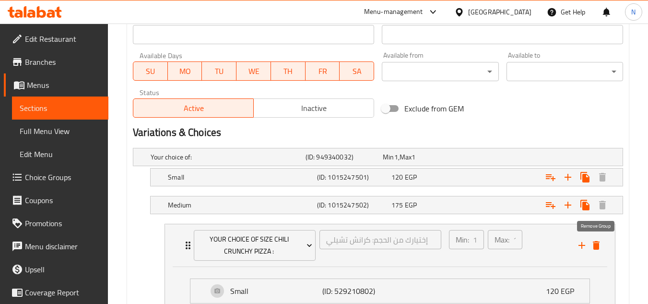
click at [601, 245] on icon "delete" at bounding box center [596, 245] width 12 height 12
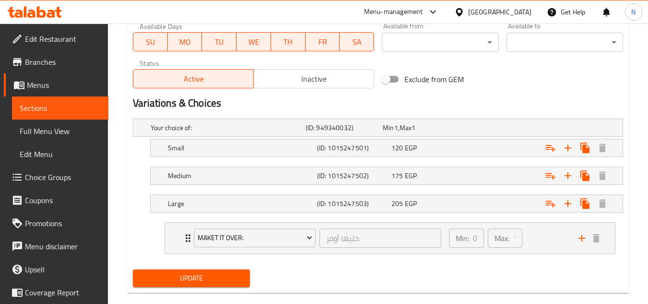
scroll to position [477, 0]
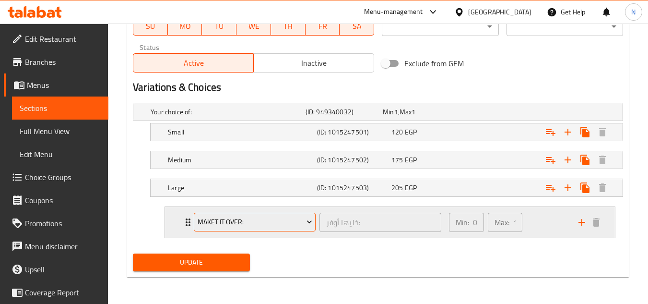
click at [288, 219] on span "Maket it Over:" at bounding box center [255, 222] width 115 height 12
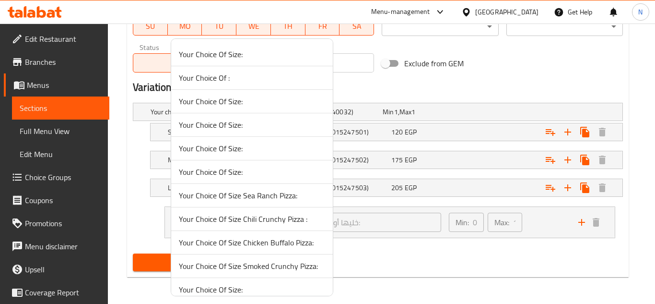
click at [264, 201] on span "Your Choice Of Size Sea Ranch Pizza:" at bounding box center [252, 195] width 146 height 12
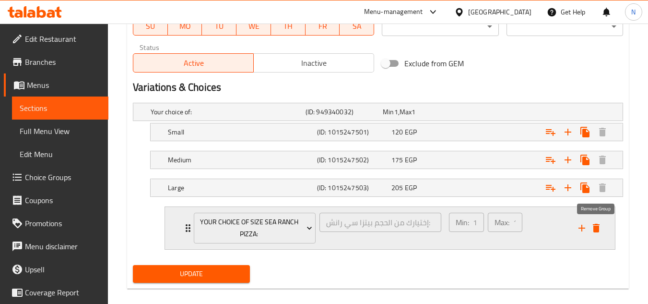
click at [601, 226] on icon "delete" at bounding box center [596, 228] width 12 height 12
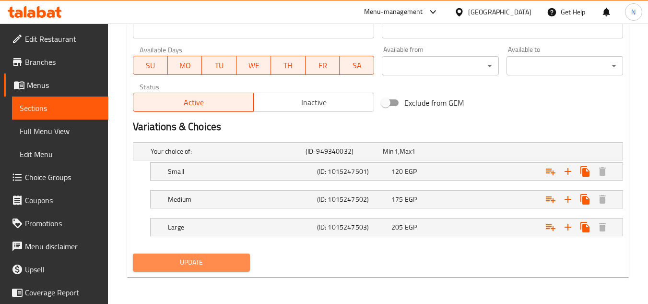
click at [219, 266] on span "Update" at bounding box center [191, 262] width 101 height 12
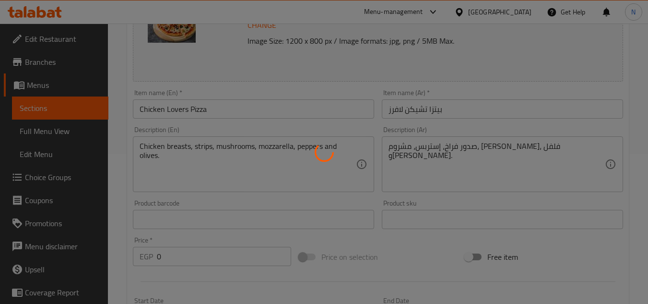
scroll to position [0, 0]
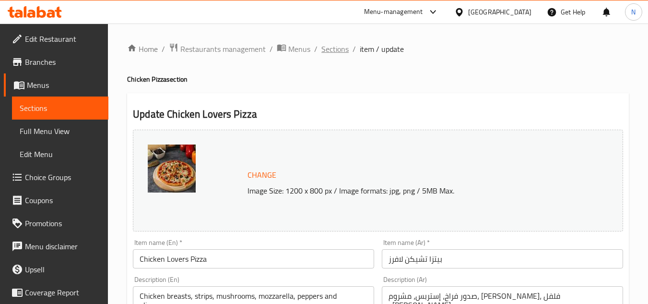
click at [331, 47] on span "Sections" at bounding box center [334, 49] width 27 height 12
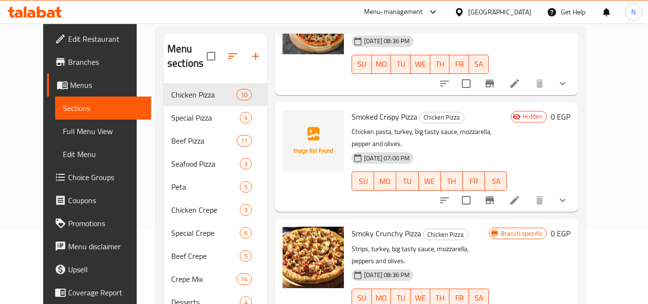
scroll to position [96, 0]
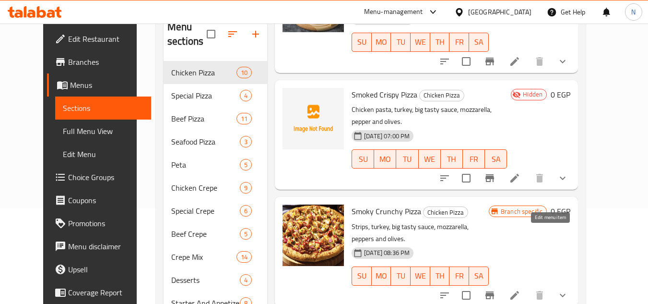
click at [520, 289] on icon at bounding box center [515, 295] width 12 height 12
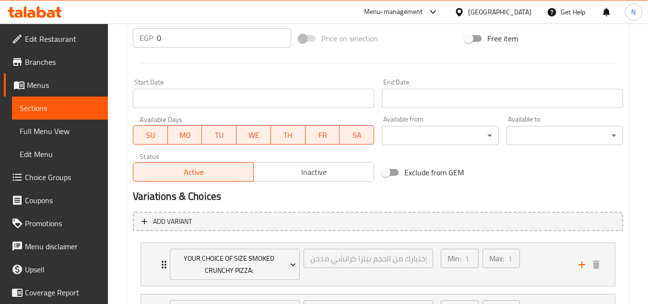
scroll to position [455, 0]
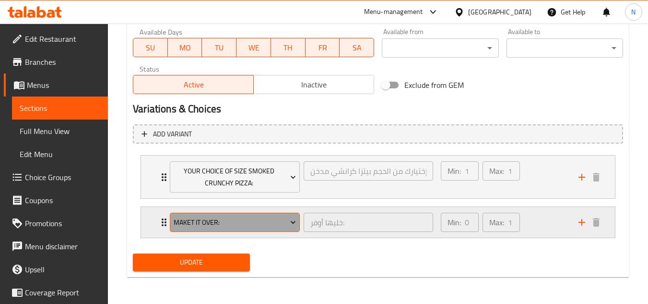
click at [246, 219] on span "Maket it Over:" at bounding box center [235, 222] width 123 height 12
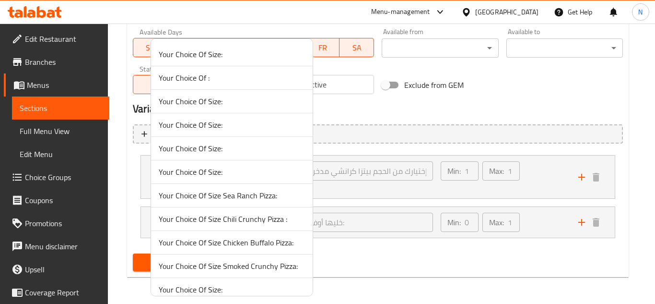
click at [250, 195] on span "Your Choice Of Size Sea Ranch Pizza:" at bounding box center [232, 195] width 146 height 12
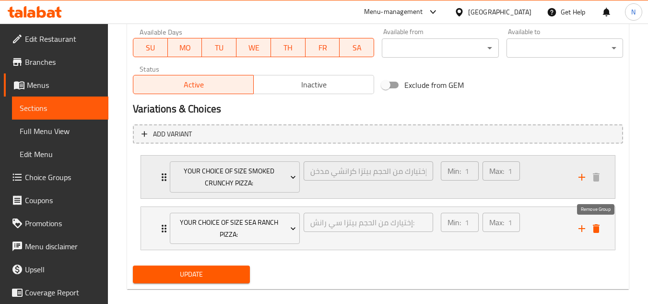
click at [599, 230] on icon "delete" at bounding box center [596, 229] width 12 height 12
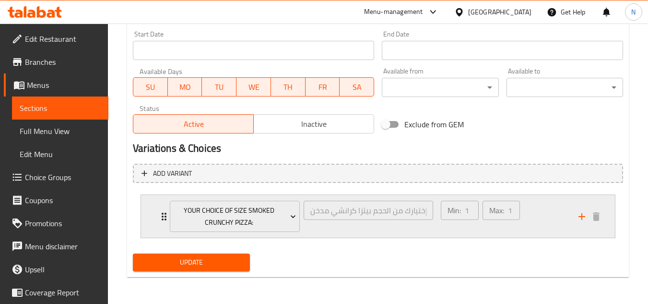
scroll to position [416, 0]
click at [193, 263] on span "Update" at bounding box center [191, 262] width 101 height 12
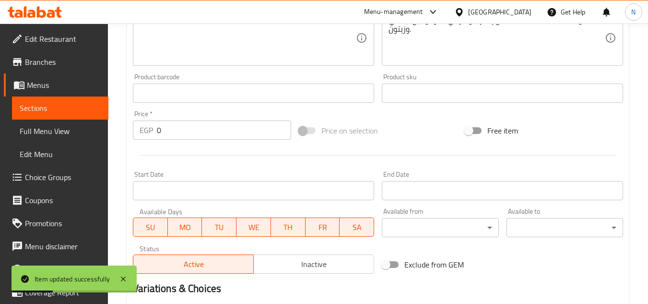
scroll to position [176, 0]
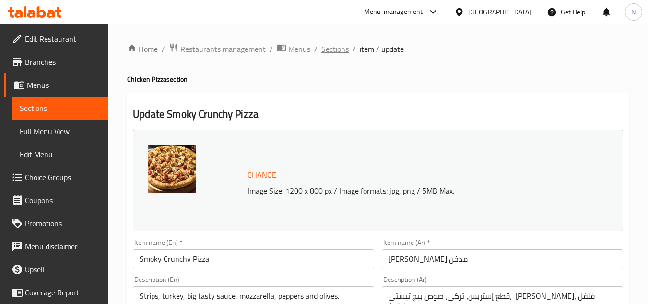
click at [342, 46] on span "Sections" at bounding box center [334, 49] width 27 height 12
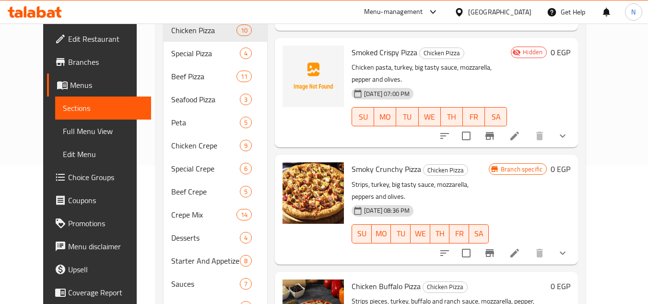
scroll to position [192, 0]
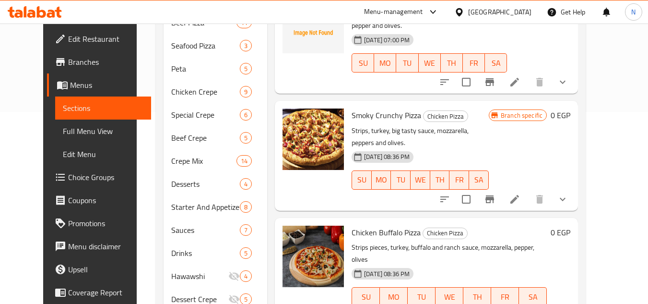
click at [520, 193] on icon at bounding box center [515, 199] width 12 height 12
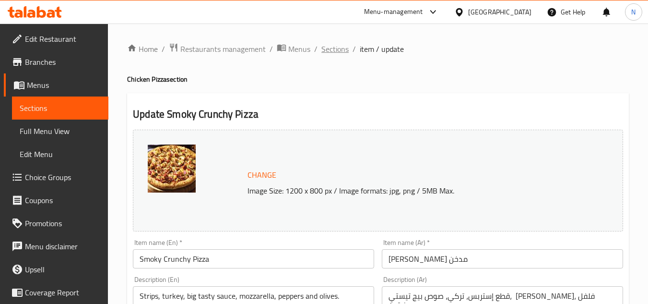
click at [325, 53] on span "Sections" at bounding box center [334, 49] width 27 height 12
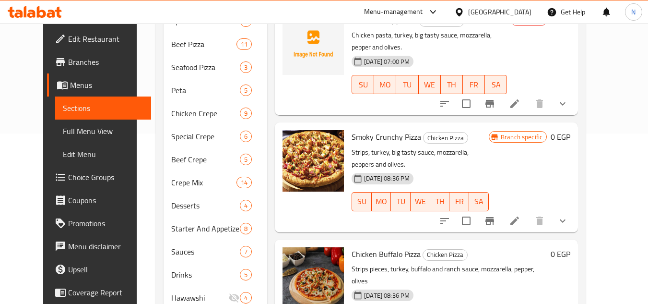
scroll to position [192, 0]
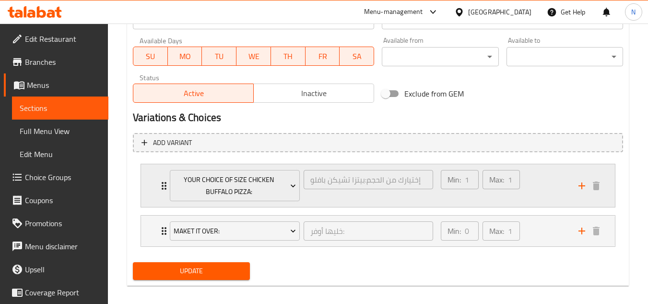
scroll to position [455, 0]
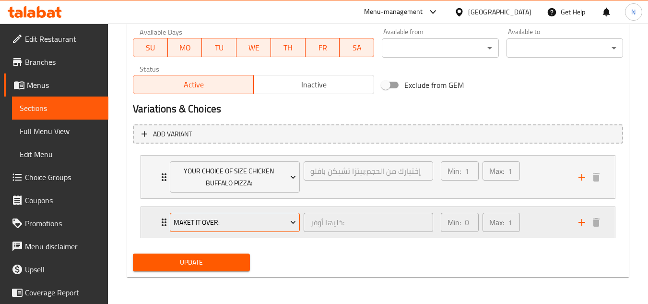
click at [286, 229] on button "Maket it Over:" at bounding box center [235, 221] width 130 height 19
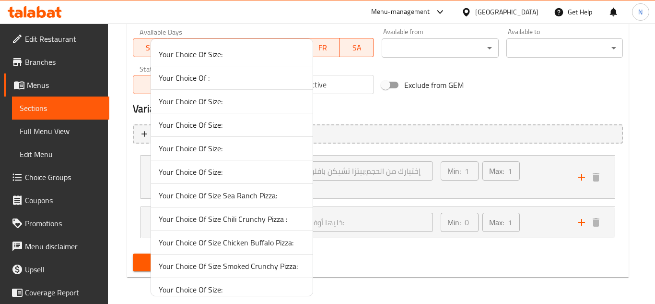
click at [225, 193] on span "Your Choice Of Size Sea Ranch Pizza:" at bounding box center [232, 195] width 146 height 12
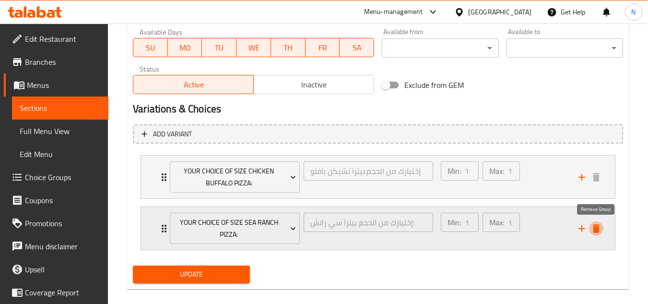
click at [595, 231] on icon "delete" at bounding box center [596, 228] width 7 height 9
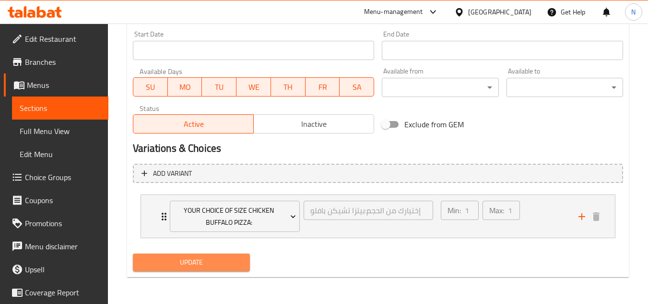
click at [200, 266] on span "Update" at bounding box center [191, 262] width 101 height 12
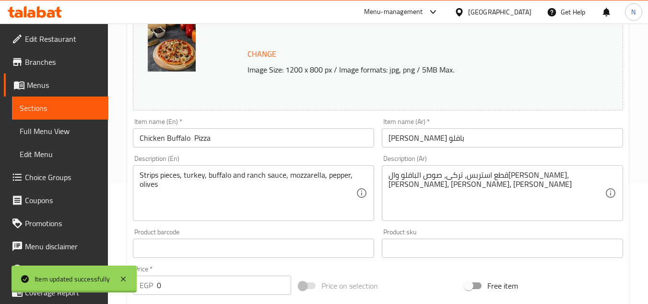
scroll to position [0, 0]
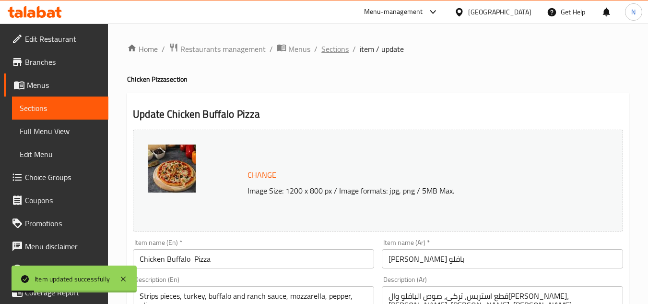
click at [334, 52] on span "Sections" at bounding box center [334, 49] width 27 height 12
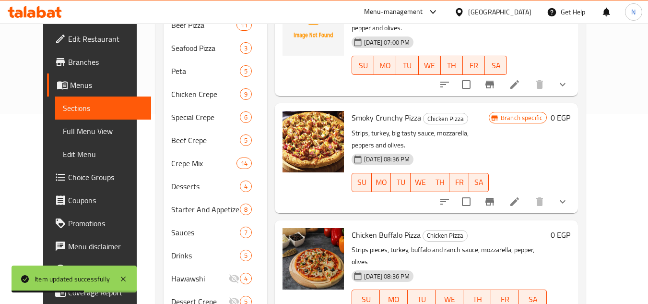
scroll to position [192, 0]
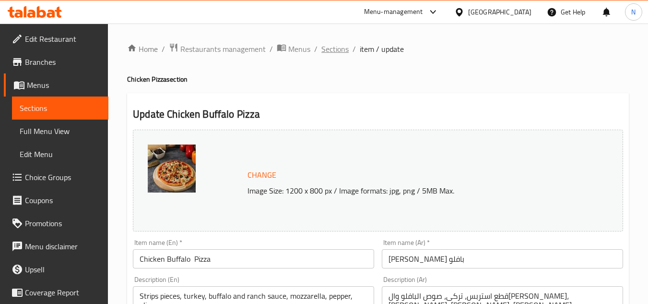
click at [334, 51] on span "Sections" at bounding box center [334, 49] width 27 height 12
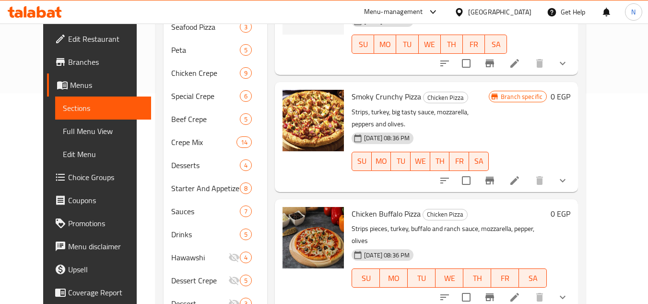
scroll to position [275, 0]
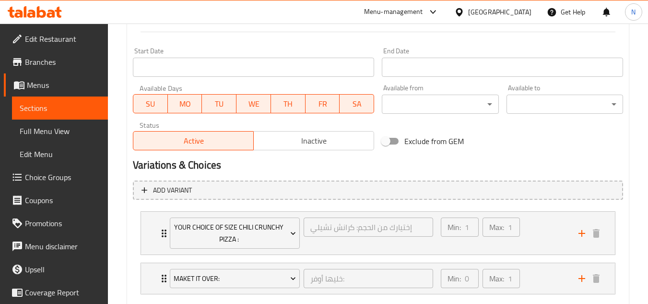
scroll to position [455, 0]
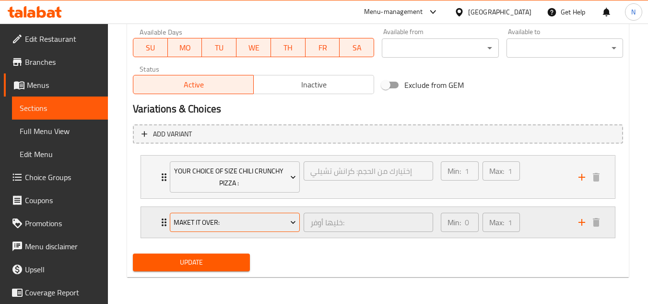
click at [250, 221] on span "Maket it Over:" at bounding box center [235, 222] width 123 height 12
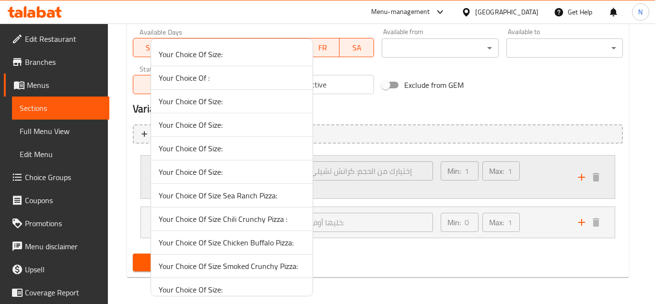
click at [245, 193] on span "Your Choice Of Size Sea Ranch Pizza:" at bounding box center [232, 195] width 146 height 12
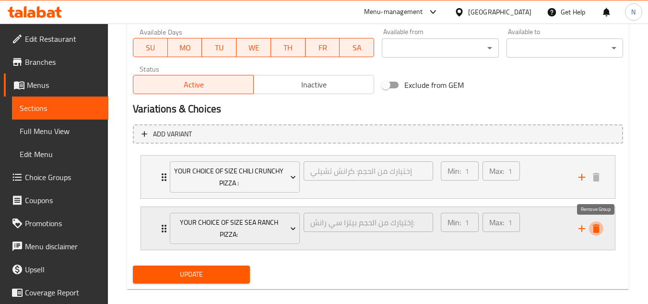
click at [599, 234] on button "delete" at bounding box center [596, 228] width 14 height 14
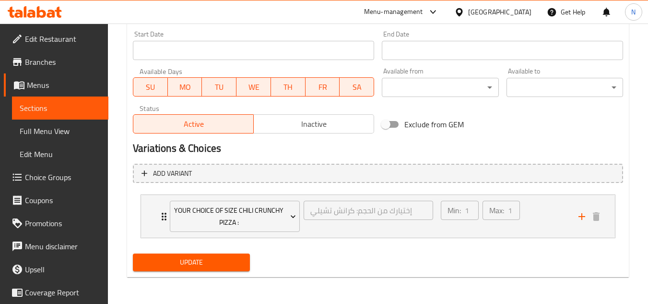
click at [221, 256] on span "Update" at bounding box center [191, 262] width 101 height 12
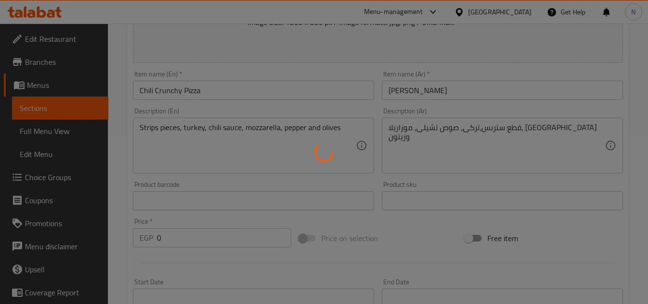
scroll to position [0, 0]
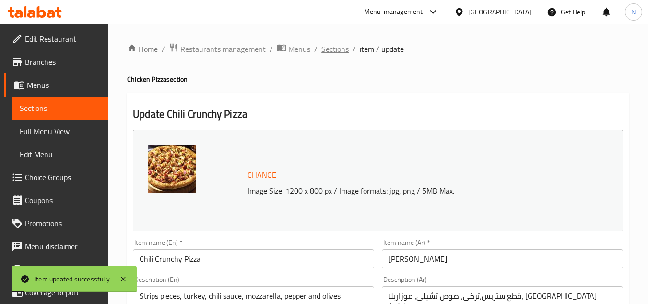
click at [330, 53] on span "Sections" at bounding box center [334, 49] width 27 height 12
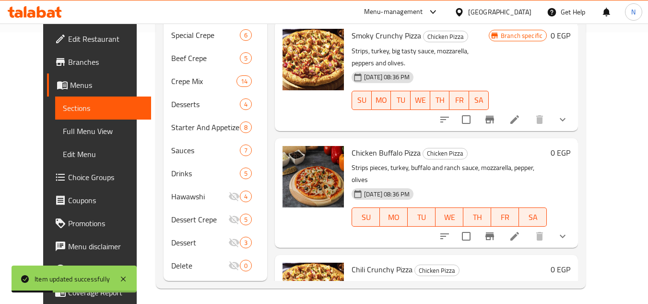
scroll to position [275, 0]
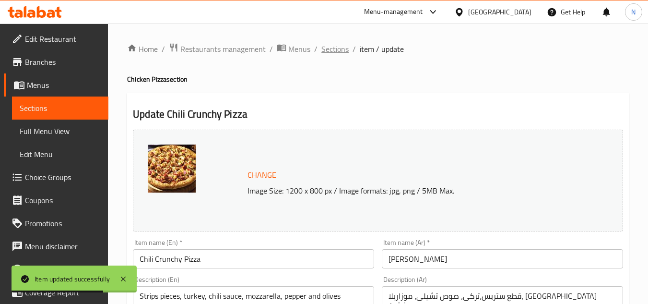
click at [334, 50] on span "Sections" at bounding box center [334, 49] width 27 height 12
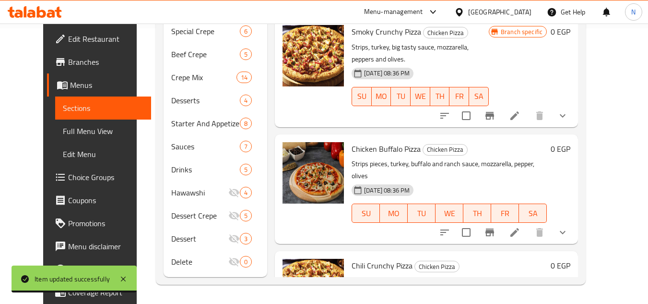
click at [519, 228] on icon at bounding box center [514, 232] width 9 height 9
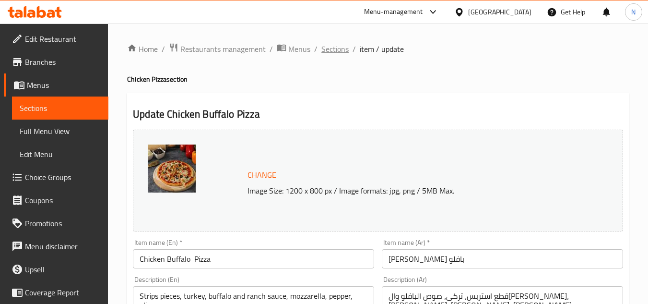
click at [338, 52] on span "Sections" at bounding box center [334, 49] width 27 height 12
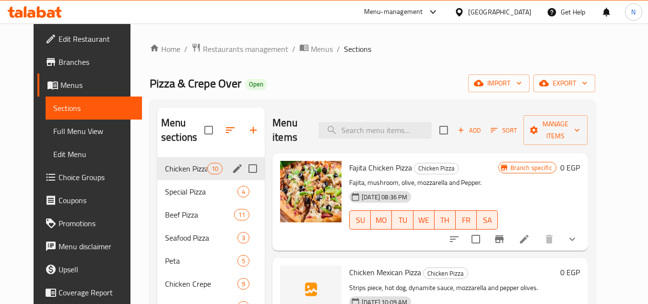
click at [233, 167] on icon "edit" at bounding box center [237, 168] width 9 height 9
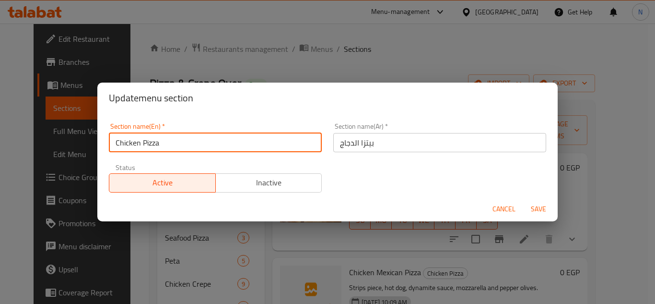
drag, startPoint x: 190, startPoint y: 147, endPoint x: 115, endPoint y: 149, distance: 75.3
click at [115, 149] on input "Chicken Pizza" at bounding box center [215, 142] width 213 height 19
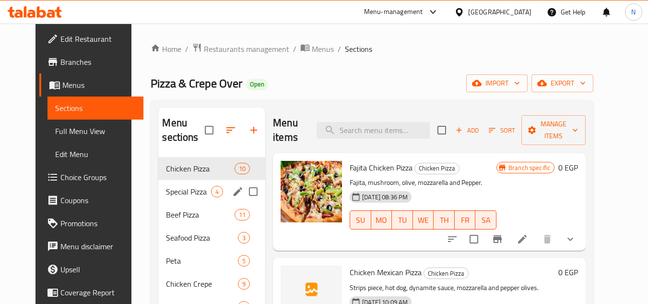
click at [243, 192] on input "Menu sections" at bounding box center [253, 191] width 20 height 20
checkbox input "true"
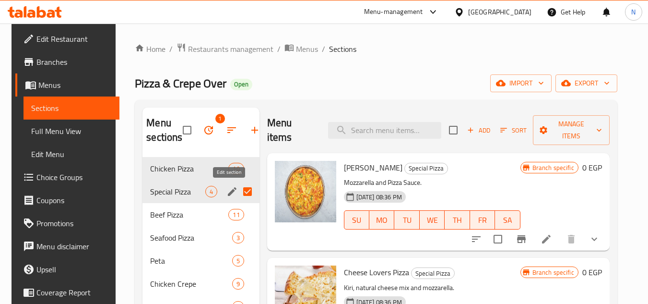
click at [226, 195] on icon "edit" at bounding box center [232, 192] width 12 height 12
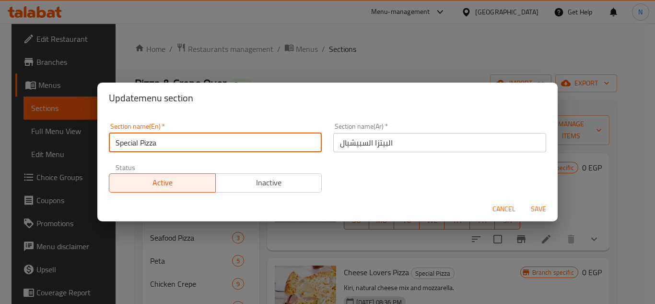
drag, startPoint x: 177, startPoint y: 150, endPoint x: 112, endPoint y: 152, distance: 65.2
click at [112, 152] on input "Special Pizza" at bounding box center [215, 142] width 213 height 19
click at [508, 207] on span "Cancel" at bounding box center [504, 209] width 23 height 12
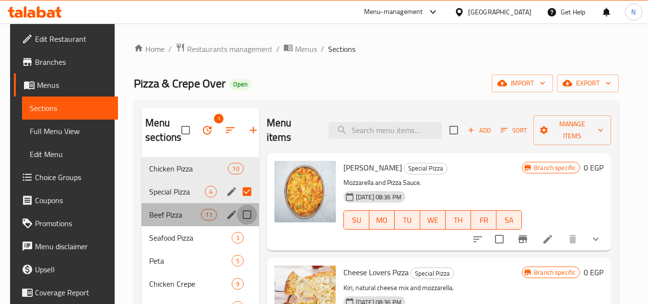
click at [239, 215] on input "Menu sections" at bounding box center [247, 214] width 20 height 20
checkbox input "true"
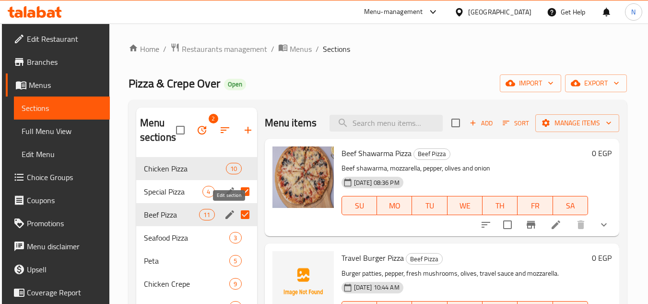
click at [230, 216] on icon "edit" at bounding box center [230, 215] width 12 height 12
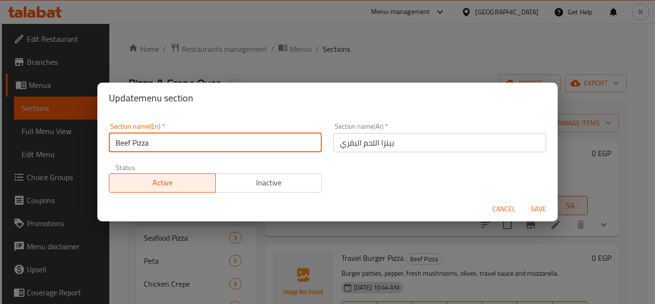
drag, startPoint x: 165, startPoint y: 144, endPoint x: 112, endPoint y: 145, distance: 53.2
click at [112, 145] on input "Beef Pizza" at bounding box center [215, 142] width 213 height 19
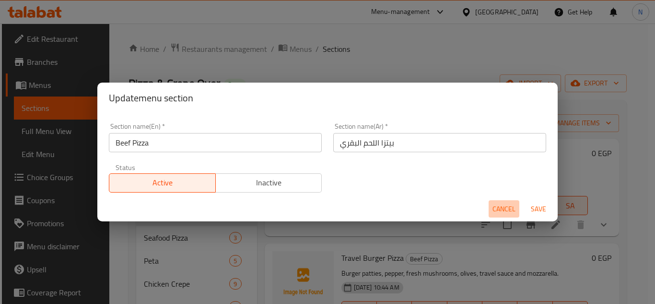
click at [496, 206] on span "Cancel" at bounding box center [504, 209] width 23 height 12
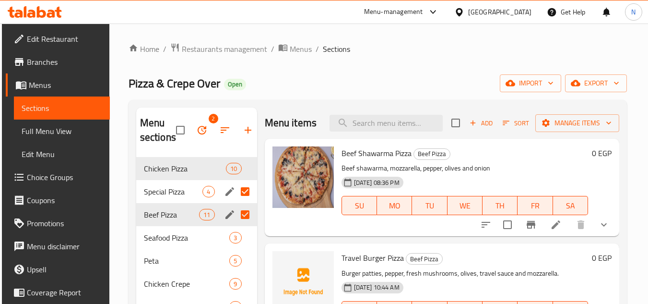
click at [242, 193] on input "Menu sections" at bounding box center [245, 191] width 20 height 20
checkbox input "false"
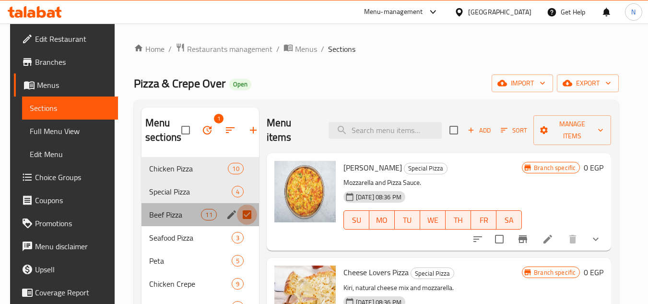
click at [249, 217] on input "Menu sections" at bounding box center [247, 214] width 20 height 20
checkbox input "false"
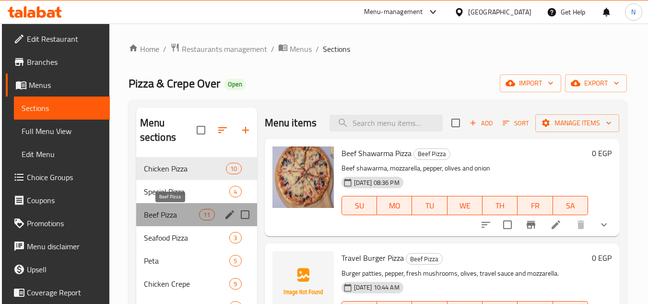
click at [180, 214] on span "Beef Pizza" at bounding box center [172, 215] width 56 height 12
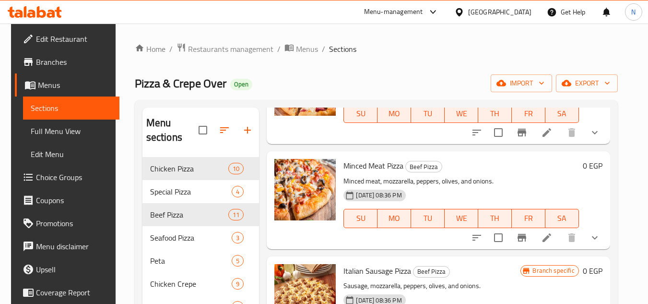
scroll to position [336, 0]
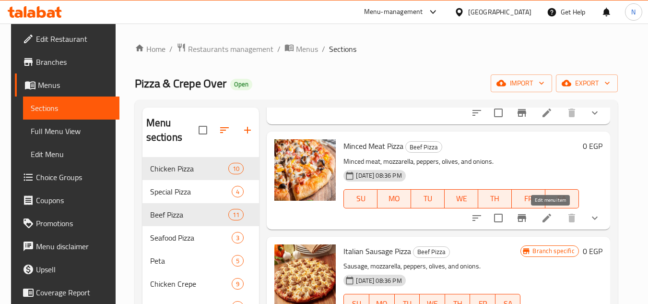
click at [551, 213] on icon at bounding box center [546, 217] width 9 height 9
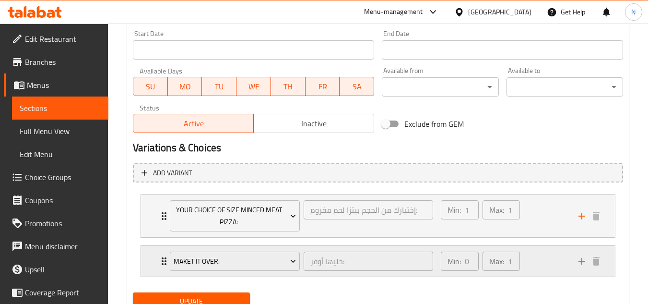
scroll to position [455, 0]
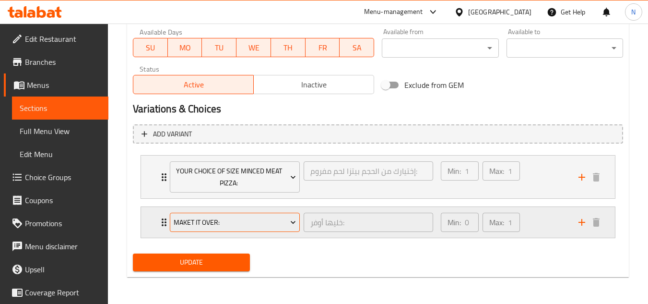
click at [272, 213] on button "Maket it Over:" at bounding box center [235, 221] width 130 height 19
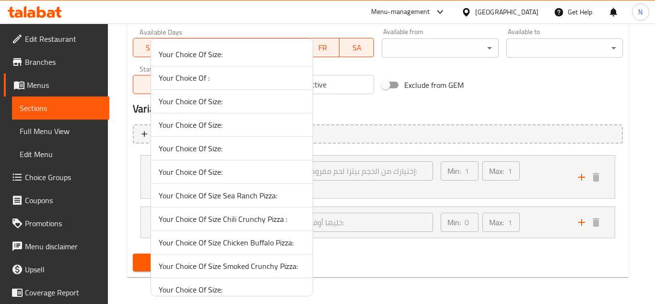
click at [238, 245] on span "Your Choice Of Size Chicken Buffalo Pizza:" at bounding box center [232, 242] width 146 height 12
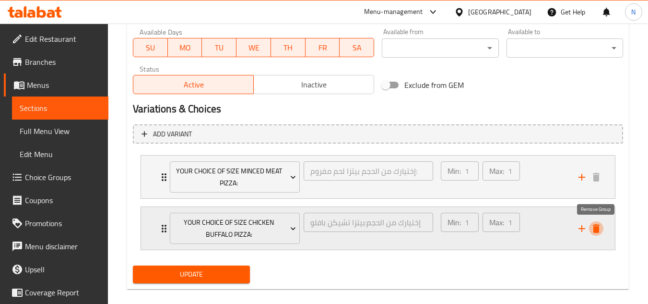
click at [598, 227] on icon "delete" at bounding box center [596, 228] width 7 height 9
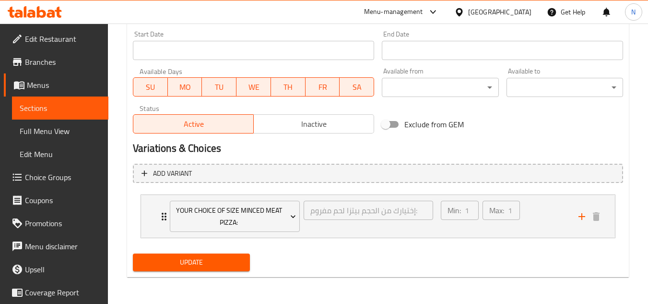
click at [237, 267] on span "Update" at bounding box center [191, 262] width 101 height 12
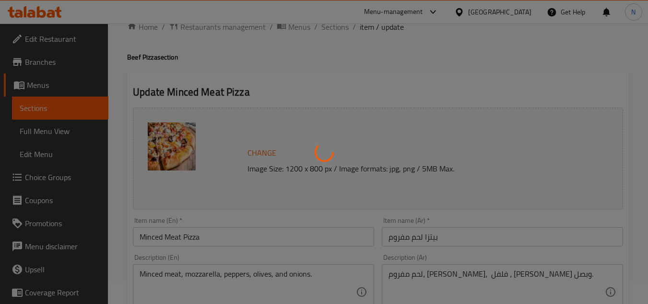
type input "إختيارك من الحجم بيتزا لحم مفروم:"
type input "1"
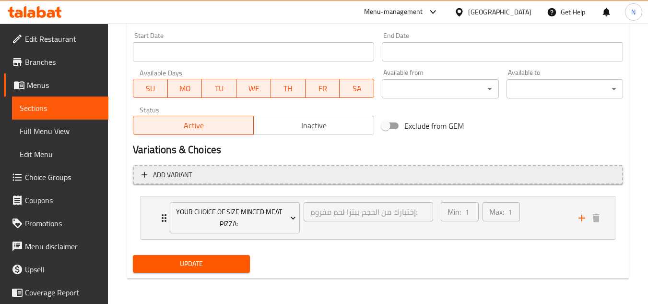
scroll to position [416, 0]
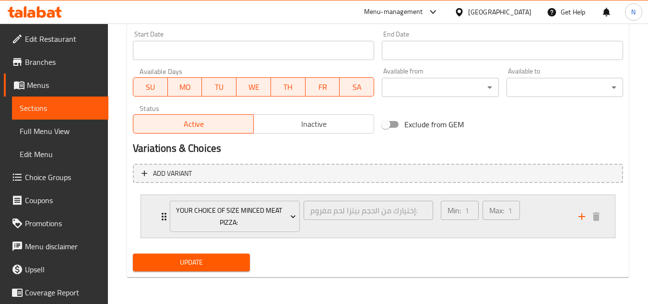
click at [538, 212] on div "Min: 1 ​ Max: 1 ​" at bounding box center [504, 216] width 138 height 43
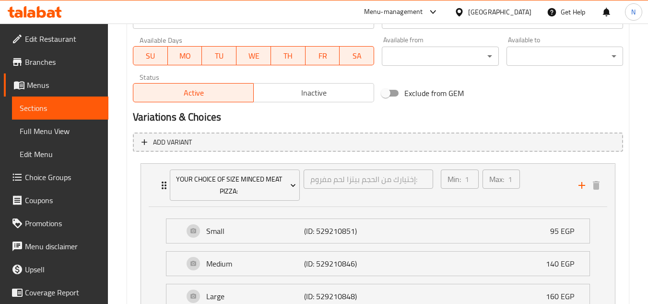
scroll to position [464, 0]
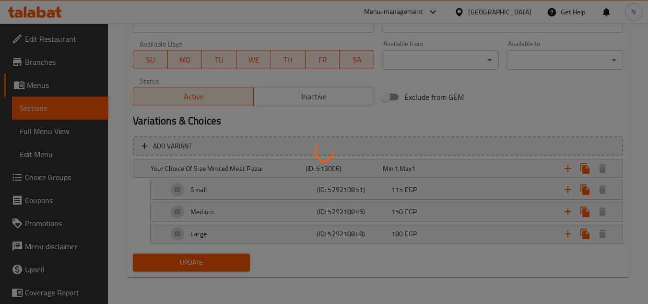
scroll to position [416, 0]
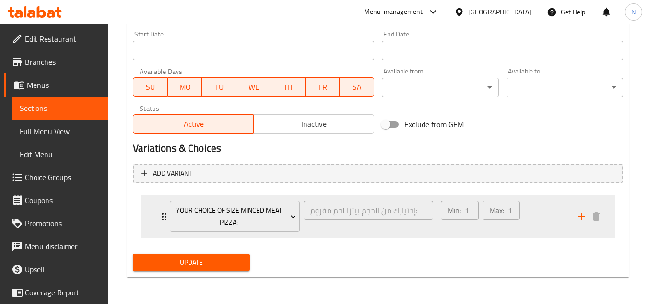
click at [534, 219] on div "Min: 1 ​ Max: 1 ​" at bounding box center [504, 216] width 138 height 43
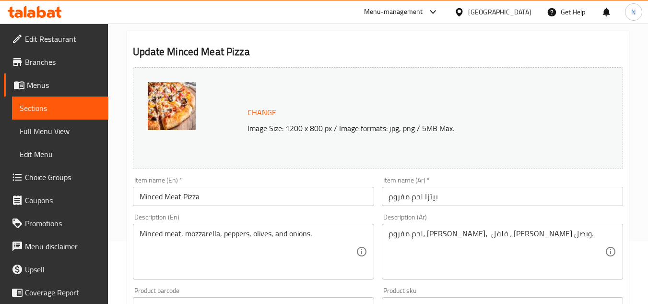
scroll to position [0, 0]
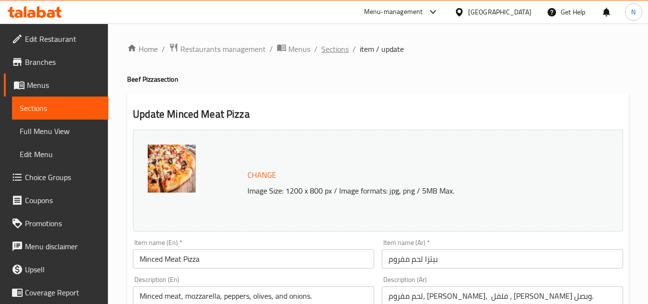
click at [343, 55] on span "Sections" at bounding box center [334, 49] width 27 height 12
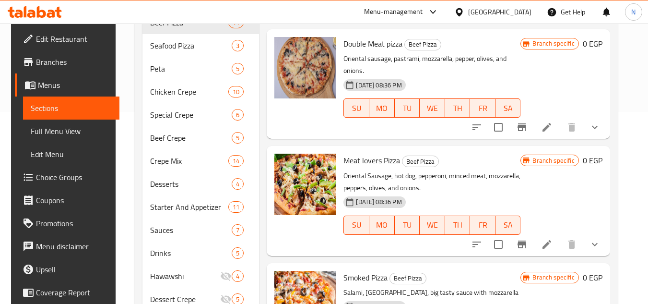
scroll to position [275, 0]
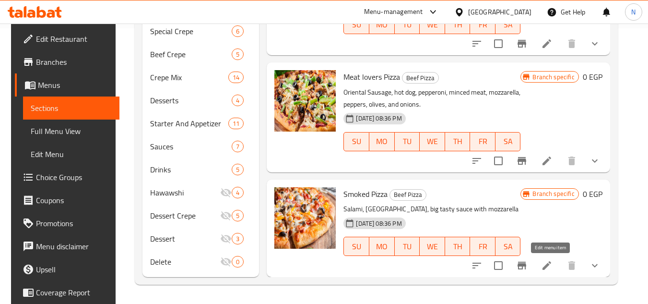
click at [553, 265] on icon at bounding box center [547, 265] width 12 height 12
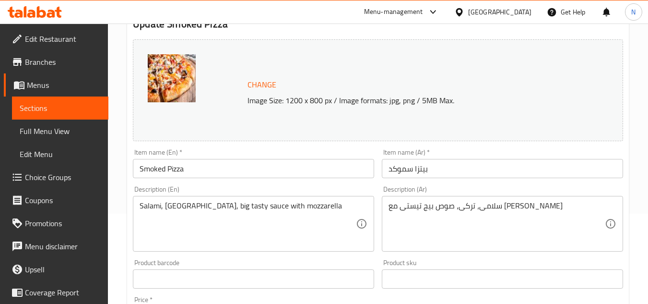
scroll to position [96, 0]
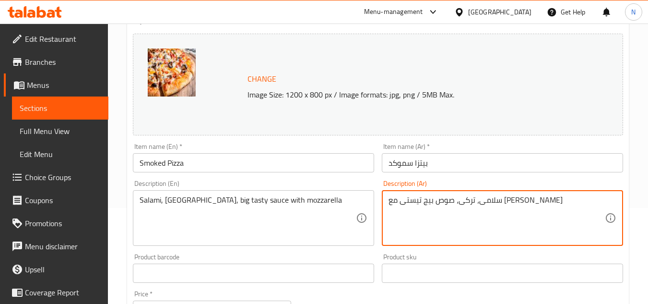
click at [522, 199] on textarea "سلامى، تركى، صوص بيج تيستى مع [PERSON_NAME]" at bounding box center [497, 218] width 216 height 46
click at [399, 203] on textarea "بيبرونى، تركى، صوص بيج تيستى مع [PERSON_NAME]" at bounding box center [497, 218] width 216 height 46
click at [479, 201] on textarea "بيبرونى، تركى، صوص بيج تيستى مع [PERSON_NAME]" at bounding box center [497, 218] width 216 height 46
paste textarea "موتزاريلا"
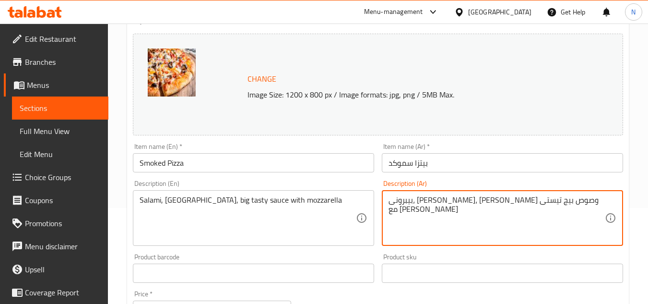
drag, startPoint x: 428, startPoint y: 203, endPoint x: 385, endPoint y: 210, distance: 44.2
click at [385, 210] on div "بيبرونى، [PERSON_NAME]، [PERSON_NAME] وصوص بيج تيستى مع [PERSON_NAME] Descripti…" at bounding box center [502, 218] width 241 height 56
click at [494, 206] on textarea "بيبرونى، [PERSON_NAME]، [PERSON_NAME] وصوص بيج تيستى." at bounding box center [497, 218] width 216 height 46
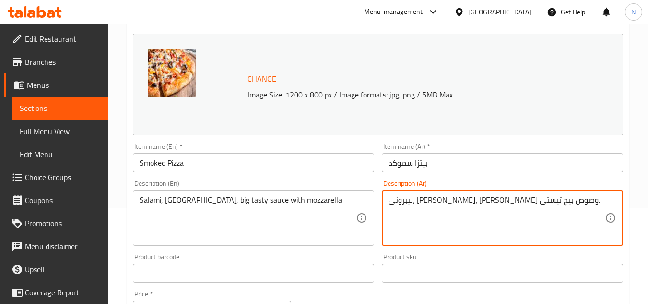
type textarea "بيبرونى، [PERSON_NAME]، [PERSON_NAME] وصوص بيج تيستى."
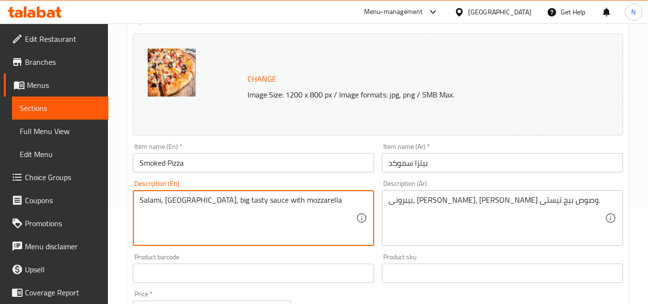
click at [209, 202] on textarea "Salami, [GEOGRAPHIC_DATA], big tasty sauce with mozzarella" at bounding box center [248, 218] width 216 height 46
paste textarea "Pepperoni, [GEOGRAPHIC_DATA], mozzarella and big taste sauce."
type textarea "Pepperoni, [GEOGRAPHIC_DATA], mozzarella and big taste sauce."
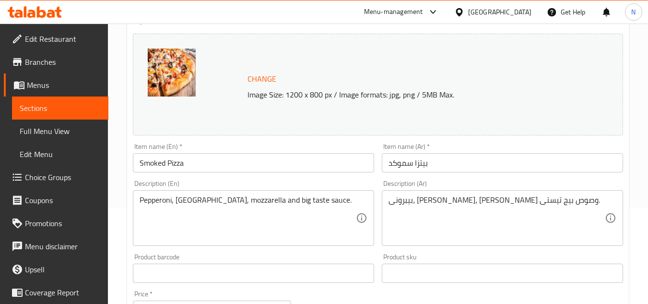
click at [424, 289] on div "Change Image Size: 1200 x 800 px / Image formats: jpg, png / 5MB Max. Item name…" at bounding box center [378, 243] width 498 height 427
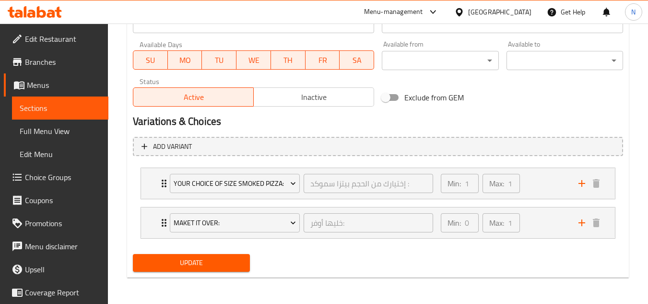
scroll to position [443, 0]
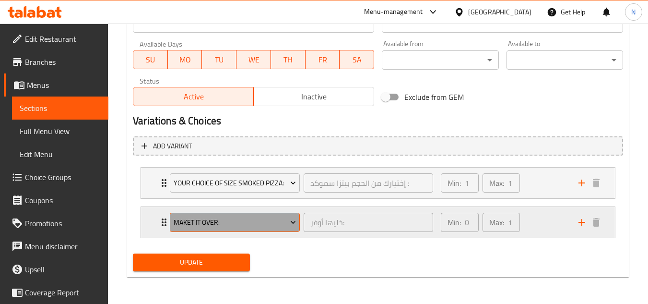
click at [284, 221] on span "Maket it Over:" at bounding box center [235, 222] width 123 height 12
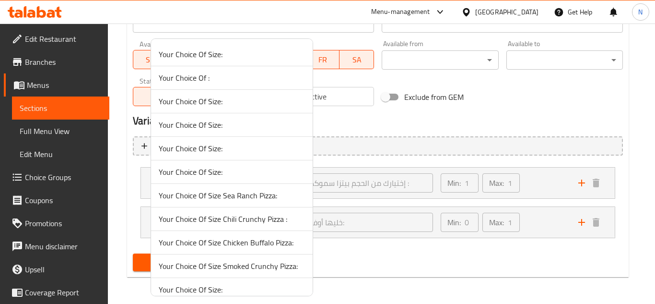
click at [245, 150] on span "Your Choice Of Size:" at bounding box center [232, 148] width 146 height 12
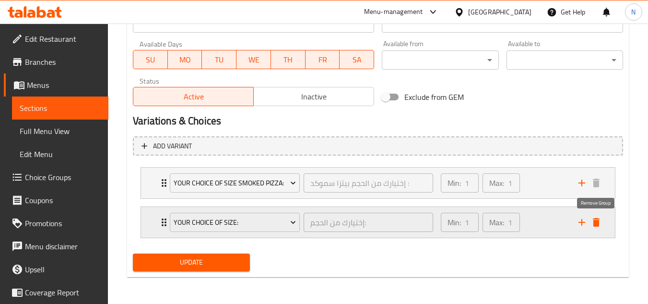
click at [593, 219] on icon "delete" at bounding box center [596, 222] width 7 height 9
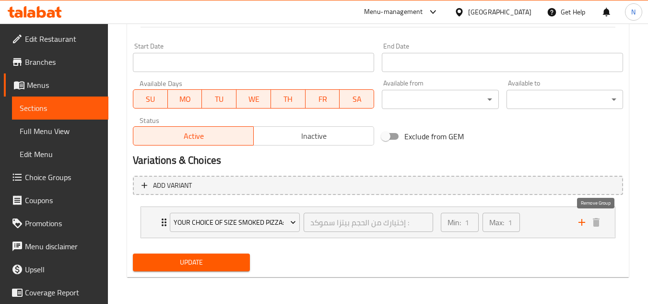
scroll to position [404, 0]
click at [226, 261] on span "Update" at bounding box center [191, 262] width 101 height 12
click at [542, 221] on div "Min: 1 ​ Max: 1 ​" at bounding box center [504, 222] width 138 height 31
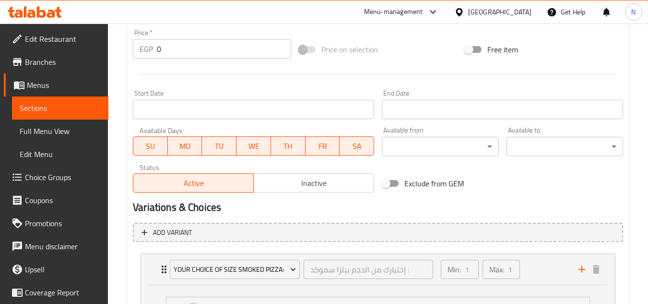
scroll to position [521, 0]
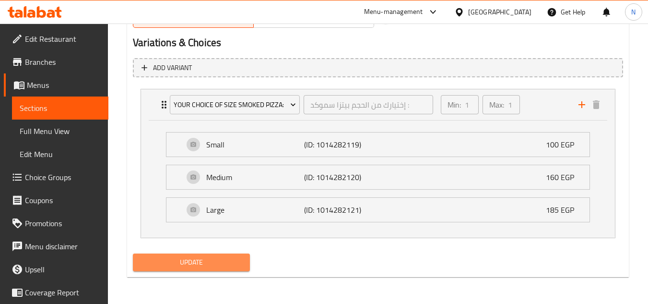
click at [185, 256] on span "Update" at bounding box center [191, 262] width 101 height 12
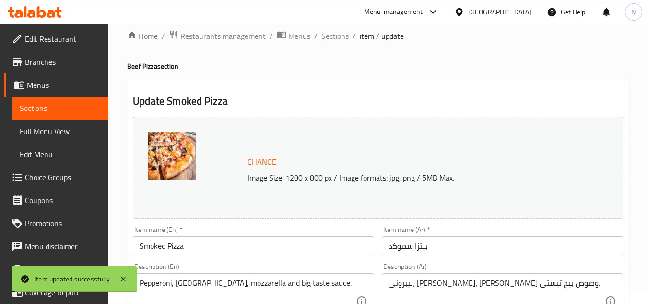
scroll to position [0, 0]
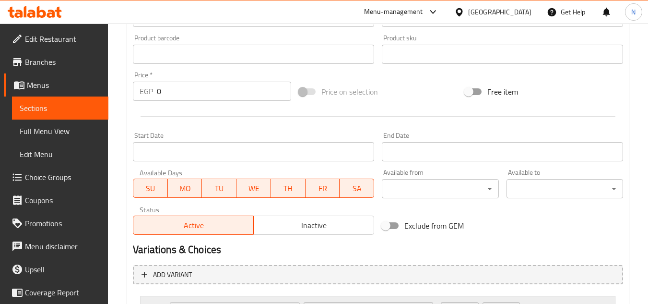
scroll to position [404, 0]
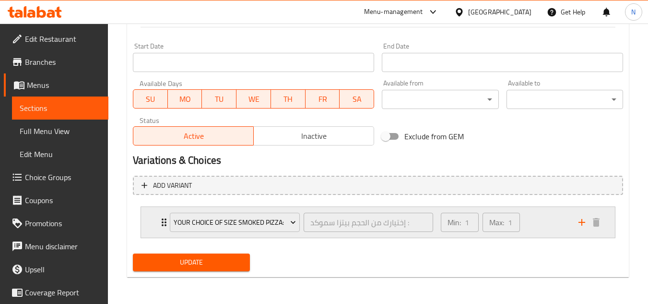
click at [535, 231] on div "Min: 1 ​ Max: 1 ​" at bounding box center [504, 222] width 138 height 31
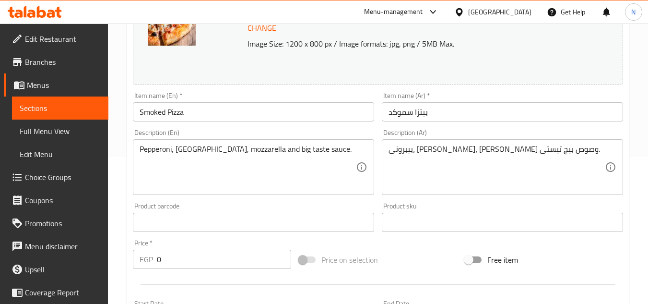
scroll to position [0, 0]
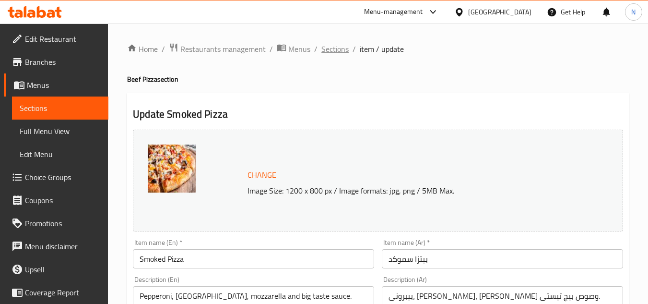
click at [339, 49] on span "Sections" at bounding box center [334, 49] width 27 height 12
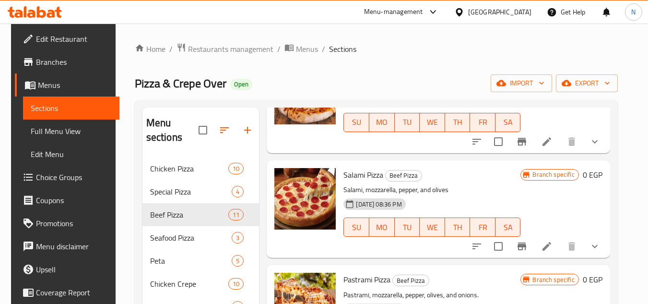
scroll to position [624, 0]
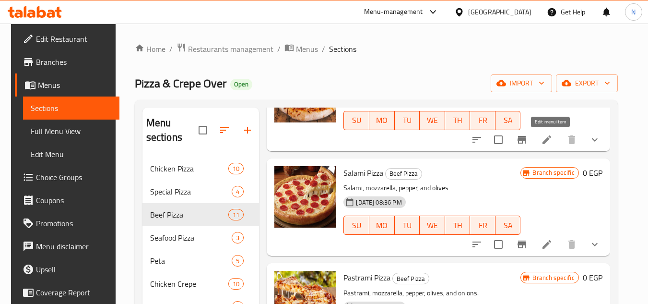
click at [553, 143] on icon at bounding box center [547, 140] width 12 height 12
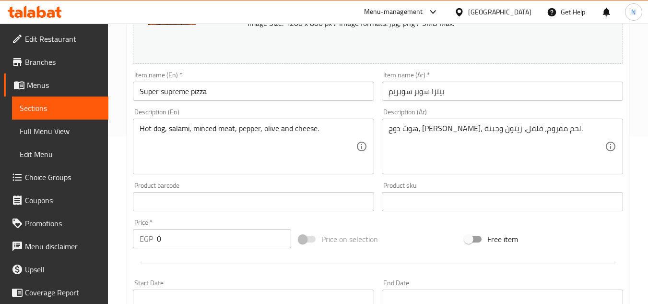
scroll to position [144, 0]
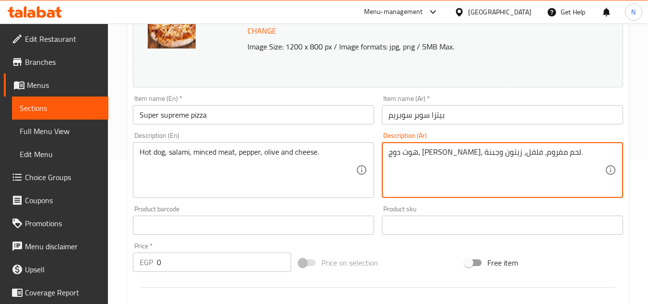
click at [475, 150] on textarea "هوت دوج، [PERSON_NAME]، لحم مفروم، فلفل، زيتون وجبنة." at bounding box center [497, 170] width 216 height 46
click at [425, 157] on textarea "هوت دوج، [PERSON_NAME]، [PERSON_NAME]، فلفل، زيتون وجبنة." at bounding box center [497, 170] width 216 height 46
click at [485, 154] on textarea "هوت دوج، [PERSON_NAME]، [PERSON_NAME]، فلفل، زيتون وجبنة." at bounding box center [497, 170] width 216 height 46
click at [425, 152] on textarea "هوت دوج، بيبرونى، مفروم، فلفل، زيتون وجبنة." at bounding box center [497, 170] width 216 height 46
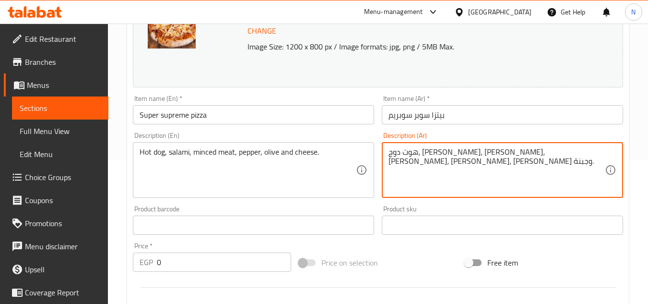
click at [395, 151] on textarea "هوت دوج، [PERSON_NAME]، [PERSON_NAME]، [PERSON_NAME]، [PERSON_NAME]، [PERSON_NA…" at bounding box center [497, 170] width 216 height 46
click at [506, 156] on textarea "هوت دوج، [PERSON_NAME]، مفروم، فلفل، [PERSON_NAME]، [PERSON_NAME] وبصل." at bounding box center [497, 170] width 216 height 46
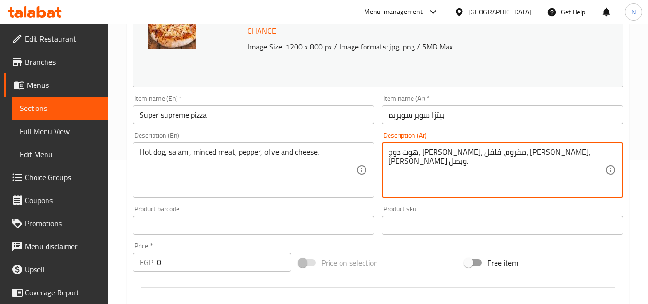
type textarea "هوت دوج، [PERSON_NAME]، مفروم، فلفل، [PERSON_NAME]، [PERSON_NAME] وبصل."
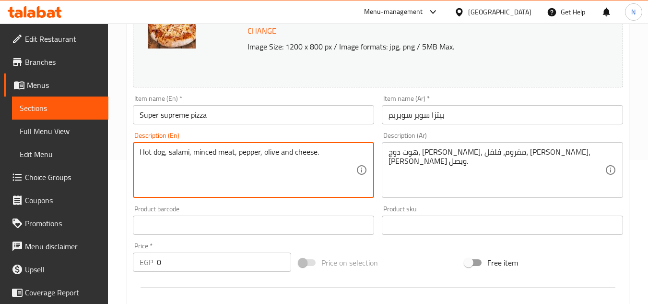
click at [171, 153] on textarea "Hot dog, salami, minced meat, pepper, olive and cheese." at bounding box center [248, 170] width 216 height 46
paste textarea "pepperoni, chopped, peppers, mozzarella, olives and onions"
click at [226, 148] on textarea "Hot dog, pepperoni, chopped, peppers, mozzarella, olives and onions." at bounding box center [248, 170] width 216 height 46
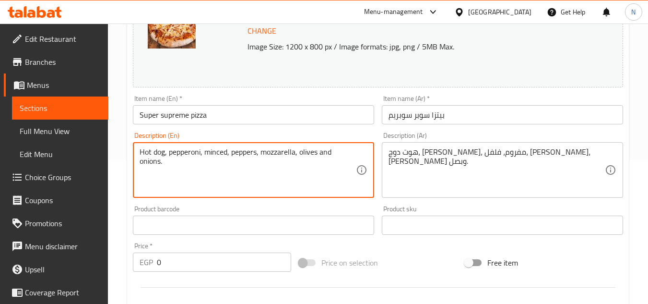
click at [252, 153] on textarea "Hot dog, pepperoni, minced, peppers, mozzarella, olives and onions." at bounding box center [248, 170] width 216 height 46
click at [270, 154] on textarea "Hot dog, pepperoni, minced, mozzarella, olives and onions." at bounding box center [248, 170] width 216 height 46
paste textarea "peppers"
type textarea "Hot dog, pepperoni, minced, mozzarella, peppers, olives and onions."
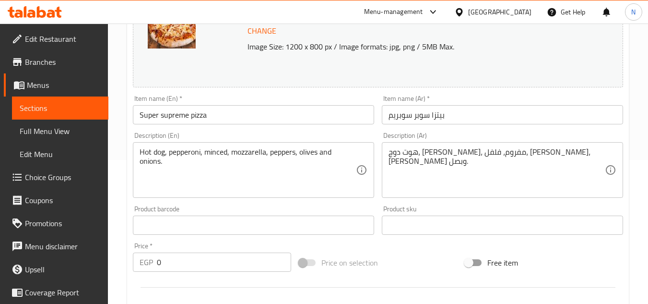
click at [404, 253] on div "Price on selection" at bounding box center [378, 262] width 166 height 26
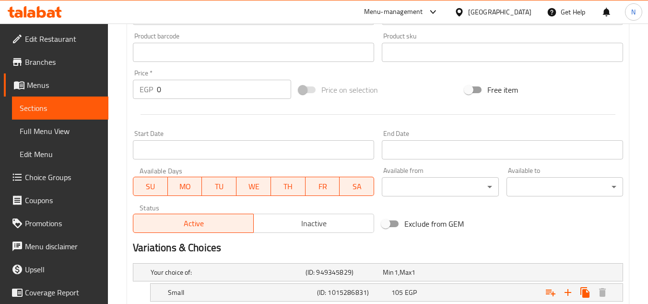
scroll to position [480, 0]
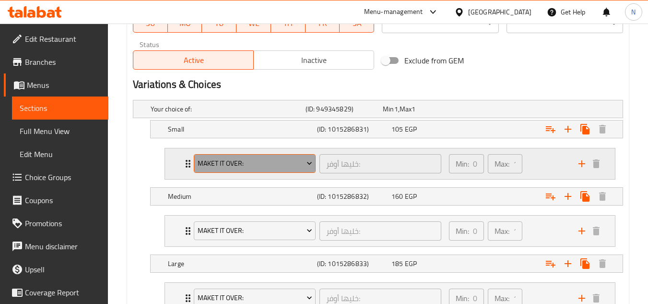
click at [305, 167] on icon "Expand" at bounding box center [310, 163] width 10 height 10
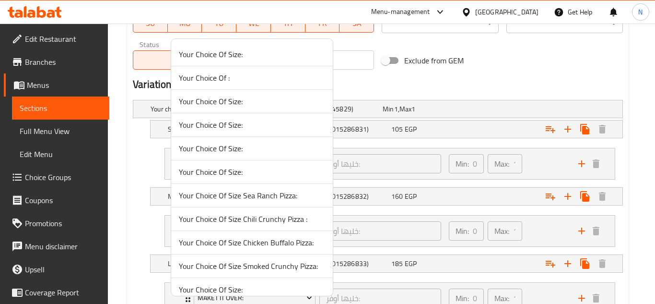
click at [266, 198] on span "Your Choice Of Size Sea Ranch Pizza:" at bounding box center [252, 195] width 146 height 12
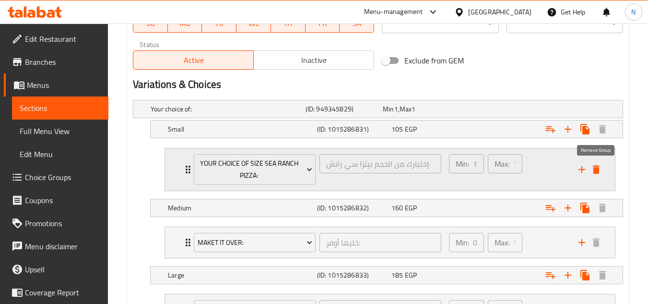
click at [593, 169] on icon "delete" at bounding box center [596, 169] width 7 height 9
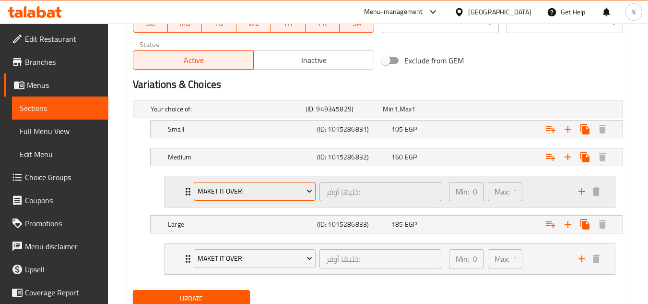
click at [306, 195] on icon "Expand" at bounding box center [310, 191] width 10 height 10
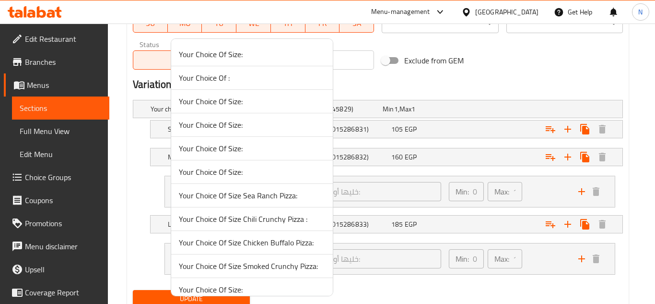
click at [293, 199] on span "Your Choice Of Size Sea Ranch Pizza:" at bounding box center [252, 195] width 146 height 12
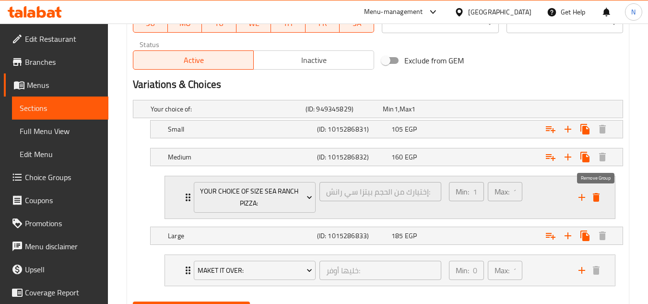
click at [598, 198] on icon "delete" at bounding box center [596, 197] width 7 height 9
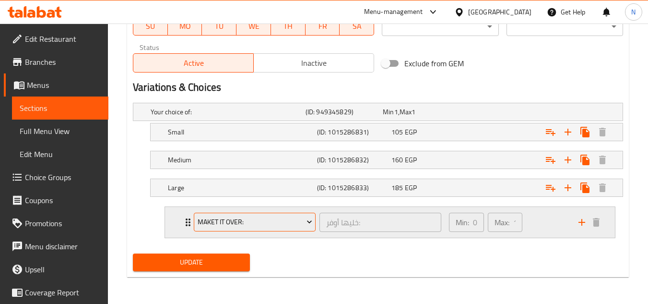
click at [291, 225] on span "Maket it Over:" at bounding box center [255, 222] width 115 height 12
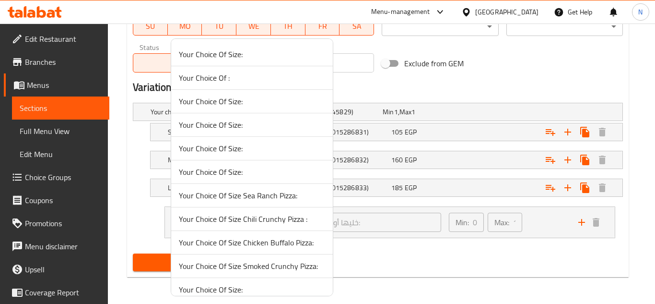
click at [286, 223] on span "Your Choice Of Size Chili Crunchy Pizza :" at bounding box center [252, 219] width 146 height 12
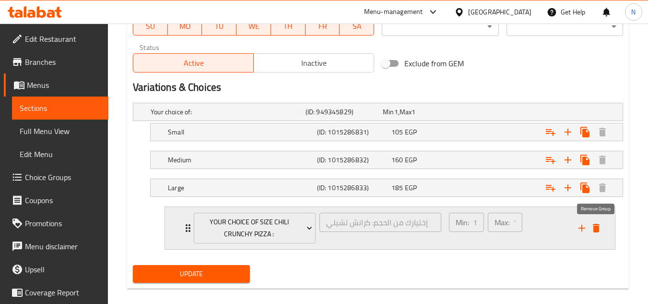
click at [595, 224] on icon "delete" at bounding box center [596, 228] width 12 height 12
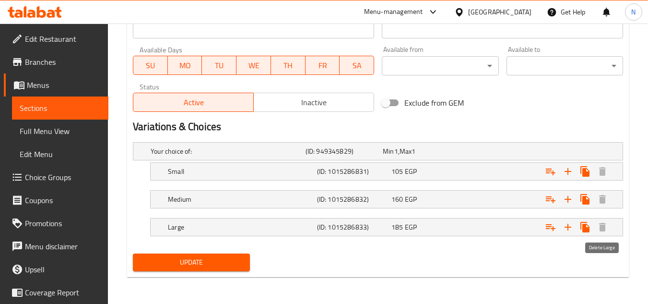
scroll to position [437, 0]
click at [212, 263] on span "Update" at bounding box center [191, 262] width 101 height 12
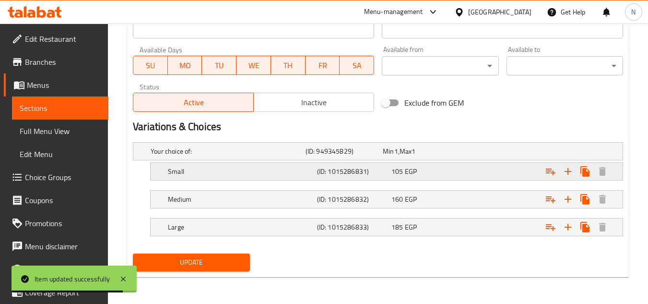
click at [471, 153] on div "Expand" at bounding box center [535, 151] width 155 height 4
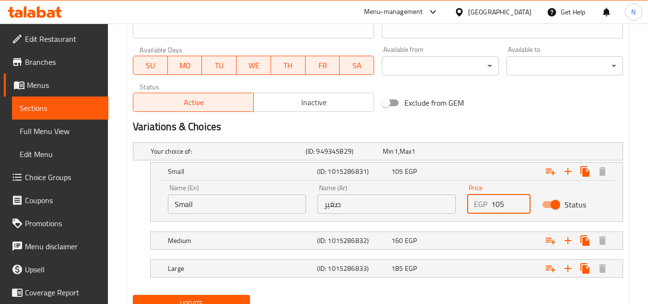
click at [498, 205] on input "105" at bounding box center [510, 203] width 39 height 19
type input "125"
click at [475, 153] on div "Expand" at bounding box center [535, 151] width 155 height 4
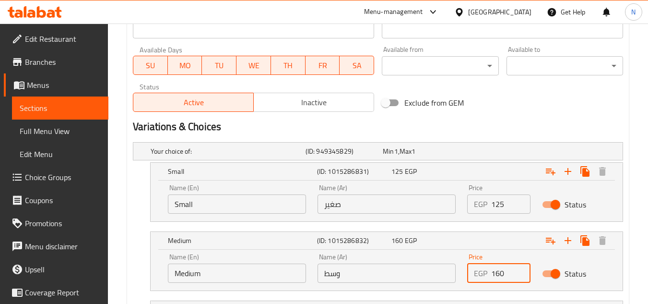
click at [495, 276] on input "160" at bounding box center [510, 272] width 39 height 19
type input "185"
click at [507, 125] on h2 "Variations & Choices" at bounding box center [378, 126] width 490 height 14
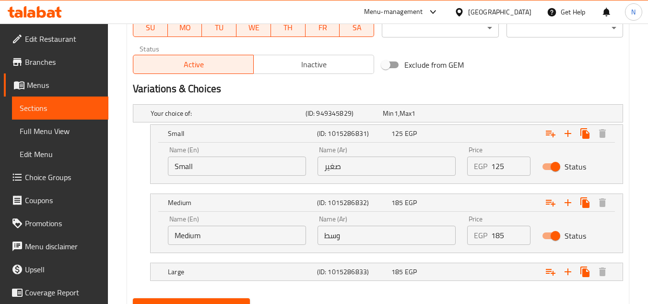
scroll to position [520, 0]
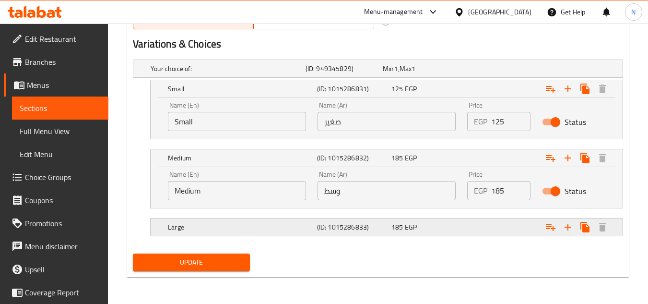
click at [506, 71] on div "Expand" at bounding box center [535, 69] width 155 height 4
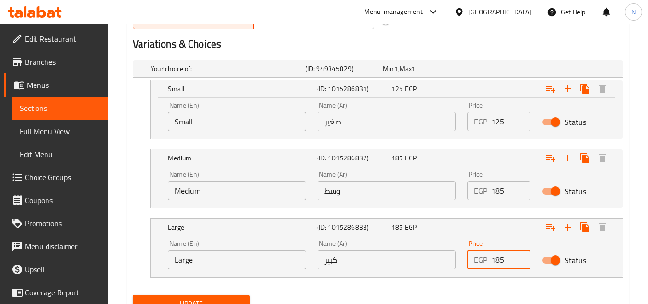
click at [499, 262] on input "185" at bounding box center [510, 259] width 39 height 19
type input "210"
click at [482, 285] on nav at bounding box center [378, 283] width 490 height 8
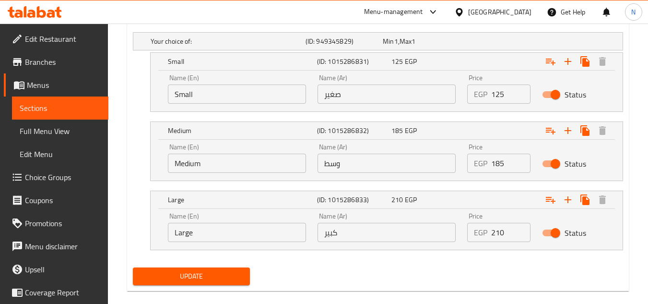
scroll to position [561, 0]
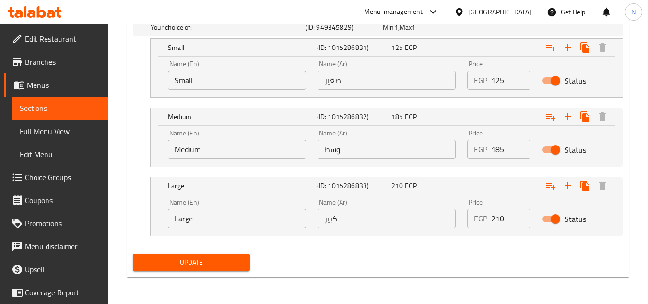
click at [247, 267] on button "Update" at bounding box center [191, 262] width 117 height 18
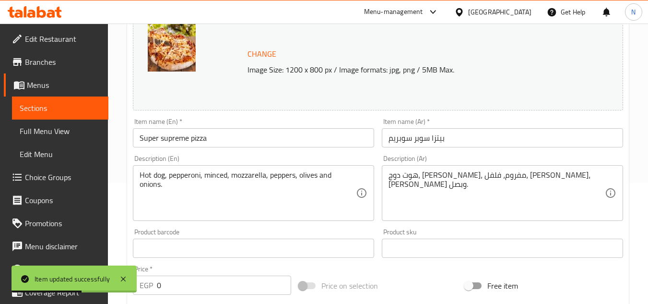
scroll to position [0, 0]
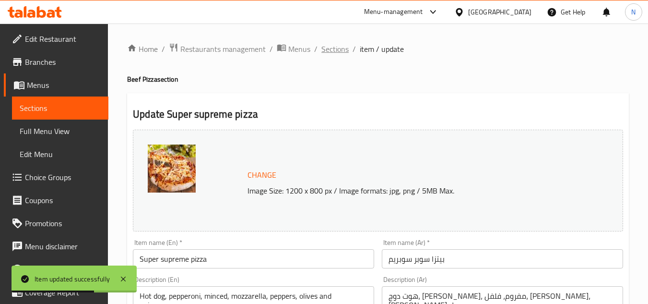
click at [340, 48] on span "Sections" at bounding box center [334, 49] width 27 height 12
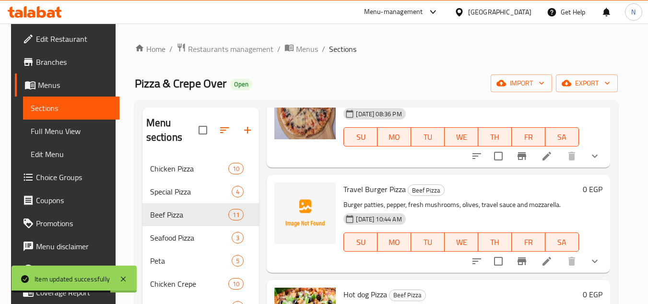
scroll to position [144, 0]
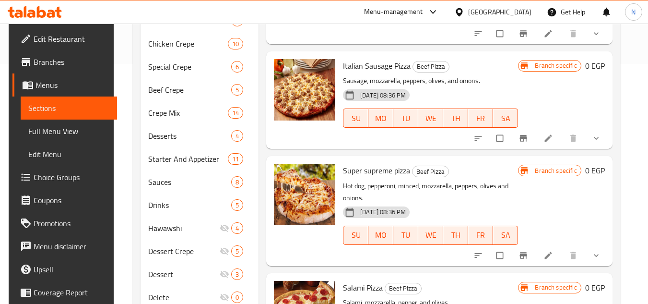
scroll to position [336, 0]
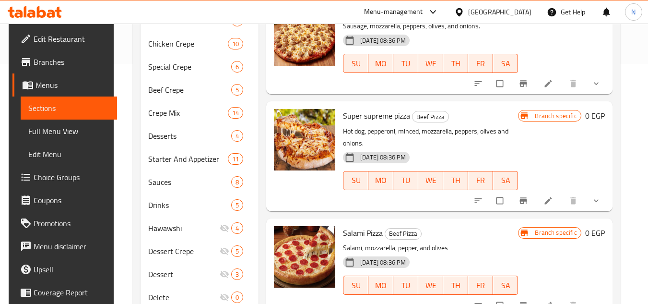
click at [595, 200] on icon "show more" at bounding box center [596, 201] width 10 height 10
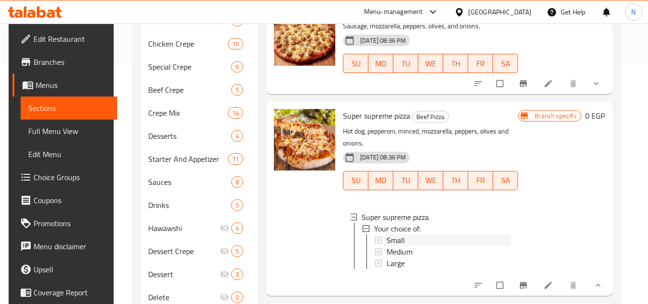
click at [401, 239] on span "Small" at bounding box center [396, 240] width 18 height 12
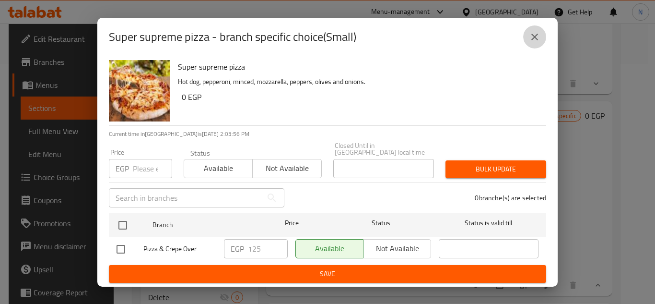
click at [532, 43] on icon "close" at bounding box center [535, 37] width 12 height 12
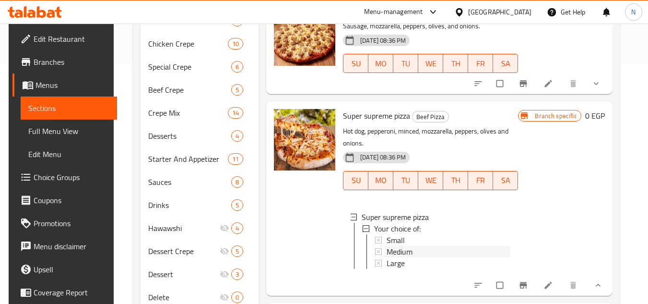
click at [423, 253] on div "Medium" at bounding box center [449, 252] width 124 height 12
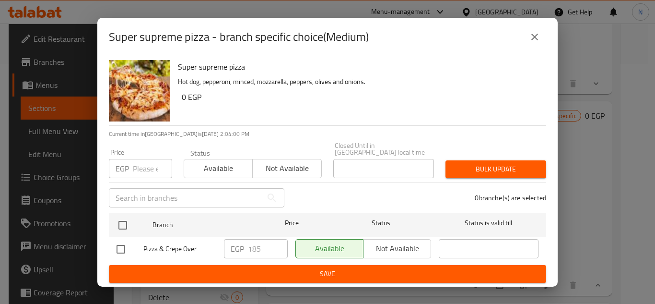
click at [530, 43] on icon "close" at bounding box center [535, 37] width 12 height 12
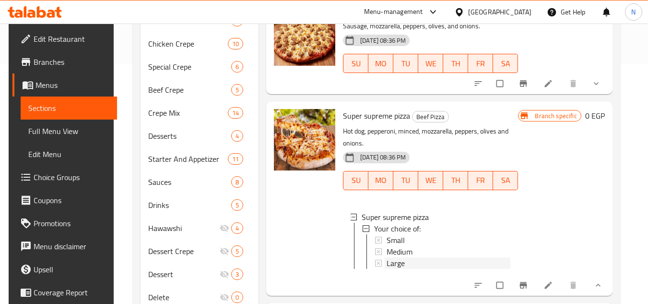
click at [434, 264] on div "Large" at bounding box center [449, 263] width 124 height 12
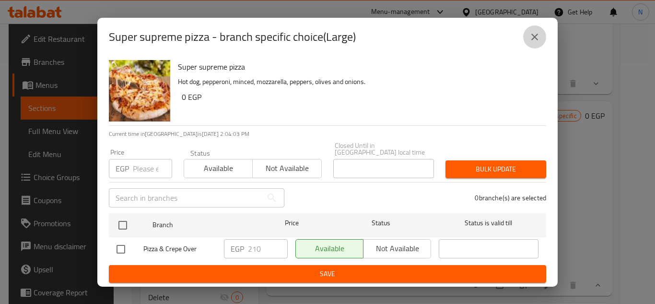
click at [540, 42] on icon "close" at bounding box center [535, 37] width 12 height 12
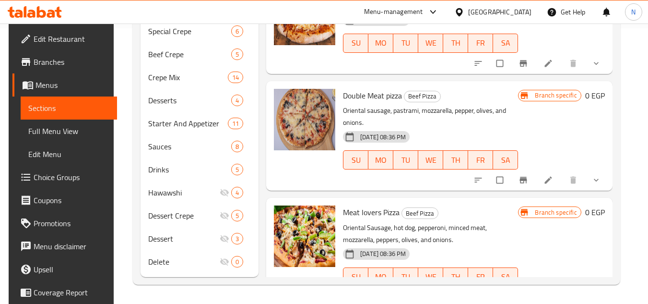
scroll to position [767, 0]
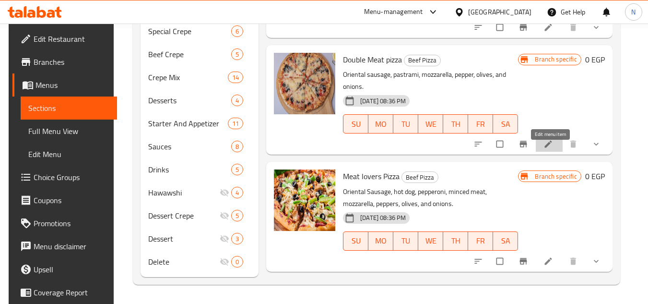
click at [546, 149] on icon at bounding box center [548, 144] width 10 height 10
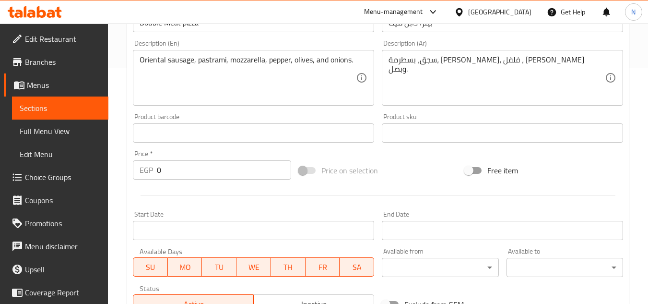
scroll to position [240, 0]
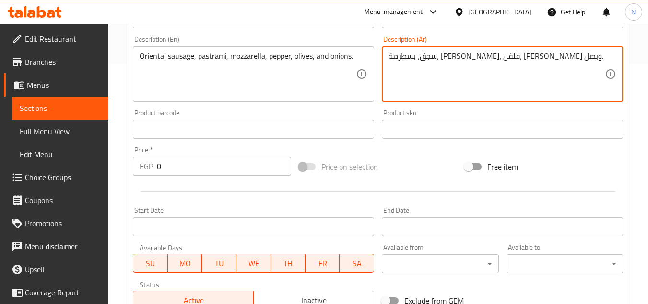
type textarea "سجق، بسطرمة، [PERSON_NAME]، فلفل، [PERSON_NAME] وبصل."
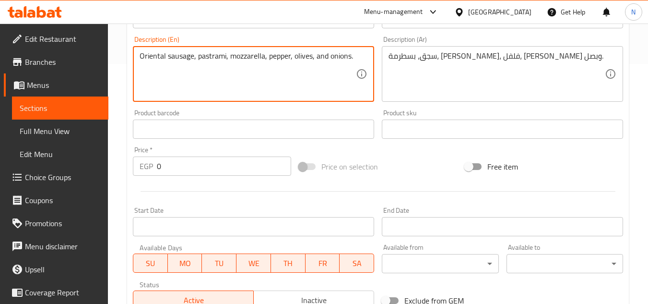
click at [152, 55] on textarea "Oriental sausage, pastrami, mozzarella, pepper, olives, and onions." at bounding box center [248, 74] width 216 height 46
click at [156, 57] on textarea "sausage, pastrami, mozzarella, pepper, olives, and onions." at bounding box center [248, 74] width 216 height 46
type textarea "Sausage, pastrami, mozzarella, pepper, olives, and onions."
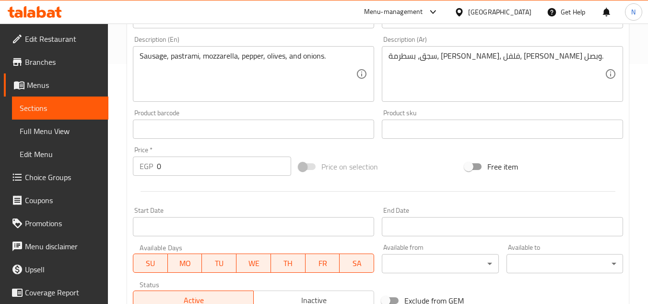
click at [428, 169] on div "Price on selection" at bounding box center [378, 166] width 166 height 26
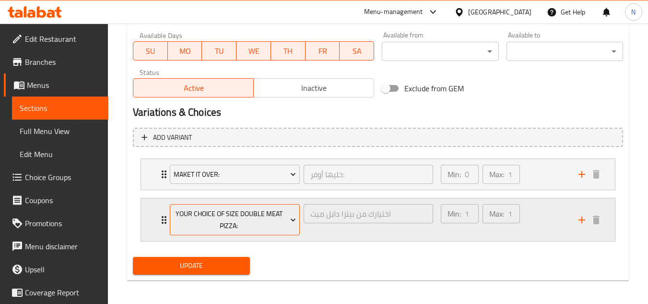
scroll to position [455, 0]
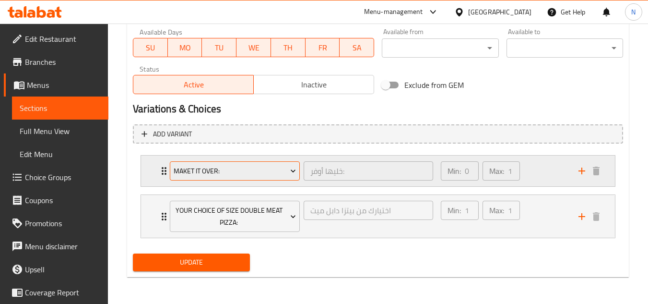
click at [249, 175] on span "Maket it Over:" at bounding box center [235, 171] width 123 height 12
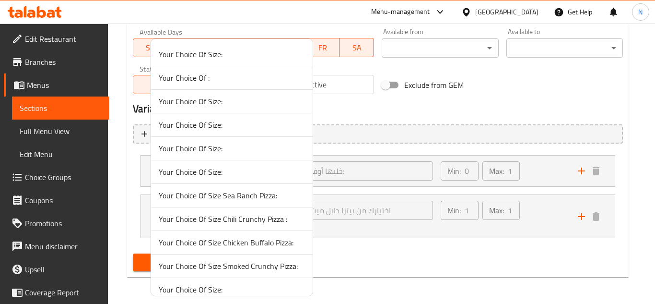
click at [238, 151] on span "Your Choice Of Size:" at bounding box center [232, 148] width 146 height 12
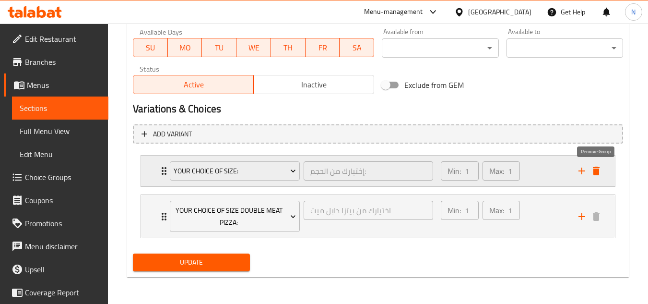
click at [594, 174] on icon "delete" at bounding box center [596, 170] width 7 height 9
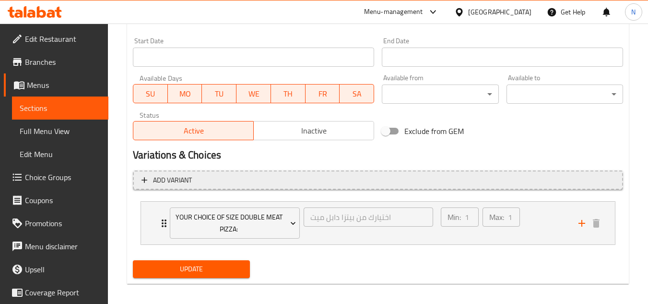
scroll to position [416, 0]
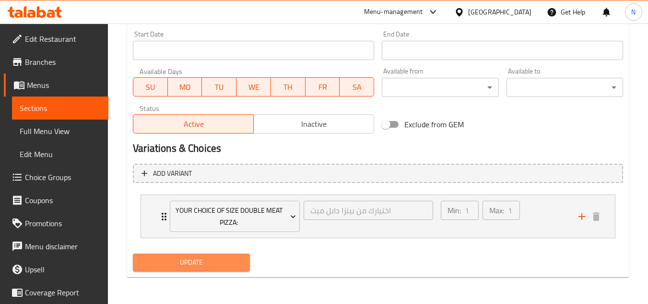
click at [182, 260] on span "Update" at bounding box center [191, 262] width 101 height 12
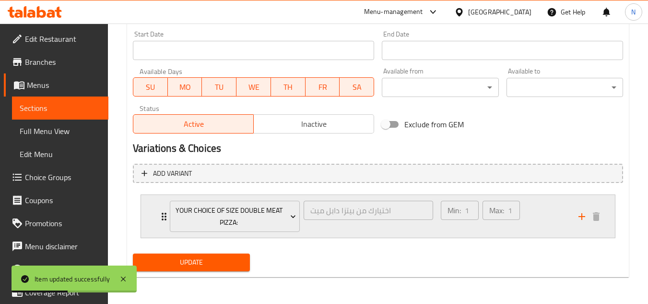
click at [547, 207] on div "Min: 1 ​ Max: 1 ​" at bounding box center [504, 216] width 138 height 43
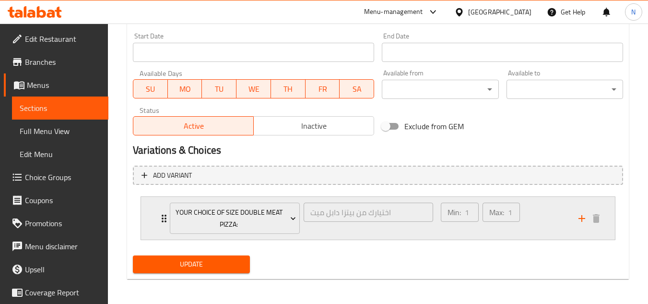
scroll to position [416, 0]
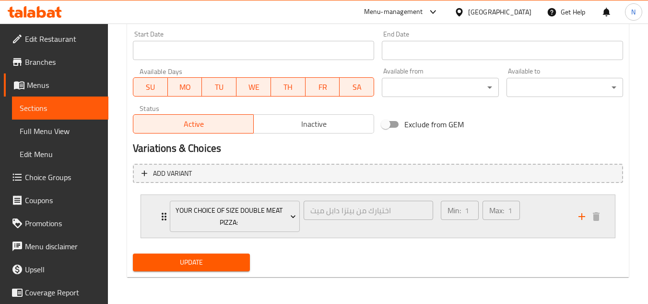
click at [530, 213] on div "Min: 1 ​ Max: 1 ​" at bounding box center [504, 216] width 138 height 43
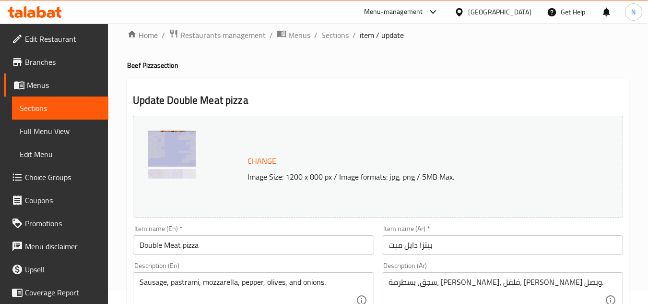
scroll to position [0, 0]
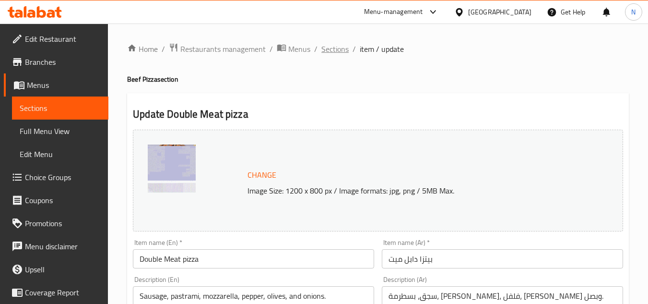
click at [334, 46] on span "Sections" at bounding box center [334, 49] width 27 height 12
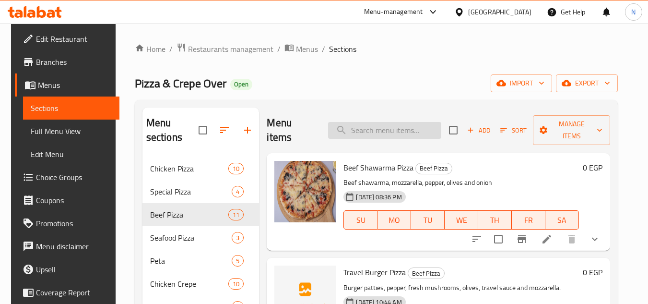
click at [386, 129] on input "search" at bounding box center [384, 130] width 113 height 17
paste input "BEPERONI"
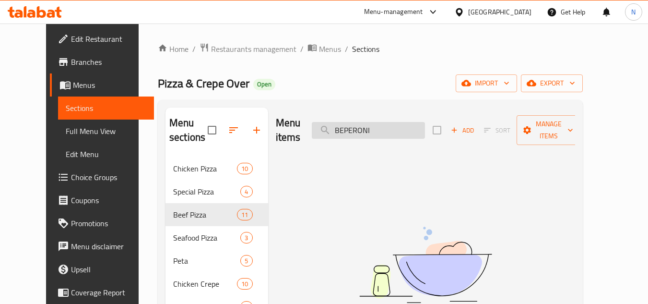
drag, startPoint x: 356, startPoint y: 127, endPoint x: 351, endPoint y: 128, distance: 5.4
click at [351, 128] on input "BEPERONI" at bounding box center [368, 130] width 113 height 17
click at [385, 122] on input "pEPERONI" at bounding box center [368, 130] width 113 height 17
click at [389, 127] on input "pEPERONI" at bounding box center [368, 130] width 113 height 17
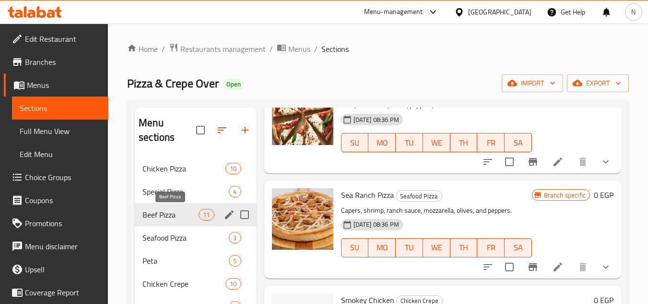
type input "pEP"
click at [170, 217] on span "Beef Pizza" at bounding box center [170, 215] width 56 height 12
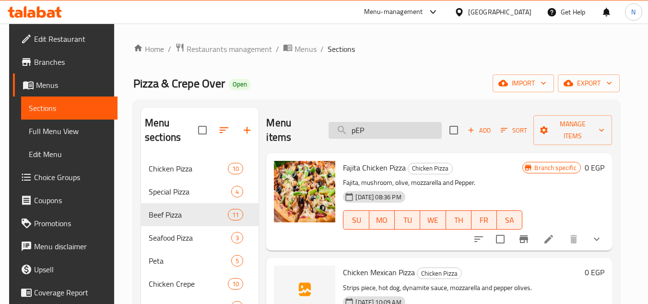
click at [375, 122] on input "pEP" at bounding box center [385, 130] width 113 height 17
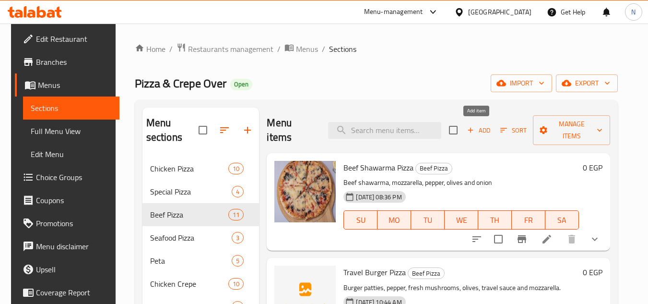
click at [475, 134] on span "Add" at bounding box center [479, 130] width 26 height 11
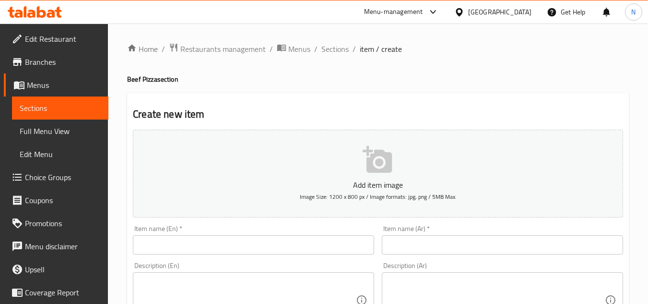
click at [263, 256] on div "Item name (En)   * Item name (En) *" at bounding box center [253, 239] width 249 height 37
click at [263, 246] on input "text" at bounding box center [253, 244] width 241 height 19
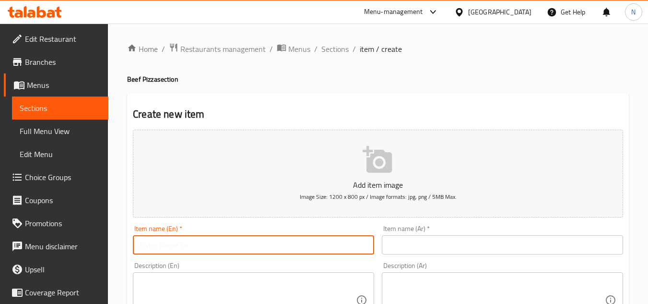
paste input "BEPERONI"
click at [142, 248] on input "BEPERONI" at bounding box center [253, 244] width 241 height 19
click at [149, 243] on input "PEPERONI" at bounding box center [253, 244] width 241 height 19
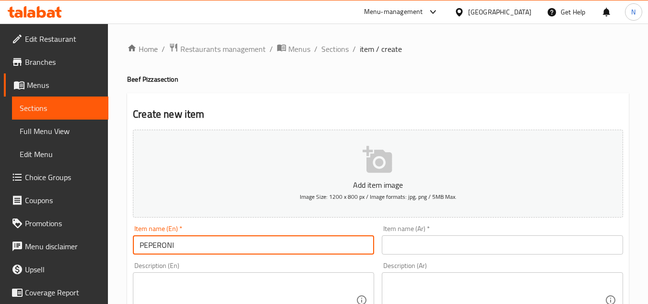
drag, startPoint x: 149, startPoint y: 243, endPoint x: 139, endPoint y: 253, distance: 14.6
click at [139, 253] on input "PEPERONI" at bounding box center [253, 244] width 241 height 19
click at [173, 249] on input "Peperoni Eggs" at bounding box center [253, 244] width 241 height 19
click at [160, 248] on input "Peperoni" at bounding box center [253, 244] width 241 height 19
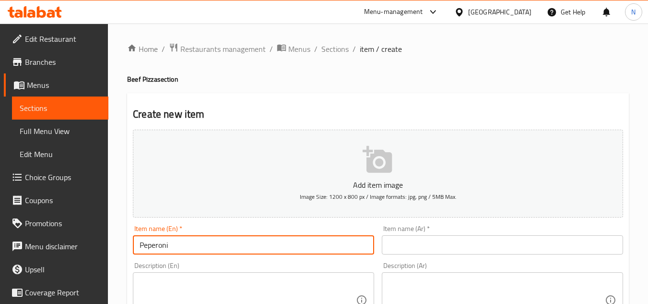
click at [160, 248] on input "Peperoni" at bounding box center [253, 244] width 241 height 19
type input "Peperoni"
click at [401, 241] on input "text" at bounding box center [502, 244] width 241 height 19
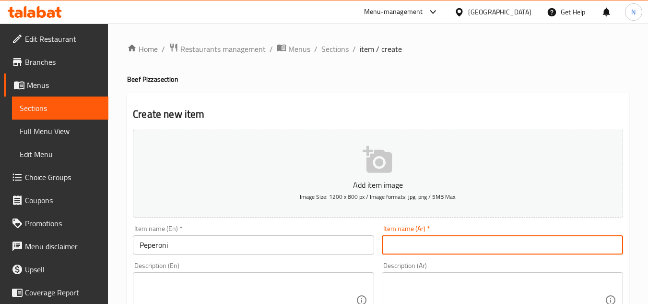
paste input "بيبروني"
type input "بيبروني"
click at [162, 247] on input "Peperoni" at bounding box center [253, 244] width 241 height 19
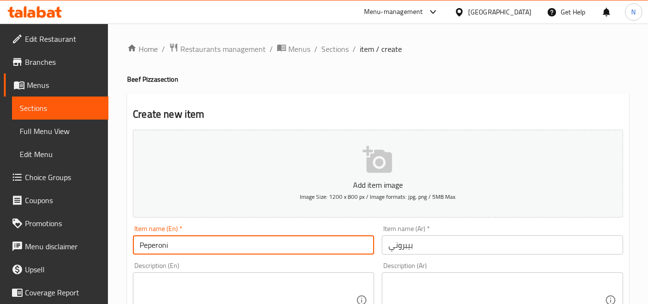
click at [162, 247] on input "Peperoni" at bounding box center [253, 244] width 241 height 19
paste input "p"
type input "Pepperoni"
click at [196, 272] on div "Description (En)" at bounding box center [253, 300] width 241 height 56
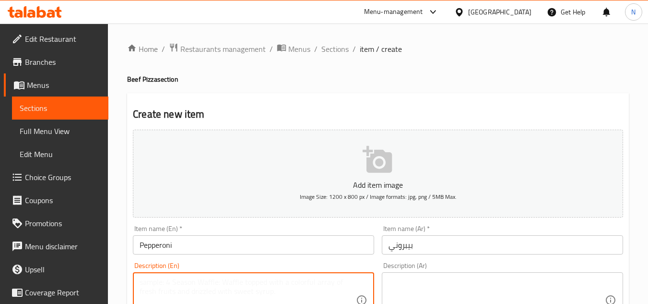
type textarea "s"
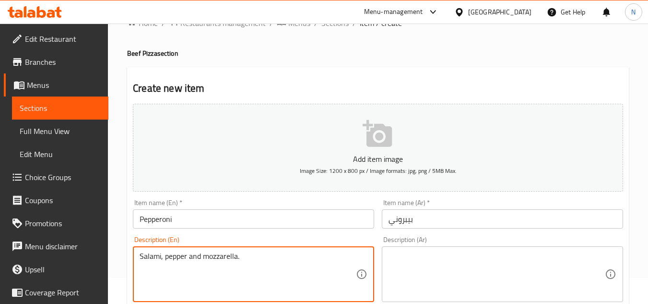
scroll to position [48, 0]
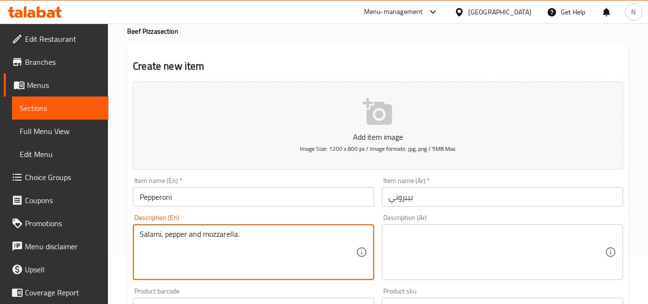
click at [204, 236] on textarea "Salami, pepper and mozzarella." at bounding box center [248, 252] width 216 height 46
type textarea "Salami, pepper and mozzarella."
click at [386, 250] on div "Description (Ar)" at bounding box center [502, 252] width 241 height 56
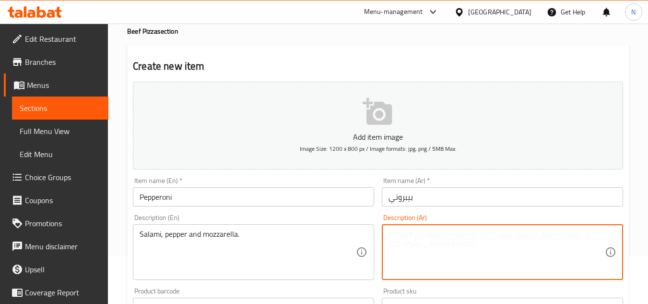
paste textarea "السلامي والفلفل والموزاريلا."
type textarea "السلامي والفلفل والموزاريلا."
click at [156, 200] on input "Pepperoni" at bounding box center [253, 196] width 241 height 19
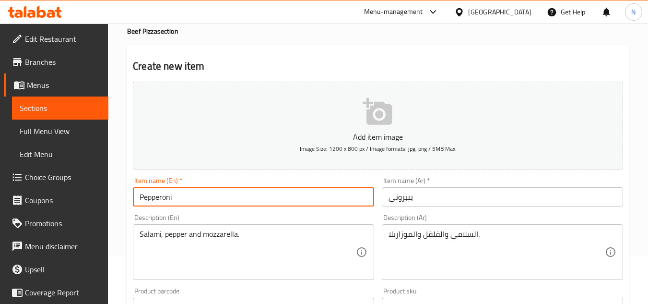
click at [156, 200] on input "Pepperoni" at bounding box center [253, 196] width 241 height 19
click at [192, 193] on input "Pepperoni" at bounding box center [253, 196] width 241 height 19
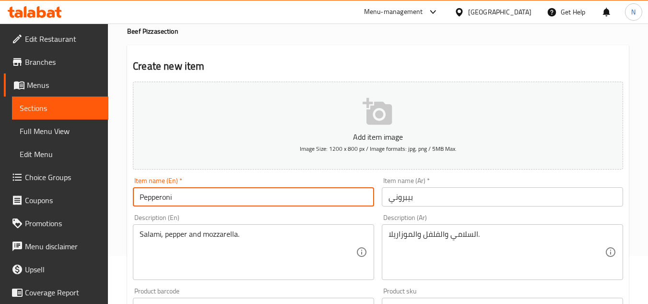
paste input "ASTRMA"
click at [149, 194] on input "PASTRMA" at bounding box center [253, 196] width 241 height 19
type input "Pastrma"
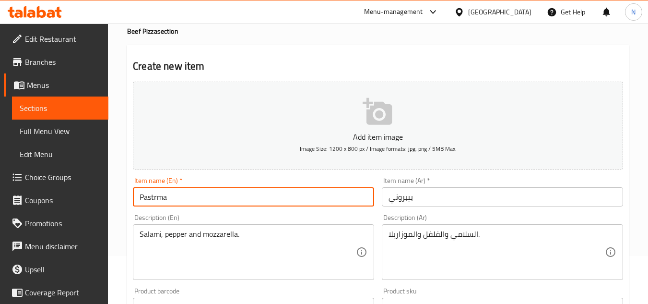
click at [416, 198] on input "بيبروني" at bounding box center [502, 196] width 241 height 19
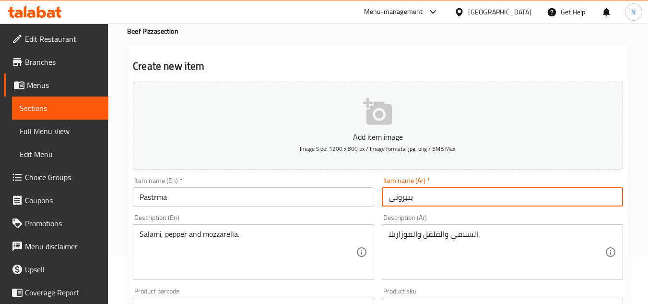
click at [416, 198] on input "بيبروني" at bounding box center [502, 196] width 241 height 19
paste input "سطرمة"
type input "بسطرمة"
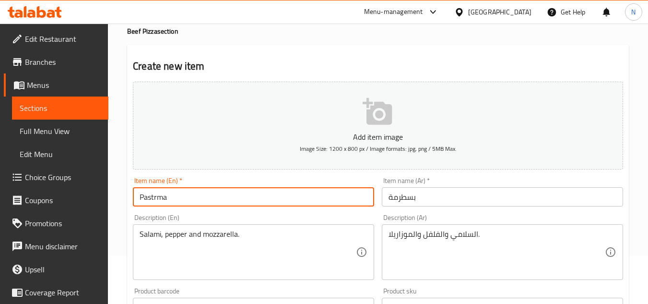
click at [149, 196] on input "Pastrma" at bounding box center [253, 196] width 241 height 19
paste input "ami"
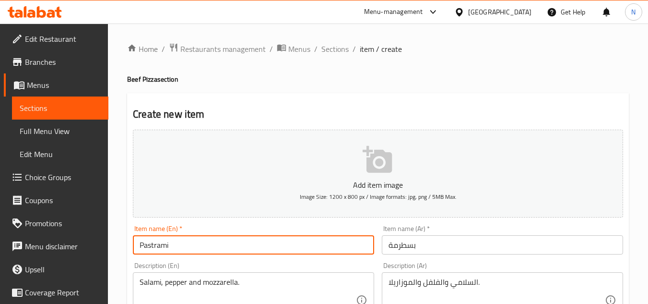
type input "Pastrami"
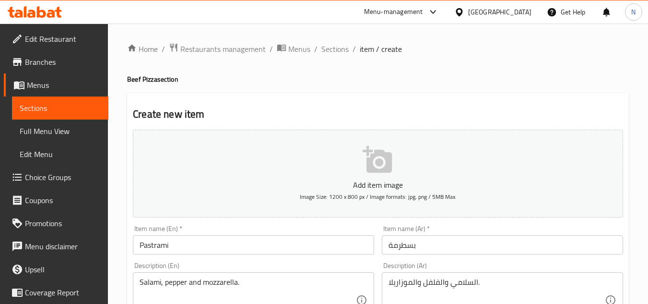
click at [319, 47] on ol "Home / Restaurants management / Menus / Sections / item / create" at bounding box center [378, 49] width 502 height 12
click at [330, 52] on span "Sections" at bounding box center [334, 49] width 27 height 12
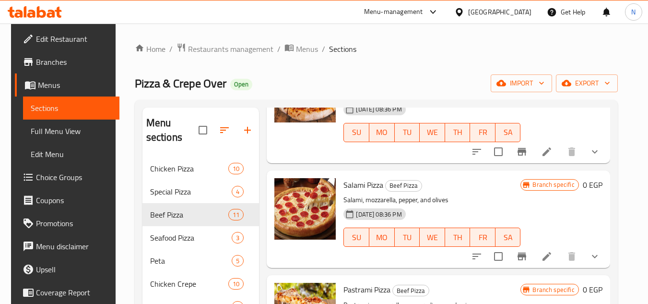
scroll to position [671, 0]
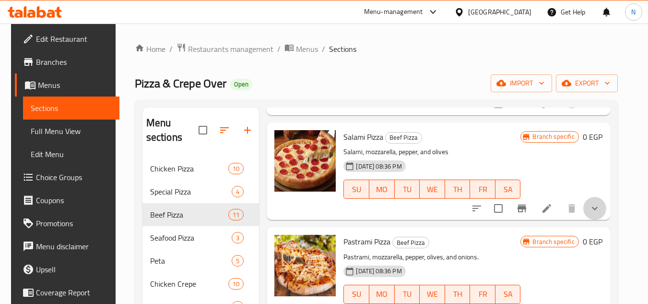
click at [605, 210] on button "show more" at bounding box center [594, 208] width 23 height 23
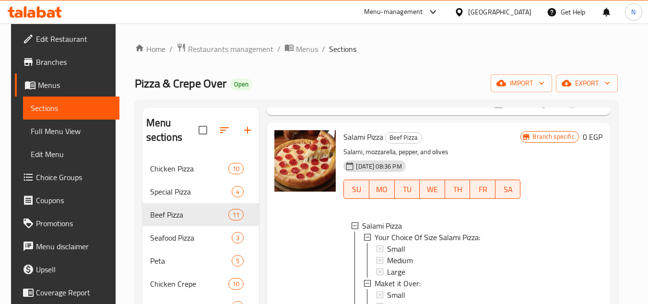
click at [591, 174] on div "Branch specific 0 EGP" at bounding box center [561, 236] width 82 height 212
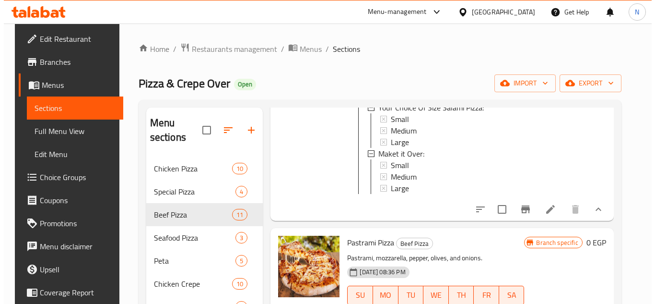
scroll to position [815, 0]
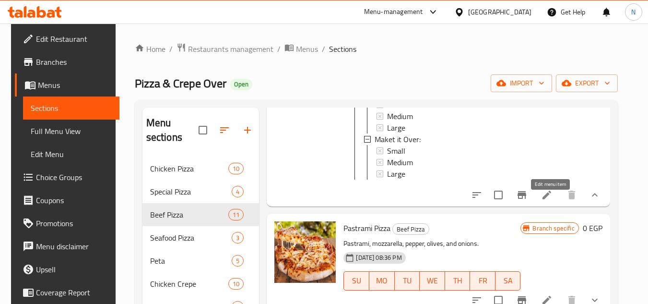
click at [546, 200] on icon at bounding box center [547, 195] width 12 height 12
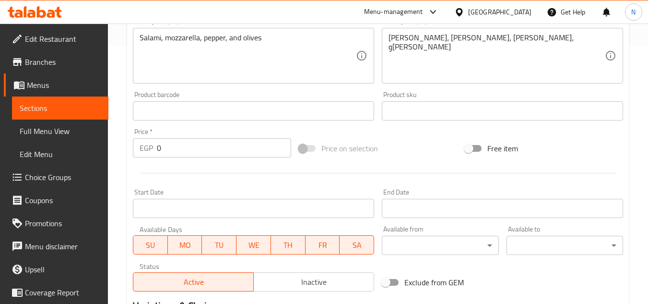
scroll to position [384, 0]
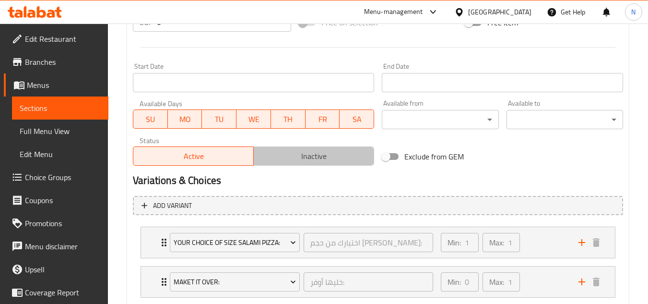
click at [328, 161] on span "Inactive" at bounding box center [314, 156] width 113 height 14
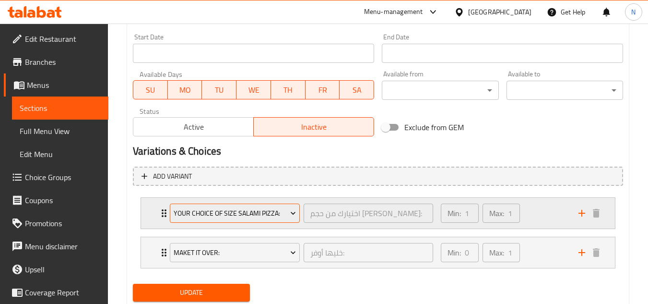
scroll to position [443, 0]
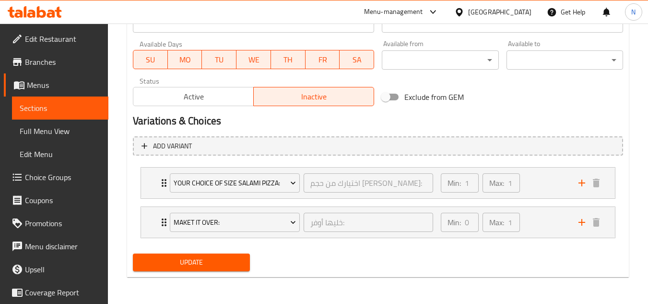
click at [223, 271] on button "Update" at bounding box center [191, 262] width 117 height 18
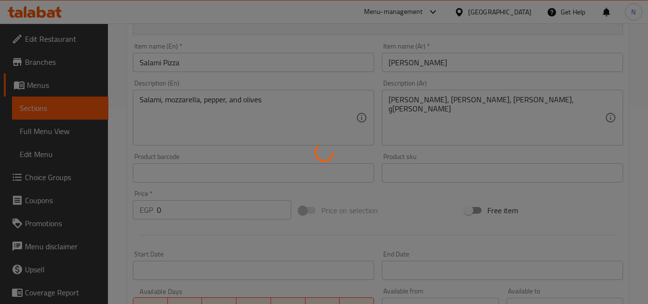
scroll to position [0, 0]
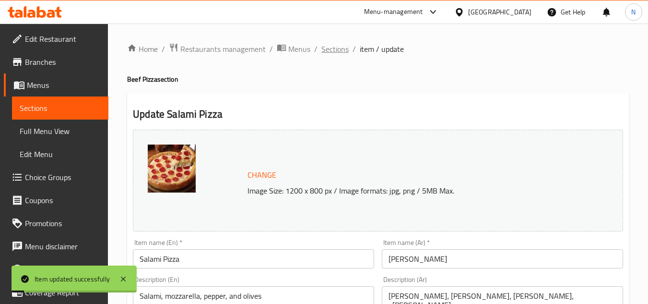
click at [328, 47] on span "Sections" at bounding box center [334, 49] width 27 height 12
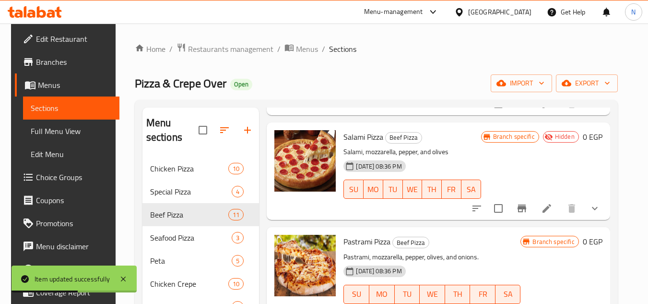
scroll to position [719, 0]
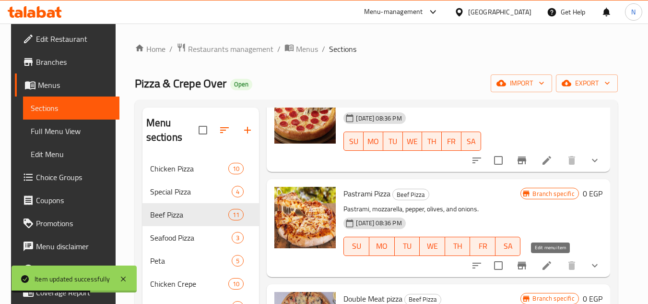
click at [553, 259] on icon at bounding box center [547, 265] width 12 height 12
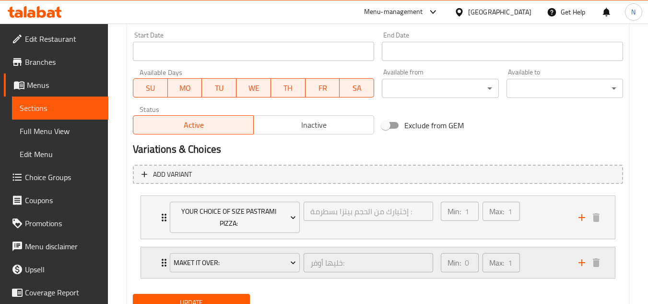
scroll to position [432, 0]
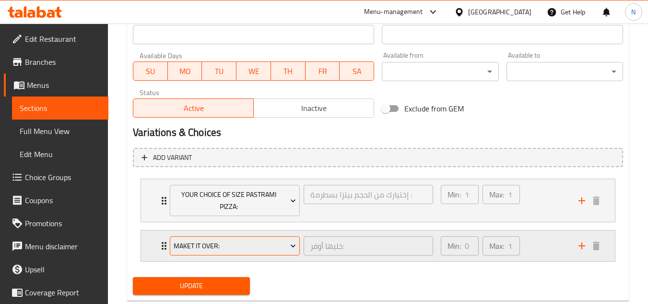
click at [283, 244] on span "Maket it Over:" at bounding box center [235, 246] width 123 height 12
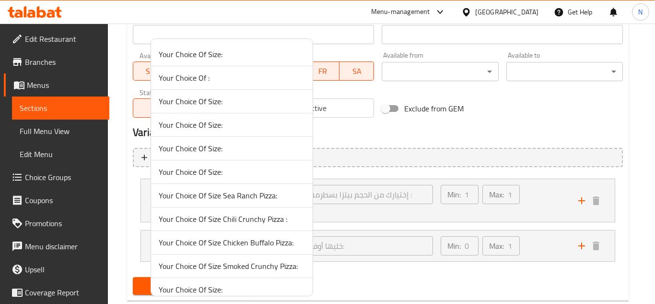
click at [271, 195] on span "Your Choice Of Size Sea Ranch Pizza:" at bounding box center [232, 195] width 146 height 12
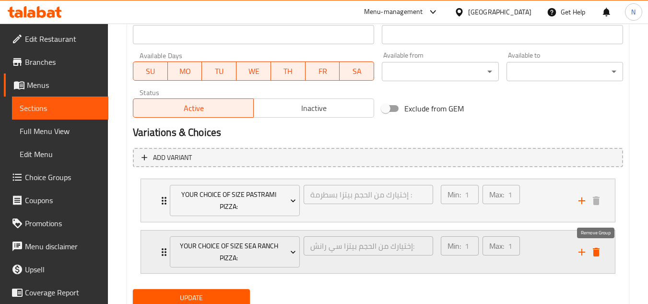
click at [598, 252] on icon "delete" at bounding box center [596, 251] width 7 height 9
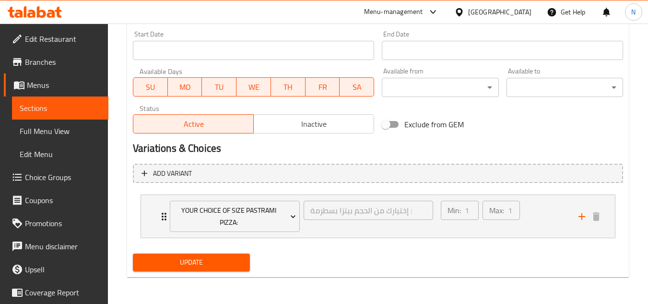
scroll to position [416, 0]
click at [240, 257] on span "Update" at bounding box center [191, 262] width 101 height 12
click at [213, 259] on span "Update" at bounding box center [191, 262] width 101 height 12
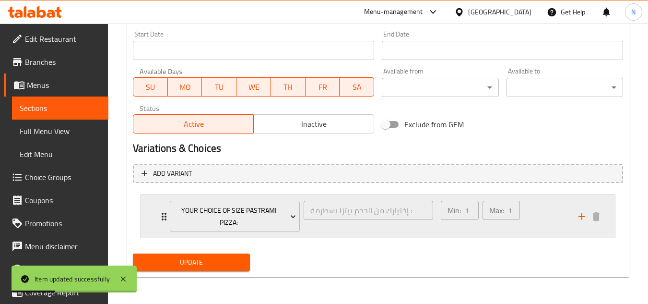
click at [549, 220] on div "Min: 1 ​ Max: 1 ​" at bounding box center [504, 216] width 138 height 43
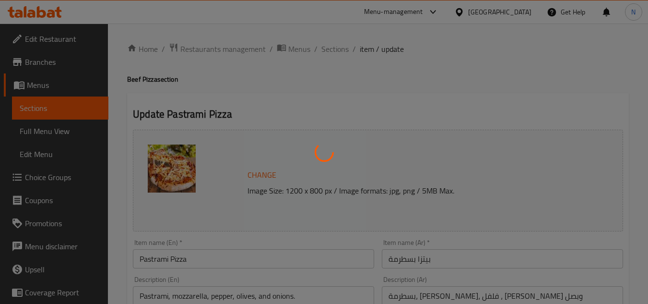
type input "إختيارك من الحجم بيتزا بسطرمة :"
type input "1"
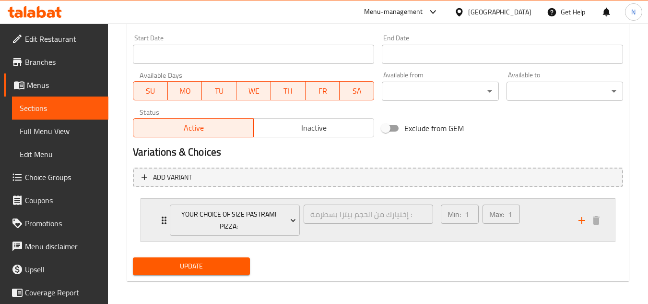
scroll to position [416, 0]
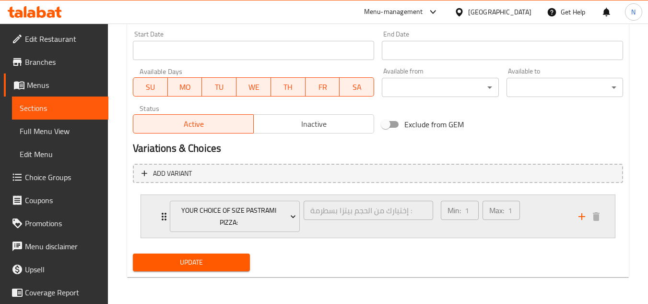
click at [523, 203] on div "Min: 1 ​ Max: 1 ​" at bounding box center [480, 216] width 86 height 39
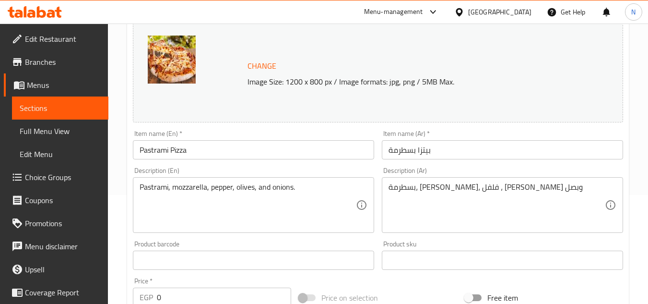
scroll to position [0, 0]
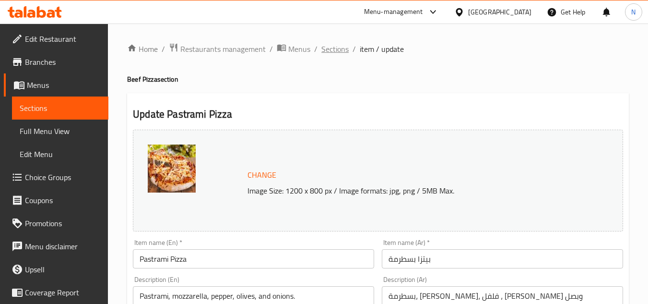
click at [327, 55] on span "Sections" at bounding box center [334, 49] width 27 height 12
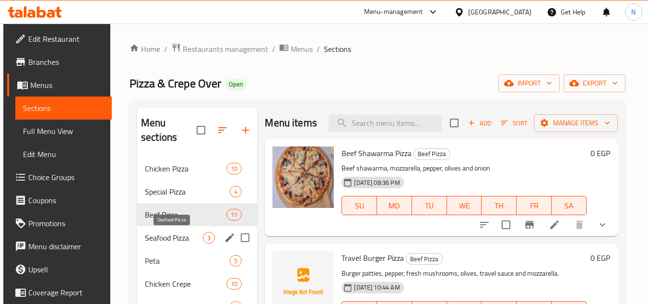
click at [185, 241] on span "Seafood Pizza" at bounding box center [174, 238] width 58 height 12
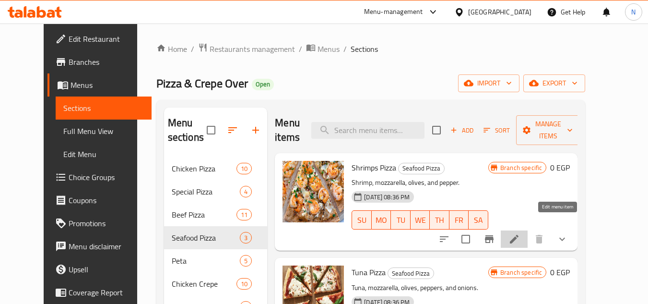
click at [518, 235] on icon at bounding box center [514, 239] width 9 height 9
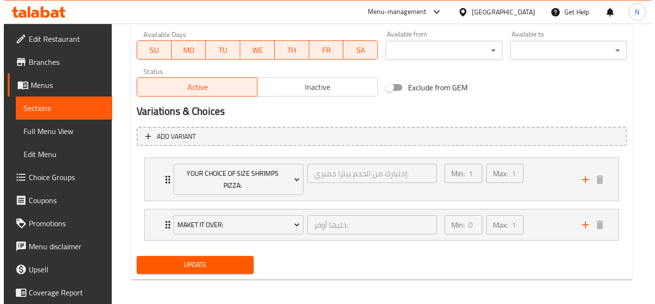
scroll to position [455, 0]
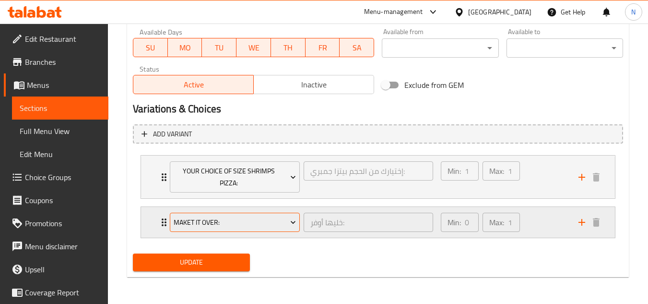
click at [269, 225] on span "Maket it Over:" at bounding box center [235, 222] width 123 height 12
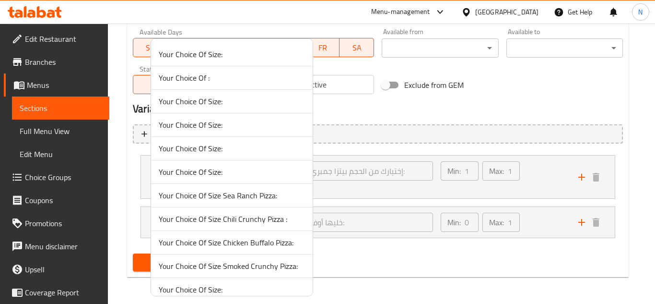
click at [259, 223] on span "Your Choice Of Size Chili Crunchy Pizza :" at bounding box center [232, 219] width 146 height 12
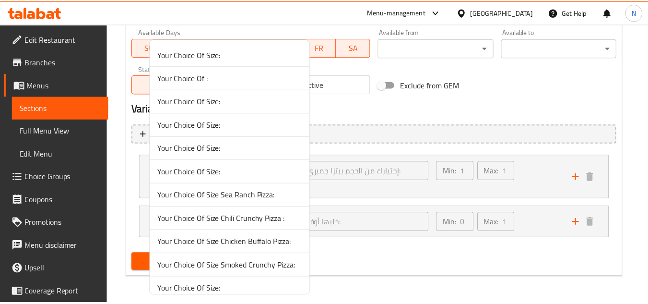
scroll to position [443, 0]
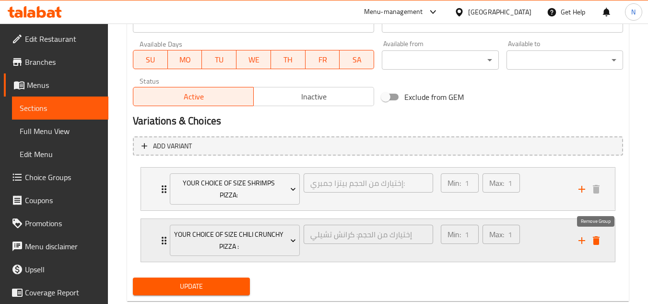
click at [597, 241] on icon "delete" at bounding box center [596, 240] width 7 height 9
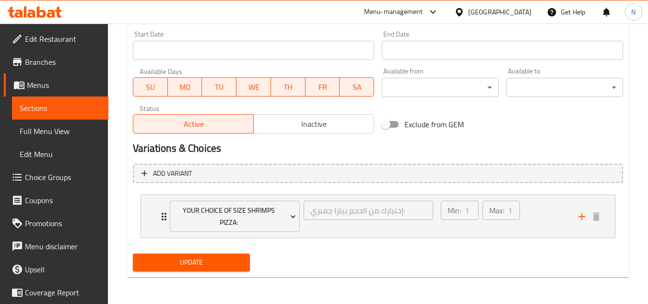
scroll to position [416, 0]
click at [238, 257] on span "Update" at bounding box center [191, 262] width 101 height 12
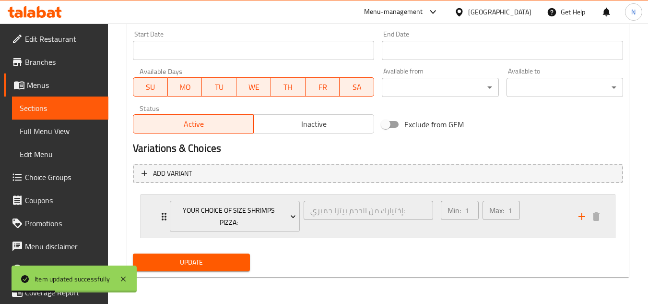
click at [536, 207] on div "Min: 1 ​ Max: 1 ​" at bounding box center [504, 216] width 138 height 43
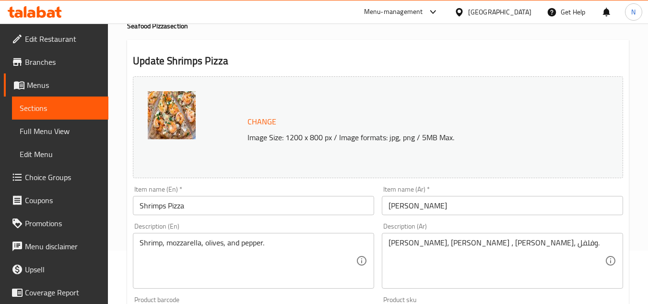
scroll to position [0, 0]
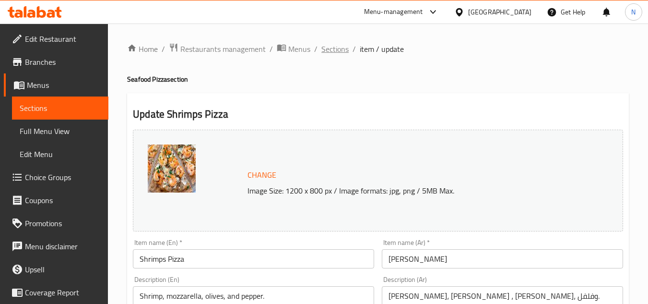
click at [341, 53] on span "Sections" at bounding box center [334, 49] width 27 height 12
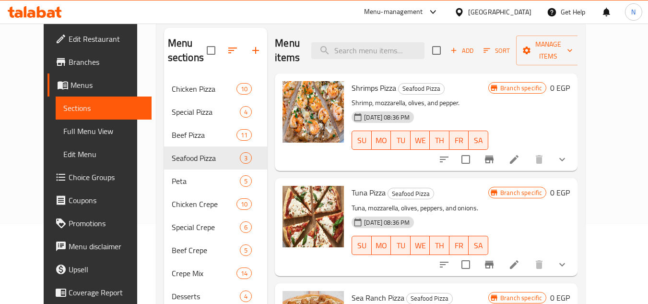
scroll to position [96, 0]
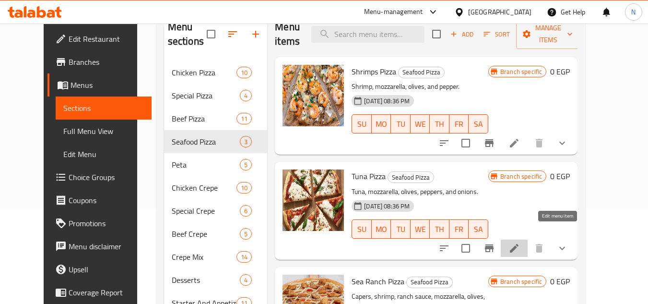
click at [520, 242] on icon at bounding box center [514, 248] width 12 height 12
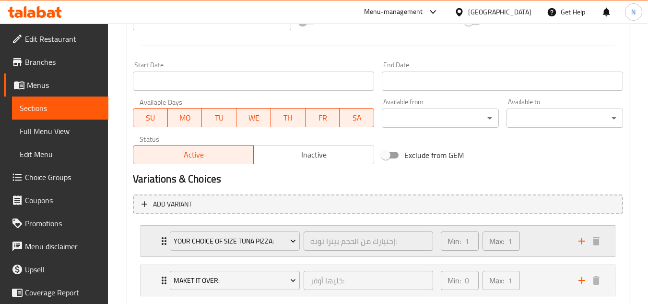
scroll to position [443, 0]
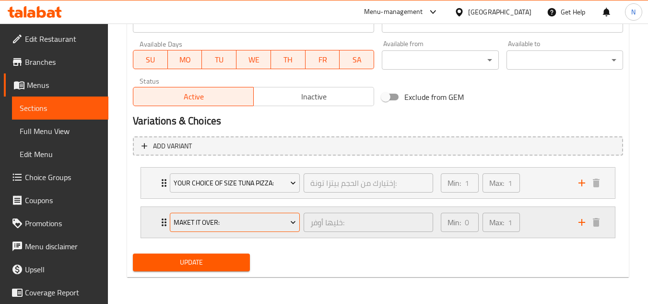
click at [252, 225] on span "Maket it Over:" at bounding box center [235, 222] width 123 height 12
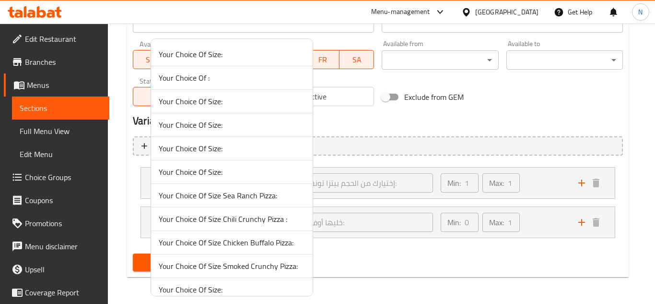
click at [251, 200] on span "Your Choice Of Size Sea Ranch Pizza:" at bounding box center [232, 195] width 146 height 12
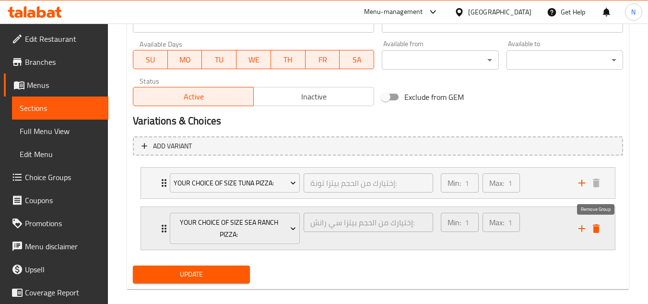
click at [594, 231] on icon "delete" at bounding box center [596, 228] width 7 height 9
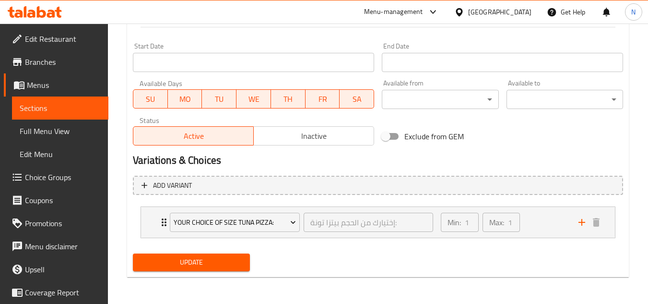
click at [226, 255] on button "Update" at bounding box center [191, 262] width 117 height 18
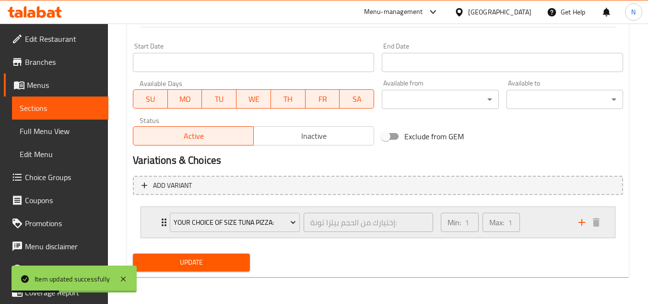
click at [546, 230] on div "Min: 1 ​ Max: 1 ​" at bounding box center [504, 222] width 138 height 31
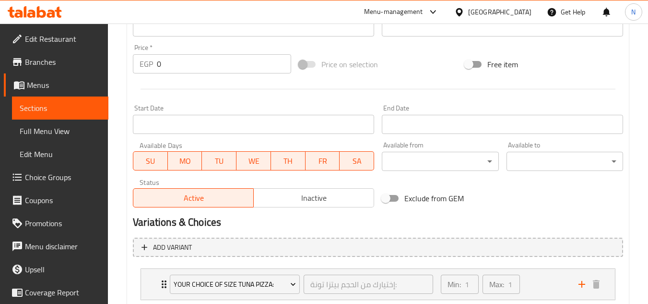
scroll to position [404, 0]
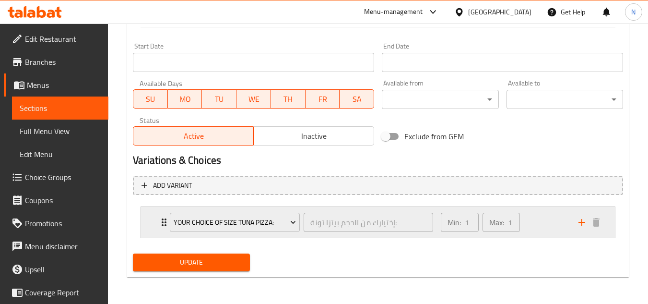
click at [534, 214] on div "Min: 1 ​ Max: 1 ​" at bounding box center [504, 222] width 138 height 31
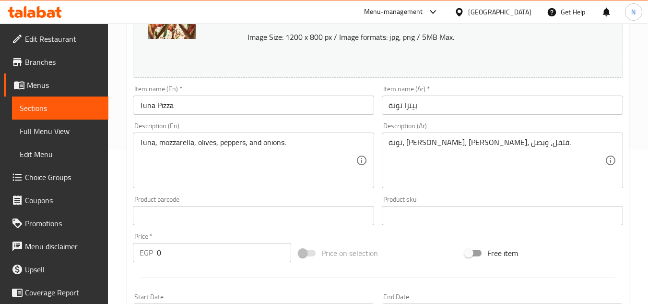
scroll to position [20, 0]
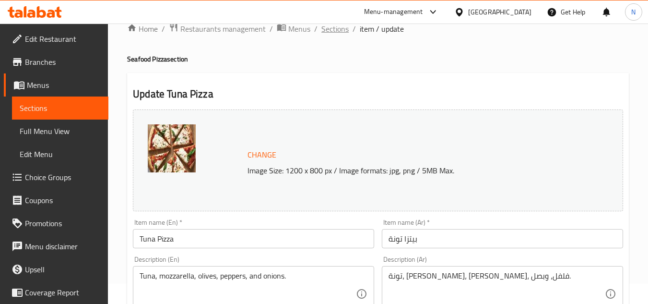
click at [338, 32] on span "Sections" at bounding box center [334, 29] width 27 height 12
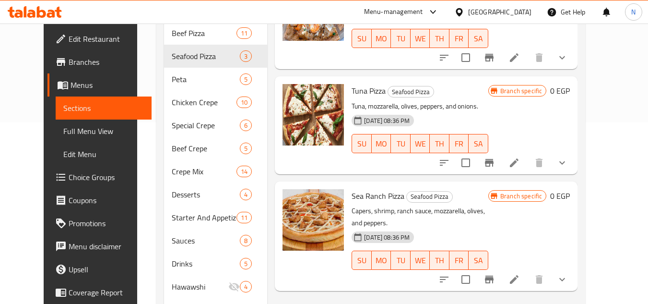
scroll to position [192, 0]
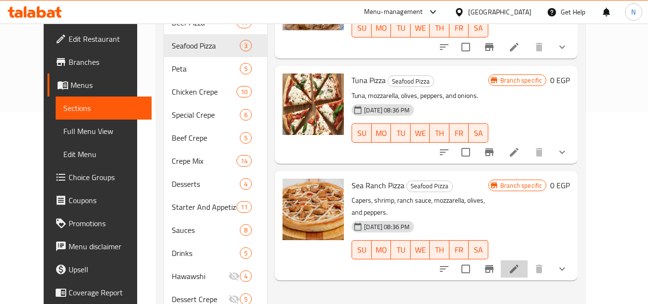
click at [528, 260] on li at bounding box center [514, 268] width 27 height 17
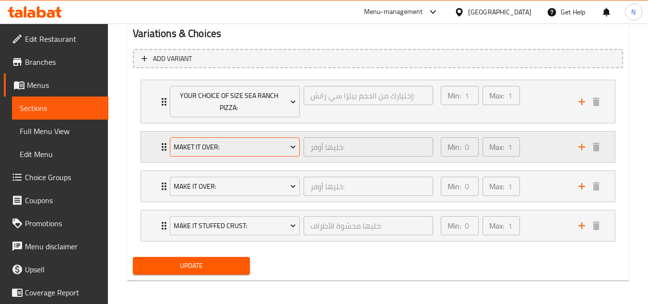
scroll to position [534, 0]
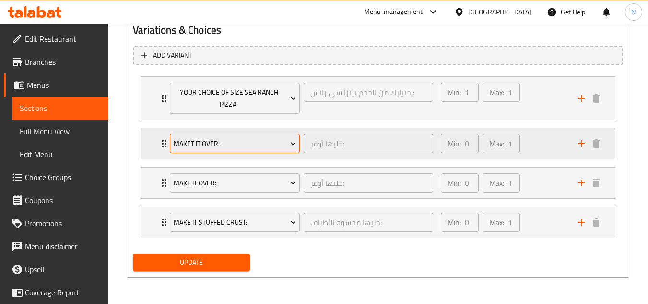
type textarea "كابوريا، [PERSON_NAME]، [PERSON_NAME]، [PERSON_NAME]، [PERSON_NAME] وفلفل."
click at [273, 146] on span "Maket it Over:" at bounding box center [235, 144] width 123 height 12
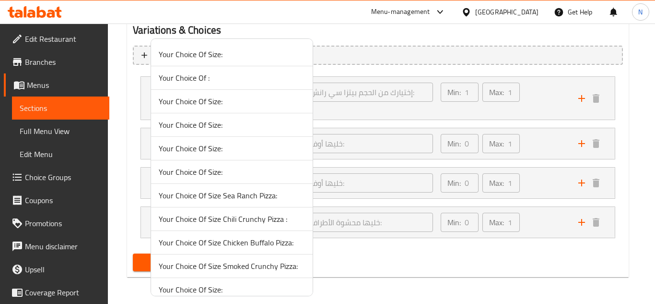
click at [258, 146] on span "Your Choice Of Size:" at bounding box center [232, 148] width 146 height 12
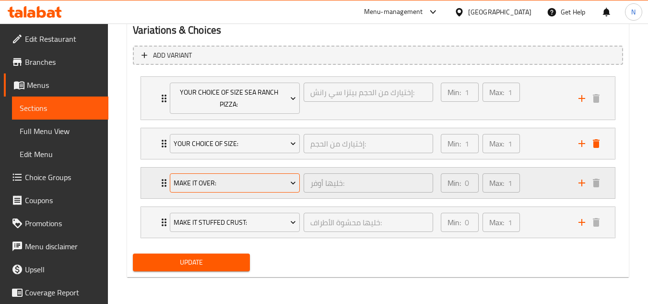
click at [254, 179] on span "Make it Over:" at bounding box center [235, 183] width 123 height 12
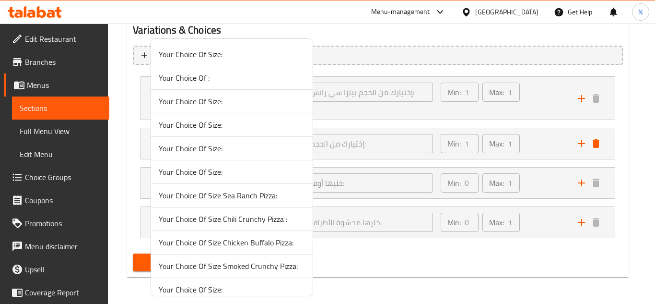
click at [259, 198] on span "Your Choice Of Size Sea Ranch Pizza:" at bounding box center [232, 195] width 146 height 12
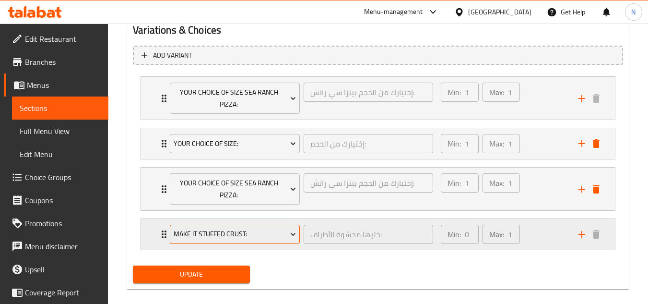
click at [263, 234] on span "Make it Stuffed Crust:" at bounding box center [235, 234] width 123 height 12
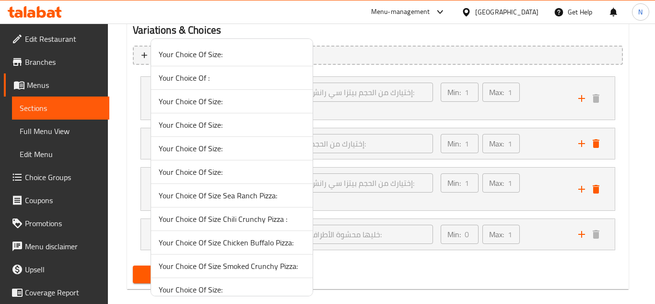
click at [263, 220] on span "Your Choice Of Size Chili Crunchy Pizza :" at bounding box center [232, 219] width 146 height 12
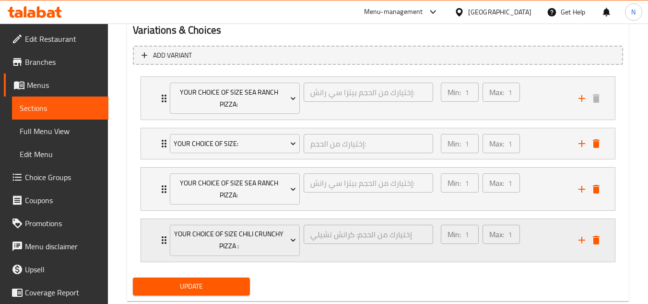
click at [595, 241] on icon "delete" at bounding box center [596, 240] width 7 height 9
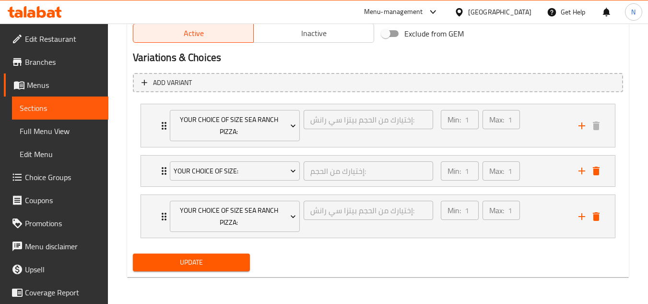
scroll to position [506, 0]
click at [592, 172] on icon "delete" at bounding box center [596, 171] width 12 height 12
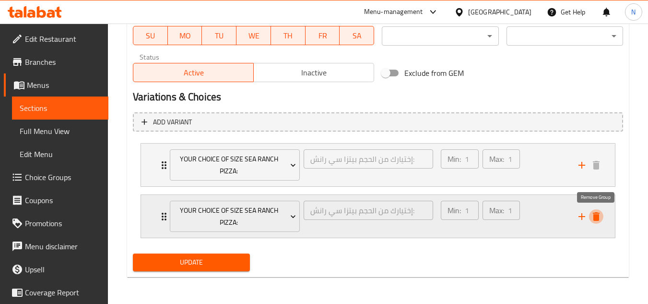
click at [593, 221] on icon "delete" at bounding box center [596, 217] width 12 height 12
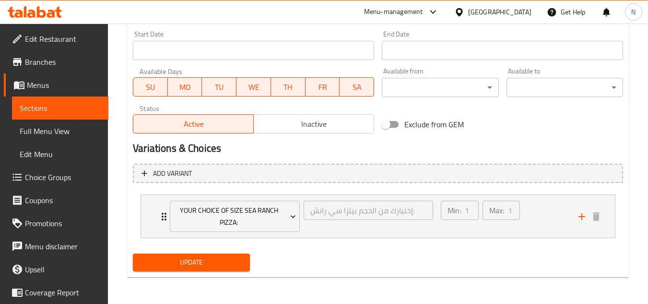
click at [222, 257] on span "Update" at bounding box center [191, 262] width 101 height 12
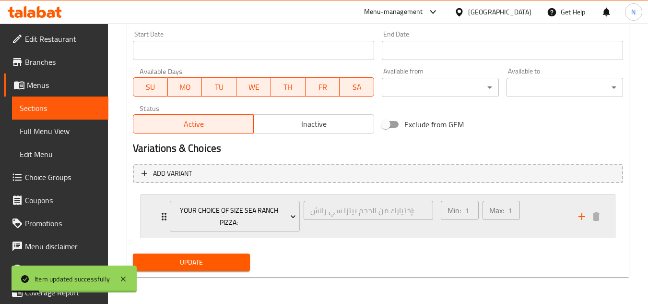
click at [522, 220] on div "Min: 1 ​ Max: 1 ​" at bounding box center [480, 216] width 86 height 39
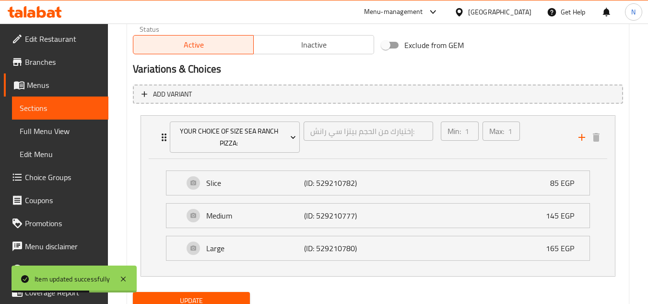
scroll to position [512, 0]
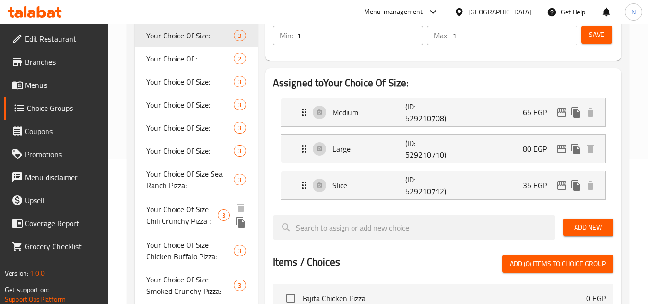
scroll to position [144, 0]
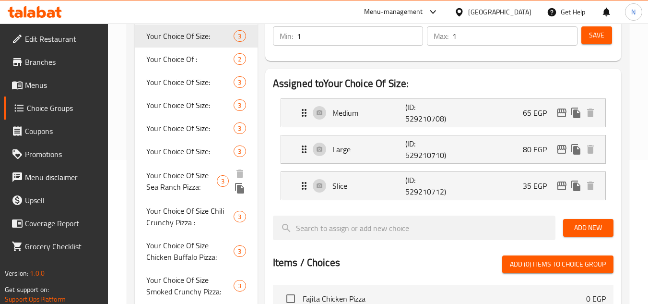
click at [210, 187] on span "Your Choice Of Size Sea Ranch Pizza:" at bounding box center [181, 180] width 71 height 23
type input "Your Choice Of Size Sea Ranch Pizza:"
type input "إختيارك من الحجم بيتزا سي رانش:"
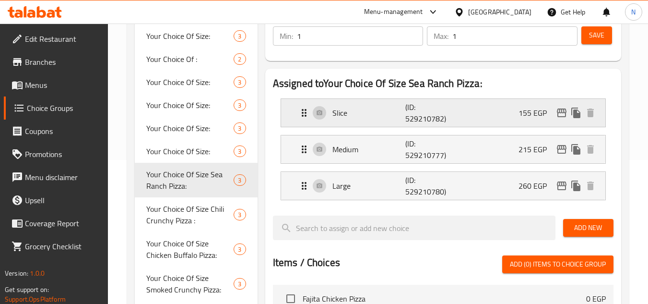
click at [473, 112] on div "Slice (ID: 529210782) 155 EGP" at bounding box center [445, 113] width 295 height 28
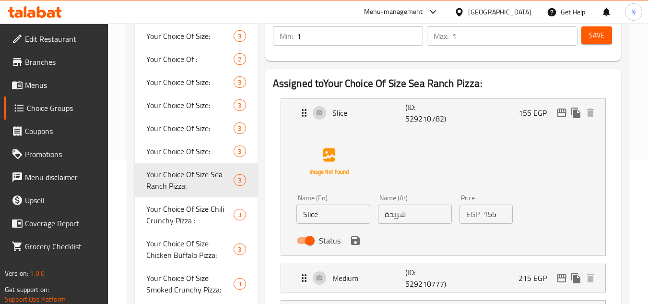
click at [349, 215] on input "Slice" at bounding box center [333, 213] width 74 height 19
type input "س"
type input "Small"
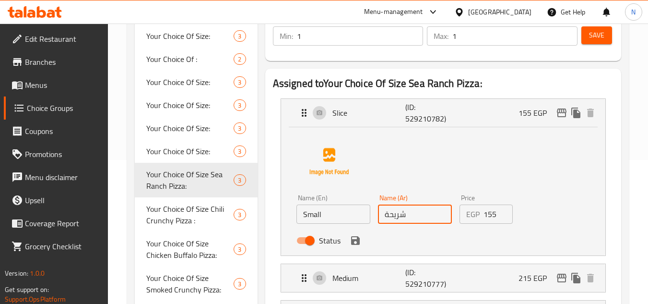
click at [397, 218] on input "شريحة" at bounding box center [415, 213] width 74 height 19
click at [352, 235] on icon "save" at bounding box center [356, 241] width 12 height 12
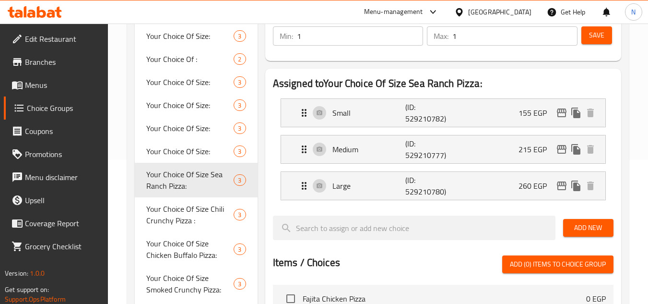
type input "صغير"
click at [586, 40] on button "Save" at bounding box center [596, 35] width 31 height 18
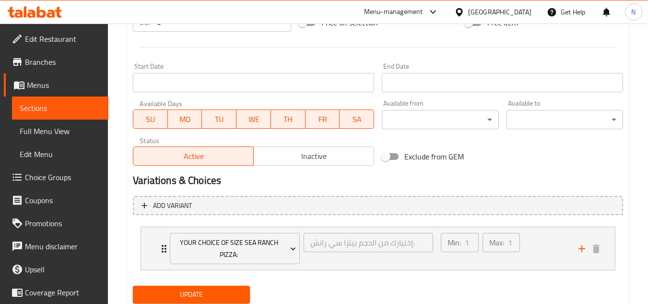
scroll to position [416, 0]
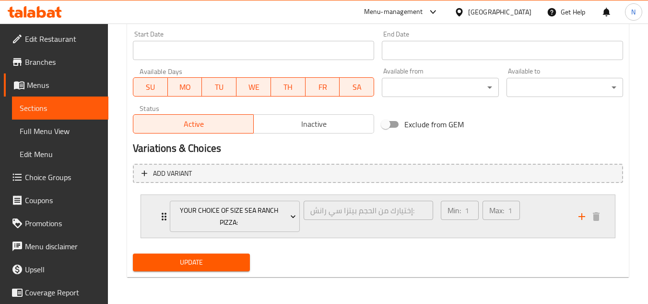
click at [547, 207] on div "Min: 1 ​ Max: 1 ​" at bounding box center [504, 216] width 138 height 43
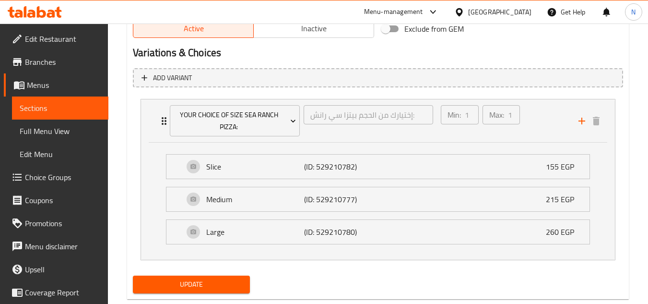
scroll to position [512, 0]
click at [347, 277] on div "Update" at bounding box center [378, 283] width 498 height 25
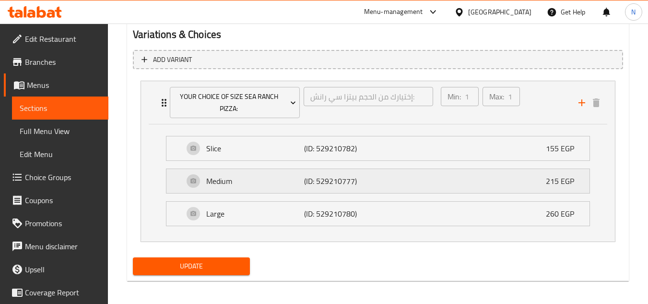
scroll to position [533, 0]
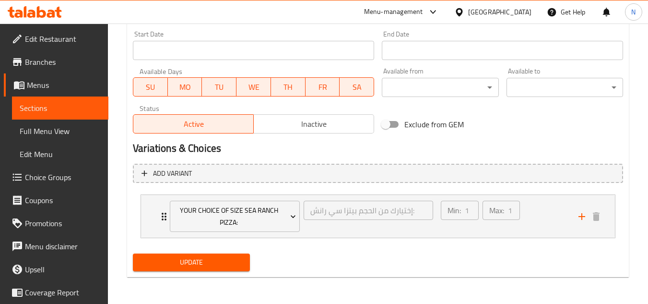
scroll to position [416, 0]
click at [540, 203] on div "Min: 1 ​ Max: 1 ​" at bounding box center [504, 216] width 138 height 43
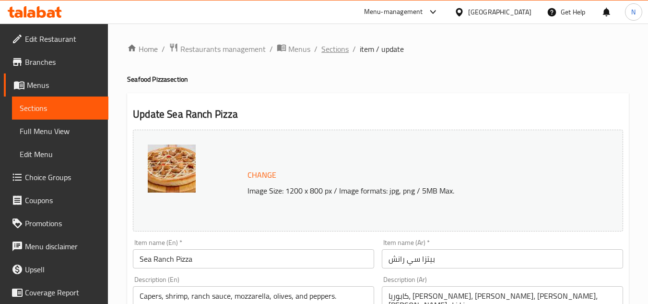
click at [334, 48] on span "Sections" at bounding box center [334, 49] width 27 height 12
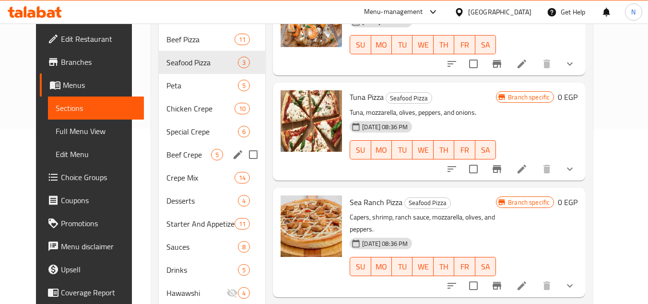
scroll to position [192, 0]
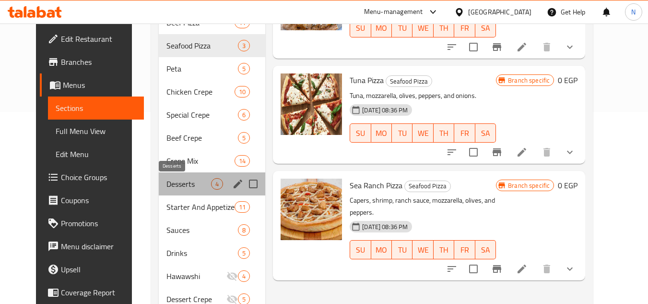
click at [193, 180] on span "Desserts" at bounding box center [188, 184] width 45 height 12
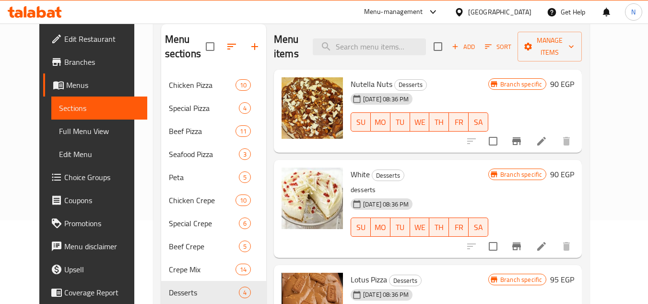
scroll to position [35, 0]
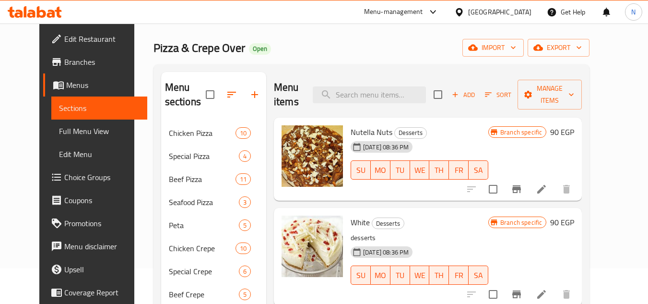
click at [555, 180] on li at bounding box center [541, 188] width 27 height 17
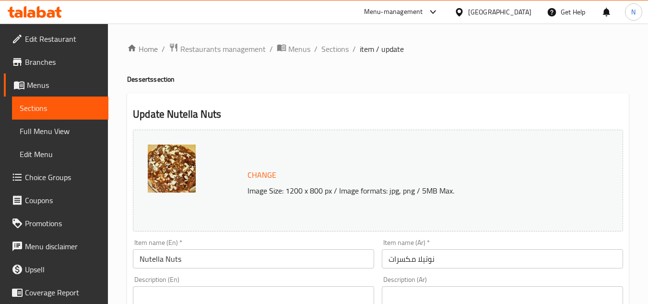
click at [202, 252] on input "Nutella Nuts" at bounding box center [253, 258] width 241 height 19
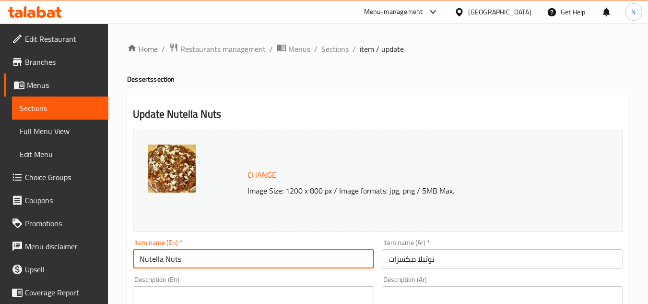
click at [165, 256] on input "Nutella Nuts" at bounding box center [253, 258] width 241 height 19
type input "Nutella With Nuts"
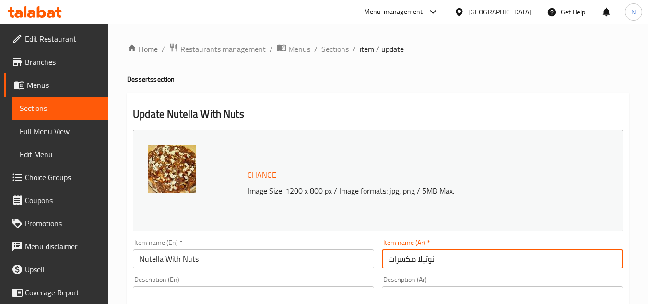
click at [412, 255] on input "نوتيلا مكسرات" at bounding box center [502, 258] width 241 height 19
click at [181, 258] on input "Nutella With Nuts" at bounding box center [253, 258] width 241 height 19
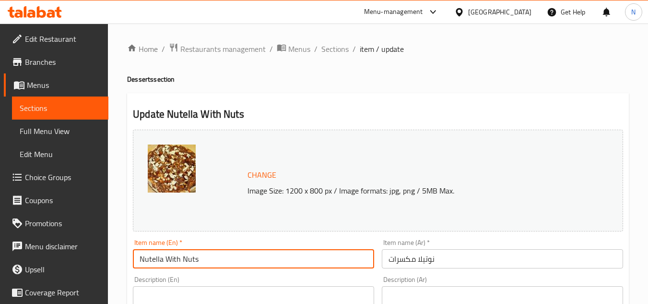
click at [181, 258] on input "Nutella With Nuts" at bounding box center [253, 258] width 241 height 19
click at [327, 43] on span "Sections" at bounding box center [334, 49] width 27 height 12
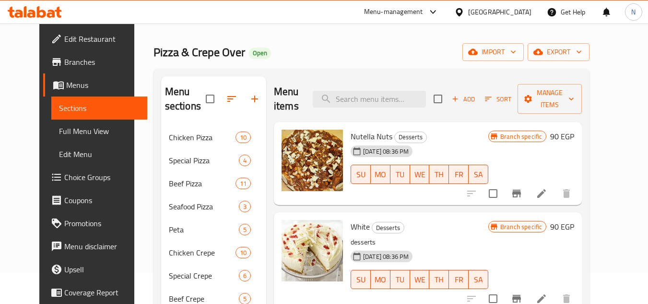
scroll to position [48, 0]
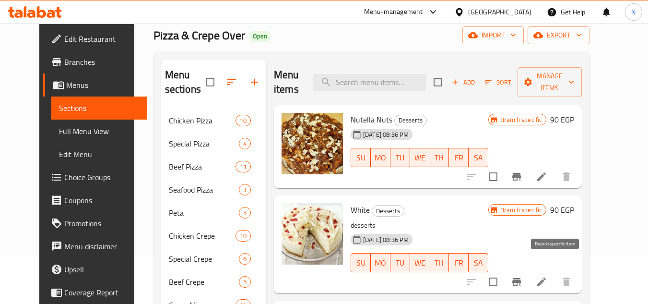
click at [521, 278] on icon "Branch-specific-item" at bounding box center [516, 282] width 9 height 8
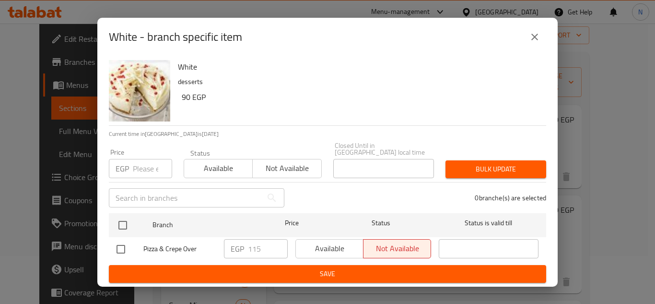
click at [148, 162] on input "number" at bounding box center [152, 168] width 39 height 19
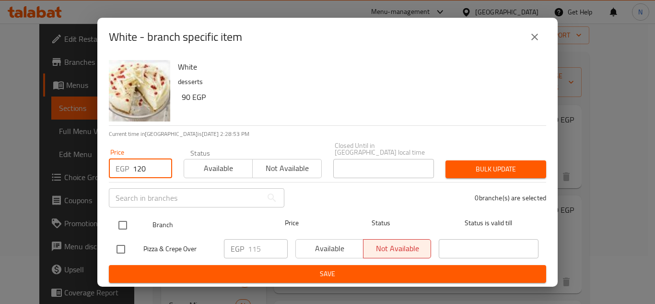
type input "120"
click at [128, 223] on input "checkbox" at bounding box center [123, 225] width 20 height 20
checkbox input "true"
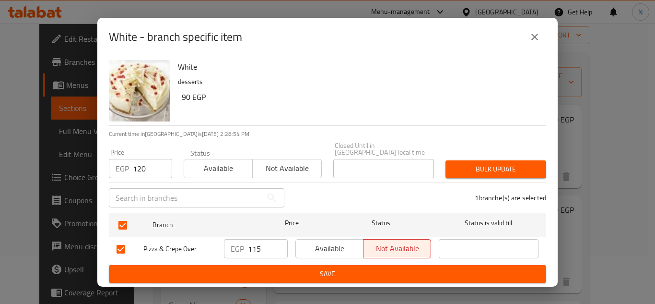
click at [481, 163] on span "Bulk update" at bounding box center [495, 169] width 85 height 12
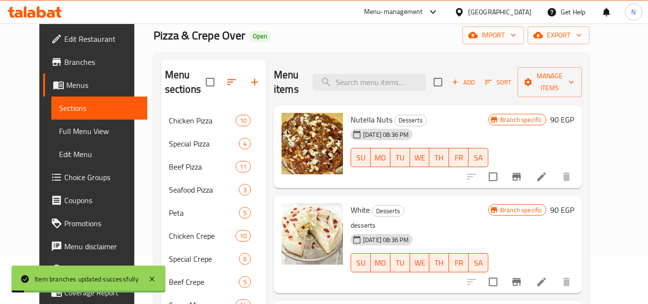
click at [574, 203] on div "Branch specific 90 EGP" at bounding box center [531, 209] width 86 height 13
click at [574, 203] on h6 "90 EGP" at bounding box center [562, 209] width 24 height 13
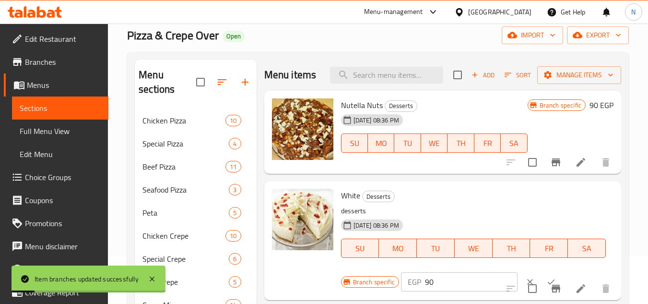
click at [590, 197] on div "White Desserts desserts 30-08-2024 08:36 PM SU MO TU WE TH FR SA Branch specifi…" at bounding box center [442, 240] width 357 height 118
click at [428, 291] on input "90" at bounding box center [471, 281] width 93 height 19
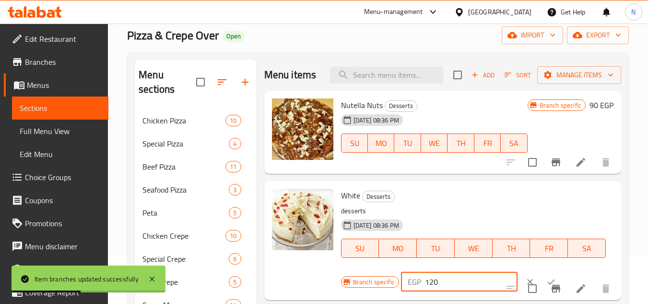
type input "120"
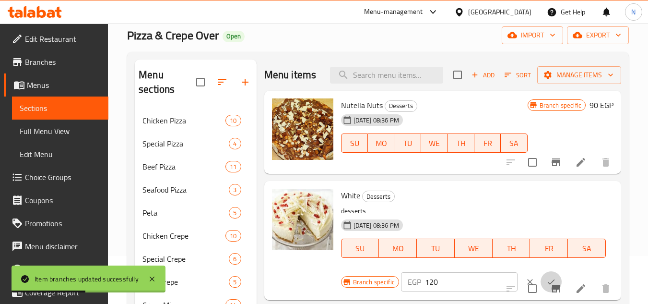
click at [541, 290] on button "ok" at bounding box center [551, 281] width 21 height 21
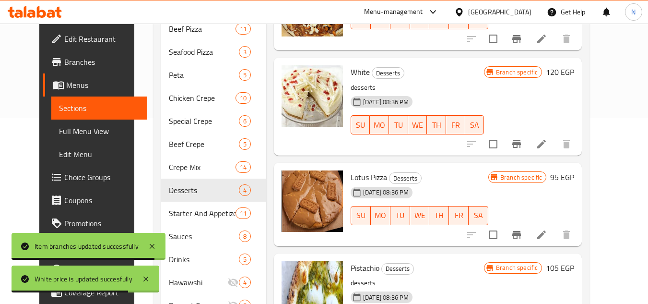
scroll to position [192, 0]
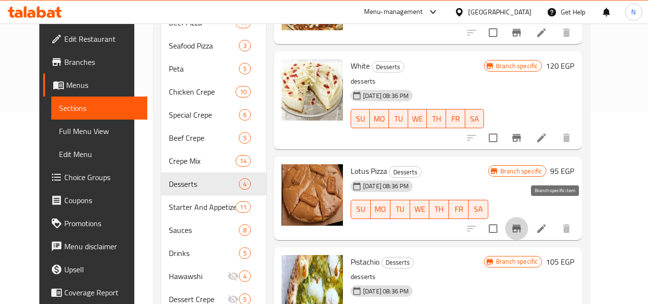
click at [522, 223] on icon "Branch-specific-item" at bounding box center [517, 229] width 12 height 12
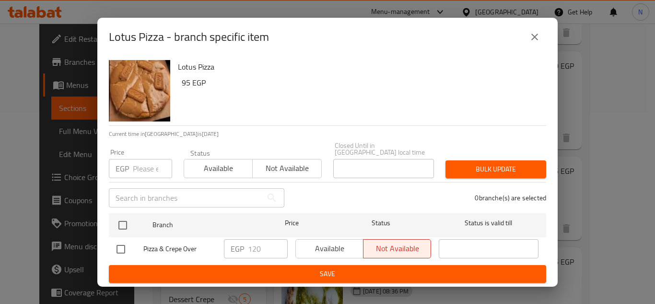
click at [148, 164] on input "number" at bounding box center [152, 168] width 39 height 19
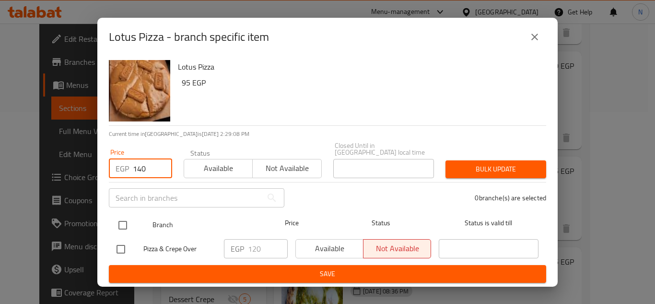
type input "140"
click at [123, 223] on input "checkbox" at bounding box center [123, 225] width 20 height 20
checkbox input "true"
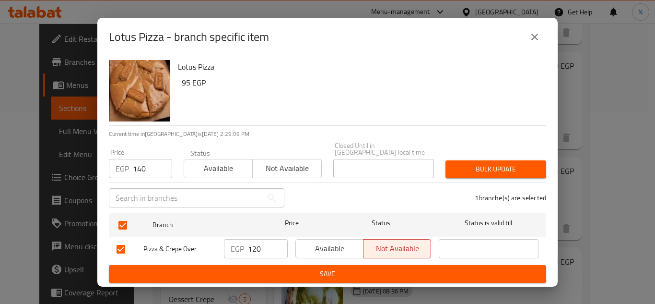
click at [485, 172] on button "Bulk update" at bounding box center [496, 169] width 101 height 18
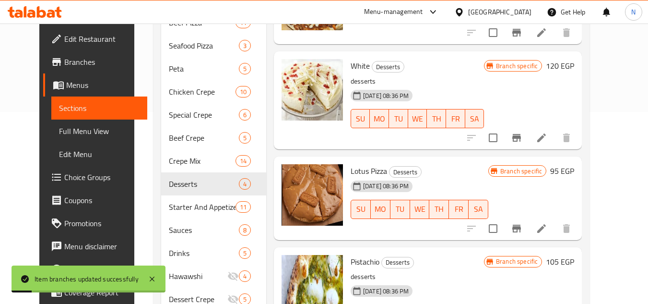
click at [574, 164] on h6 "95 EGP" at bounding box center [562, 170] width 24 height 13
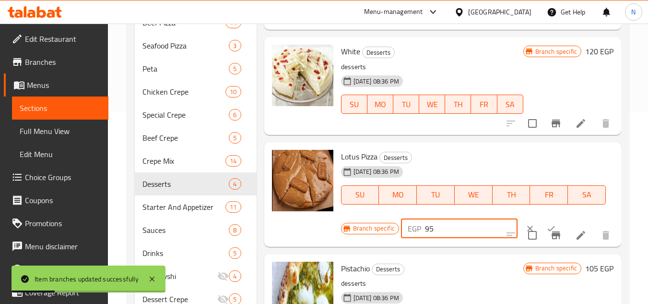
click at [425, 238] on input "95" at bounding box center [471, 228] width 93 height 19
type input "140"
click at [546, 233] on icon "ok" at bounding box center [551, 229] width 10 height 10
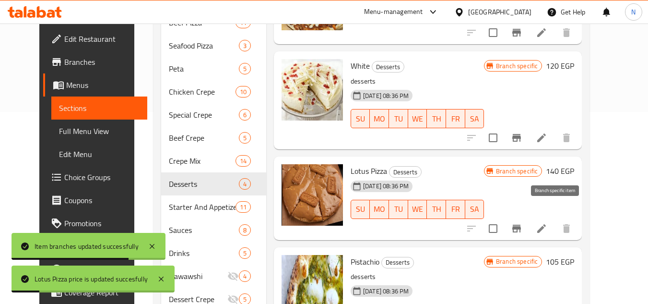
click at [522, 223] on icon "Branch-specific-item" at bounding box center [517, 229] width 12 height 12
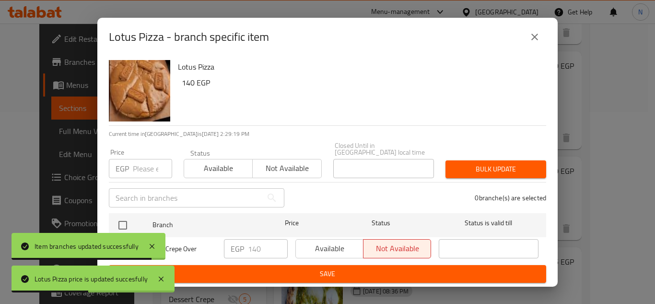
click at [535, 43] on icon "close" at bounding box center [535, 37] width 12 height 12
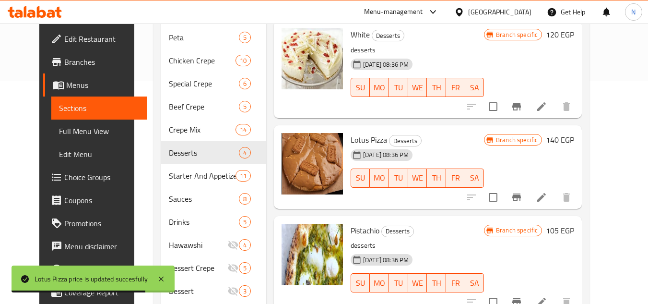
scroll to position [240, 0]
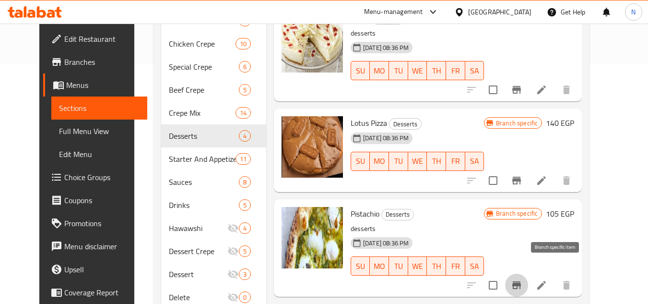
click at [522, 279] on icon "Branch-specific-item" at bounding box center [517, 285] width 12 height 12
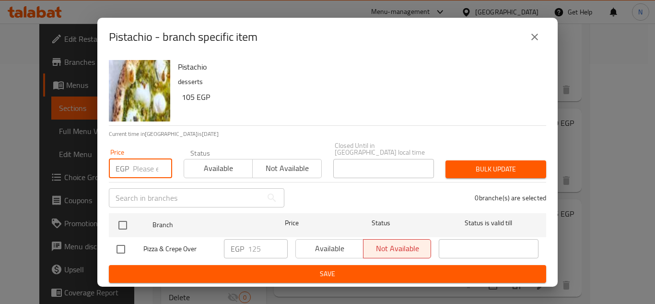
click at [142, 172] on input "number" at bounding box center [152, 168] width 39 height 19
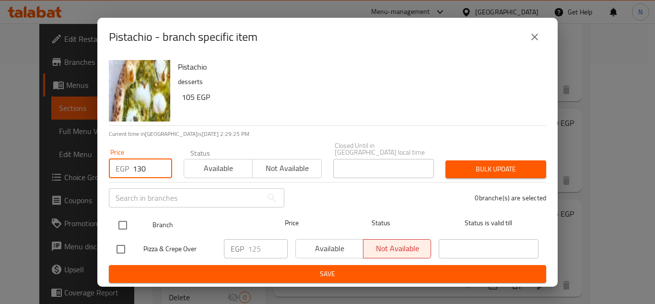
type input "130"
click at [123, 220] on input "checkbox" at bounding box center [123, 225] width 20 height 20
checkbox input "true"
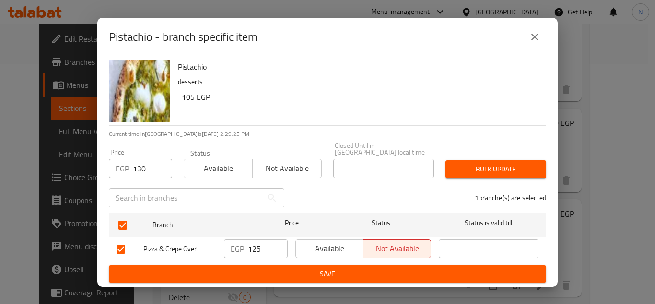
click at [495, 163] on span "Bulk update" at bounding box center [495, 169] width 85 height 12
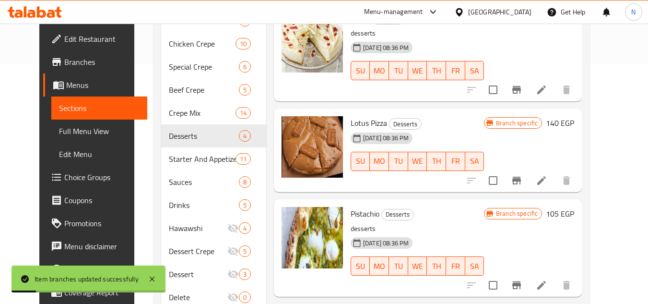
click at [574, 207] on h6 "105 EGP" at bounding box center [560, 213] width 28 height 13
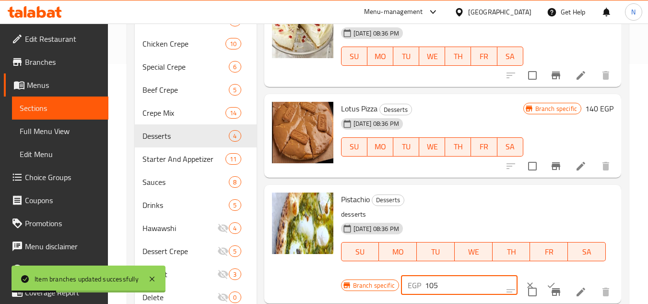
click at [429, 294] on input "105" at bounding box center [471, 284] width 93 height 19
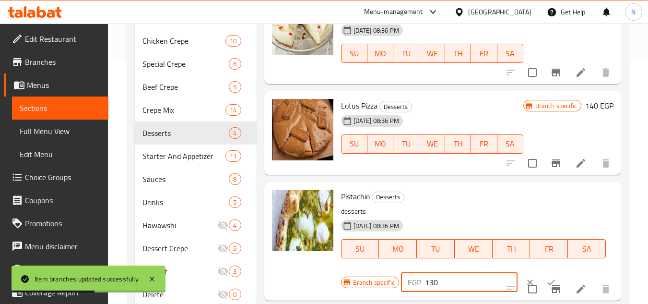
type input "130"
click at [541, 290] on button "ok" at bounding box center [551, 281] width 21 height 21
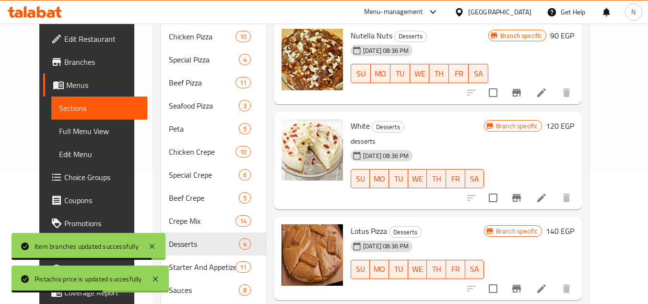
scroll to position [131, 0]
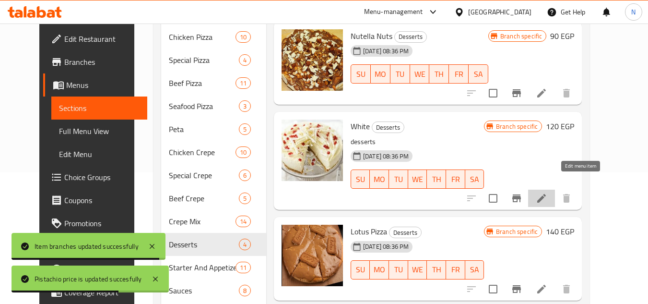
click at [547, 192] on icon at bounding box center [542, 198] width 12 height 12
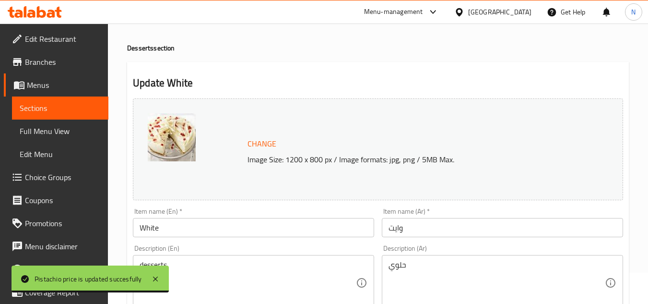
scroll to position [48, 0]
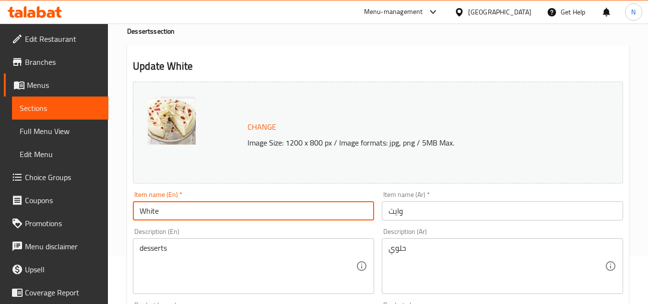
click at [220, 211] on input "White" at bounding box center [253, 210] width 241 height 19
click at [204, 219] on input "White Chocolate Waffle" at bounding box center [253, 210] width 241 height 19
click at [187, 217] on input "White Chocolate" at bounding box center [253, 210] width 241 height 19
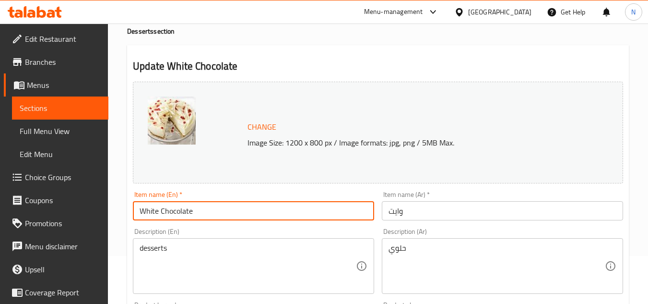
click at [187, 217] on input "White Chocolate" at bounding box center [253, 210] width 241 height 19
type input "White Chocolate"
click at [389, 209] on input "وايت" at bounding box center [502, 210] width 241 height 19
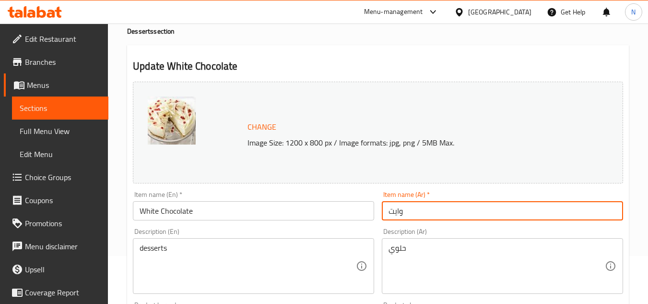
paste input "الشوكولاتة"
click at [436, 212] on input "الشوكولاتة وايت" at bounding box center [502, 210] width 241 height 19
click at [447, 211] on input "وايت" at bounding box center [502, 210] width 241 height 19
paste input "الشوكولاتة"
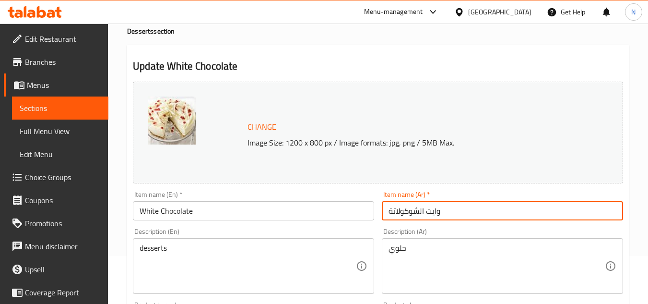
click at [421, 211] on input "وايت الشوكولاتة" at bounding box center [502, 210] width 241 height 19
type input "وايت شوكولاتة"
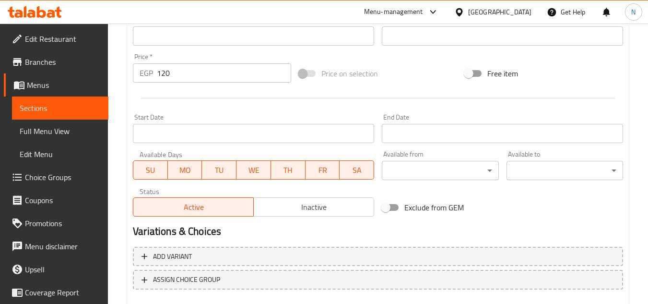
scroll to position [388, 0]
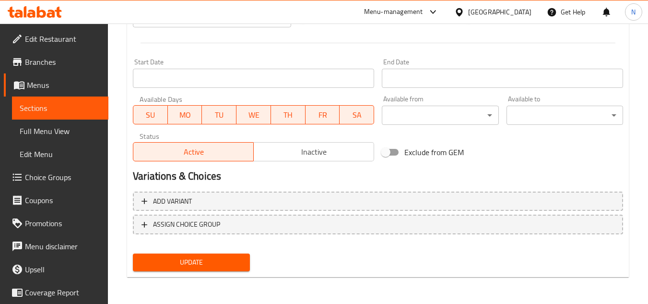
click at [195, 252] on div "Update" at bounding box center [191, 261] width 124 height 25
click at [198, 261] on span "Update" at bounding box center [191, 262] width 101 height 12
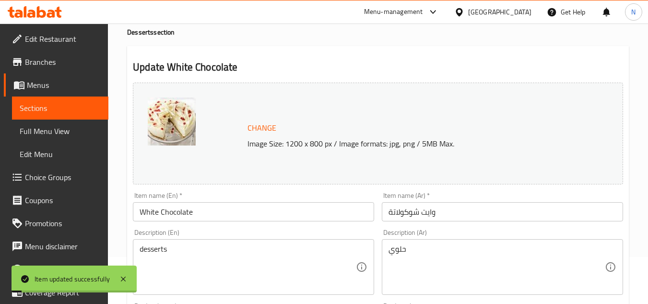
scroll to position [0, 0]
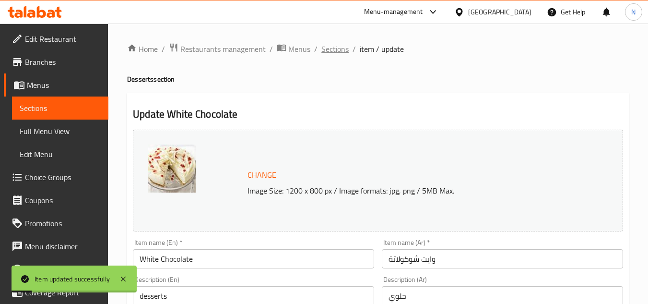
click at [332, 49] on span "Sections" at bounding box center [334, 49] width 27 height 12
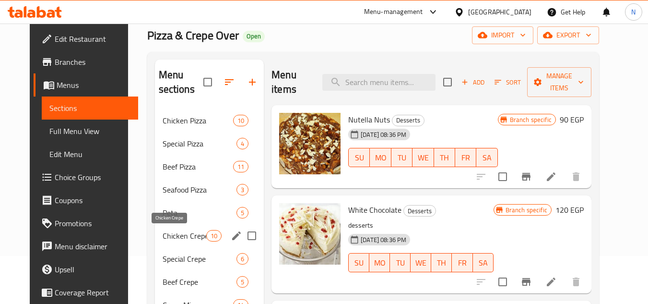
scroll to position [192, 0]
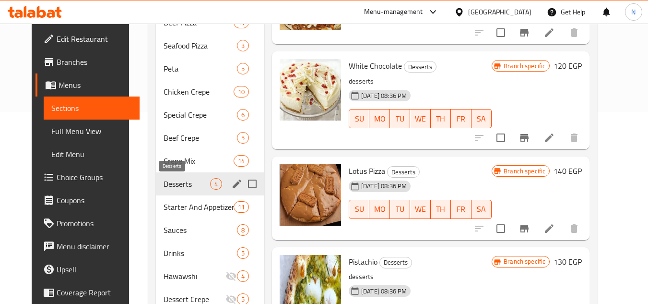
click at [182, 184] on span "Desserts" at bounding box center [187, 184] width 47 height 12
click at [231, 181] on icon "edit" at bounding box center [237, 184] width 12 height 12
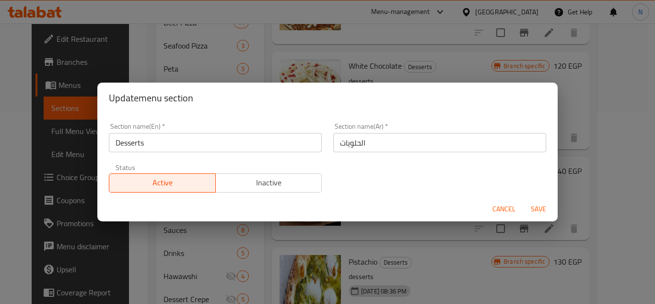
click at [136, 145] on input "Desserts" at bounding box center [215, 142] width 213 height 19
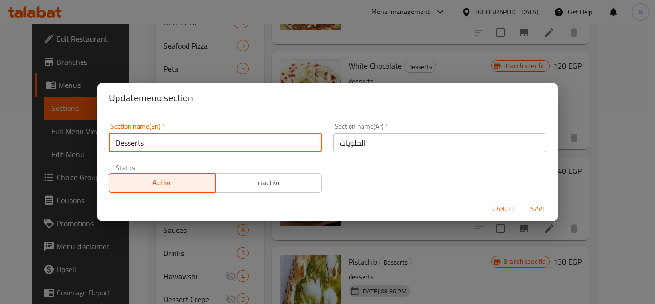
click at [136, 145] on input "Desserts" at bounding box center [215, 142] width 213 height 19
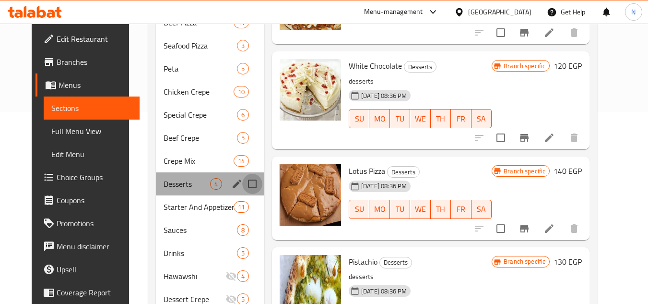
drag, startPoint x: 243, startPoint y: 180, endPoint x: 235, endPoint y: 184, distance: 9.3
click at [244, 180] on input "Menu sections" at bounding box center [252, 184] width 20 height 20
checkbox input "true"
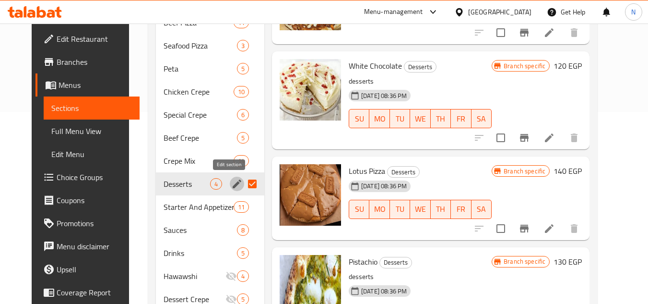
click at [231, 185] on icon "edit" at bounding box center [237, 184] width 12 height 12
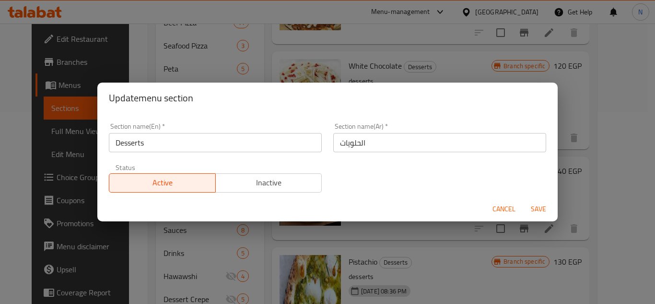
click at [180, 143] on input "Desserts" at bounding box center [215, 142] width 213 height 19
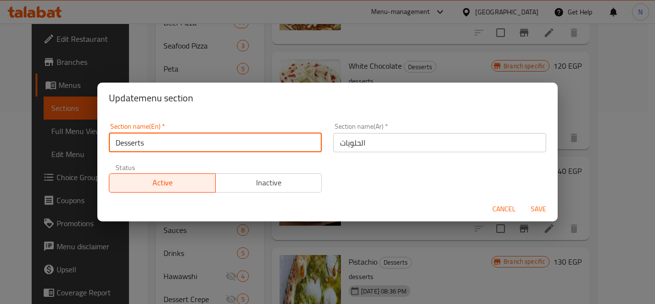
paste input "pita"
click at [148, 145] on input "Desserts pita" at bounding box center [215, 142] width 213 height 19
click at [149, 145] on input "Desserts pita" at bounding box center [215, 142] width 213 height 19
click at [146, 141] on input "Desserts Pita" at bounding box center [215, 142] width 213 height 19
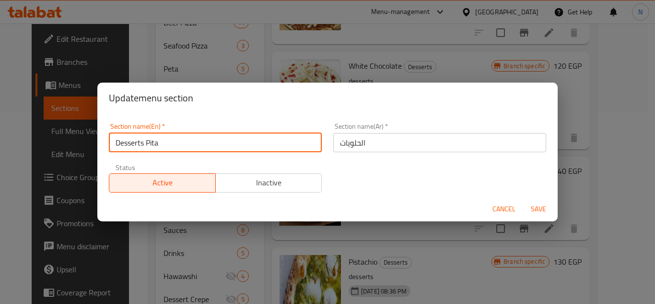
click at [146, 141] on input "Desserts Pita" at bounding box center [215, 142] width 213 height 19
type input "Desserts Pita"
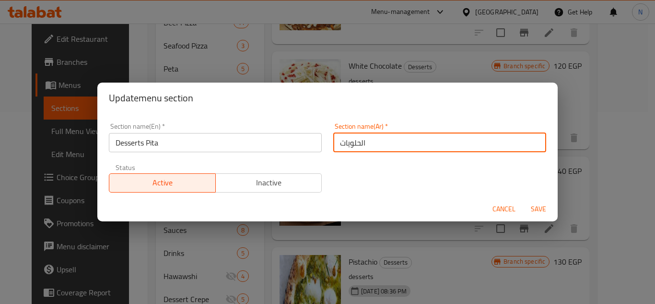
drag, startPoint x: 367, startPoint y: 146, endPoint x: 356, endPoint y: 145, distance: 11.0
click at [367, 146] on input "الحلويات" at bounding box center [439, 142] width 213 height 19
click at [354, 145] on input "الحلويات" at bounding box center [439, 142] width 213 height 19
paste input "يتا"
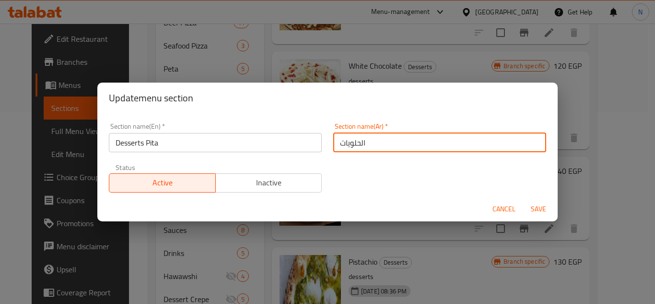
click at [337, 147] on input "الحلويات" at bounding box center [439, 142] width 213 height 19
click at [377, 147] on input "الحلويات" at bounding box center [439, 142] width 213 height 19
paste input "بيتا"
click at [347, 147] on input "الحلويات بيتا" at bounding box center [439, 142] width 213 height 19
type input "الحلويات بيتا"
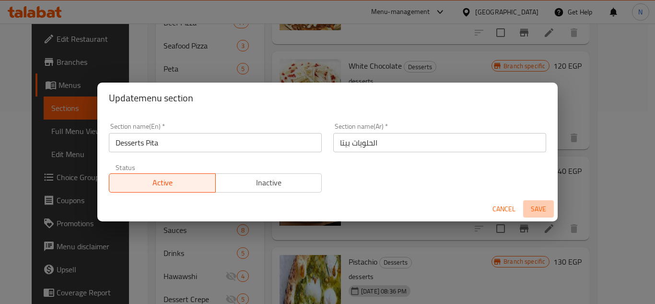
click at [536, 208] on span "Save" at bounding box center [538, 209] width 23 height 12
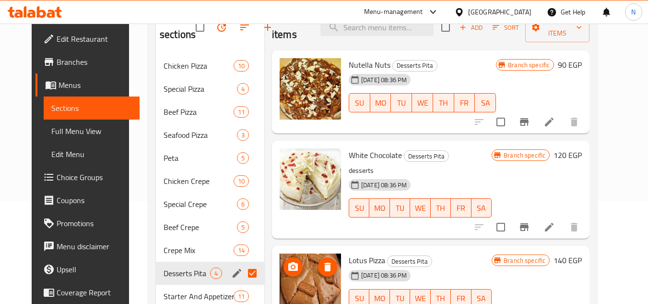
scroll to position [0, 0]
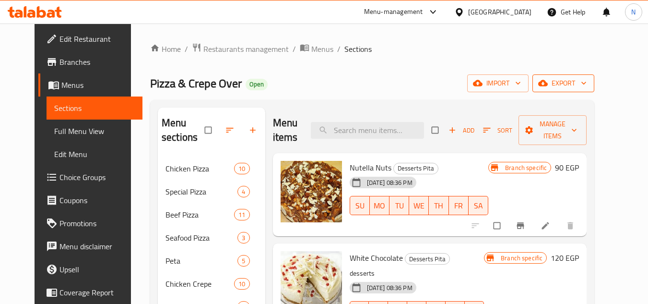
click at [587, 84] on span "export" at bounding box center [563, 83] width 47 height 12
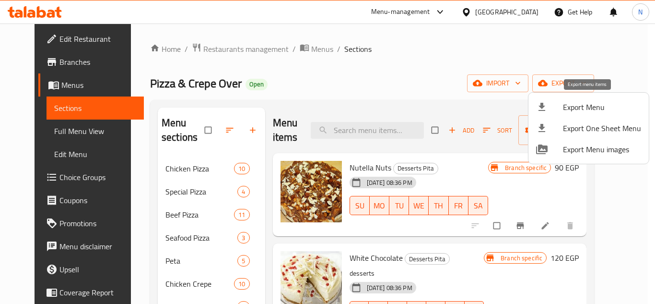
click at [590, 105] on span "Export Menu" at bounding box center [602, 107] width 78 height 12
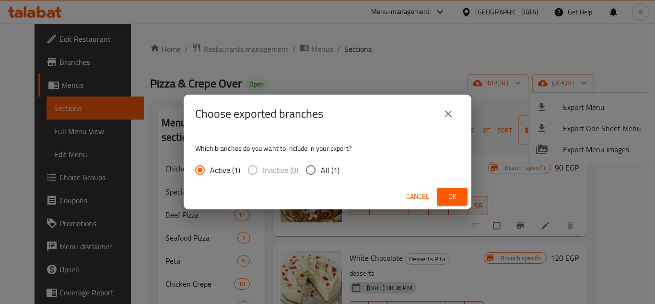
click at [449, 196] on span "Ok" at bounding box center [452, 196] width 15 height 12
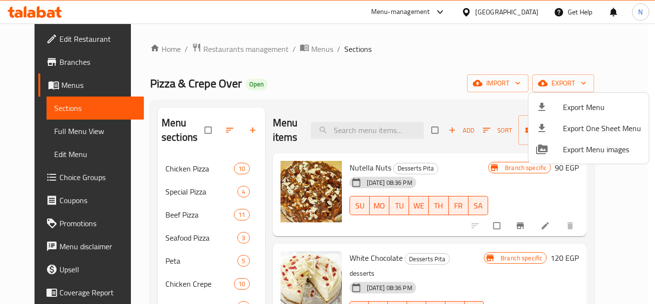
click at [381, 78] on div at bounding box center [327, 152] width 655 height 304
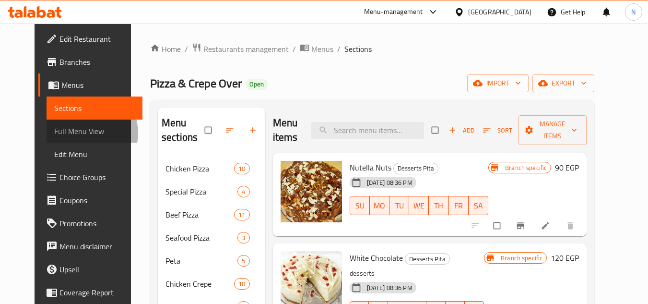
click at [54, 133] on span "Full Menu View" at bounding box center [94, 131] width 81 height 12
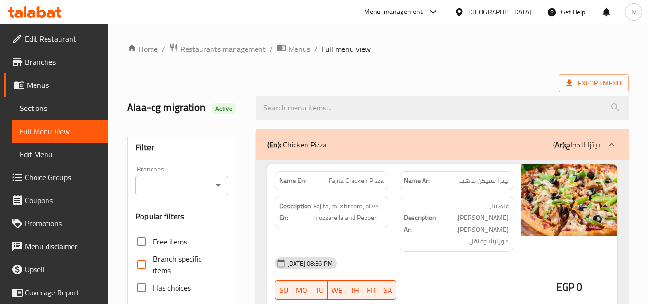
click at [193, 183] on input "Branches" at bounding box center [173, 184] width 71 height 13
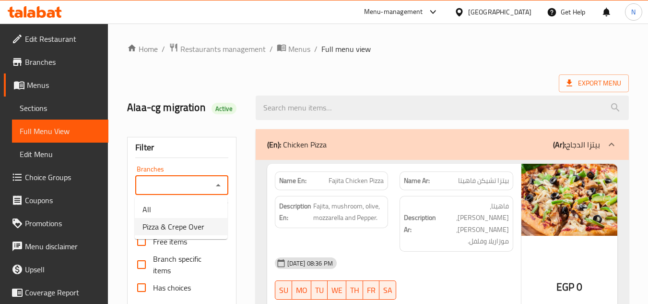
click at [180, 223] on span "Pizza & Crepe Over" at bounding box center [173, 227] width 62 height 12
type input "Pizza & Crepe Over"
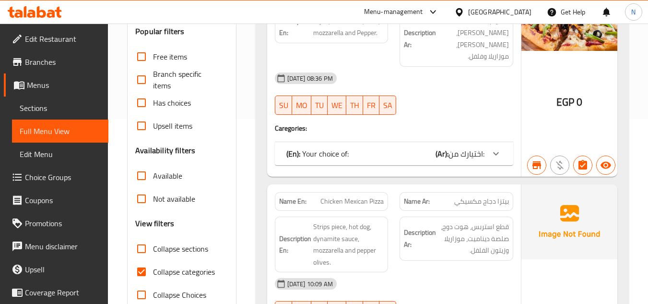
scroll to position [240, 0]
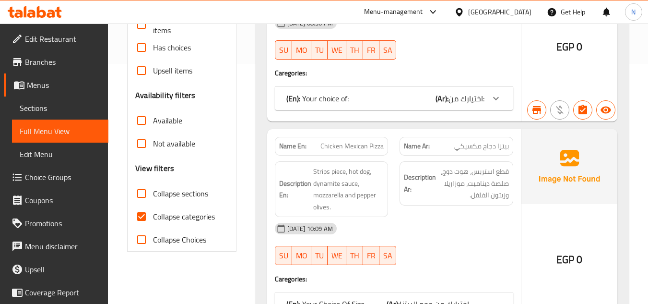
click at [142, 219] on input "Collapse categories" at bounding box center [141, 216] width 23 height 23
checkbox input "false"
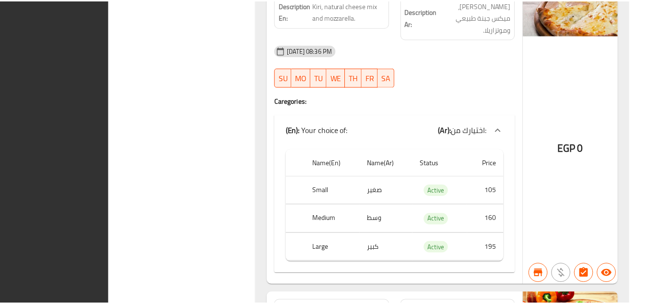
scroll to position [4558, 0]
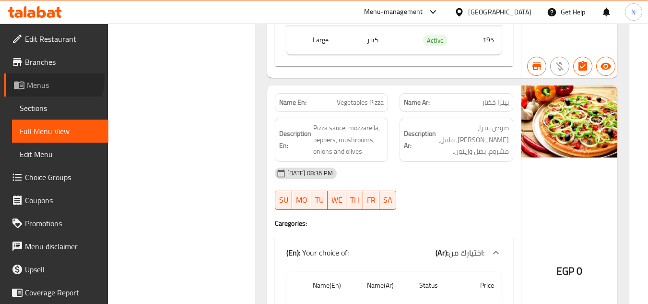
click at [49, 79] on link "Menus" at bounding box center [56, 84] width 105 height 23
